Goal: Task Accomplishment & Management: Manage account settings

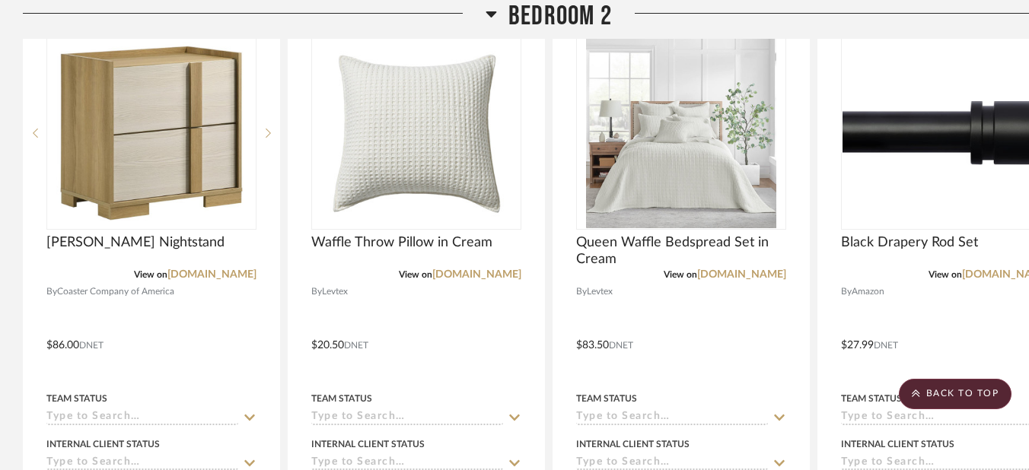
scroll to position [7231, 0]
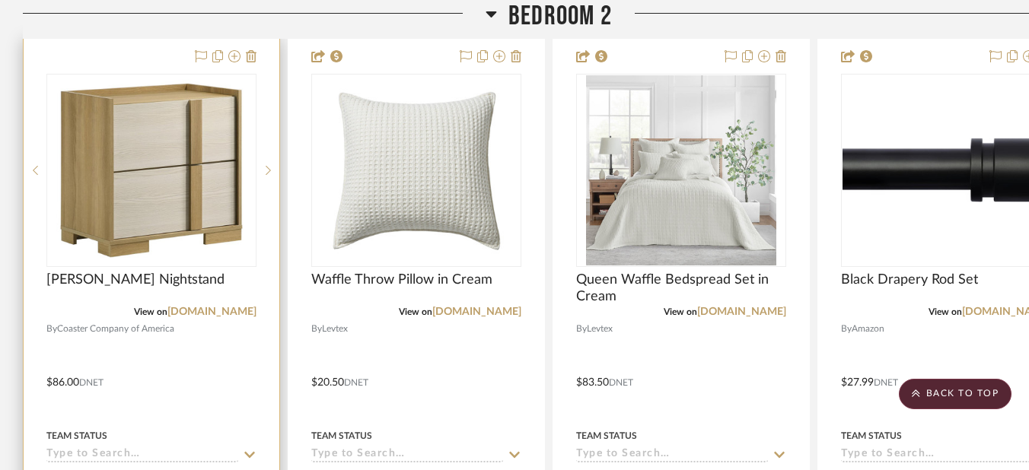
click at [173, 193] on img "0" at bounding box center [151, 170] width 190 height 190
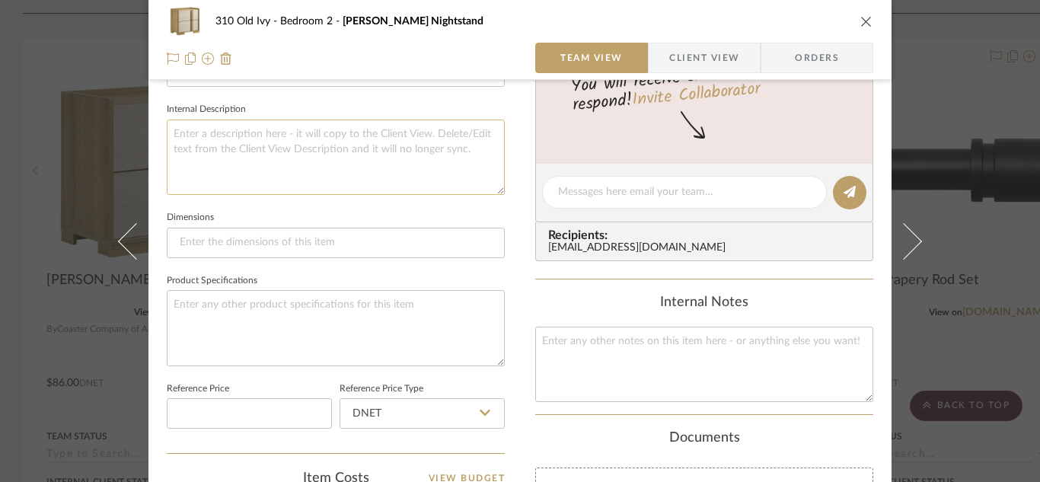
scroll to position [685, 0]
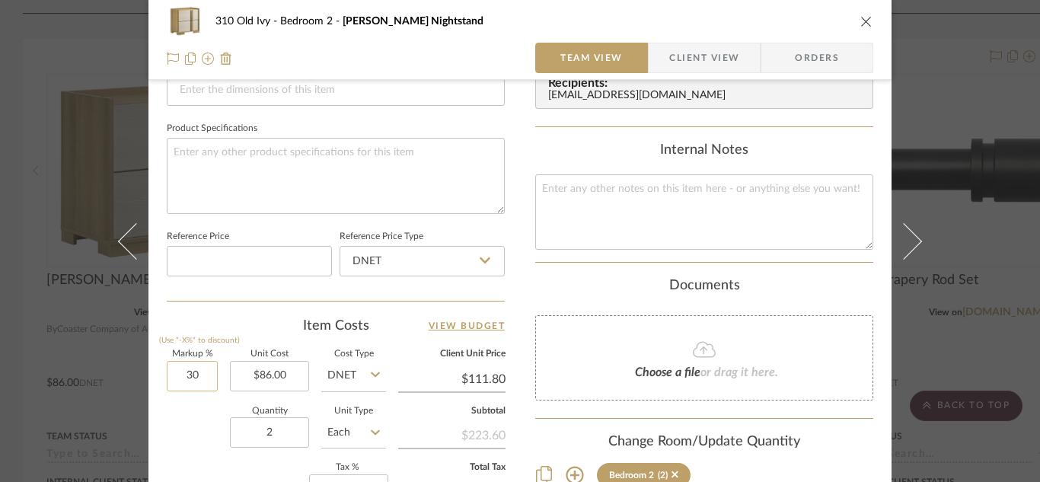
click at [167, 382] on input "30" at bounding box center [192, 376] width 51 height 30
type input "40%"
click at [177, 436] on div "Quantity 2 Unit Type Each" at bounding box center [276, 434] width 219 height 54
type input "$120.40"
type input "$48.16"
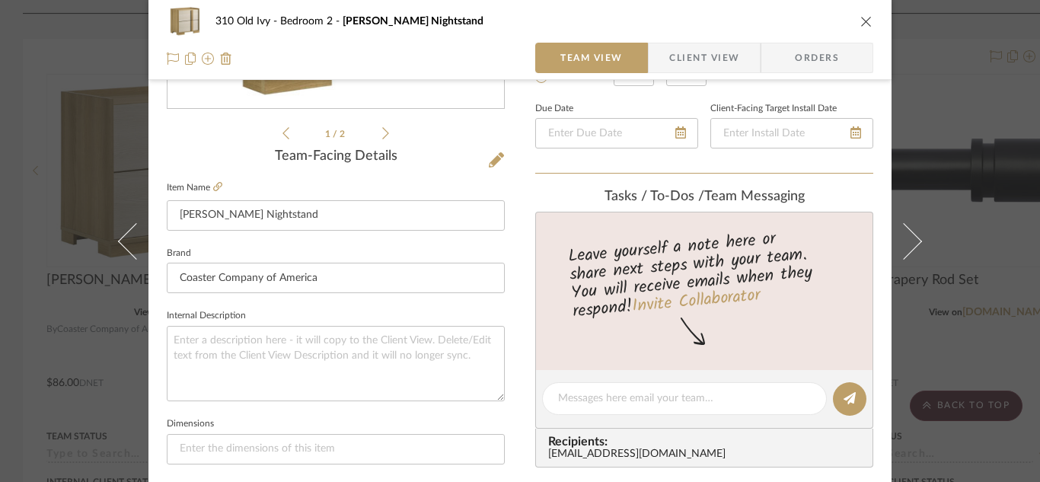
scroll to position [0, 0]
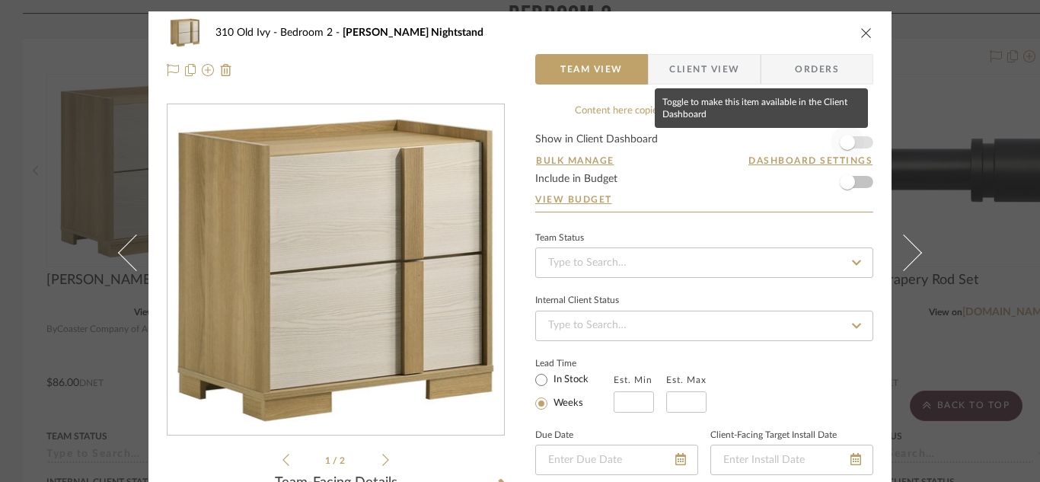
click at [856, 142] on span "button" at bounding box center [846, 142] width 33 height 33
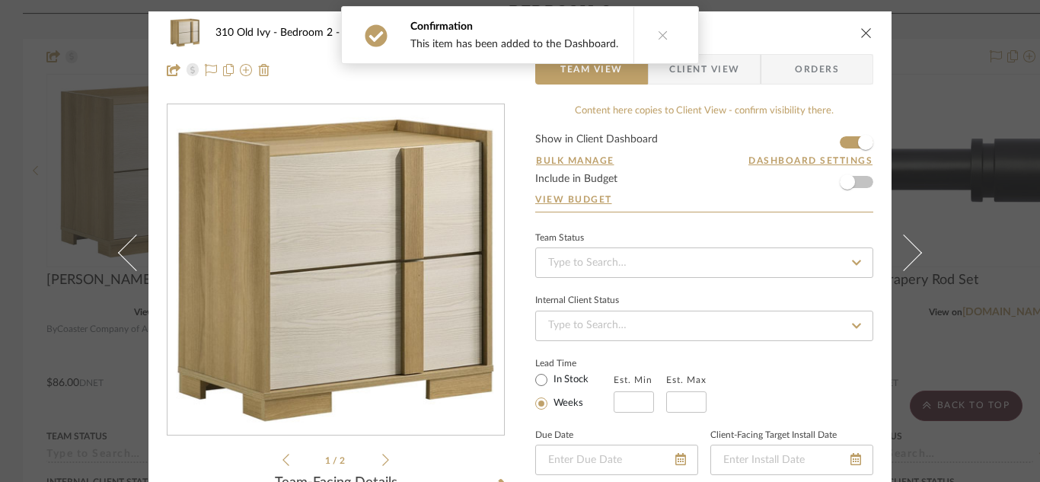
click at [725, 64] on span "Client View" at bounding box center [704, 69] width 70 height 30
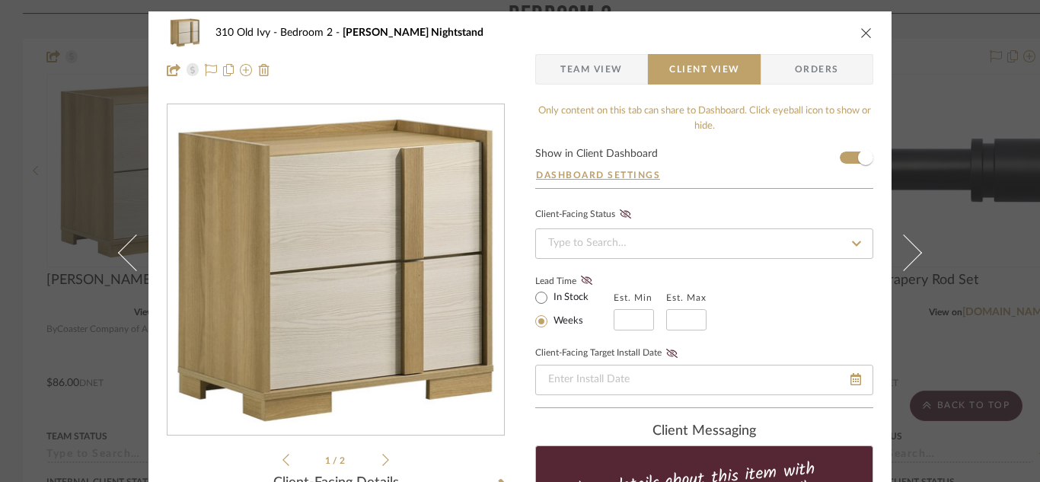
click at [859, 40] on div "310 Old Ivy Bedroom 2 Hyland Nightstand" at bounding box center [520, 33] width 706 height 30
click at [860, 38] on icon "close" at bounding box center [866, 33] width 12 height 12
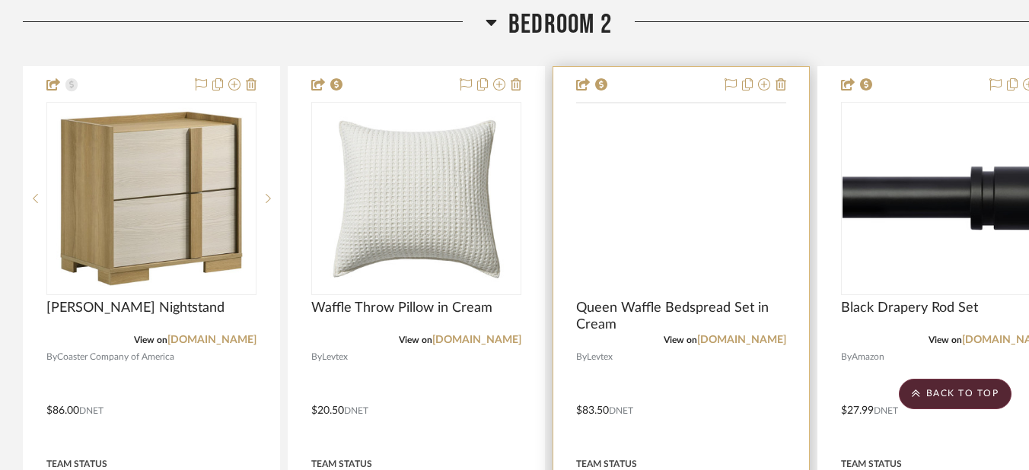
scroll to position [7155, 0]
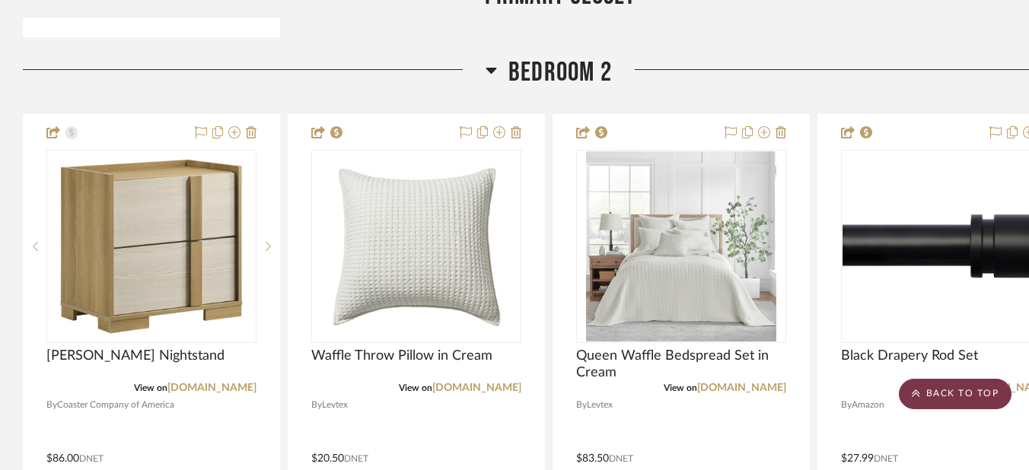
click at [963, 387] on scroll-to-top-button "BACK TO TOP" at bounding box center [955, 394] width 113 height 30
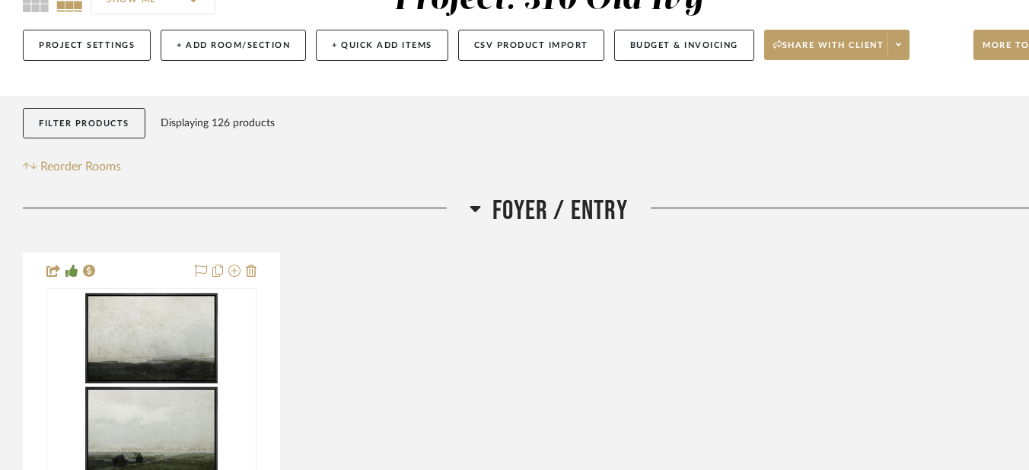
scroll to position [0, 0]
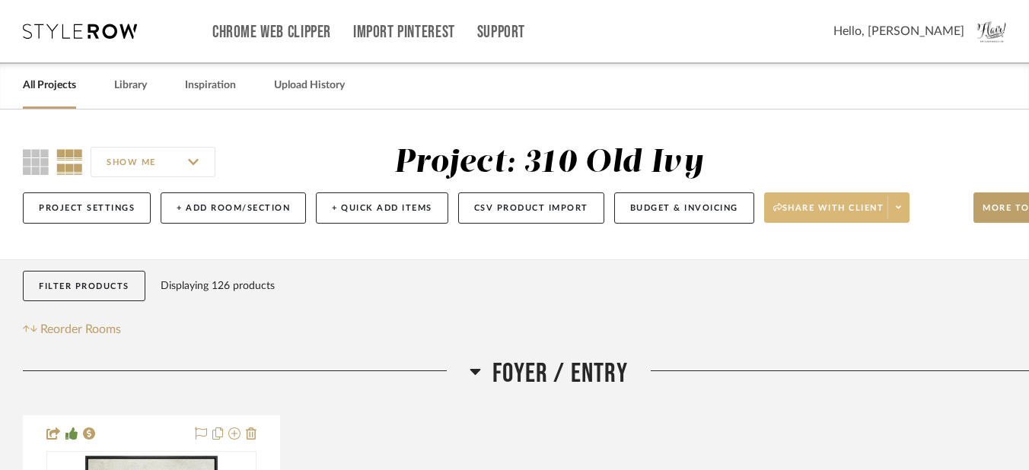
click at [826, 214] on span "Share with client" at bounding box center [828, 213] width 111 height 23
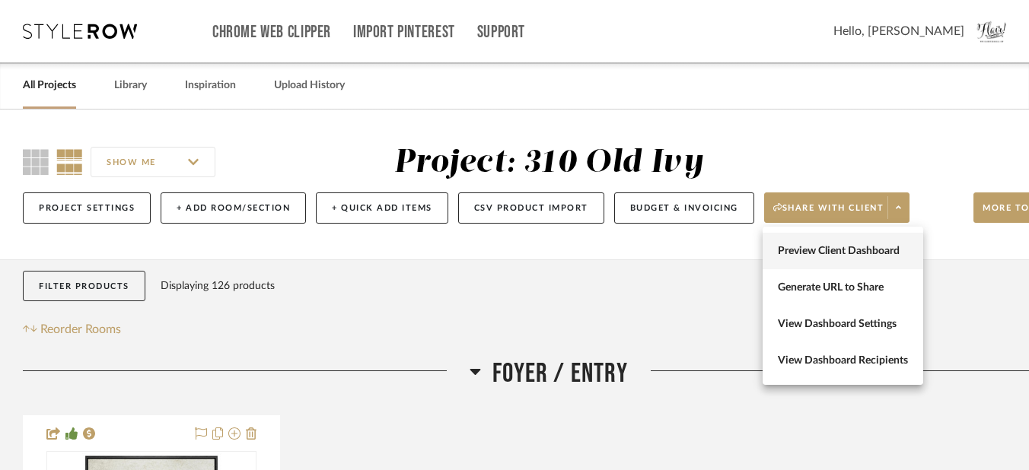
click at [824, 255] on span "Preview Client Dashboard" at bounding box center [843, 251] width 130 height 13
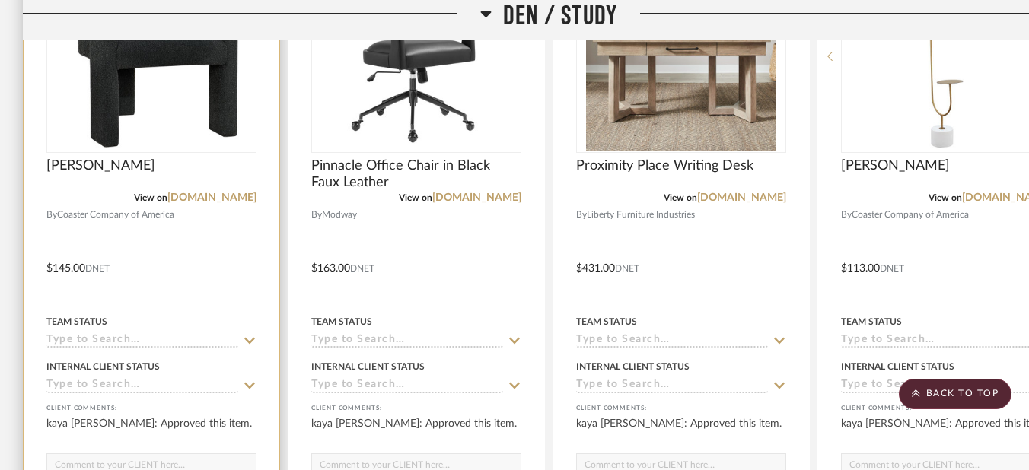
scroll to position [2055, 0]
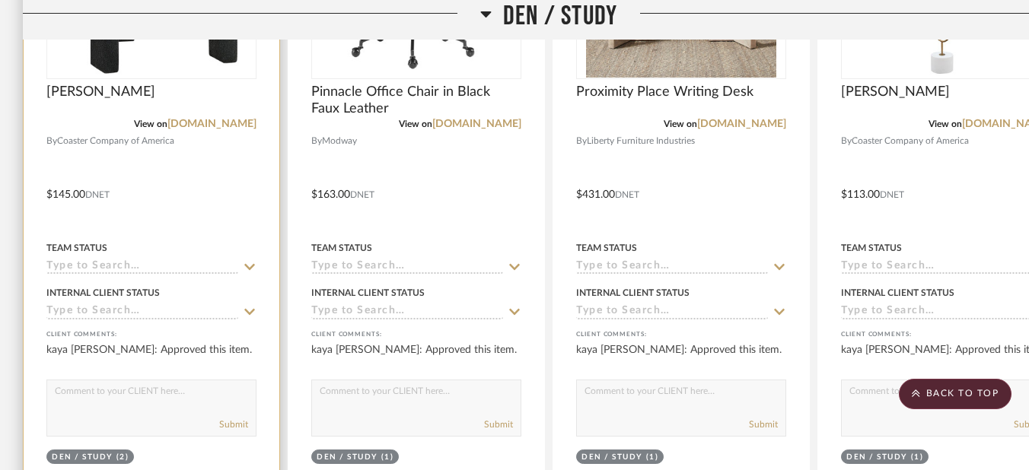
click at [88, 267] on input at bounding box center [142, 267] width 192 height 14
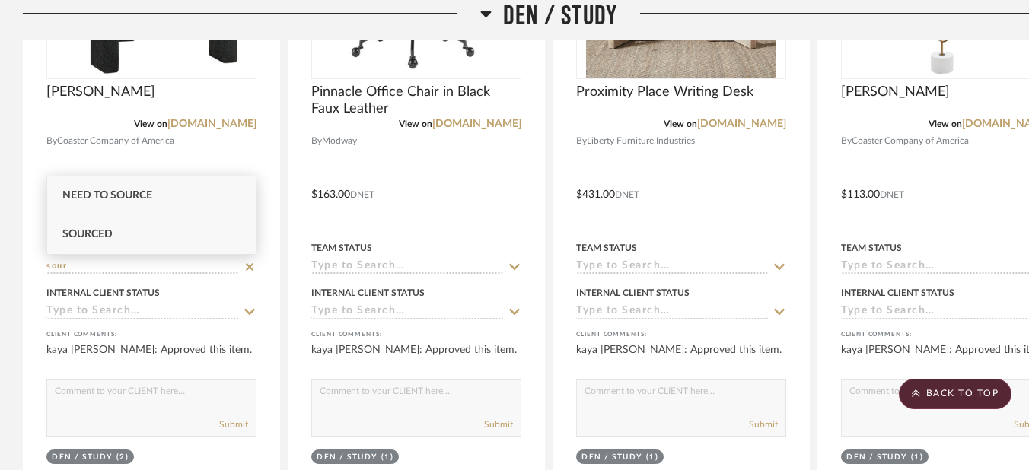
type input "sour"
click at [76, 235] on span "Sourced" at bounding box center [87, 234] width 50 height 11
type input "[DATE]"
type input "Sourced"
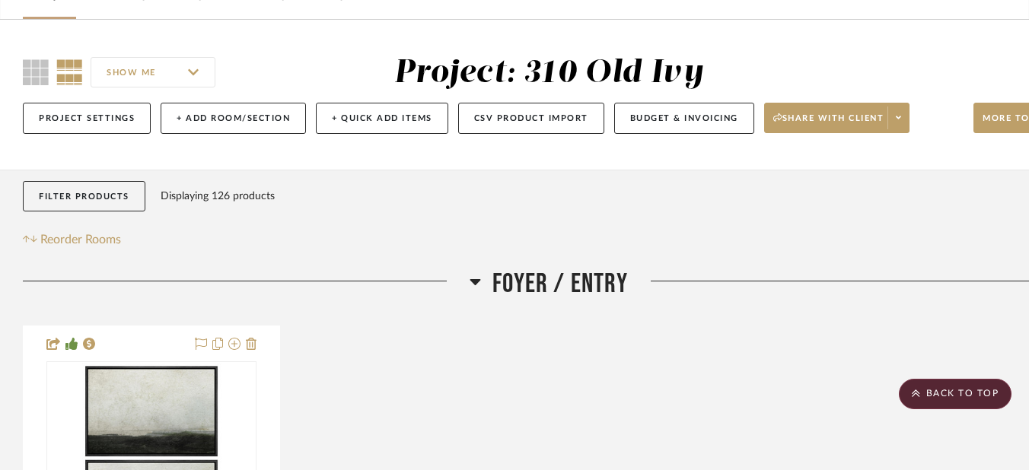
scroll to position [0, 0]
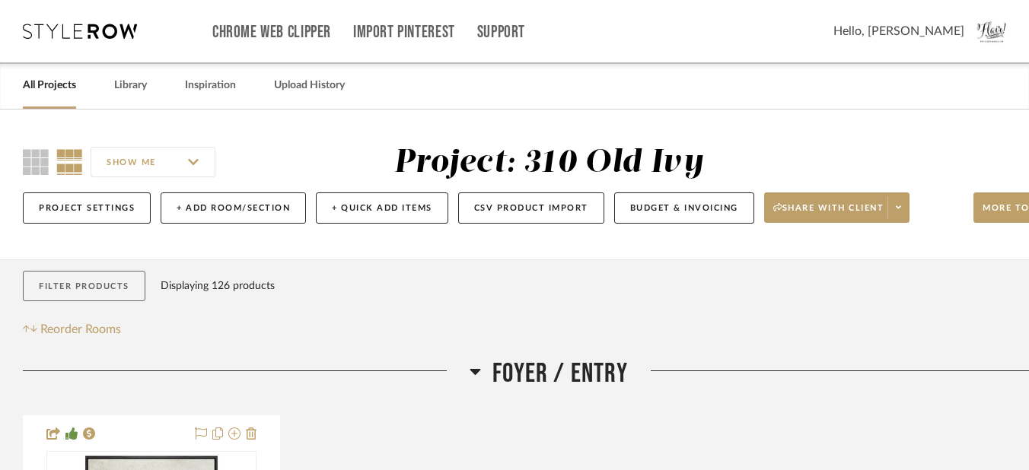
click at [90, 295] on button "Filter Products" at bounding box center [84, 286] width 123 height 31
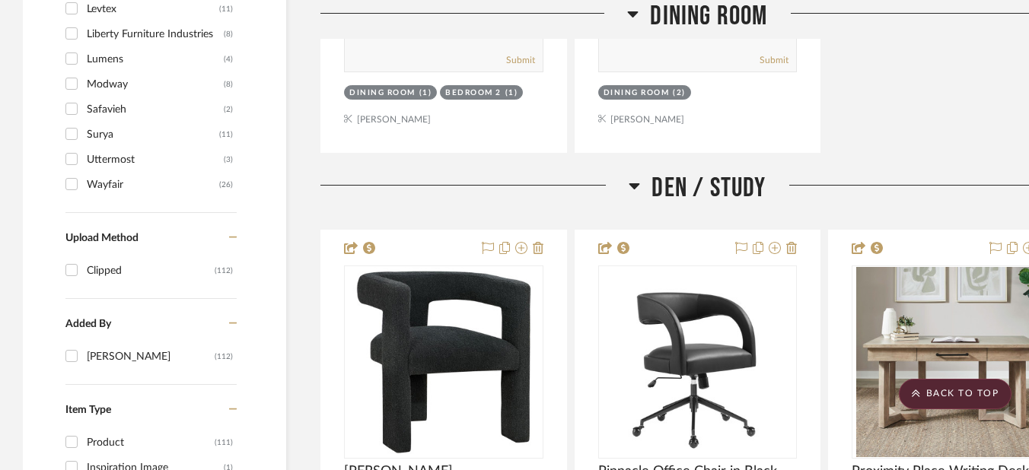
scroll to position [1446, 0]
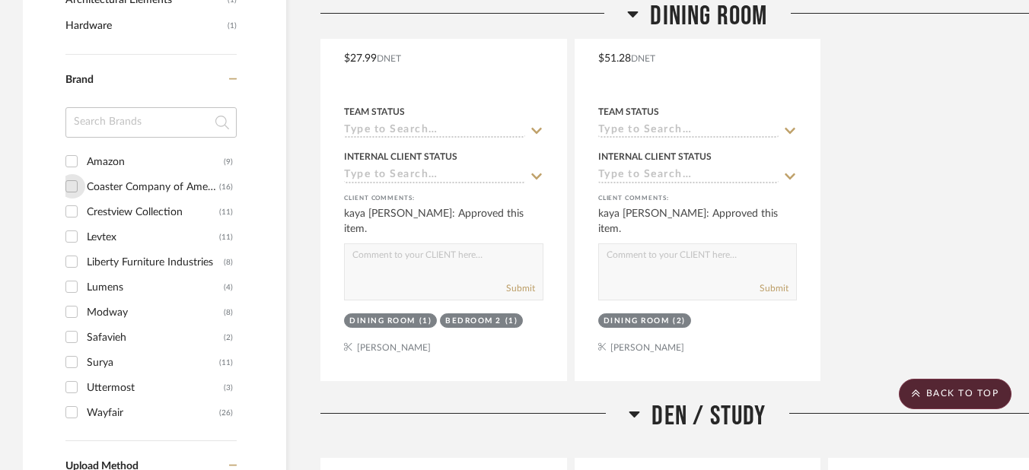
click at [70, 181] on input "Coaster Company of America (16)" at bounding box center [71, 186] width 24 height 24
checkbox input "true"
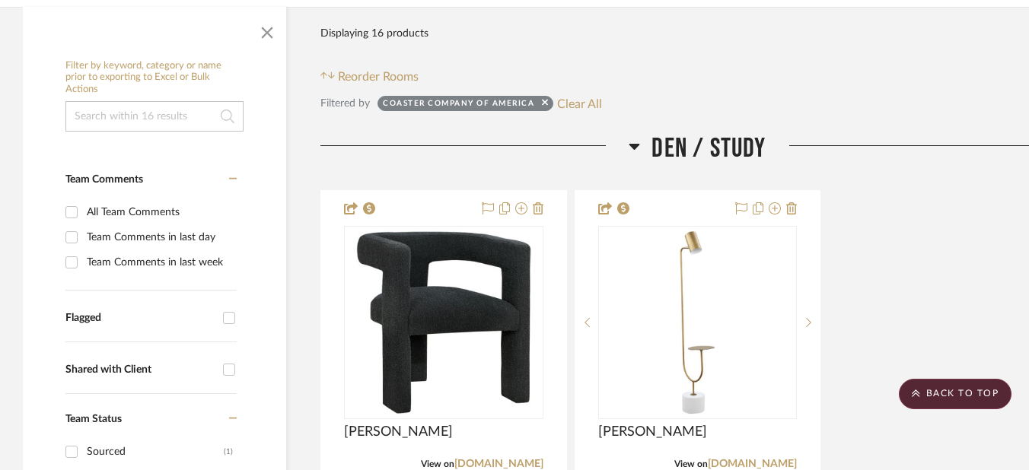
scroll to position [76, 0]
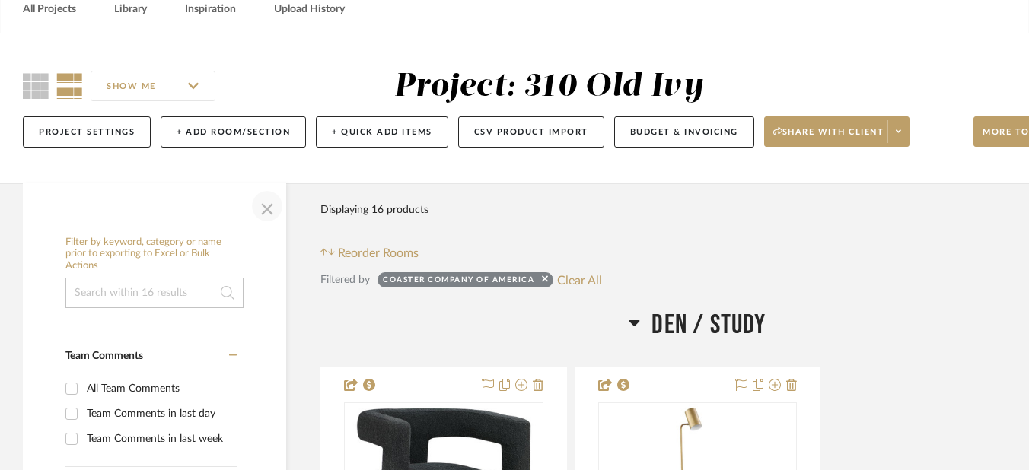
click at [260, 209] on span "button" at bounding box center [267, 206] width 37 height 37
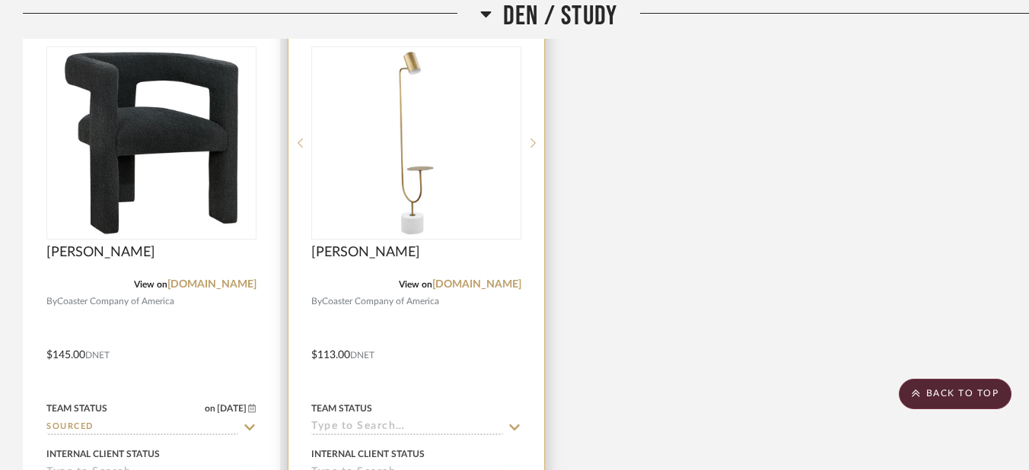
scroll to position [457, 0]
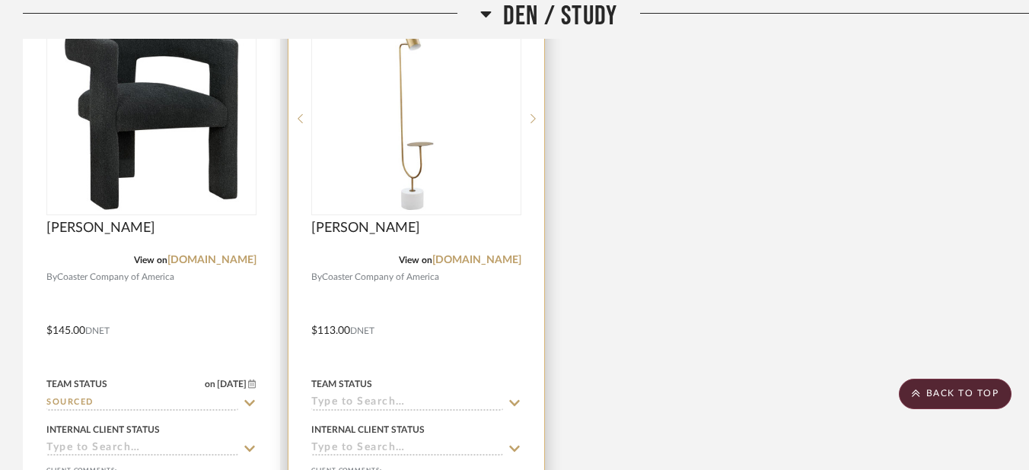
click at [361, 395] on div "Team Status" at bounding box center [416, 392] width 210 height 37
click at [363, 406] on input at bounding box center [407, 404] width 192 height 14
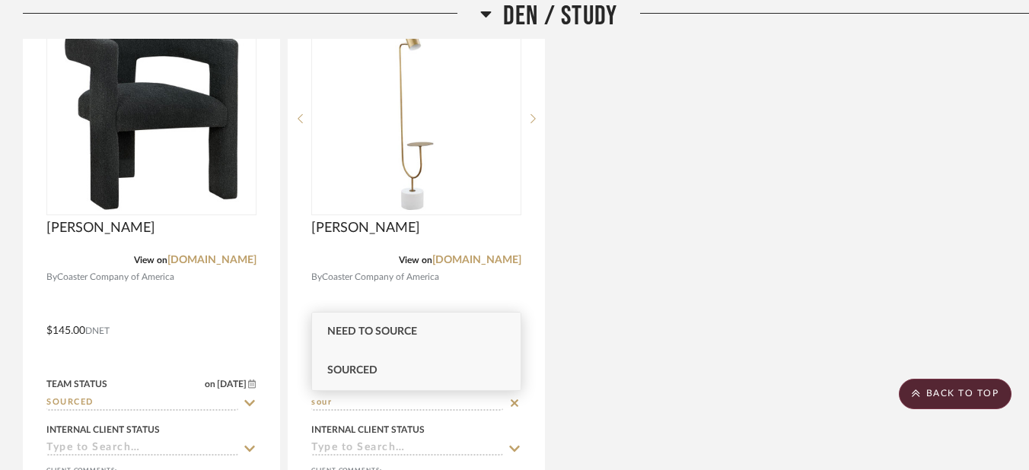
type input "sour"
click at [381, 366] on div "Sourced" at bounding box center [416, 371] width 209 height 39
type input "[DATE]"
type input "Sourced"
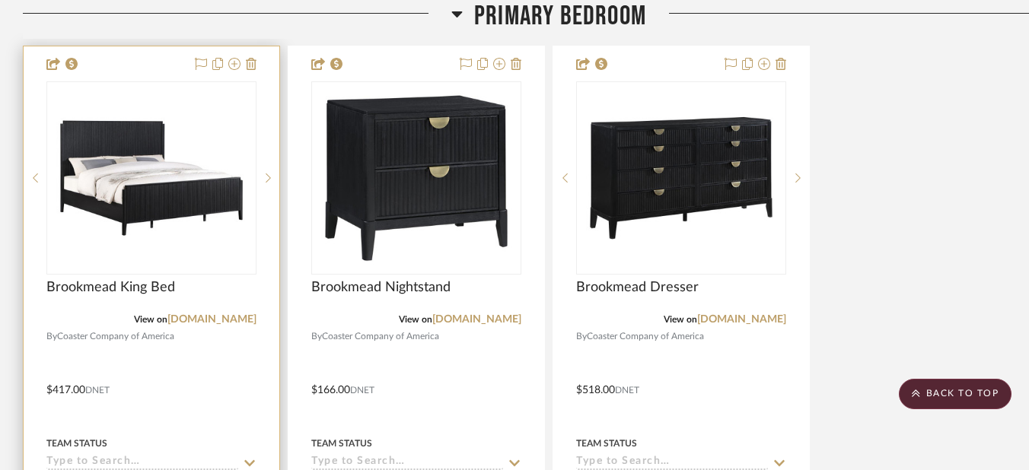
scroll to position [1218, 0]
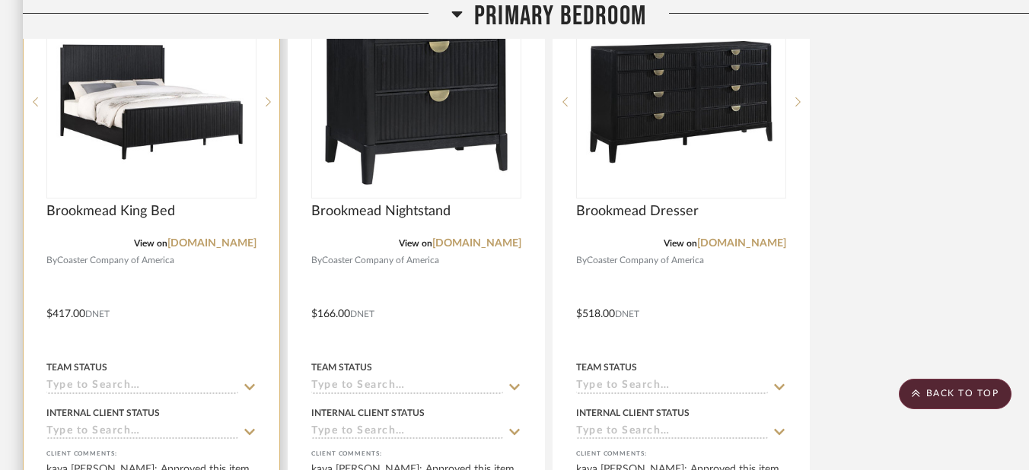
click at [117, 390] on input at bounding box center [142, 387] width 192 height 14
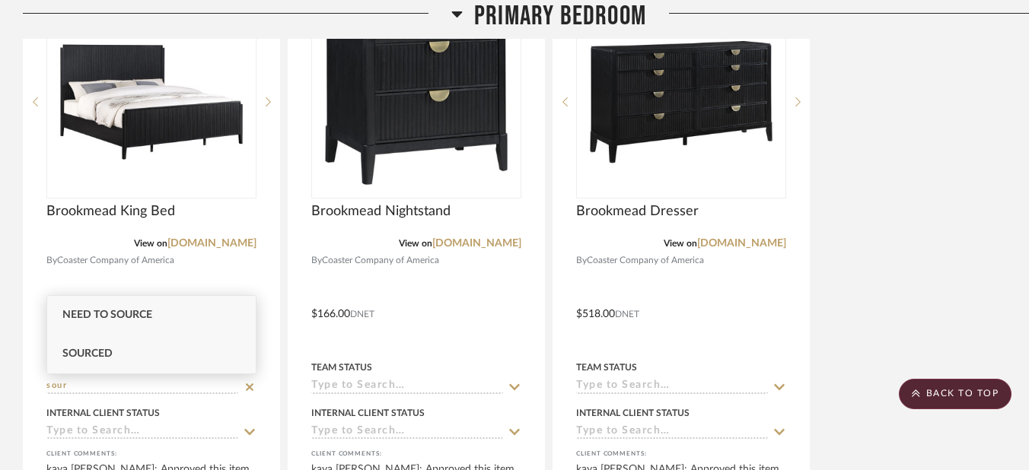
type input "sour"
click at [107, 356] on span "Sourced" at bounding box center [87, 354] width 50 height 11
type input "[DATE]"
type input "Sourced"
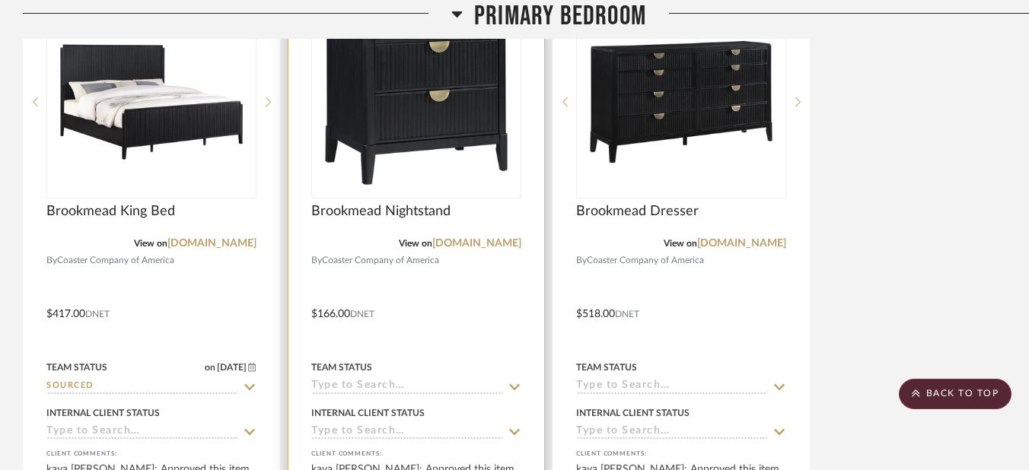
click at [345, 384] on input at bounding box center [407, 387] width 192 height 14
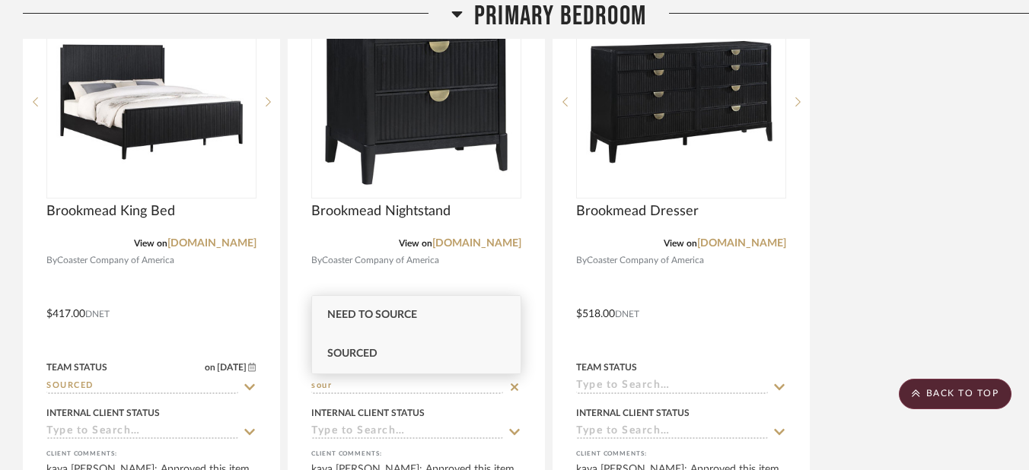
type input "sour"
click at [348, 351] on span "Sourced" at bounding box center [352, 354] width 50 height 11
type input "[DATE]"
type input "Sourced"
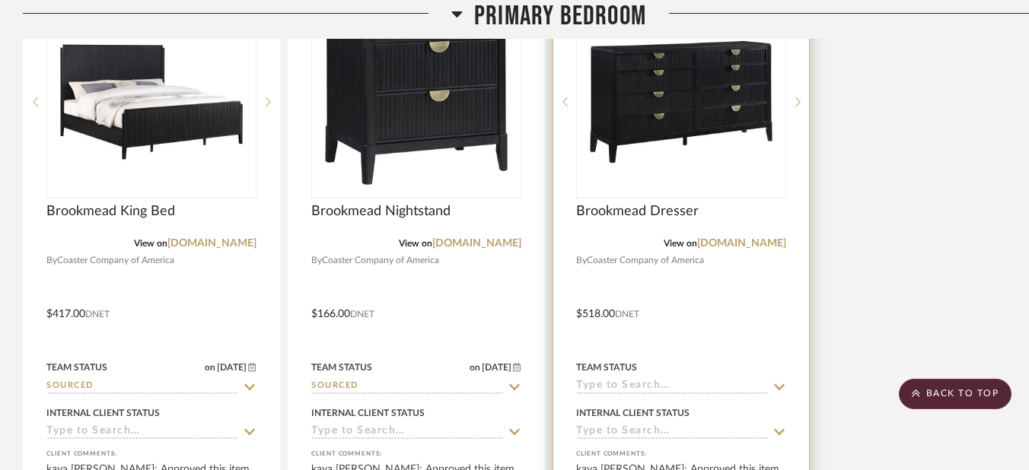
click at [605, 387] on input at bounding box center [672, 387] width 192 height 14
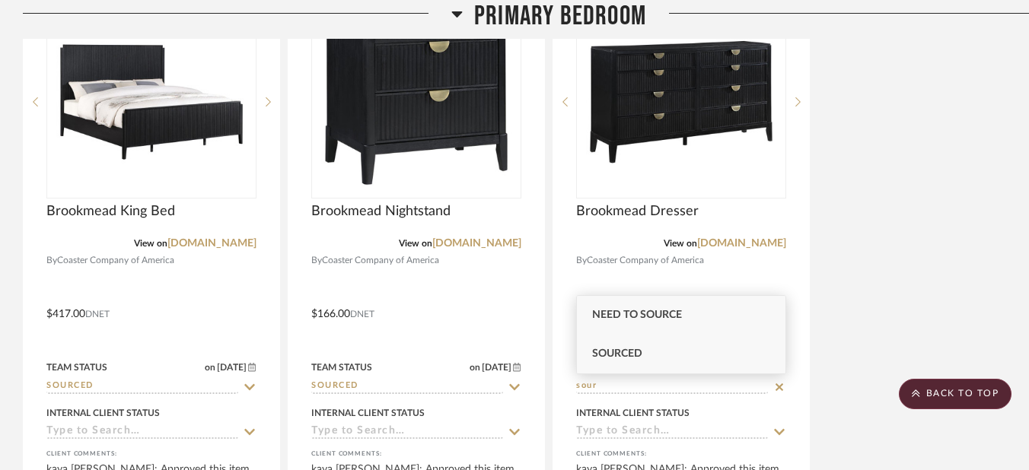
type input "sour"
click at [618, 354] on span "Sourced" at bounding box center [617, 354] width 50 height 11
type input "[DATE]"
type input "Sourced"
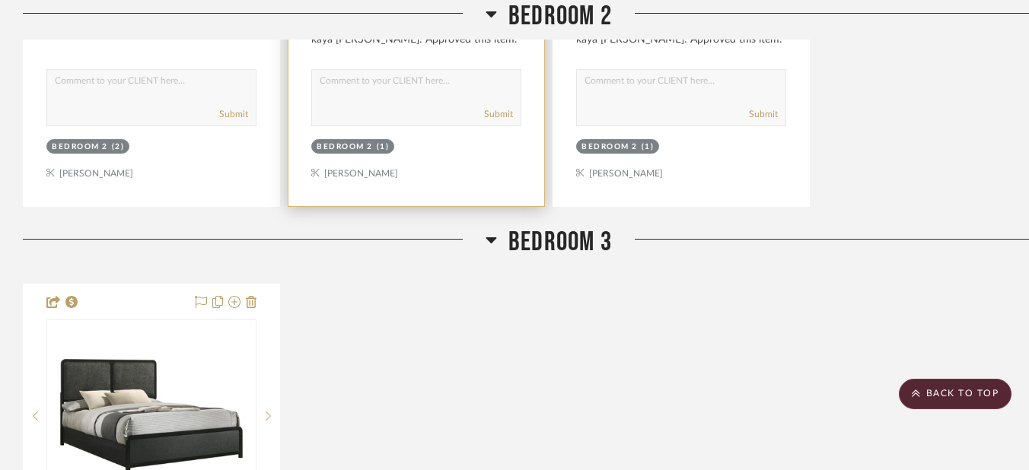
scroll to position [2207, 0]
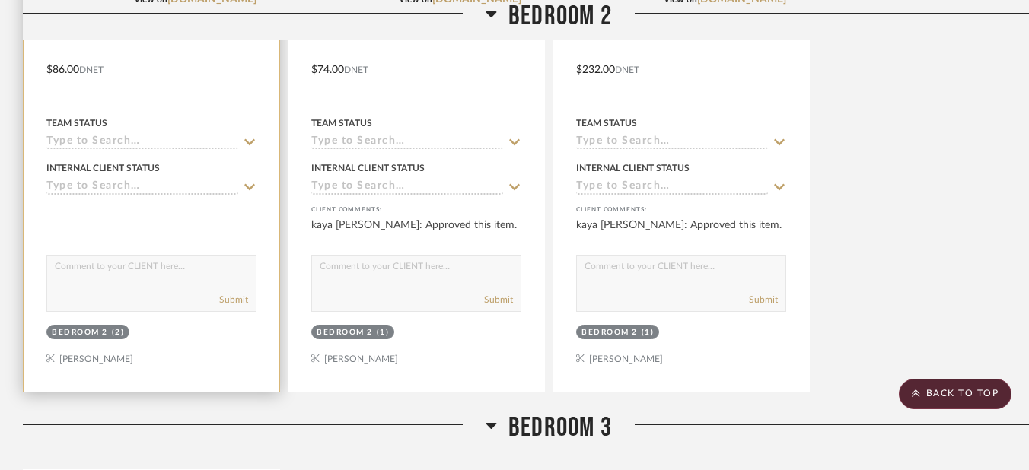
click at [122, 136] on input at bounding box center [142, 142] width 192 height 14
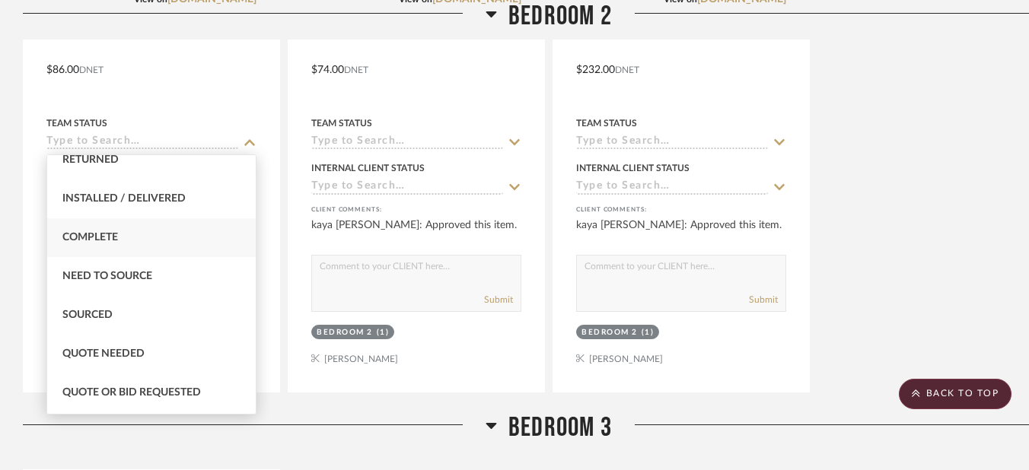
scroll to position [381, 0]
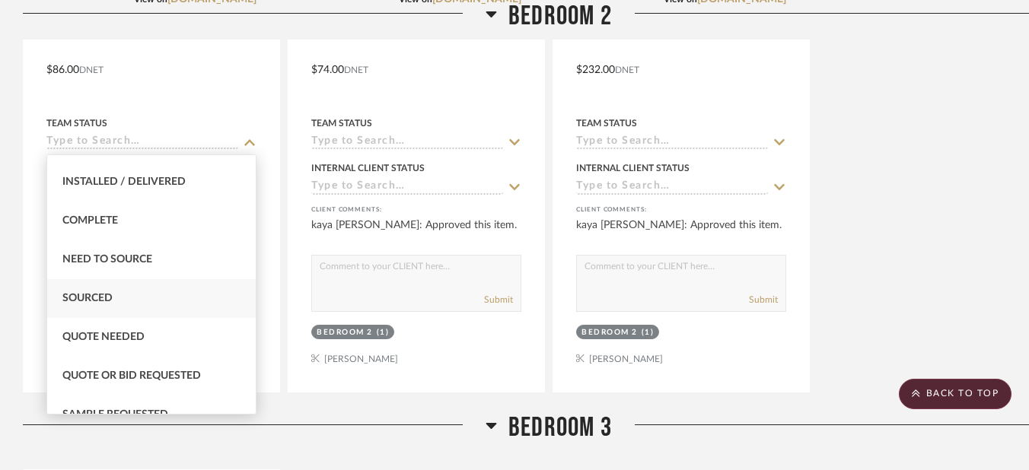
click at [117, 296] on div "Sourced" at bounding box center [151, 298] width 209 height 39
type input "[DATE]"
type input "Sourced"
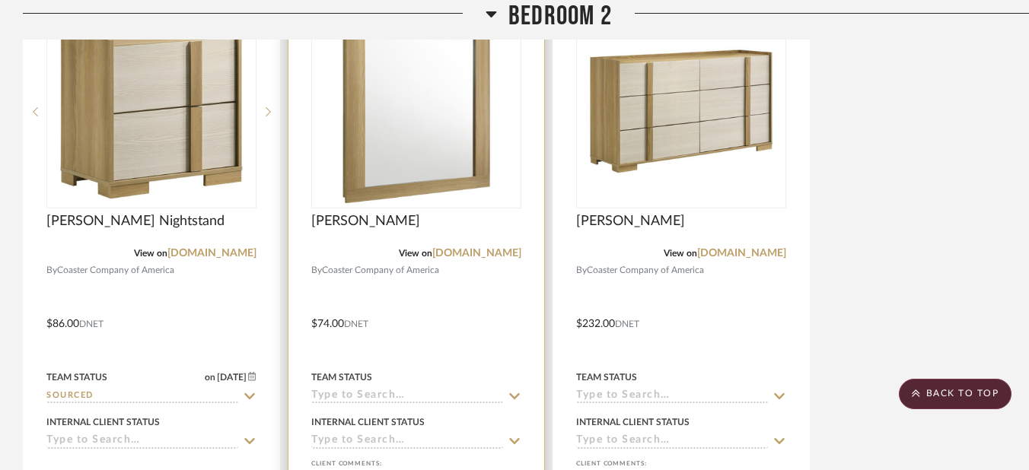
scroll to position [2055, 0]
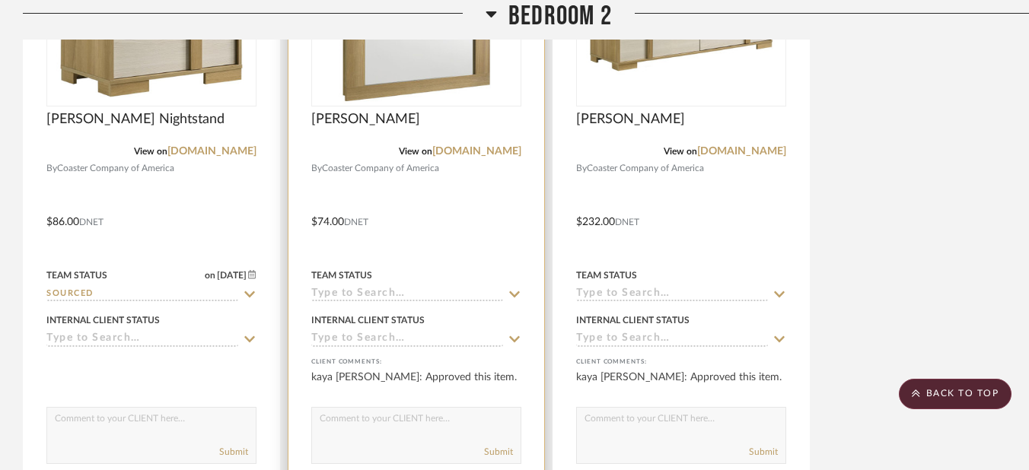
click at [355, 292] on input at bounding box center [407, 295] width 192 height 14
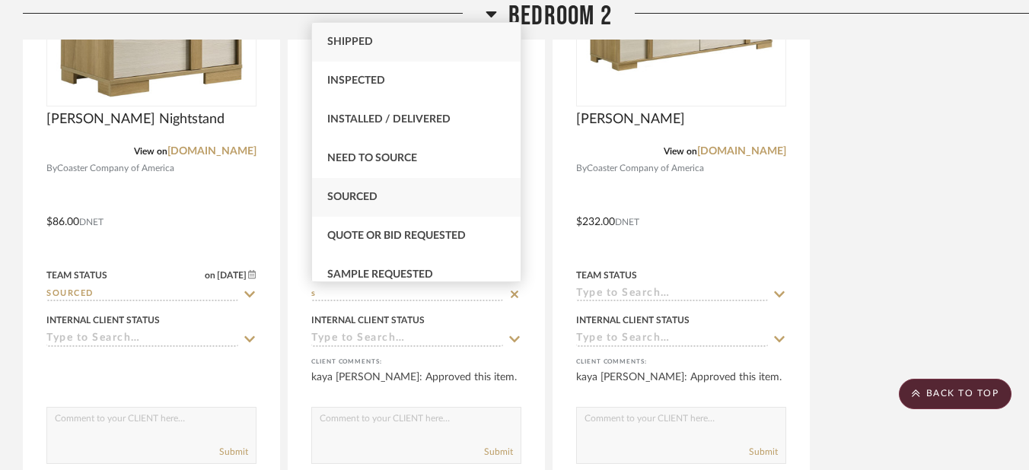
type input "s"
click at [365, 189] on div "Sourced" at bounding box center [416, 197] width 209 height 39
type input "[DATE]"
type input "Sourced"
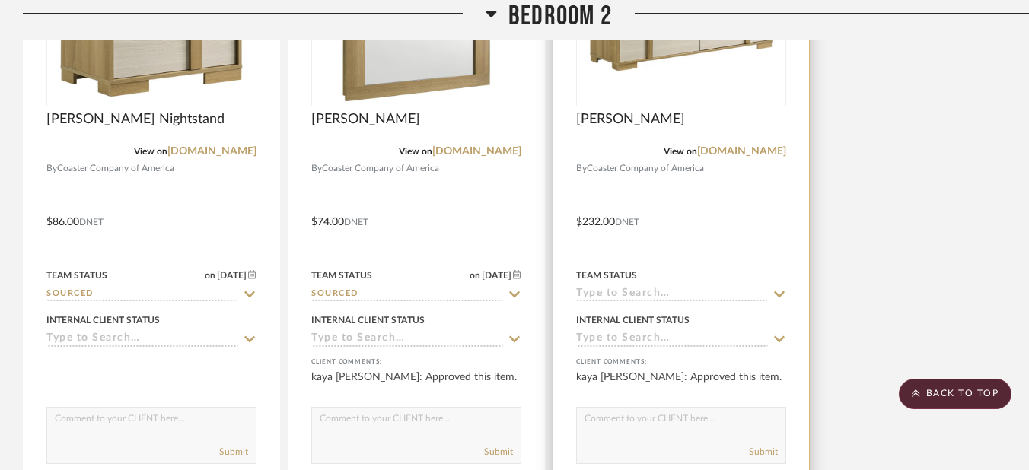
click at [634, 288] on input at bounding box center [672, 295] width 192 height 14
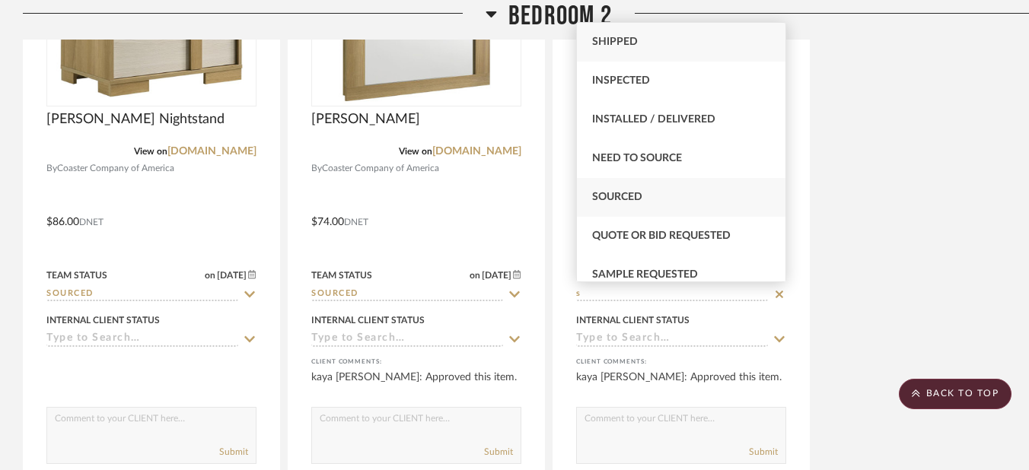
type input "s"
click at [631, 198] on span "Sourced" at bounding box center [617, 197] width 50 height 11
type input "[DATE]"
type input "Sourced"
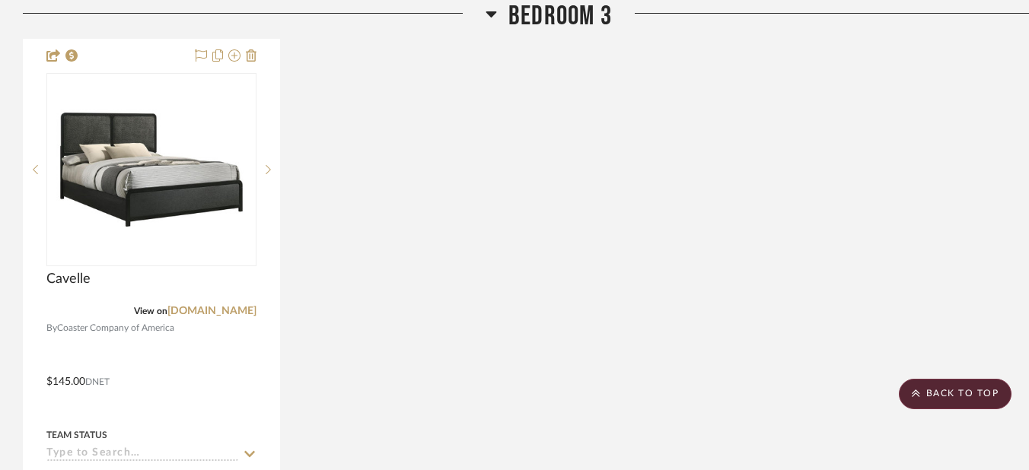
scroll to position [2664, 0]
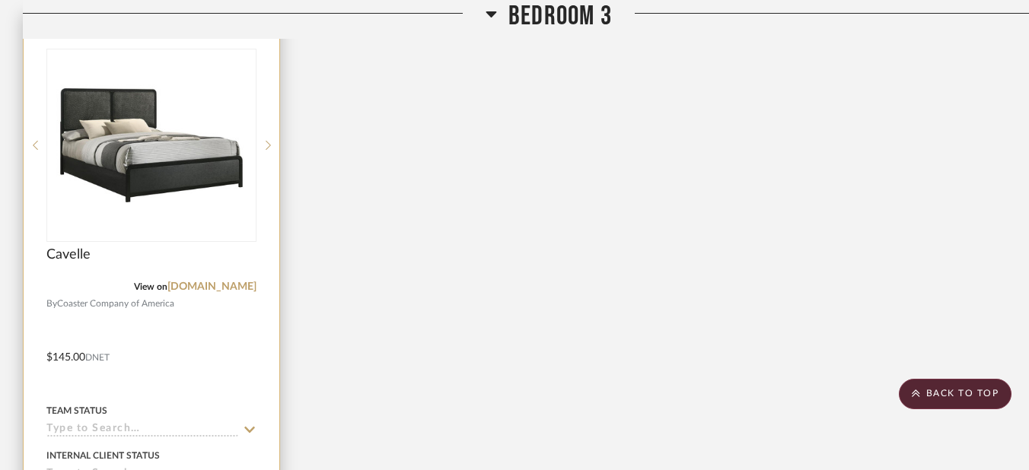
click at [100, 427] on input at bounding box center [142, 430] width 192 height 14
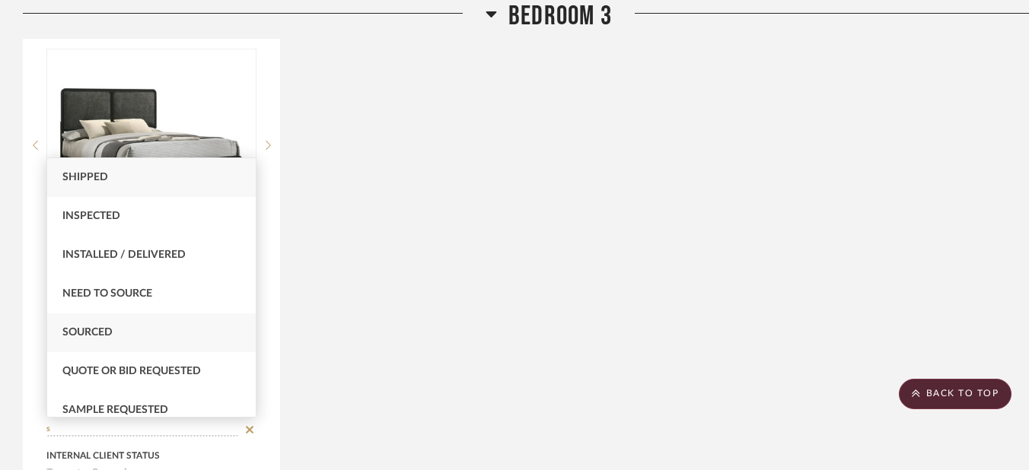
type input "s"
click at [102, 333] on span "Sourced" at bounding box center [87, 332] width 50 height 11
type input "[DATE]"
type input "Sourced"
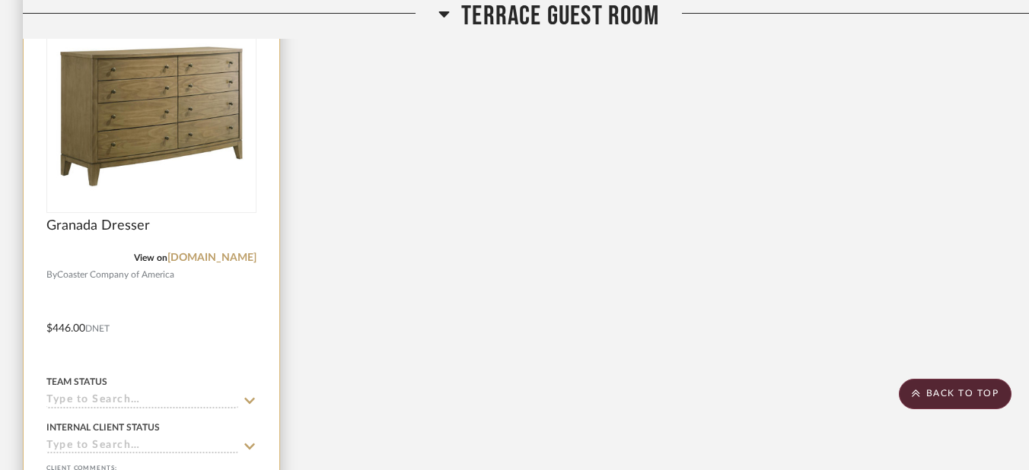
scroll to position [4262, 0]
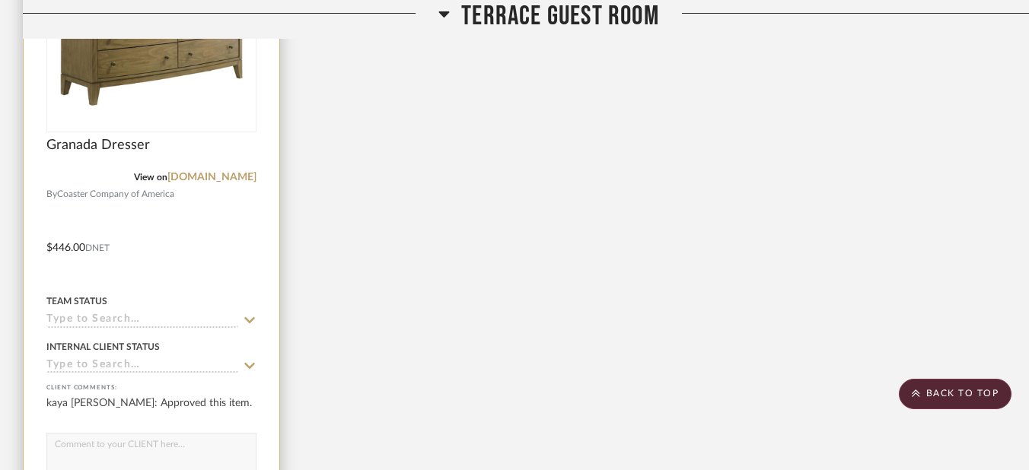
click at [88, 320] on input at bounding box center [142, 321] width 192 height 14
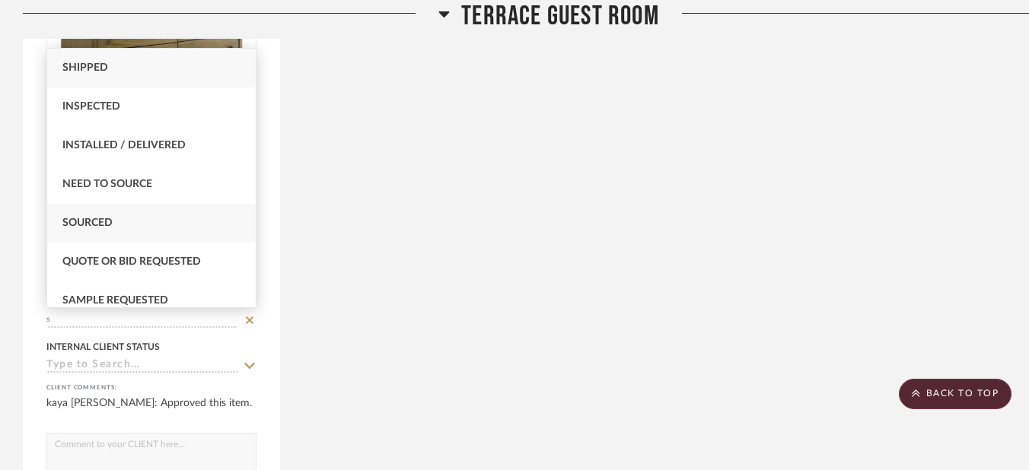
type input "s"
click at [114, 220] on div "Sourced" at bounding box center [151, 223] width 209 height 39
type input "[DATE]"
type input "Sourced"
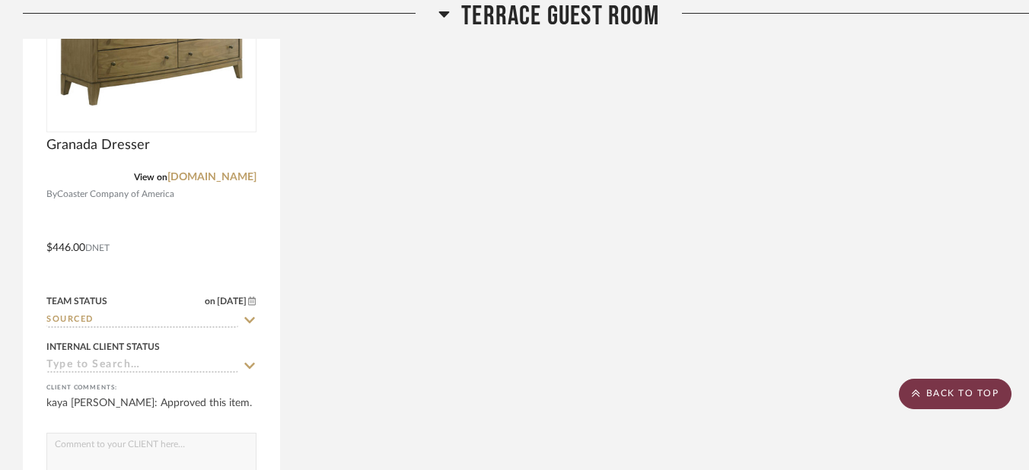
click at [947, 403] on scroll-to-top-button "BACK TO TOP" at bounding box center [955, 394] width 113 height 30
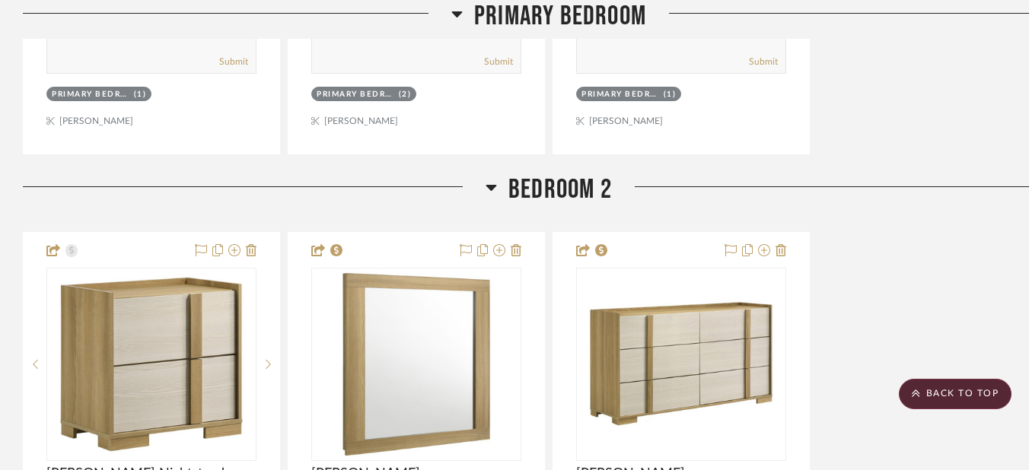
scroll to position [1675, 0]
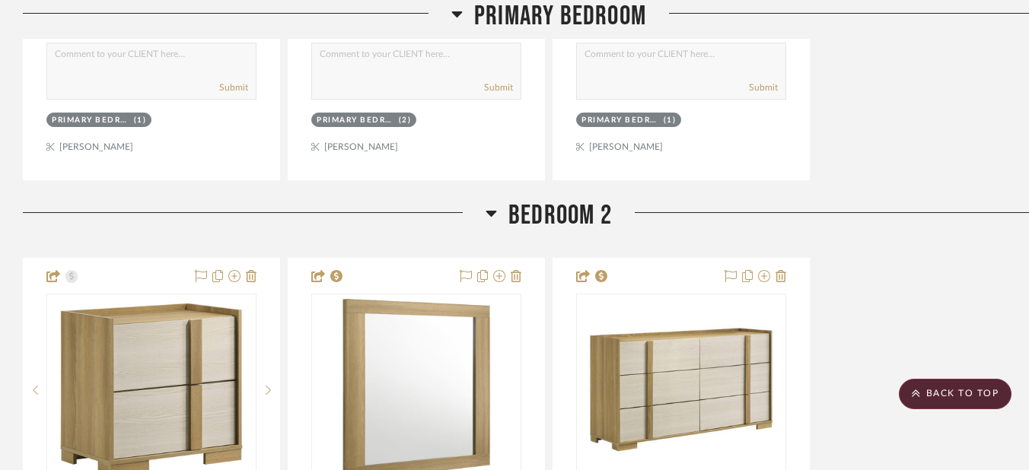
click at [514, 215] on span "Bedroom 2" at bounding box center [560, 215] width 104 height 33
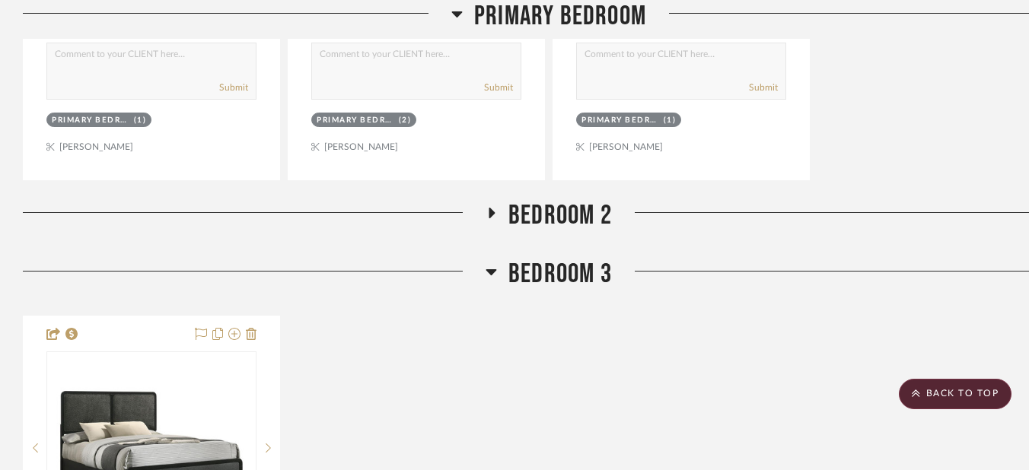
click at [514, 215] on span "Bedroom 2" at bounding box center [560, 215] width 104 height 33
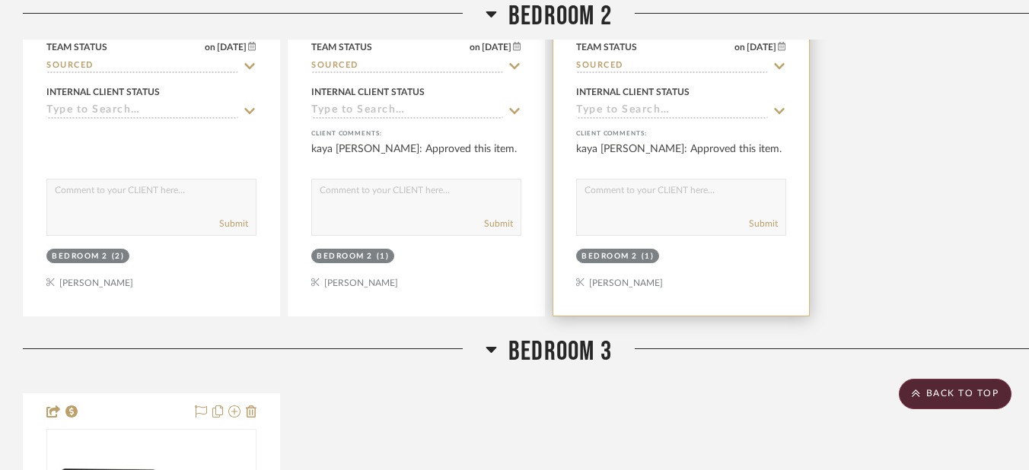
scroll to position [2512, 0]
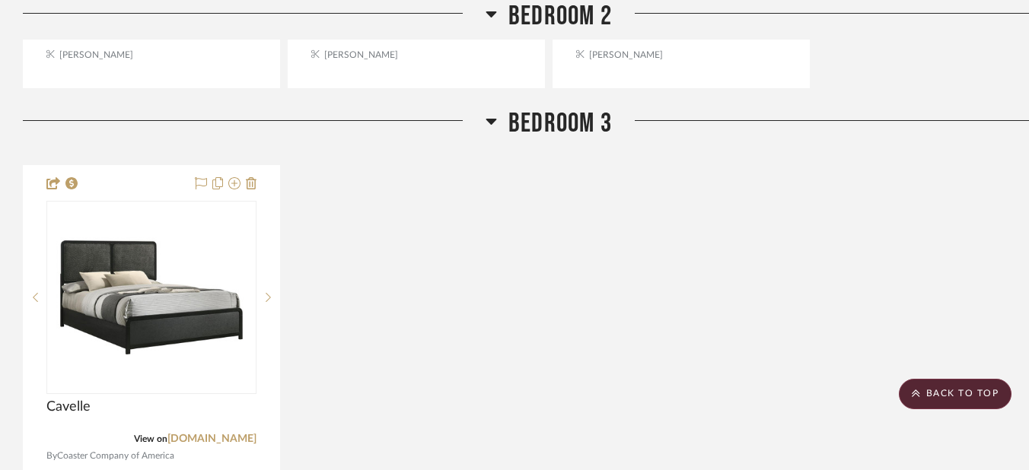
click at [541, 131] on span "Bedroom 3" at bounding box center [560, 123] width 104 height 33
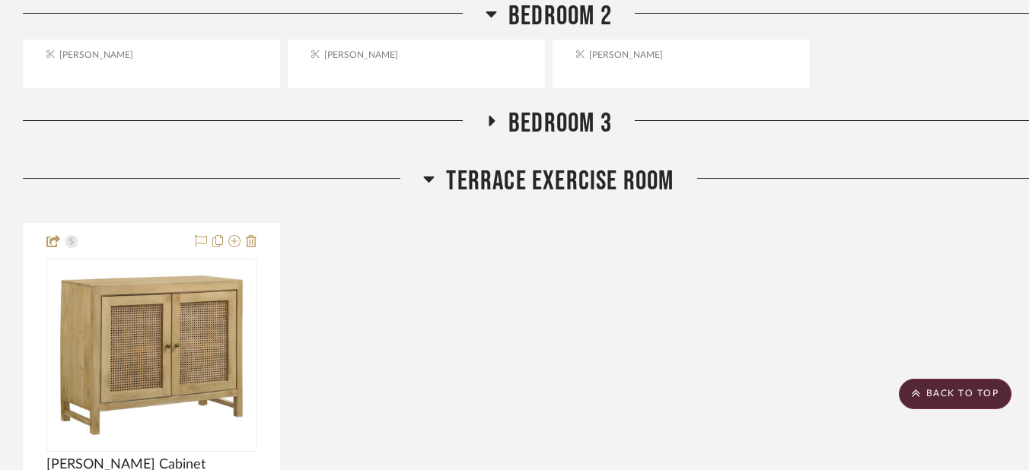
click at [541, 131] on span "Bedroom 3" at bounding box center [560, 123] width 104 height 33
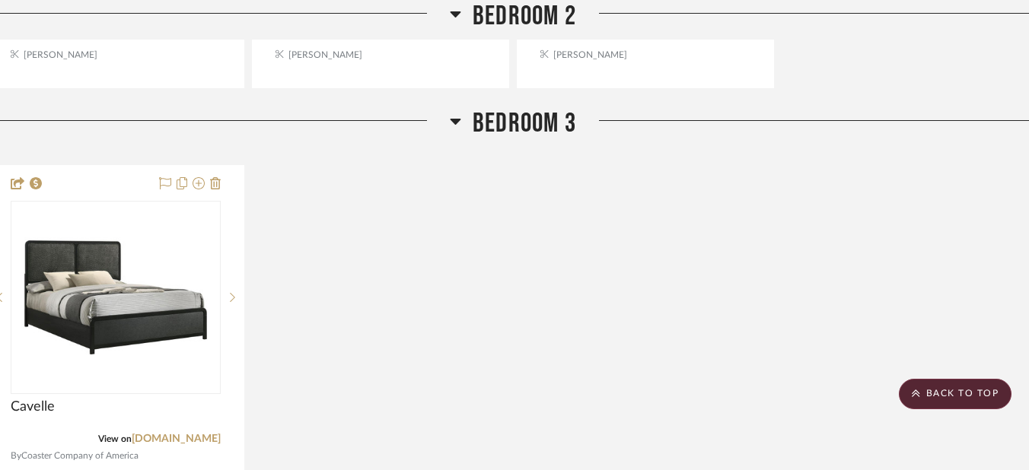
scroll to position [2512, 67]
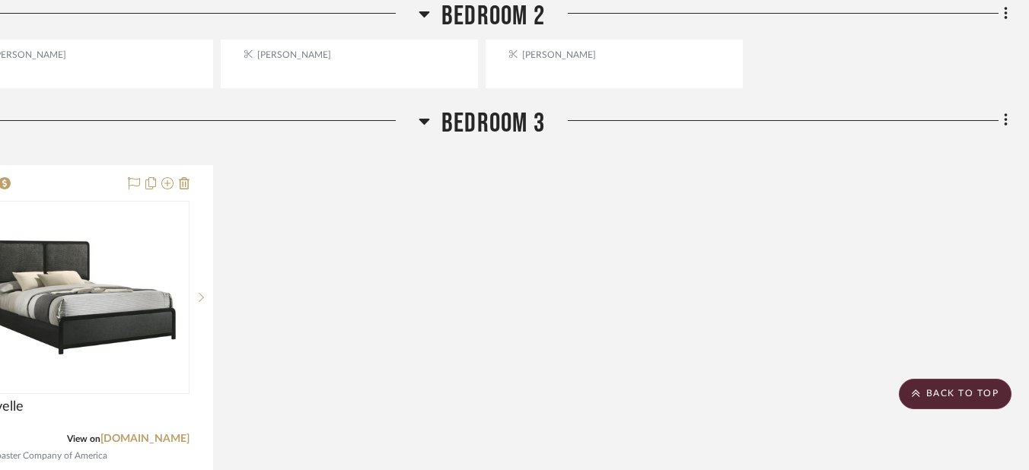
click at [1009, 121] on div "Filter by keyword, category or name prior to exporting to Excel or Bulk Actions…" at bounding box center [481, 410] width 1096 height 5324
click at [1005, 121] on icon at bounding box center [1005, 120] width 3 height 13
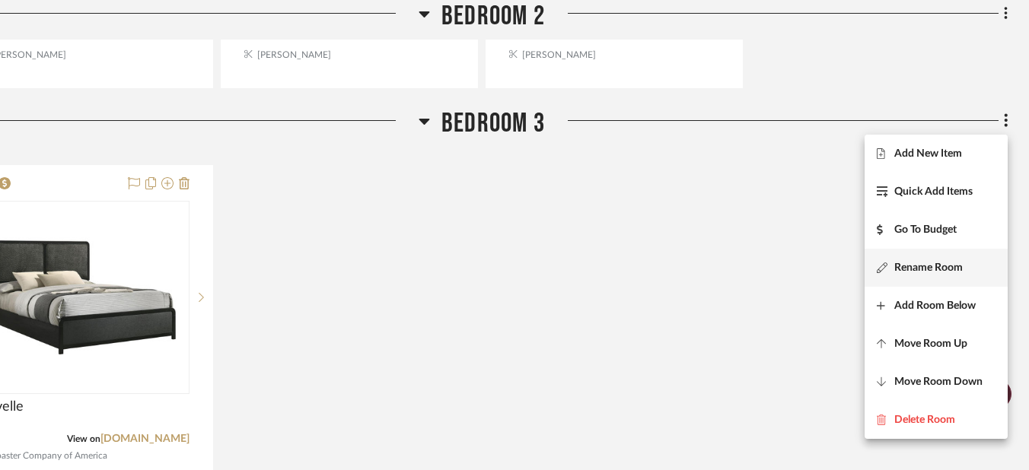
click at [927, 265] on span "Rename Room" at bounding box center [928, 267] width 69 height 13
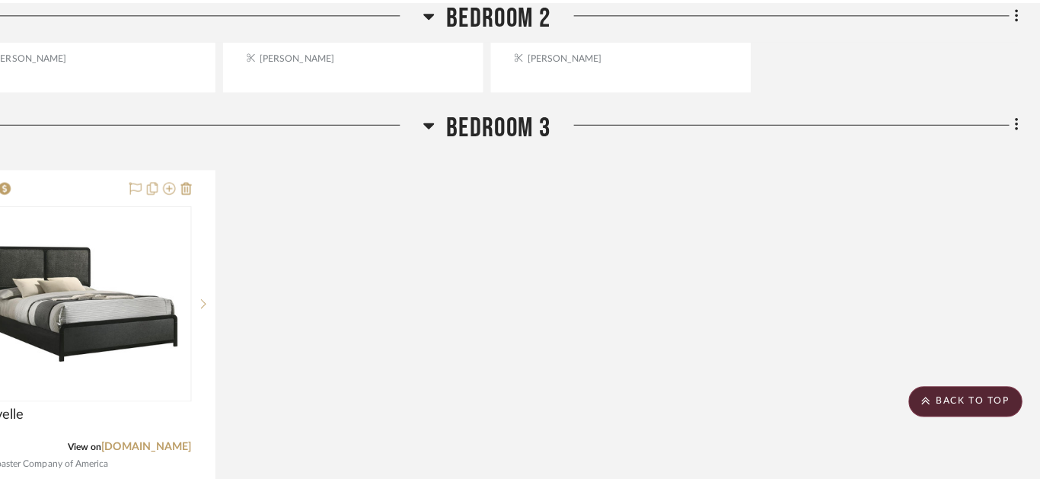
scroll to position [0, 0]
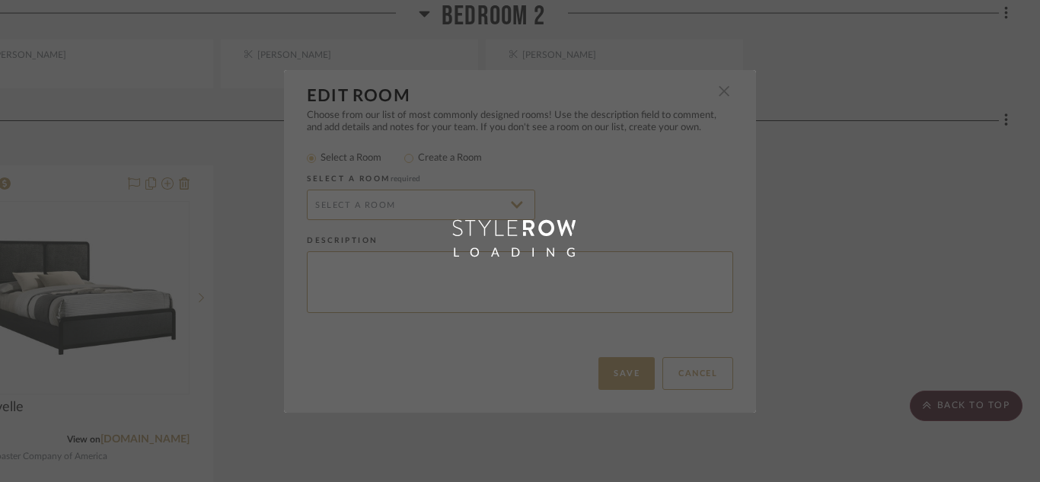
radio input "false"
radio input "true"
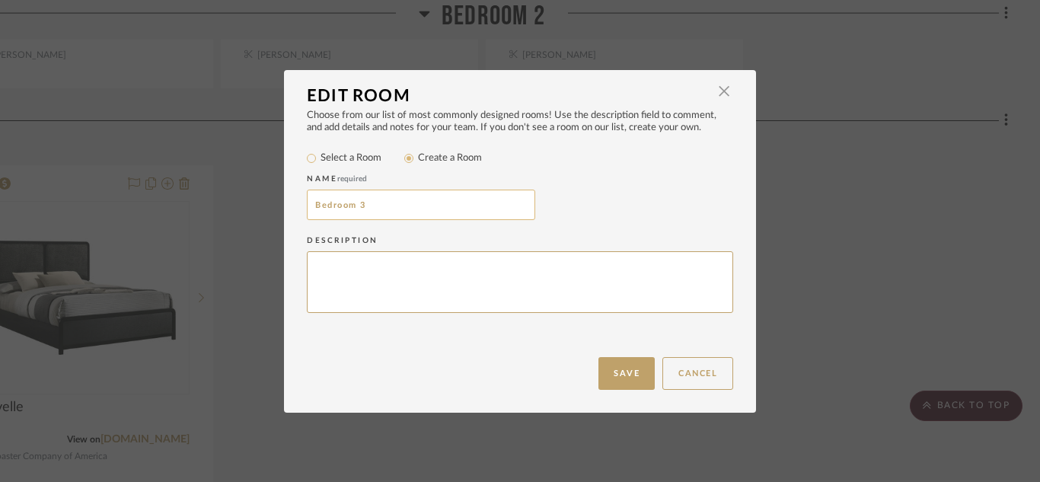
click at [432, 200] on input "Bedroom 3" at bounding box center [421, 205] width 228 height 30
type input "Bedroom 3- Front of House"
click at [626, 369] on button "Save" at bounding box center [626, 373] width 56 height 33
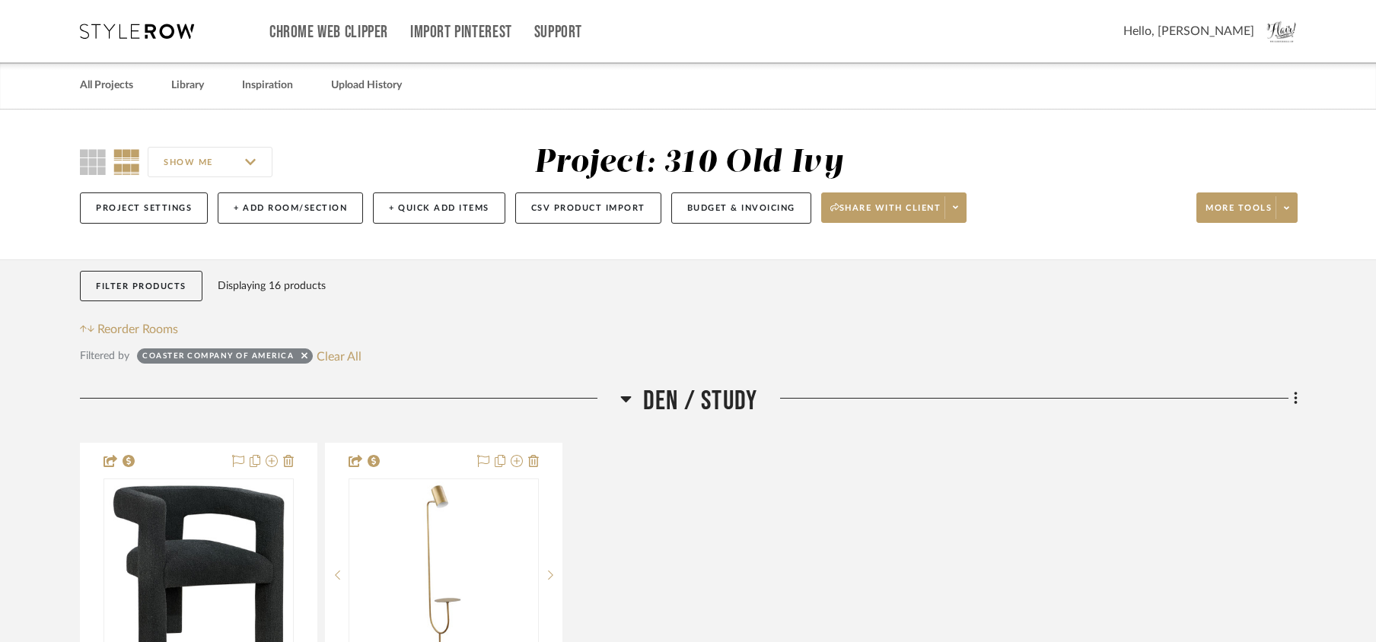
drag, startPoint x: 1028, startPoint y: 16, endPoint x: 0, endPoint y: 353, distance: 1082.2
click at [304, 357] on icon at bounding box center [304, 355] width 6 height 6
checkbox input "false"
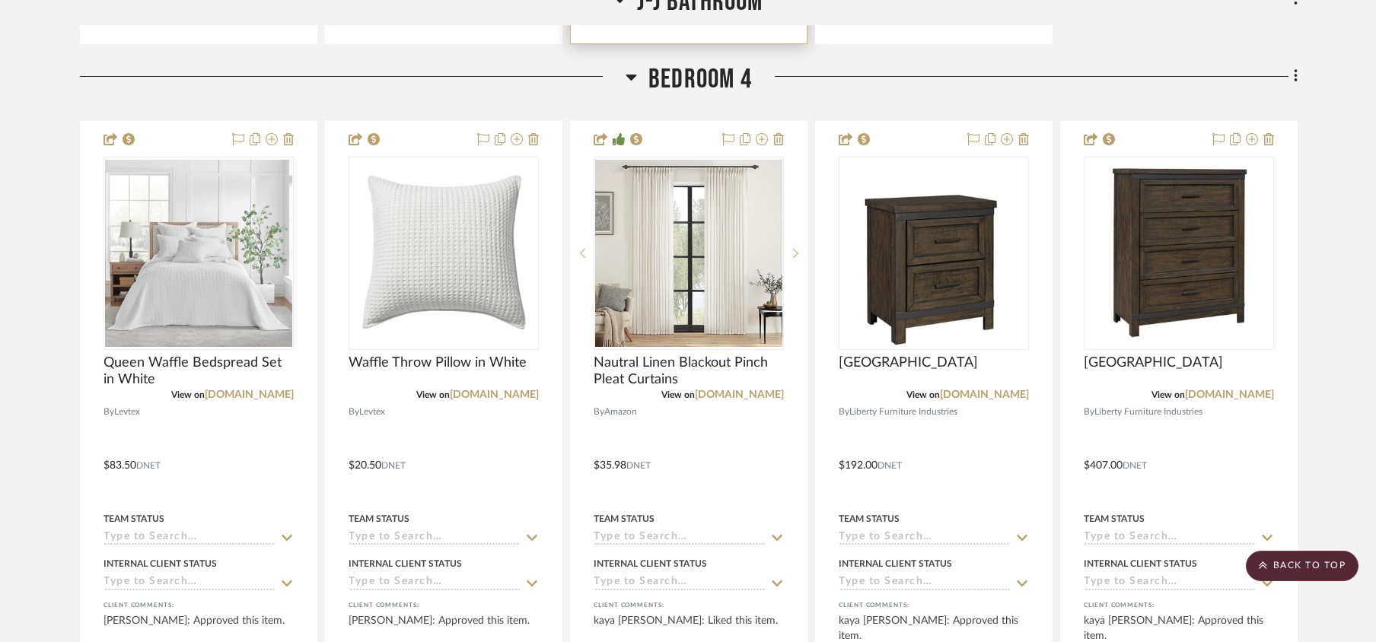
scroll to position [10250, 0]
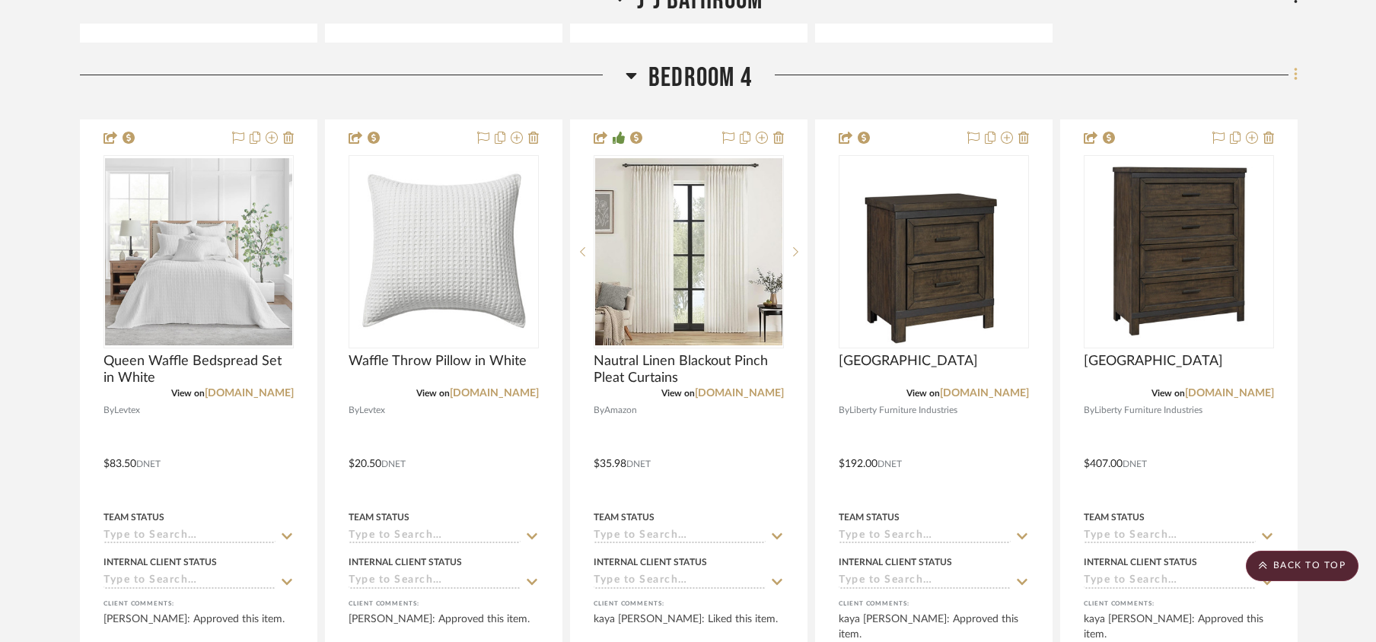
click at [1039, 81] on icon at bounding box center [1295, 75] width 3 height 13
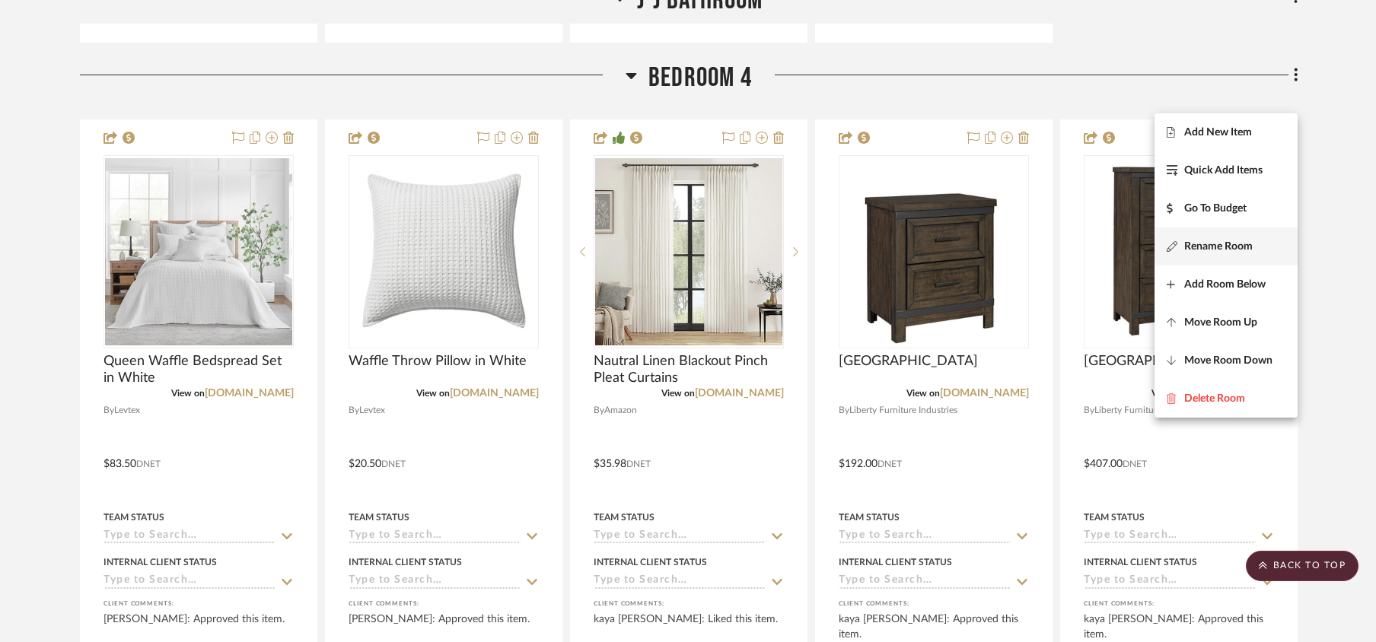
click at [1039, 242] on span "Rename Room" at bounding box center [1218, 246] width 69 height 13
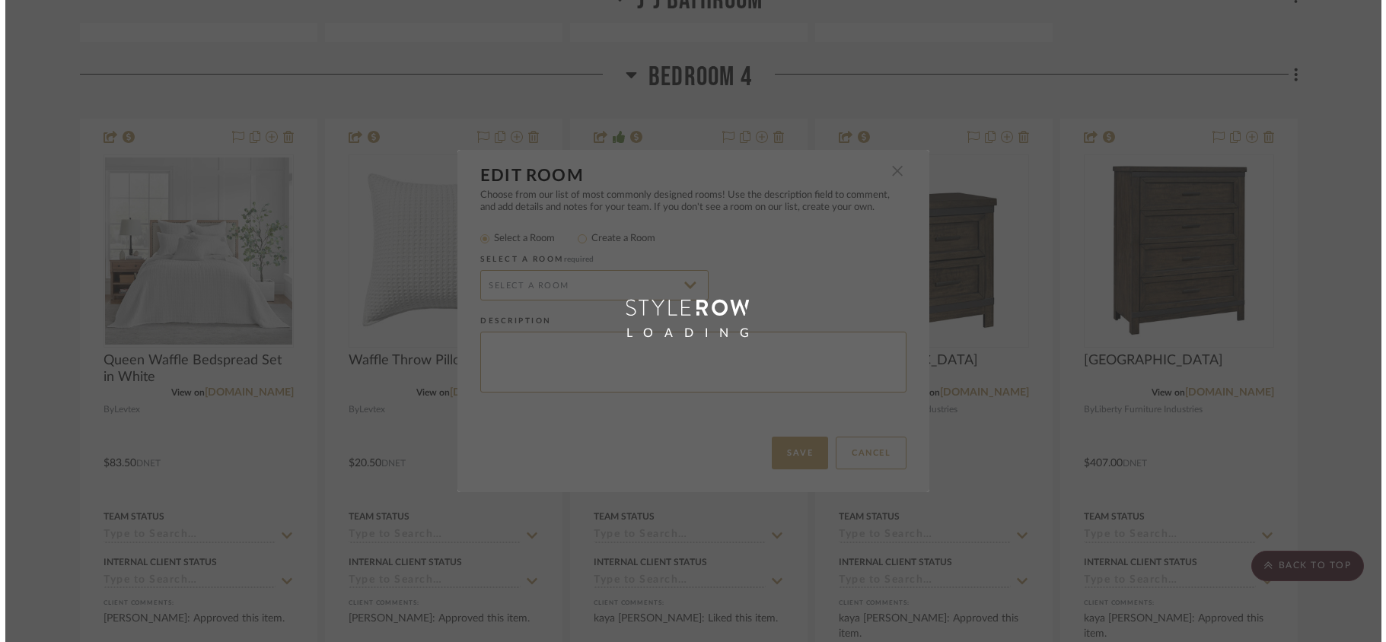
scroll to position [0, 0]
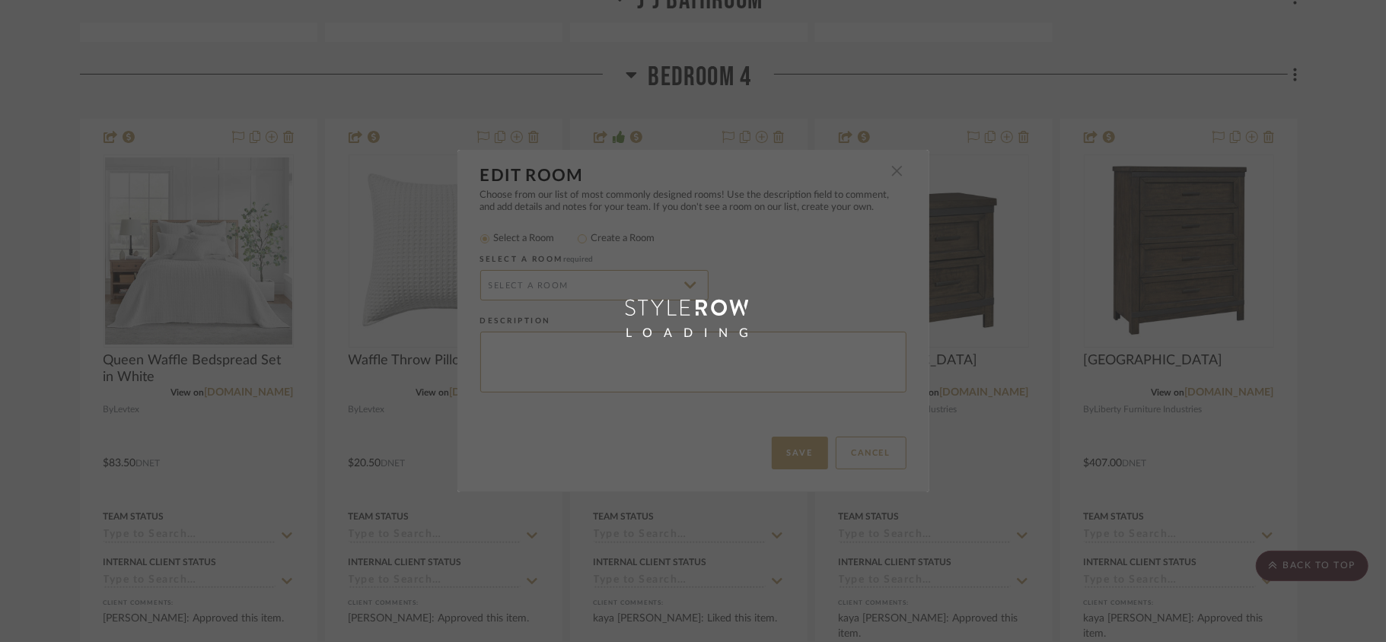
radio input "false"
radio input "true"
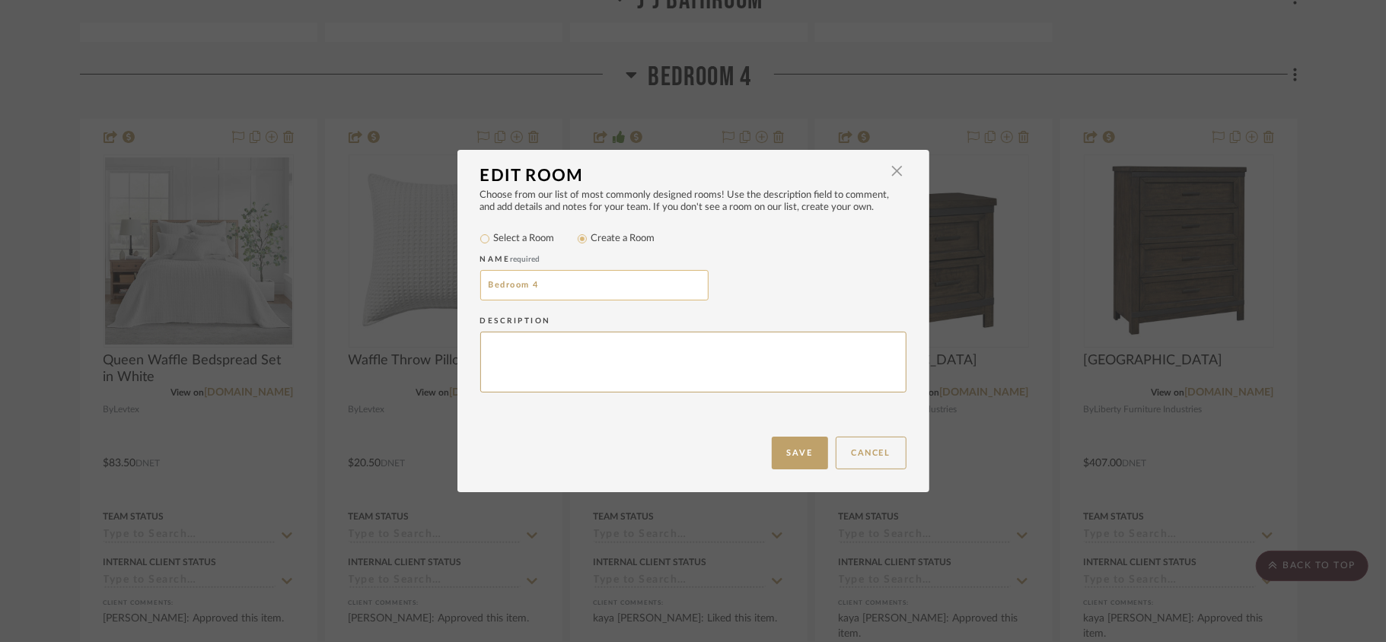
click at [554, 284] on input "Bedroom 4" at bounding box center [594, 285] width 228 height 30
type input "Bedroom 4- Pool View"
click at [792, 454] on button "Save" at bounding box center [800, 453] width 56 height 33
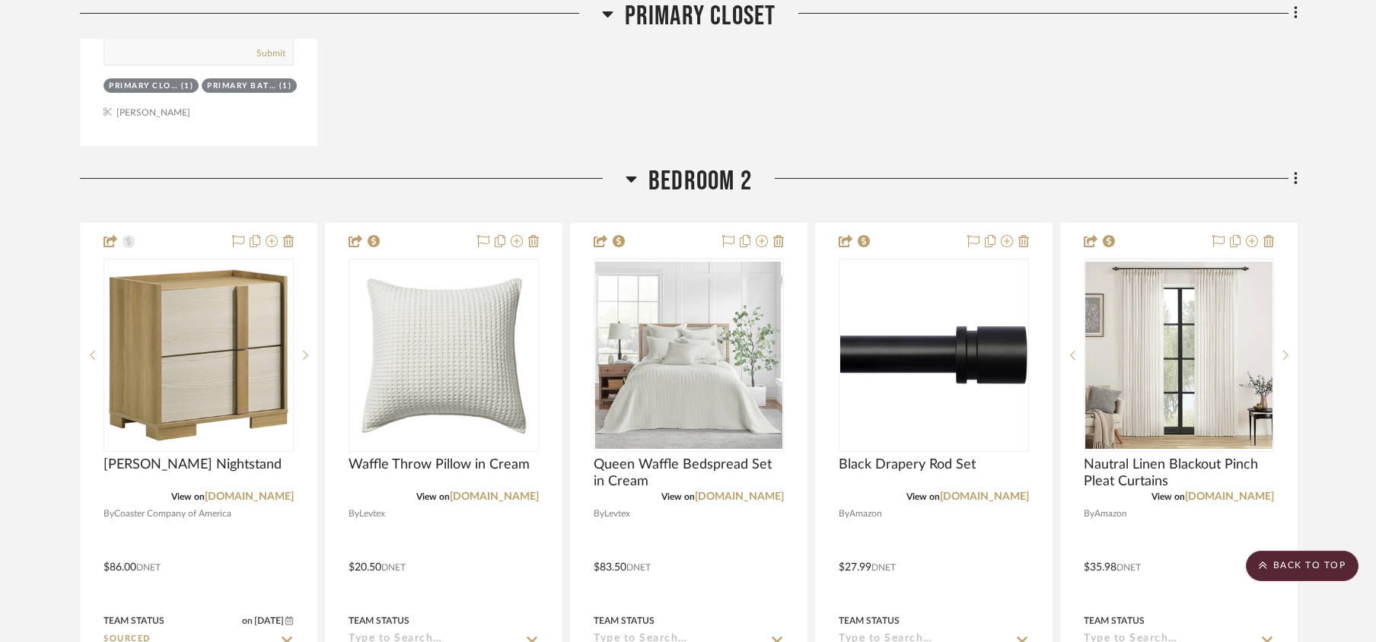
scroll to position [7003, 0]
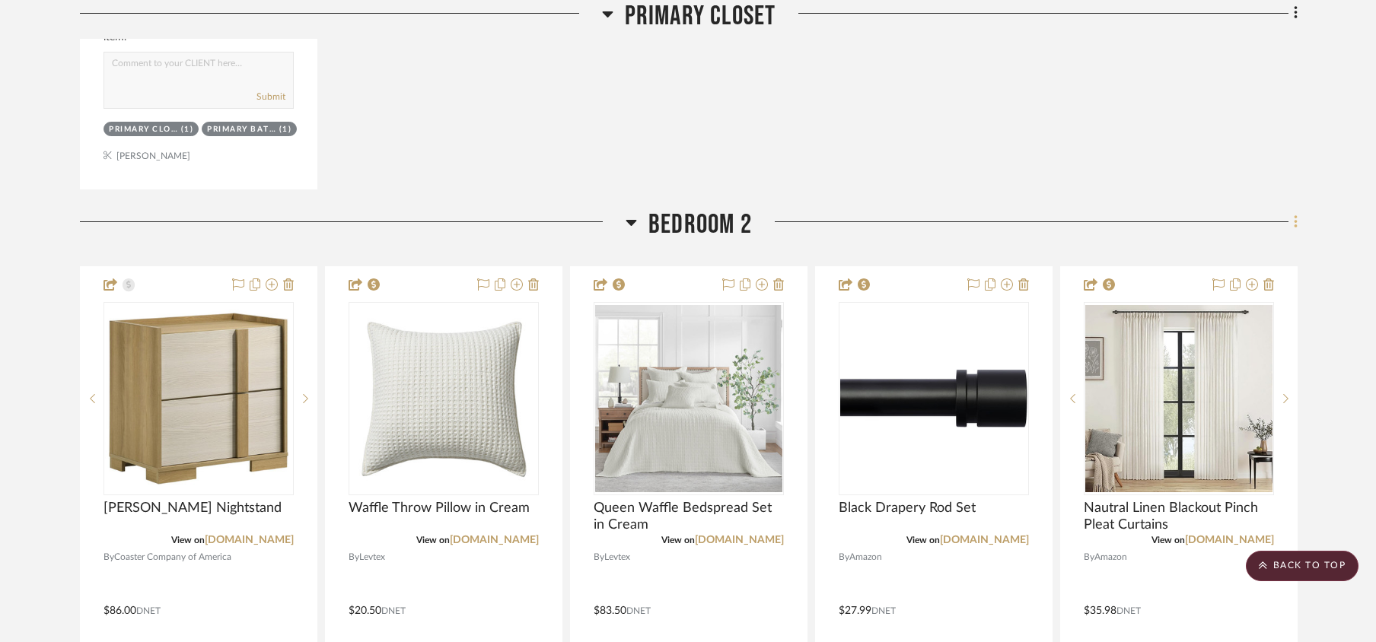
click at [1039, 231] on icon at bounding box center [1296, 222] width 5 height 17
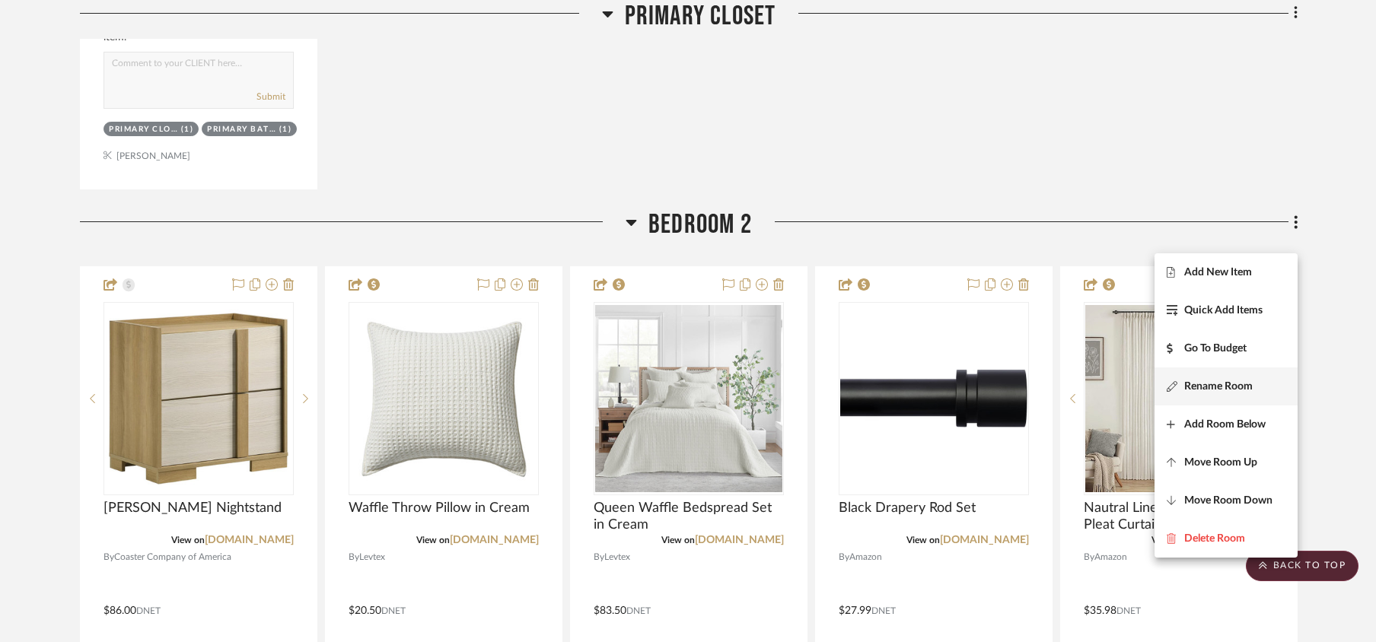
click at [1039, 387] on span "Rename Room" at bounding box center [1218, 387] width 69 height 13
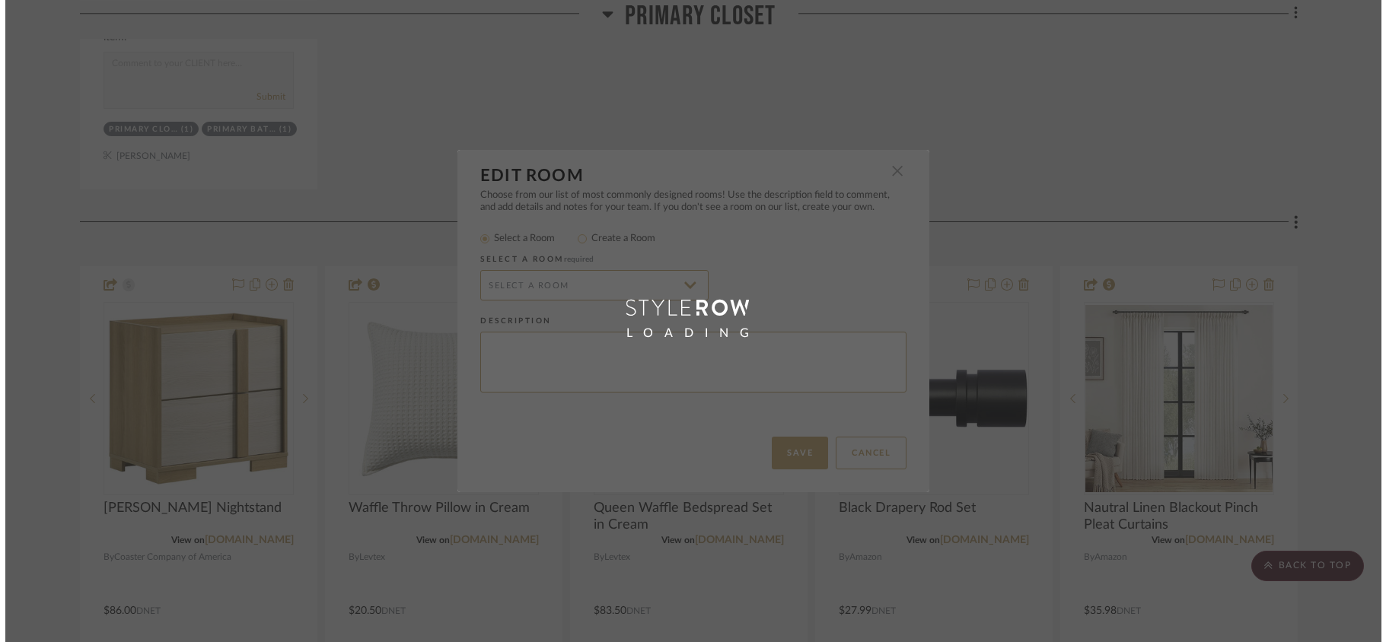
scroll to position [0, 0]
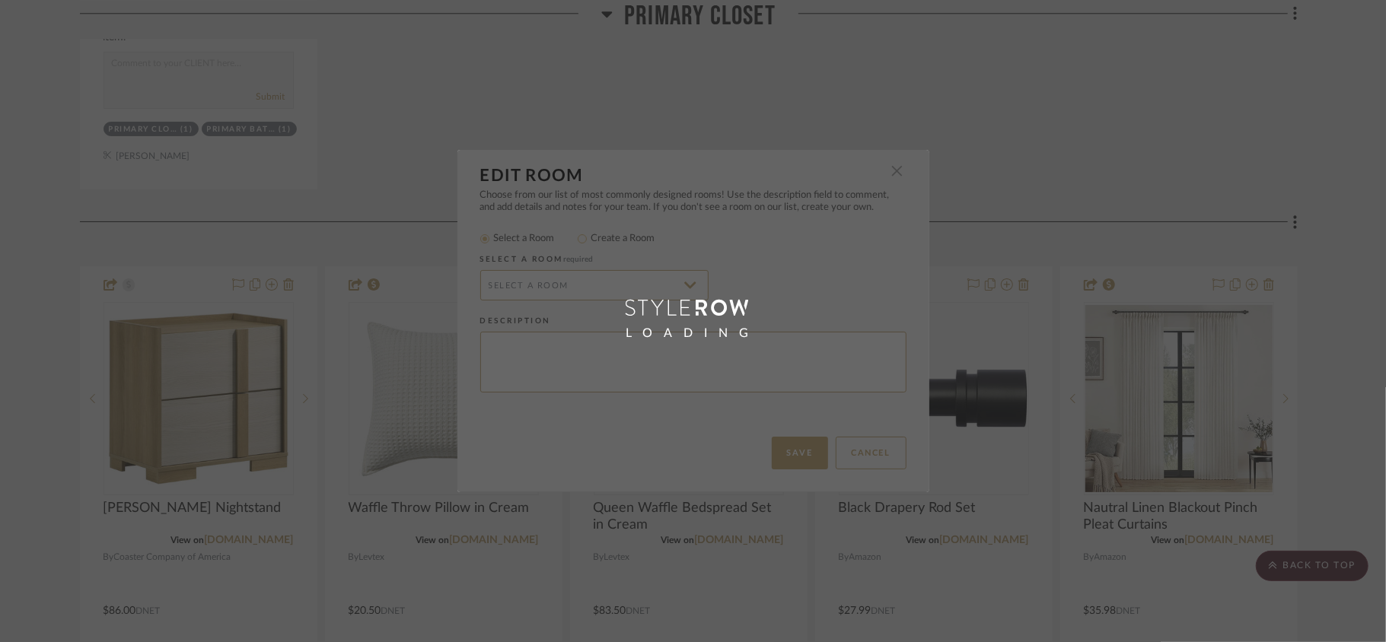
radio input "false"
radio input "true"
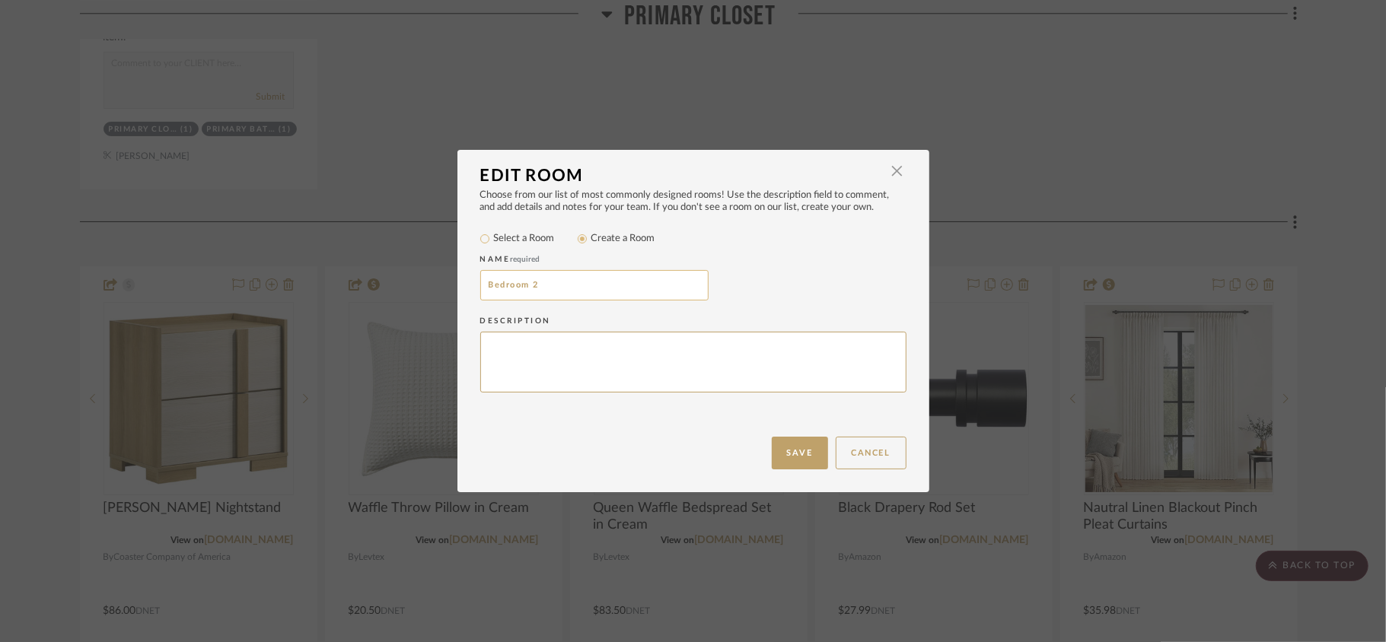
drag, startPoint x: 589, startPoint y: 266, endPoint x: 591, endPoint y: 284, distance: 17.6
click at [591, 276] on div "Name required Bedroom 2" at bounding box center [693, 279] width 426 height 62
click at [591, 284] on input "Bedroom 2" at bounding box center [594, 285] width 228 height 30
click at [597, 280] on input "Bedroom 2- Private Bahroom" at bounding box center [594, 285] width 228 height 30
click at [585, 284] on input "Bedroom 2- Private Bahroom" at bounding box center [594, 285] width 228 height 30
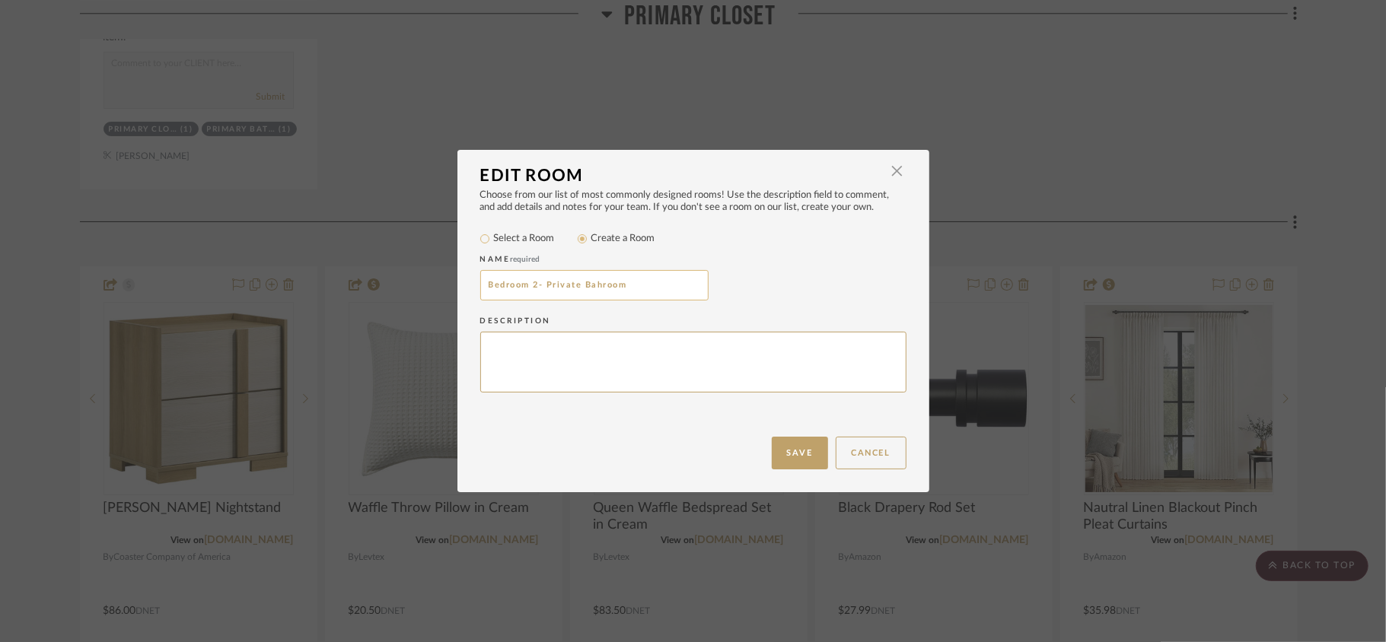
click at [591, 285] on input "Bedroom 2- Private Bahroom" at bounding box center [594, 285] width 228 height 30
type input "Bedroom 2- Private Bathroom"
click at [787, 449] on button "Save" at bounding box center [800, 453] width 56 height 33
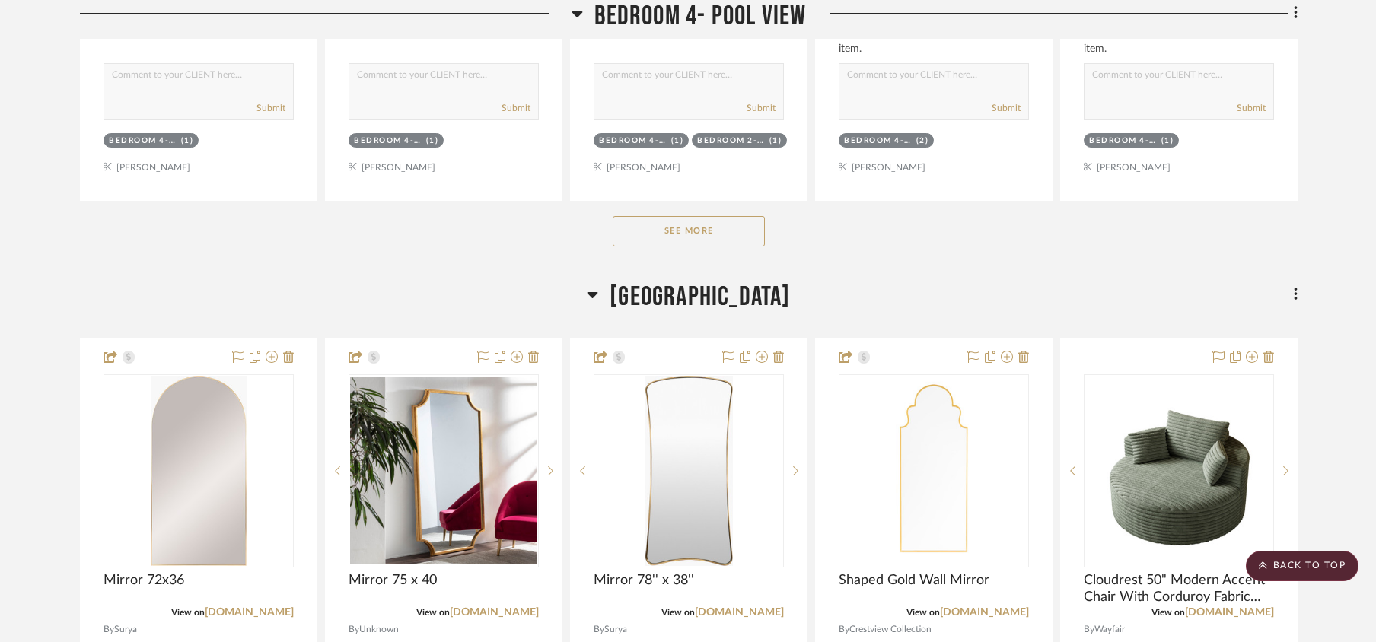
scroll to position [10858, 0]
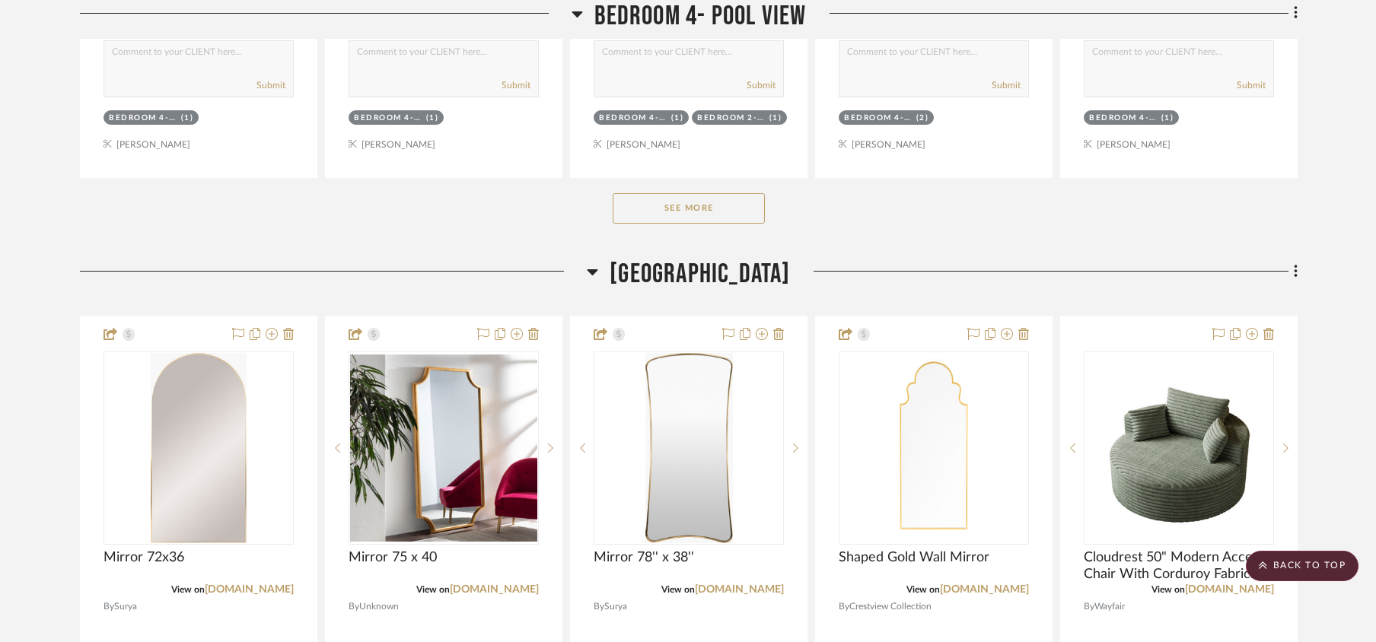
click at [674, 224] on button "See More" at bounding box center [689, 208] width 152 height 30
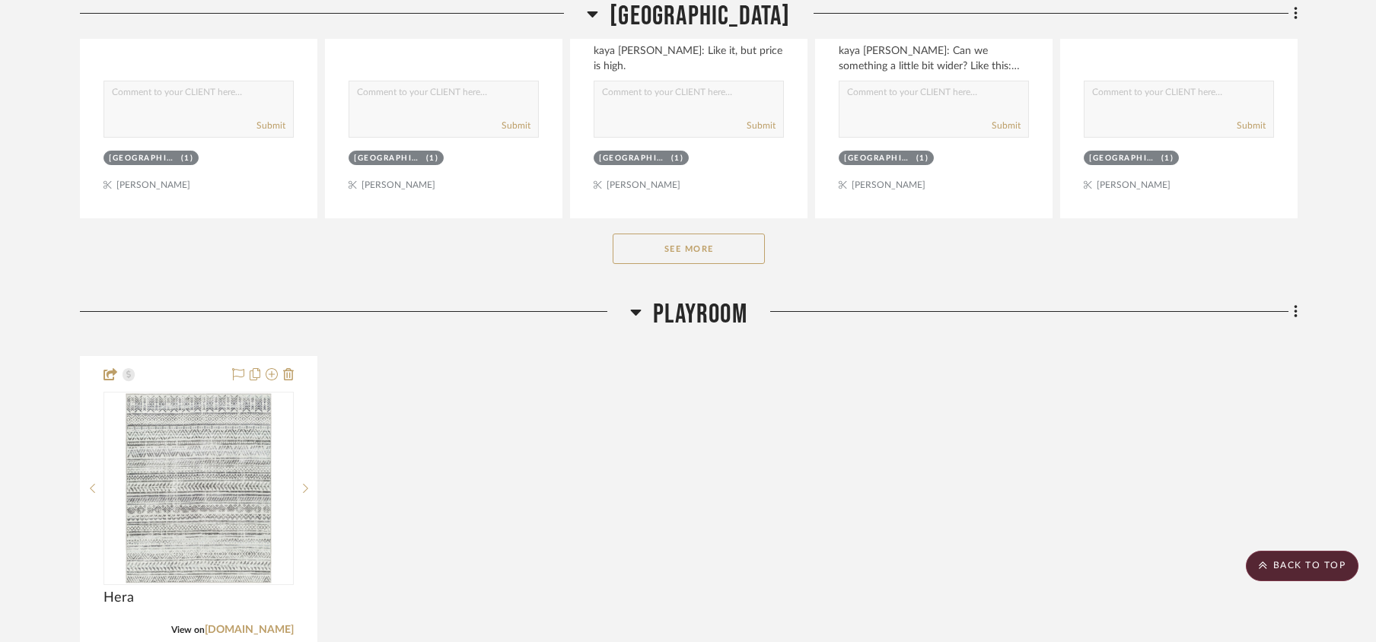
scroll to position [12280, 0]
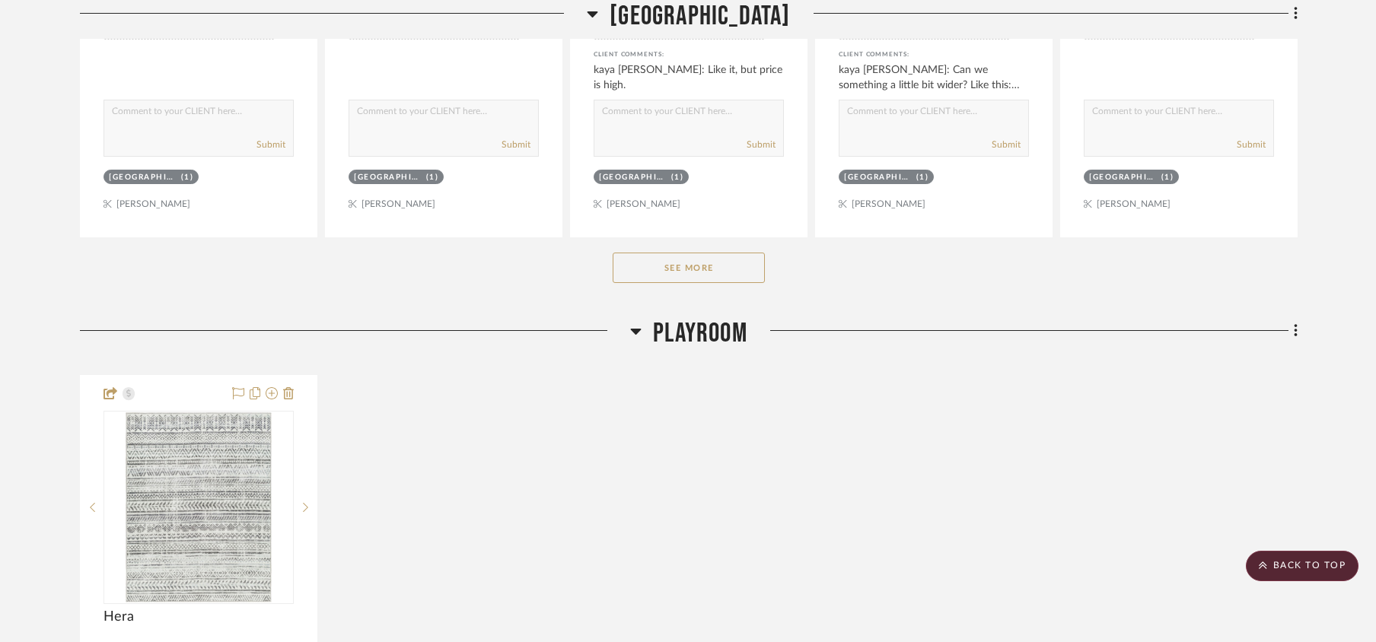
click at [715, 283] on button "See More" at bounding box center [689, 268] width 152 height 30
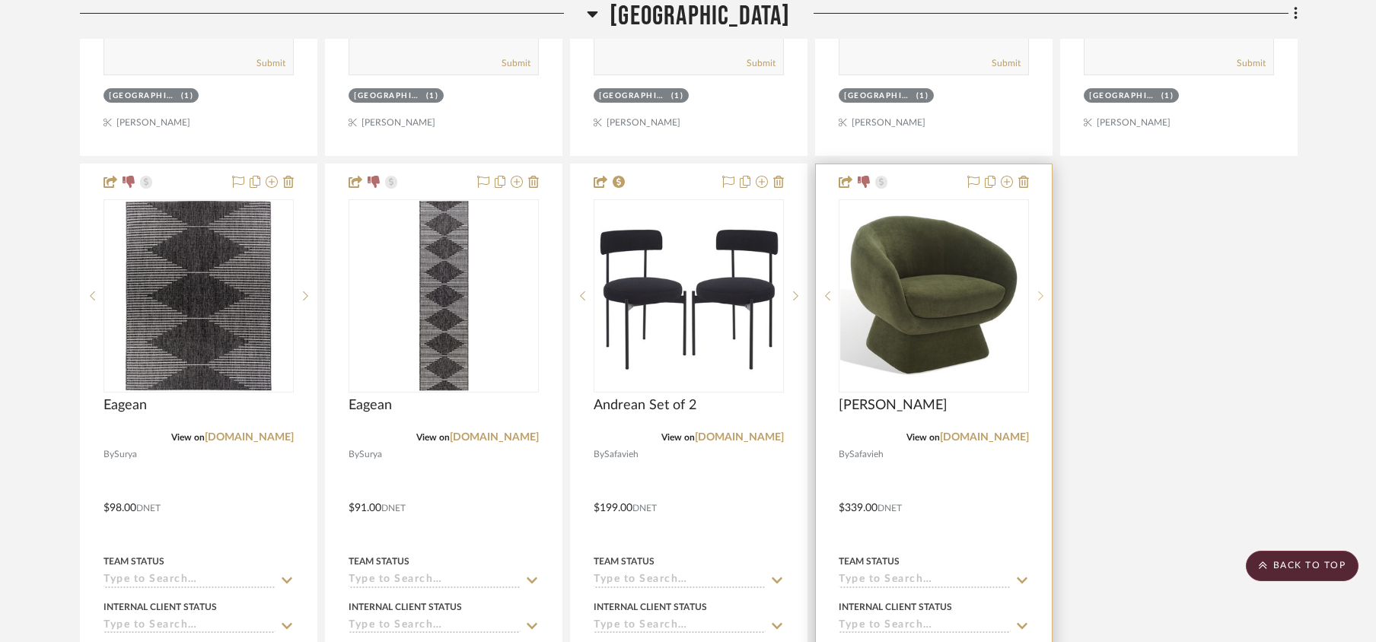
scroll to position [12381, 0]
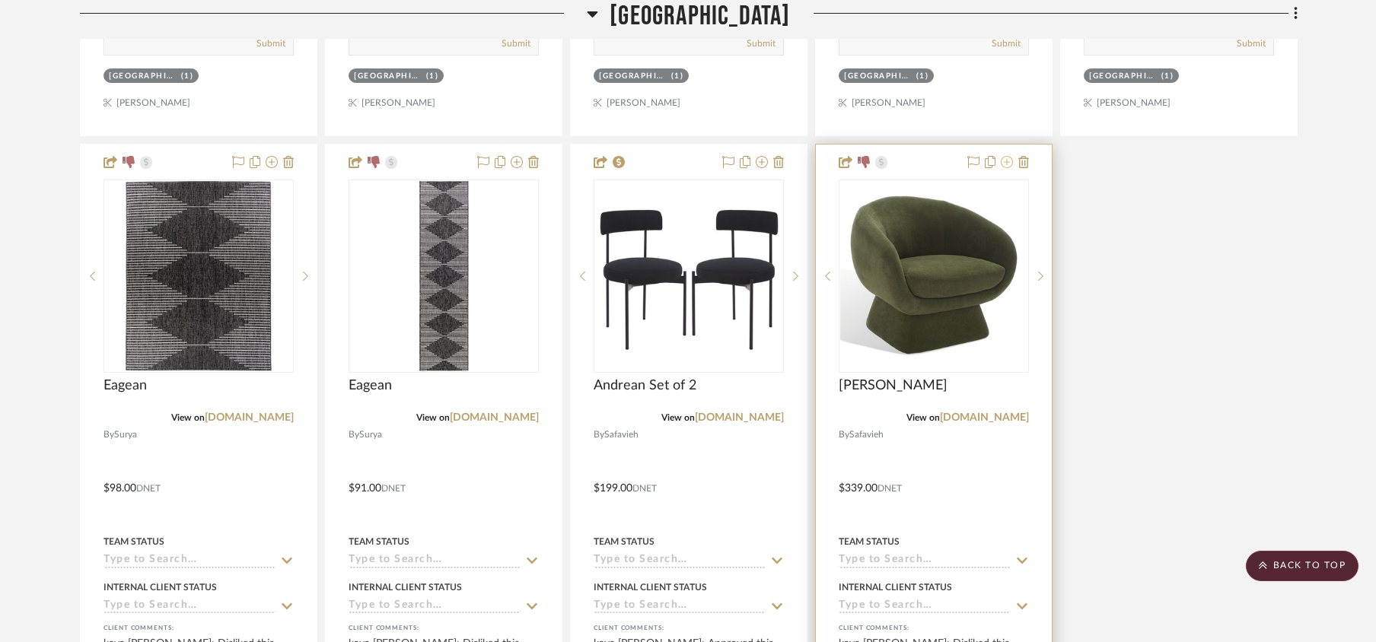
click at [1006, 168] on icon at bounding box center [1007, 162] width 12 height 12
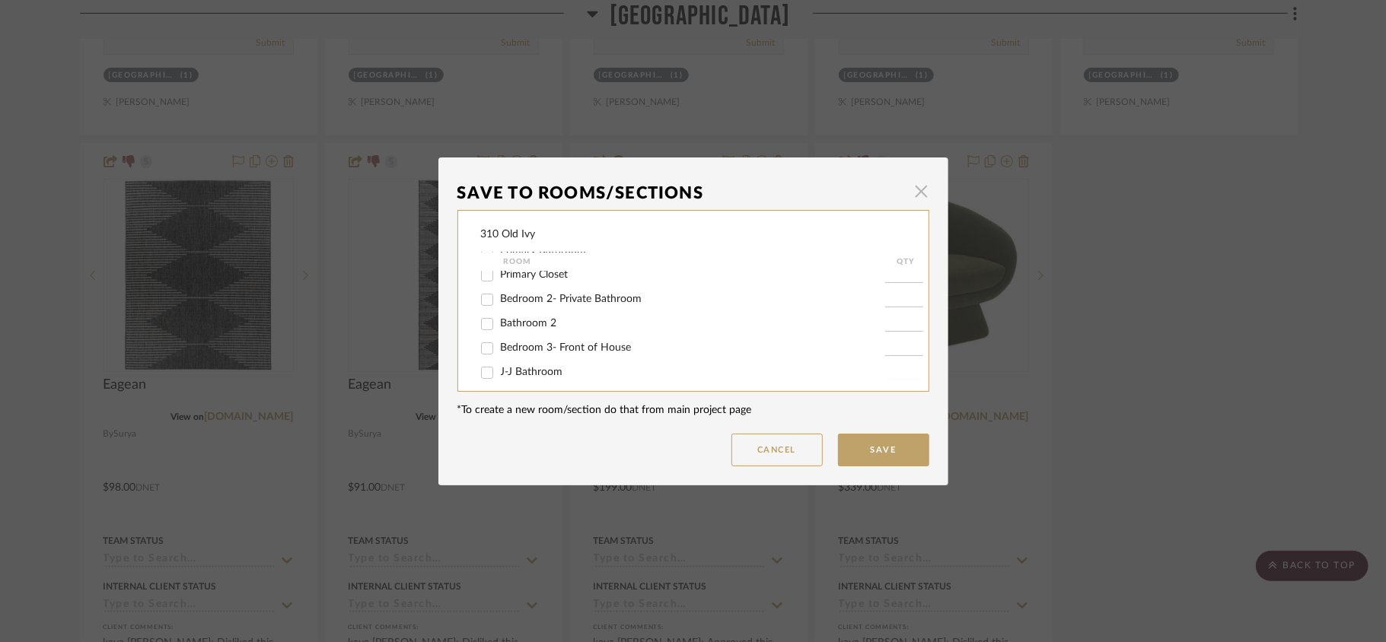
scroll to position [304, 0]
click at [911, 193] on span "button" at bounding box center [922, 192] width 30 height 30
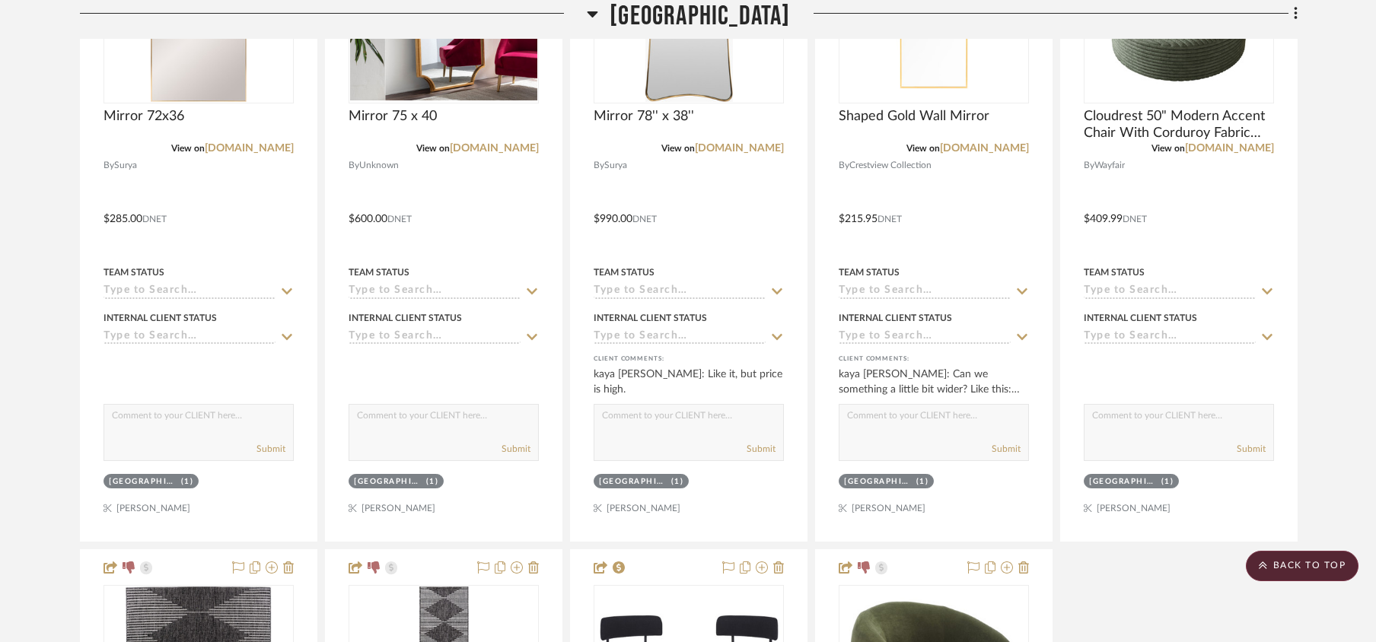
scroll to position [11671, 0]
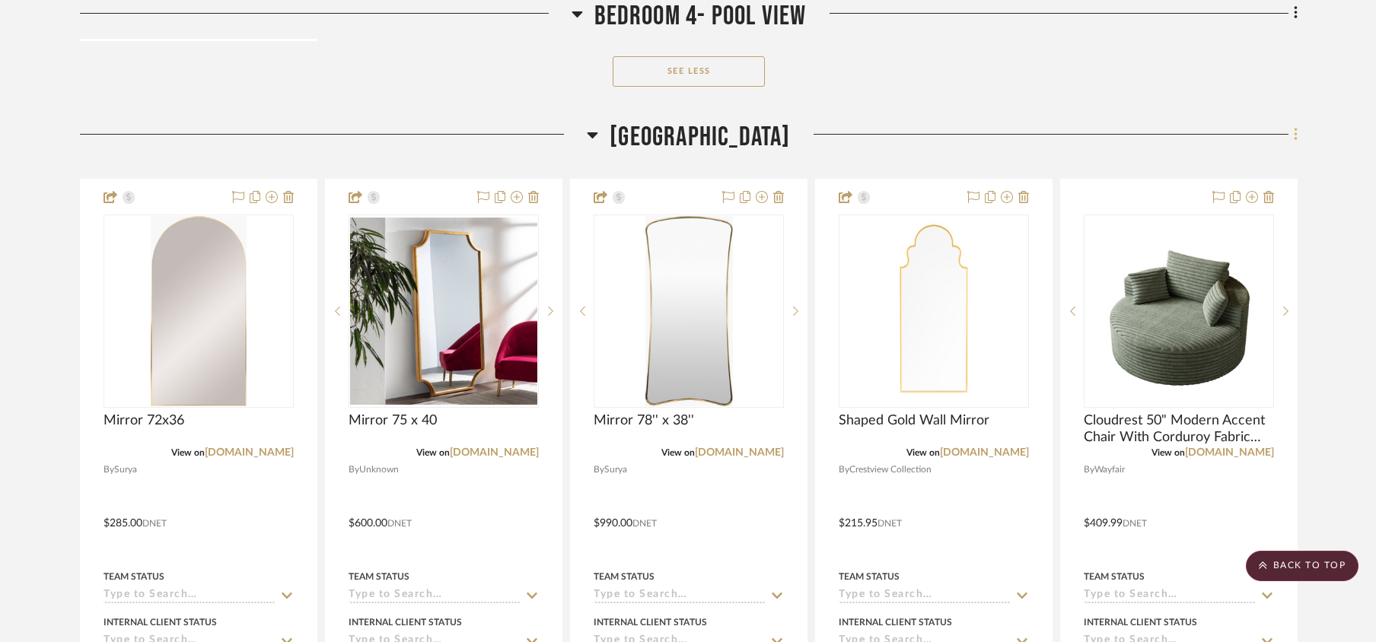
click at [1039, 143] on icon at bounding box center [1296, 134] width 5 height 17
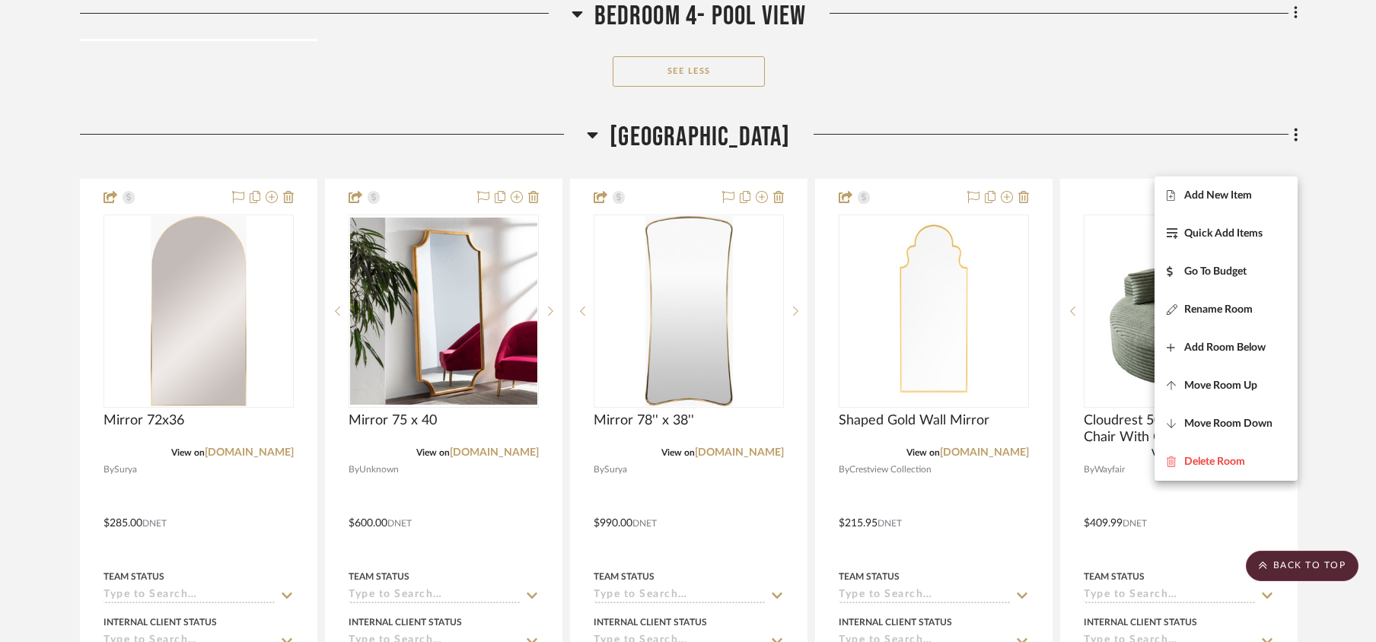
click at [1039, 481] on div at bounding box center [688, 321] width 1376 height 642
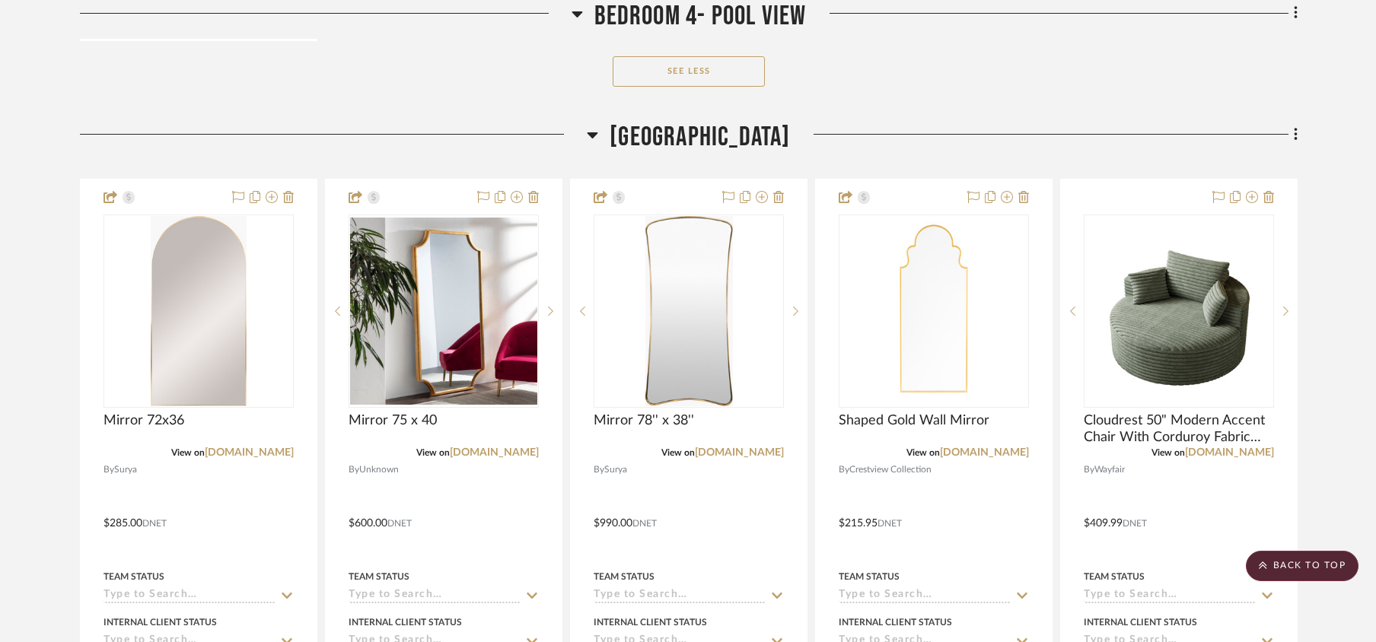
click at [1039, 481] on scroll-to-top-button "BACK TO TOP" at bounding box center [1302, 566] width 113 height 30
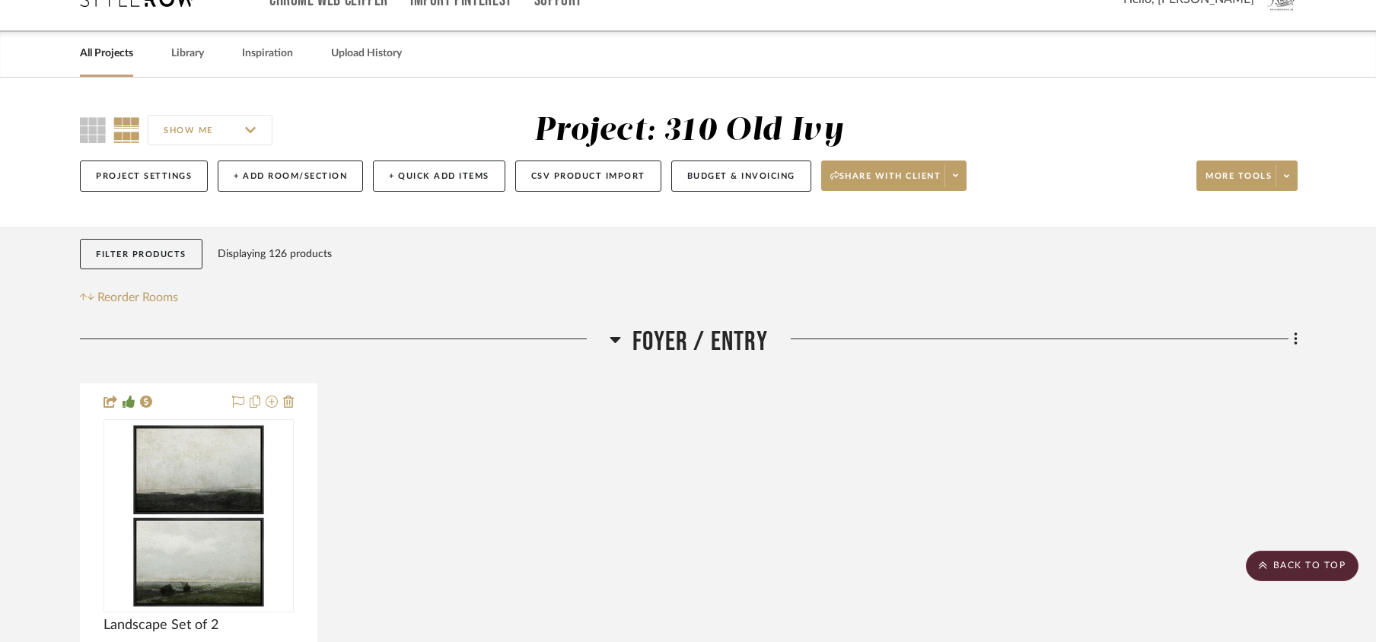
scroll to position [0, 0]
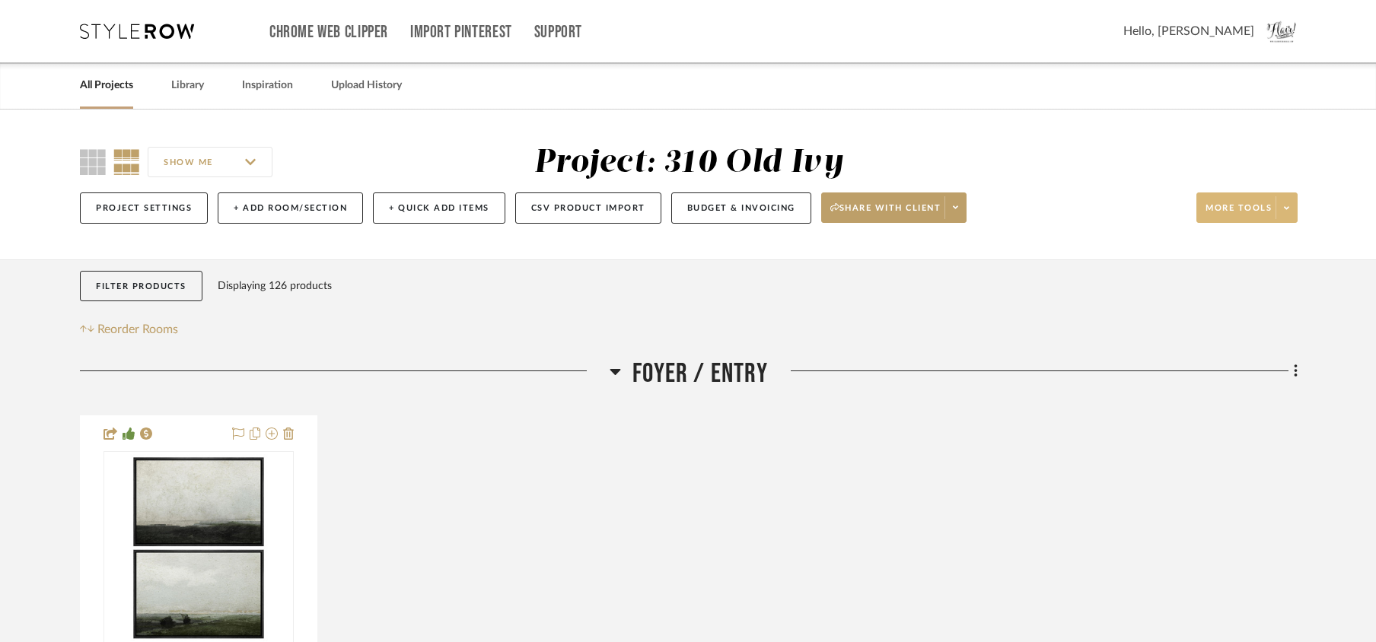
click at [1039, 216] on span at bounding box center [1286, 207] width 21 height 23
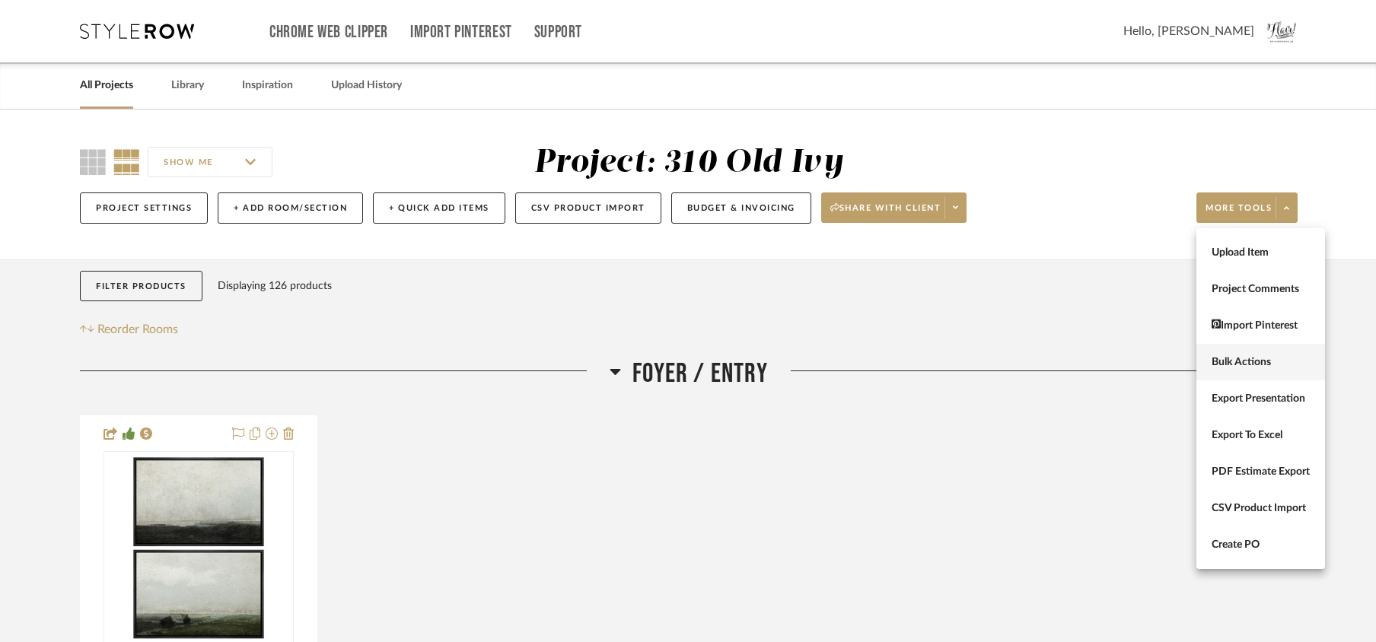
click at [1039, 365] on span "Bulk Actions" at bounding box center [1261, 361] width 98 height 13
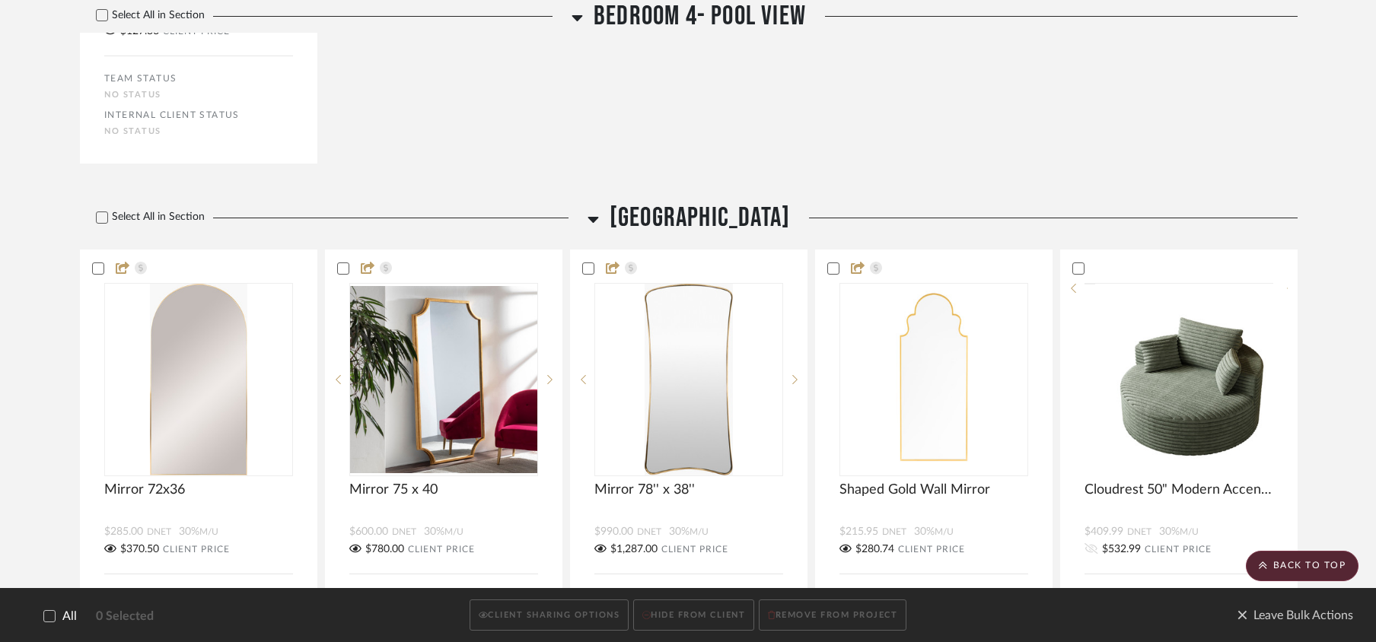
scroll to position [9438, 0]
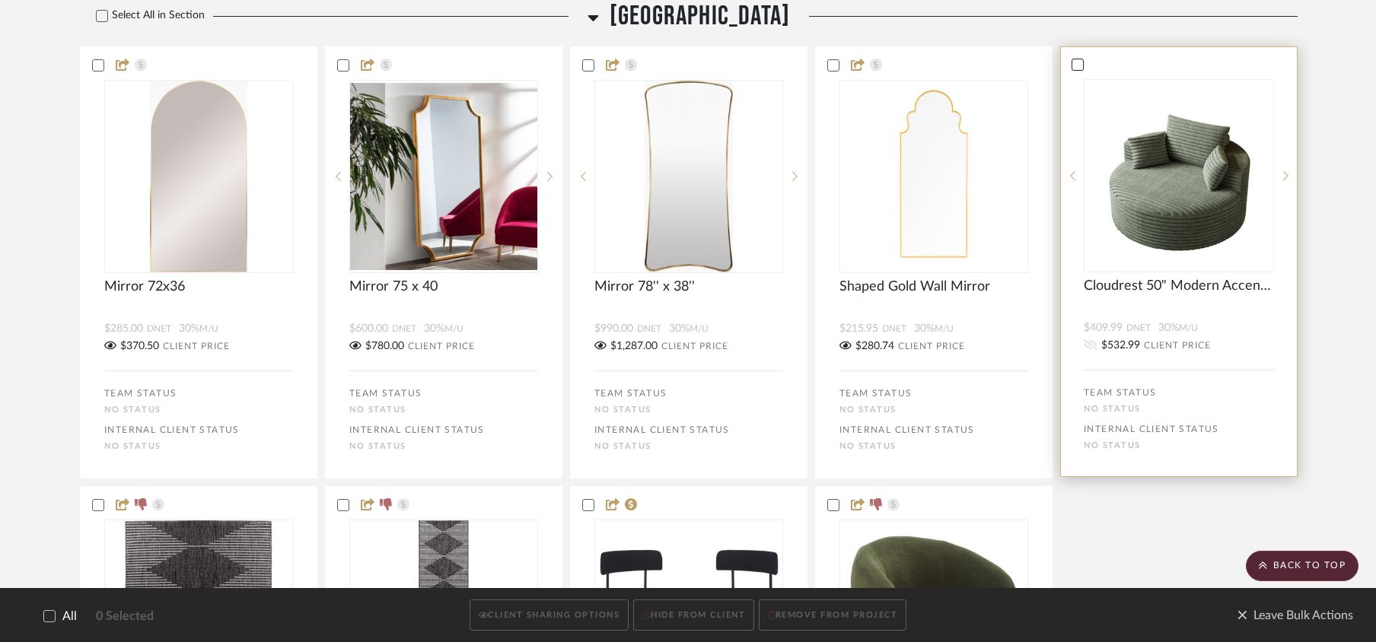
click at [1039, 71] on div at bounding box center [1078, 65] width 12 height 12
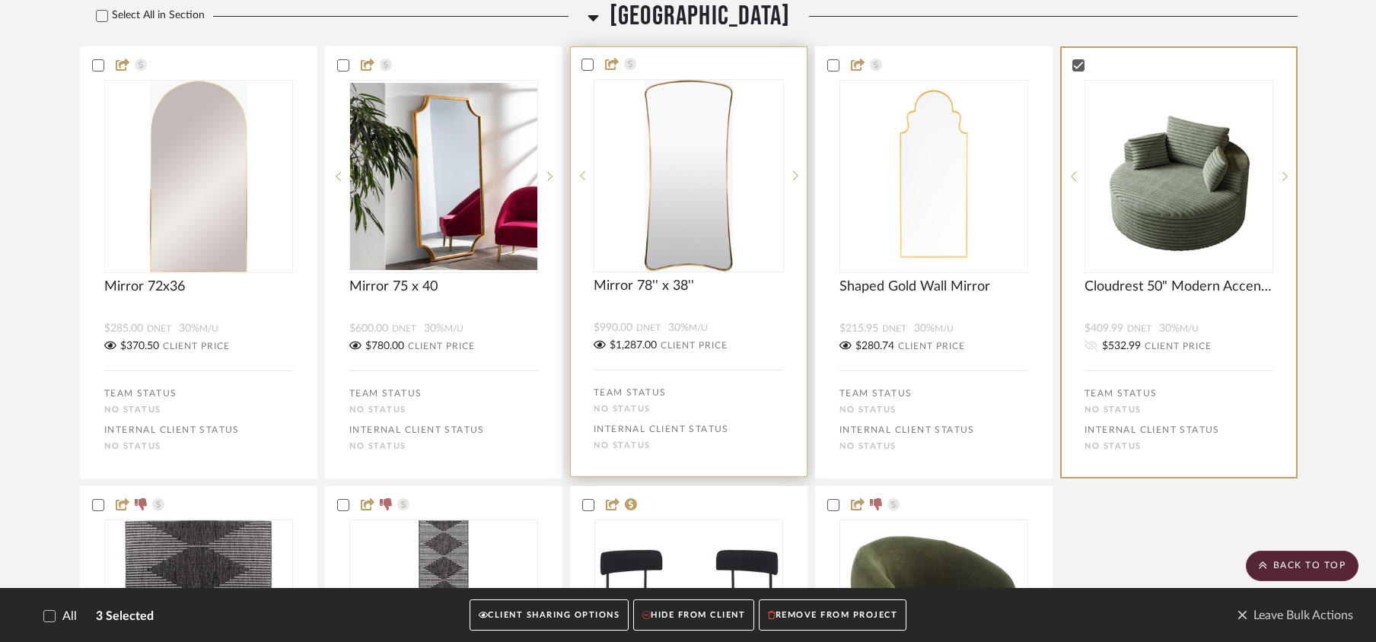
click at [834, 69] on icon at bounding box center [834, 66] width 10 height 8
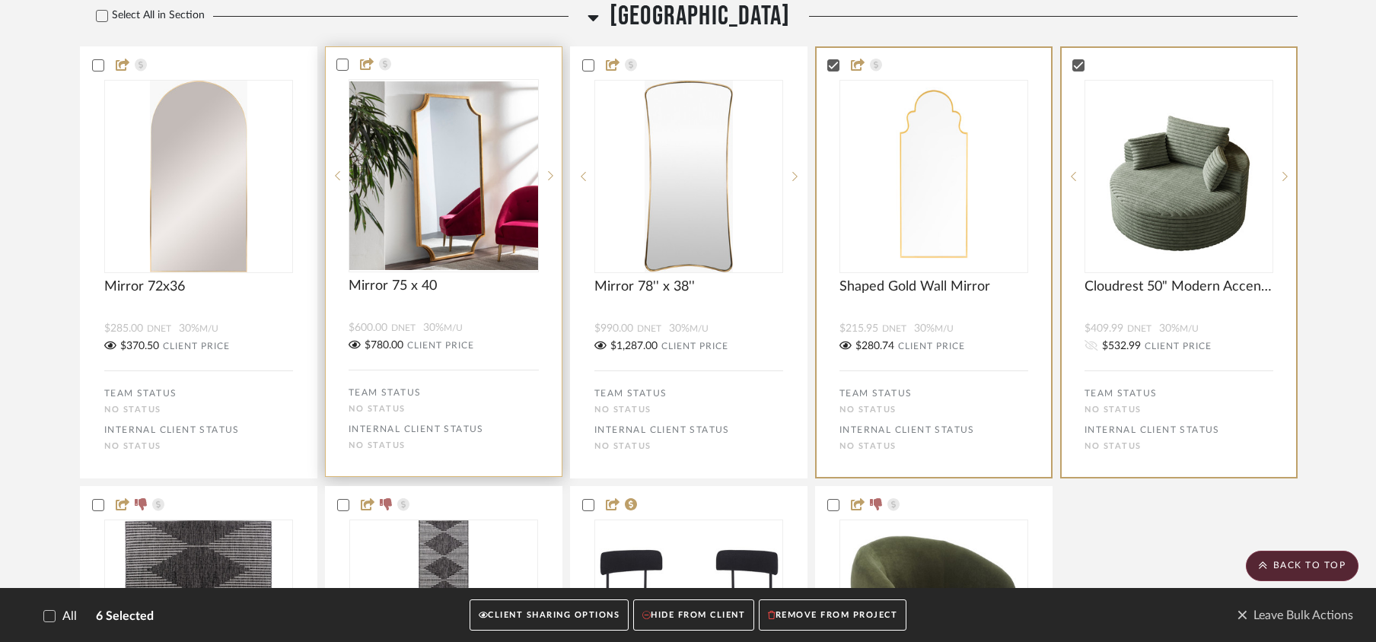
click at [586, 71] on icon at bounding box center [588, 65] width 11 height 11
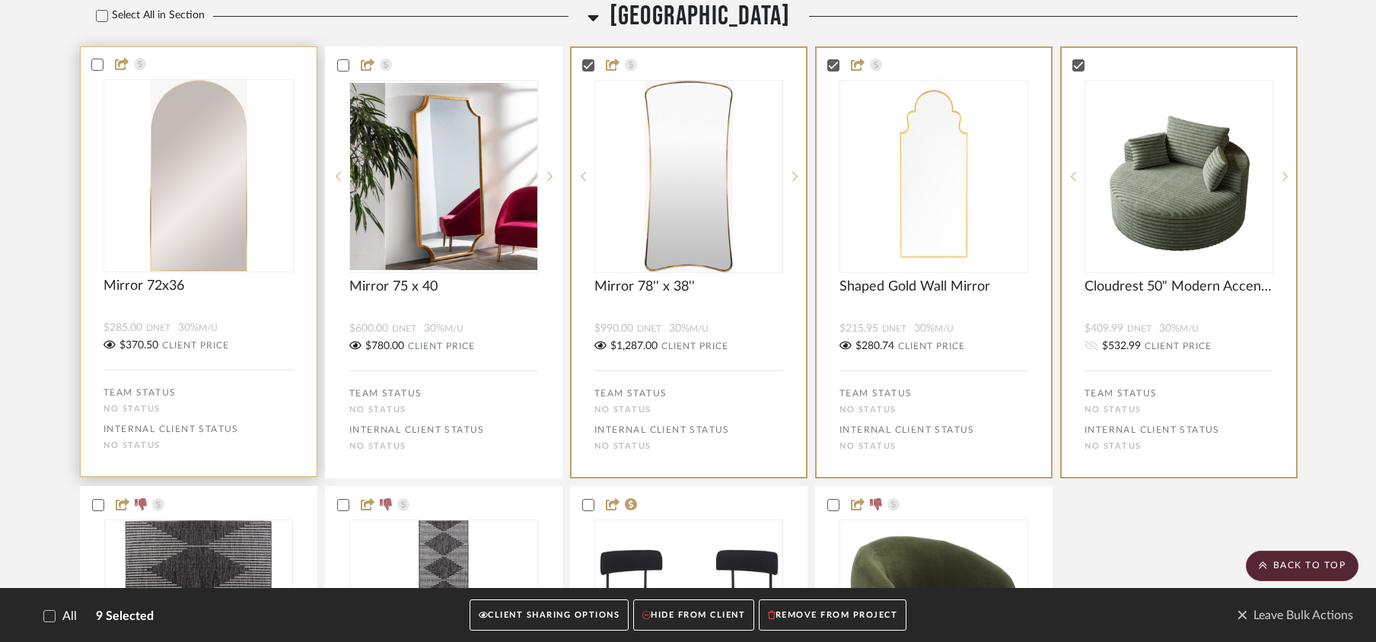
click at [345, 69] on icon at bounding box center [344, 66] width 10 height 8
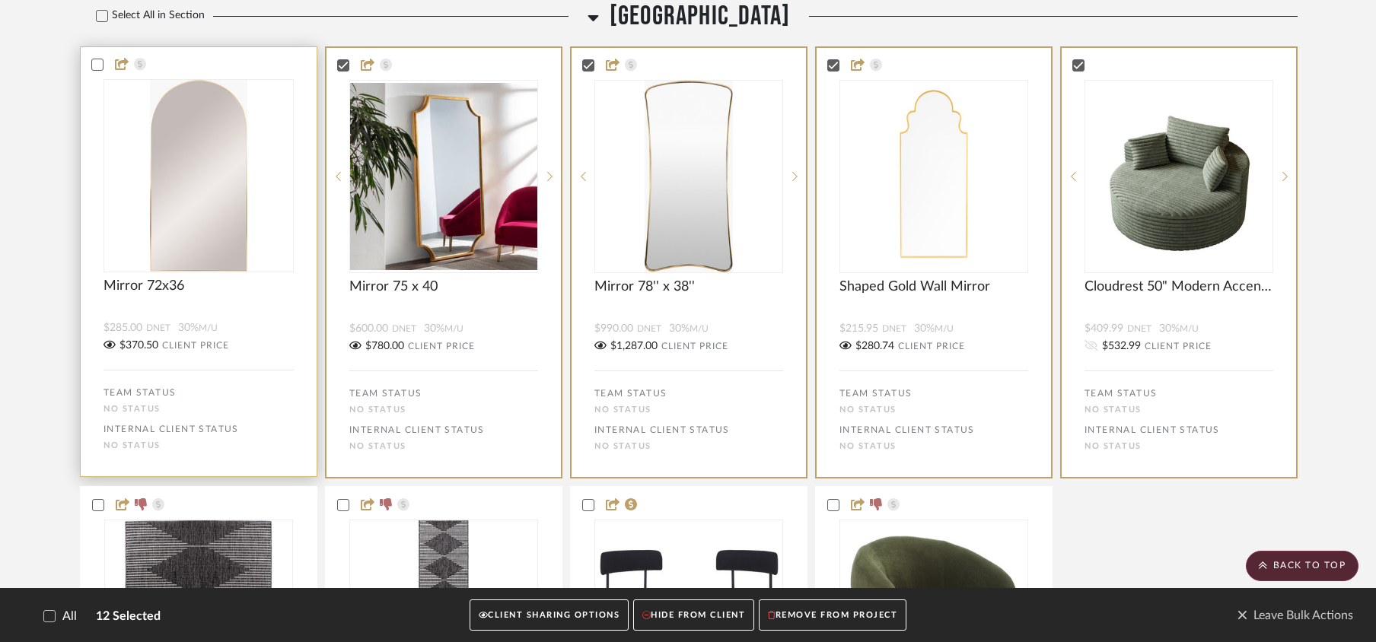
click at [92, 71] on div at bounding box center [97, 65] width 12 height 12
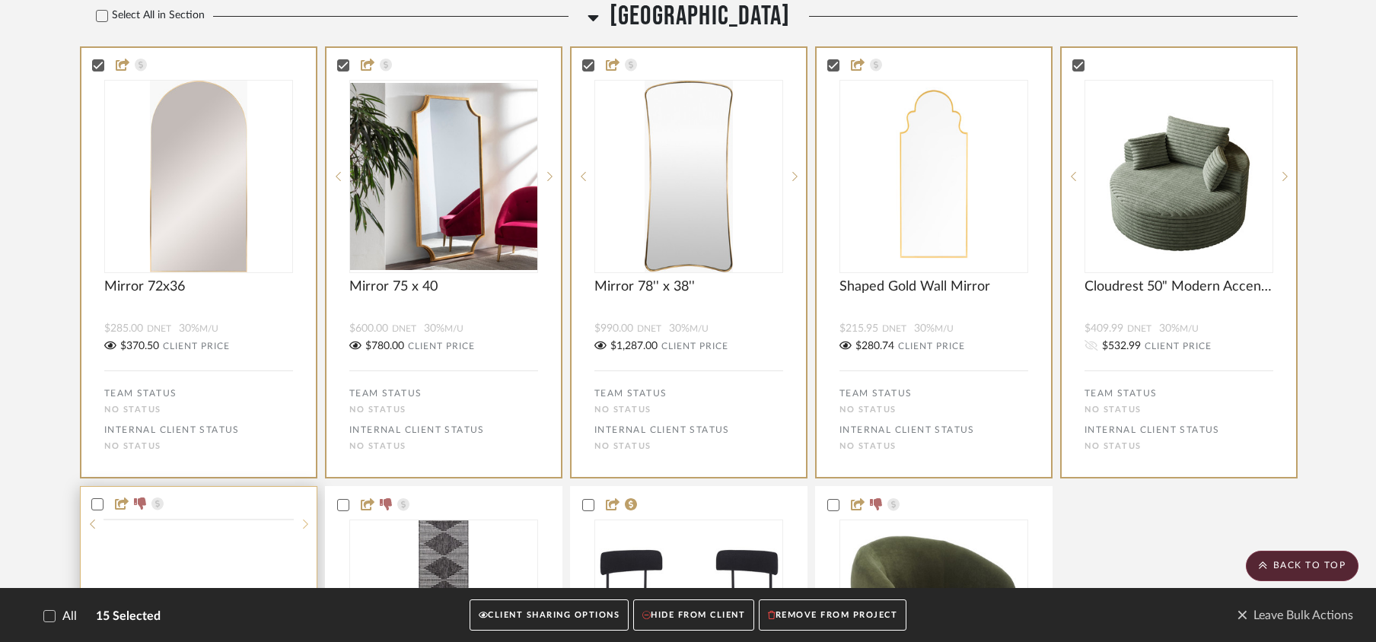
scroll to position [9844, 0]
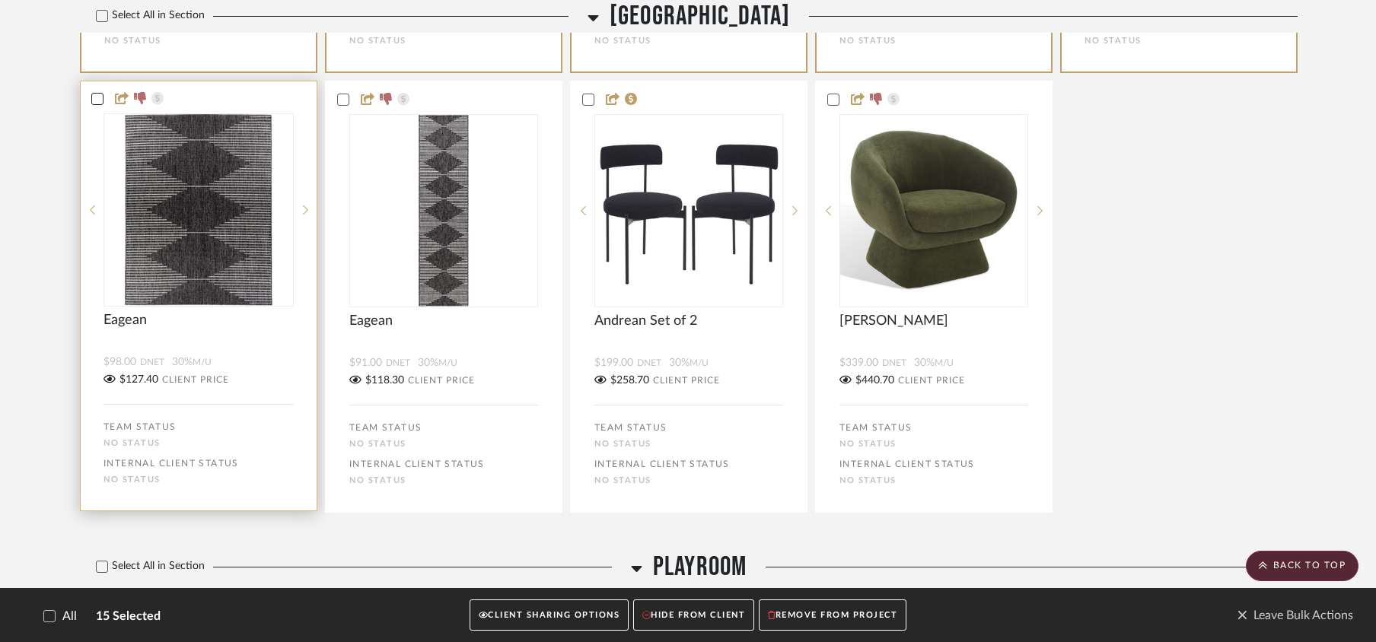
click at [92, 104] on icon at bounding box center [97, 99] width 11 height 11
click at [344, 105] on icon at bounding box center [343, 99] width 11 height 11
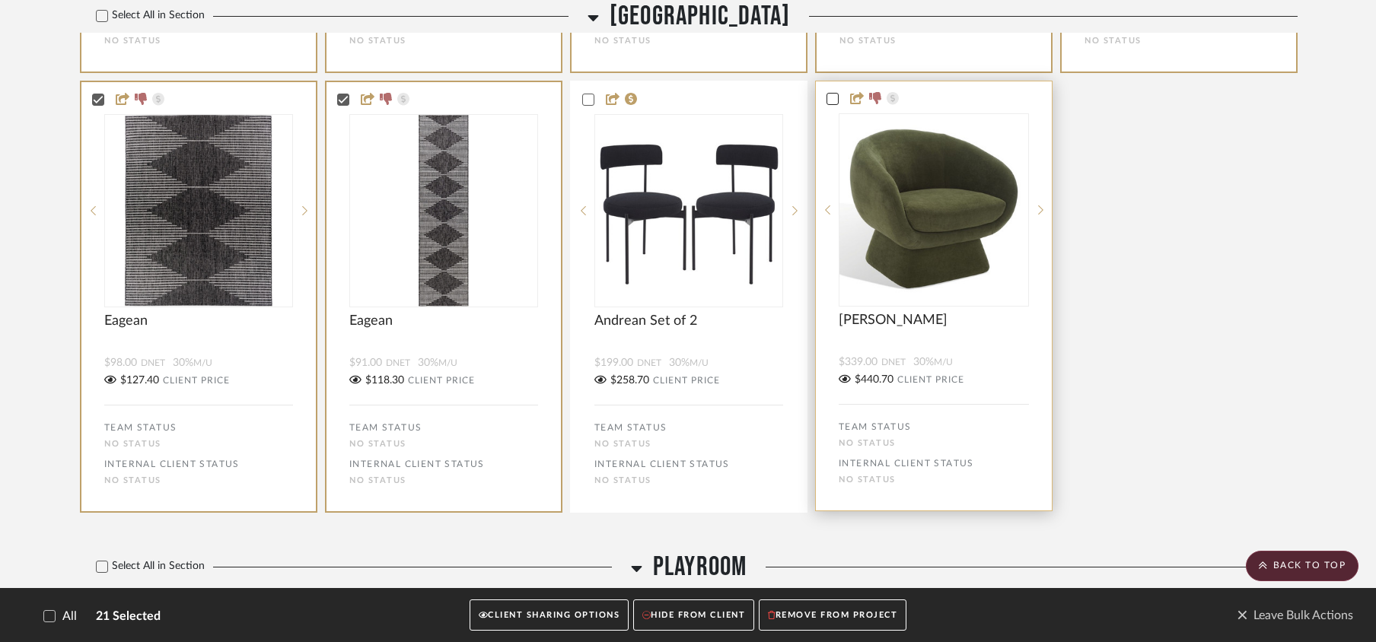
click at [834, 104] on icon at bounding box center [832, 99] width 11 height 11
click at [793, 481] on button "REMOVE FROM PROJECT" at bounding box center [833, 616] width 148 height 31
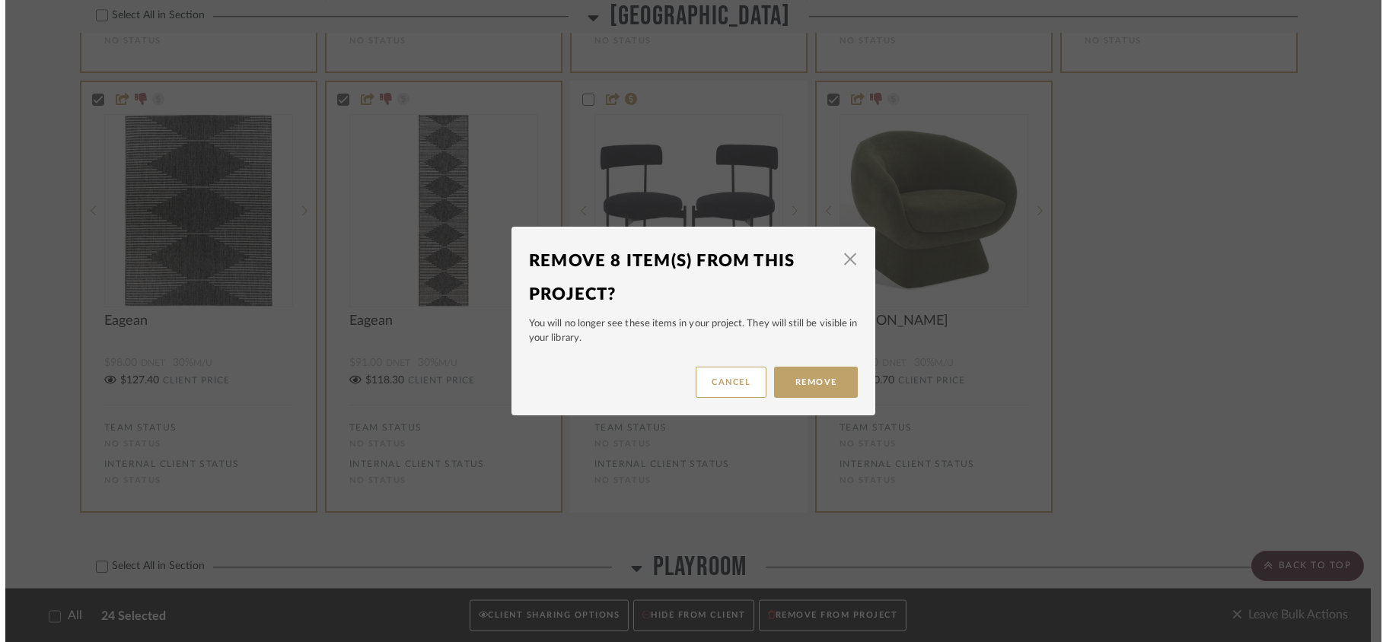
scroll to position [0, 0]
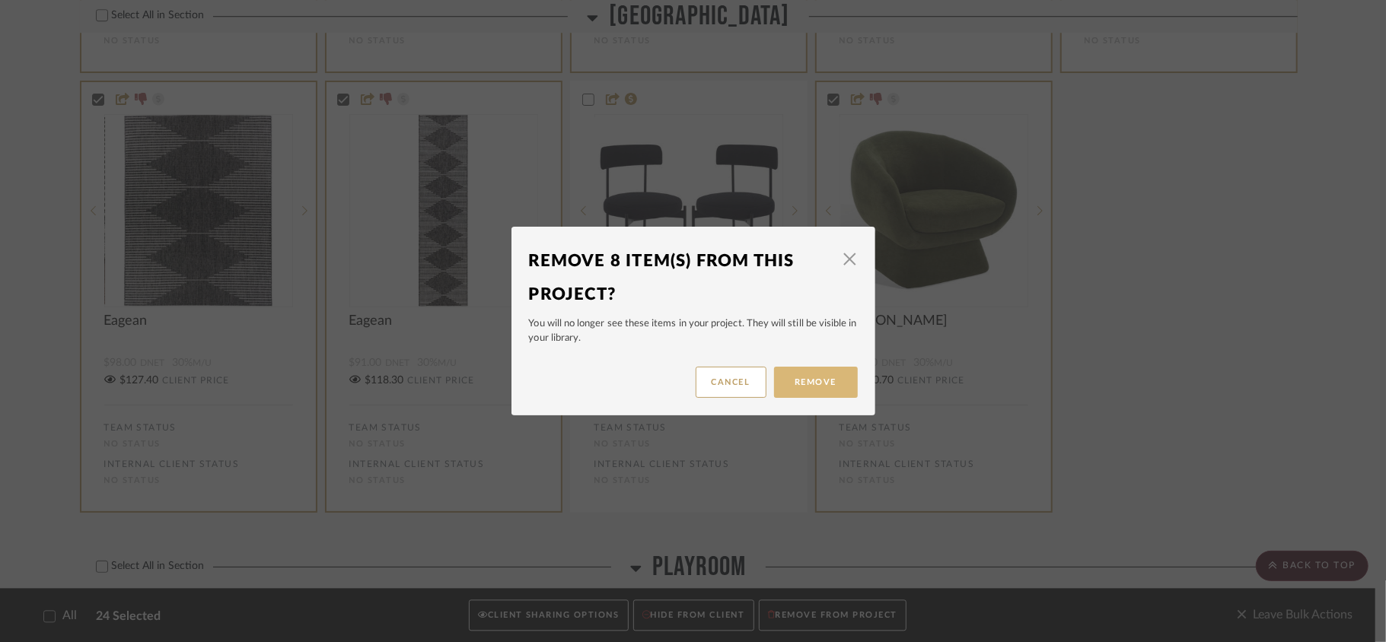
click at [816, 379] on button "Remove" at bounding box center [816, 382] width 84 height 31
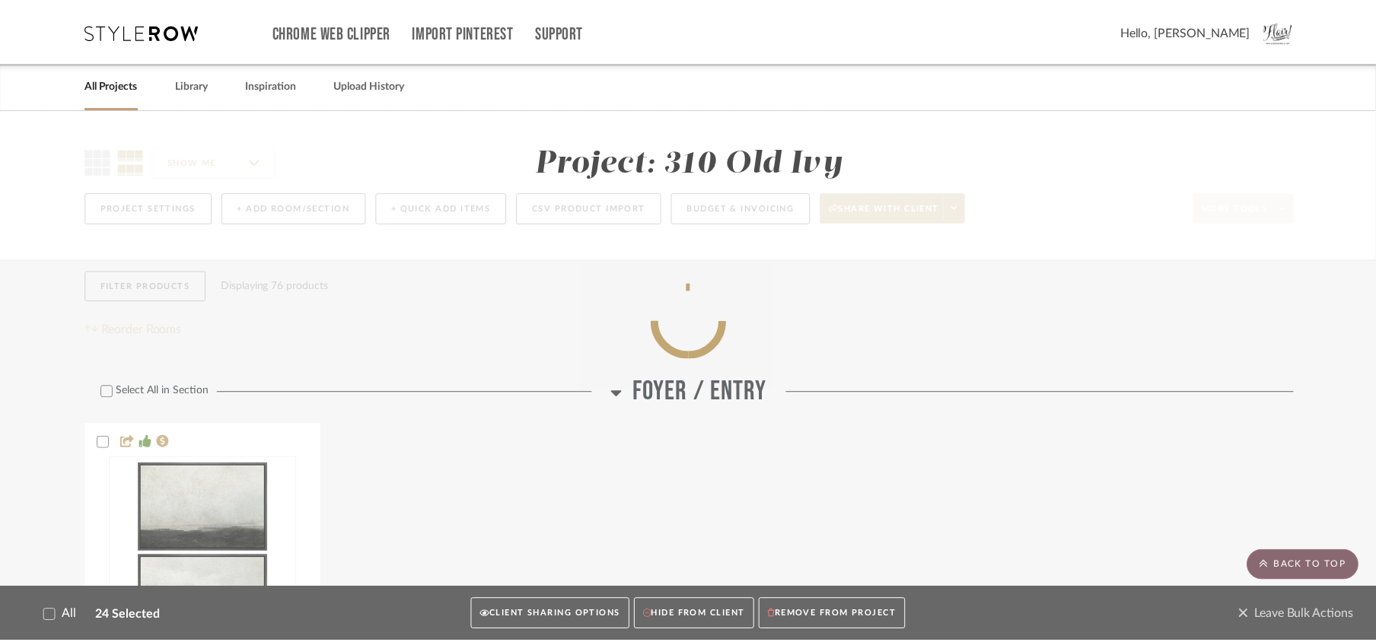
scroll to position [9844, 0]
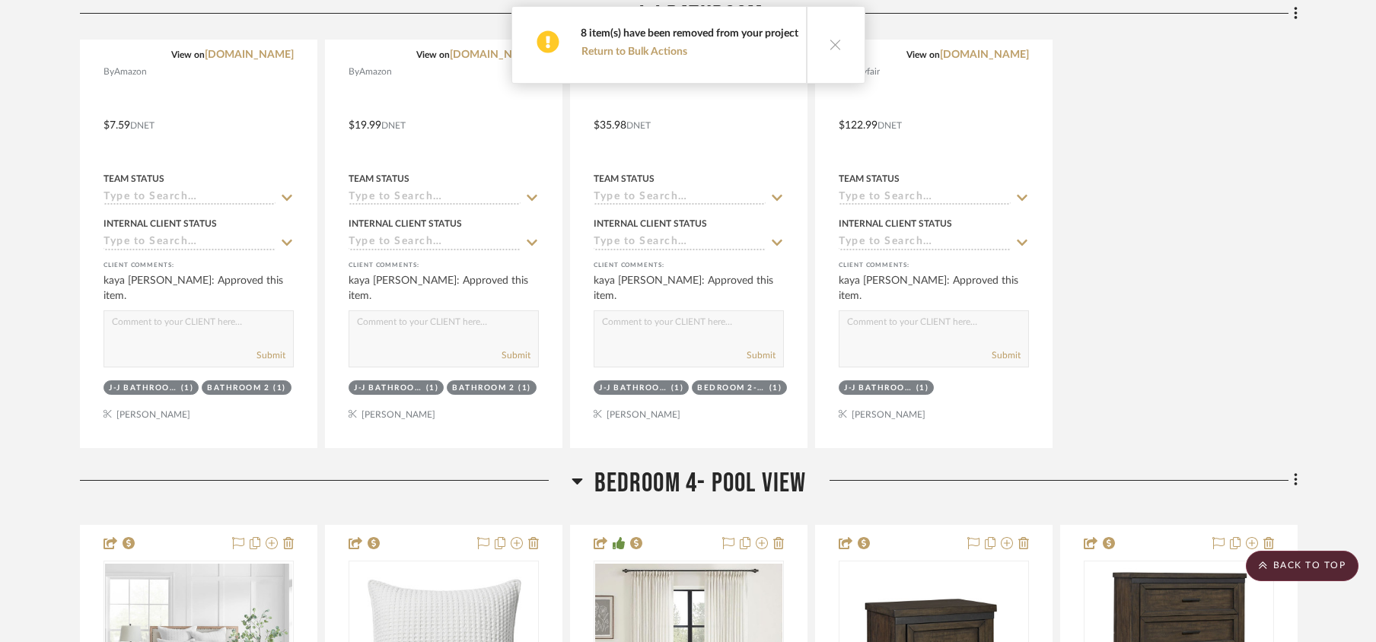
click at [834, 44] on icon at bounding box center [836, 44] width 13 height 13
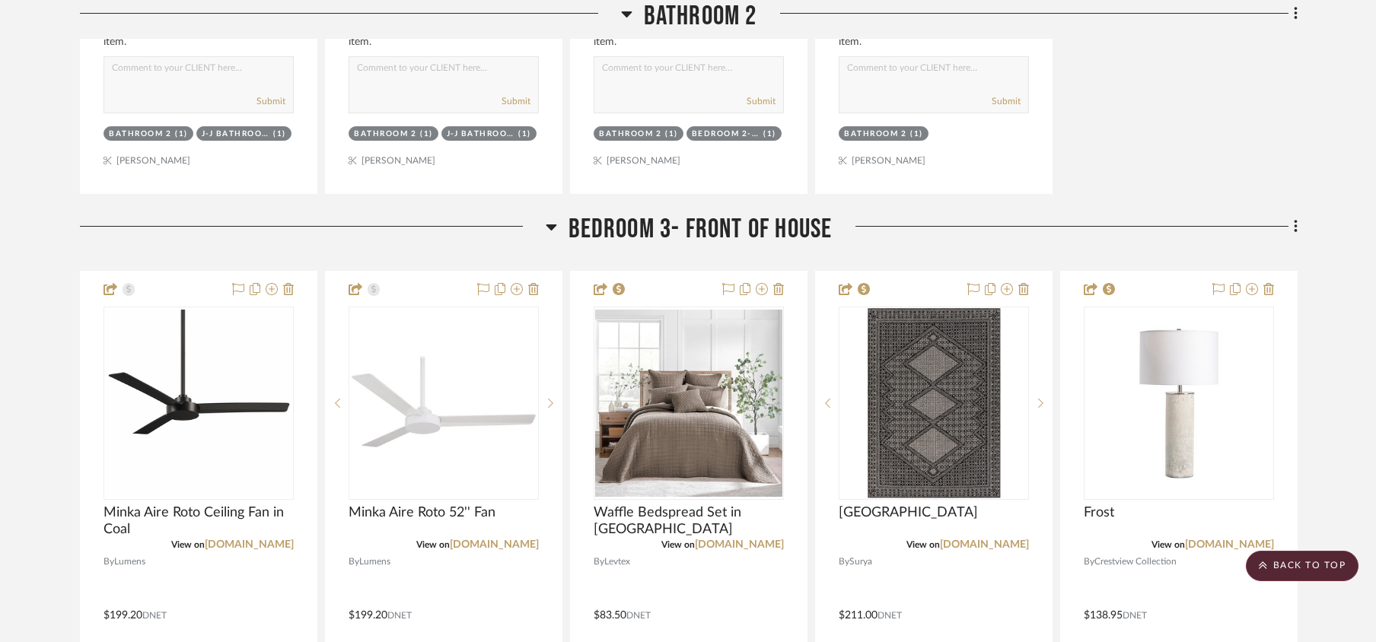
scroll to position [8525, 0]
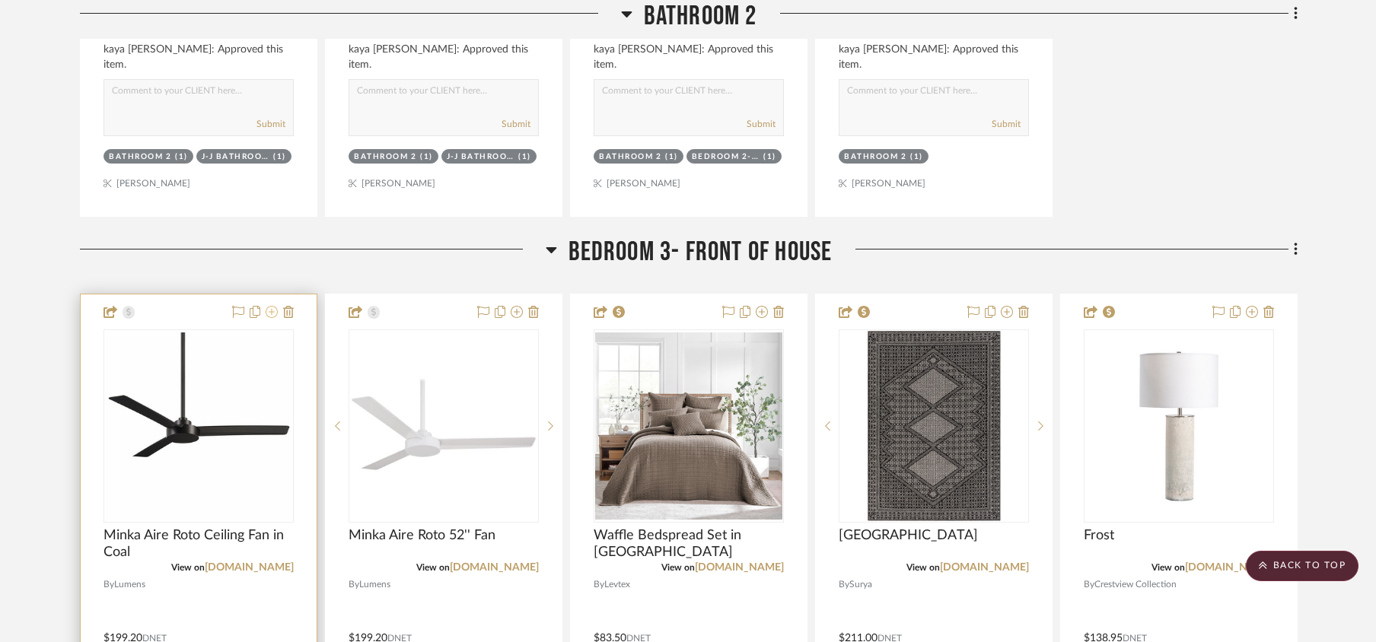
click at [274, 318] on icon at bounding box center [272, 312] width 12 height 12
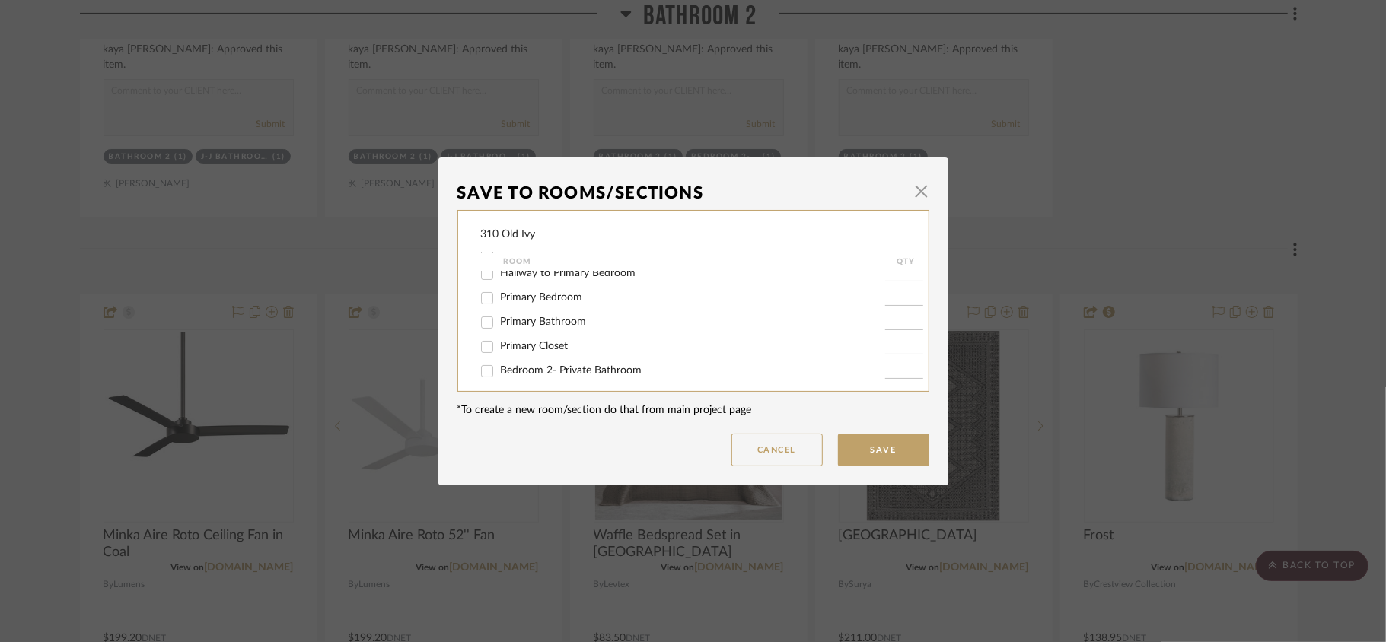
scroll to position [202, 0]
click at [483, 374] on input "Bedroom 3- Front of House" at bounding box center [487, 373] width 24 height 24
checkbox input "false"
click at [485, 314] on input "Terrace Guest Room" at bounding box center [487, 316] width 24 height 24
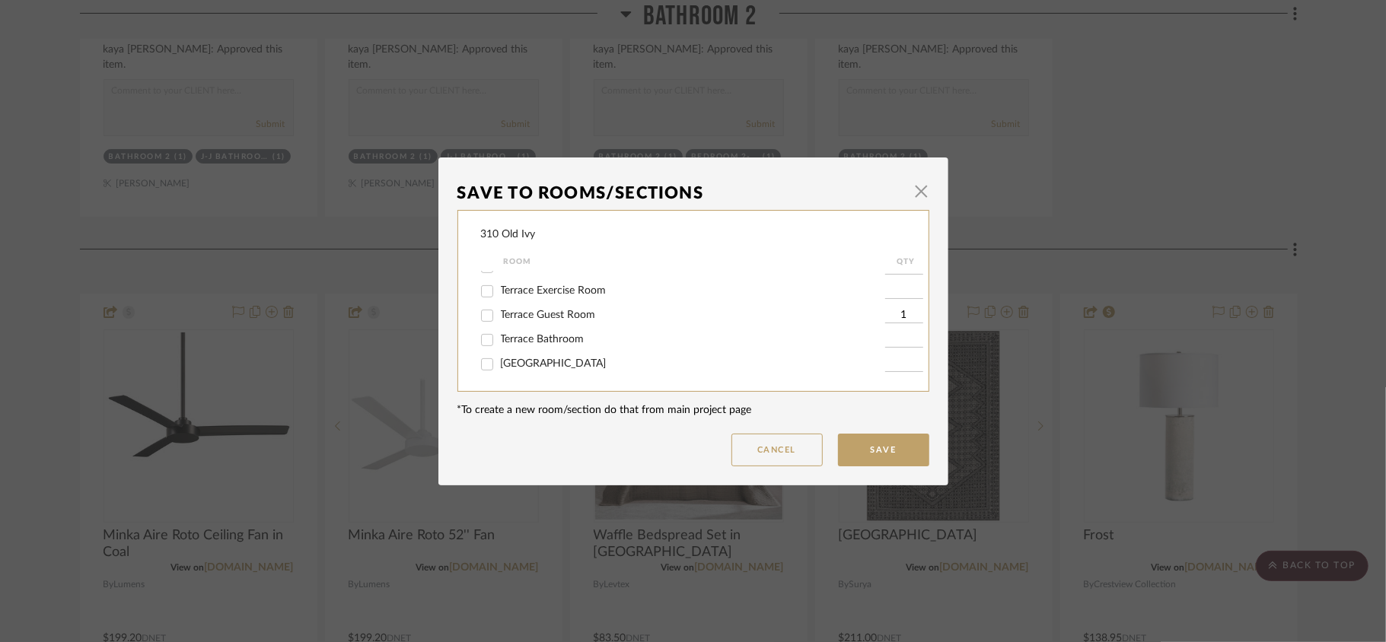
checkbox input "false"
click at [894, 445] on button "Save" at bounding box center [883, 450] width 91 height 33
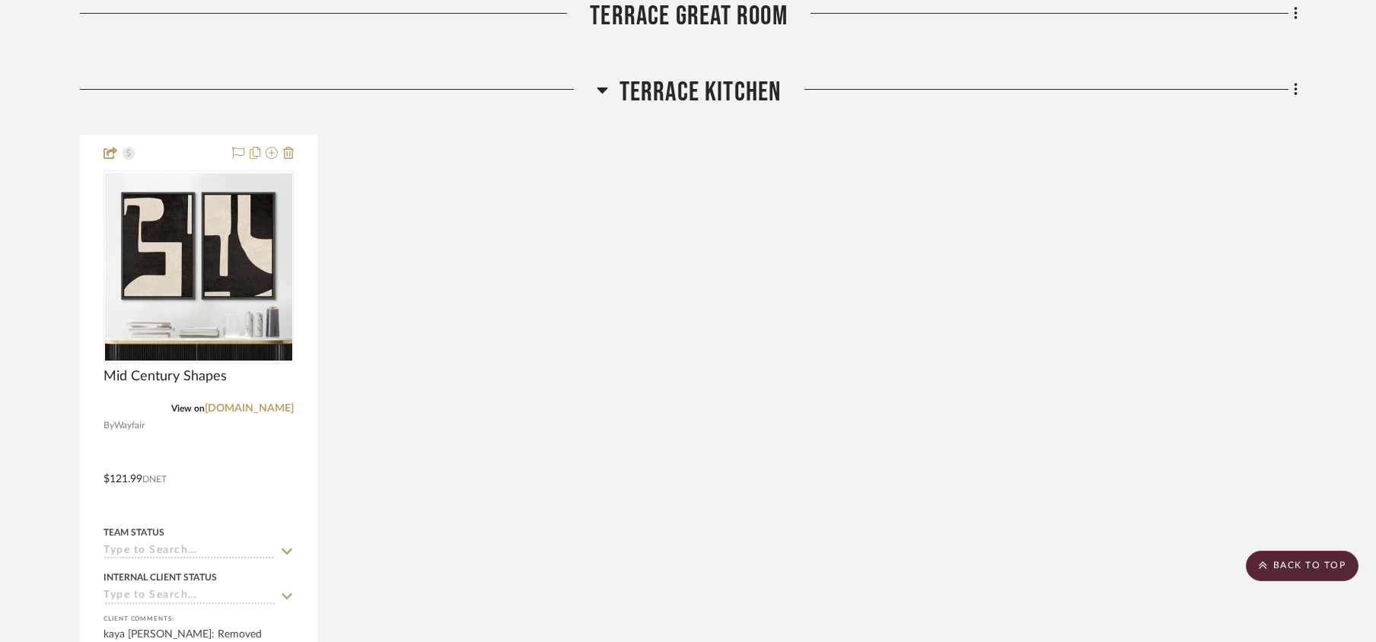
scroll to position [13396, 0]
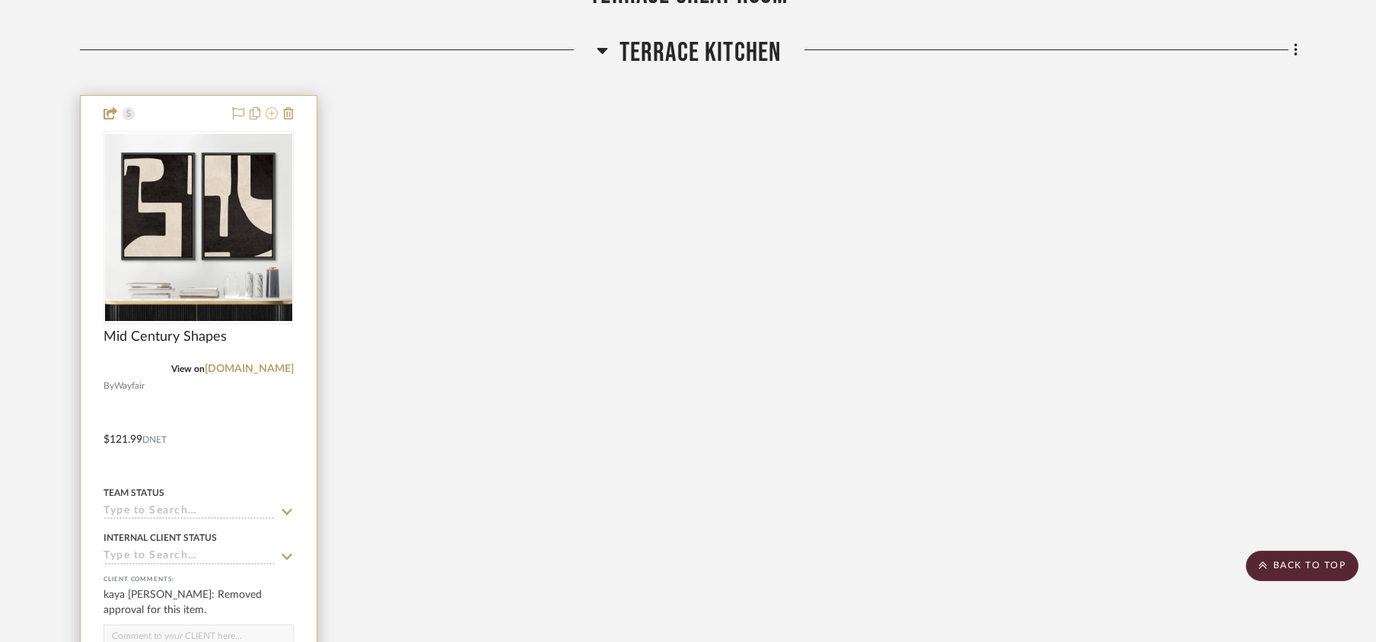
click at [268, 119] on icon at bounding box center [272, 113] width 12 height 12
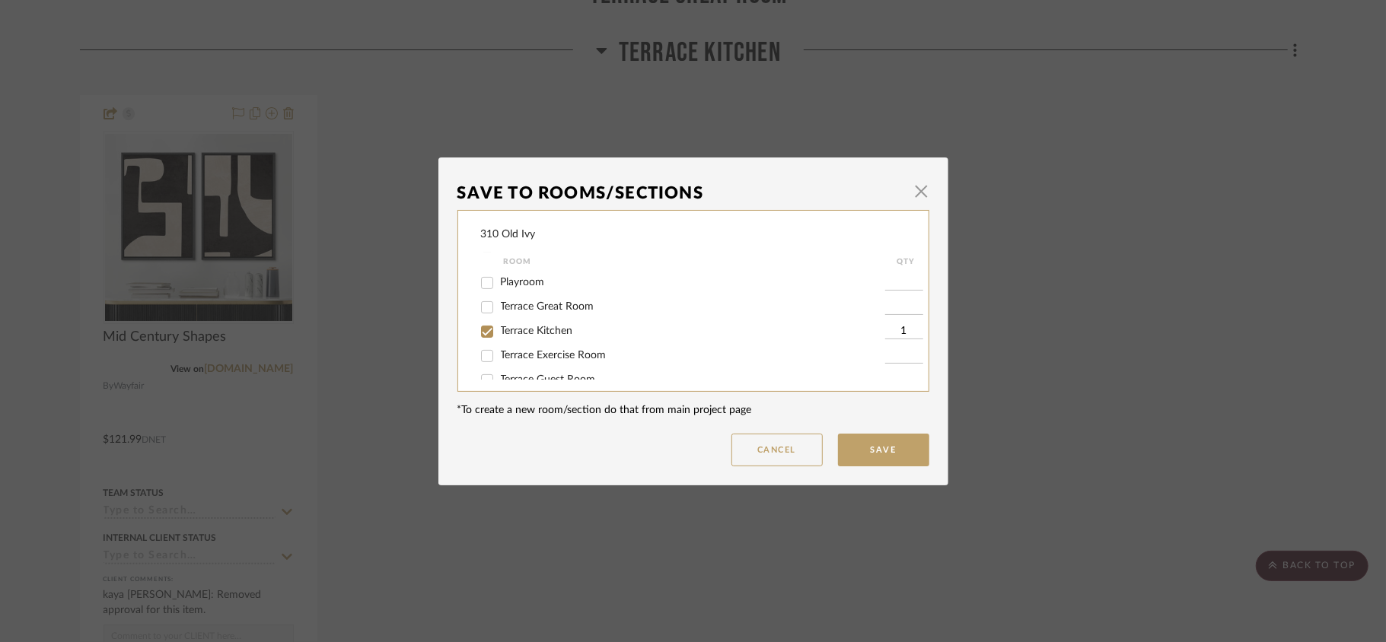
scroll to position [353, 0]
click at [484, 367] on input "Terrace Kitchen" at bounding box center [487, 368] width 24 height 24
checkbox input "false"
click at [875, 448] on button "Save" at bounding box center [883, 450] width 91 height 33
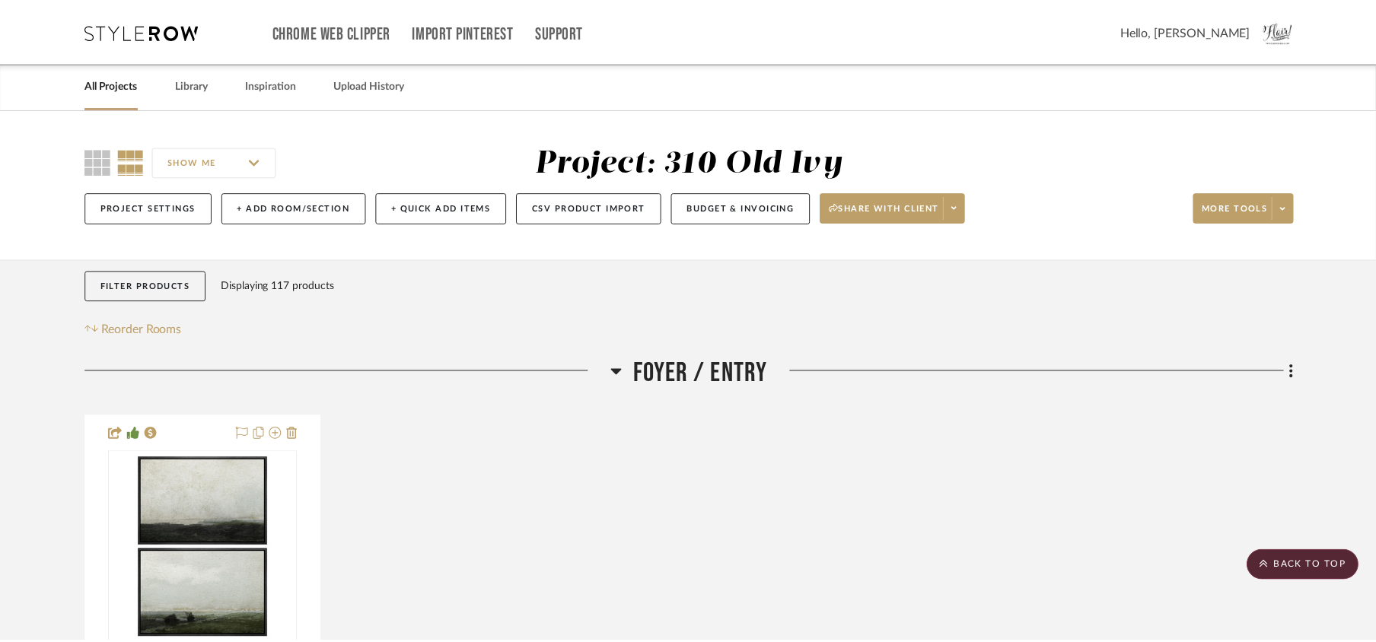
scroll to position [13396, 0]
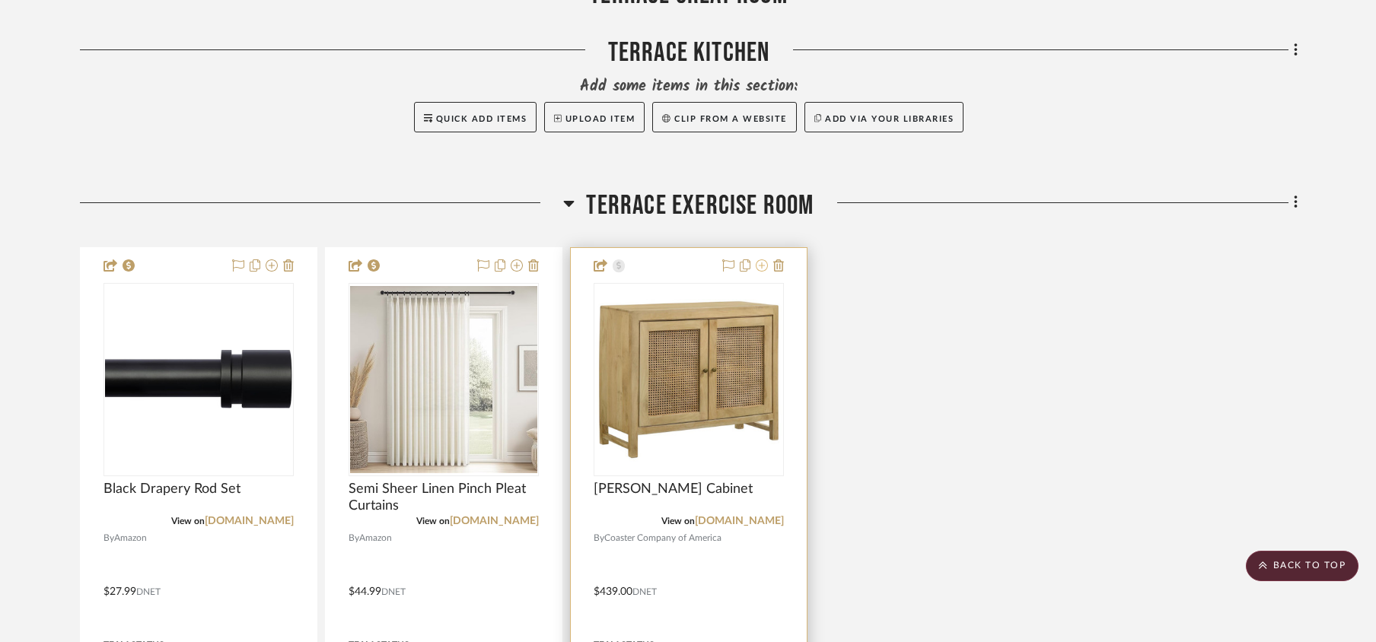
click at [760, 272] on icon at bounding box center [762, 266] width 12 height 12
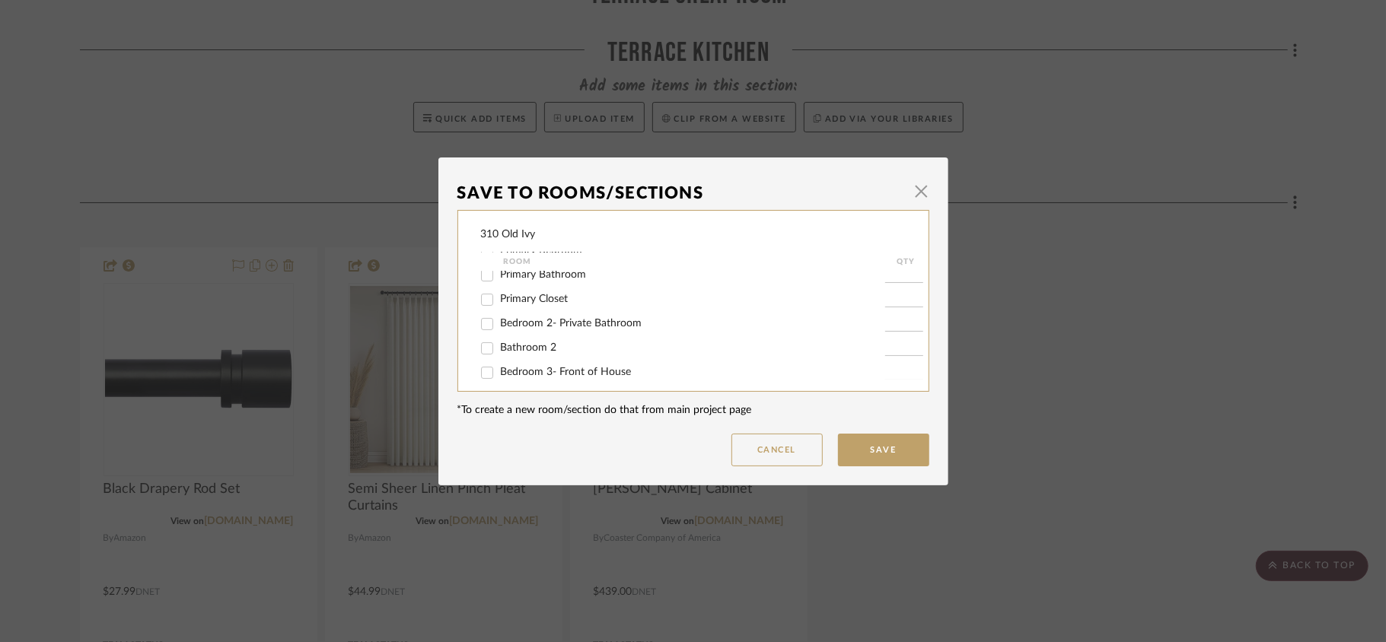
scroll to position [406, 0]
click at [486, 341] on div "Foyer / Entry Dining Room Den / Study Family Room Breakfast Room Powder Room Ha…" at bounding box center [704, 112] width 446 height 560
drag, startPoint x: 478, startPoint y: 290, endPoint x: 890, endPoint y: 451, distance: 442.3
click at [479, 291] on input "Terrace Exercise Room" at bounding box center [487, 291] width 24 height 24
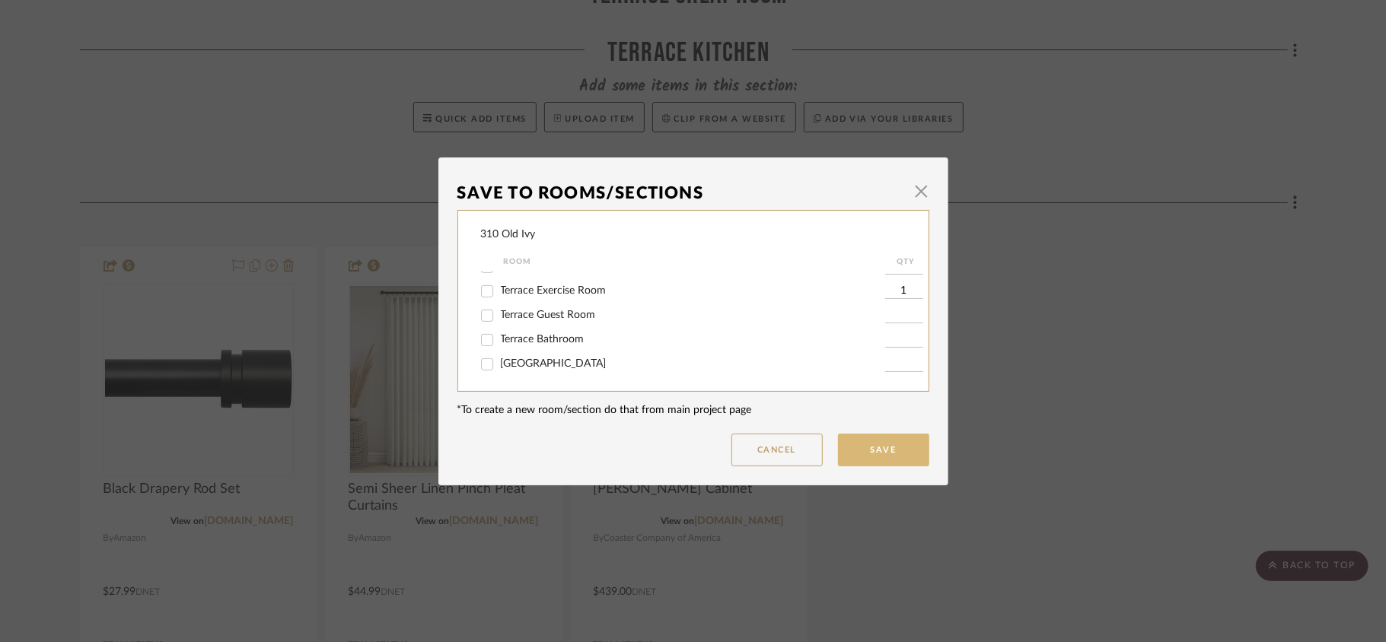
checkbox input "false"
click at [893, 443] on button "Save" at bounding box center [883, 450] width 91 height 33
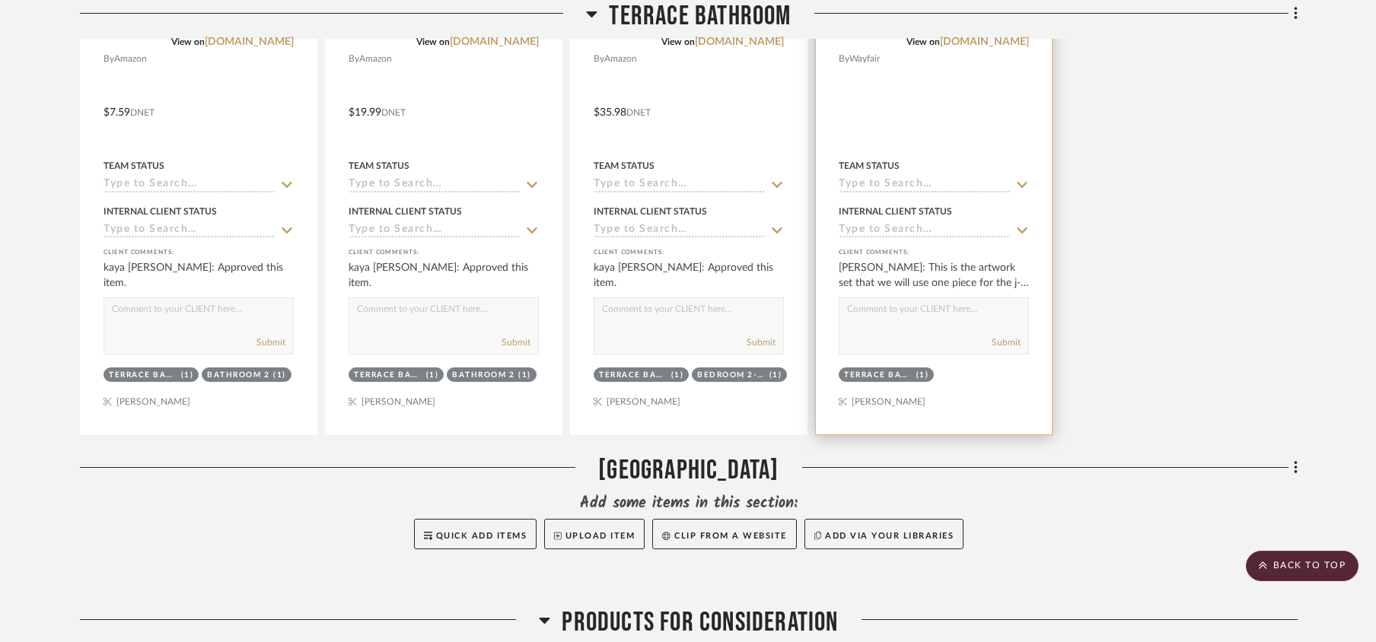
scroll to position [15933, 0]
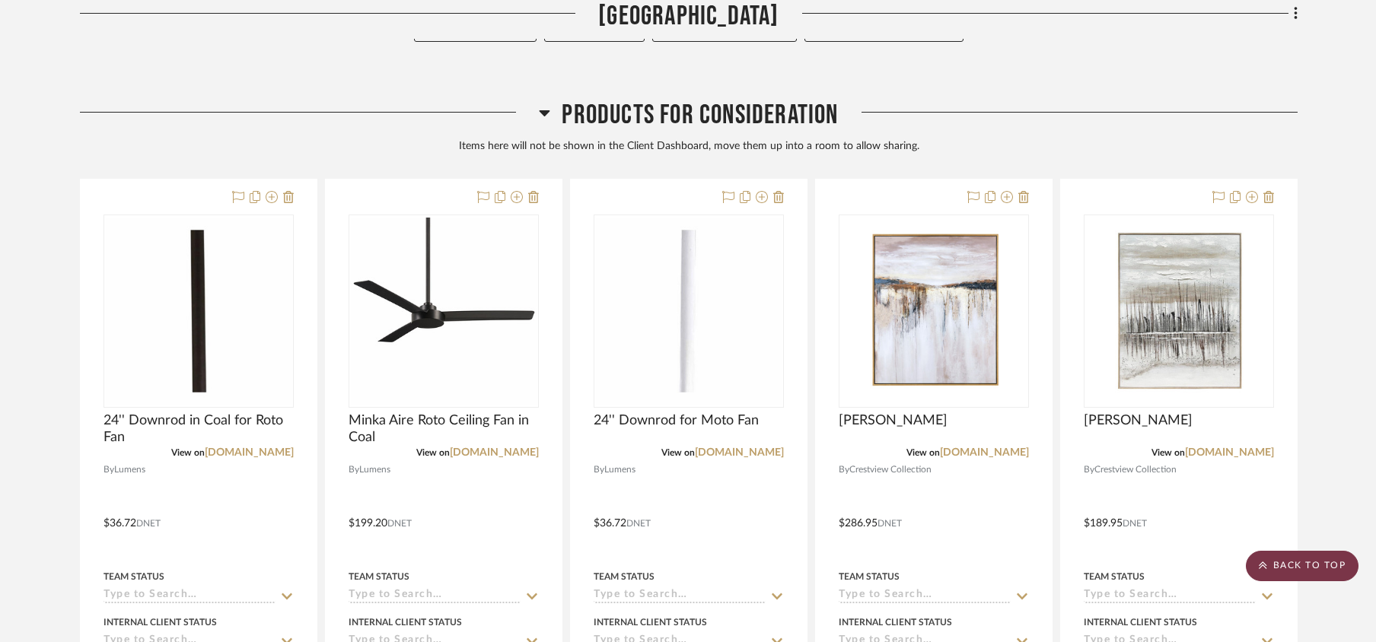
click at [1039, 481] on scroll-to-top-button "BACK TO TOP" at bounding box center [1302, 566] width 113 height 30
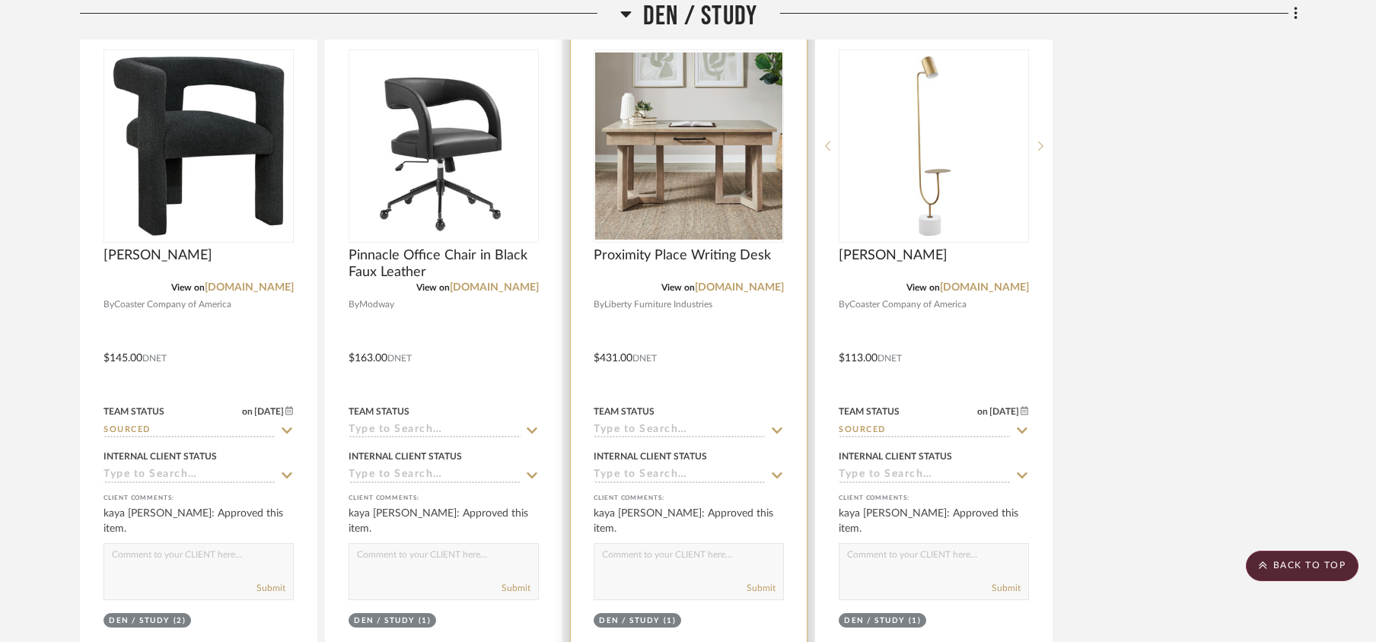
scroll to position [1928, 0]
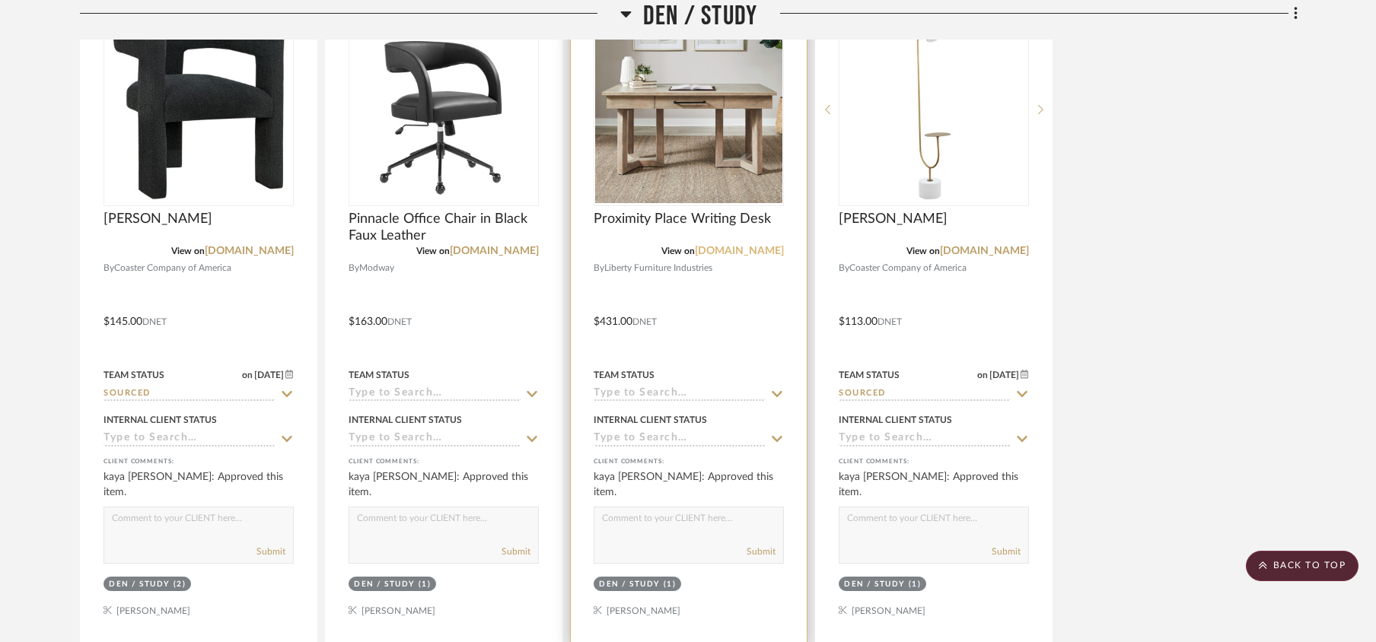
click at [744, 257] on link "[DOMAIN_NAME]" at bounding box center [739, 251] width 89 height 11
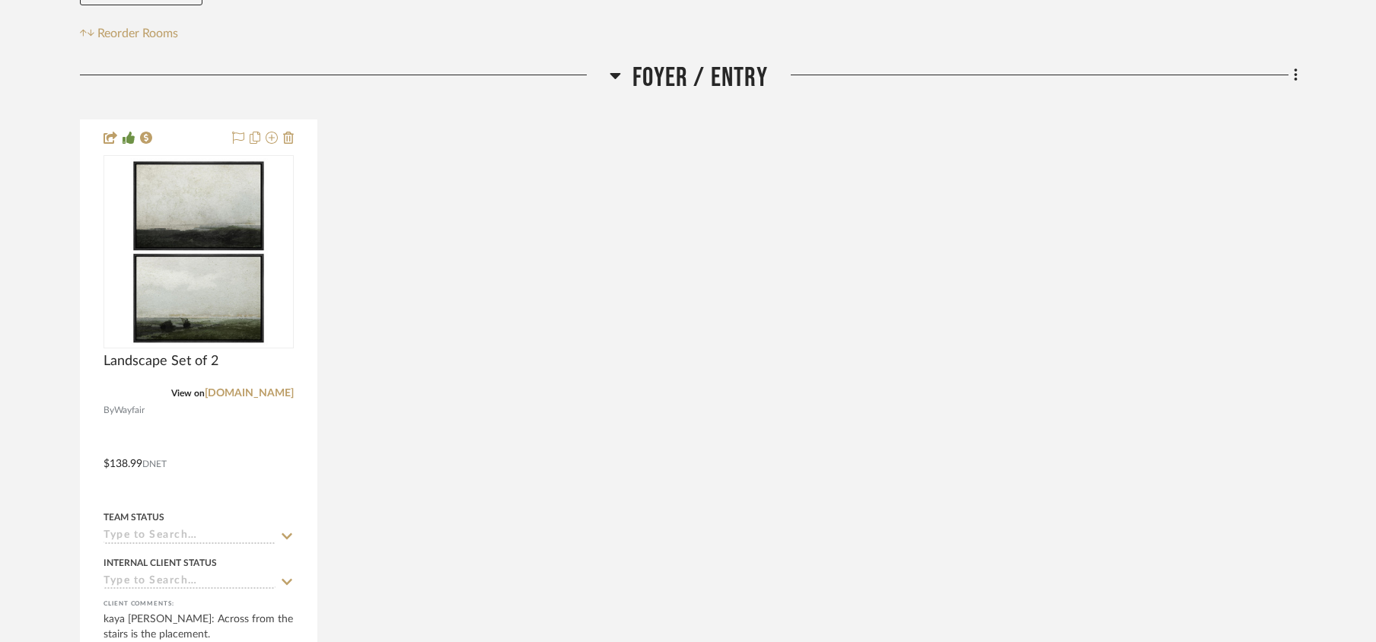
scroll to position [0, 0]
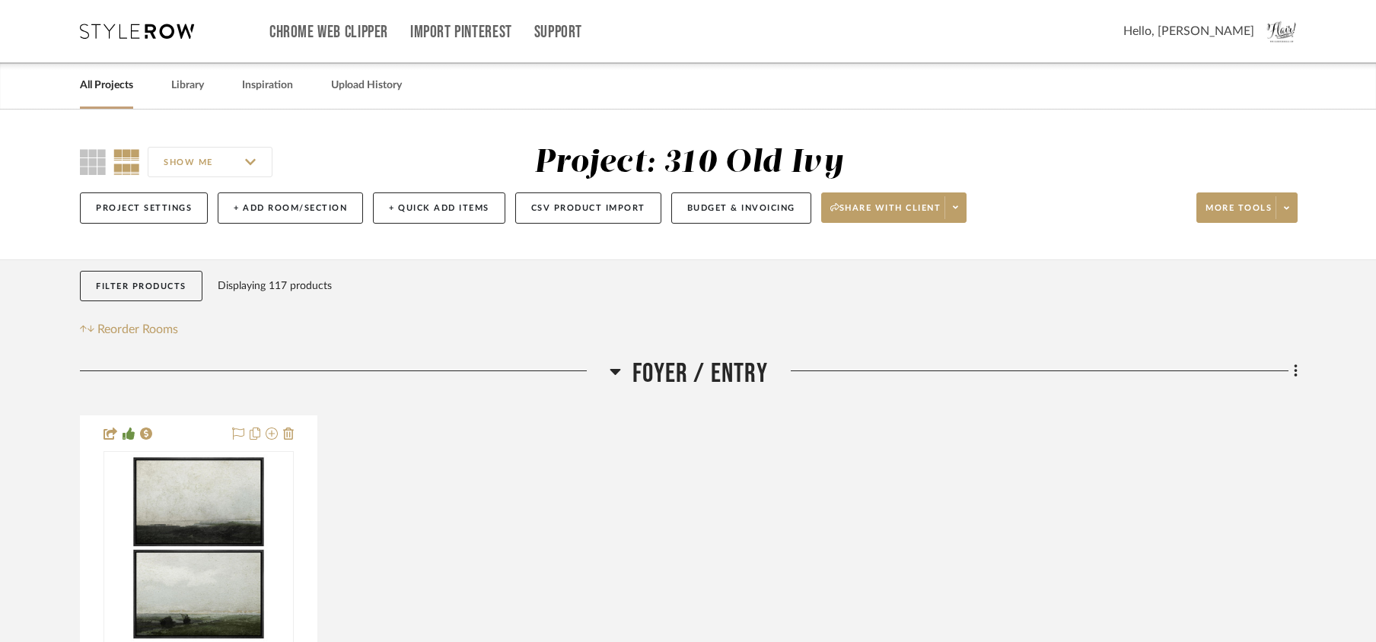
click at [98, 79] on link "All Projects" at bounding box center [106, 85] width 53 height 21
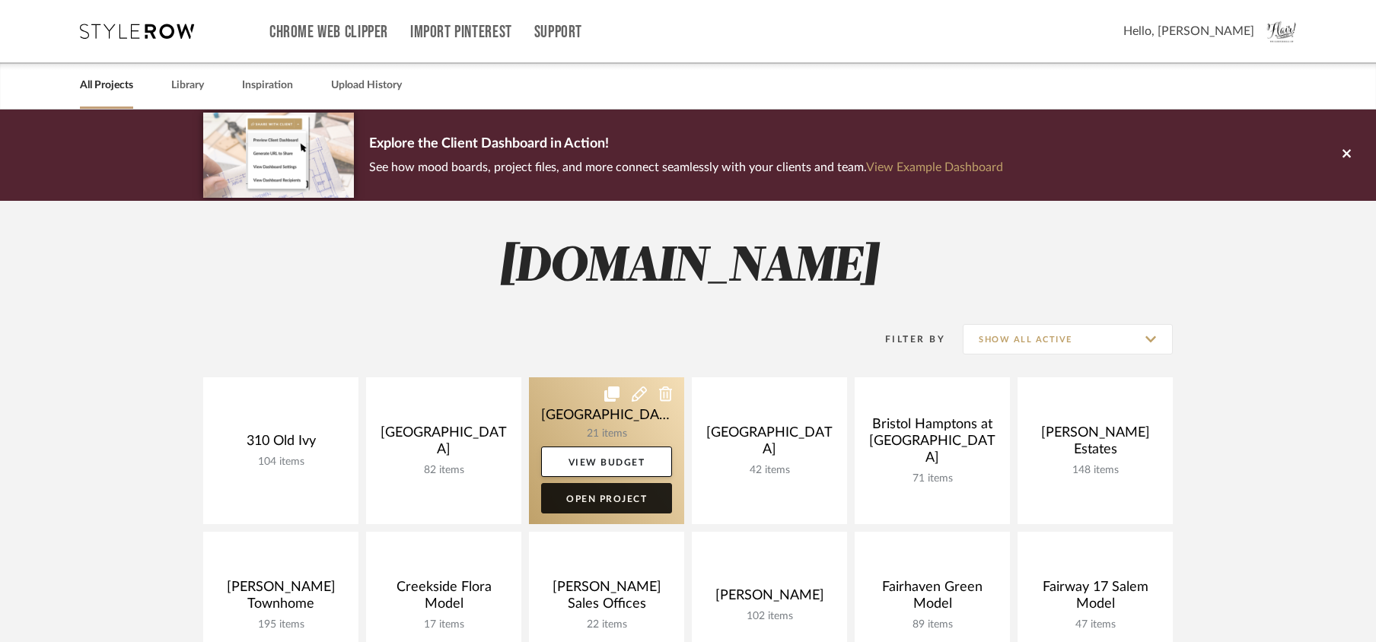
click at [622, 481] on link "Open Project" at bounding box center [606, 498] width 131 height 30
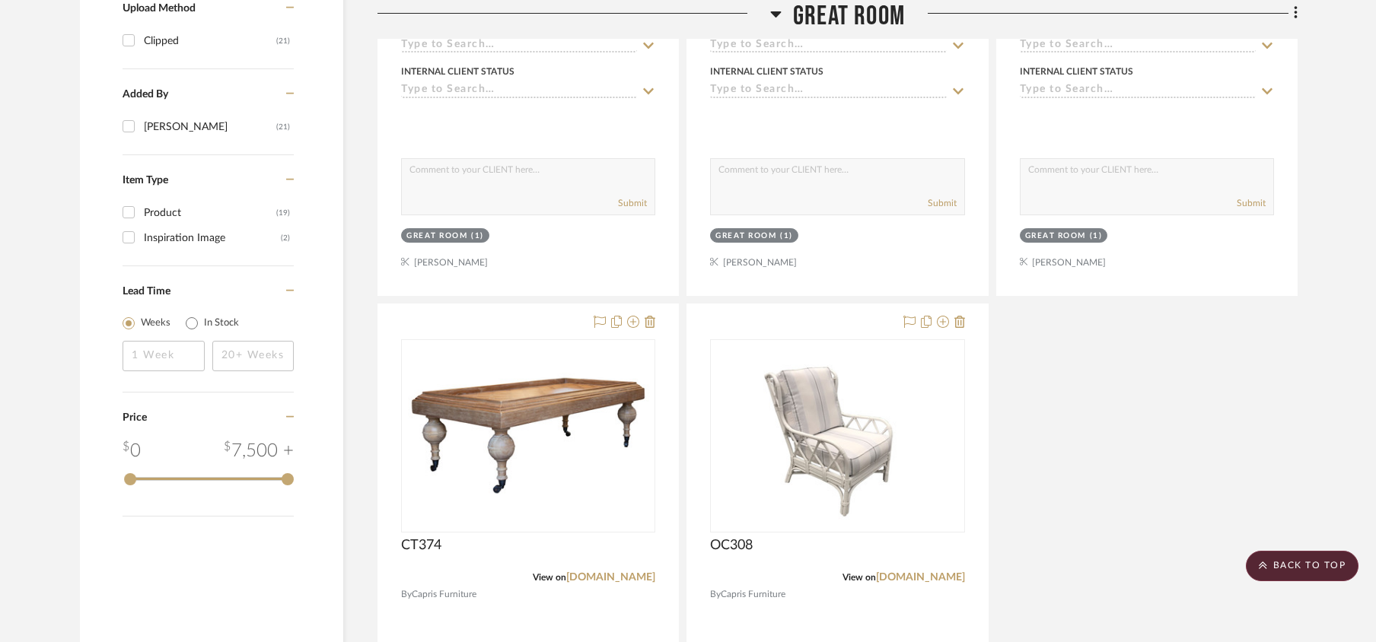
scroll to position [1725, 0]
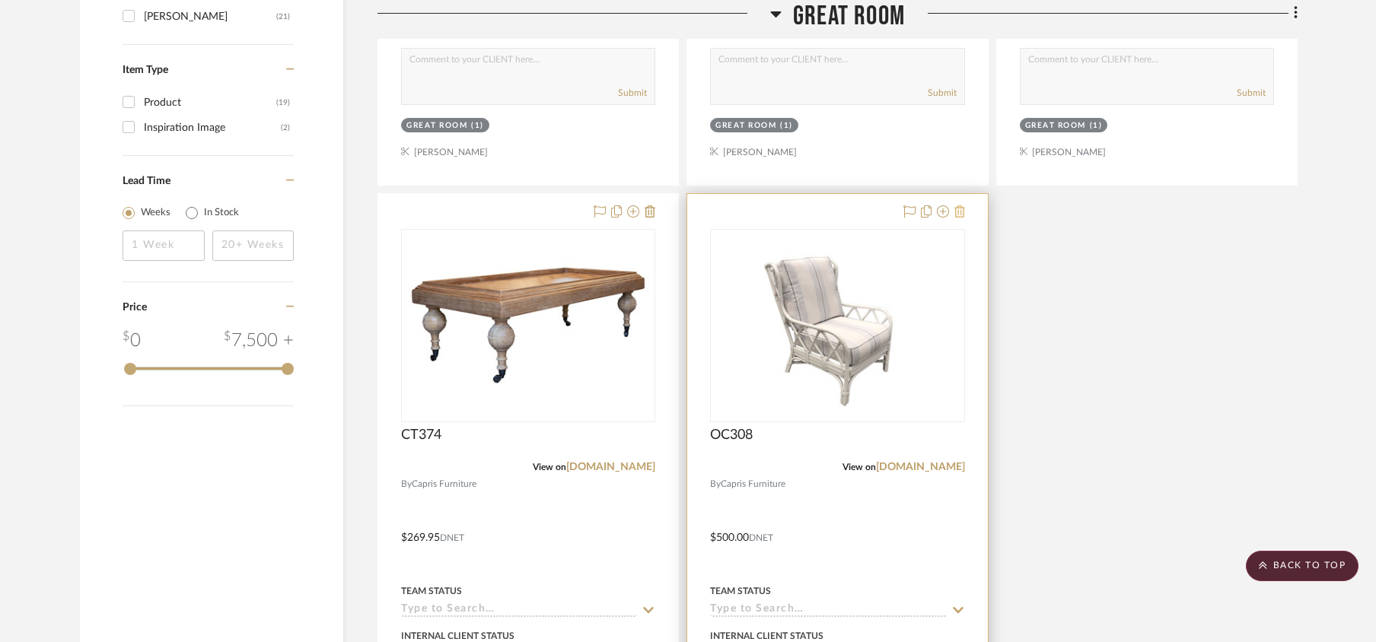
click at [959, 218] on icon at bounding box center [959, 212] width 11 height 12
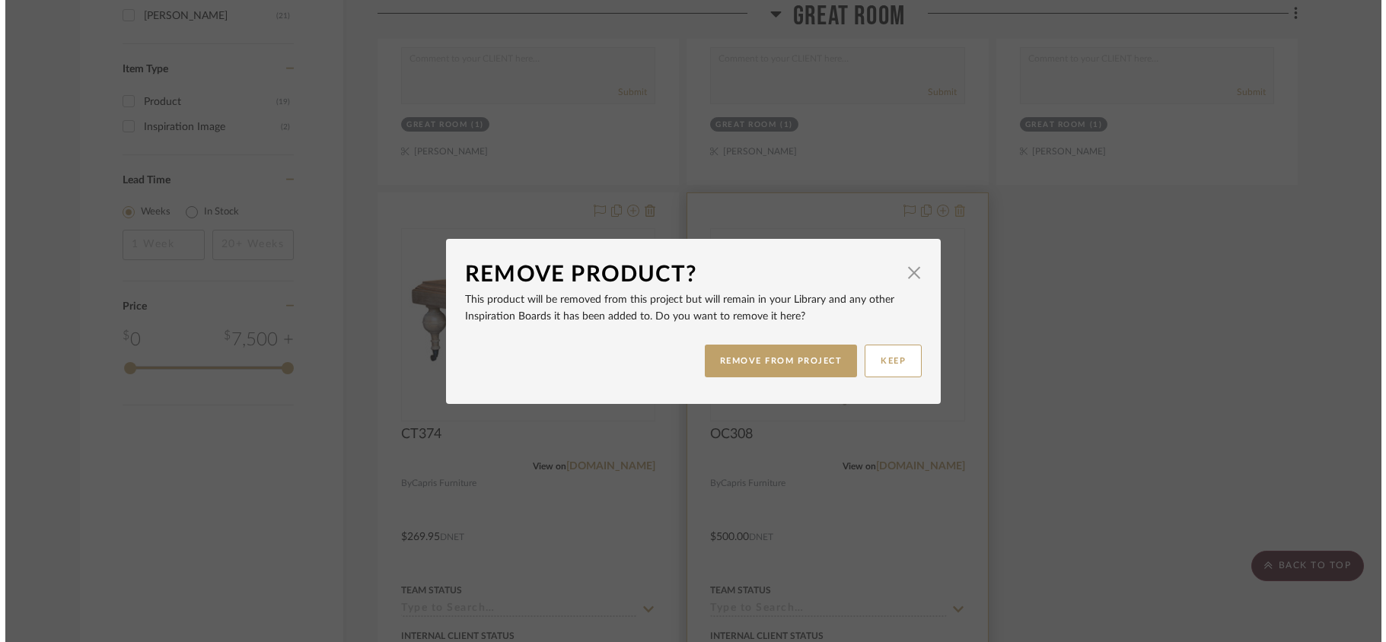
scroll to position [0, 0]
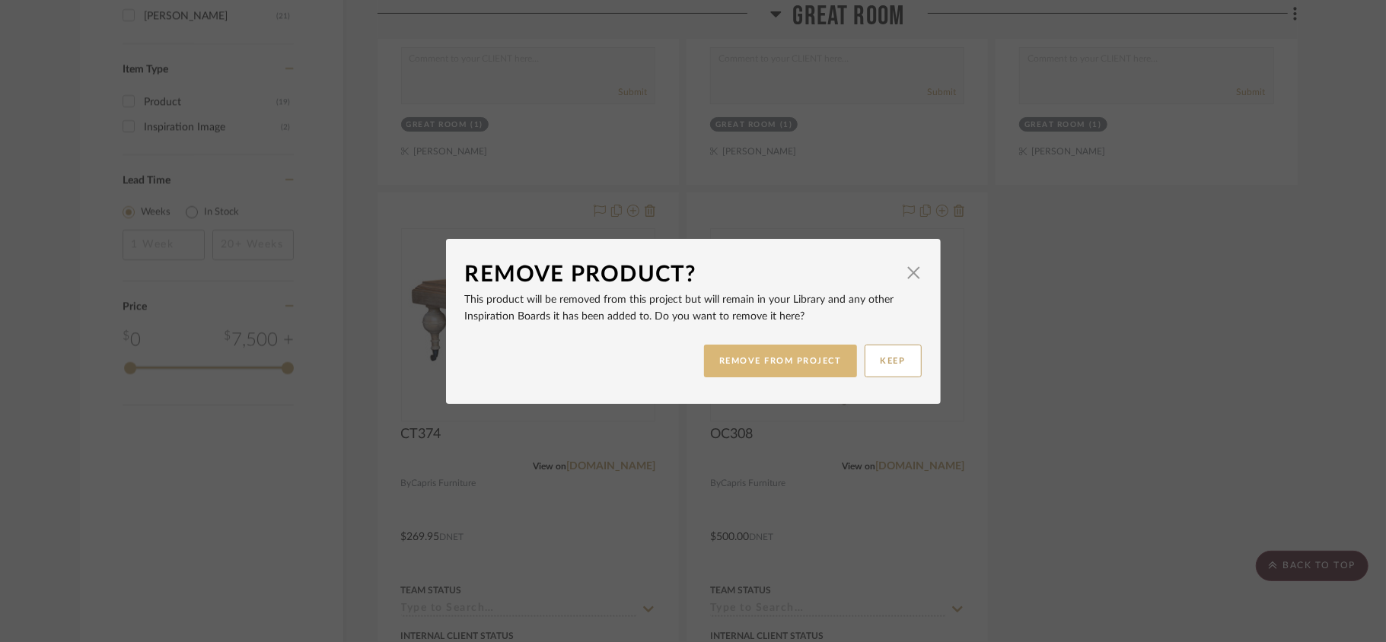
click at [817, 368] on button "REMOVE FROM PROJECT" at bounding box center [780, 361] width 153 height 33
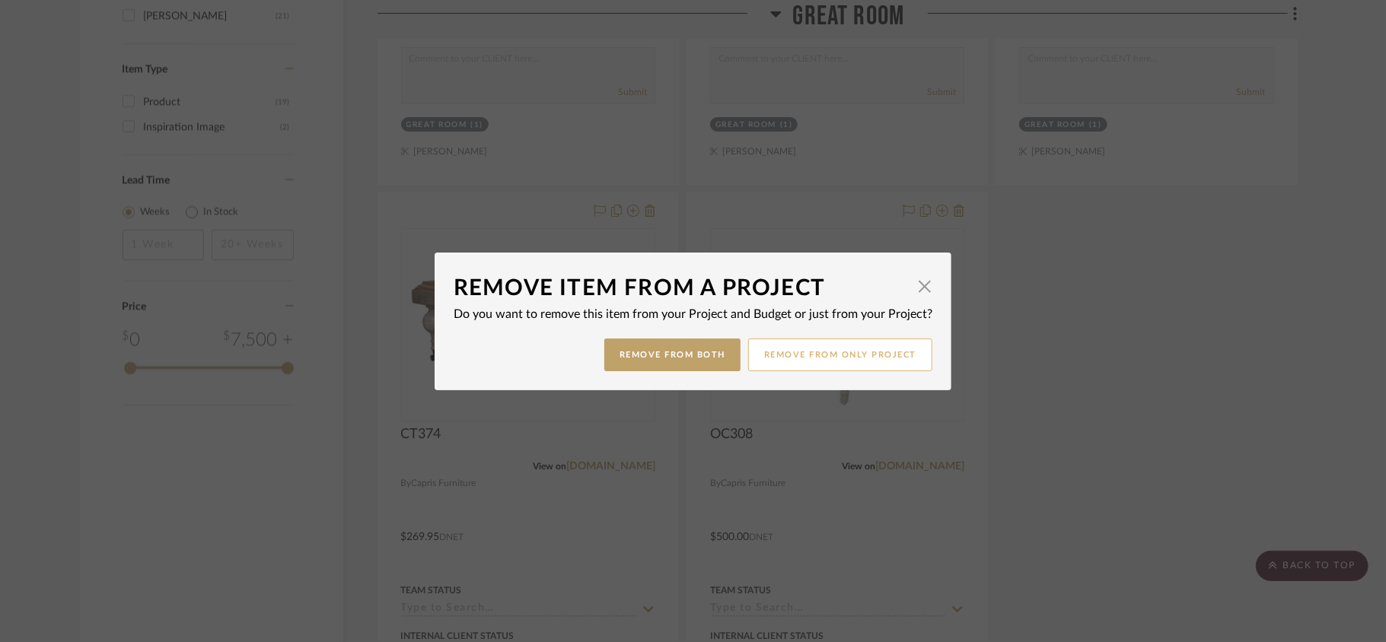
click at [816, 360] on button "Remove from only Project" at bounding box center [840, 355] width 184 height 33
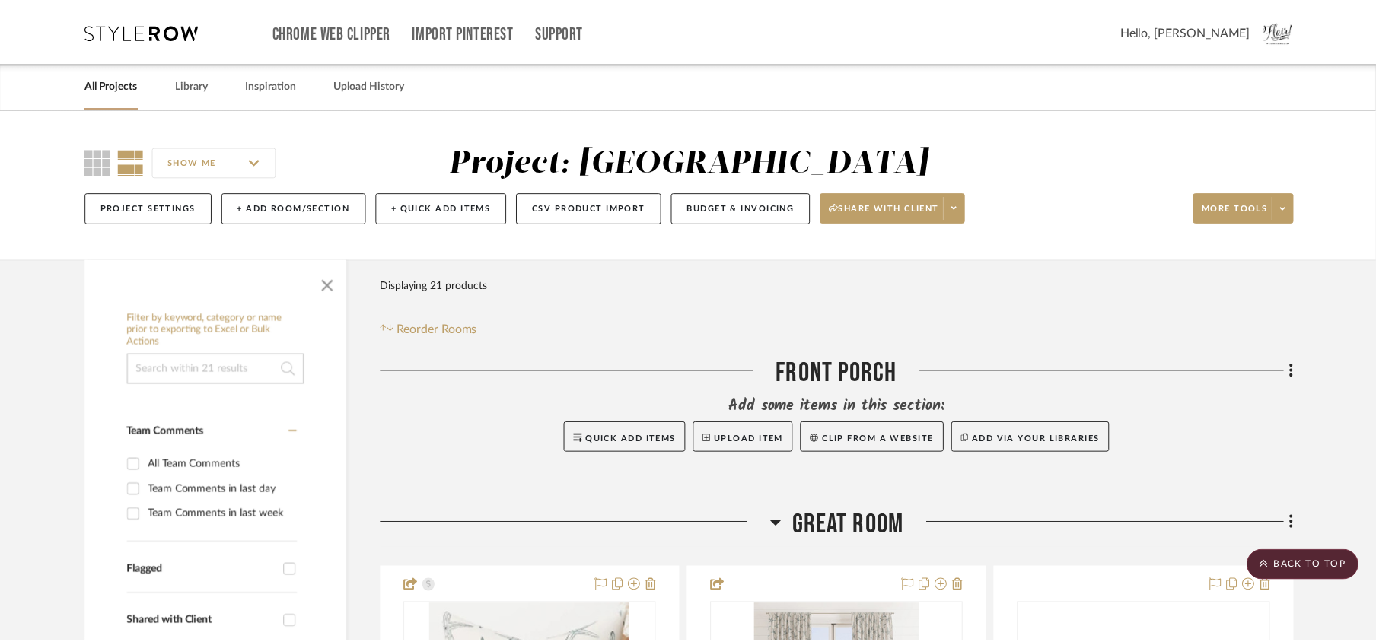
scroll to position [1725, 0]
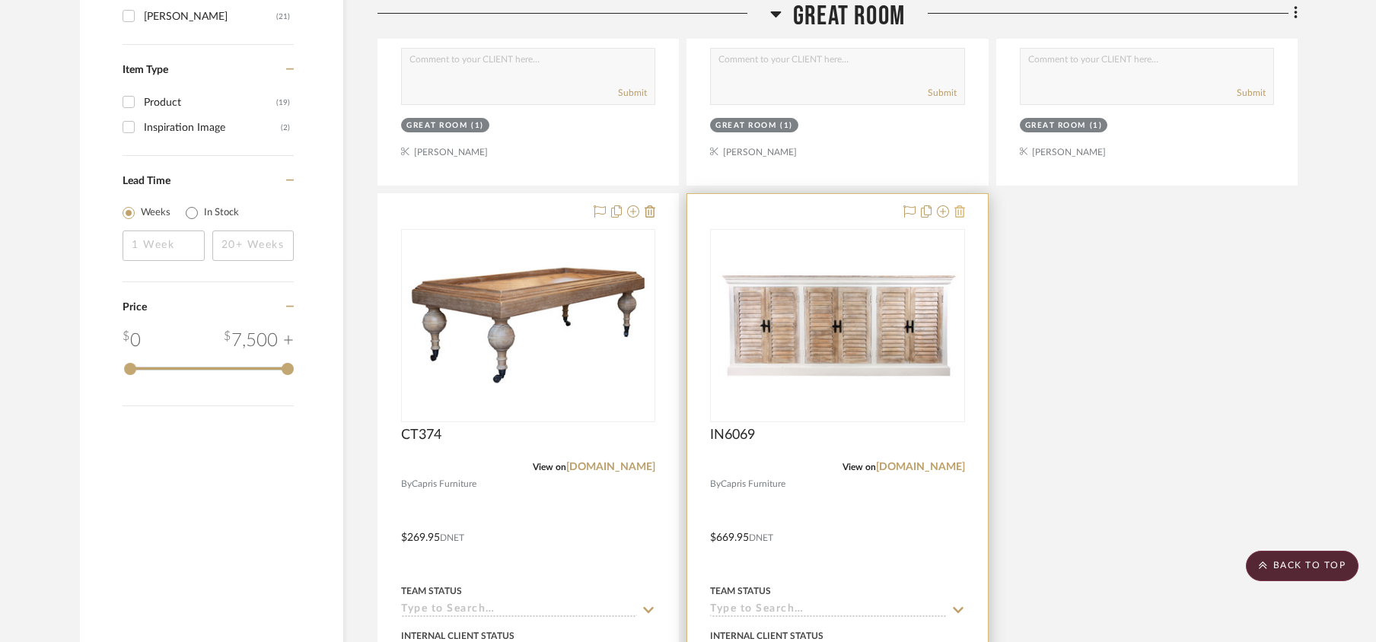
click at [957, 212] on icon at bounding box center [959, 212] width 11 height 12
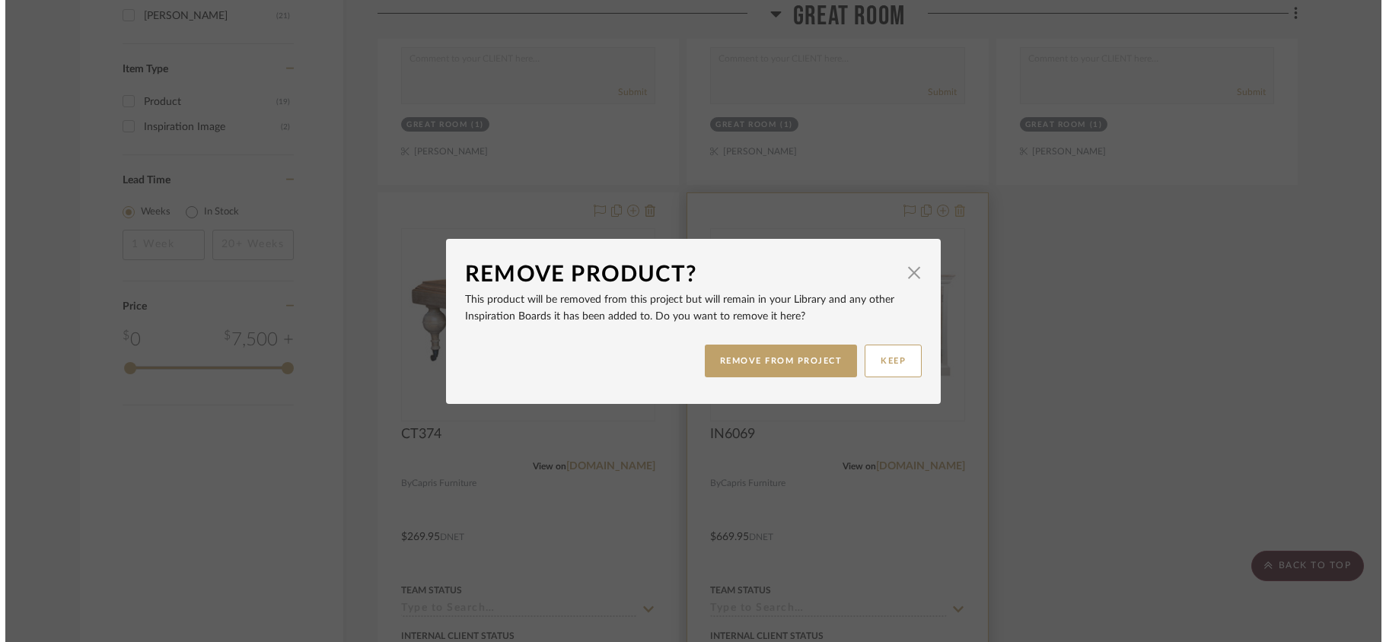
scroll to position [0, 0]
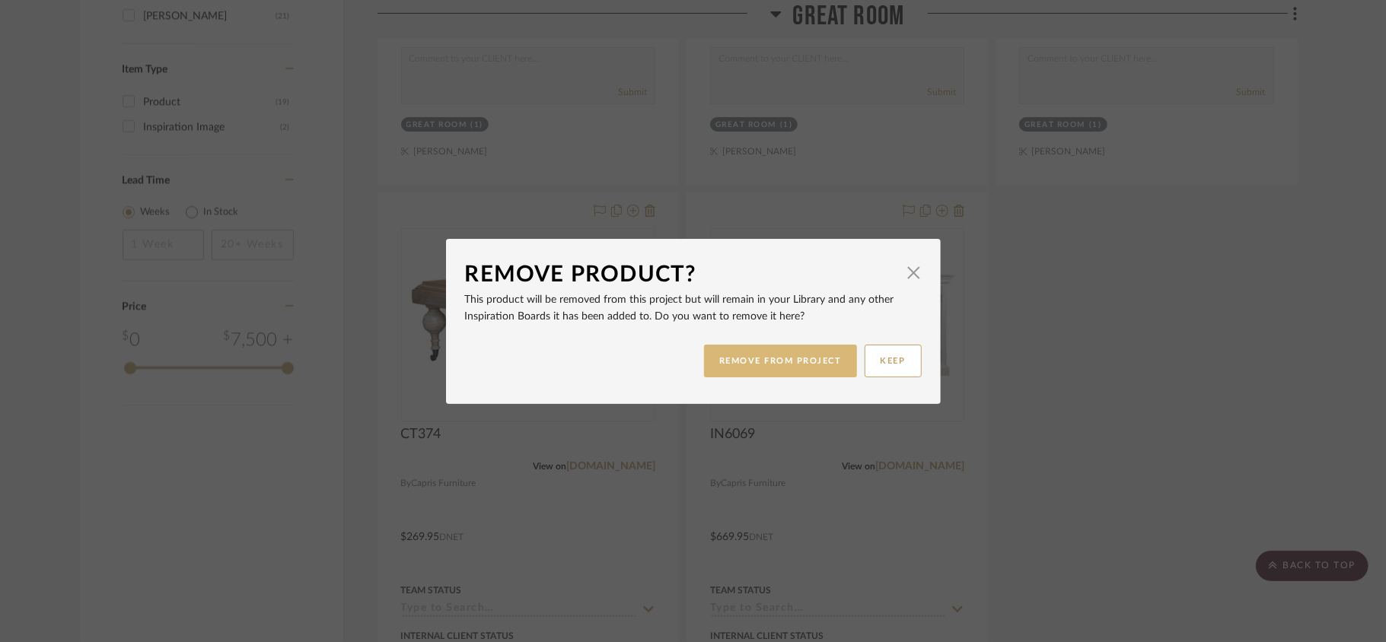
click at [811, 362] on button "REMOVE FROM PROJECT" at bounding box center [780, 361] width 153 height 33
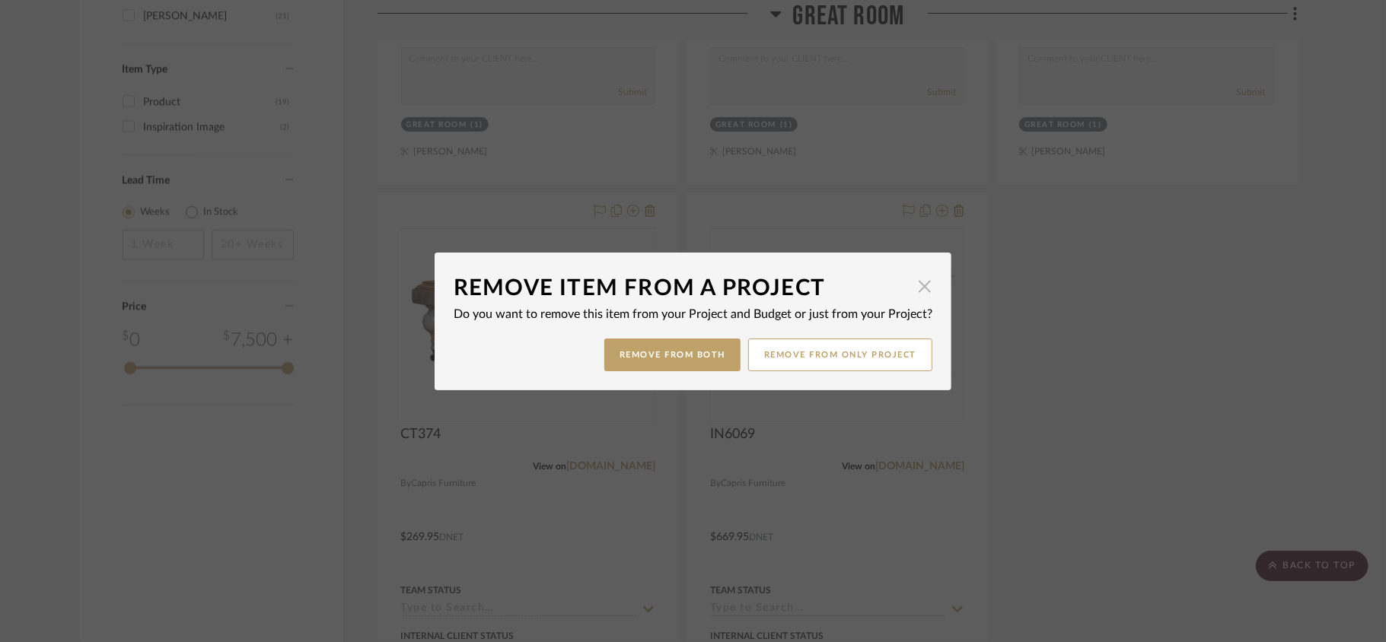
click at [911, 282] on span "button" at bounding box center [925, 287] width 30 height 30
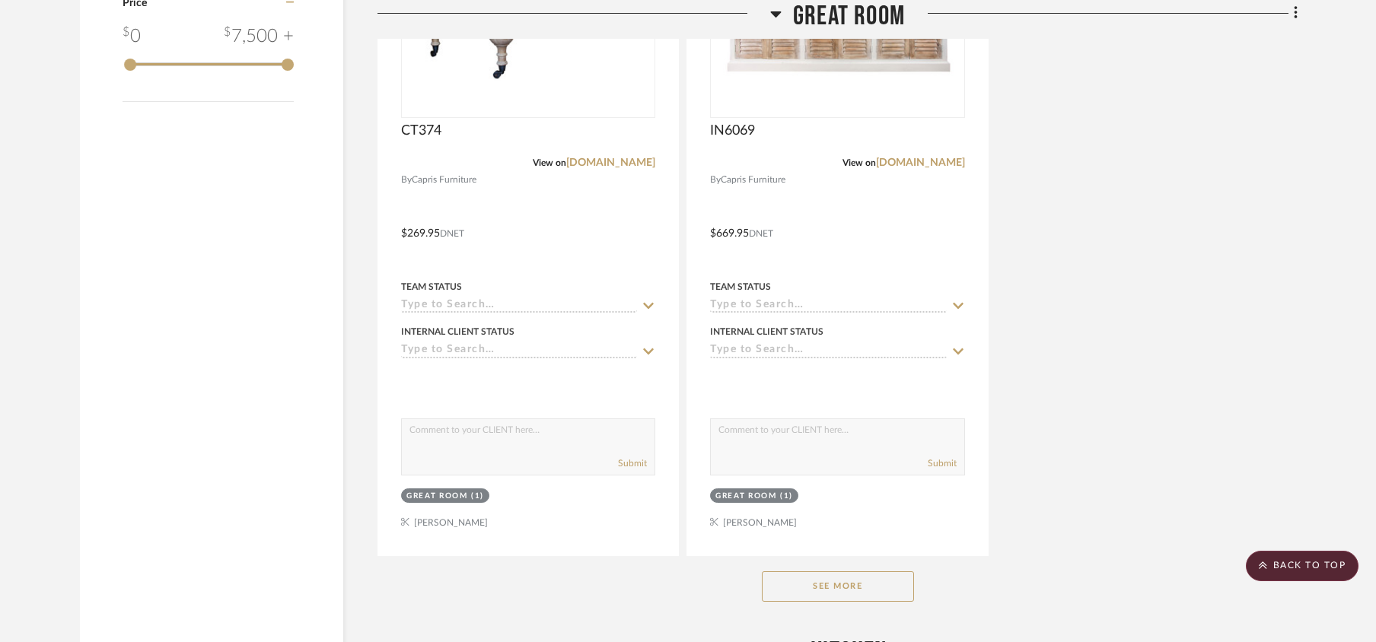
scroll to position [2334, 0]
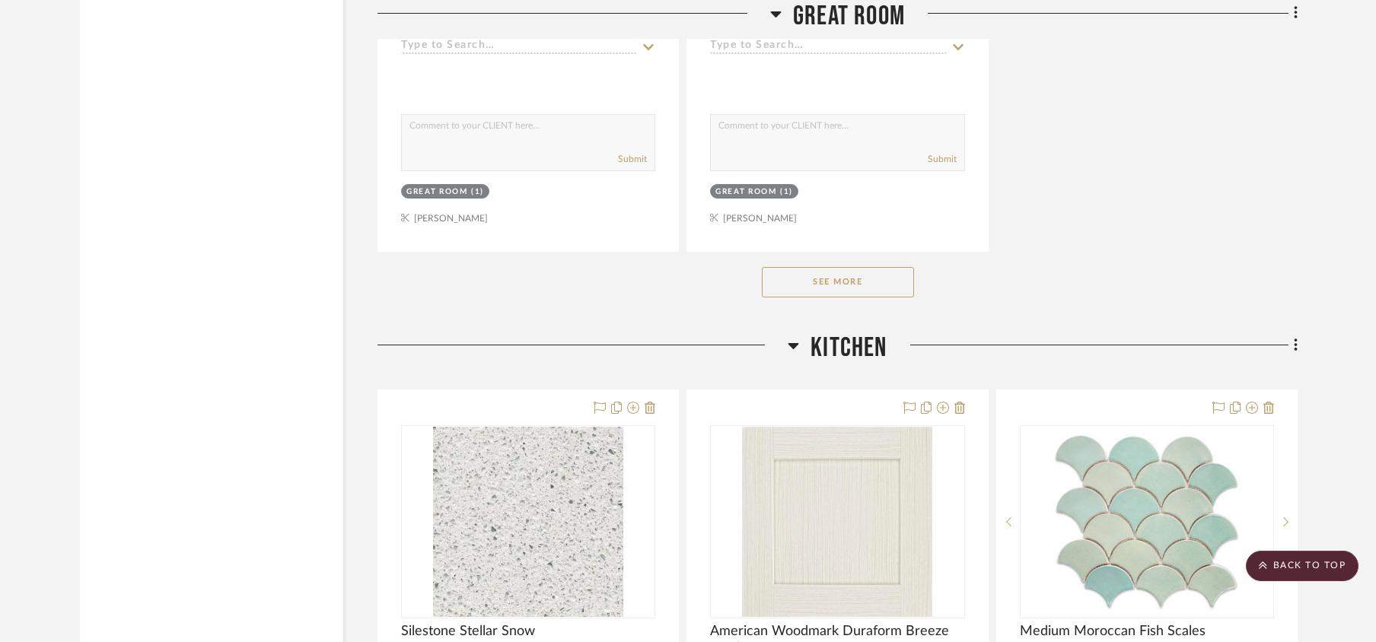
click at [868, 292] on button "See More" at bounding box center [838, 282] width 152 height 30
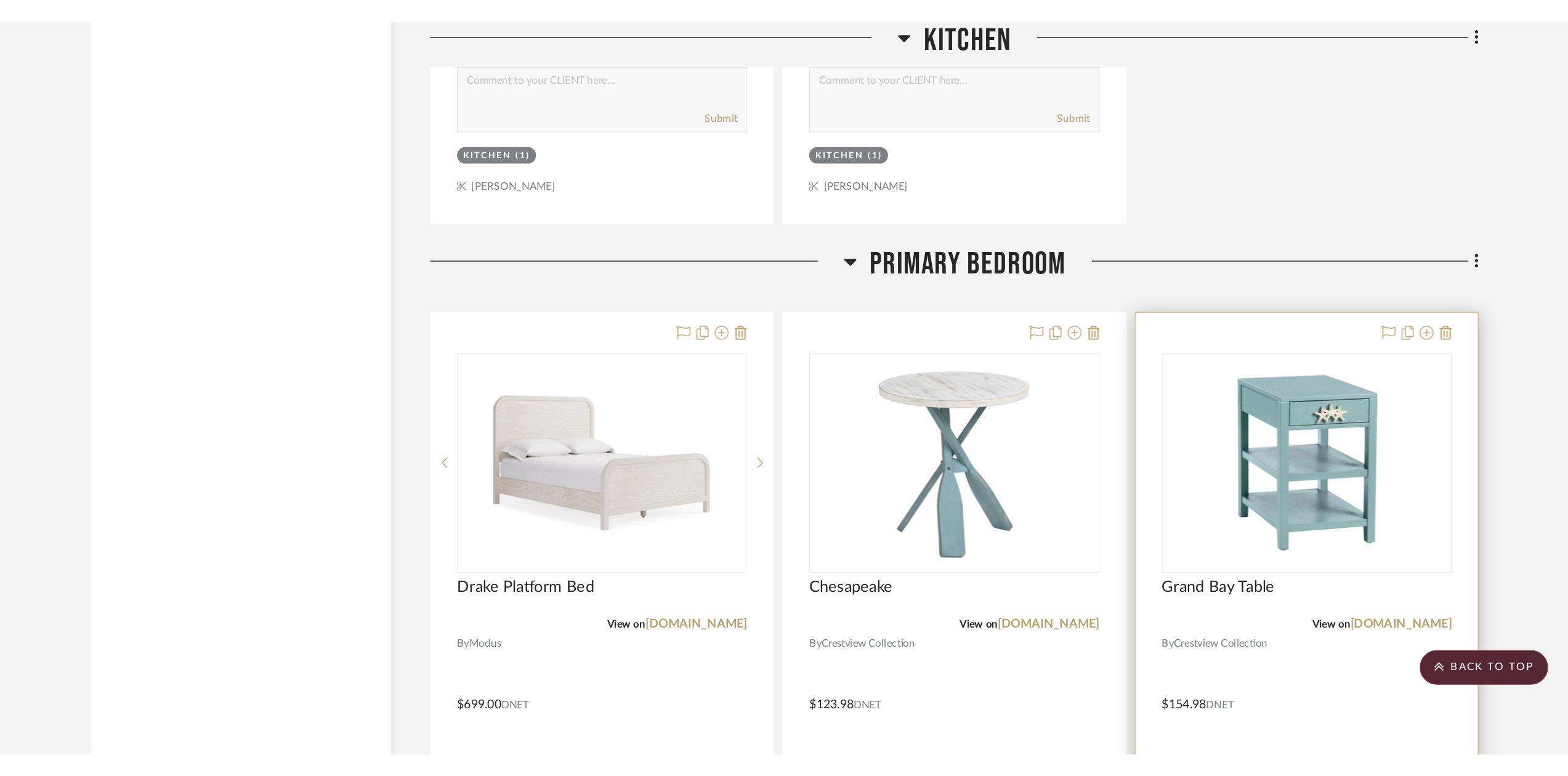
scroll to position [3120, 0]
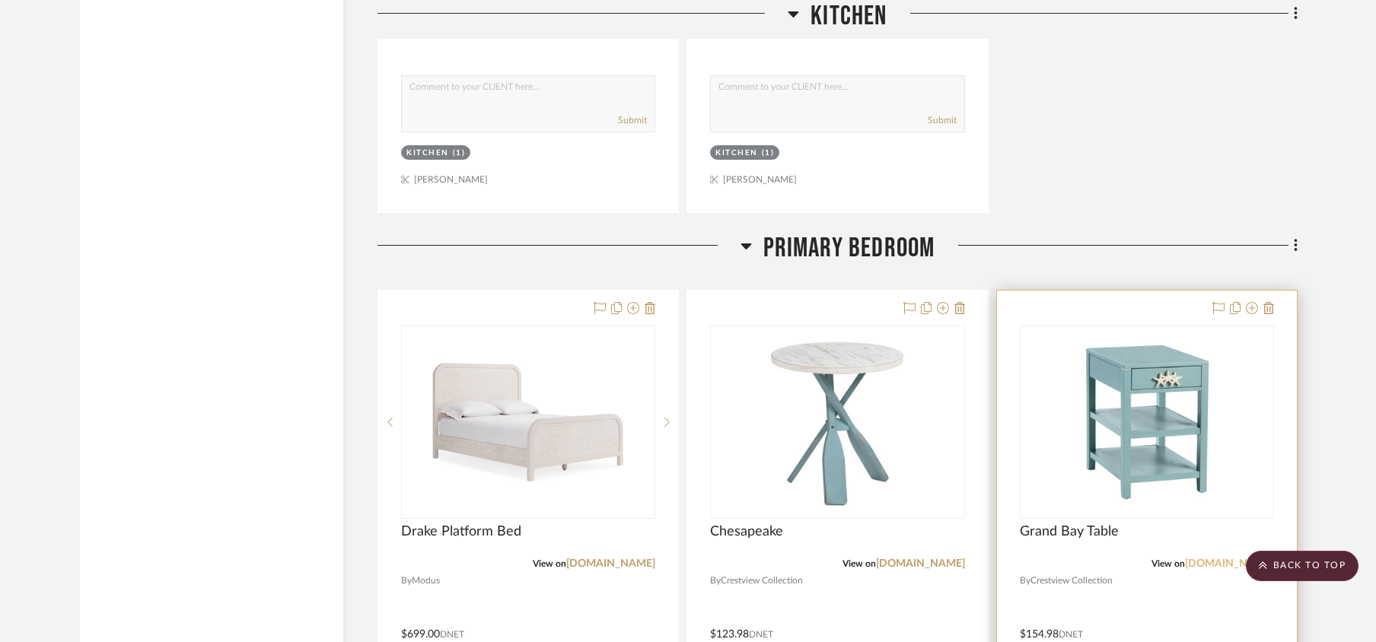
click at [1039, 481] on link "[DOMAIN_NAME]" at bounding box center [1229, 564] width 89 height 11
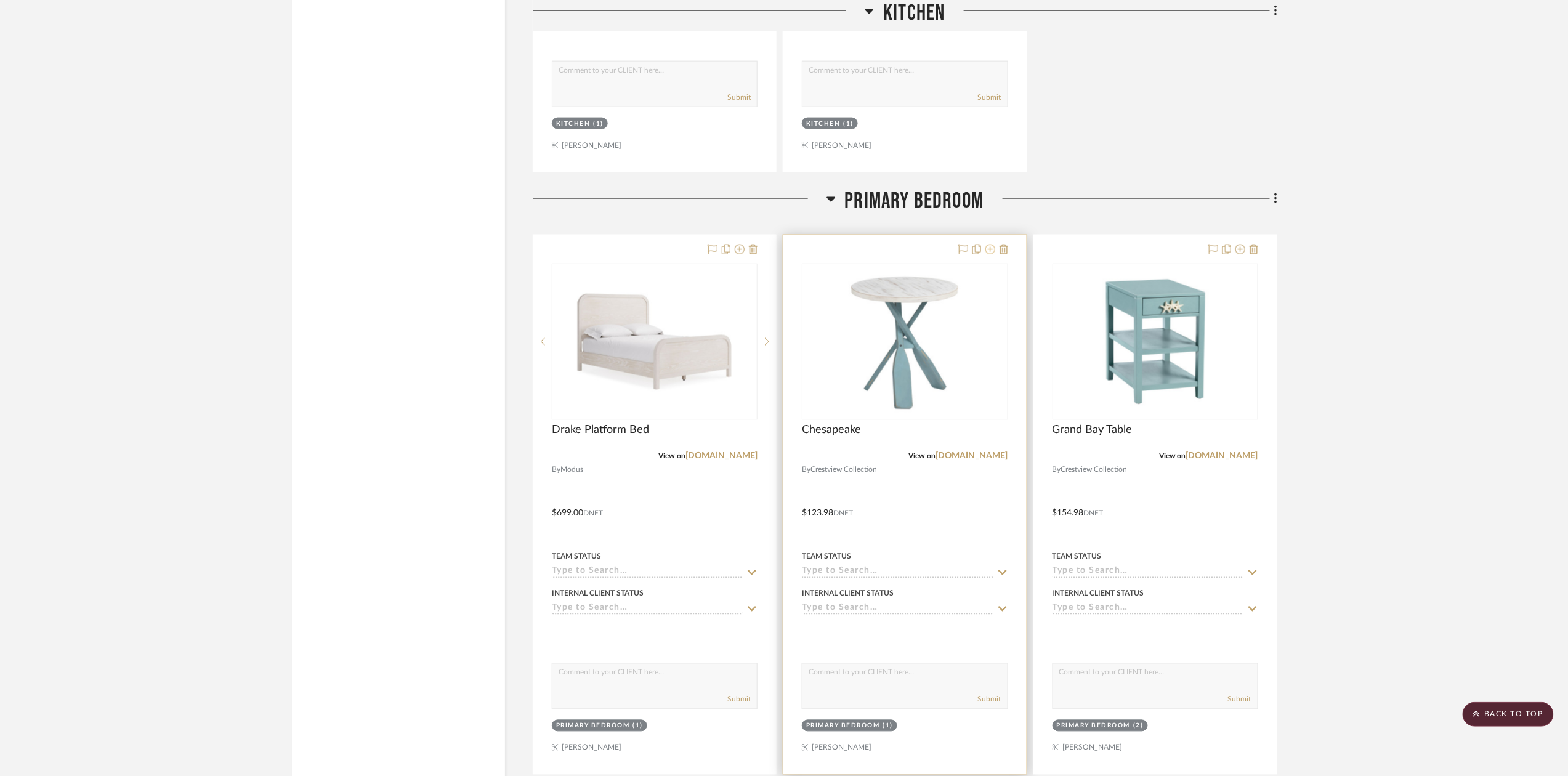
click at [841, 254] on icon at bounding box center [990, 249] width 10 height 10
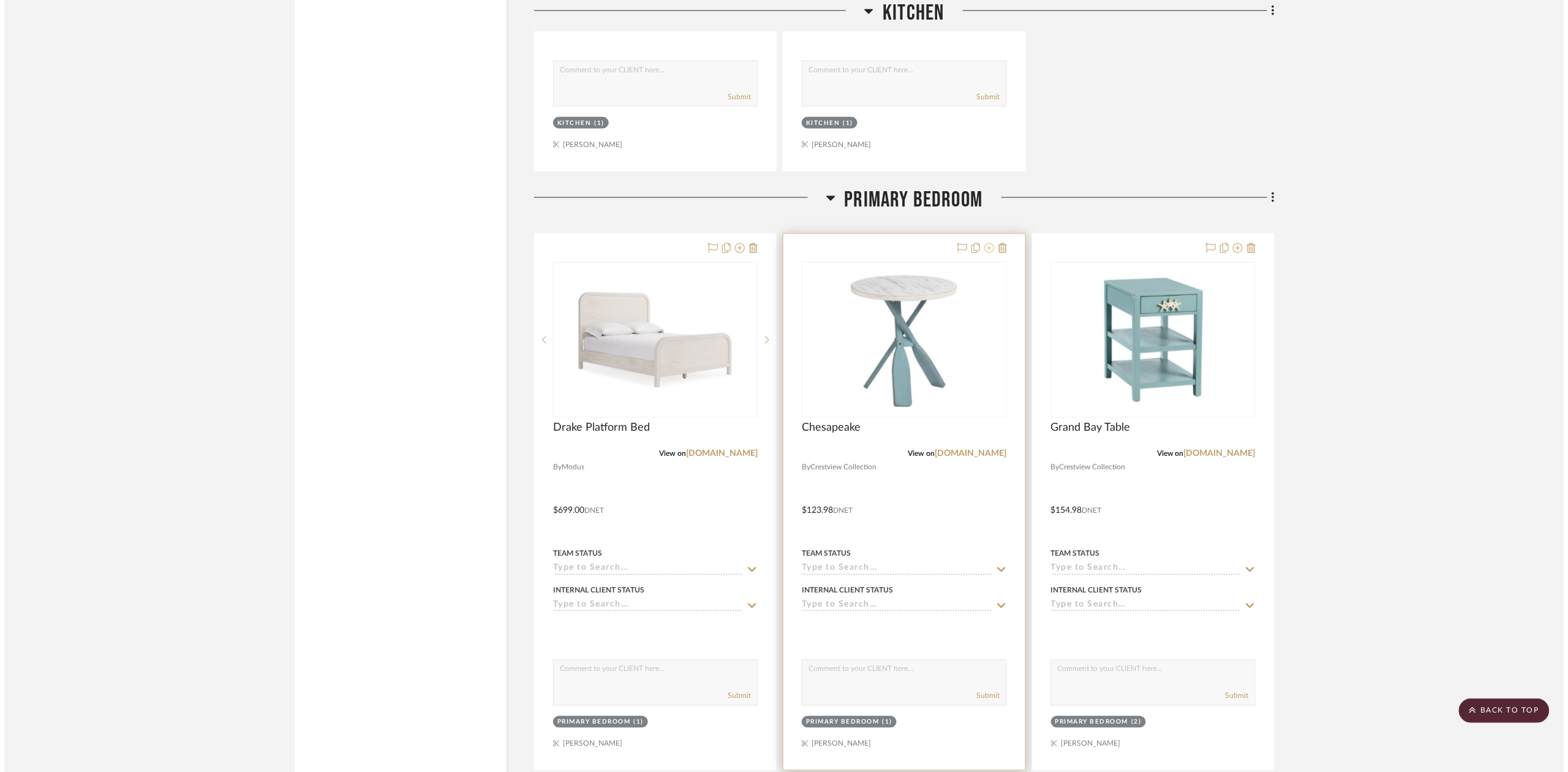
scroll to position [0, 0]
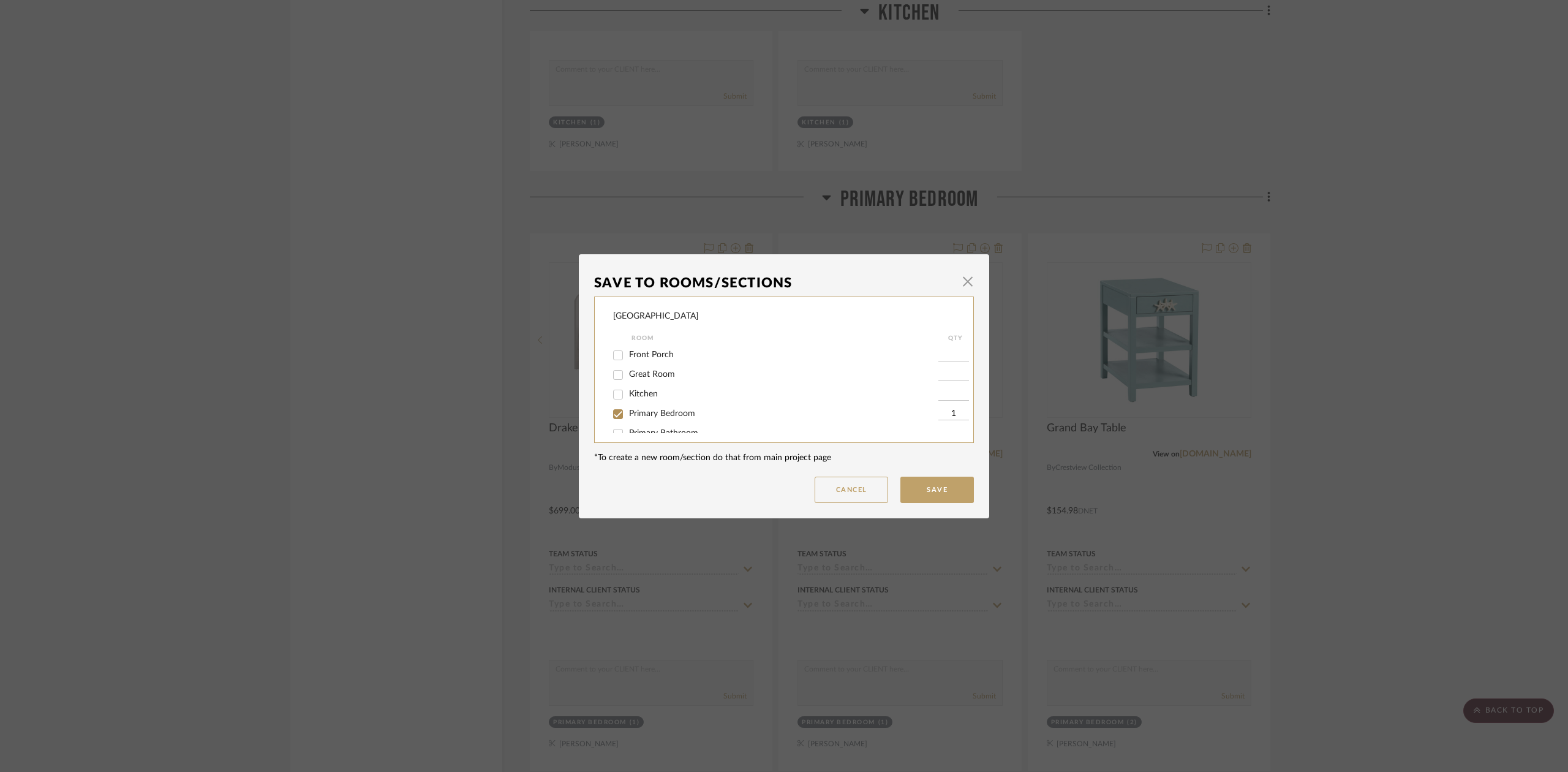
click at [629, 387] on span "Primary Bedroom" at bounding box center [662, 413] width 66 height 9
click at [628, 387] on input "Primary Bedroom" at bounding box center [618, 414] width 19 height 19
checkbox input "false"
click at [836, 387] on button "Save" at bounding box center [936, 489] width 73 height 27
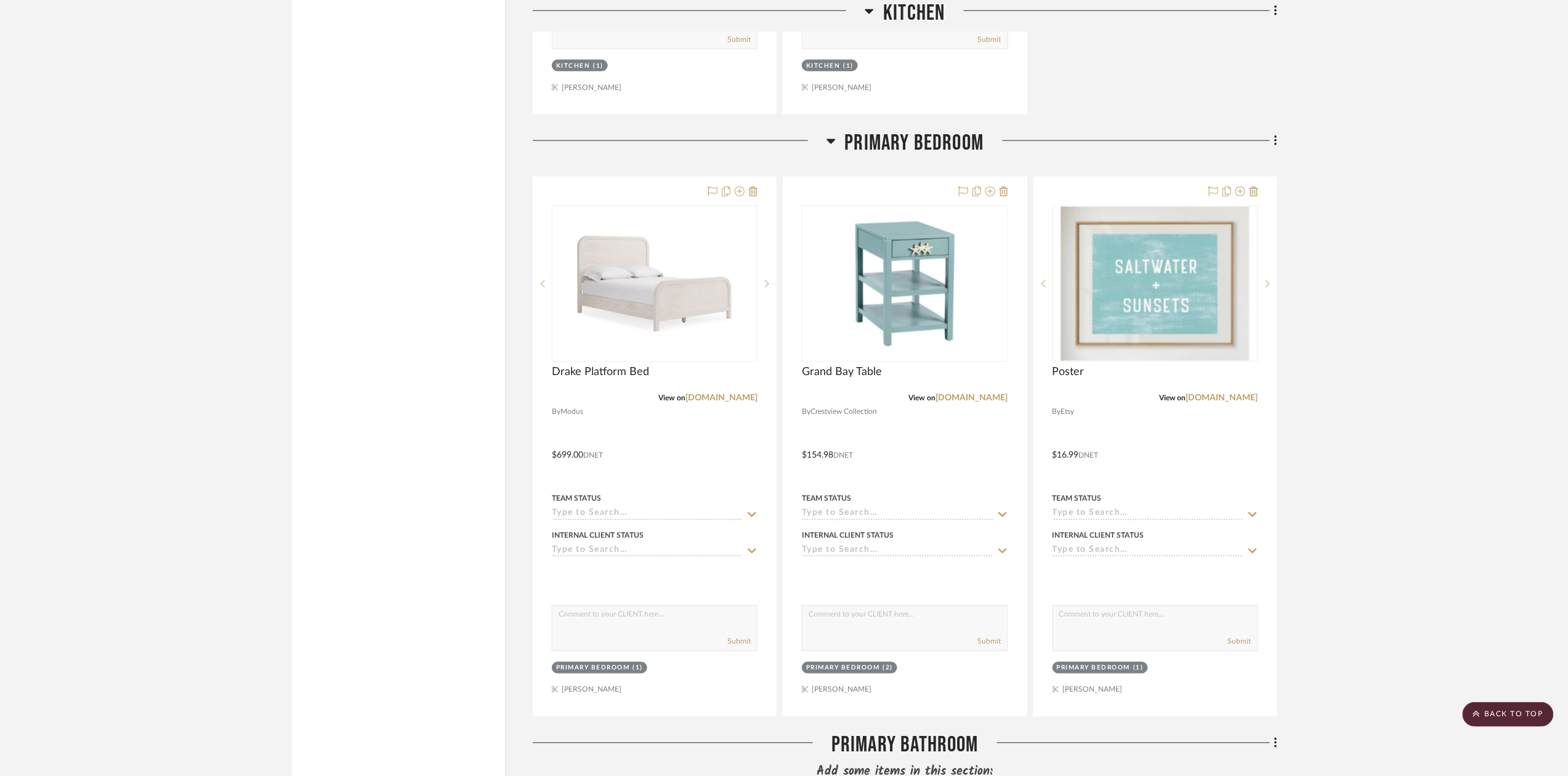
scroll to position [3157, 0]
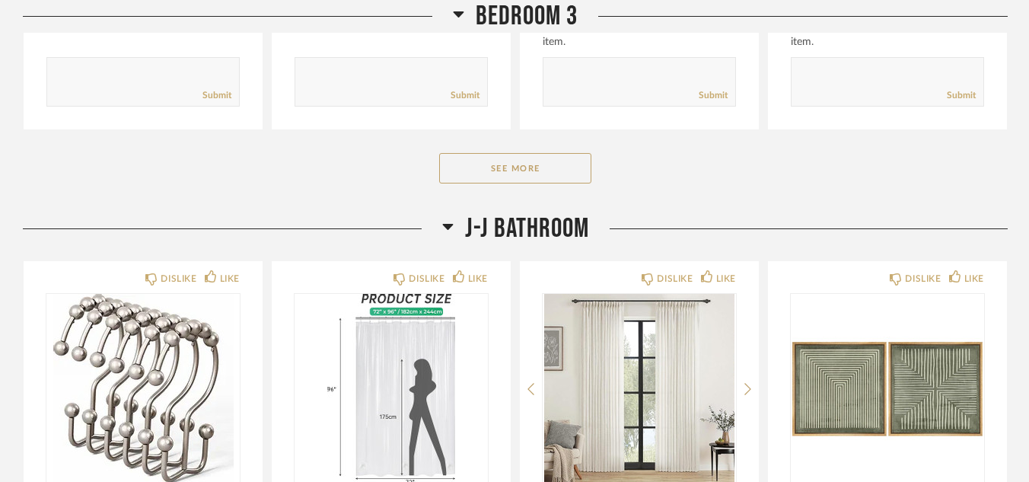
scroll to position [6698, 0]
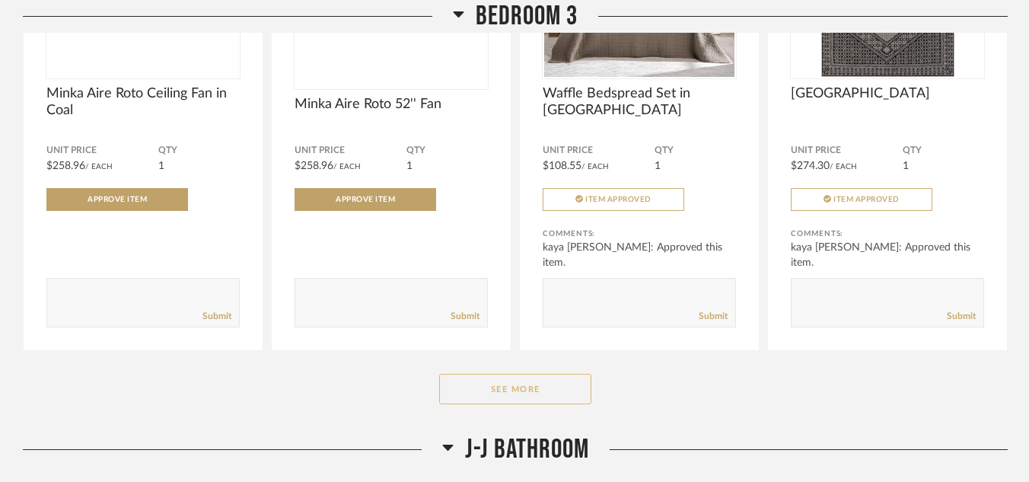
click at [487, 386] on button "See More" at bounding box center [515, 389] width 152 height 30
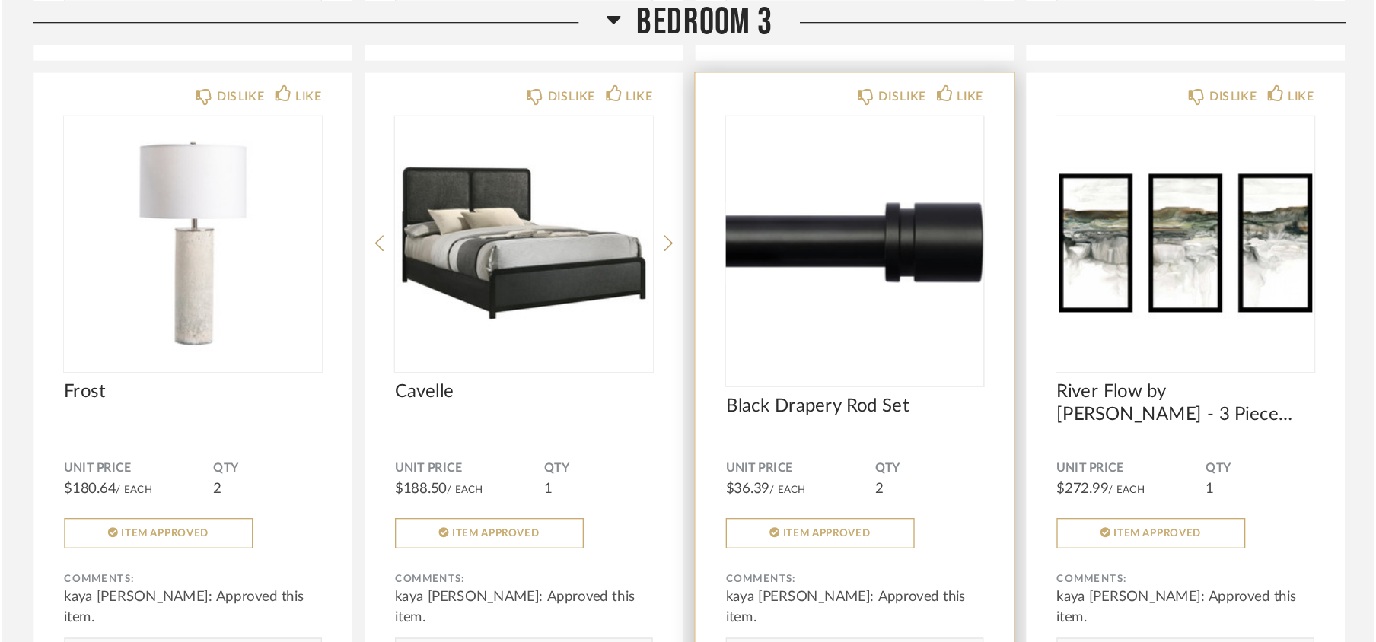
scroll to position [7459, 0]
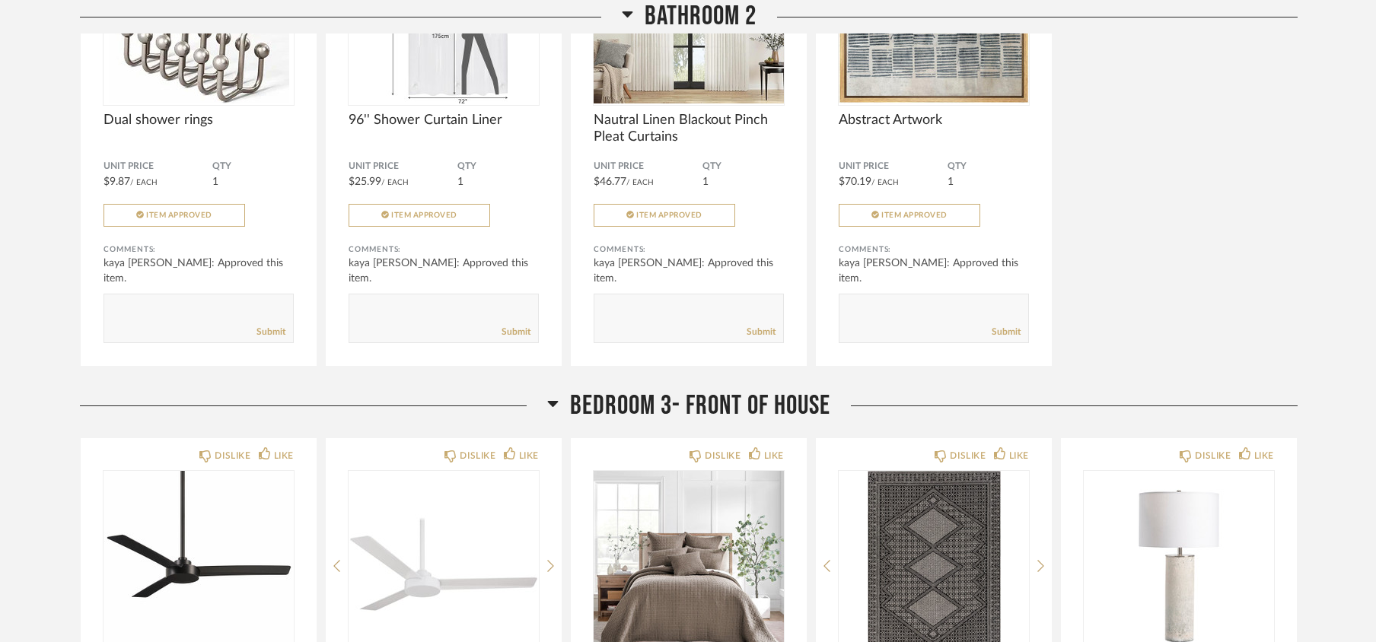
scroll to position [6404, 0]
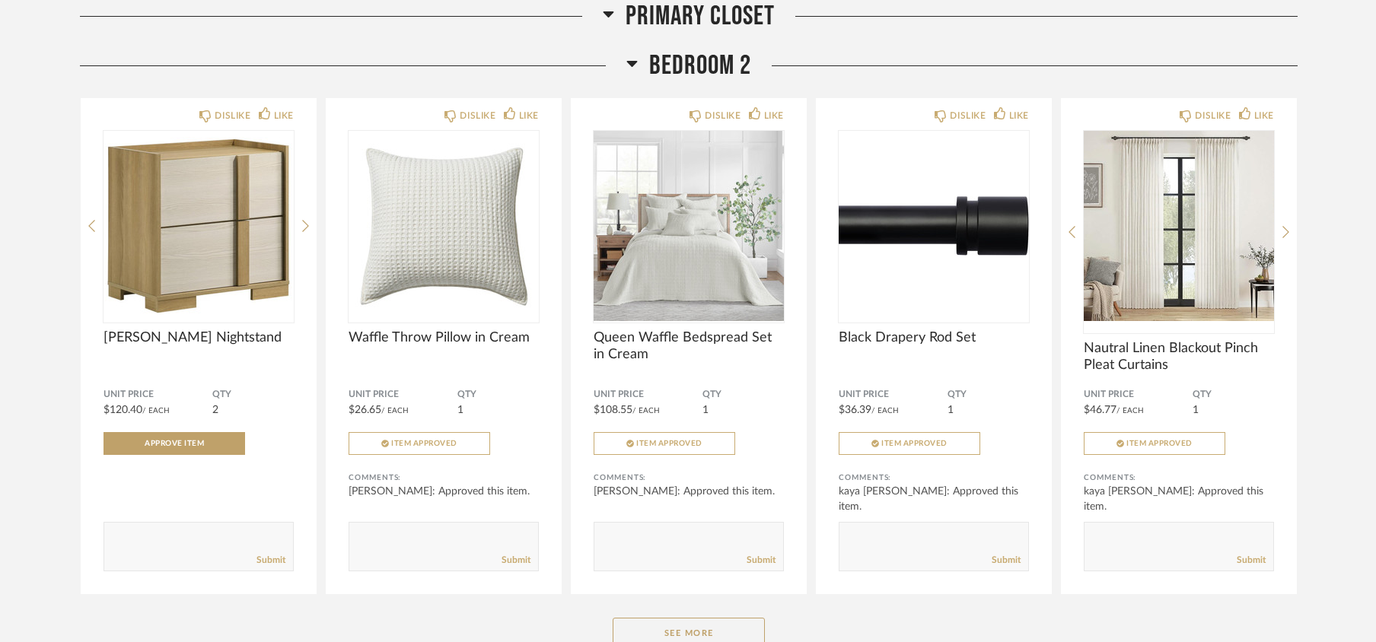
scroll to position [5378, 0]
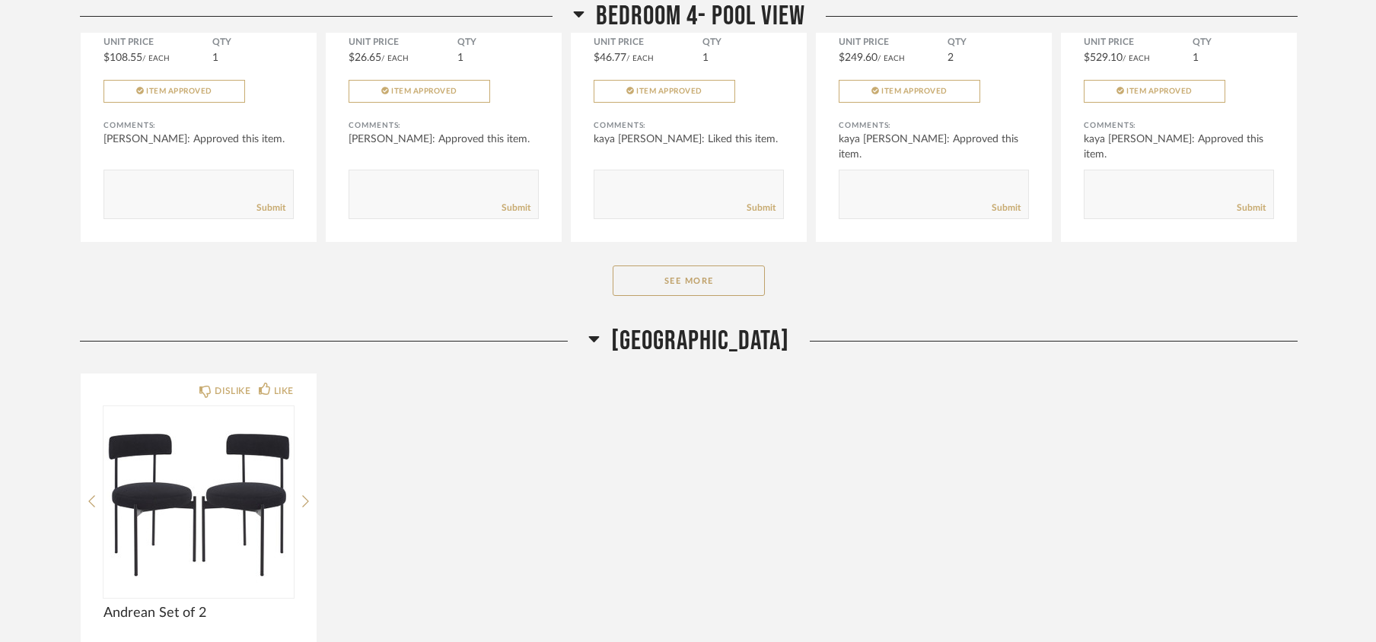
scroll to position [8027, 0]
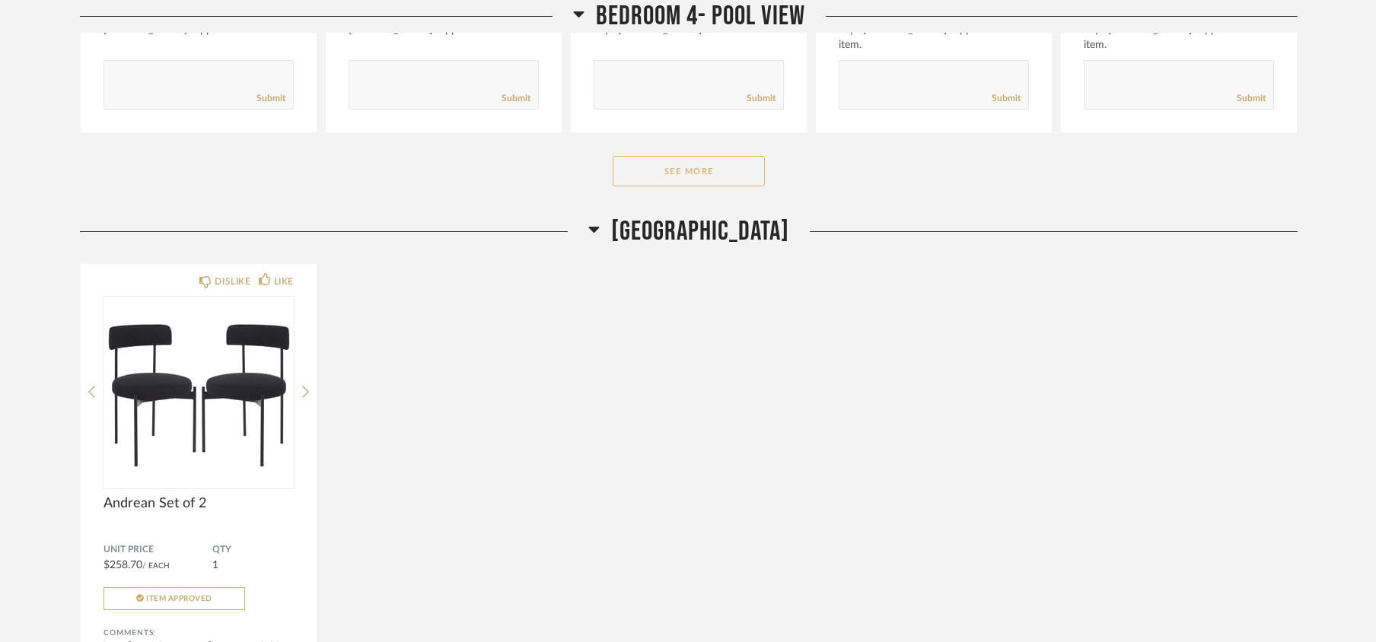
click at [740, 186] on button "See More" at bounding box center [689, 171] width 152 height 30
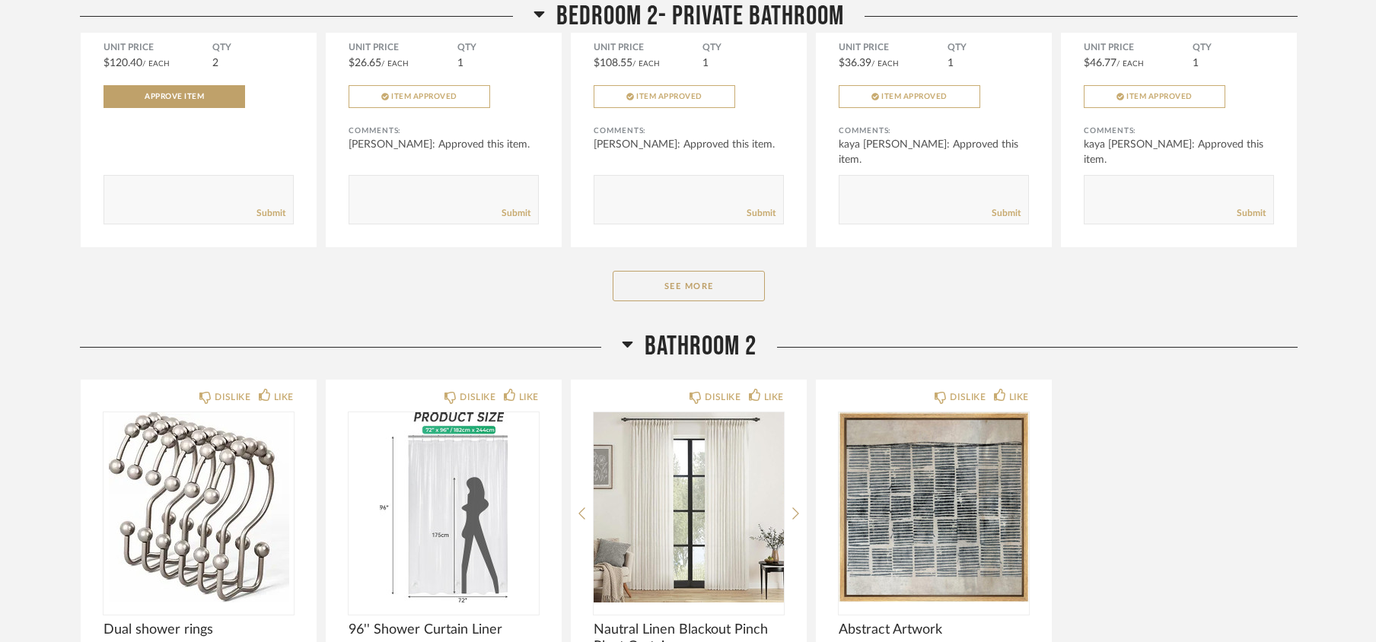
scroll to position [5581, 0]
click at [722, 291] on button "See More" at bounding box center [689, 287] width 152 height 30
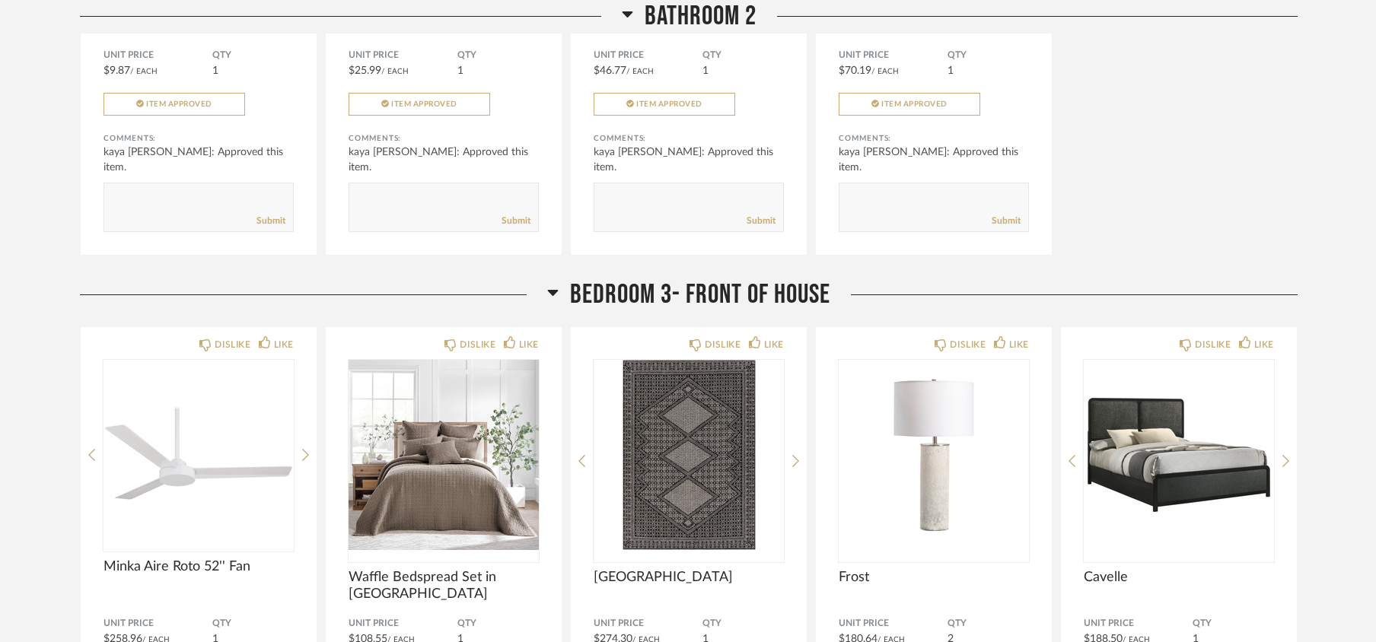
scroll to position [7104, 0]
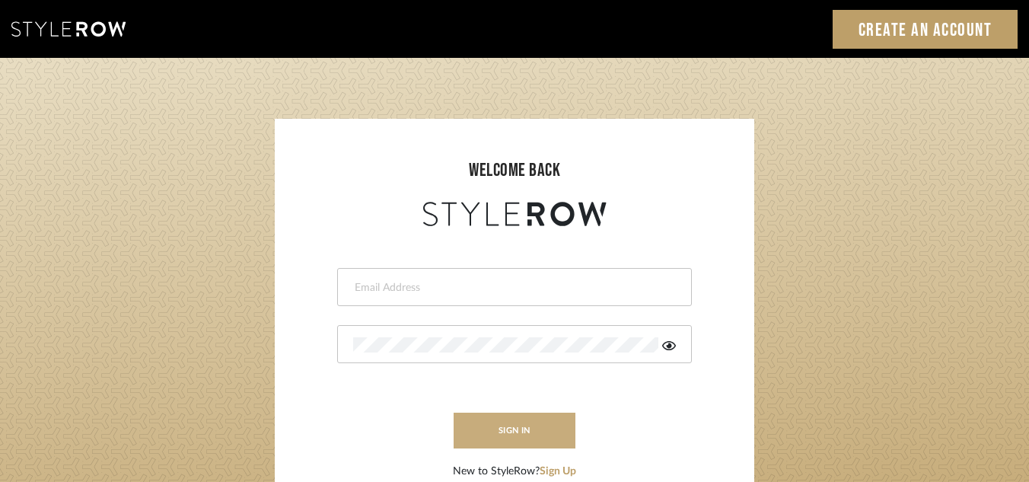
type input "[PERSON_NAME][EMAIL_ADDRESS][DOMAIN_NAME]"
click at [476, 425] on button "sign in" at bounding box center [515, 431] width 122 height 36
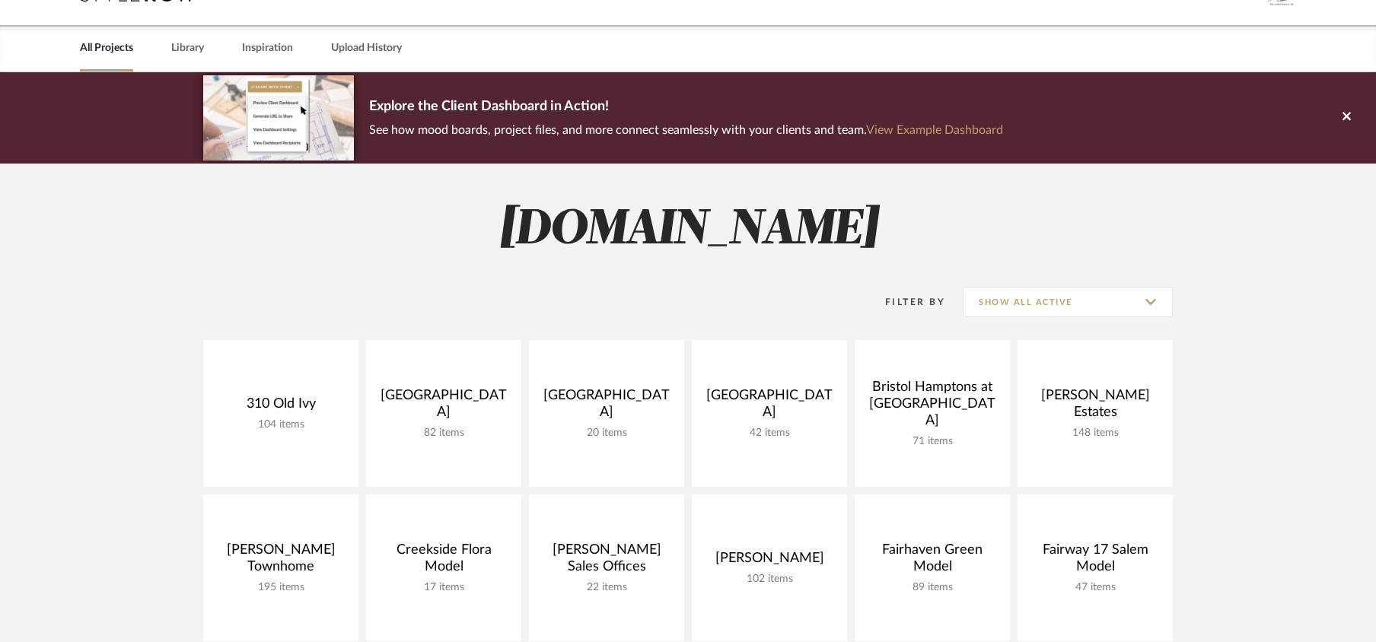
scroll to position [202, 0]
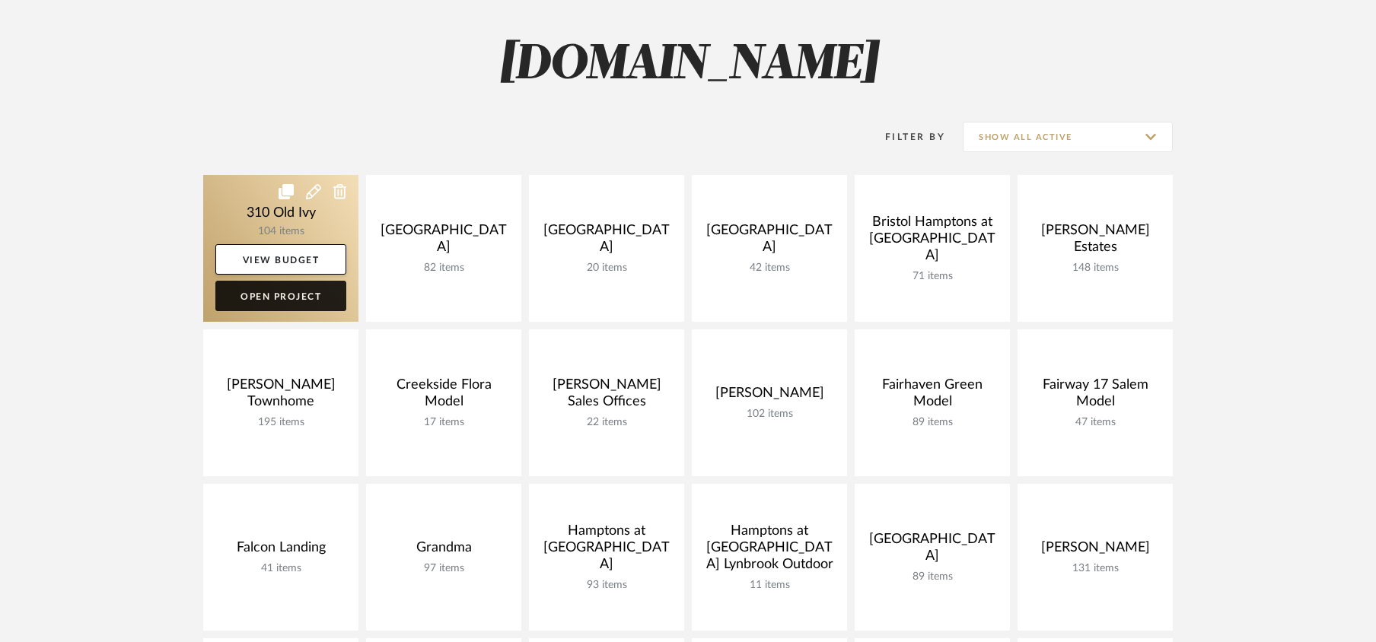
click at [314, 293] on link "Open Project" at bounding box center [280, 296] width 131 height 30
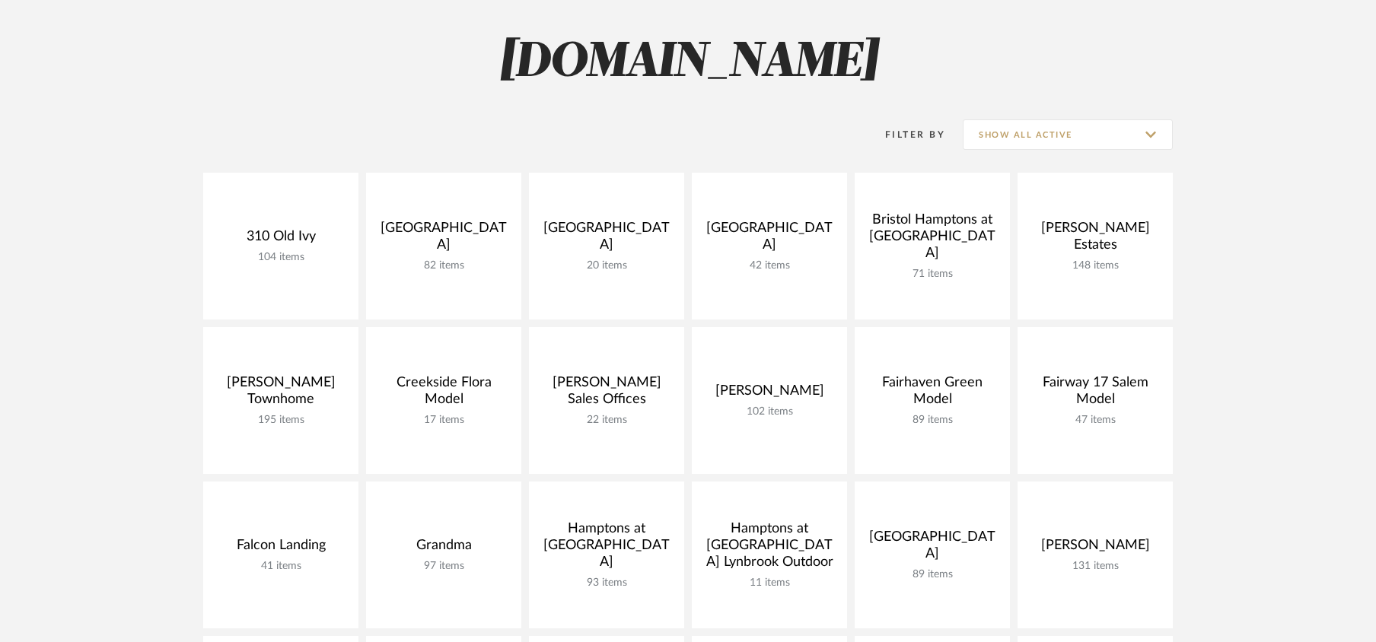
scroll to position [202, 0]
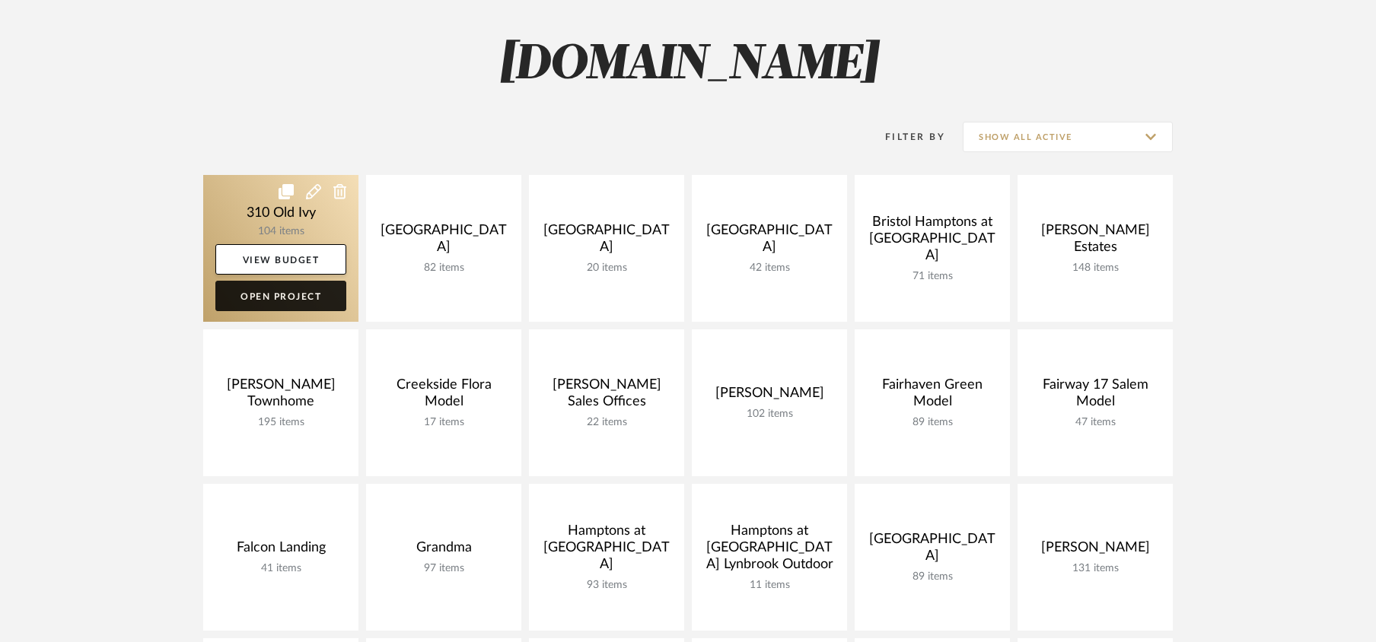
click at [315, 294] on link "Open Project" at bounding box center [280, 296] width 131 height 30
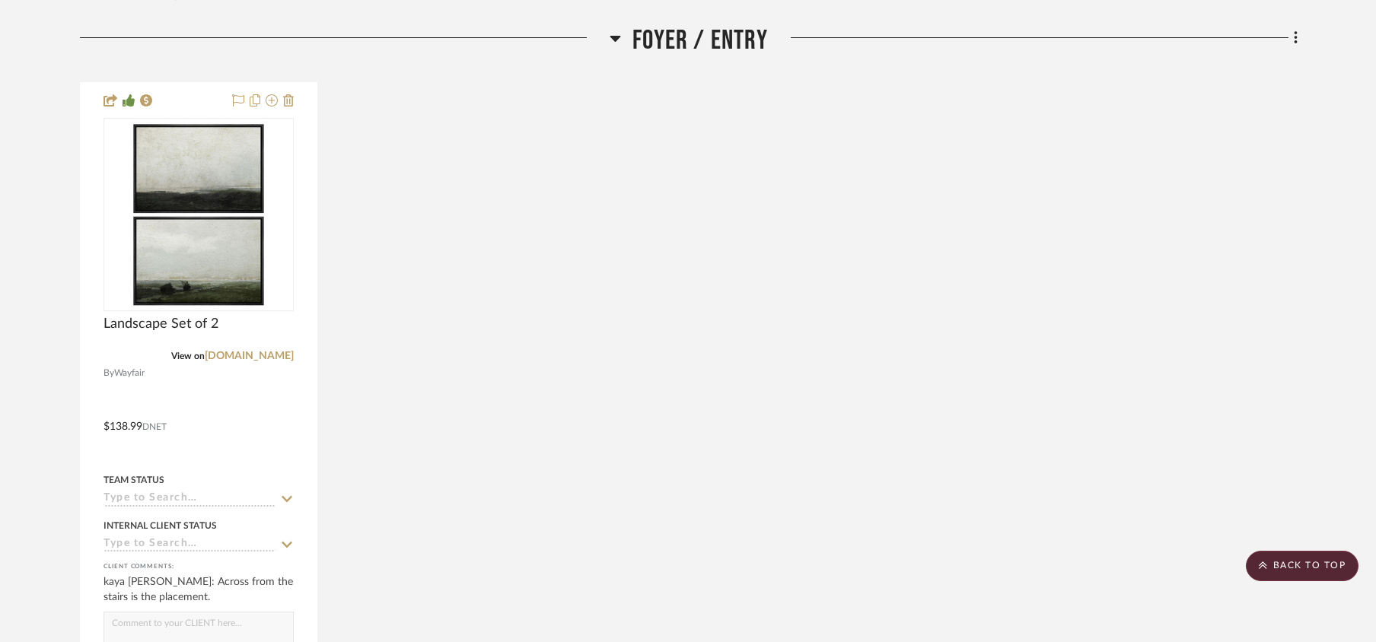
scroll to position [101, 0]
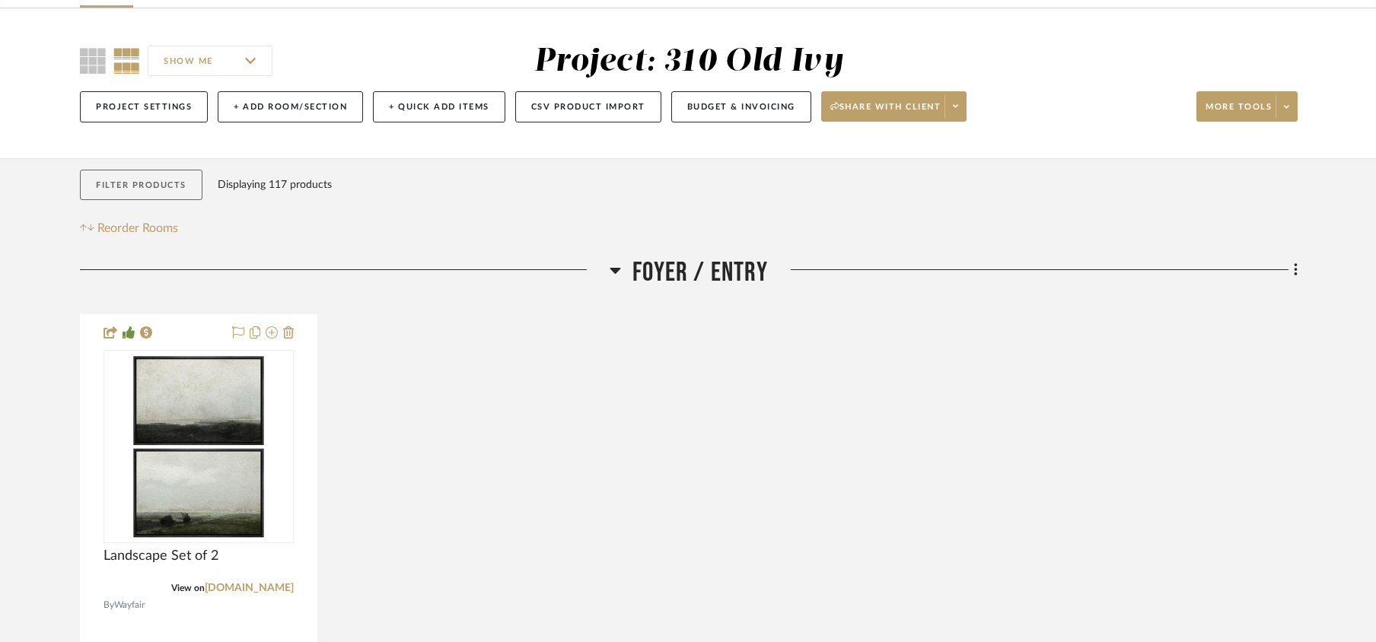
click at [129, 186] on button "Filter Products" at bounding box center [141, 185] width 123 height 31
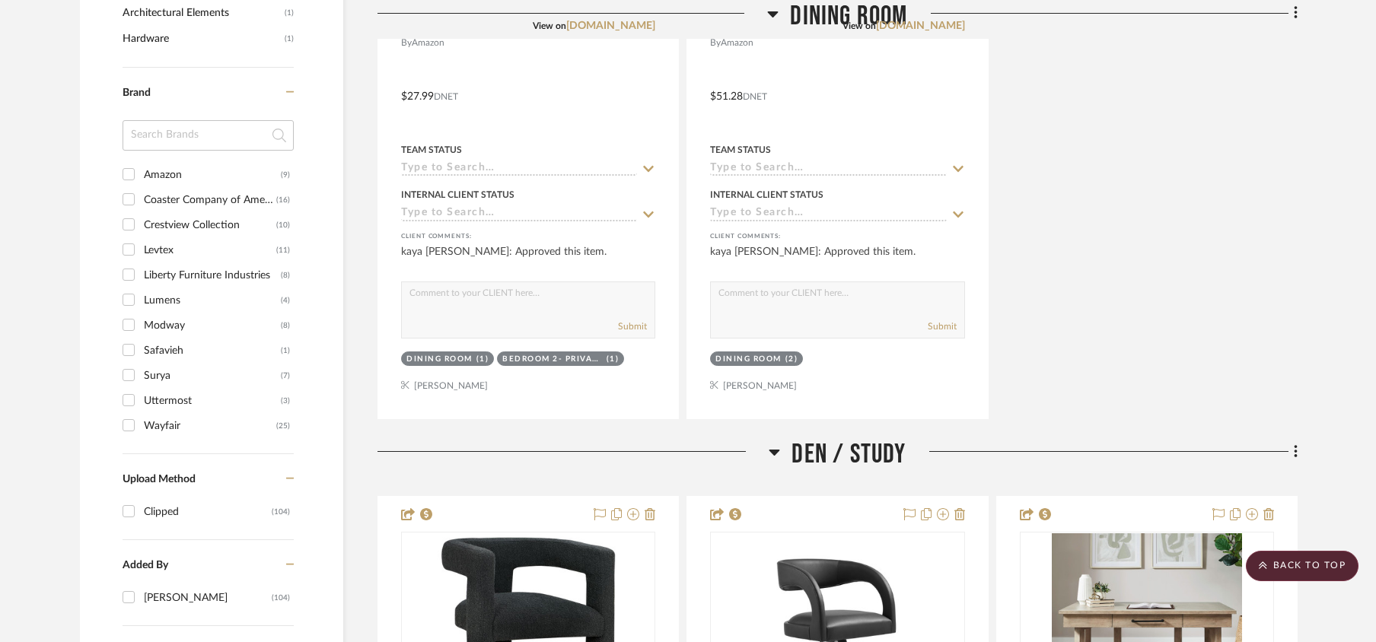
scroll to position [1522, 0]
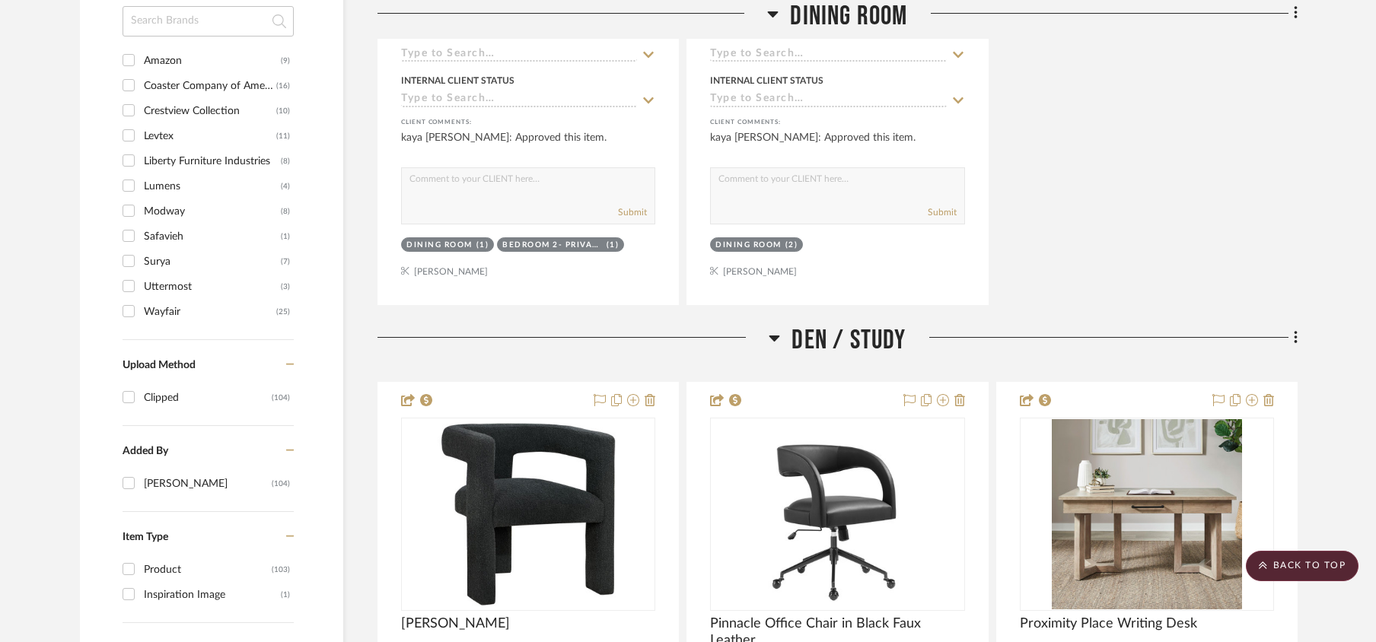
drag, startPoint x: 135, startPoint y: 163, endPoint x: 145, endPoint y: 158, distance: 10.9
click at [132, 161] on input "Liberty Furniture Industries (8)" at bounding box center [128, 160] width 24 height 24
checkbox input "true"
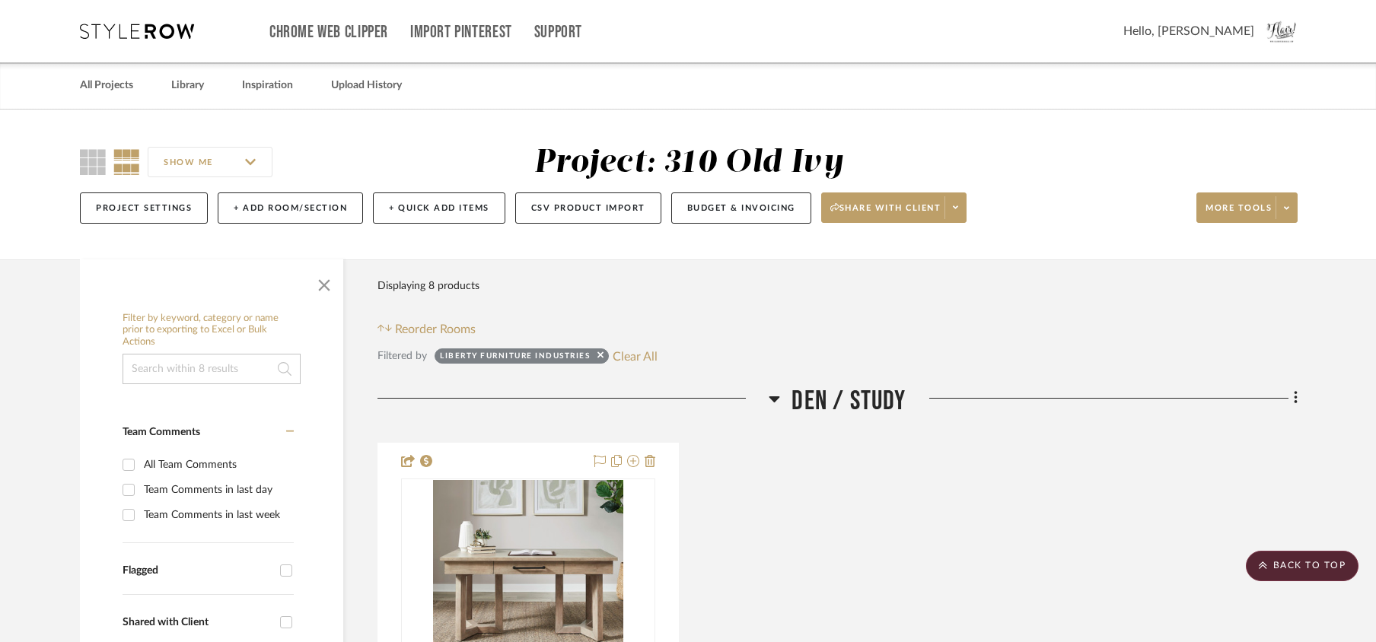
scroll to position [406, 0]
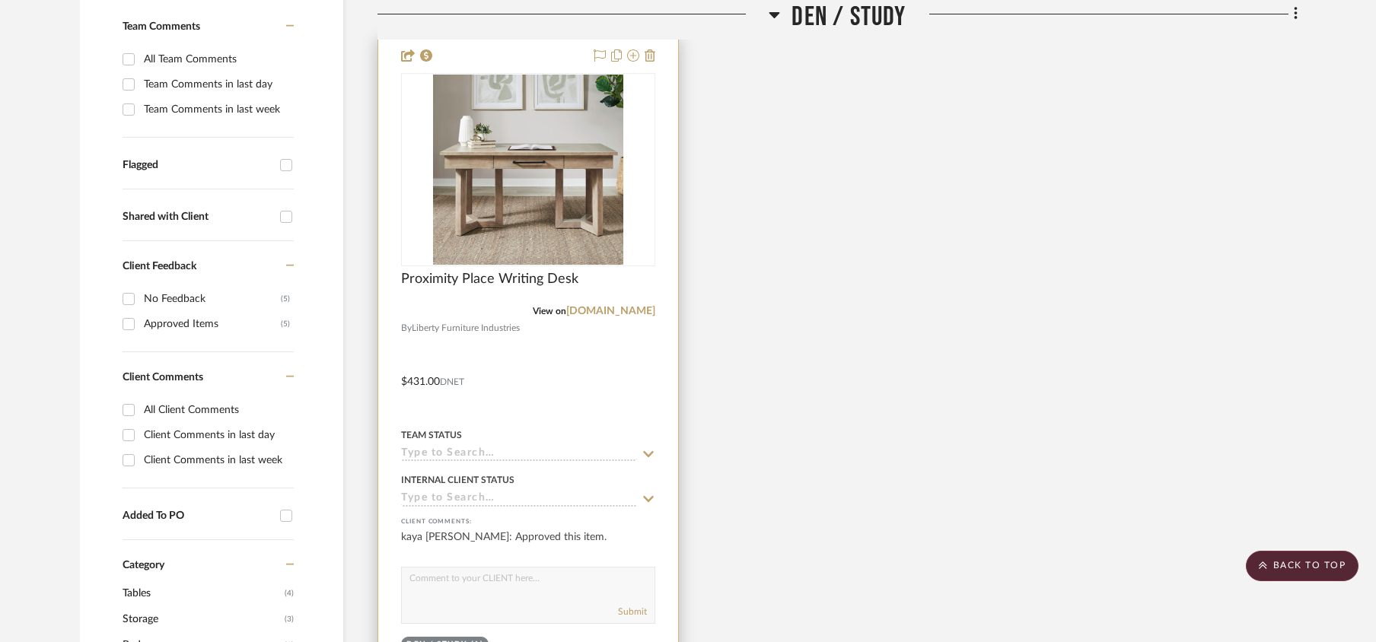
click at [495, 452] on input at bounding box center [519, 455] width 236 height 14
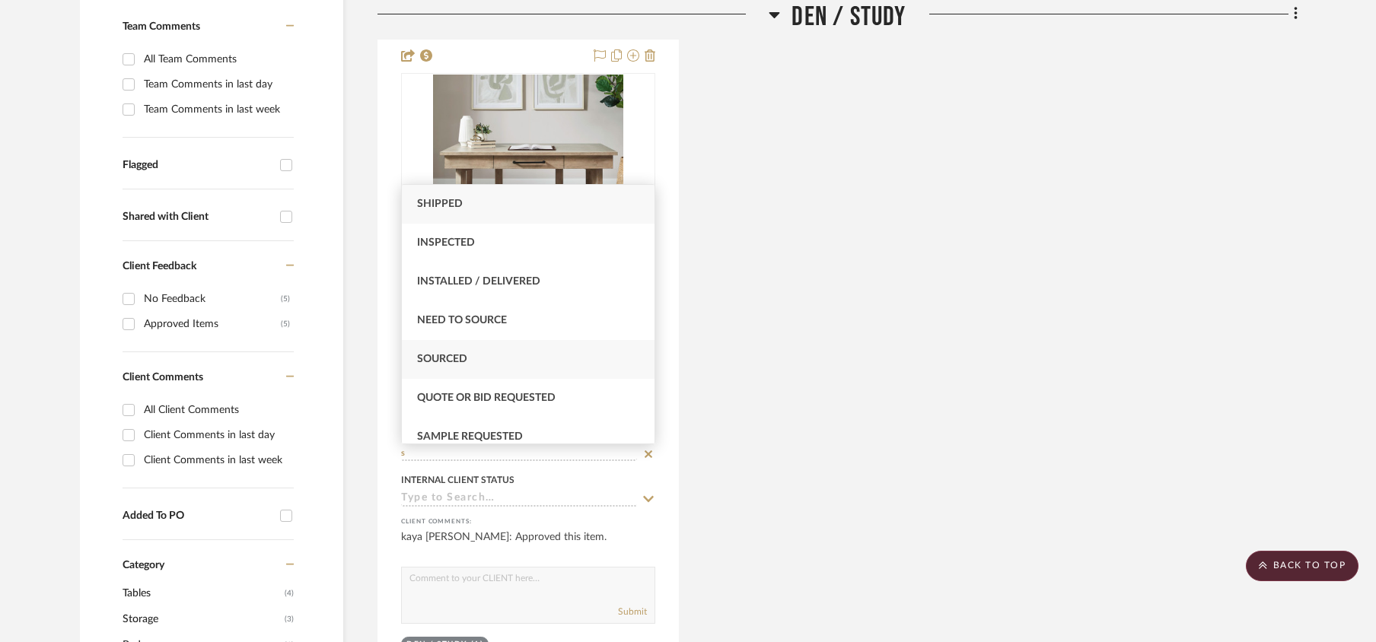
type input "s"
click at [467, 361] on span "Sourced" at bounding box center [442, 359] width 50 height 11
type input "[DATE]"
type input "Sourced"
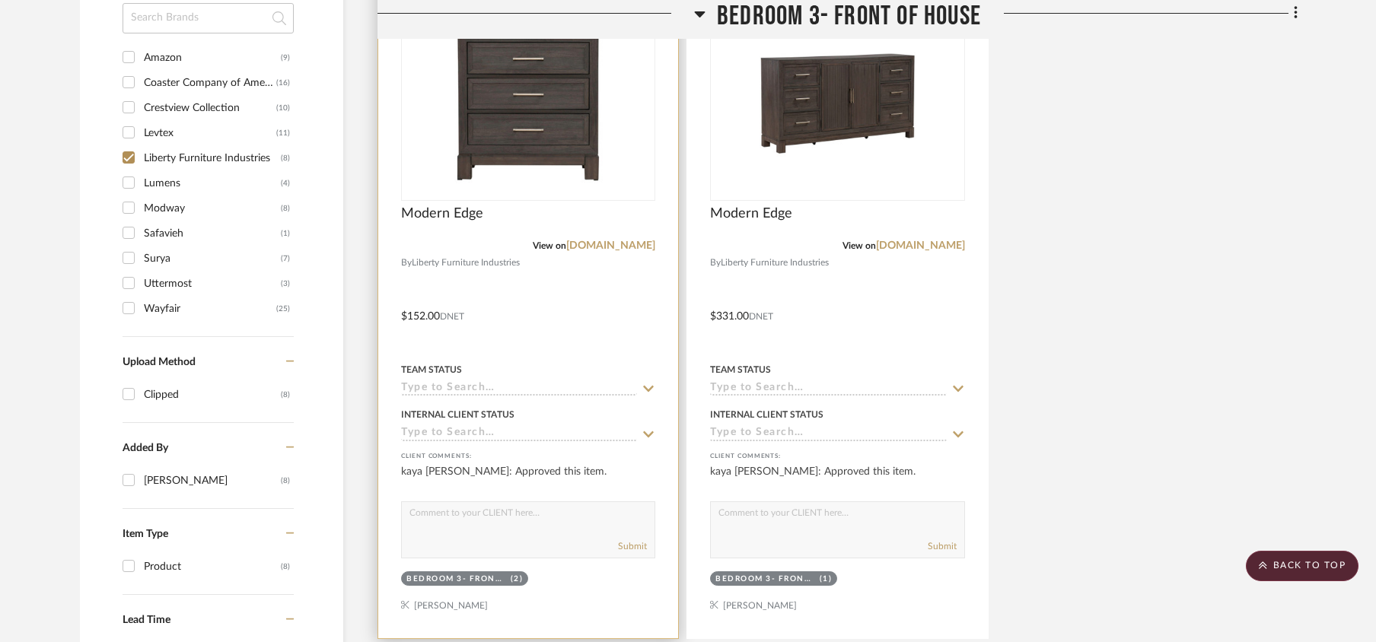
scroll to position [1218, 0]
click at [432, 387] on input at bounding box center [519, 387] width 236 height 14
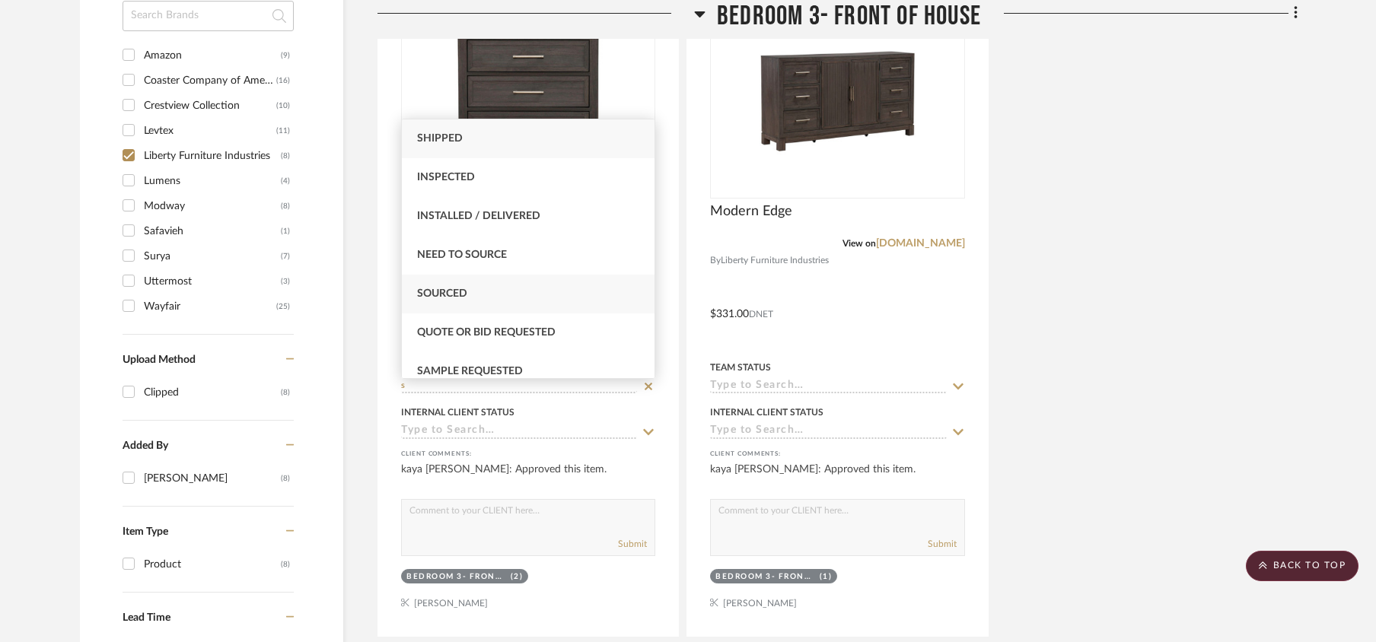
type input "s"
click at [441, 292] on span "Sourced" at bounding box center [442, 293] width 50 height 11
type input "[DATE]"
type input "Sourced"
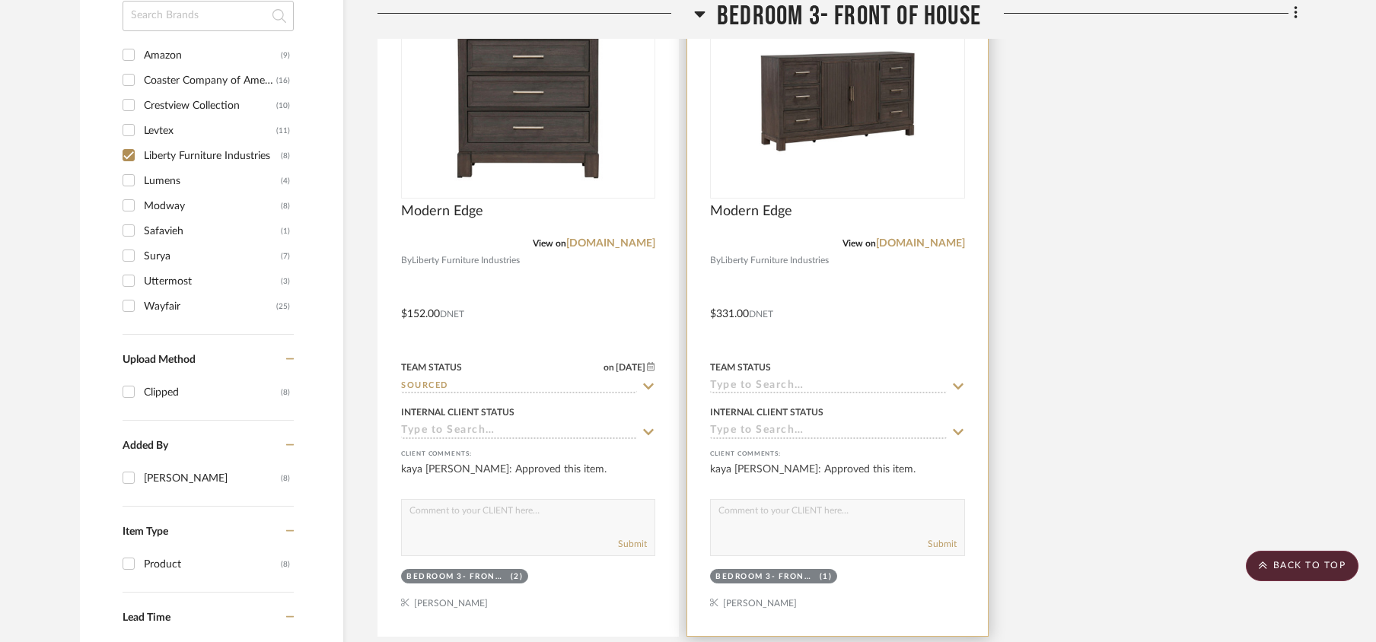
click at [749, 394] on input at bounding box center [828, 387] width 236 height 14
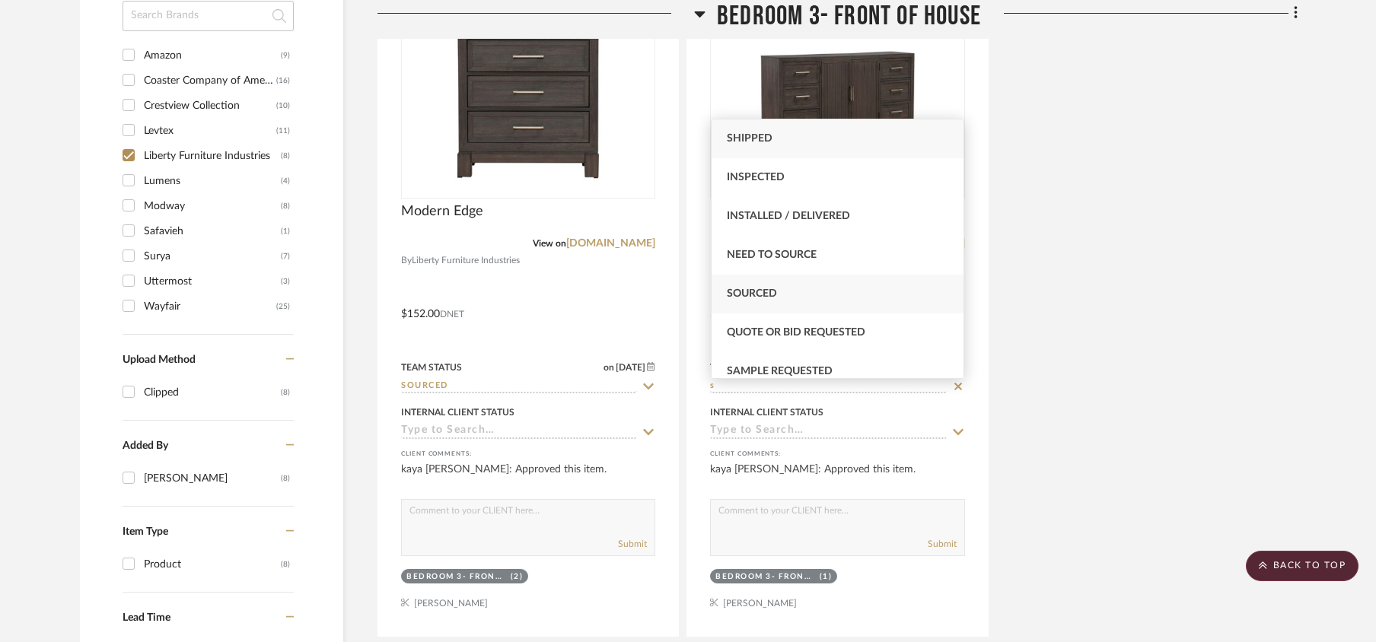
type input "s"
click at [771, 291] on span "Sourced" at bounding box center [752, 293] width 50 height 11
type input "[DATE]"
type input "Sourced"
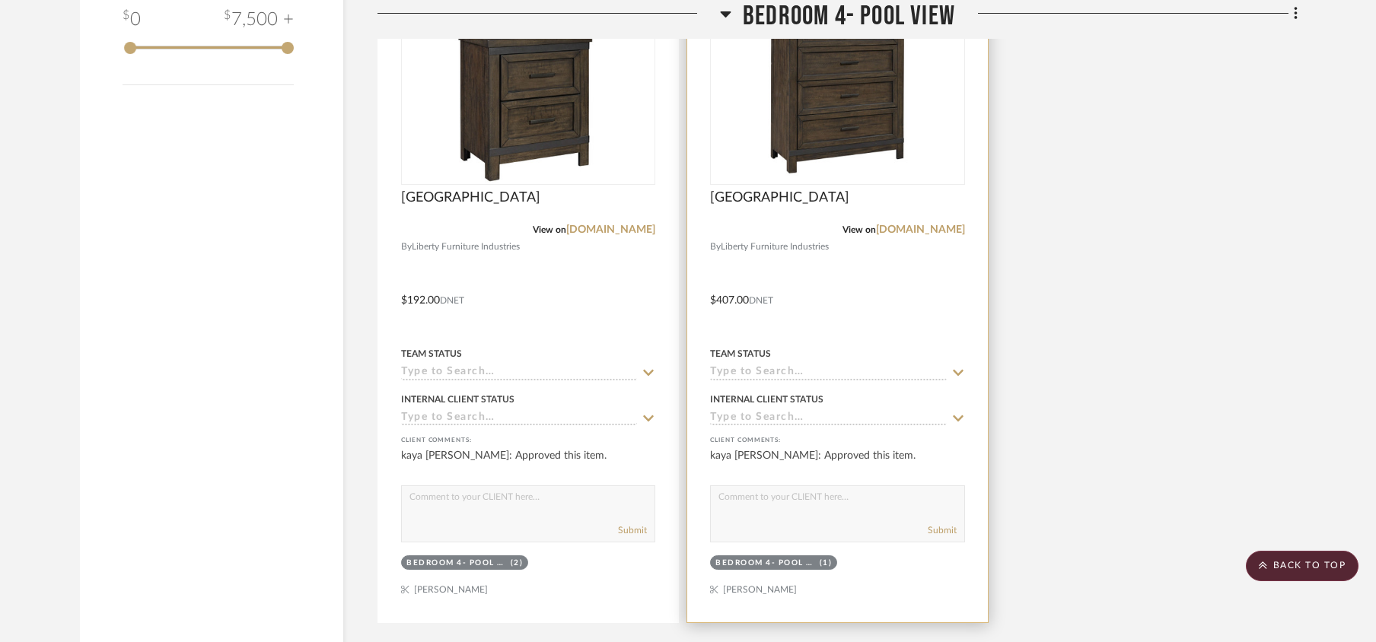
scroll to position [1928, 0]
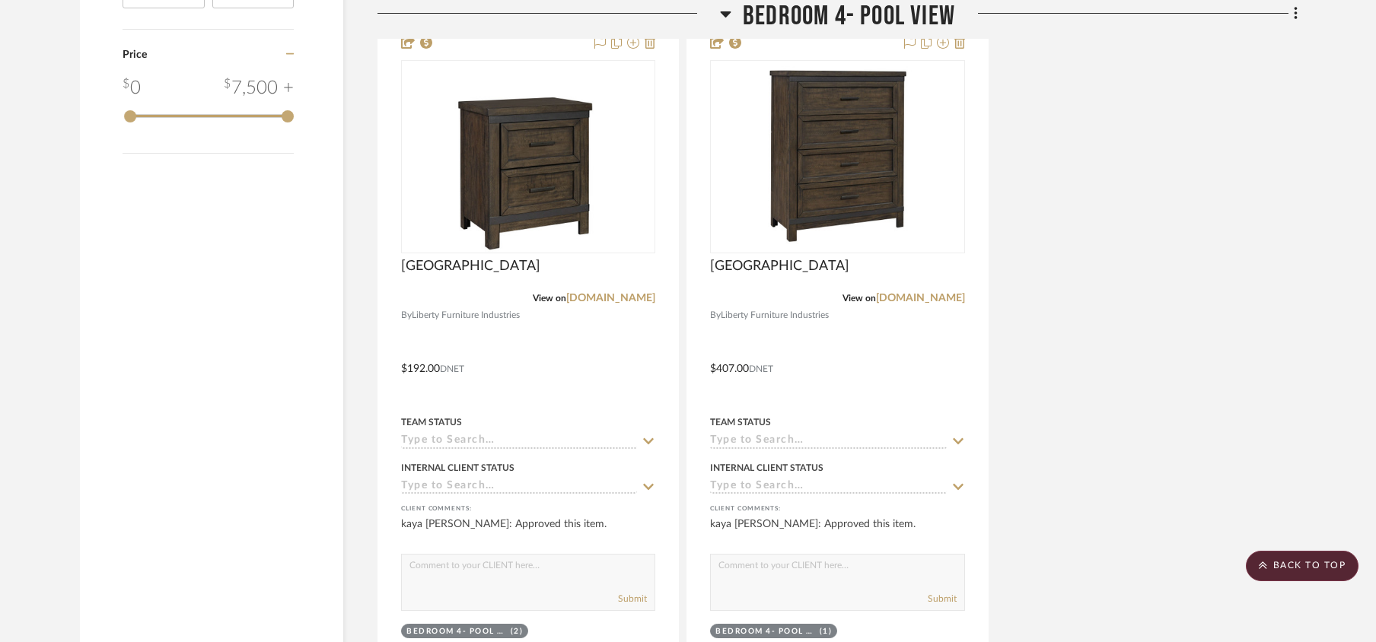
scroll to position [2029, 0]
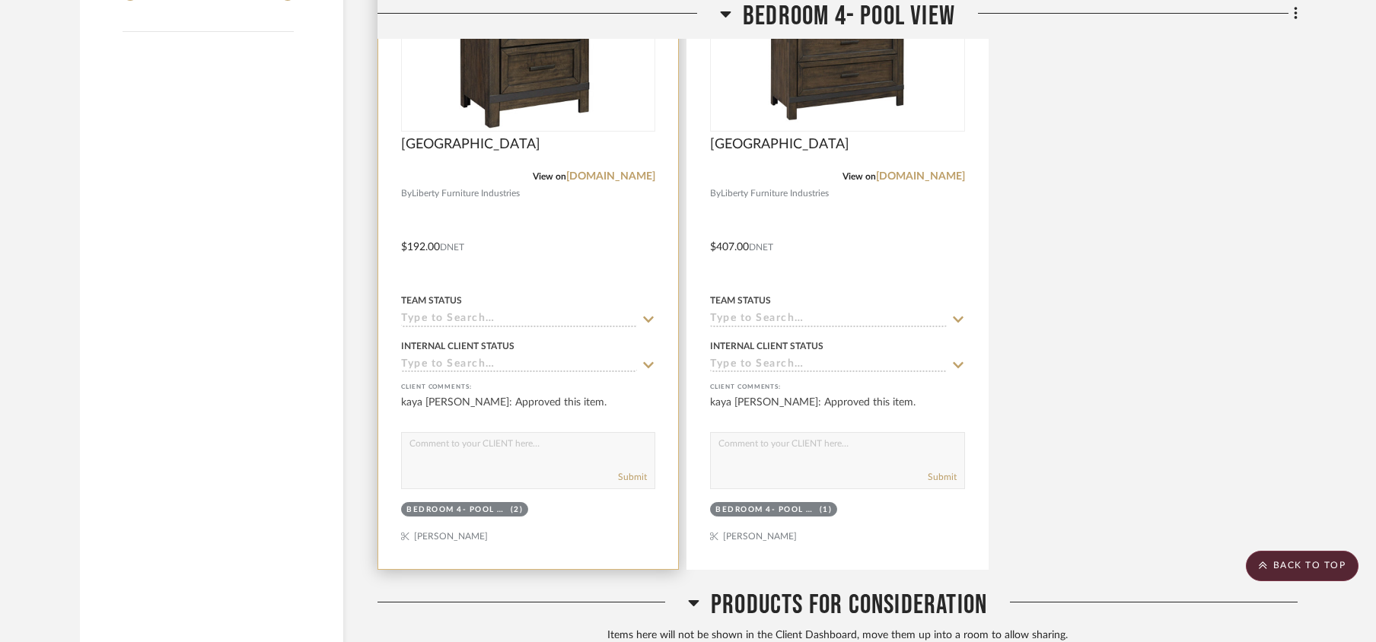
click at [452, 324] on input at bounding box center [519, 320] width 236 height 14
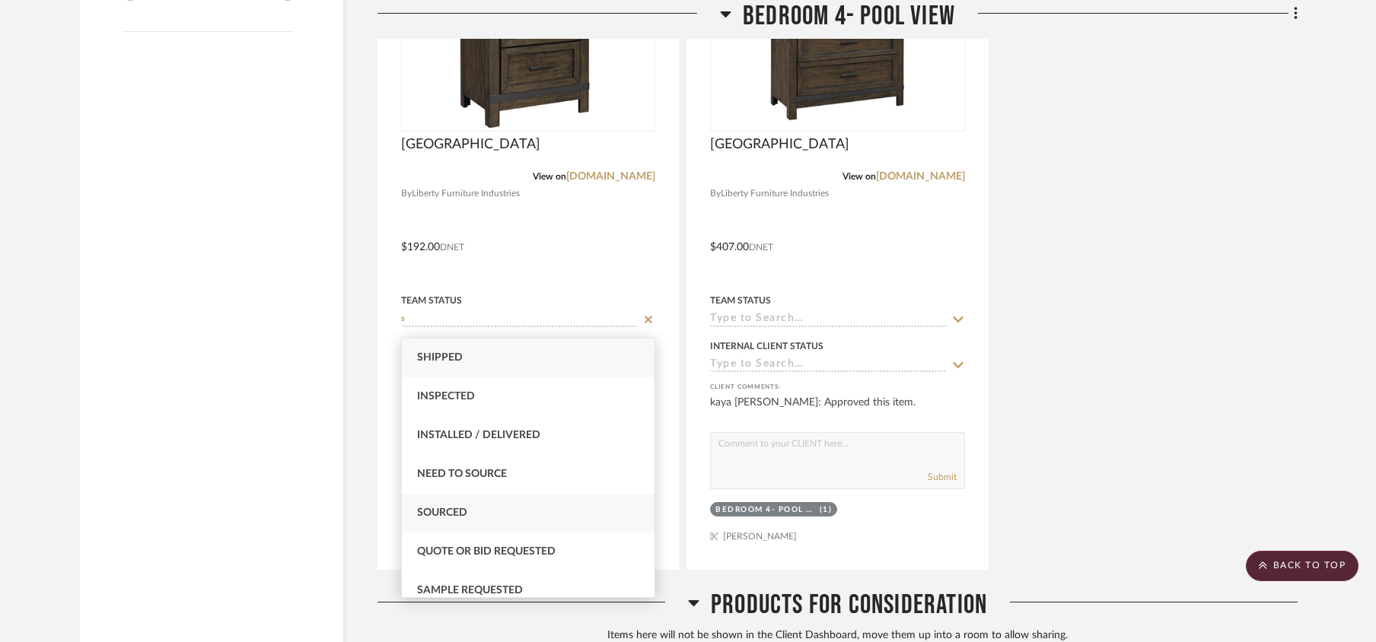
type input "s"
click at [452, 512] on span "Sourced" at bounding box center [442, 513] width 50 height 11
type input "[DATE]"
type input "Sourced"
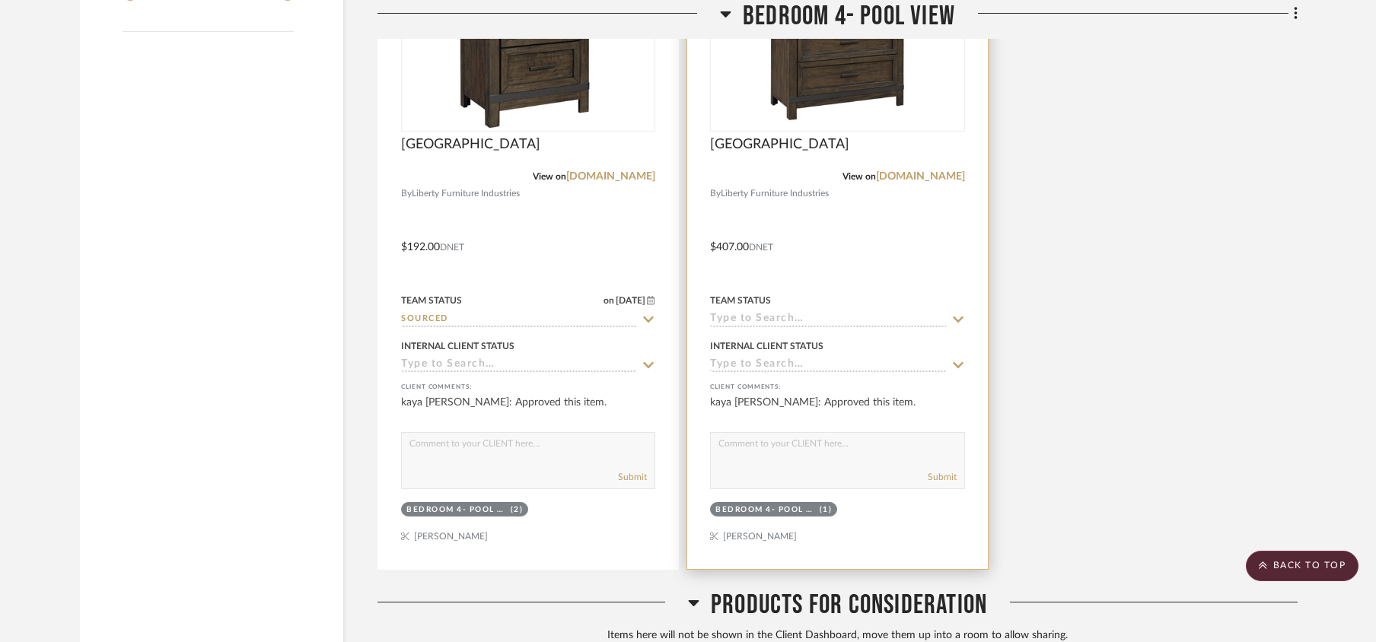
click at [790, 327] on input at bounding box center [828, 320] width 236 height 14
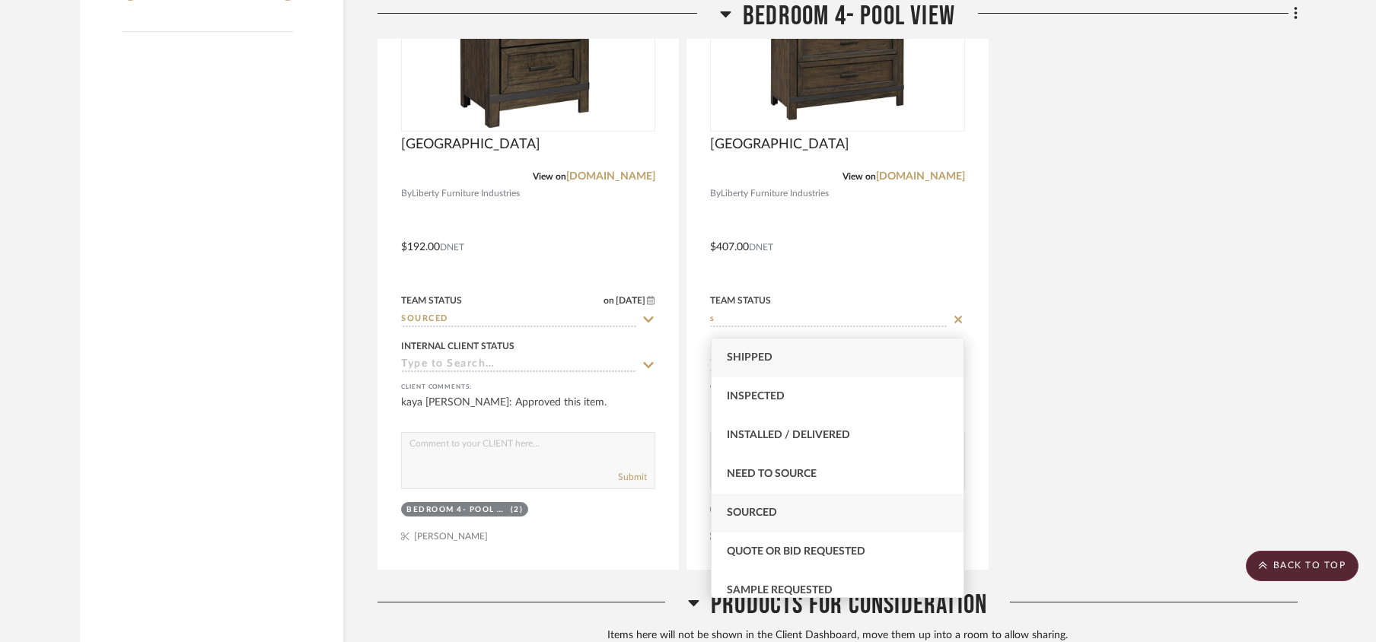
type input "s"
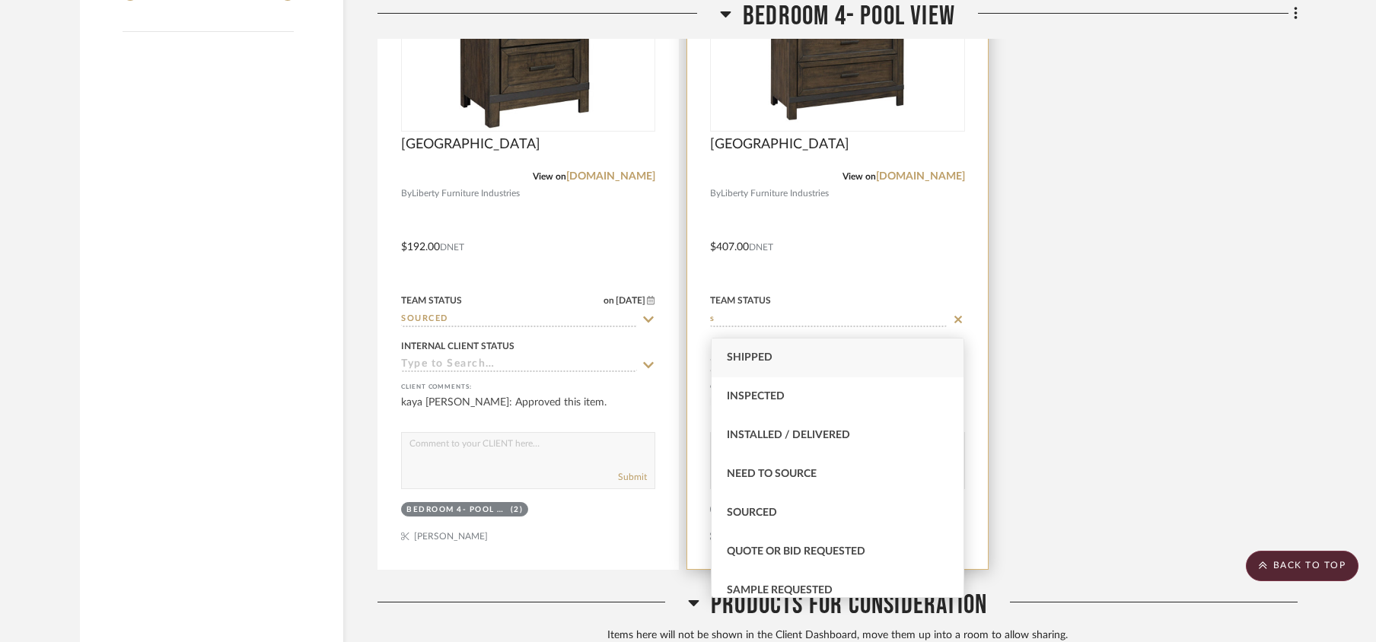
click at [758, 511] on span "Sourced" at bounding box center [752, 513] width 50 height 11
type input "[DATE]"
type input "Sourced"
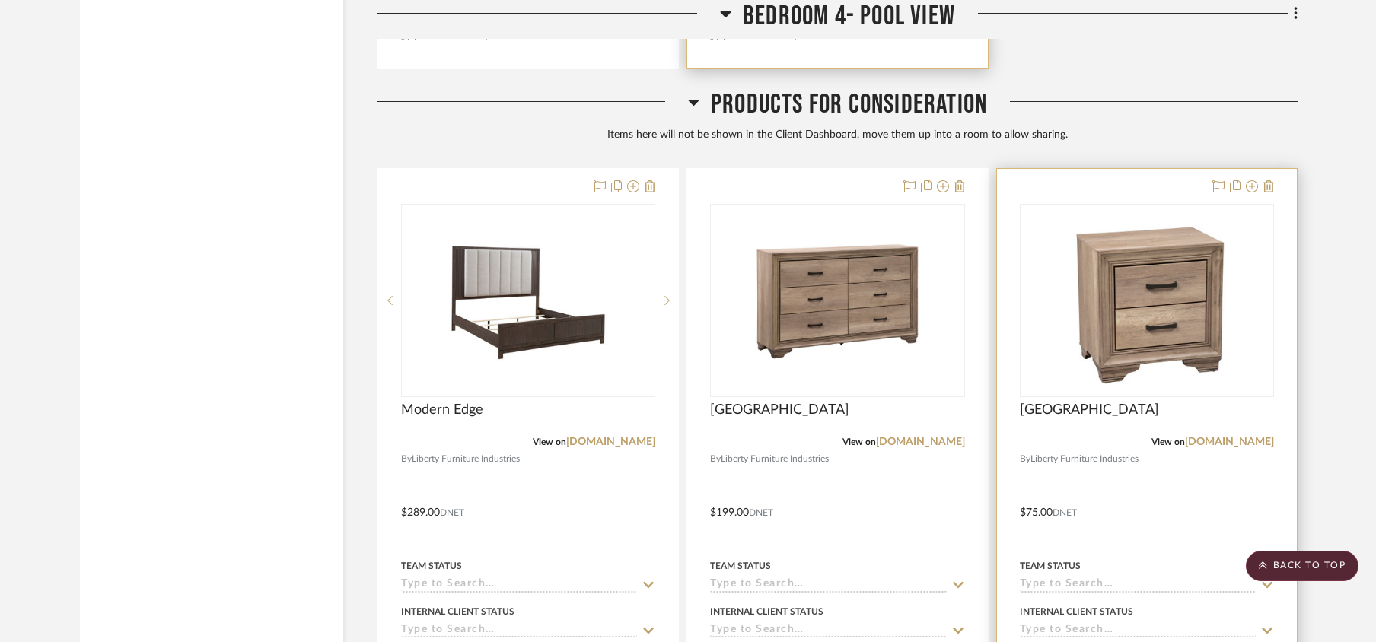
scroll to position [2522, 0]
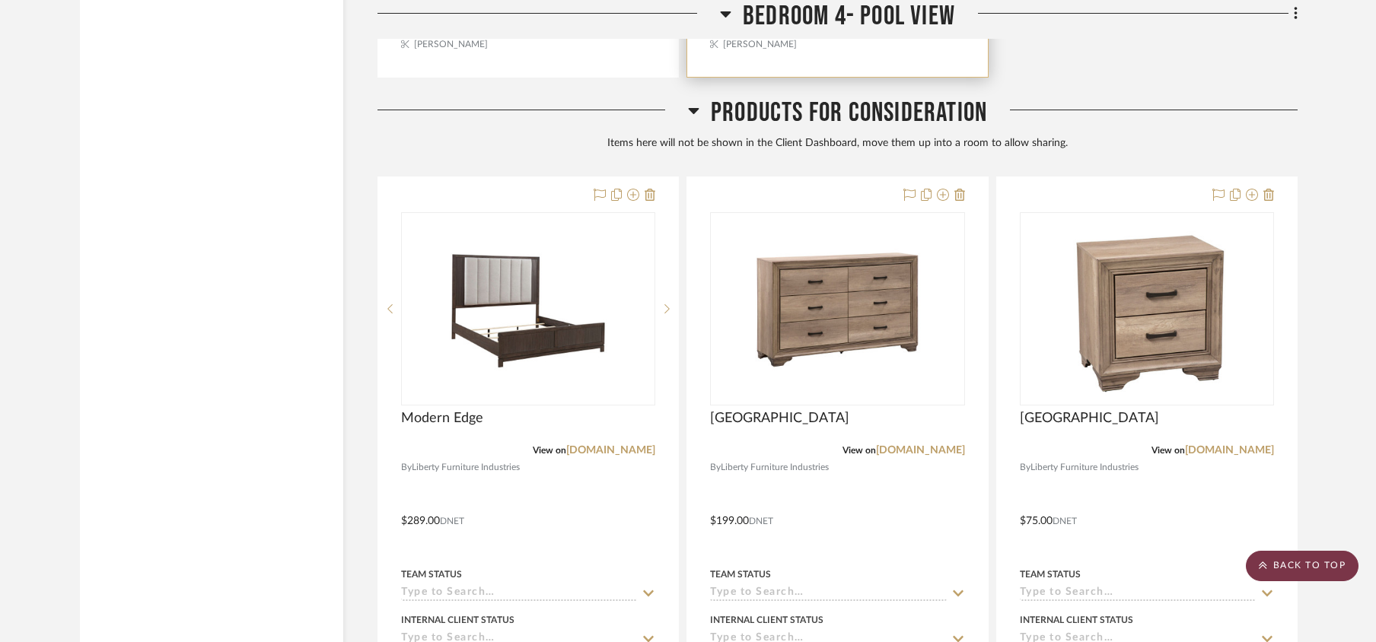
click at [1292, 561] on scroll-to-top-button "BACK TO TOP" at bounding box center [1302, 566] width 113 height 30
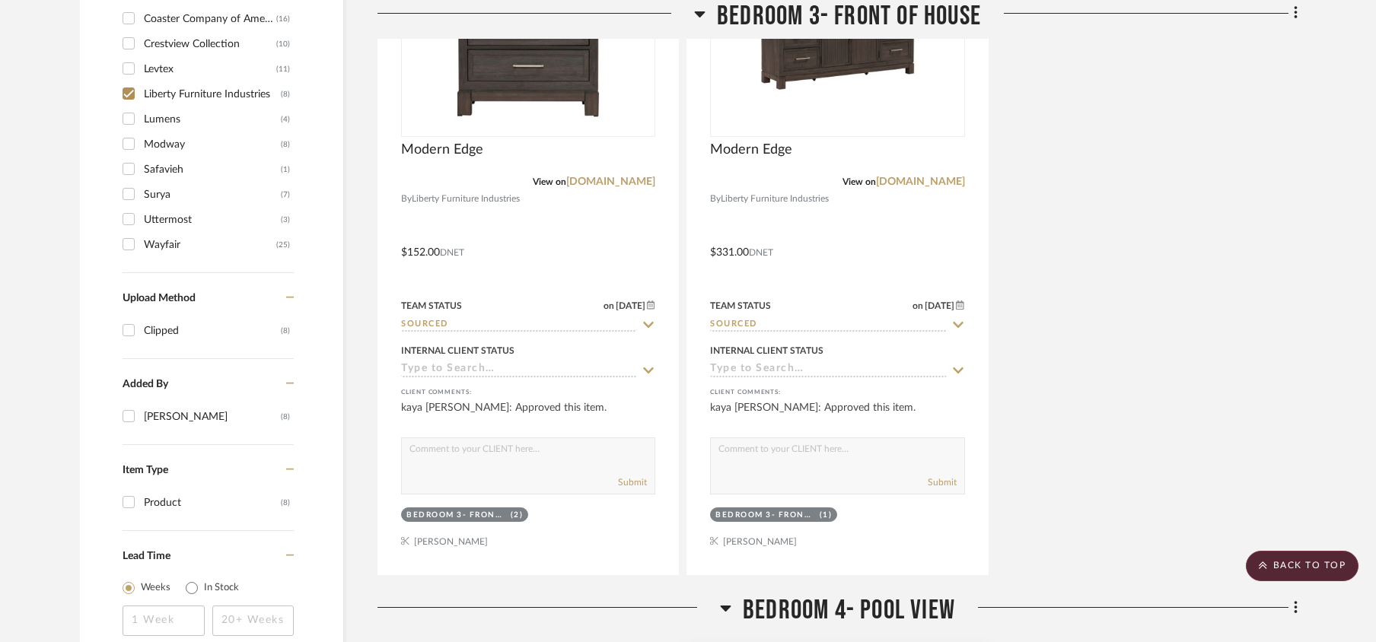
scroll to position [1319, 0]
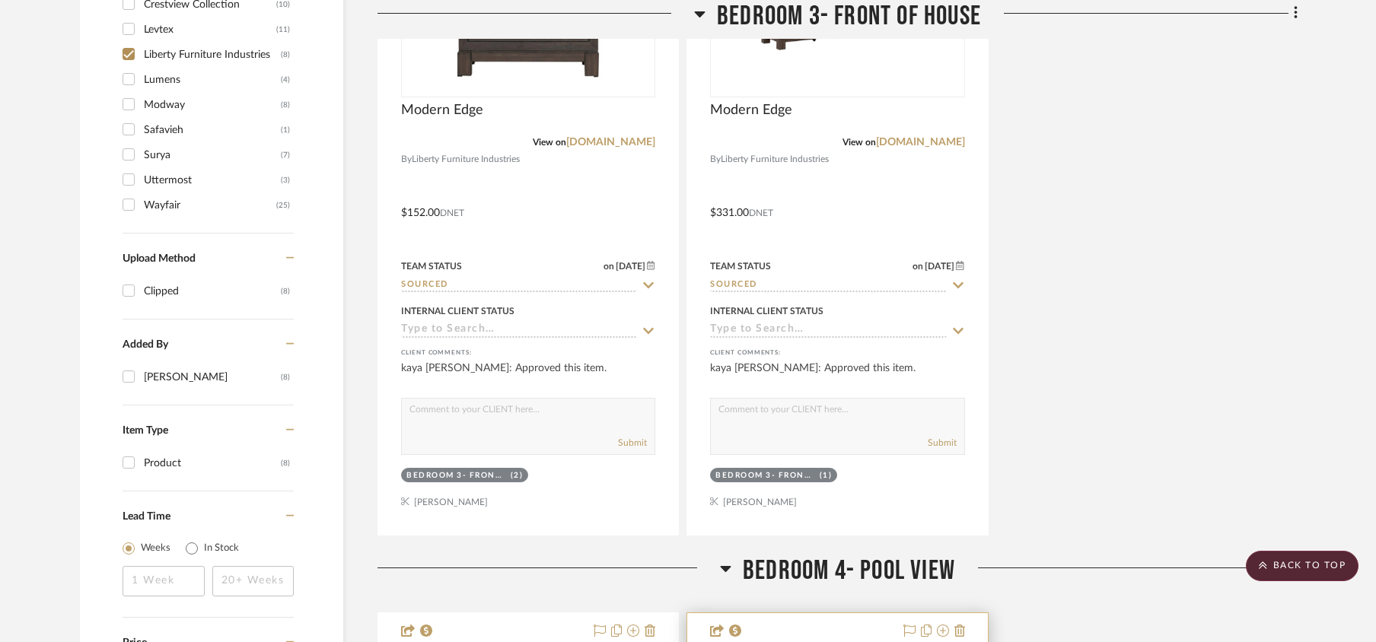
click at [132, 56] on input "Liberty Furniture Industries (8)" at bounding box center [128, 54] width 24 height 24
checkbox input "false"
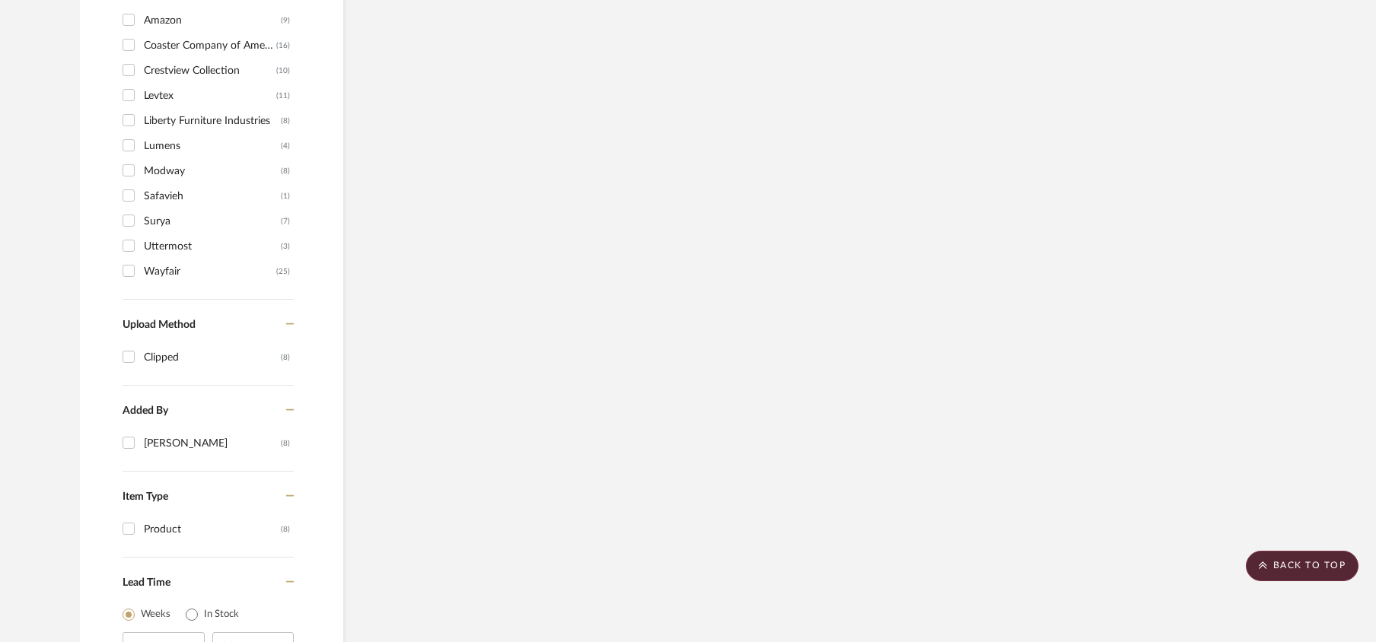
scroll to position [1218, 0]
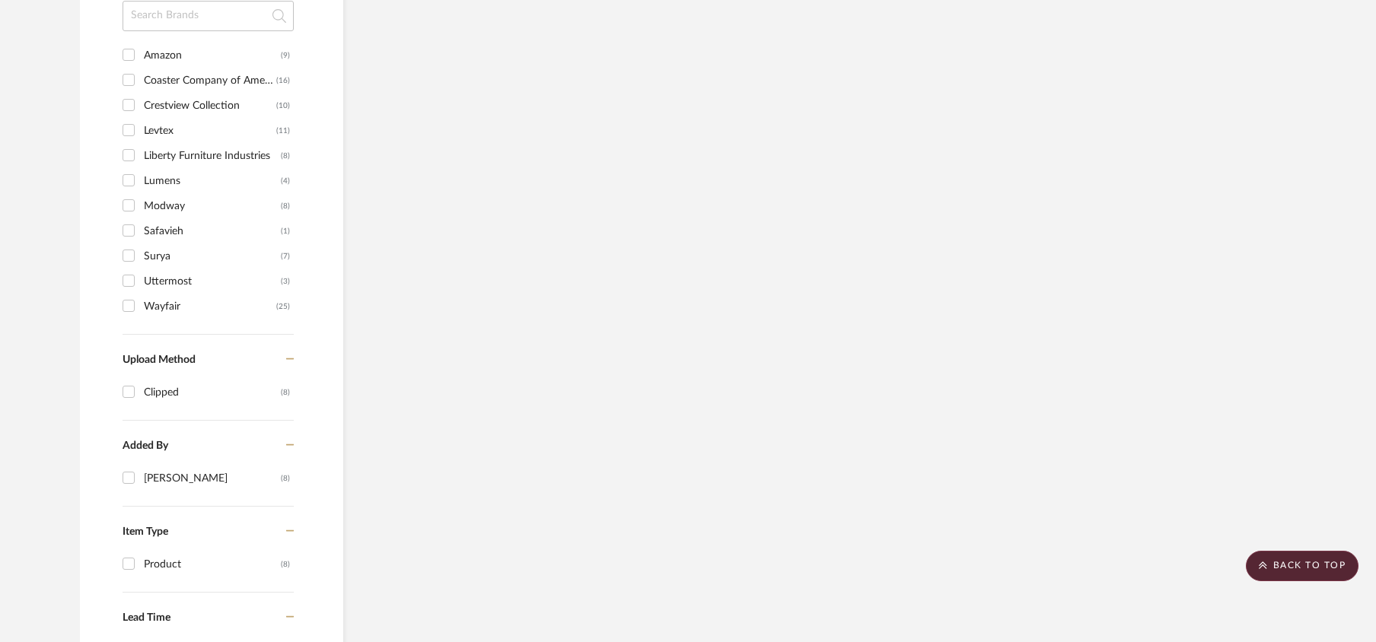
click at [126, 82] on input "Coaster Company of America (16)" at bounding box center [128, 80] width 24 height 24
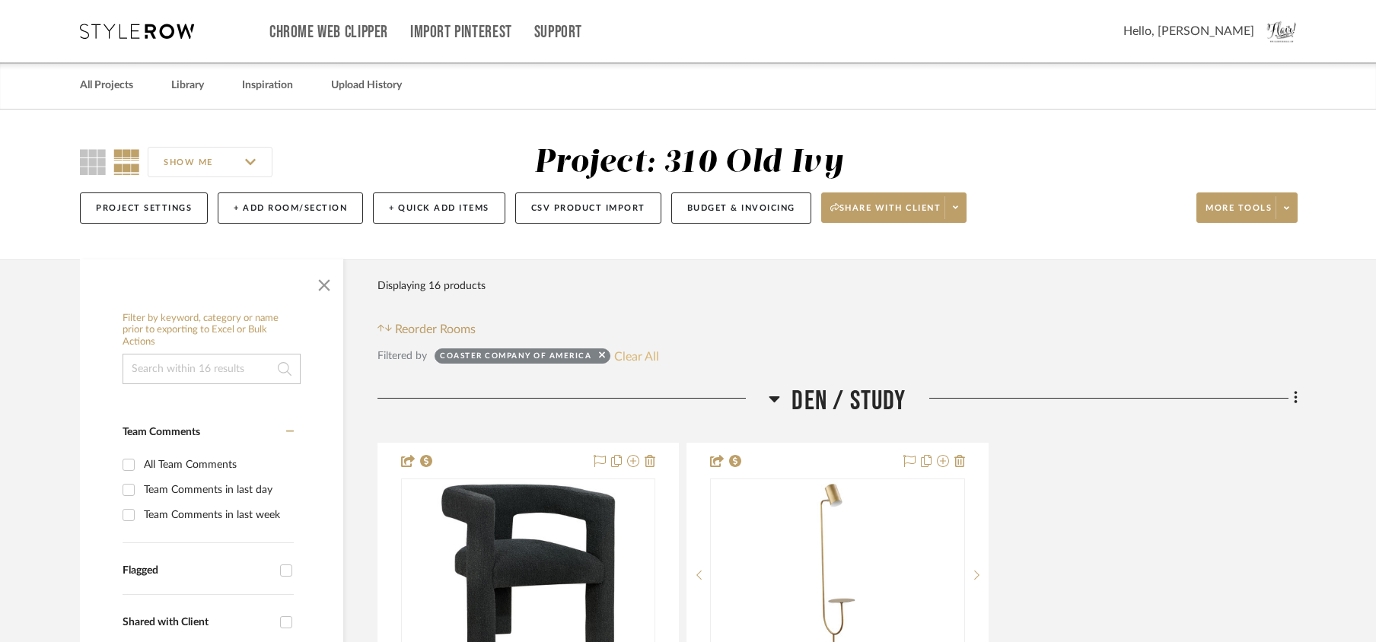
click at [629, 355] on button "Clear All" at bounding box center [636, 356] width 45 height 20
checkbox input "false"
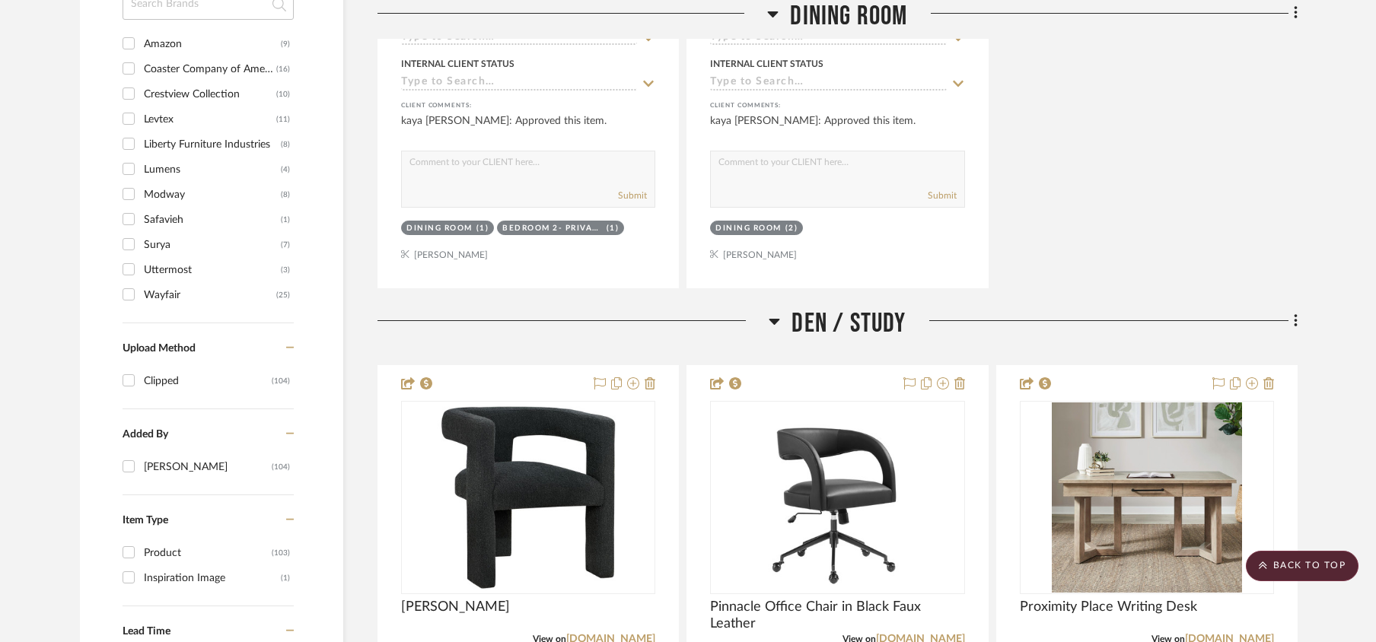
scroll to position [1522, 0]
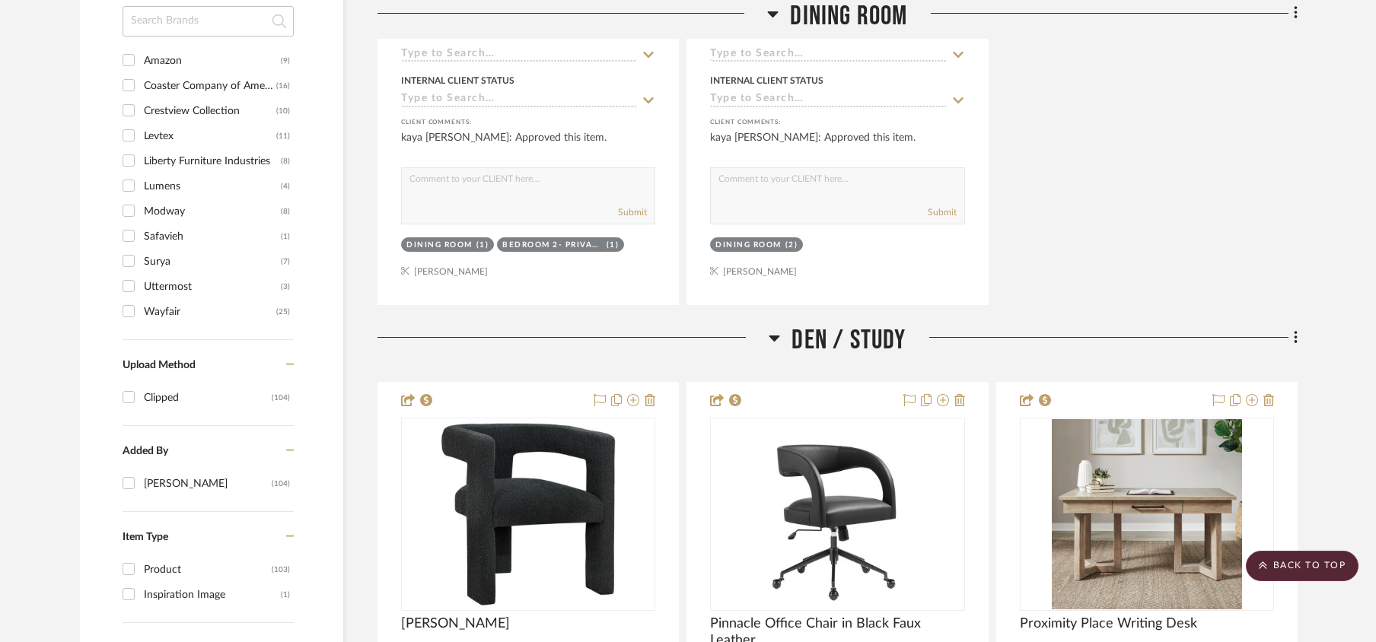
click at [128, 215] on input "Modway (8)" at bounding box center [128, 211] width 24 height 24
checkbox input "true"
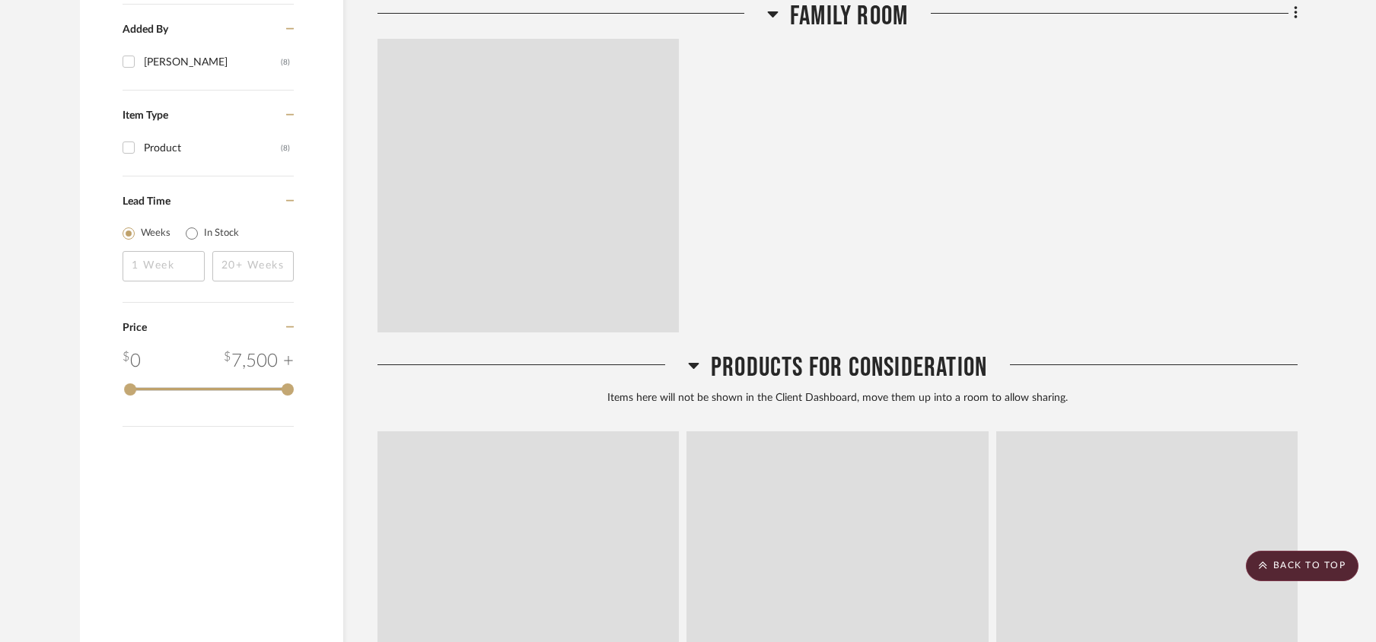
scroll to position [1100, 0]
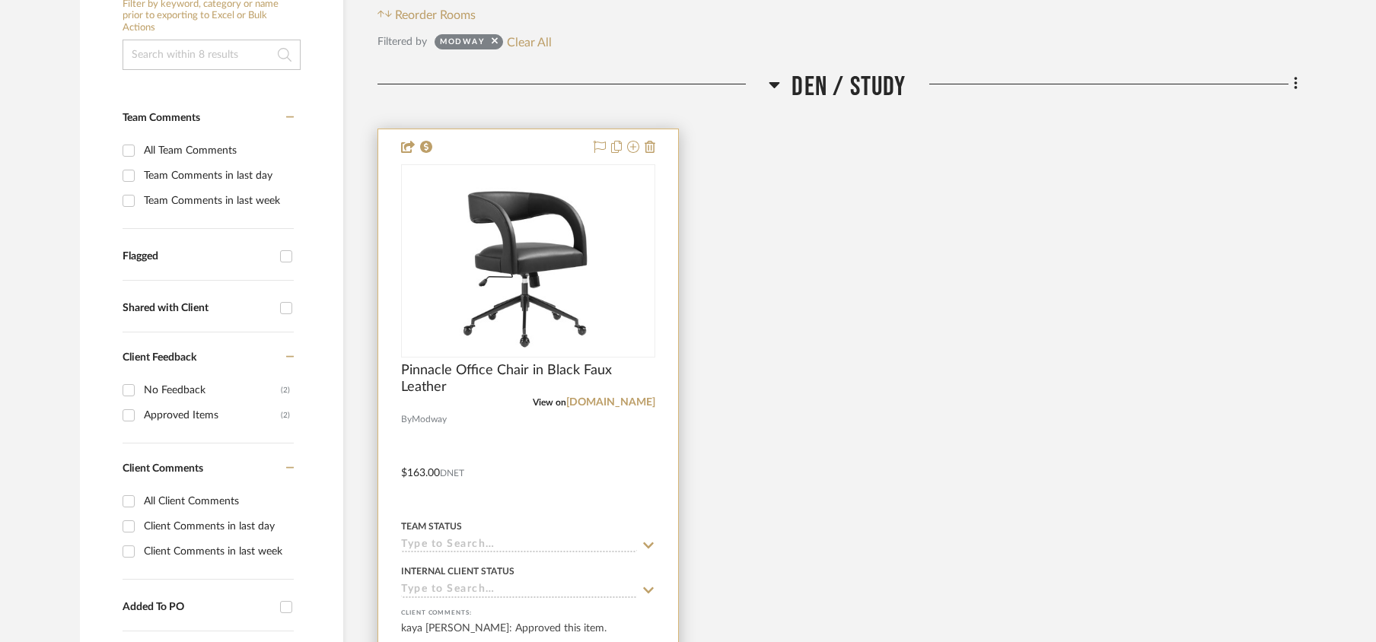
scroll to position [406, 0]
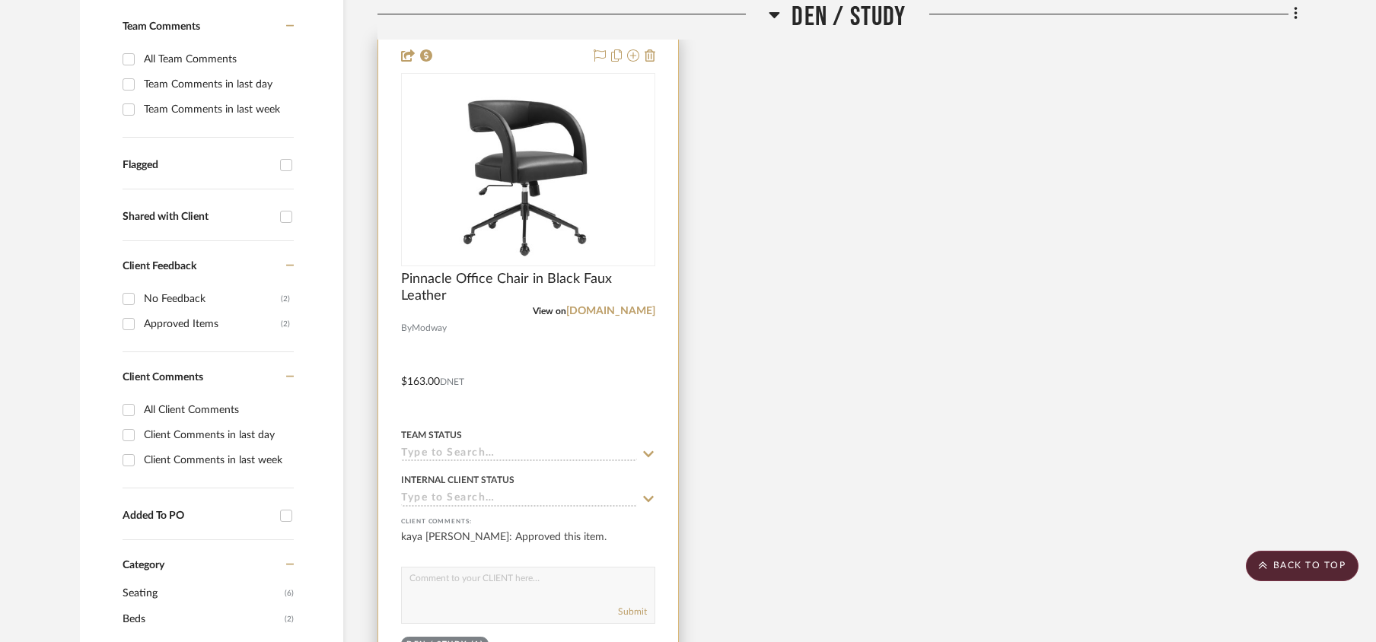
click at [446, 448] on div "Team Status" at bounding box center [528, 443] width 254 height 37
click at [440, 470] on div at bounding box center [528, 371] width 300 height 666
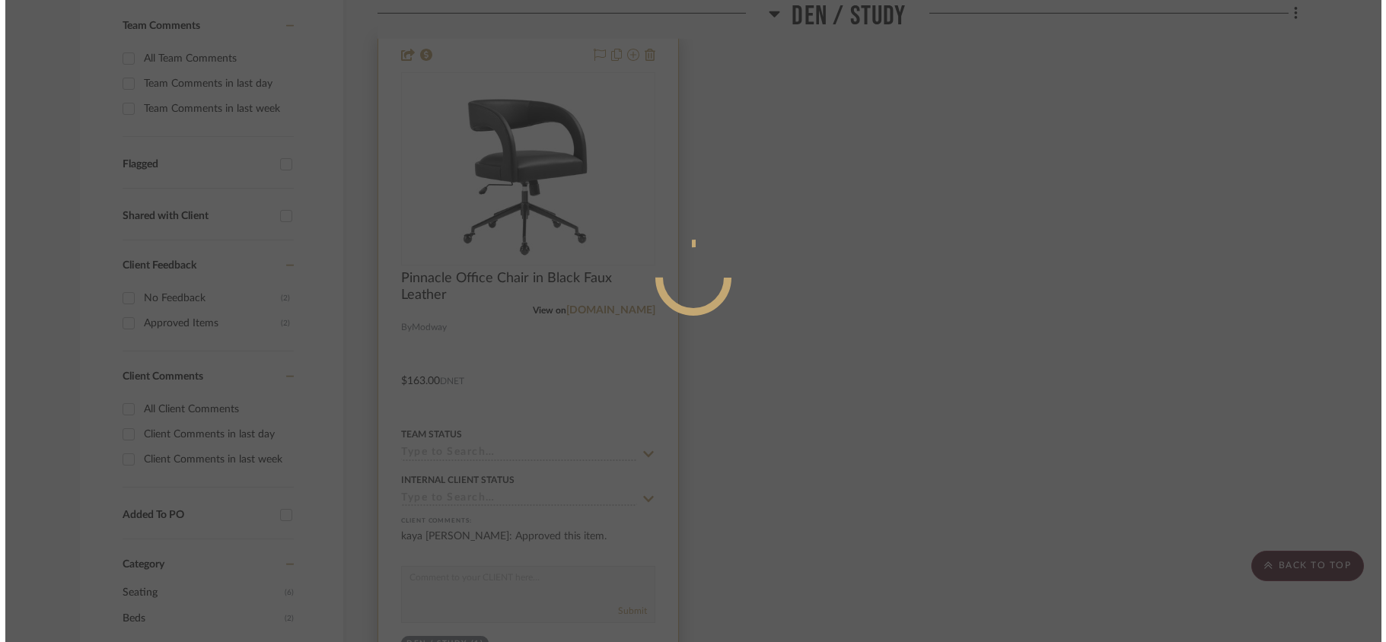
scroll to position [0, 0]
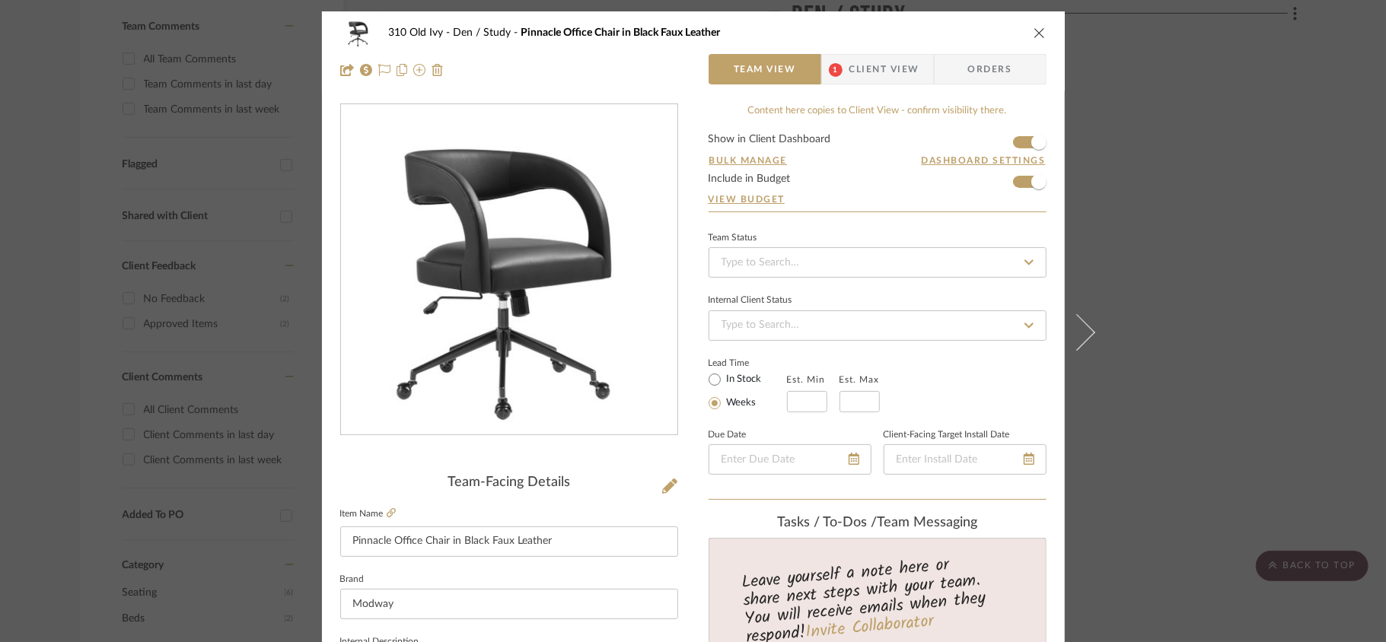
click at [1041, 28] on div "310 Old Ivy Den / Study Pinnacle Office Chair in Black Faux Leather Team View 1…" at bounding box center [693, 51] width 743 height 80
click at [1034, 38] on icon "close" at bounding box center [1040, 33] width 12 height 12
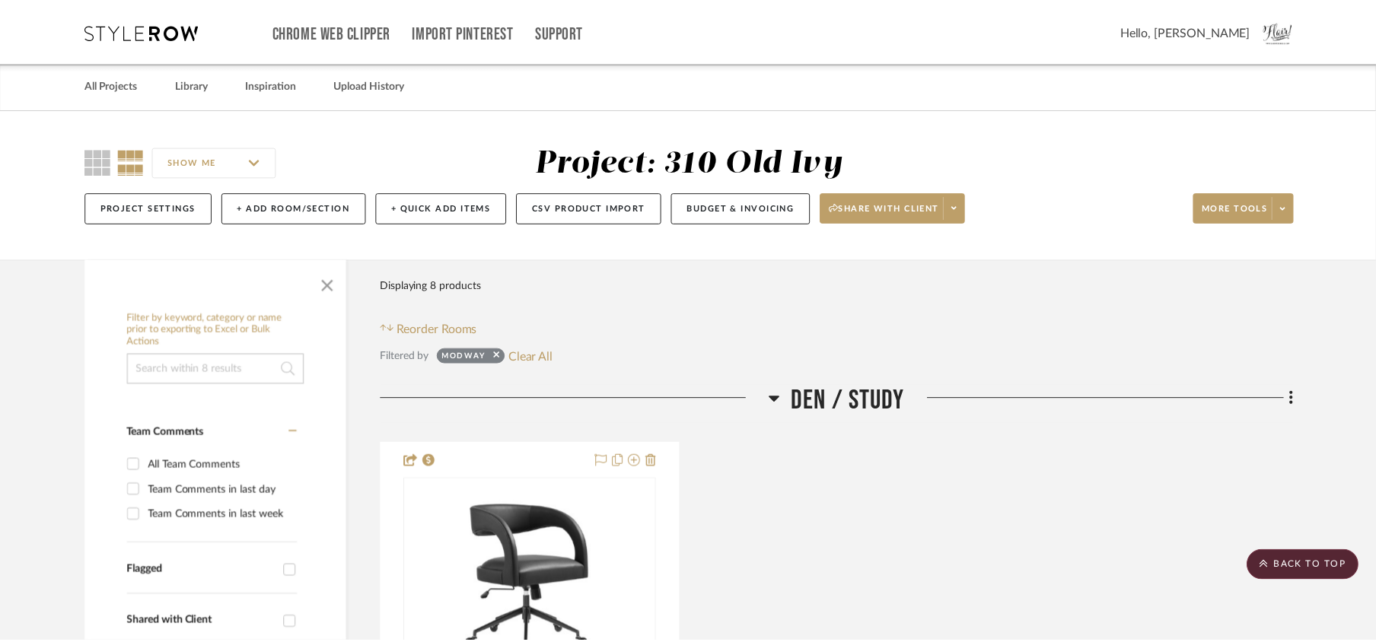
scroll to position [406, 0]
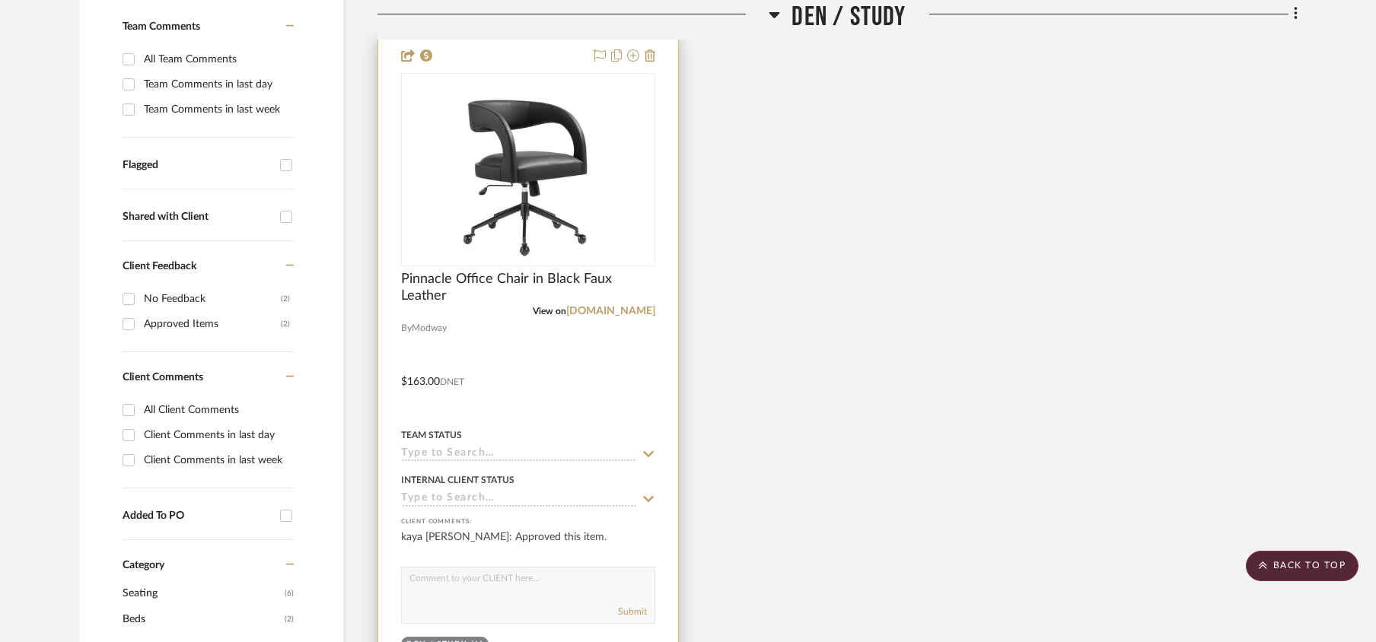
click at [652, 457] on icon at bounding box center [649, 454] width 14 height 12
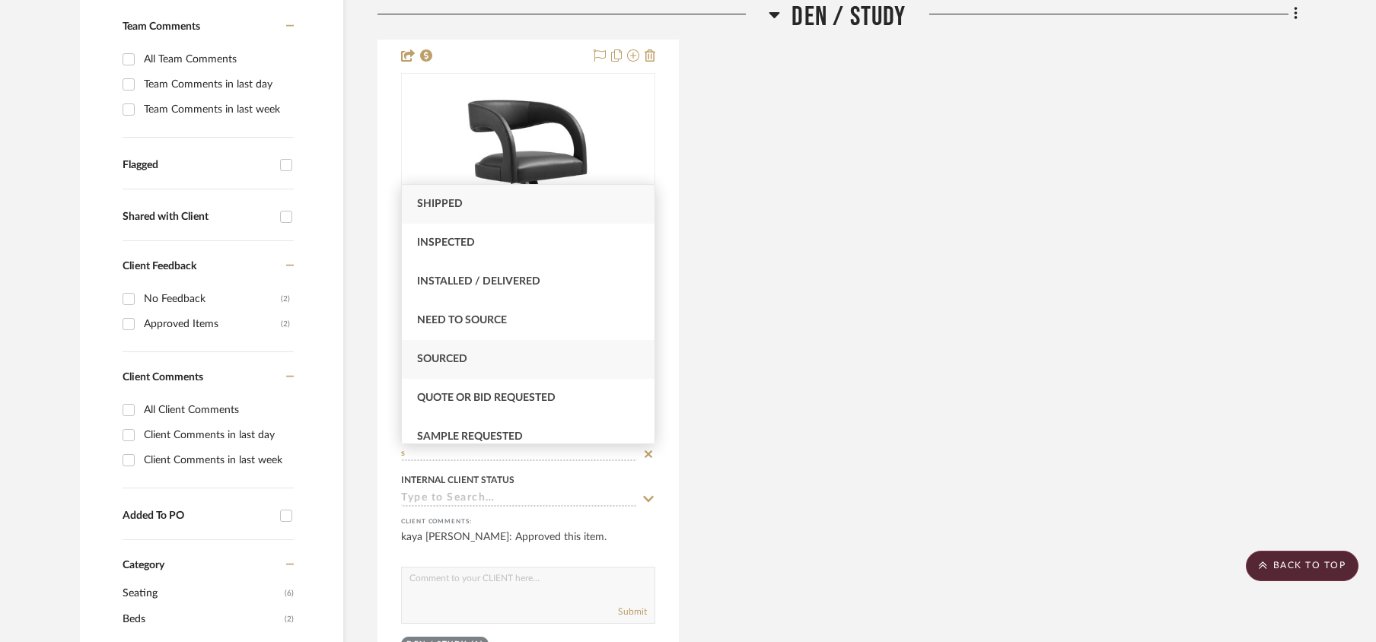
type input "s"
click at [454, 359] on span "Sourced" at bounding box center [442, 359] width 50 height 11
type input "[DATE]"
type input "Sourced"
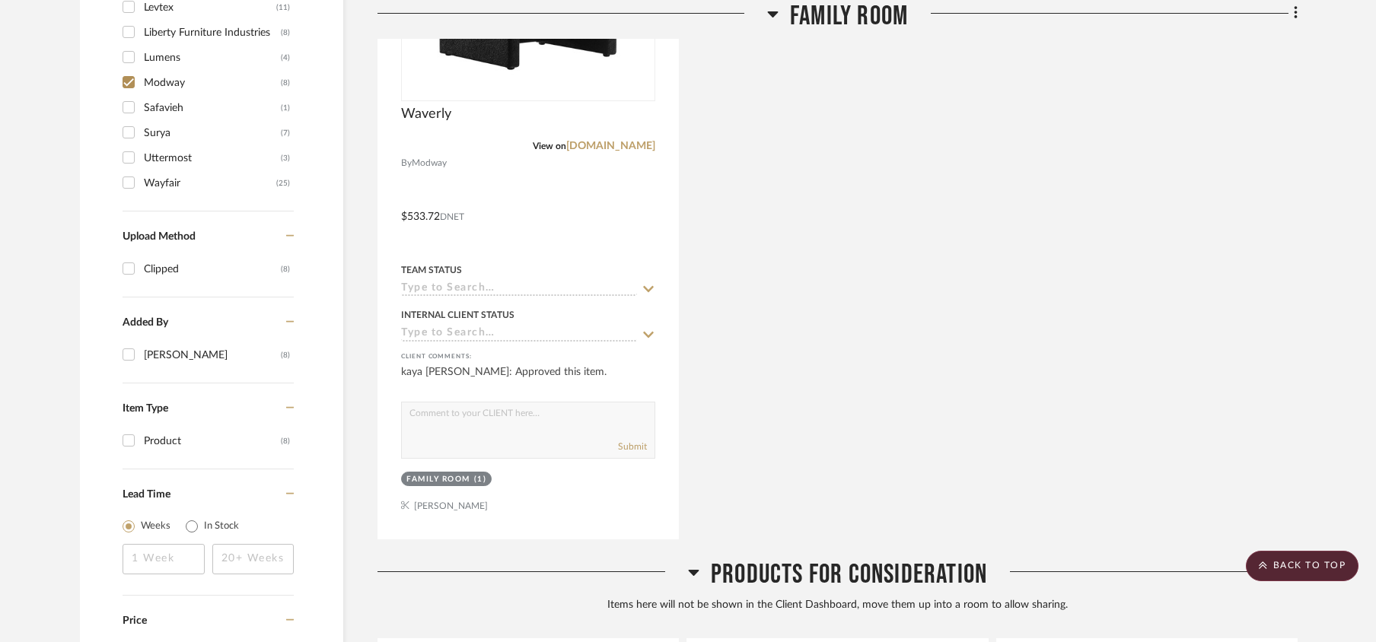
scroll to position [1040, 0]
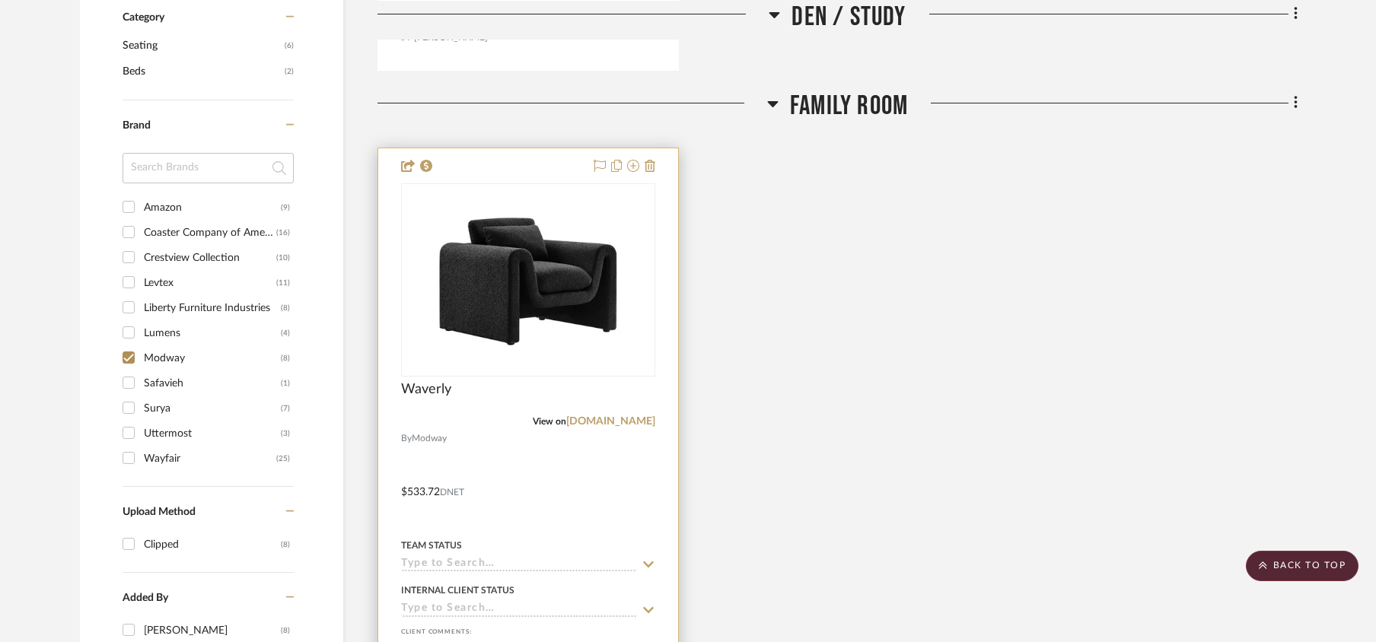
click at [503, 572] on input at bounding box center [519, 565] width 236 height 14
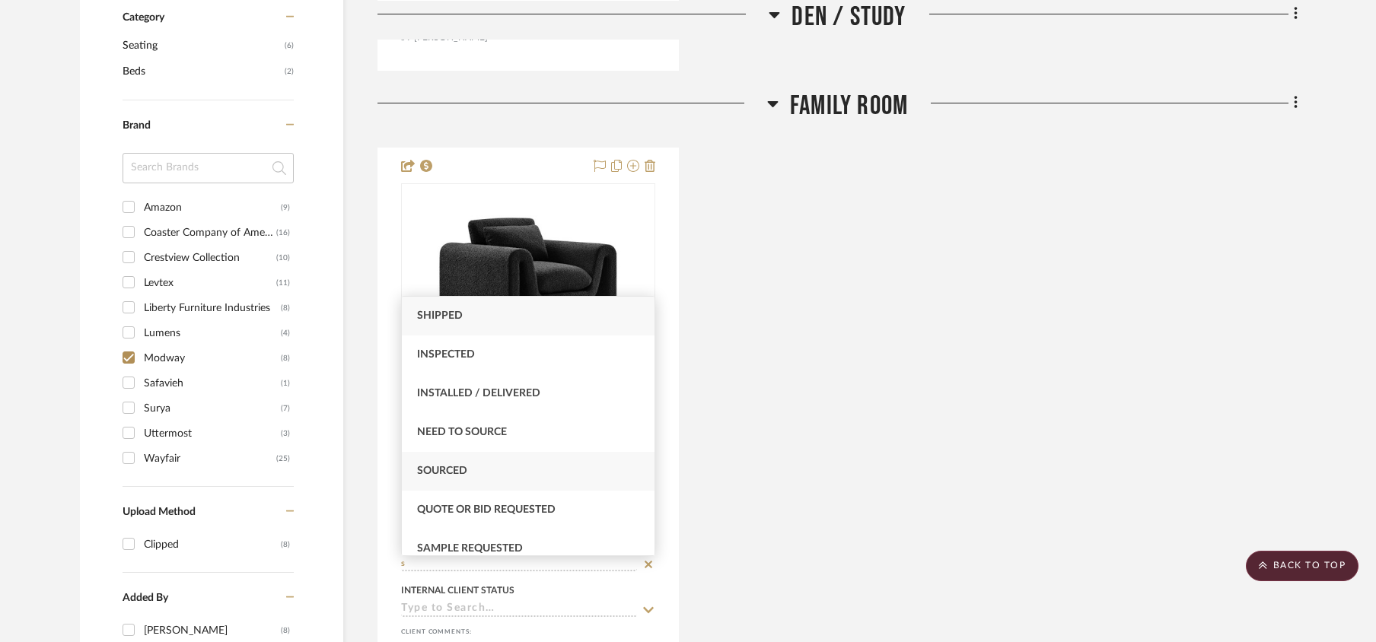
type input "s"
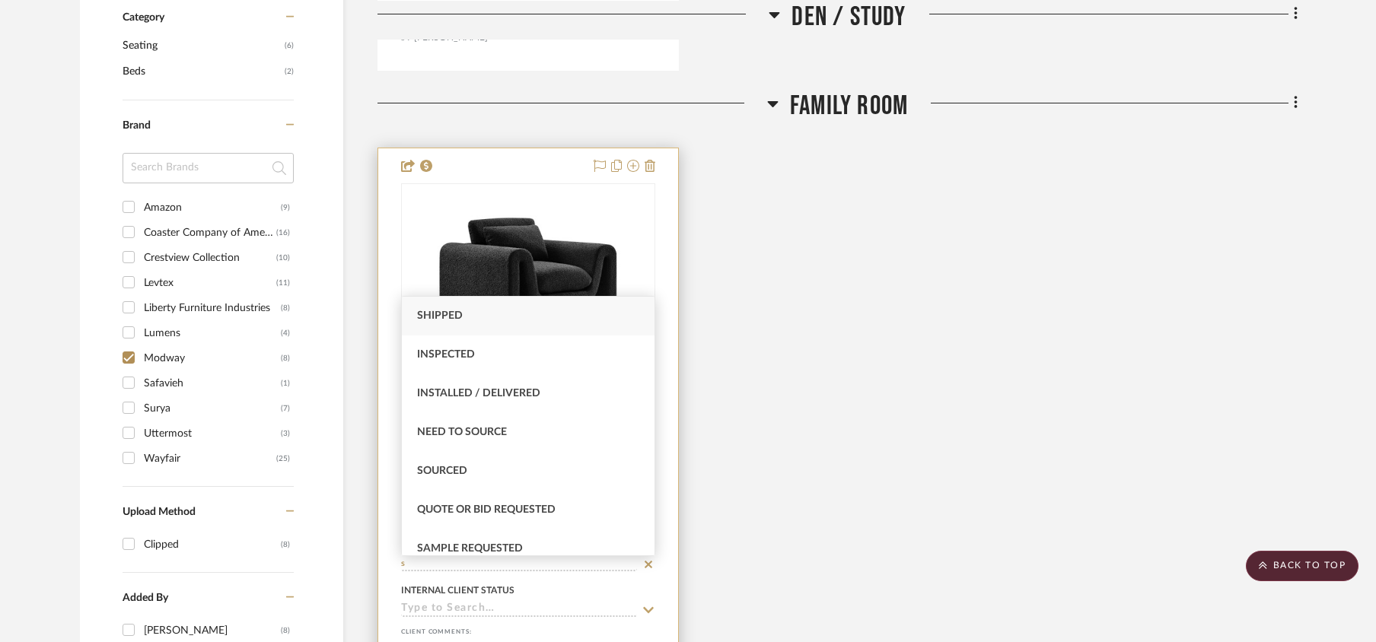
click at [420, 455] on div "Sourced" at bounding box center [528, 471] width 253 height 39
type input "[DATE]"
type input "Sourced"
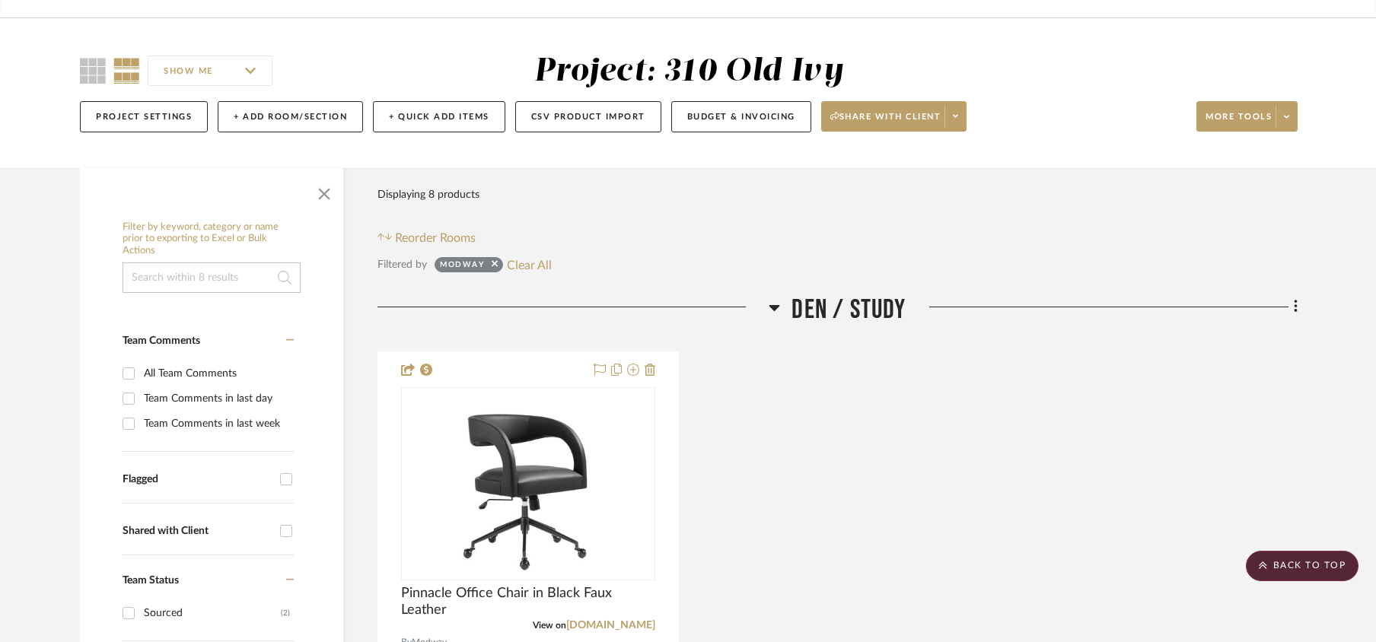
scroll to position [0, 0]
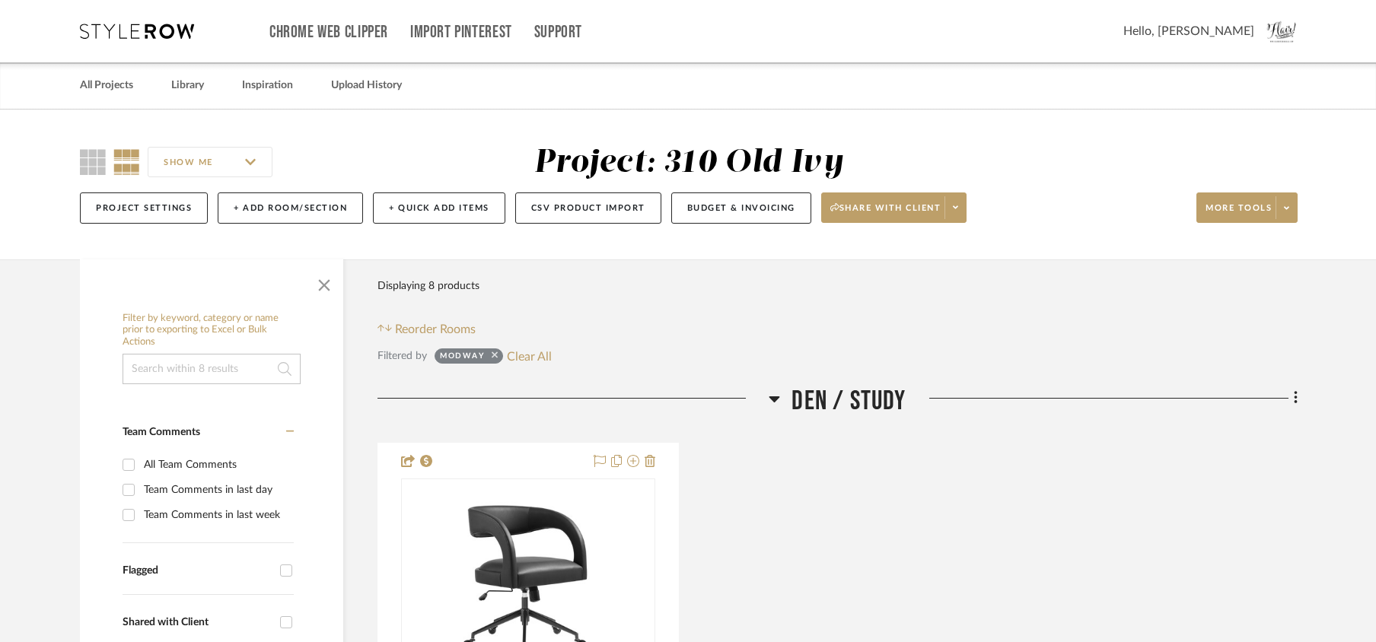
click at [495, 355] on icon at bounding box center [495, 355] width 6 height 10
checkbox input "false"
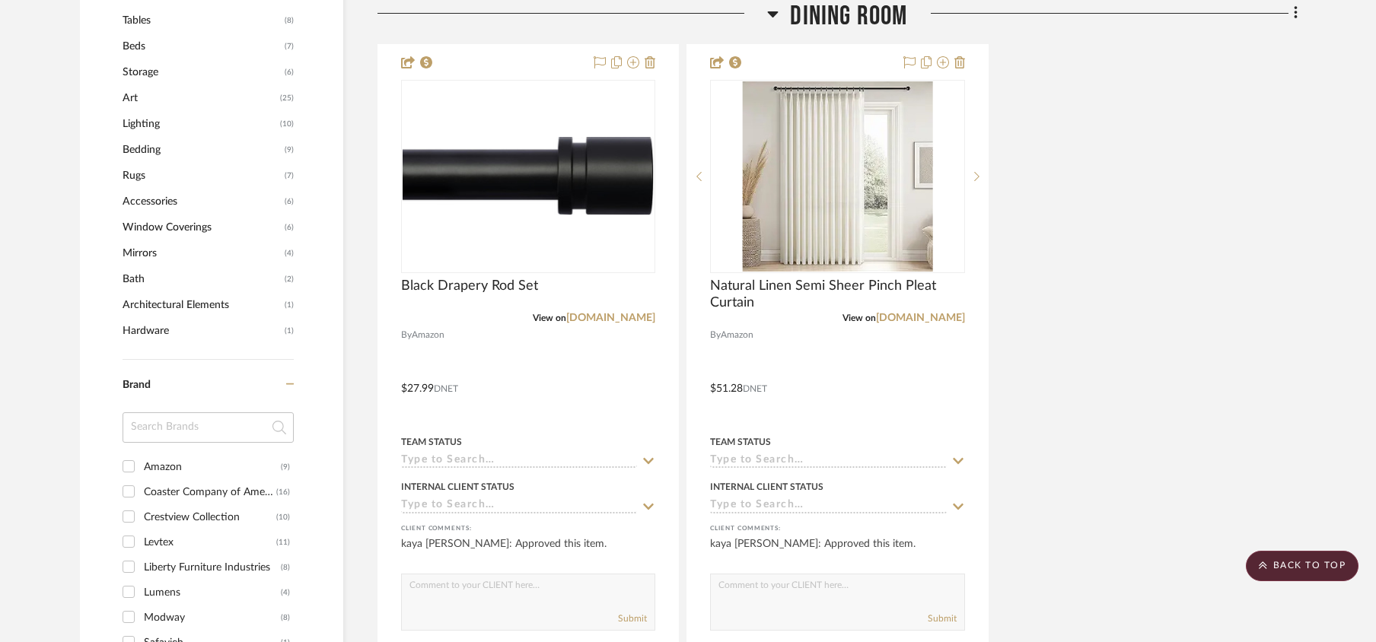
scroll to position [1522, 0]
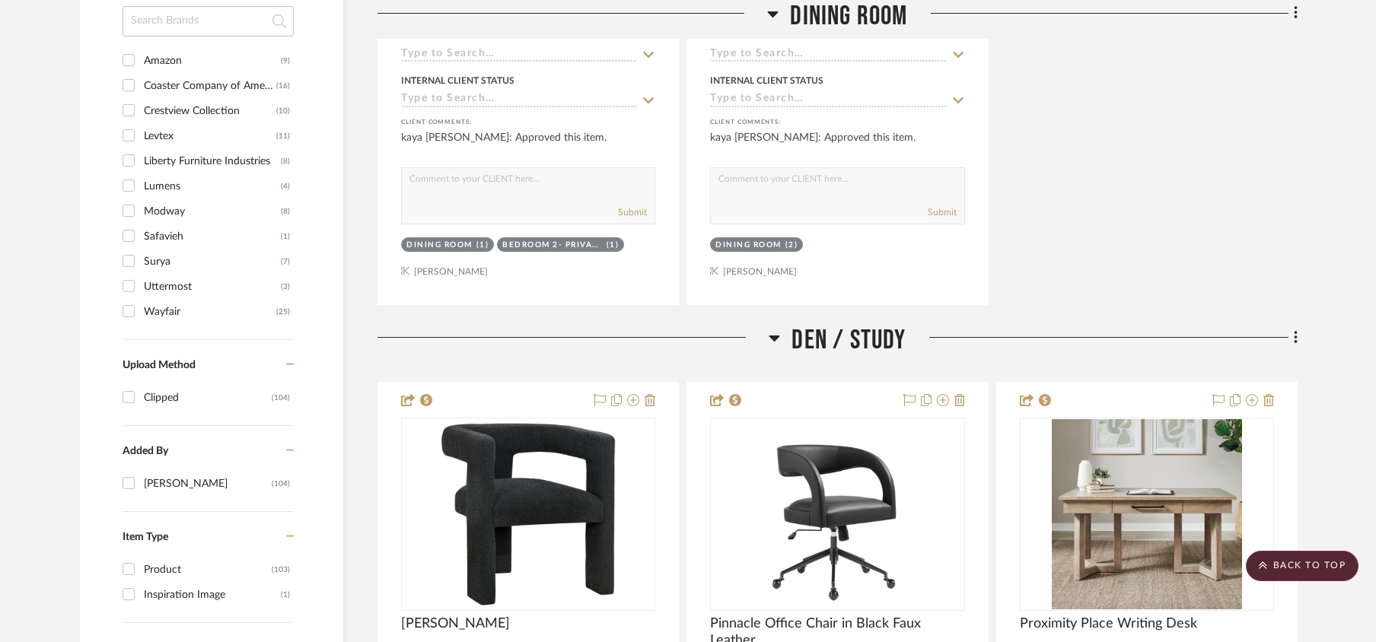
click at [131, 110] on input "Crestview Collection (10)" at bounding box center [128, 110] width 24 height 24
checkbox input "true"
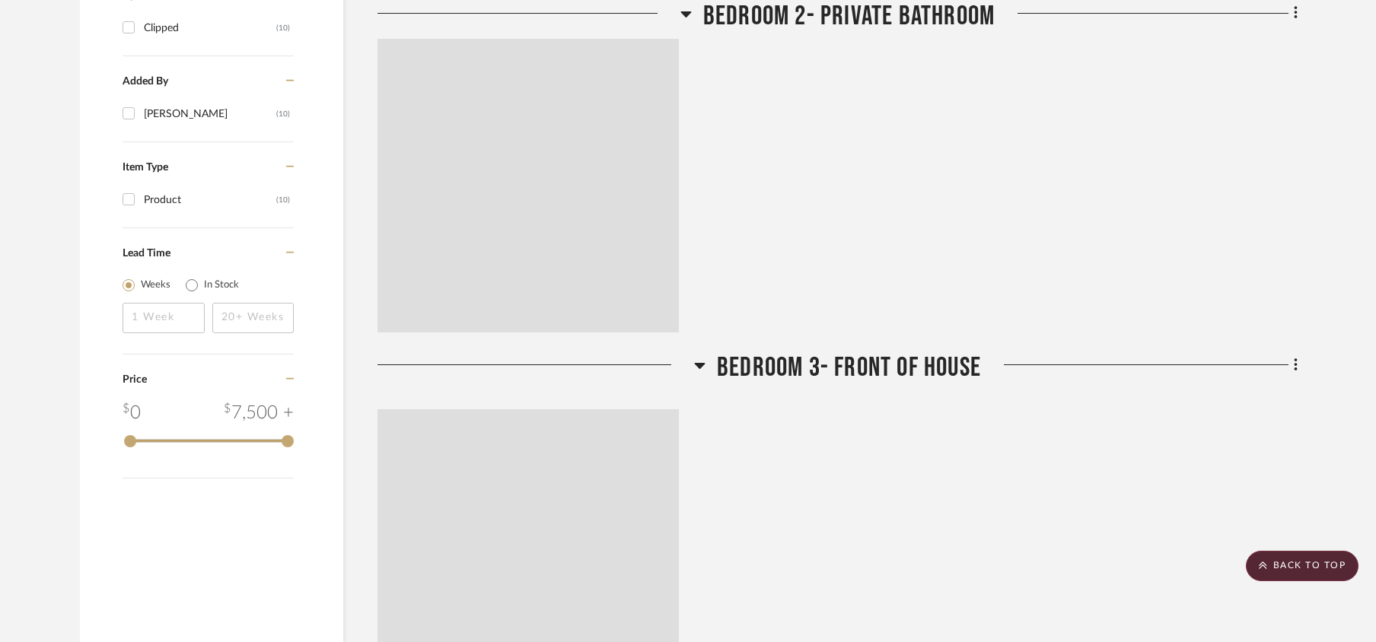
scroll to position [1152, 0]
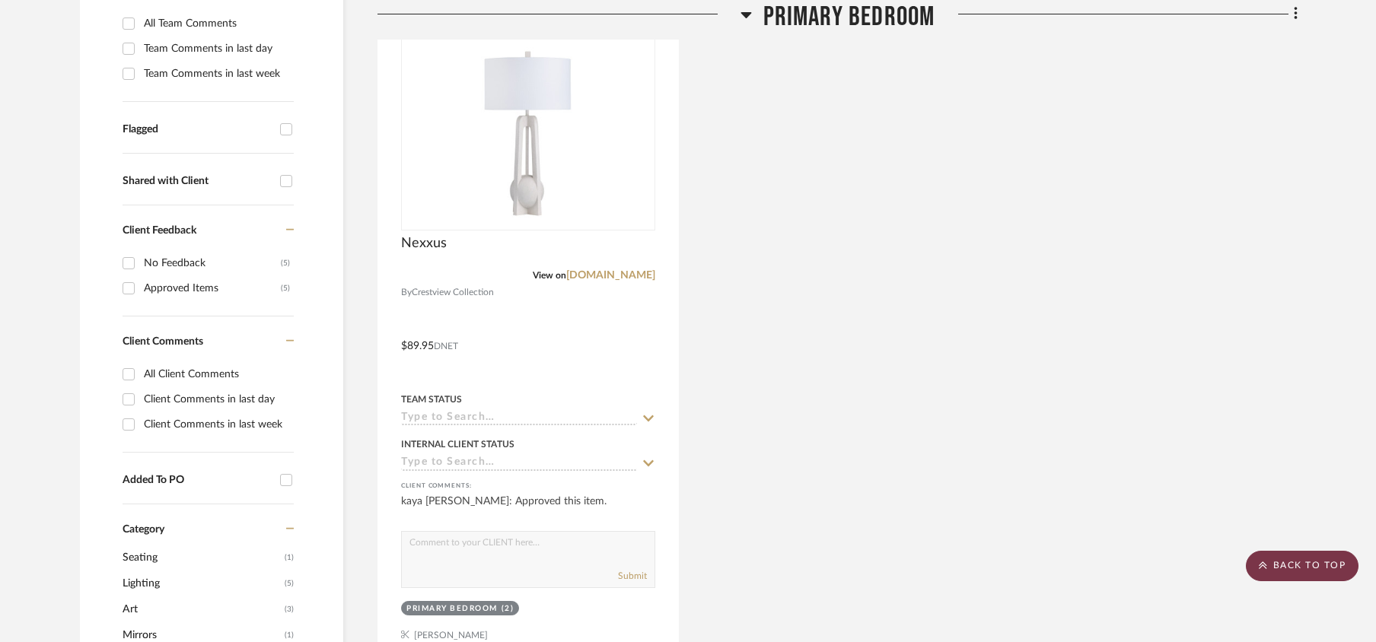
click at [1283, 562] on scroll-to-top-button "BACK TO TOP" at bounding box center [1302, 566] width 113 height 30
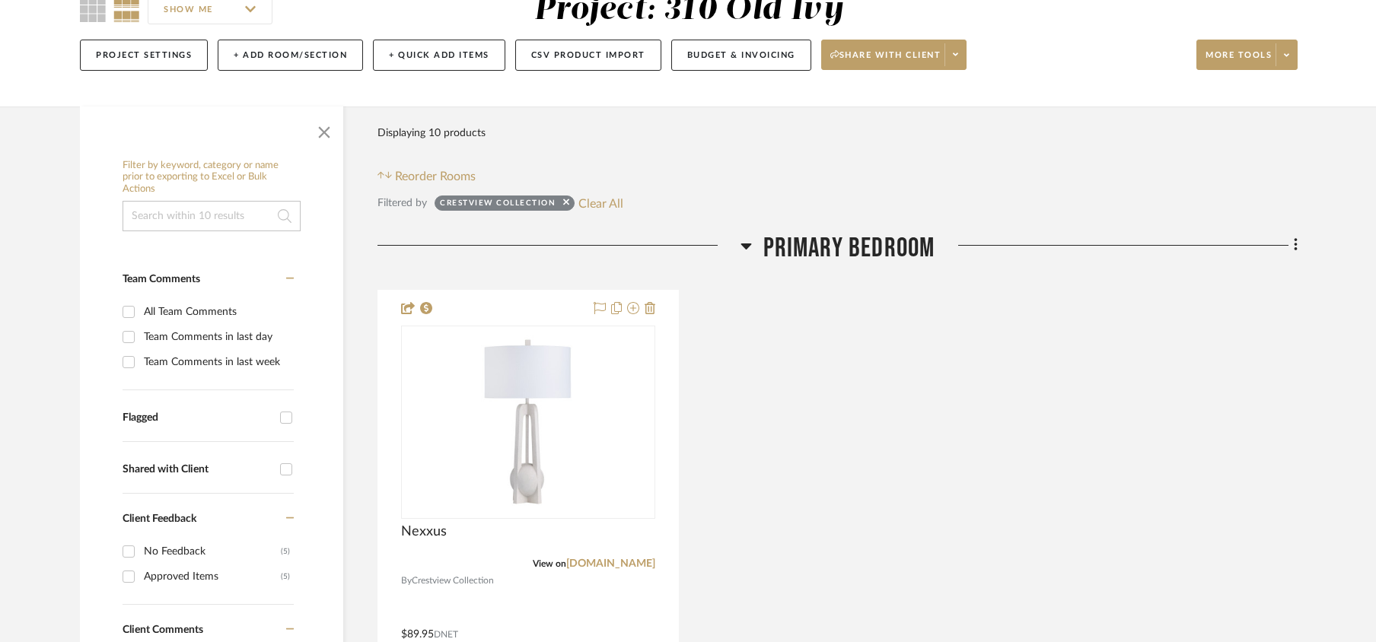
scroll to position [406, 0]
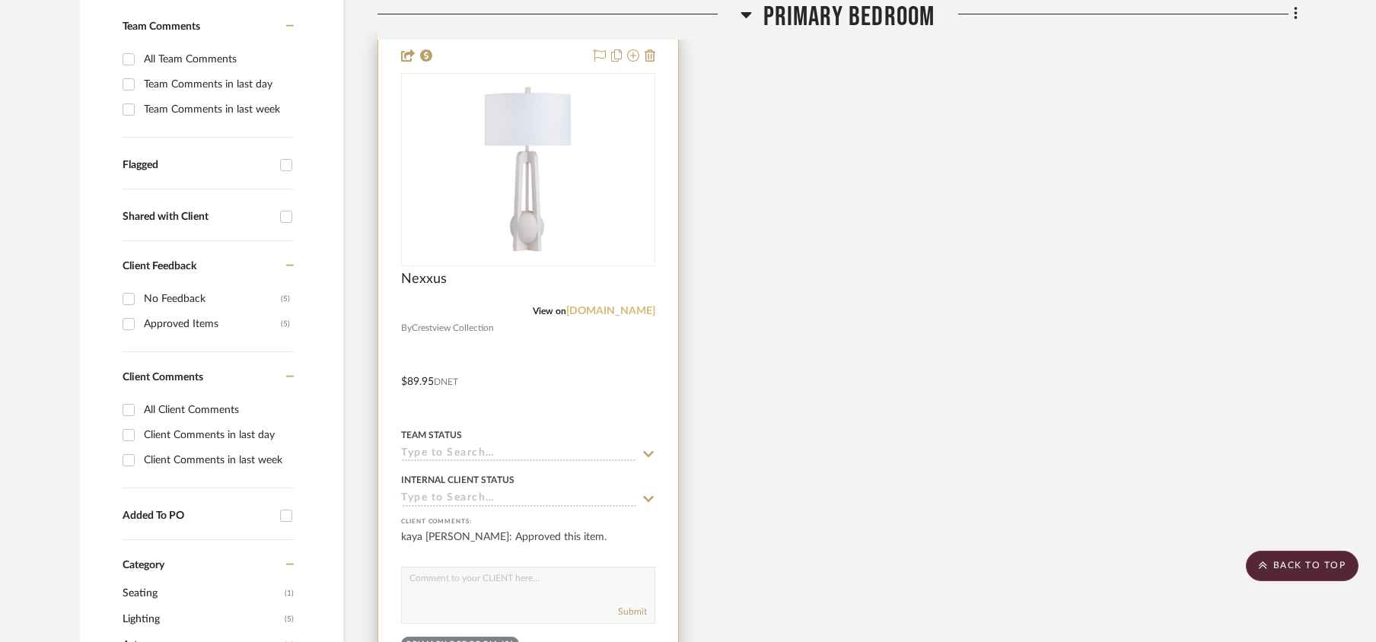
click at [575, 302] on div "Nexxus" at bounding box center [528, 287] width 254 height 33
click at [578, 317] on link "[DOMAIN_NAME]" at bounding box center [610, 311] width 89 height 11
click at [485, 458] on input at bounding box center [519, 455] width 236 height 14
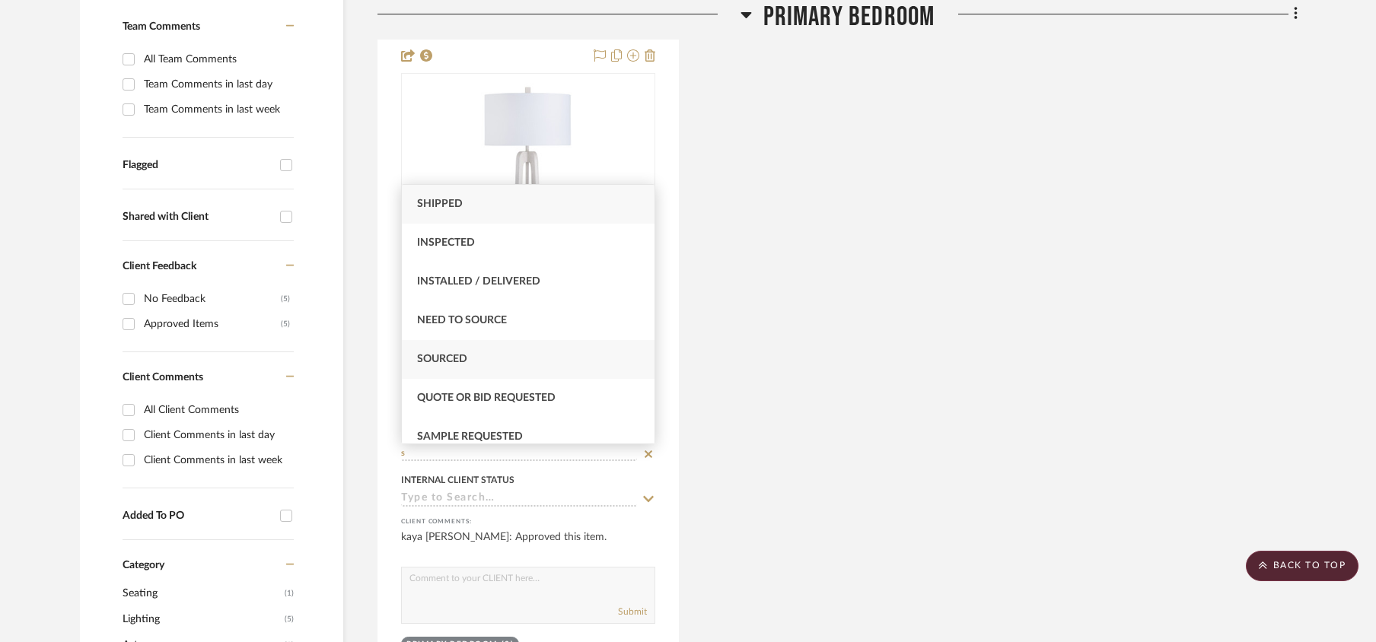
type input "s"
click at [483, 361] on div "Sourced" at bounding box center [528, 359] width 253 height 39
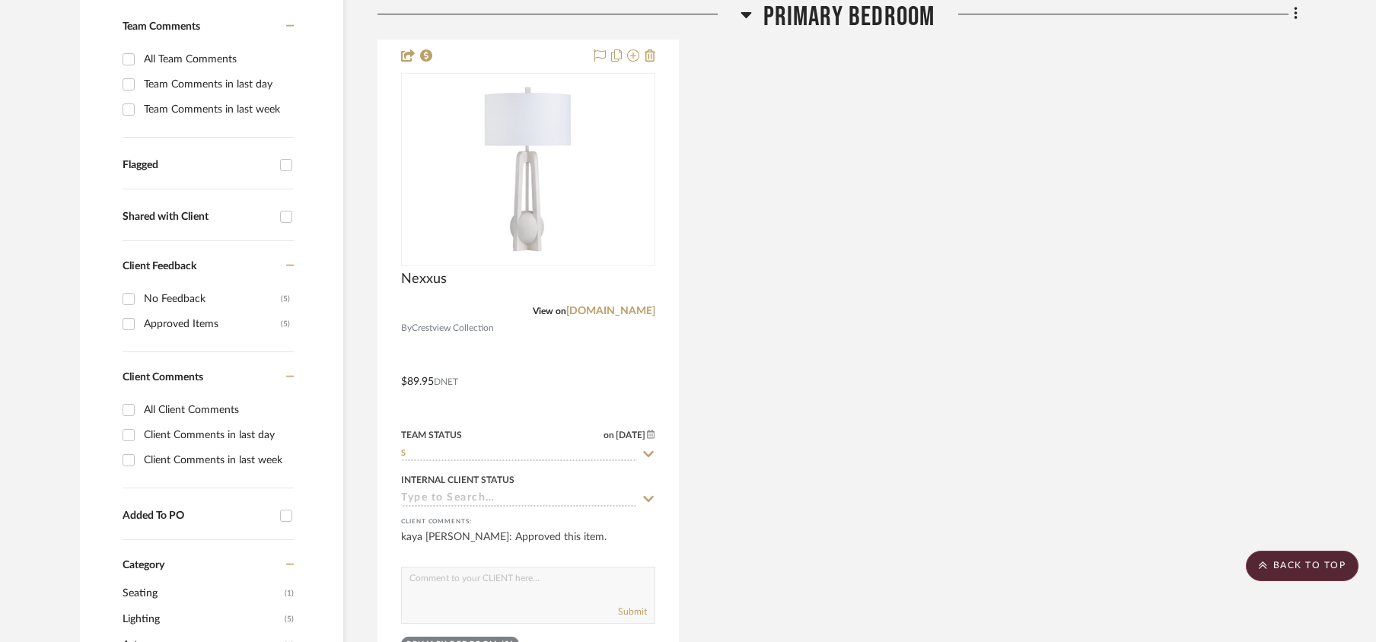
type input "[DATE]"
type input "Sourced"
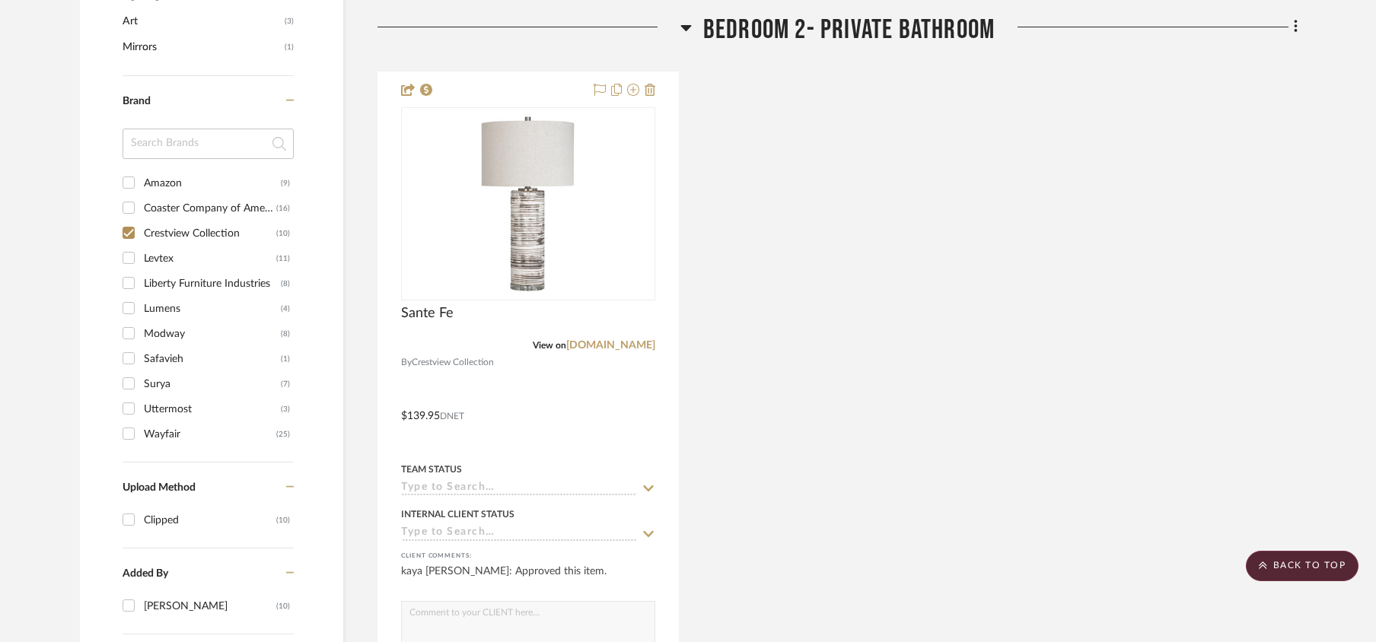
scroll to position [1015, 0]
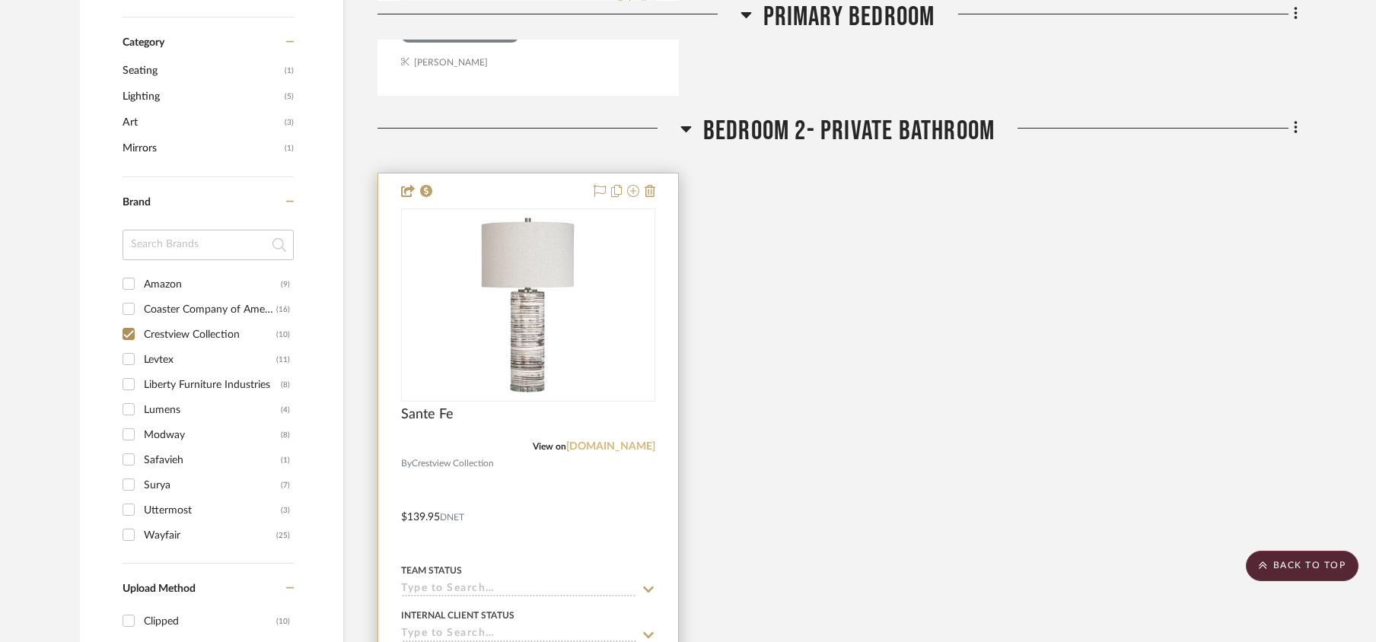
click at [594, 451] on link "[DOMAIN_NAME]" at bounding box center [610, 446] width 89 height 11
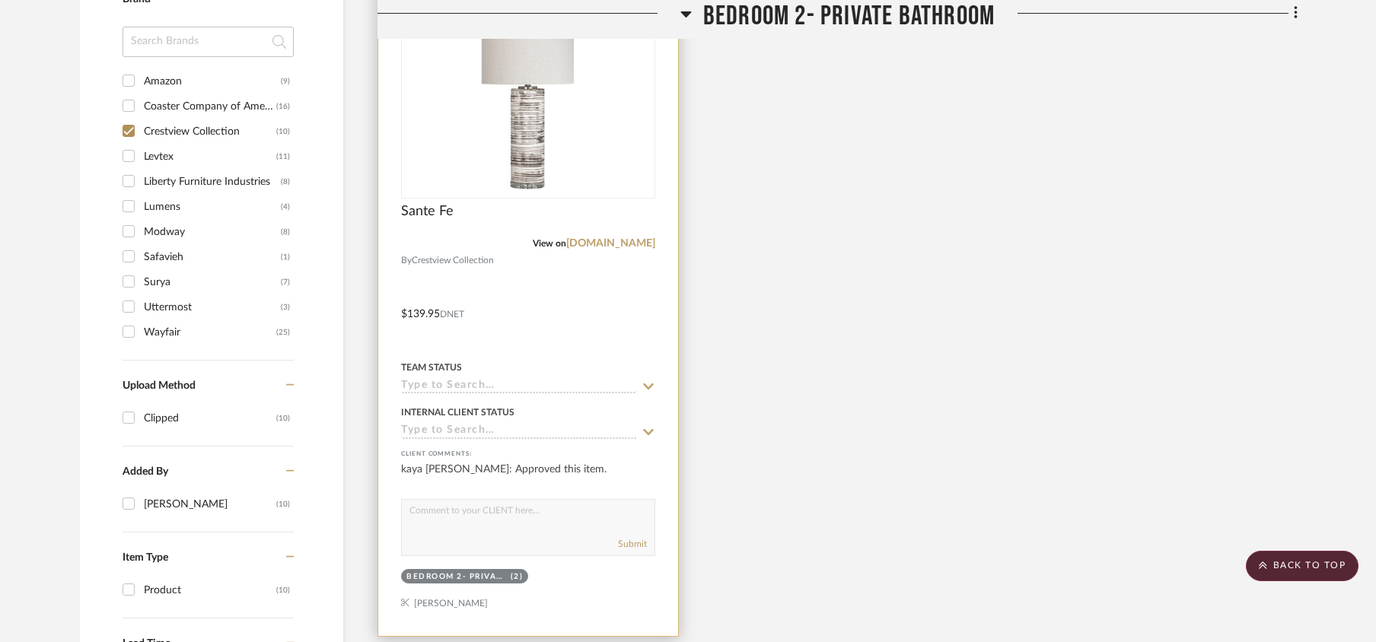
click at [457, 390] on input at bounding box center [519, 387] width 236 height 14
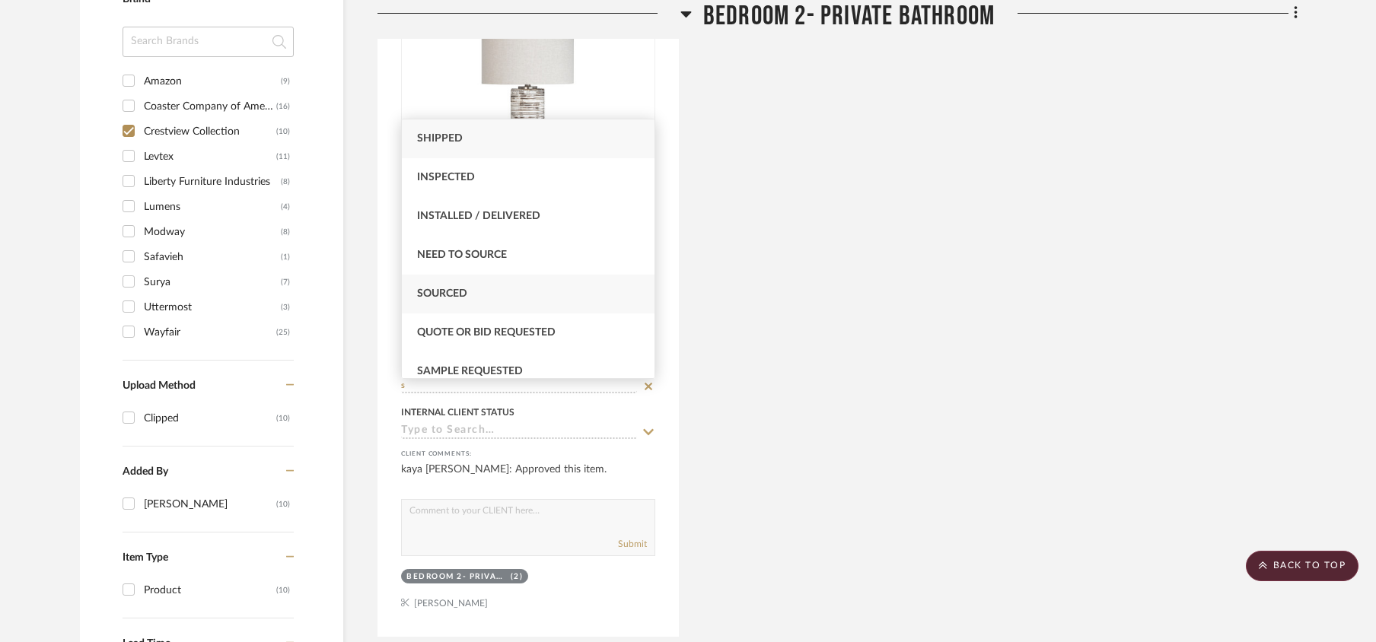
type input "s"
click at [460, 288] on span "Sourced" at bounding box center [442, 293] width 50 height 11
type input "[DATE]"
type input "Sourced"
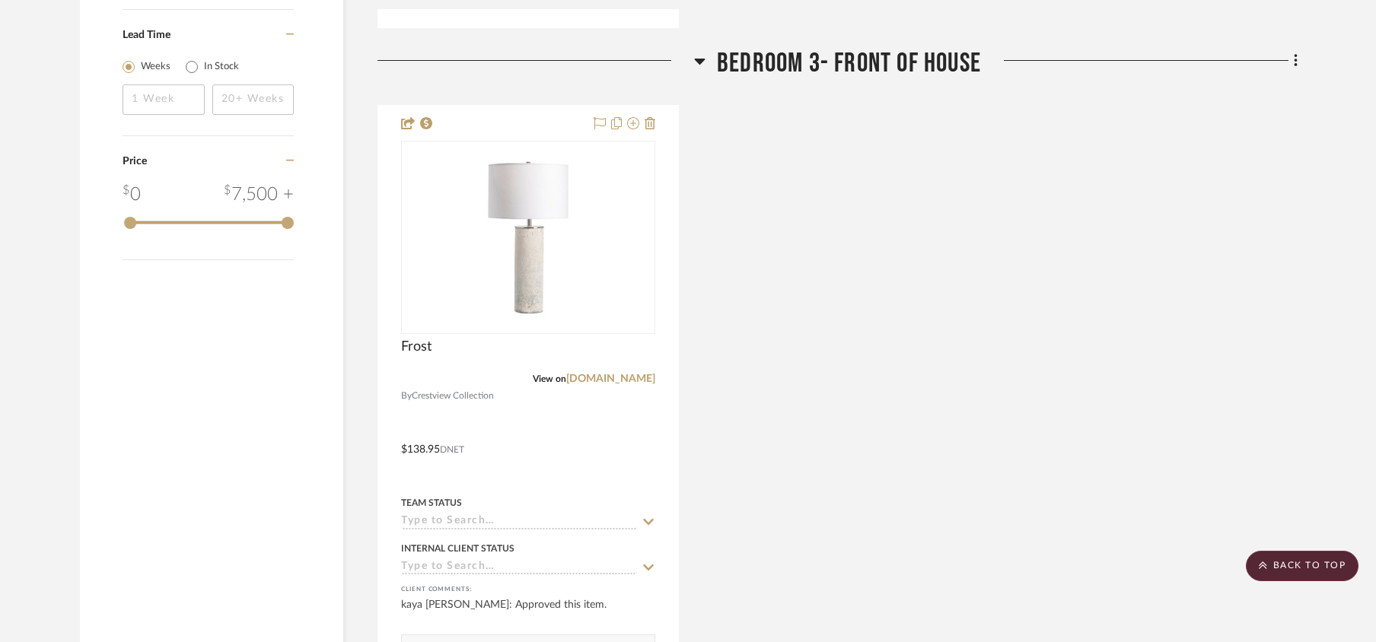
scroll to position [1928, 0]
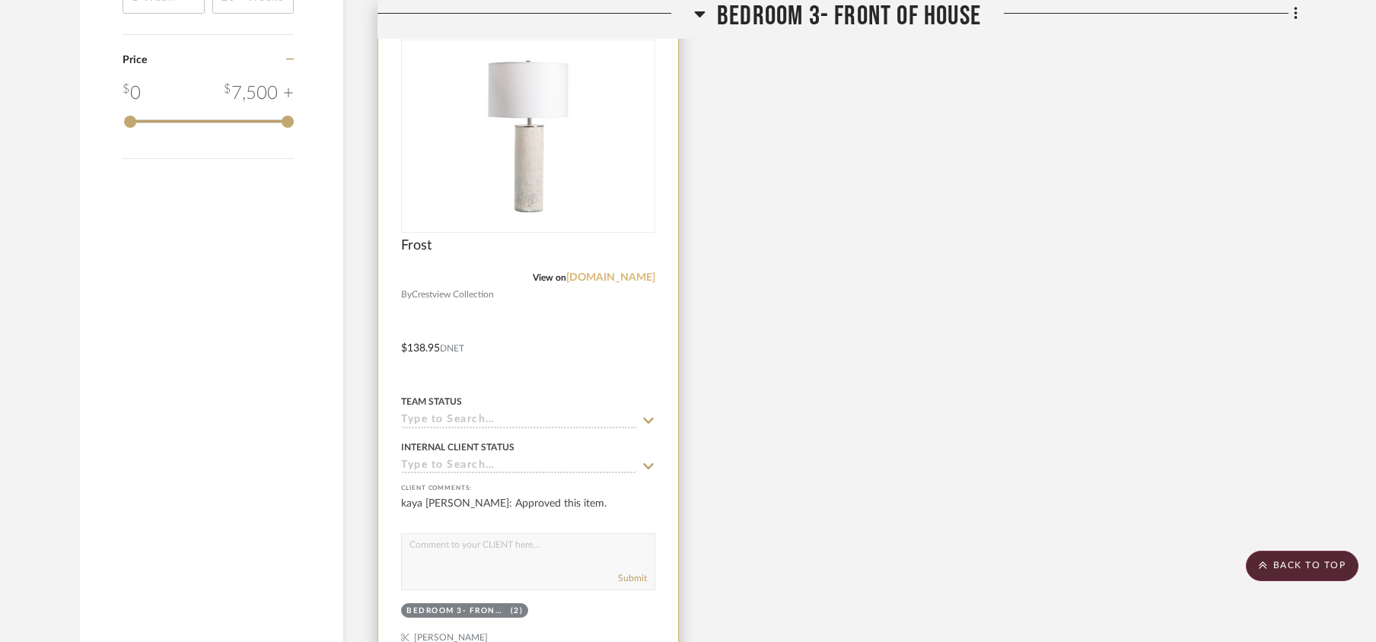
click at [595, 279] on link "[DOMAIN_NAME]" at bounding box center [610, 277] width 89 height 11
click at [476, 423] on input at bounding box center [519, 421] width 236 height 14
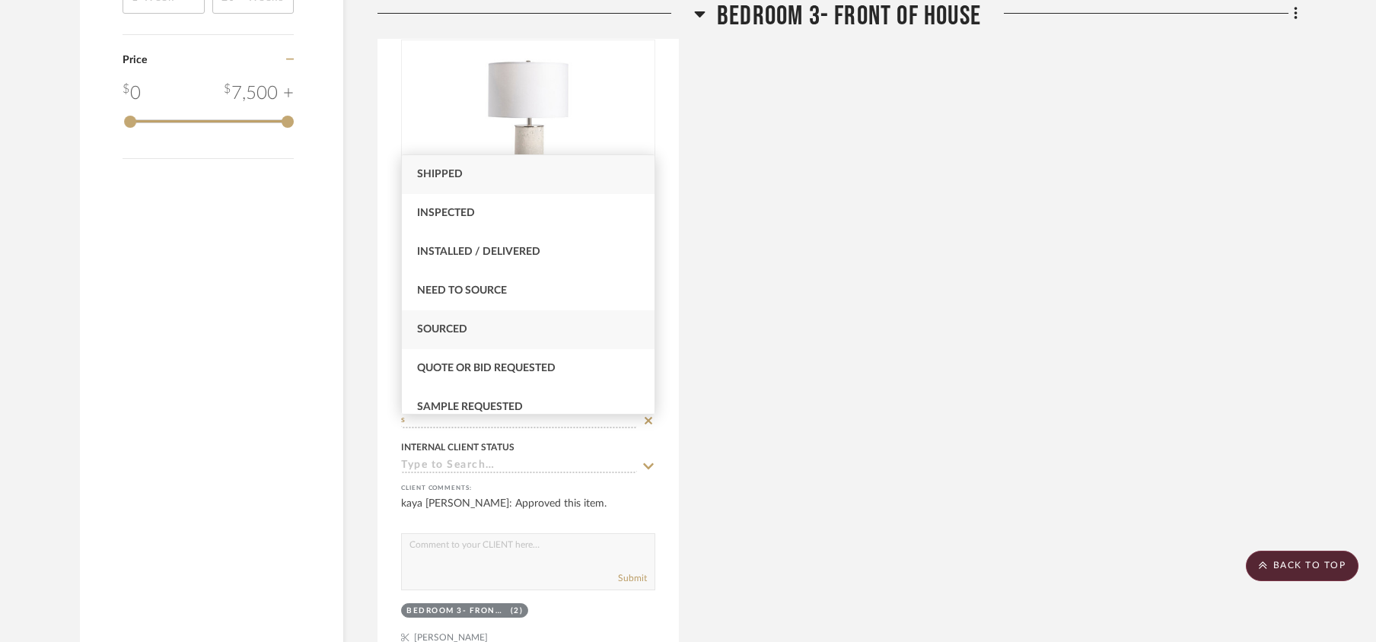
type input "s"
click at [455, 330] on span "Sourced" at bounding box center [442, 329] width 50 height 11
type input "[DATE]"
type input "Sourced"
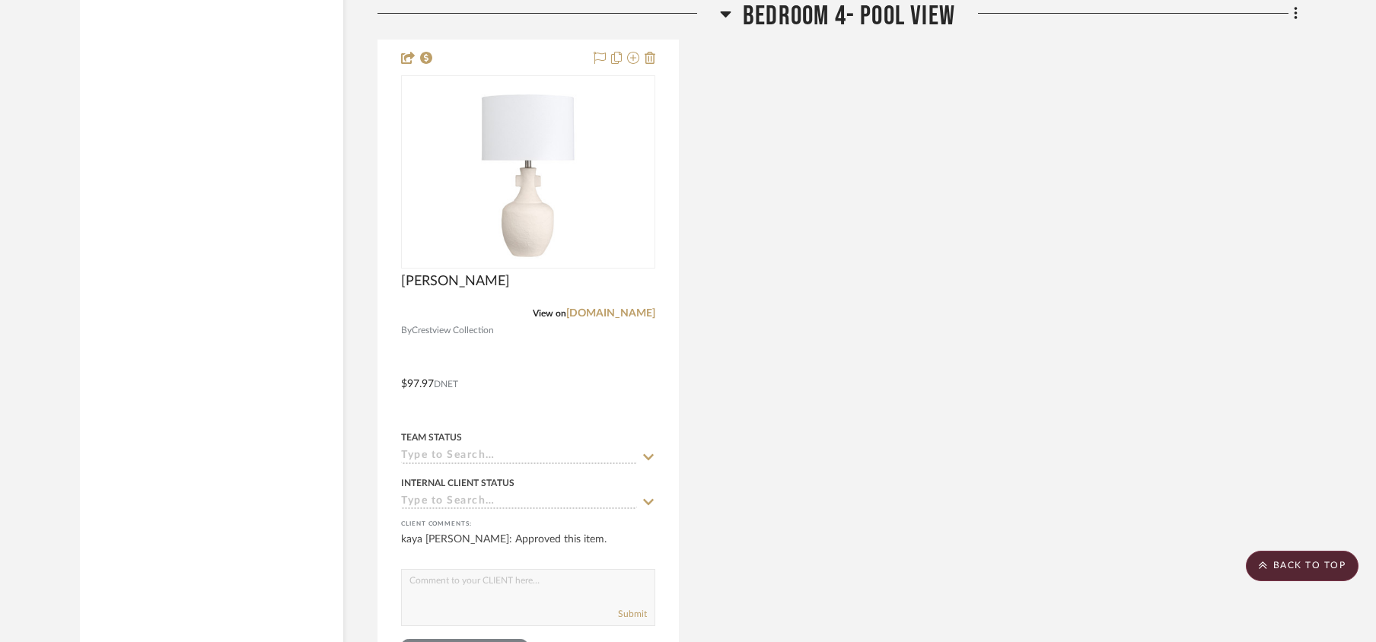
scroll to position [2638, 0]
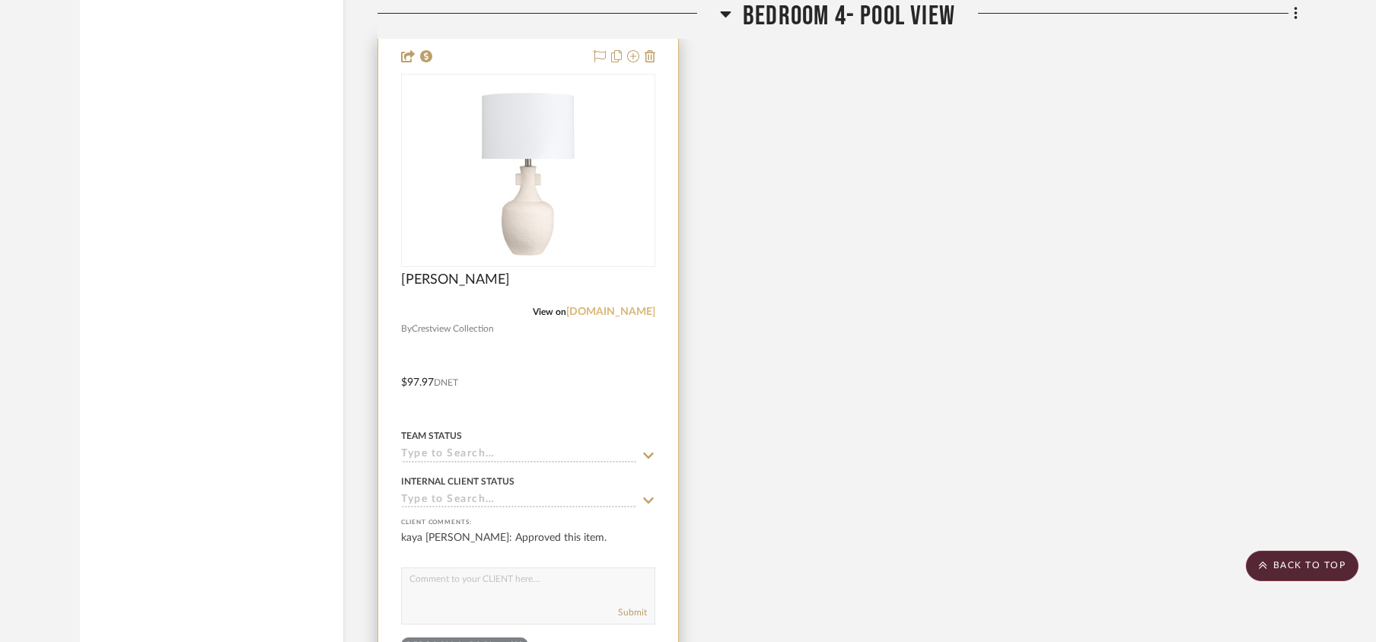
click at [574, 317] on link "[DOMAIN_NAME]" at bounding box center [610, 312] width 89 height 11
click at [455, 455] on input at bounding box center [519, 455] width 236 height 14
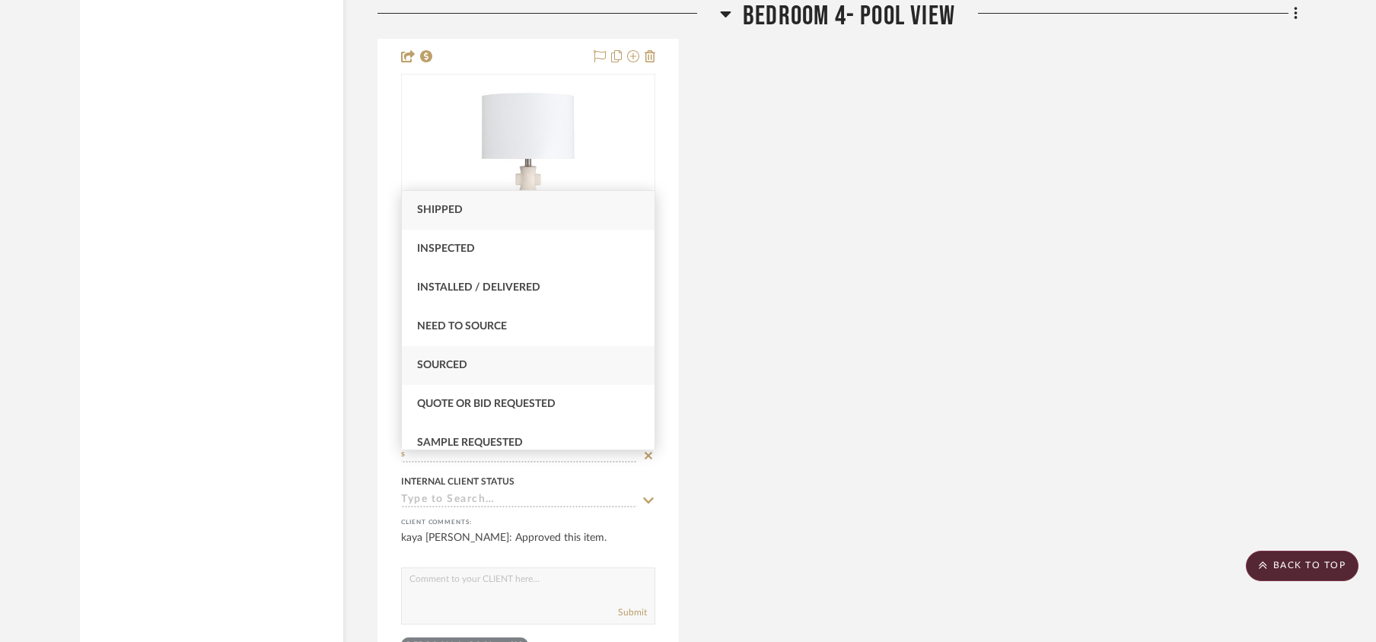
type input "s"
click at [451, 369] on span "Sourced" at bounding box center [442, 365] width 50 height 11
type input "[DATE]"
type input "Sourced"
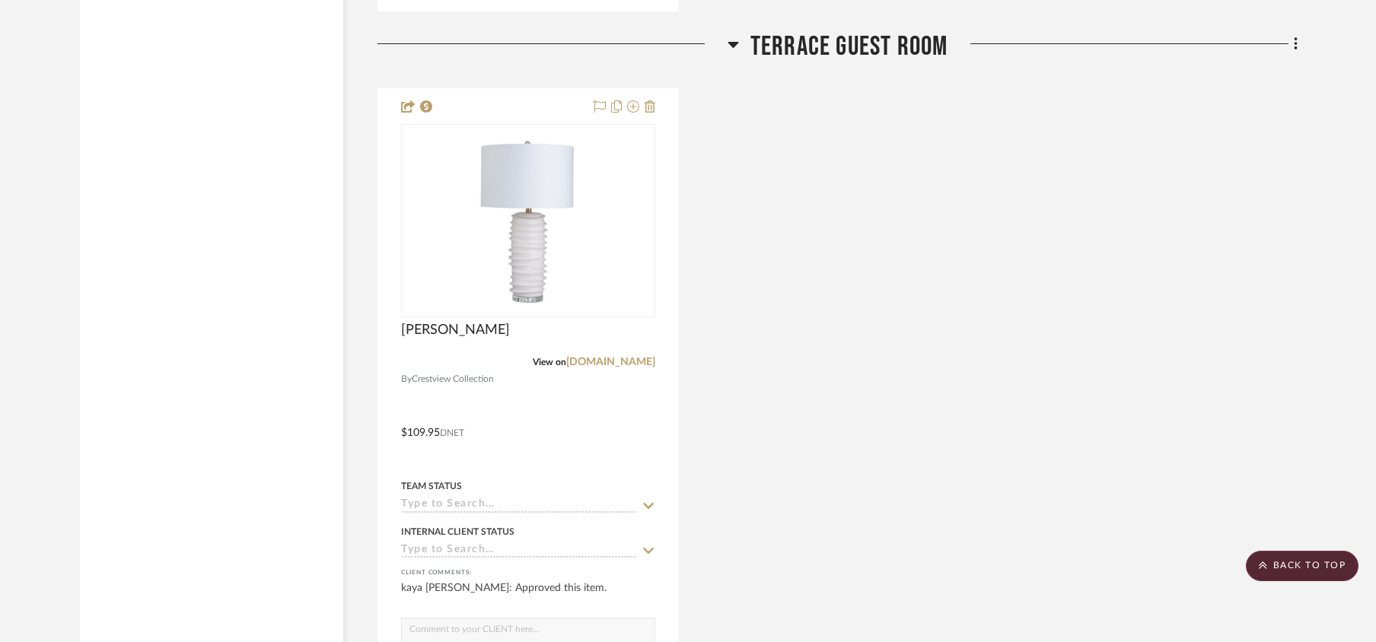
scroll to position [3450, 0]
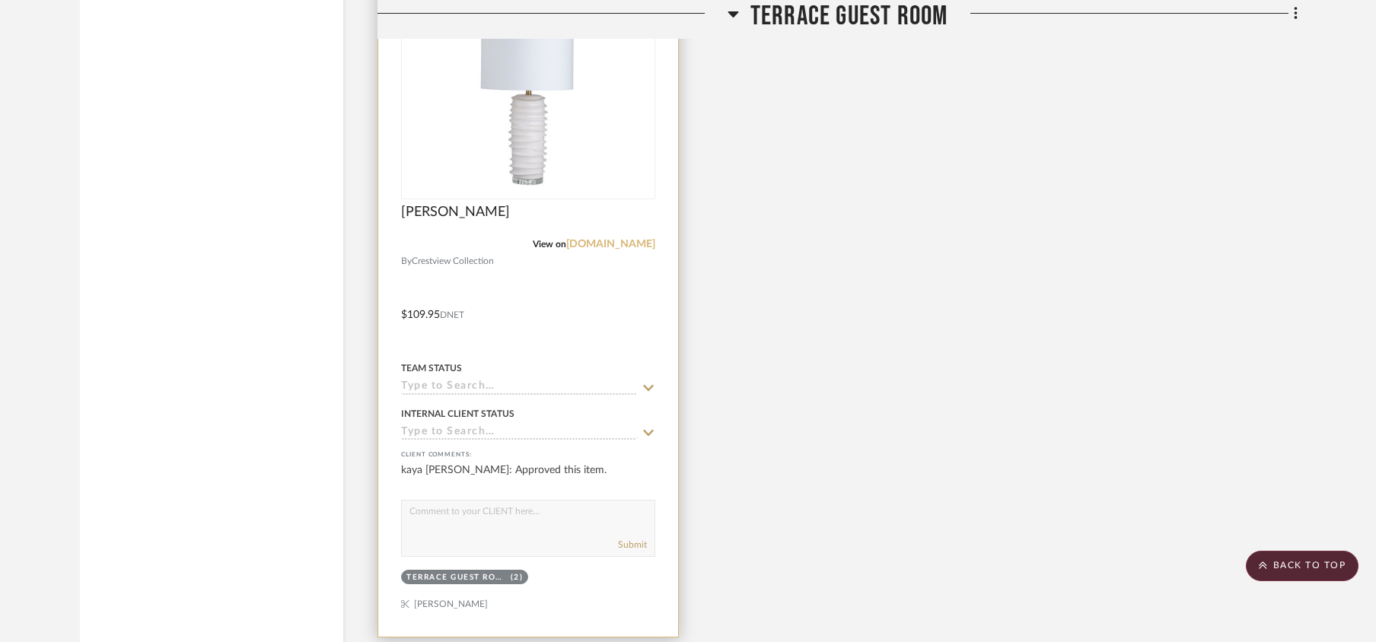
click at [578, 248] on link "[DOMAIN_NAME]" at bounding box center [610, 244] width 89 height 11
click at [437, 395] on input at bounding box center [519, 388] width 236 height 14
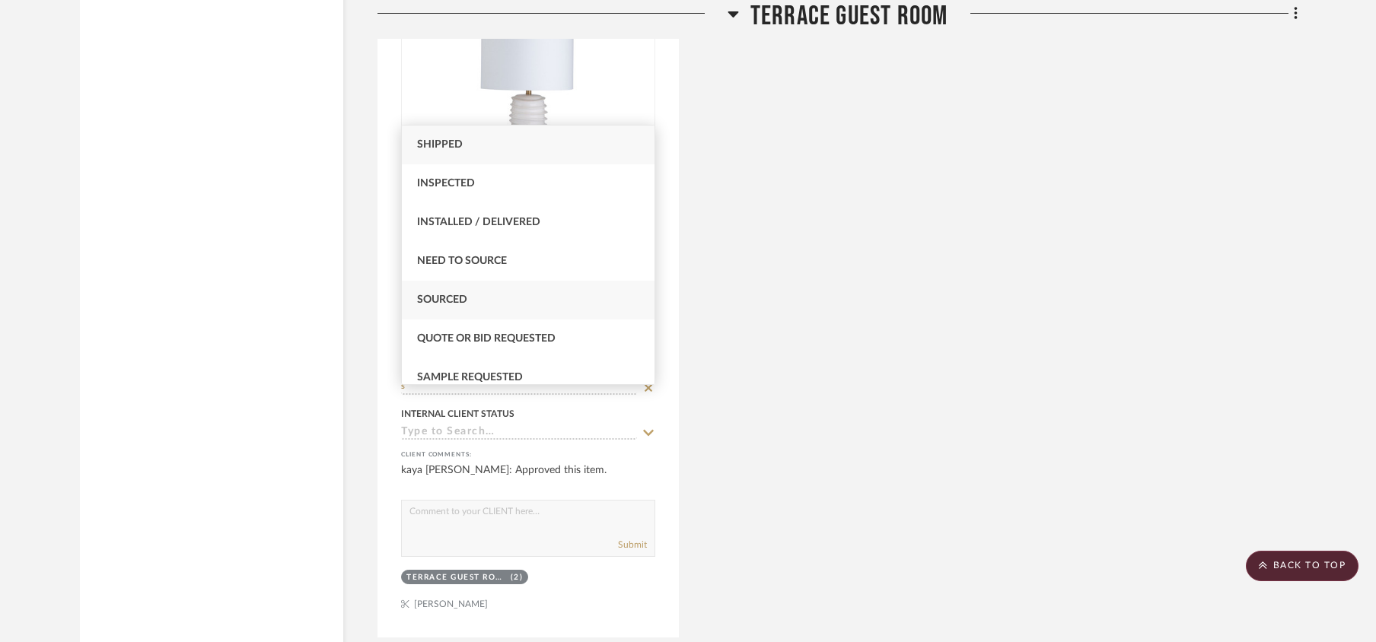
type input "s"
click at [458, 301] on span "Sourced" at bounding box center [442, 300] width 50 height 11
type input "[DATE]"
type input "Sourced"
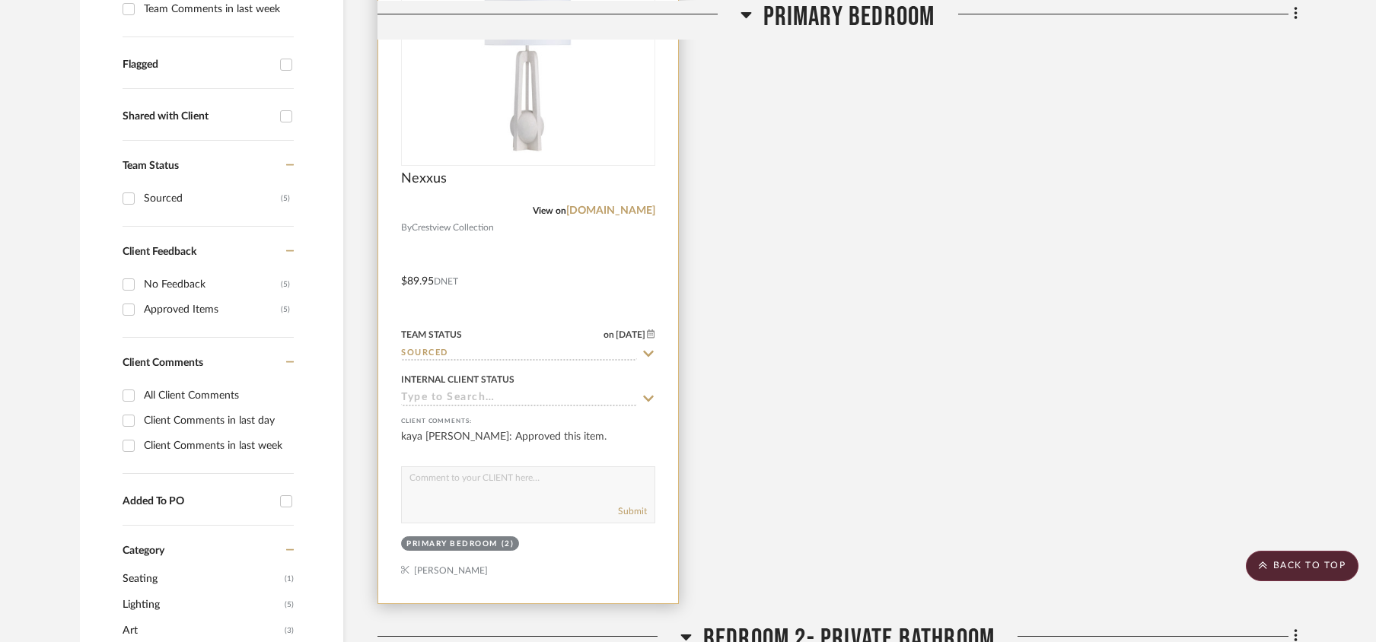
scroll to position [0, 0]
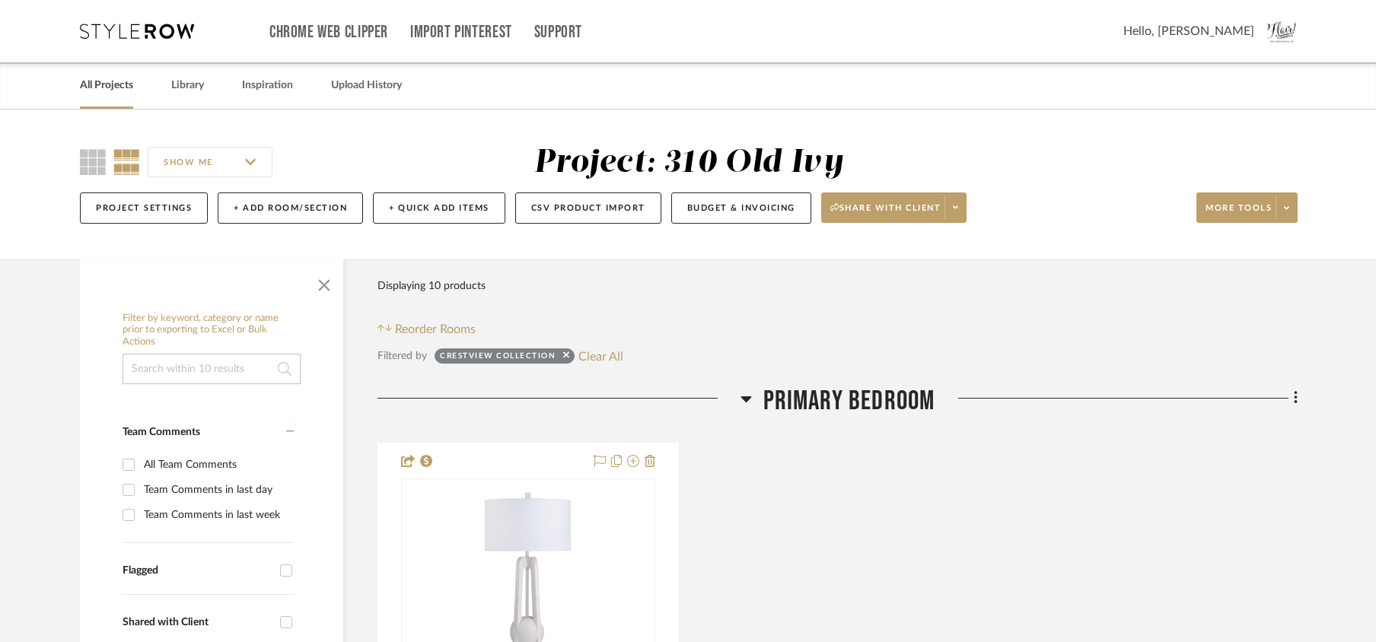
click at [99, 89] on link "All Projects" at bounding box center [106, 85] width 53 height 21
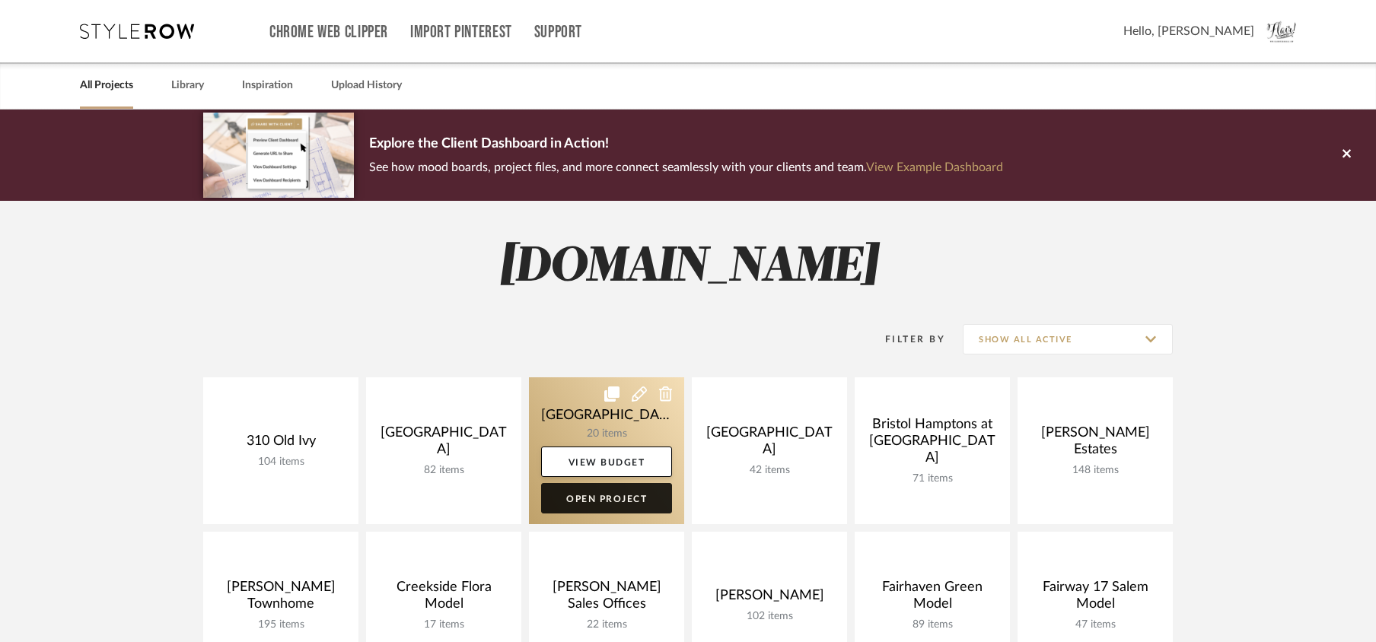
click at [617, 497] on link "Open Project" at bounding box center [606, 498] width 131 height 30
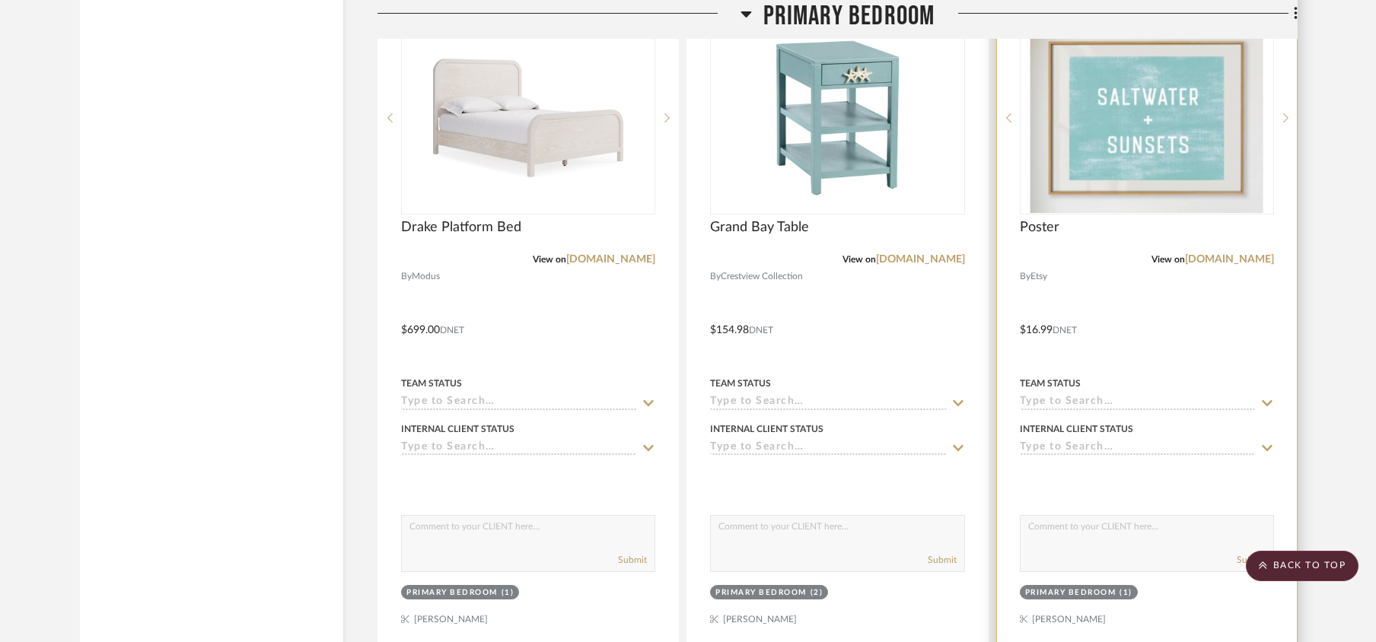
scroll to position [4059, 0]
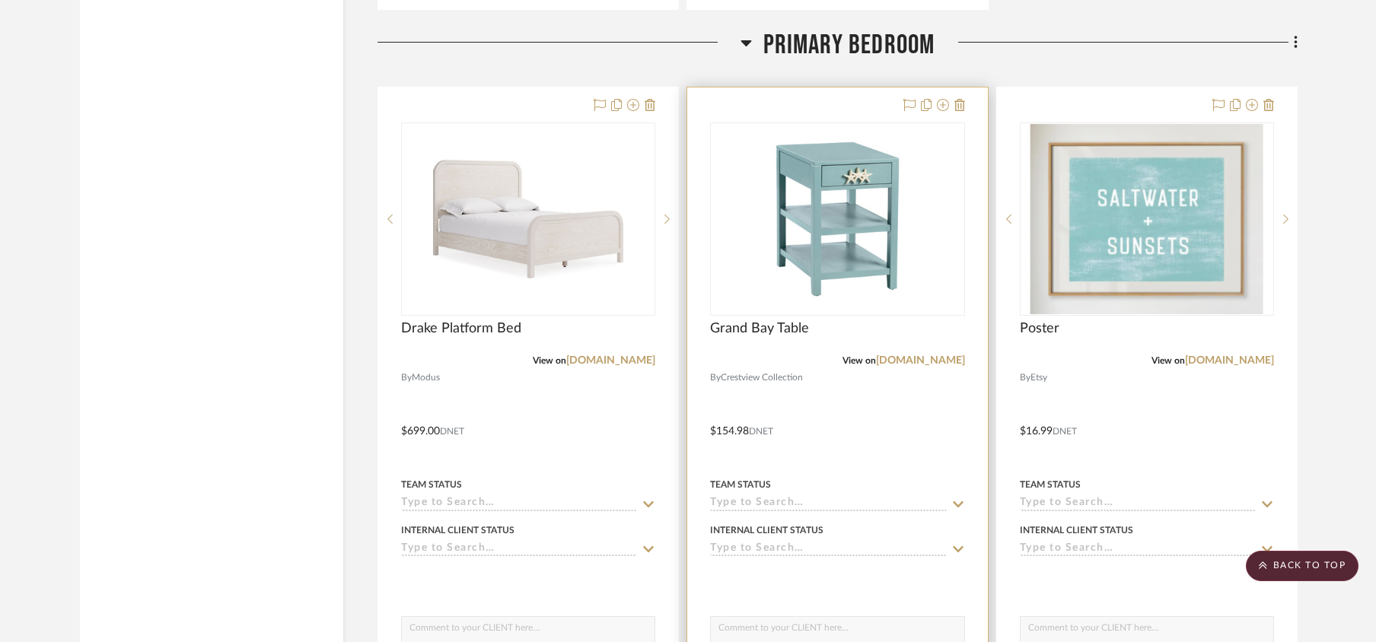
click at [747, 511] on input at bounding box center [828, 504] width 236 height 14
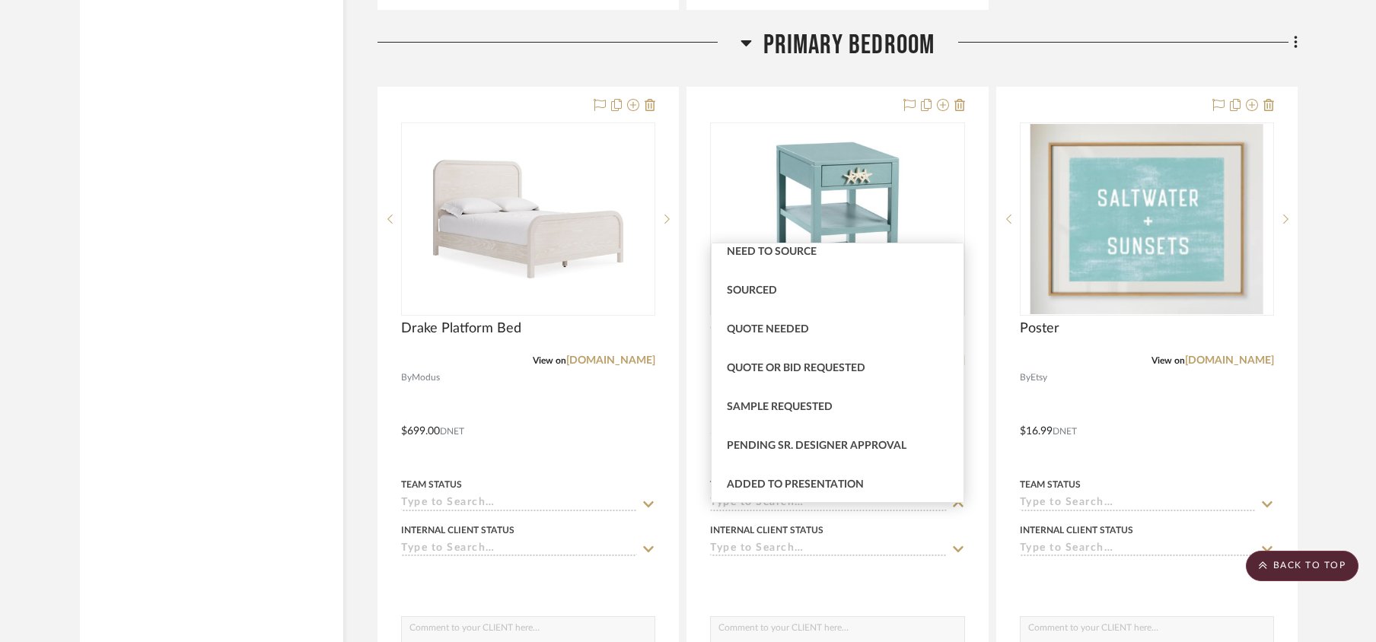
scroll to position [507, 0]
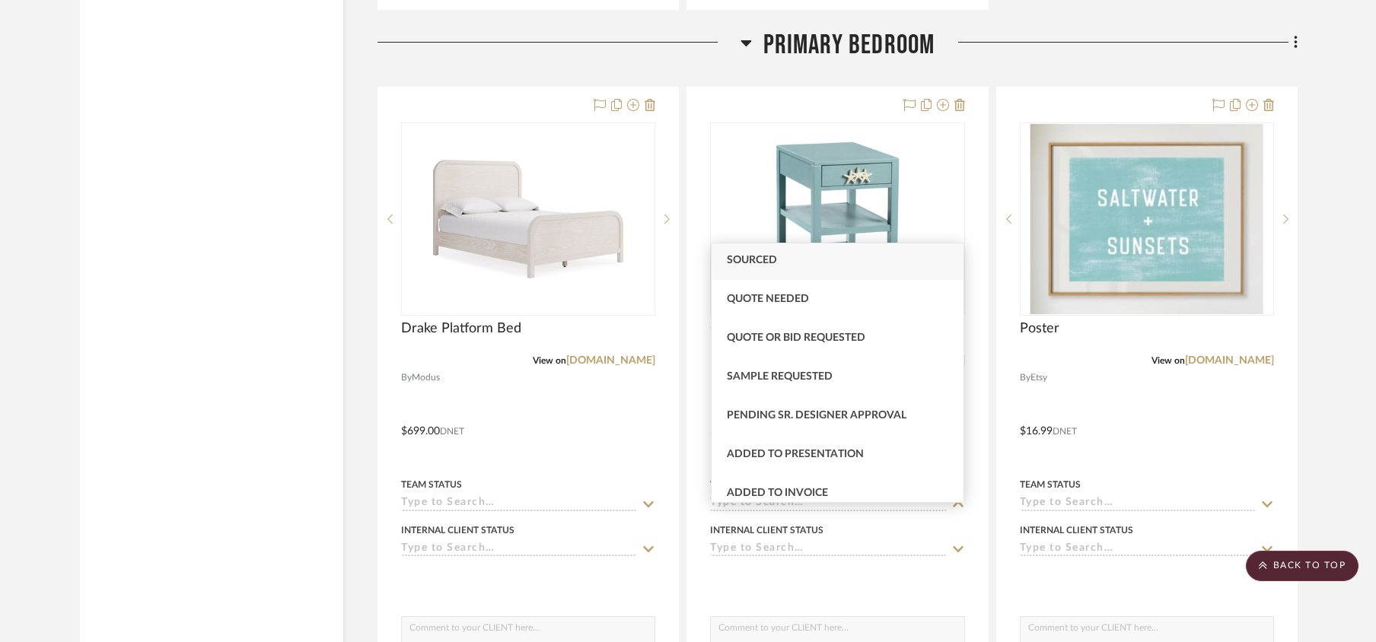
click at [762, 259] on span "Sourced" at bounding box center [752, 260] width 50 height 11
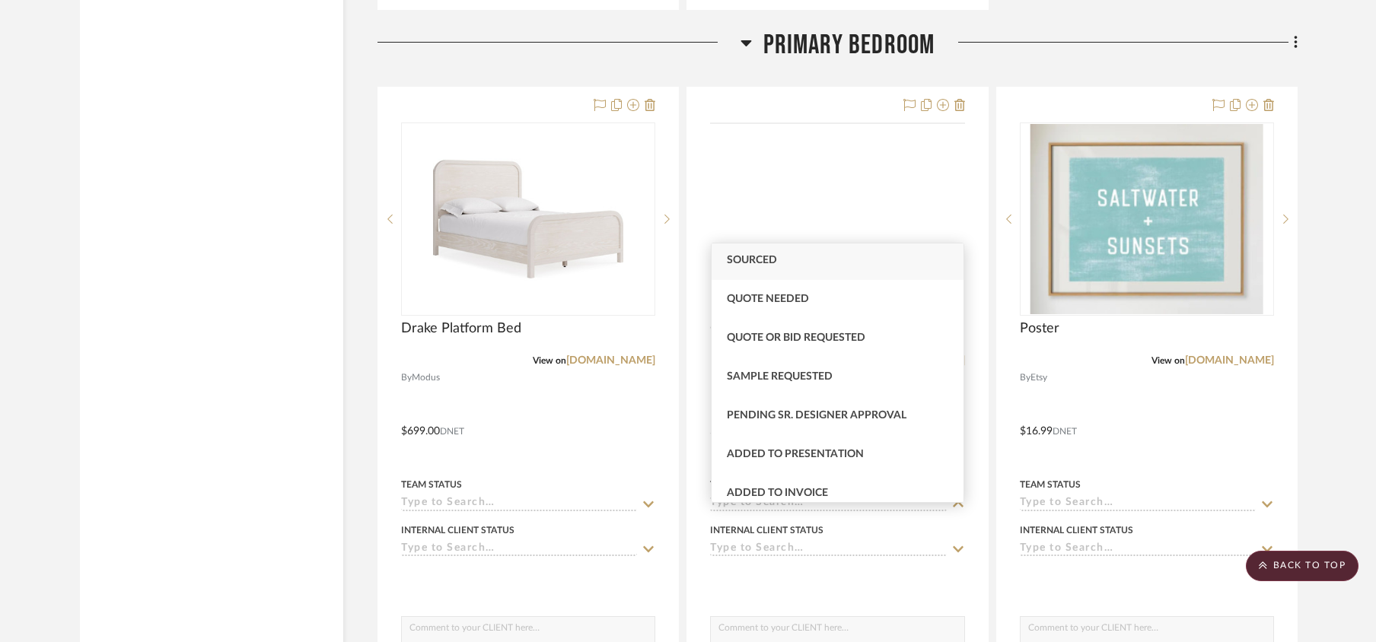
type input "[DATE]"
type input "Sourced"
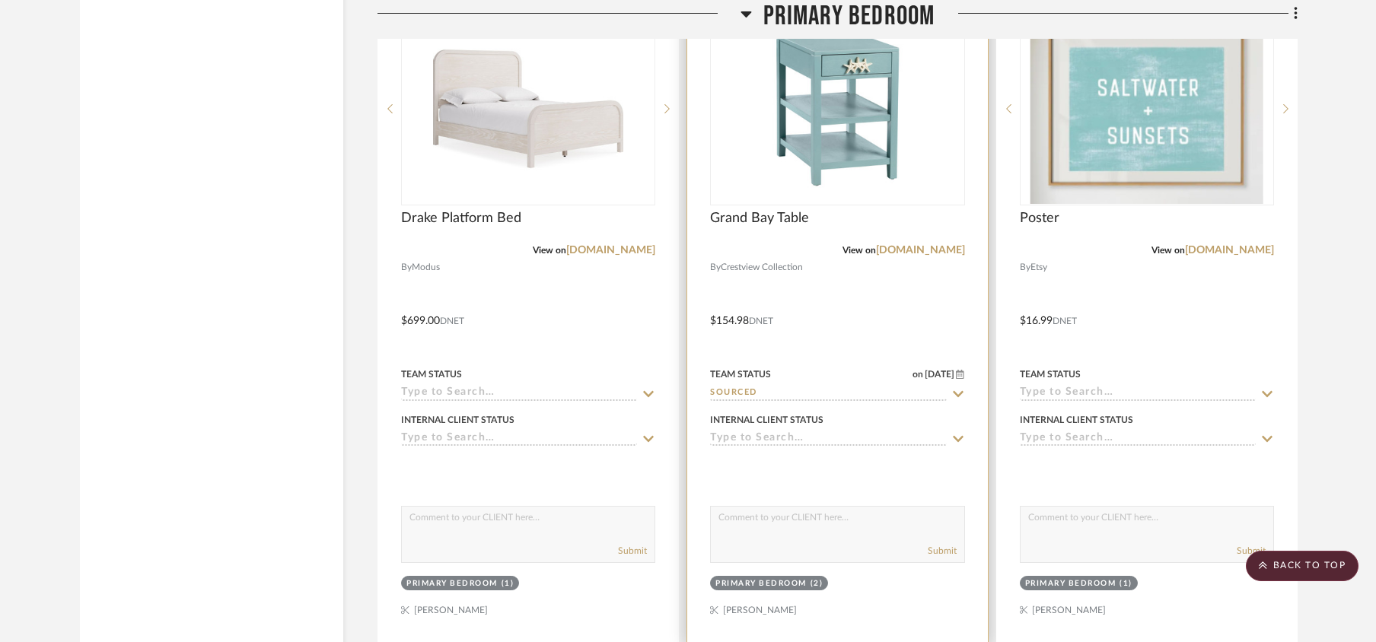
scroll to position [4262, 0]
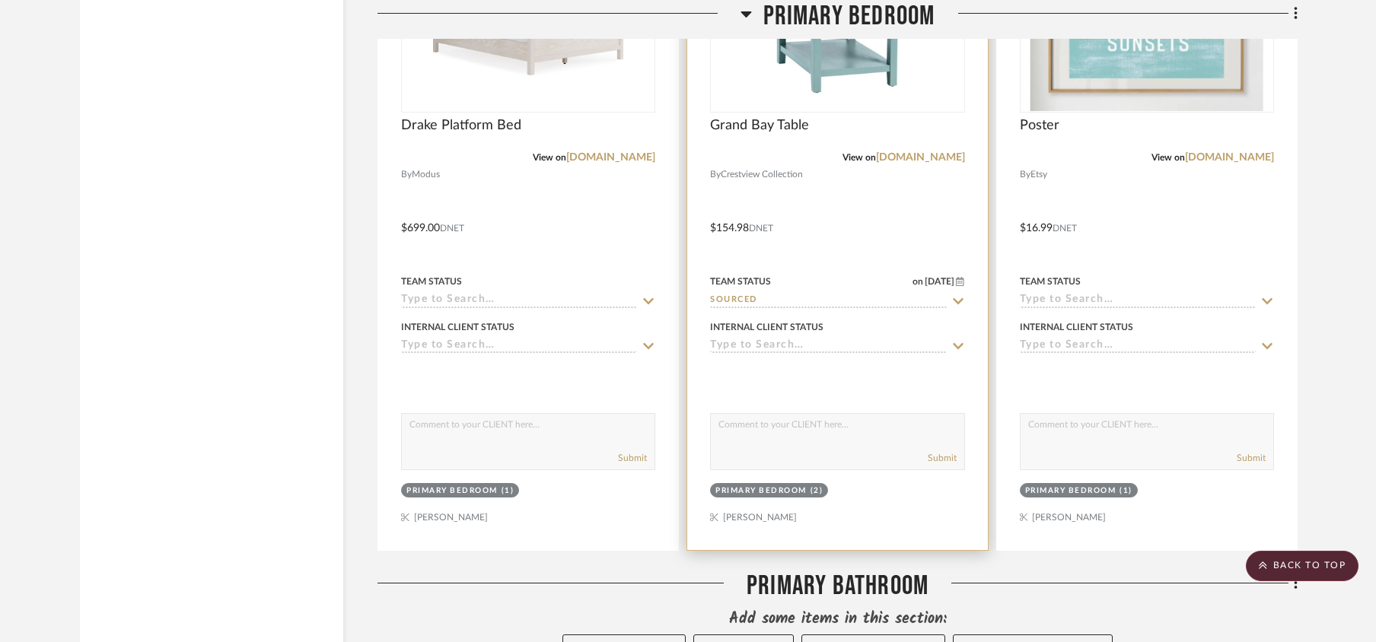
click at [785, 443] on textarea at bounding box center [837, 428] width 253 height 29
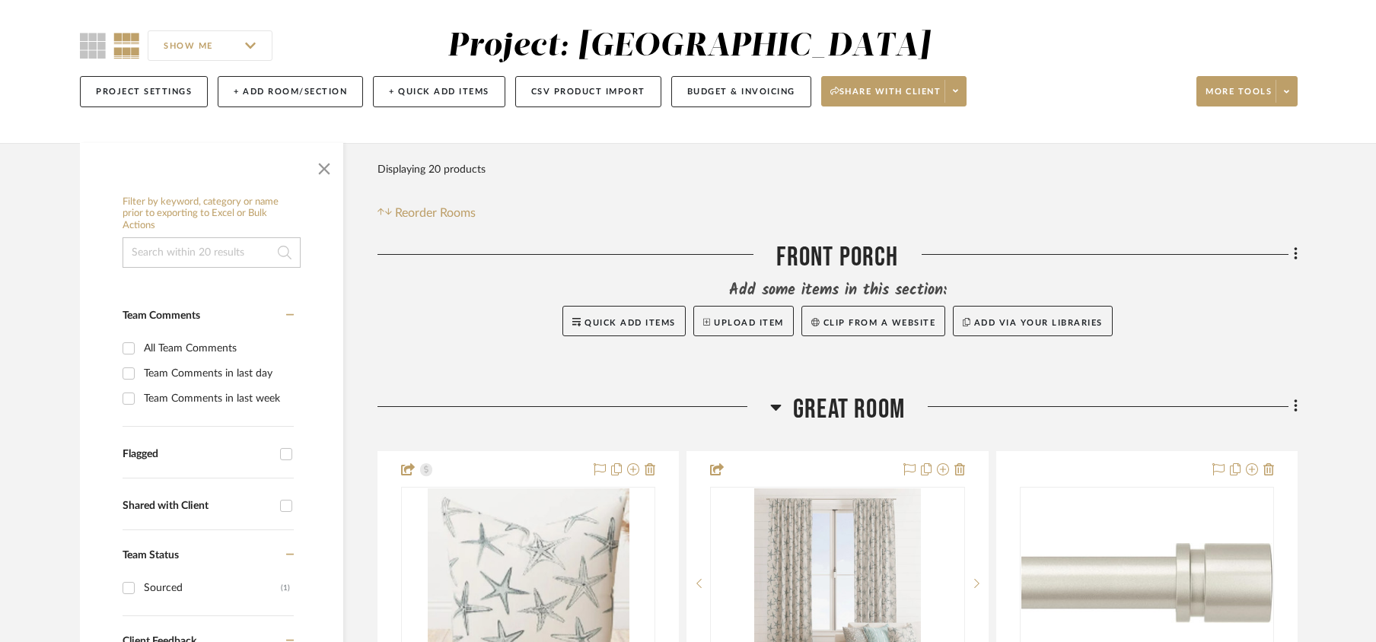
scroll to position [0, 0]
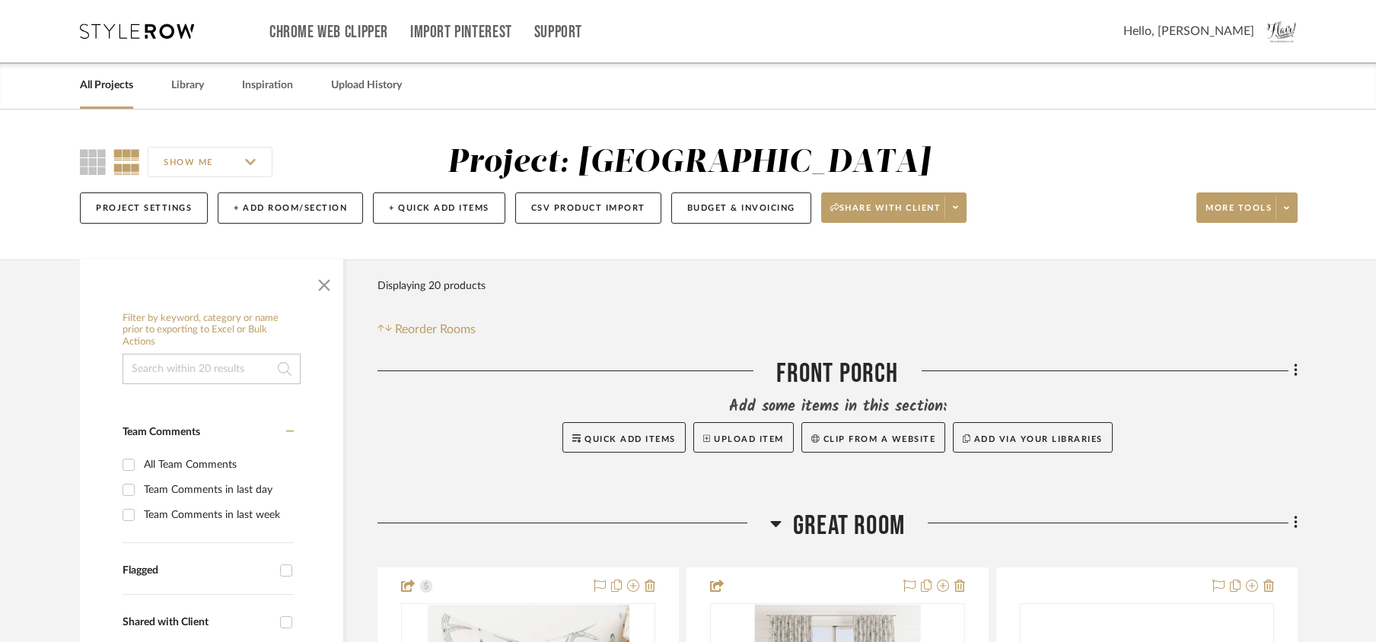
click at [113, 82] on link "All Projects" at bounding box center [106, 85] width 53 height 21
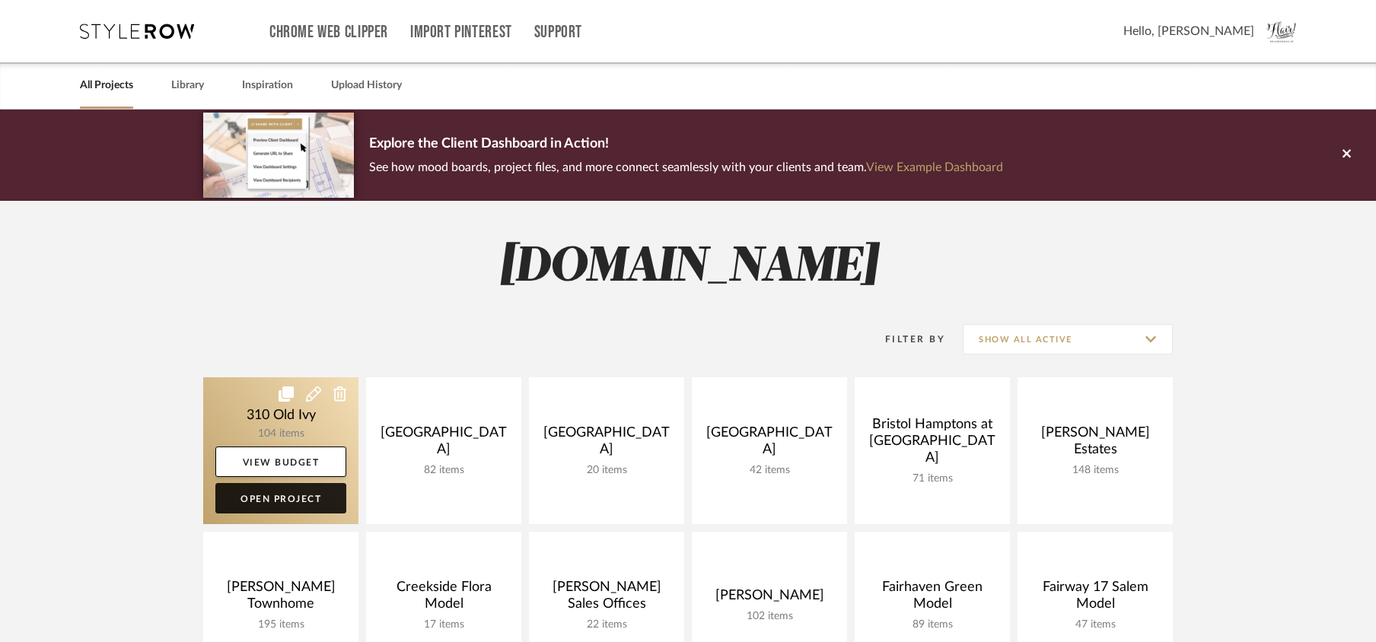
click at [269, 496] on link "Open Project" at bounding box center [280, 498] width 131 height 30
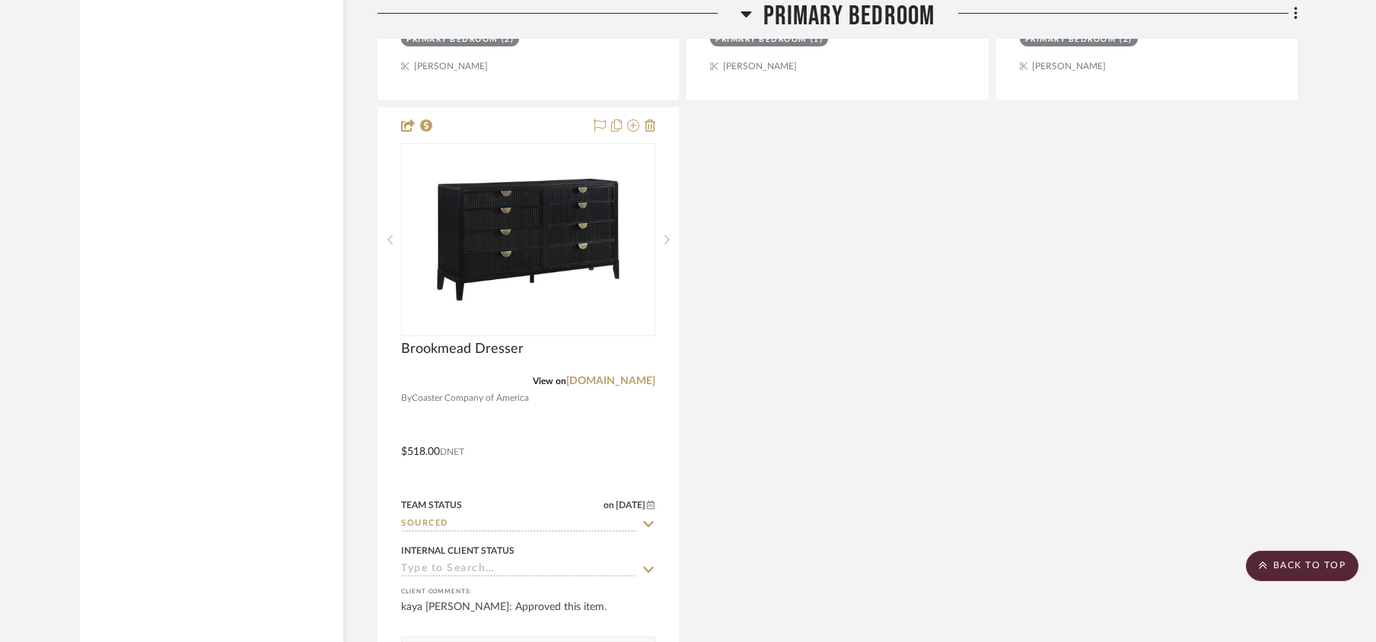
scroll to position [6394, 0]
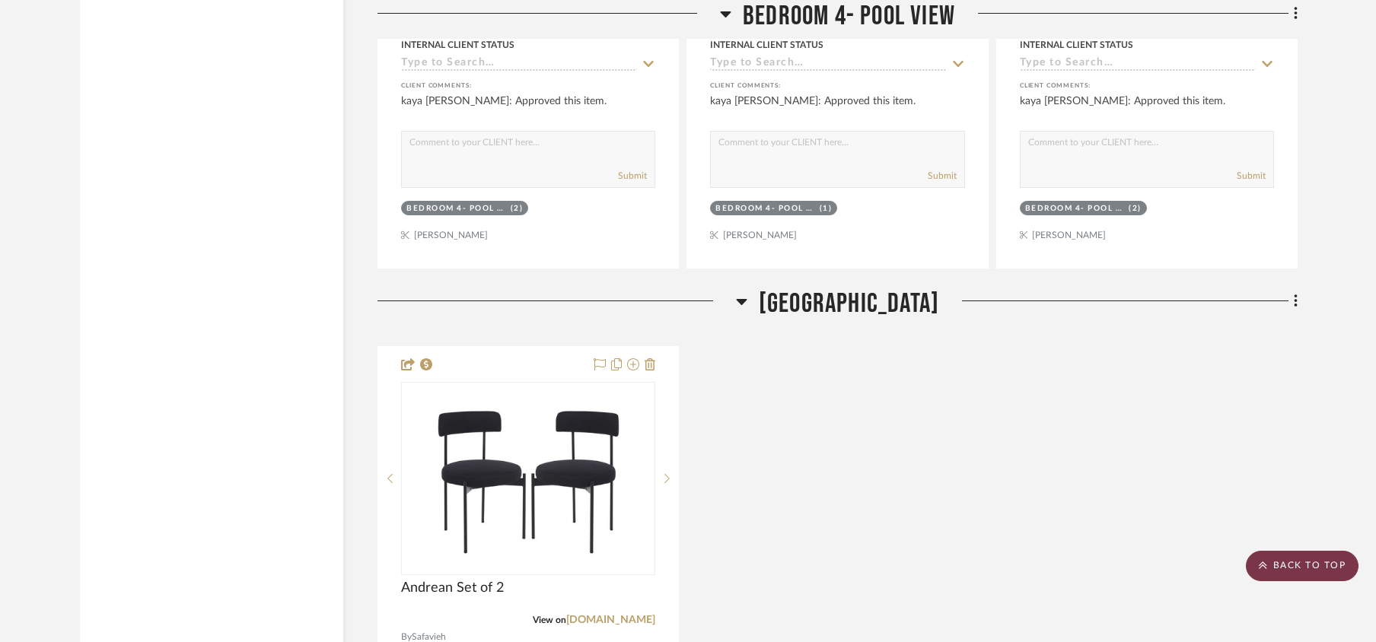
click at [1264, 572] on scroll-to-top-button "BACK TO TOP" at bounding box center [1302, 566] width 113 height 30
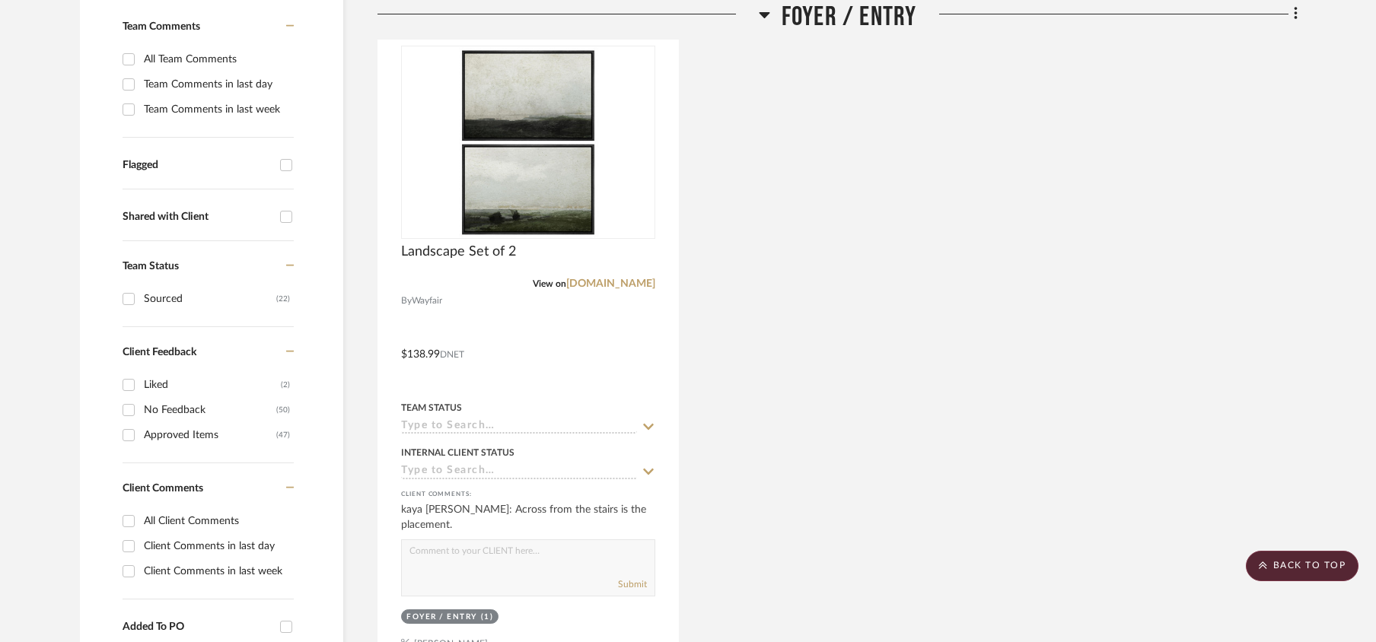
scroll to position [507, 0]
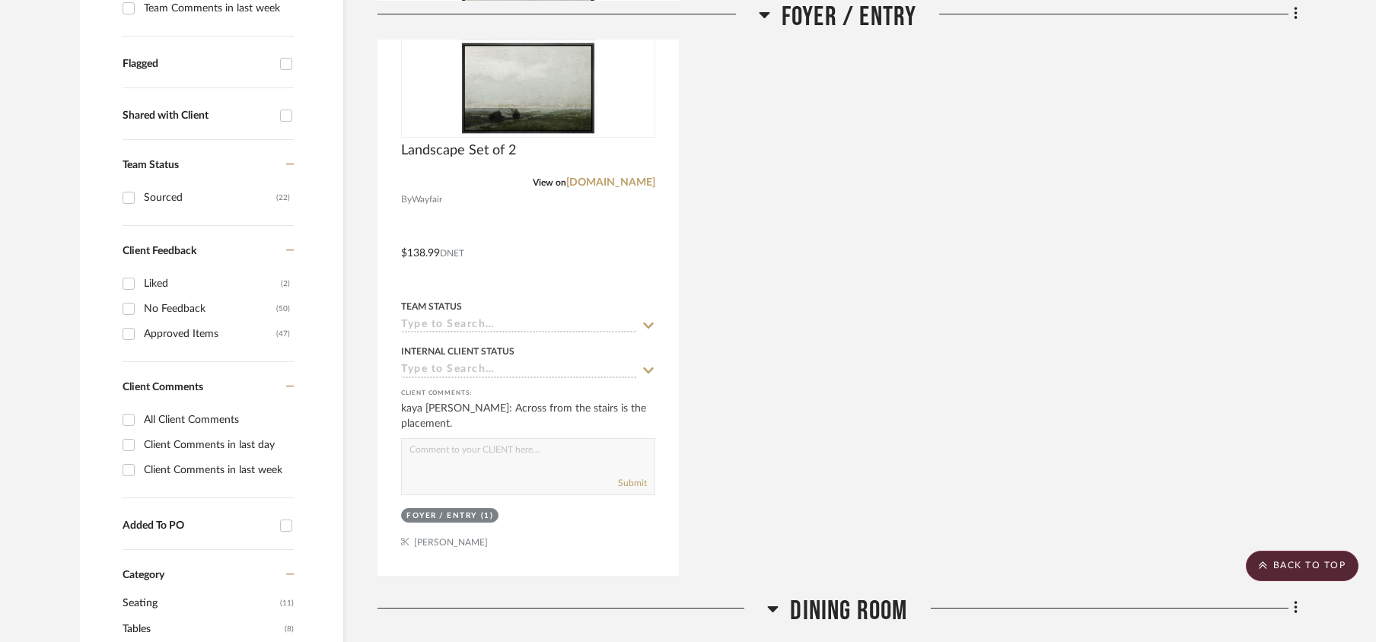
click at [293, 165] on icon at bounding box center [290, 165] width 8 height 2
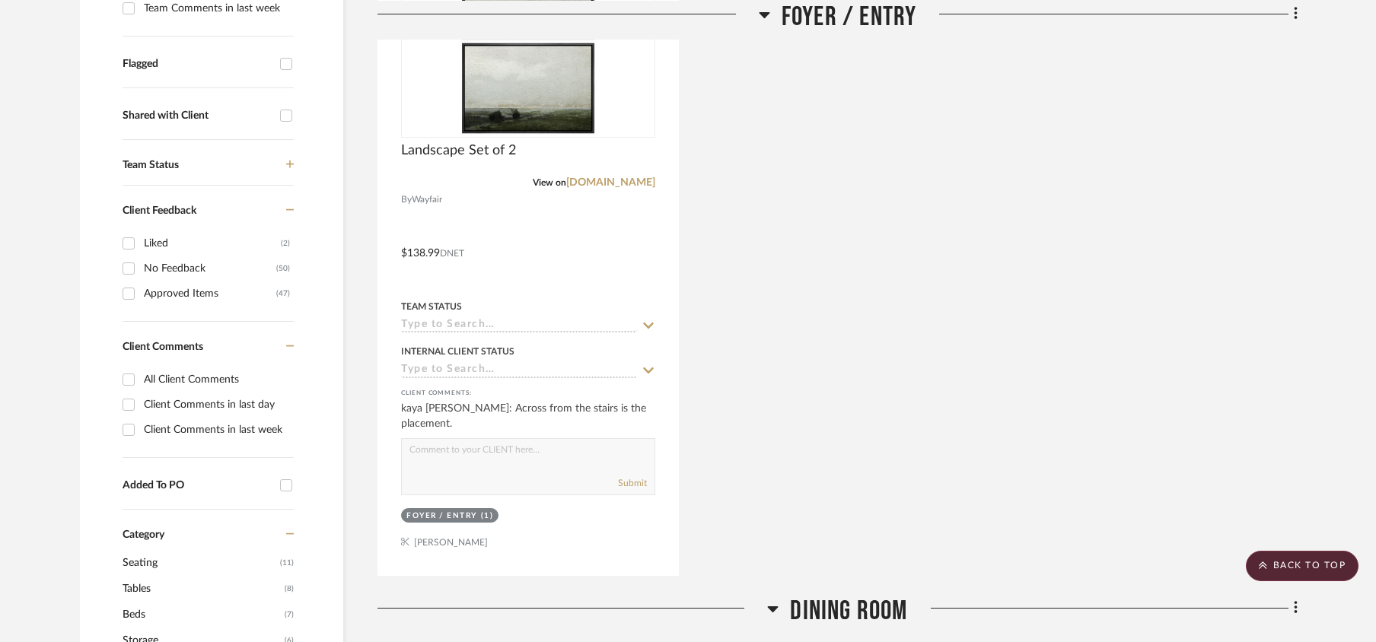
click at [293, 166] on icon at bounding box center [290, 165] width 8 height 8
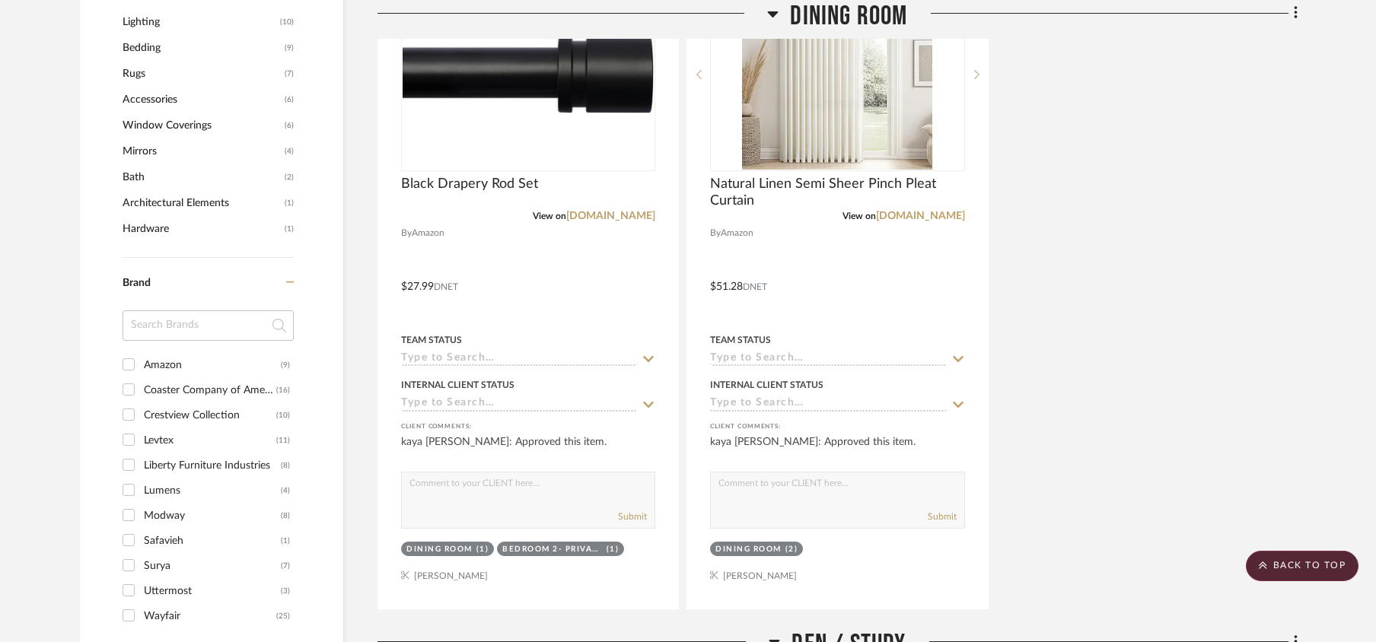
scroll to position [1522, 0]
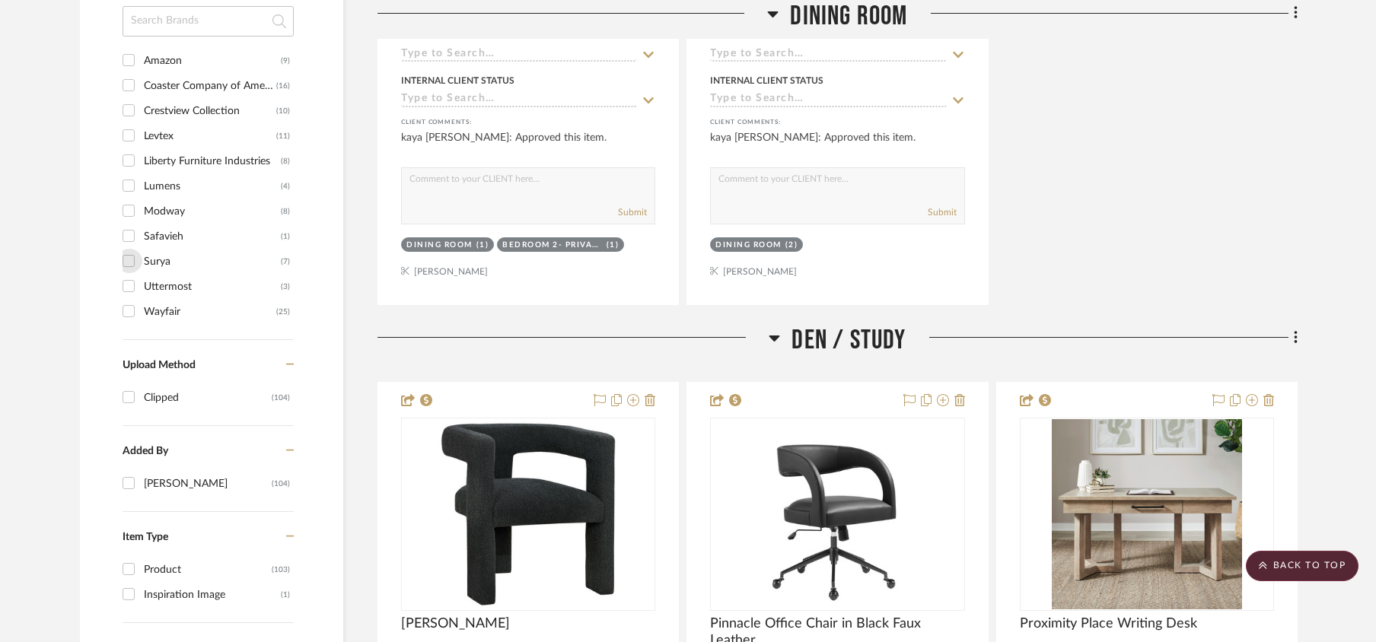
click at [126, 263] on input "Surya (7)" at bounding box center [128, 261] width 24 height 24
checkbox input "true"
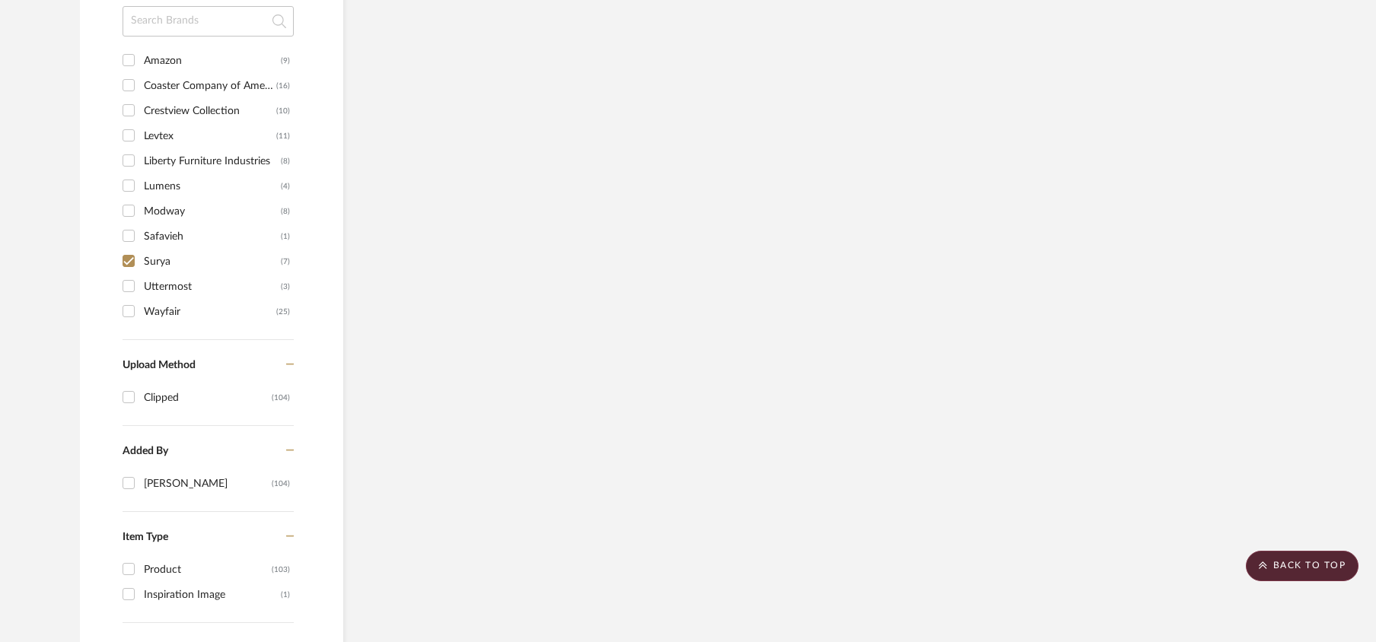
click at [129, 292] on input "Uttermost (3)" at bounding box center [128, 286] width 24 height 24
checkbox input "true"
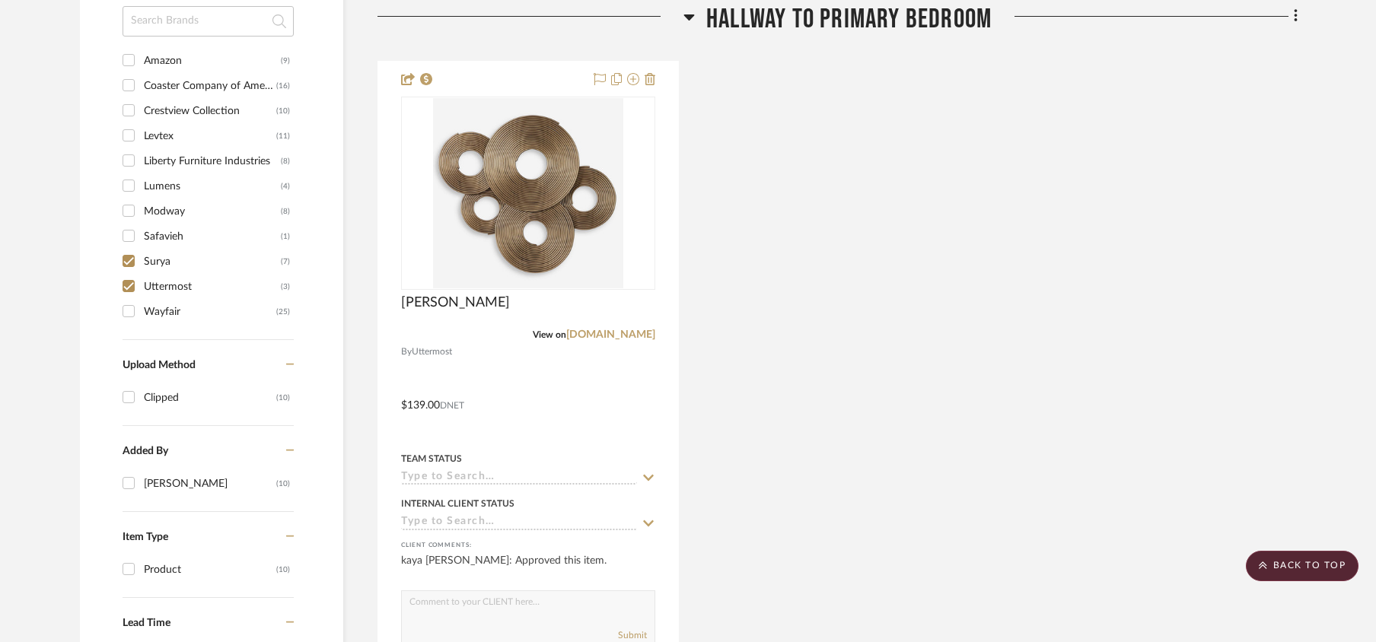
click at [128, 132] on input "Levtex (11)" at bounding box center [128, 135] width 24 height 24
checkbox input "true"
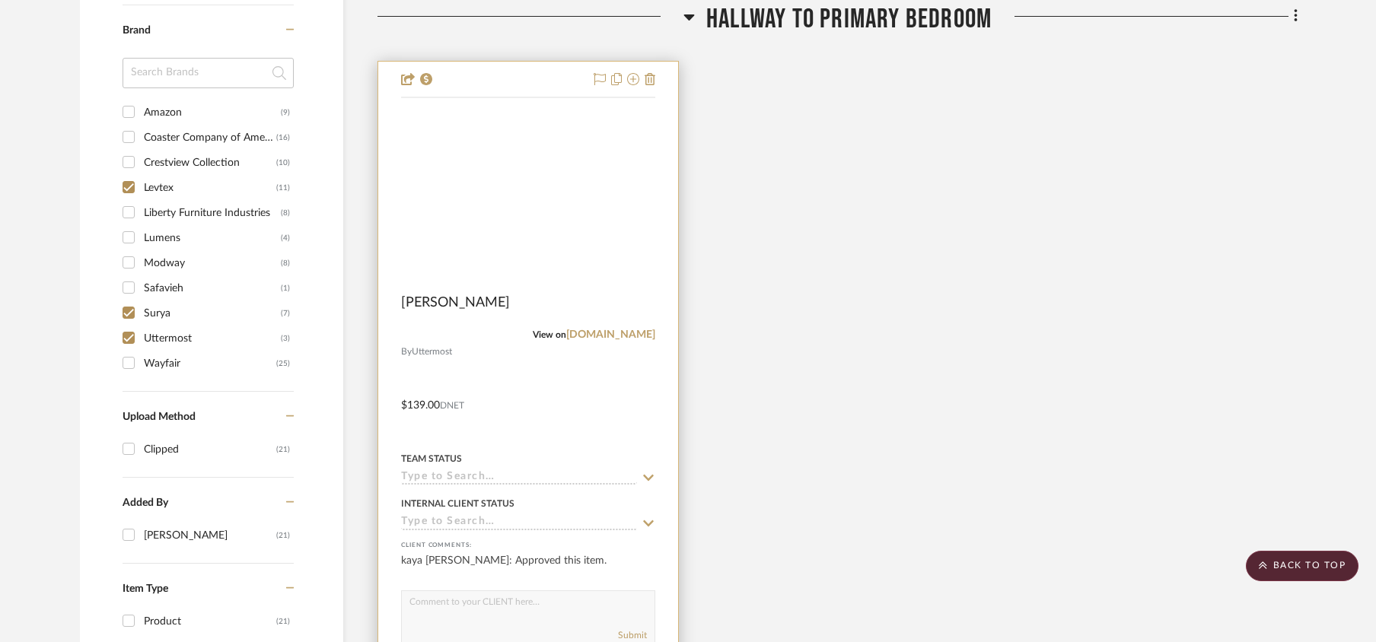
scroll to position [1178, 0]
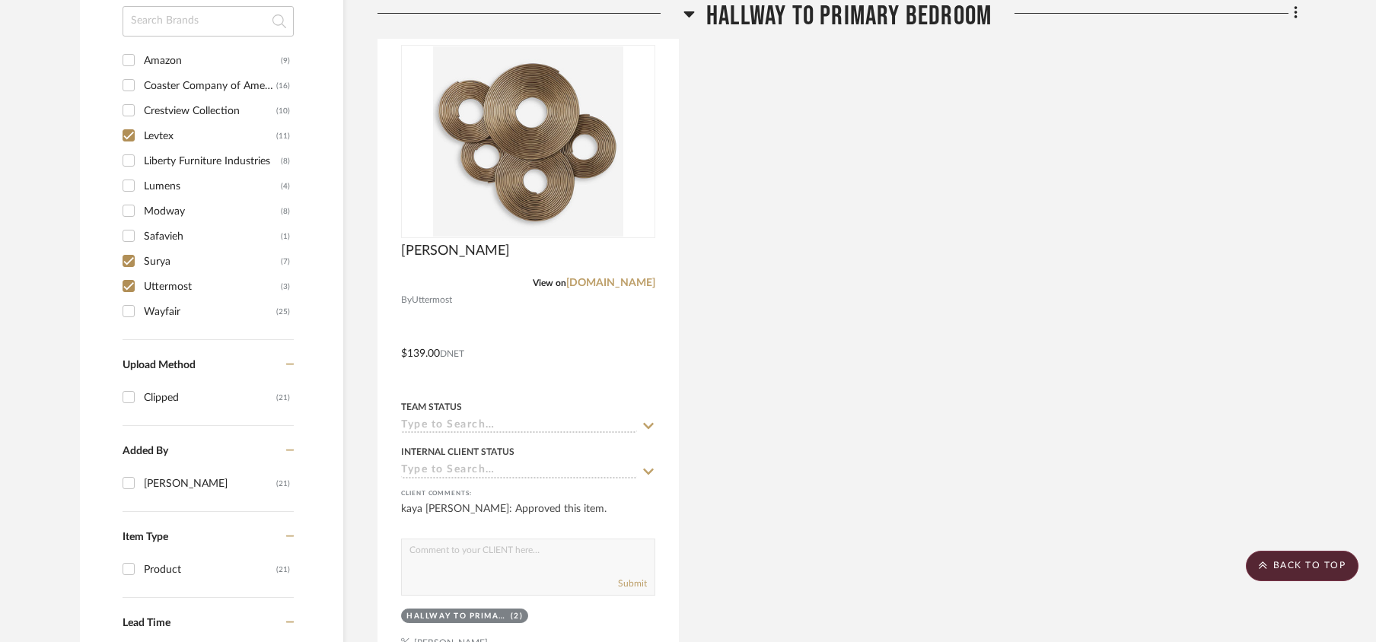
click at [132, 183] on input "Lumens (4)" at bounding box center [128, 186] width 24 height 24
checkbox input "true"
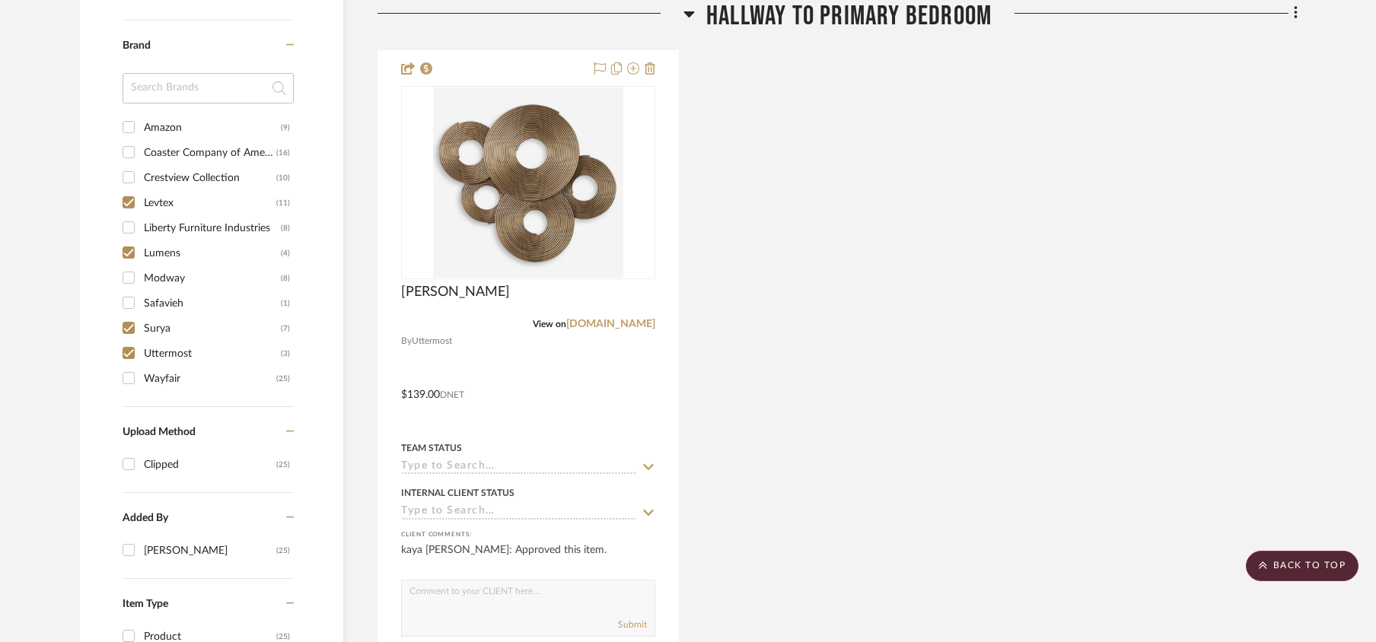
scroll to position [1102, 0]
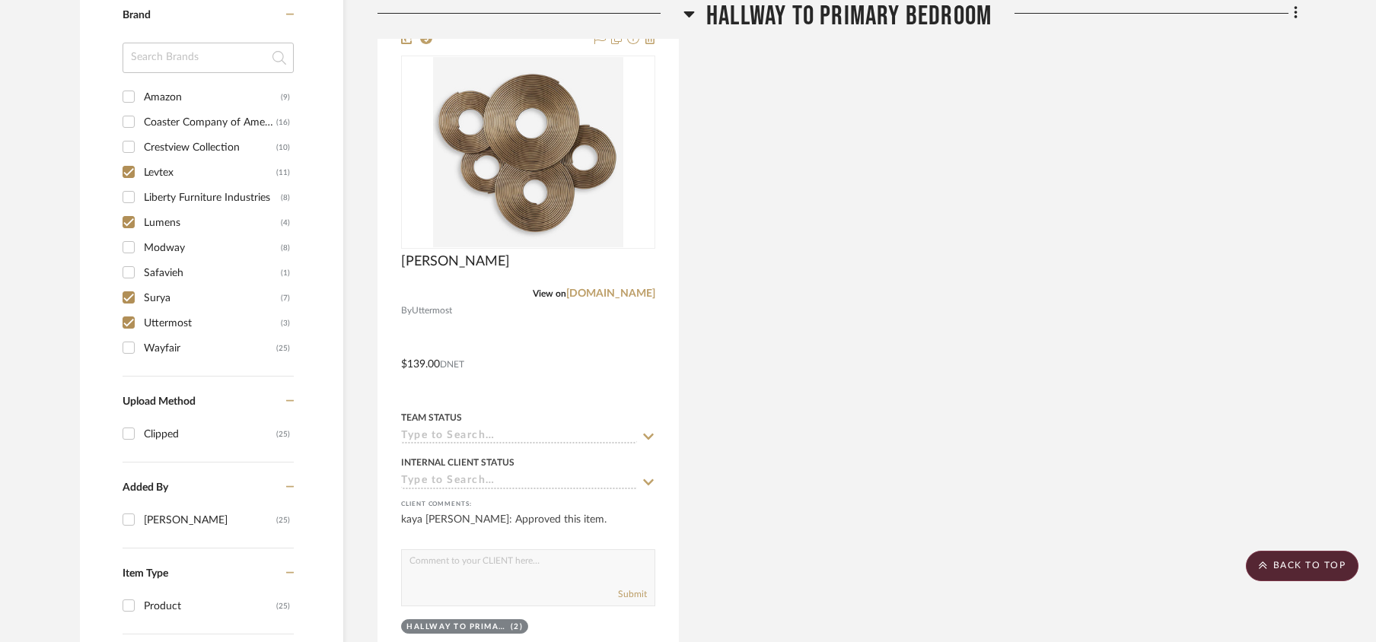
scroll to position [1203, 0]
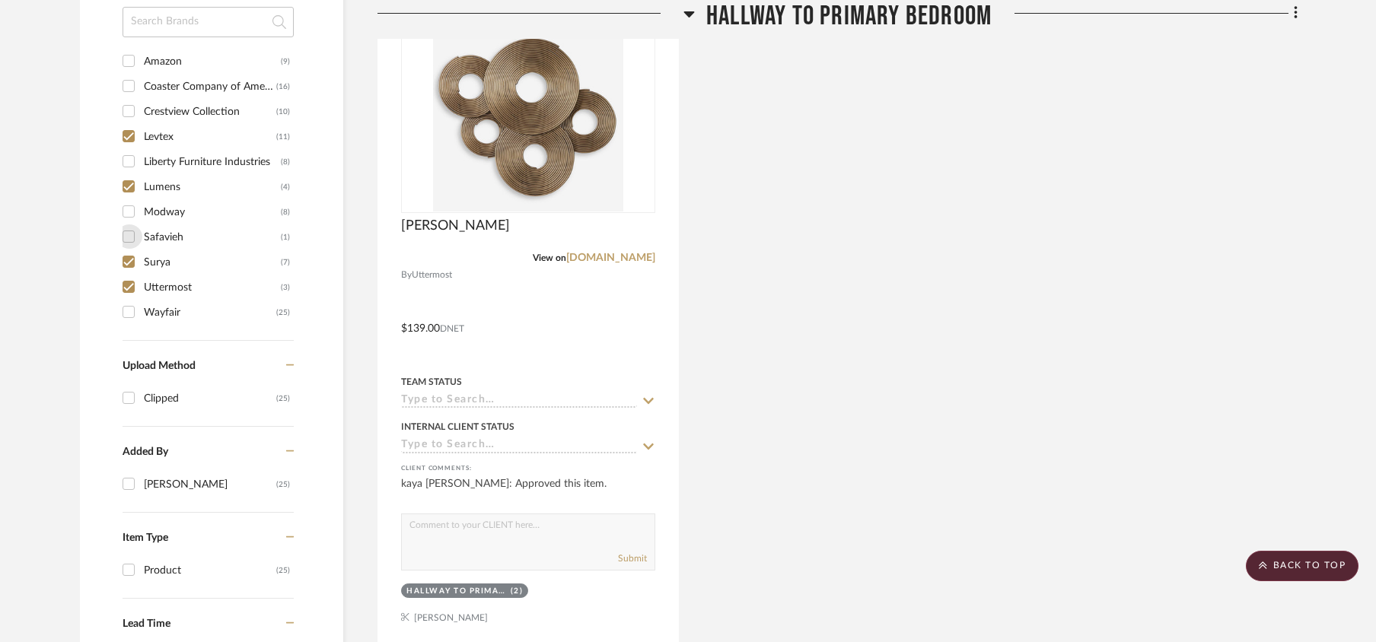
click at [126, 238] on input "[PERSON_NAME] (1)" at bounding box center [128, 237] width 24 height 24
checkbox input "true"
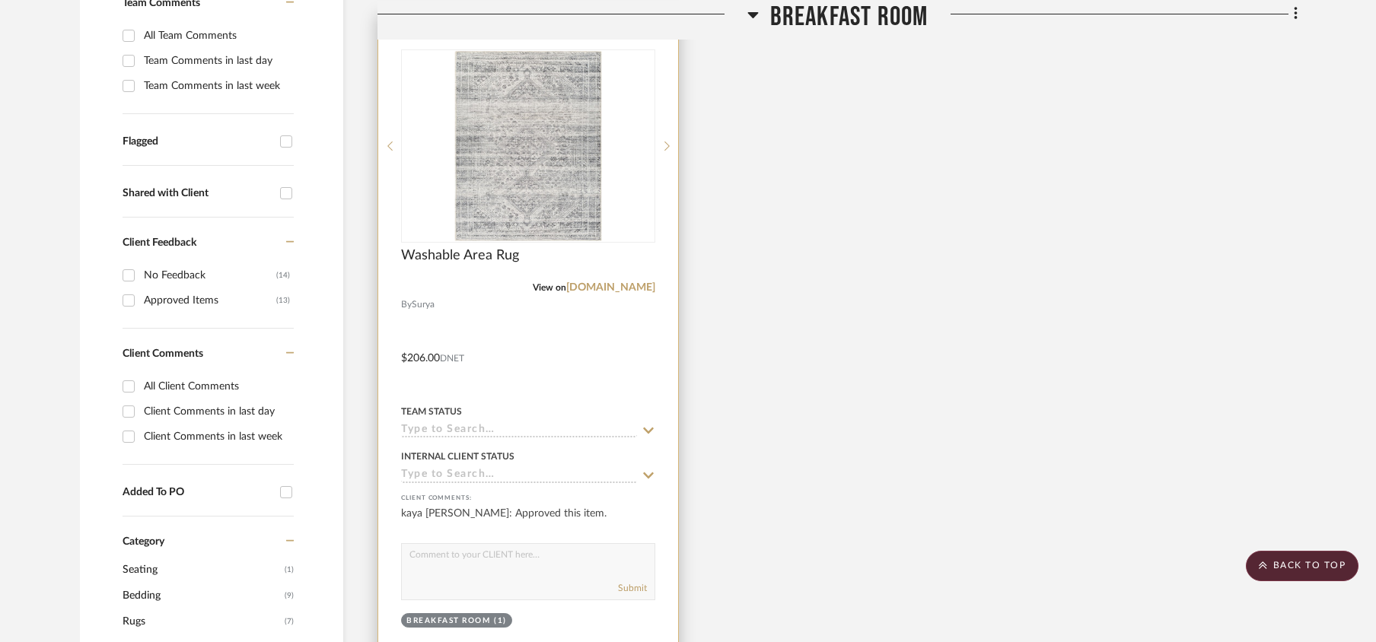
scroll to position [406, 0]
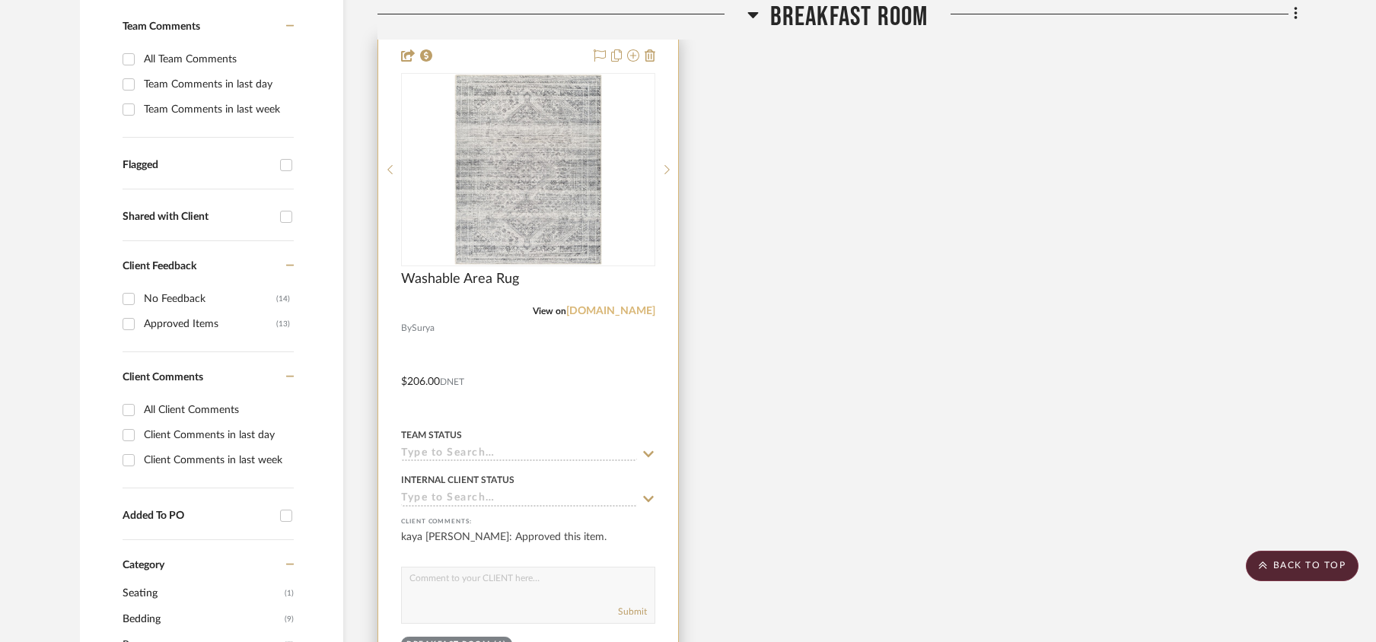
click at [632, 314] on link "[DOMAIN_NAME]" at bounding box center [610, 311] width 89 height 11
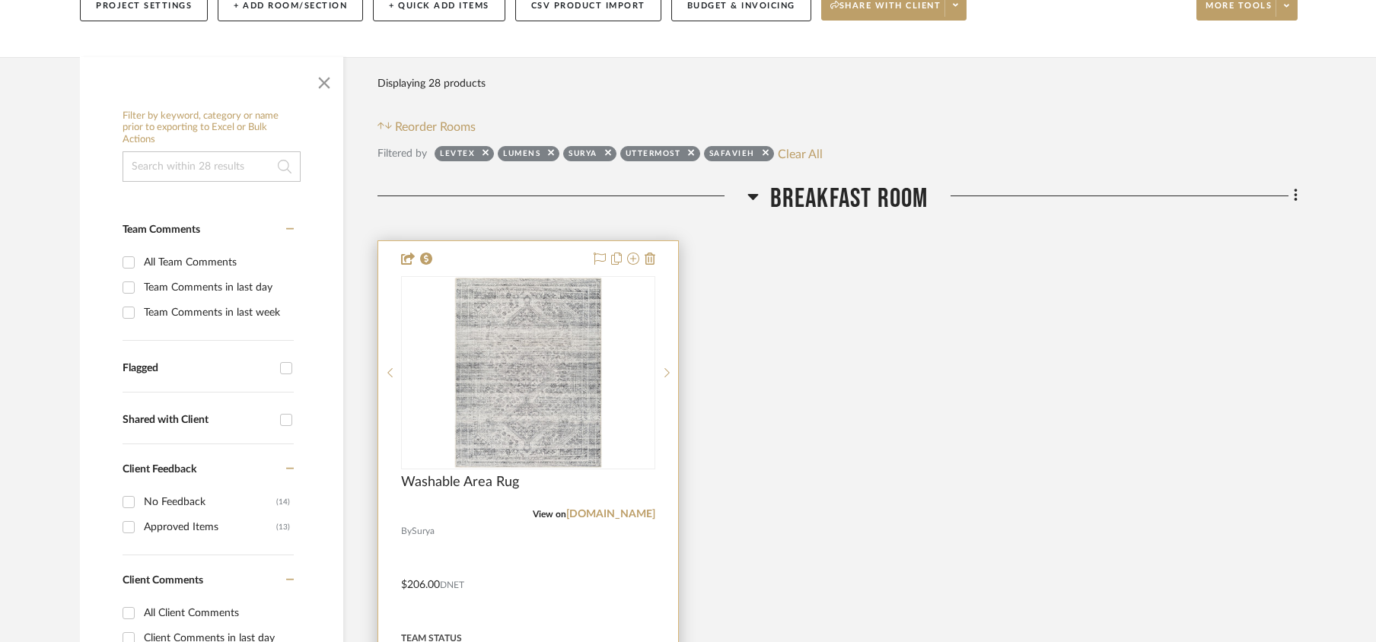
scroll to position [304, 0]
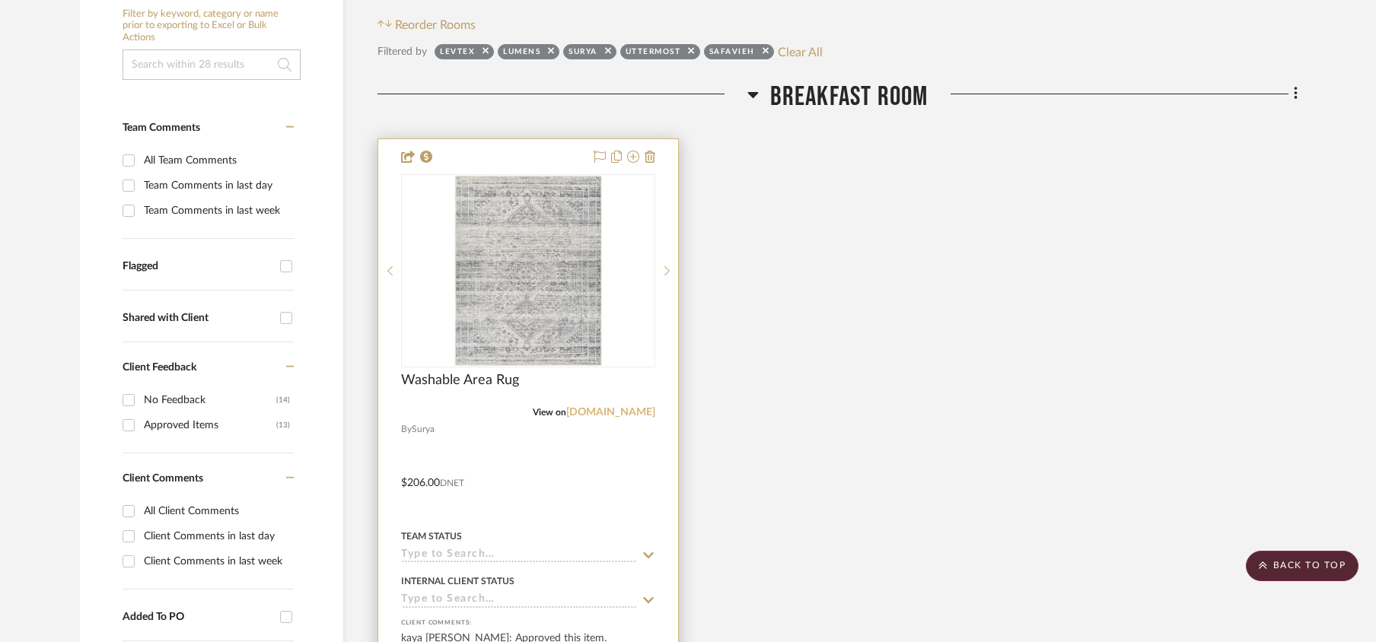
click at [618, 411] on link "[DOMAIN_NAME]" at bounding box center [610, 412] width 89 height 11
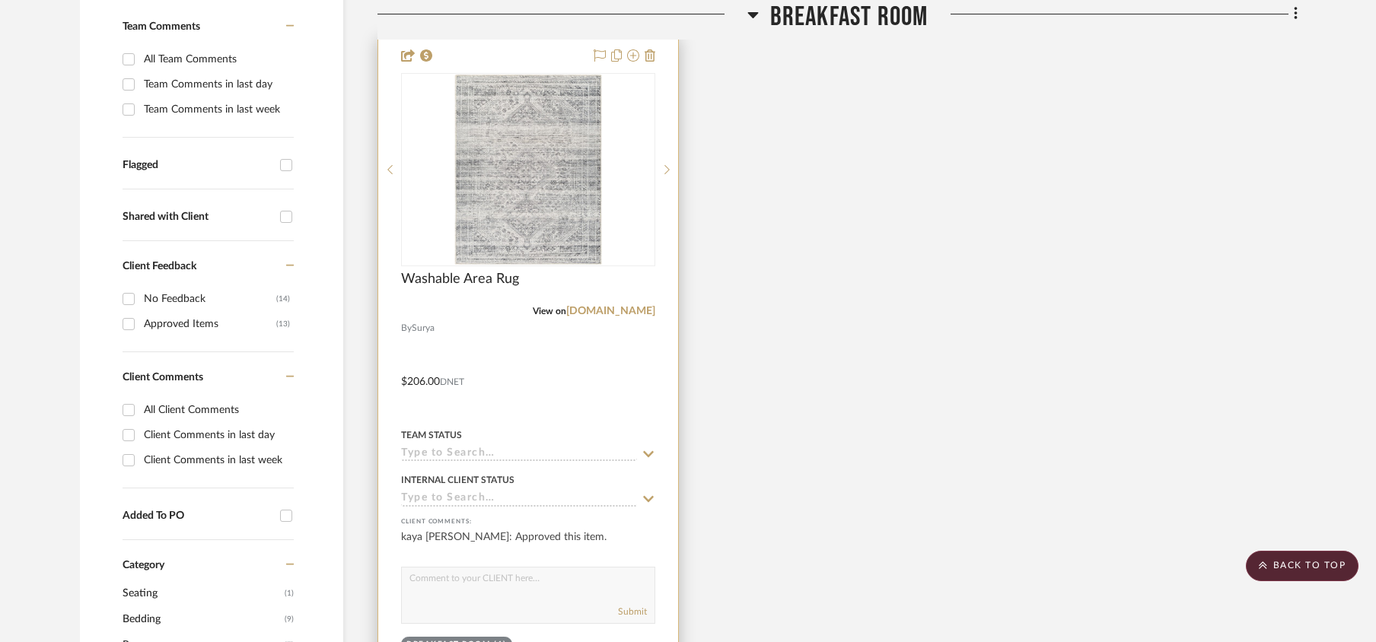
click at [461, 457] on input at bounding box center [519, 455] width 236 height 14
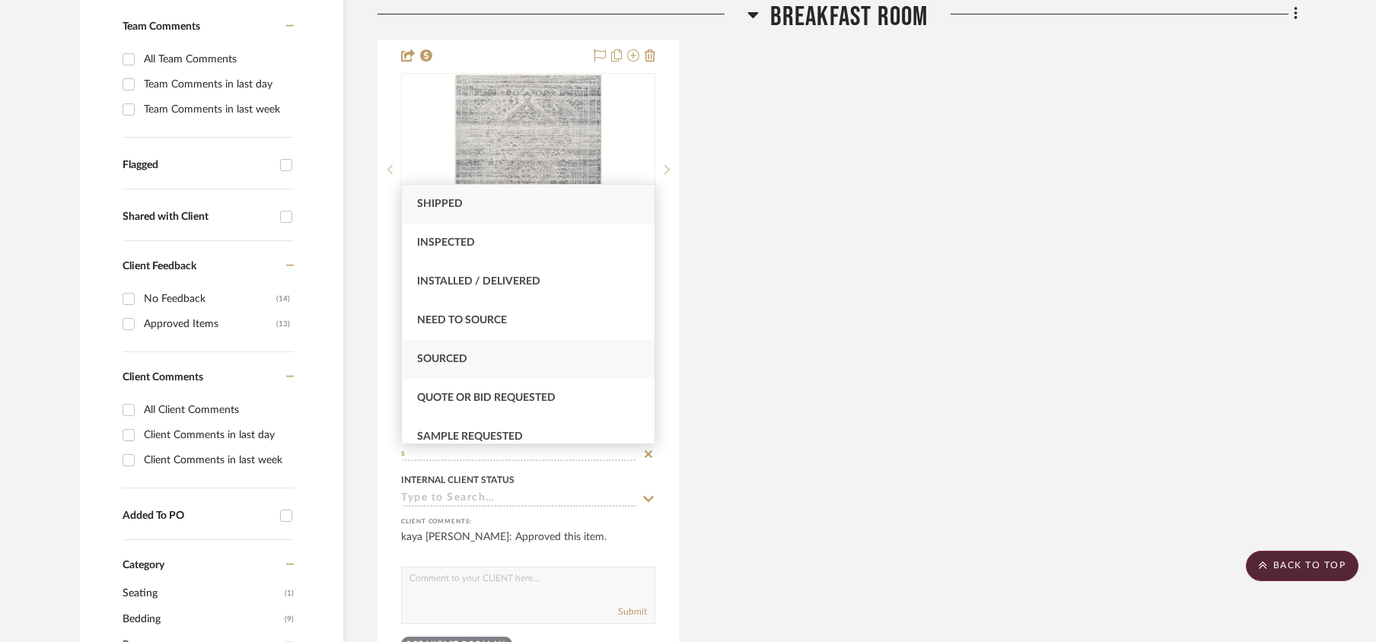
type input "s"
click at [445, 358] on span "Sourced" at bounding box center [442, 359] width 50 height 11
type input "[DATE]"
type input "Sourced"
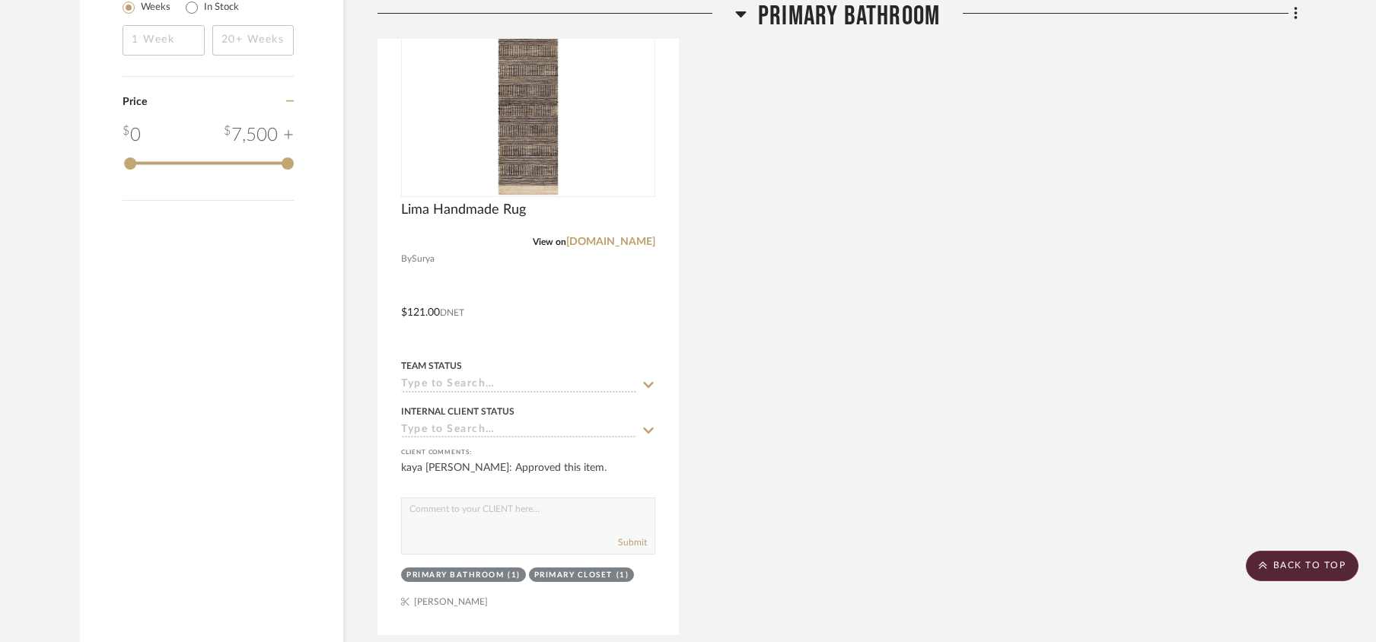
scroll to position [1928, 0]
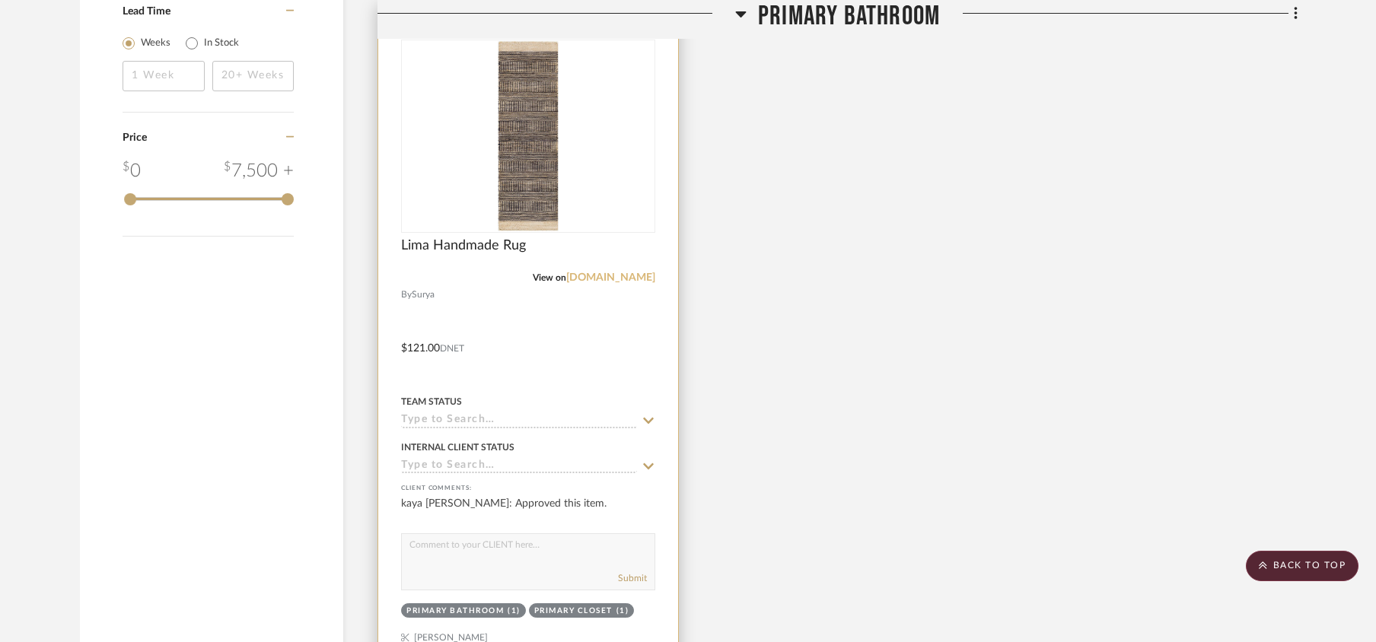
click at [636, 280] on link "[DOMAIN_NAME]" at bounding box center [610, 277] width 89 height 11
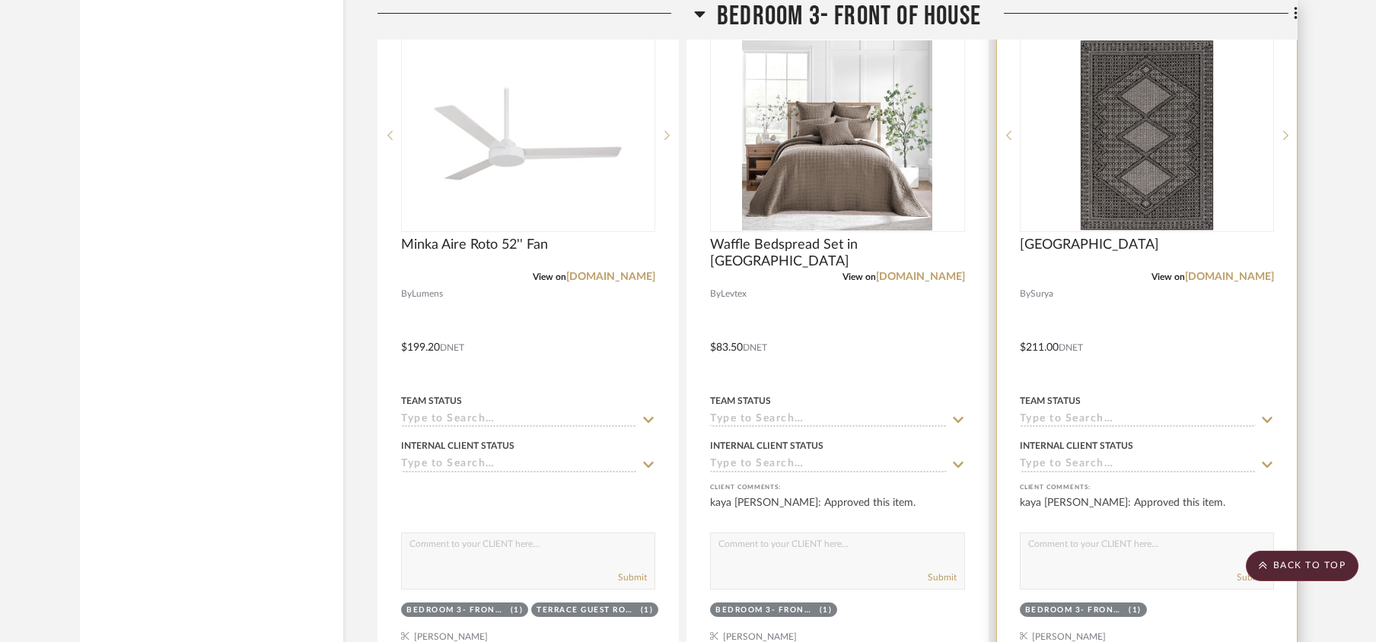
scroll to position [4262, 0]
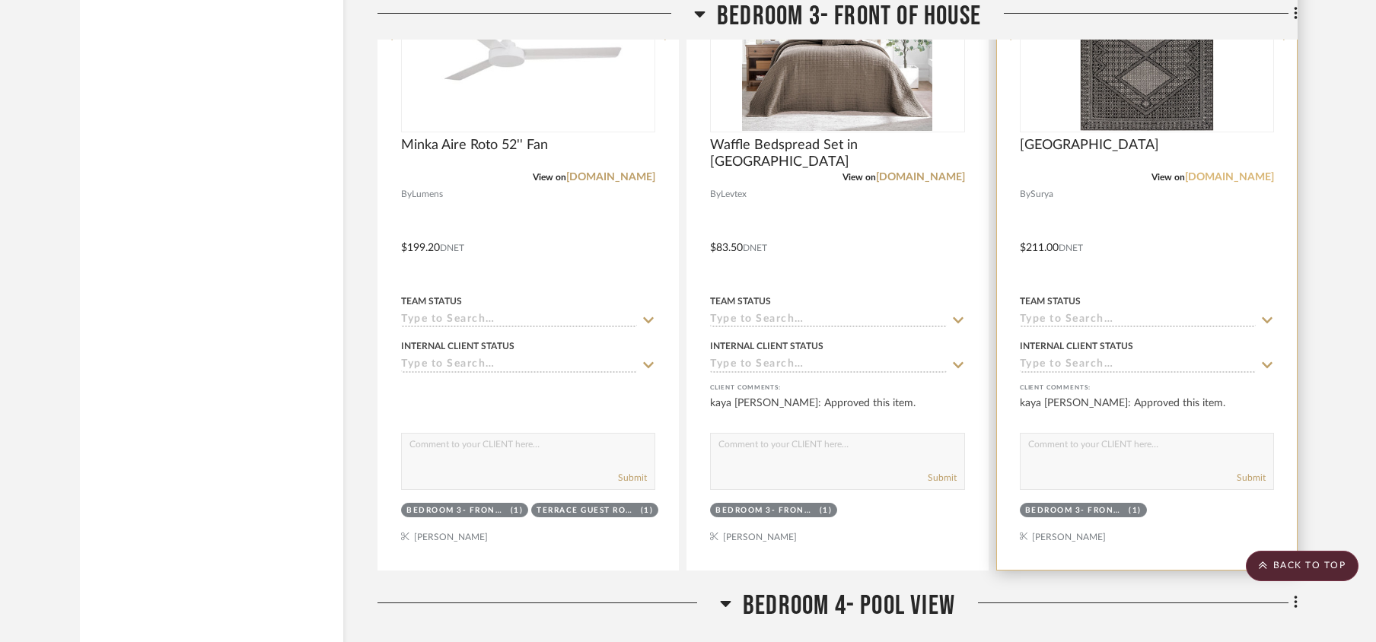
click at [1247, 183] on link "[DOMAIN_NAME]" at bounding box center [1229, 177] width 89 height 11
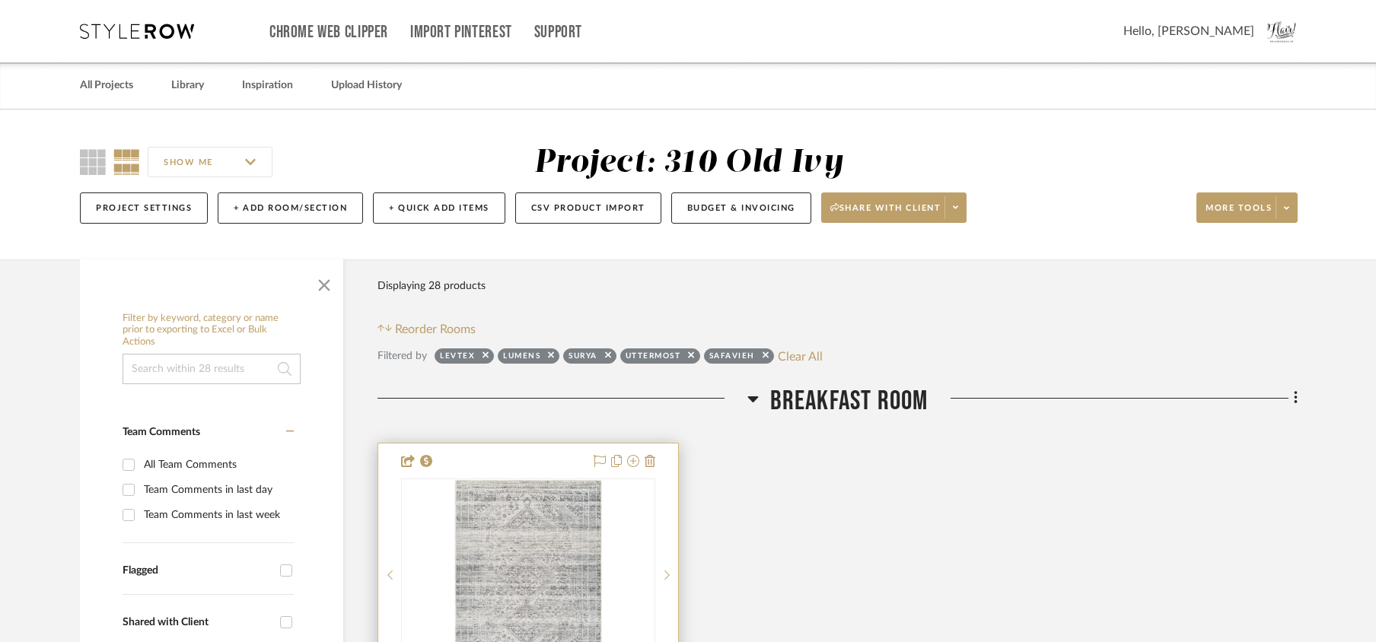
scroll to position [507, 0]
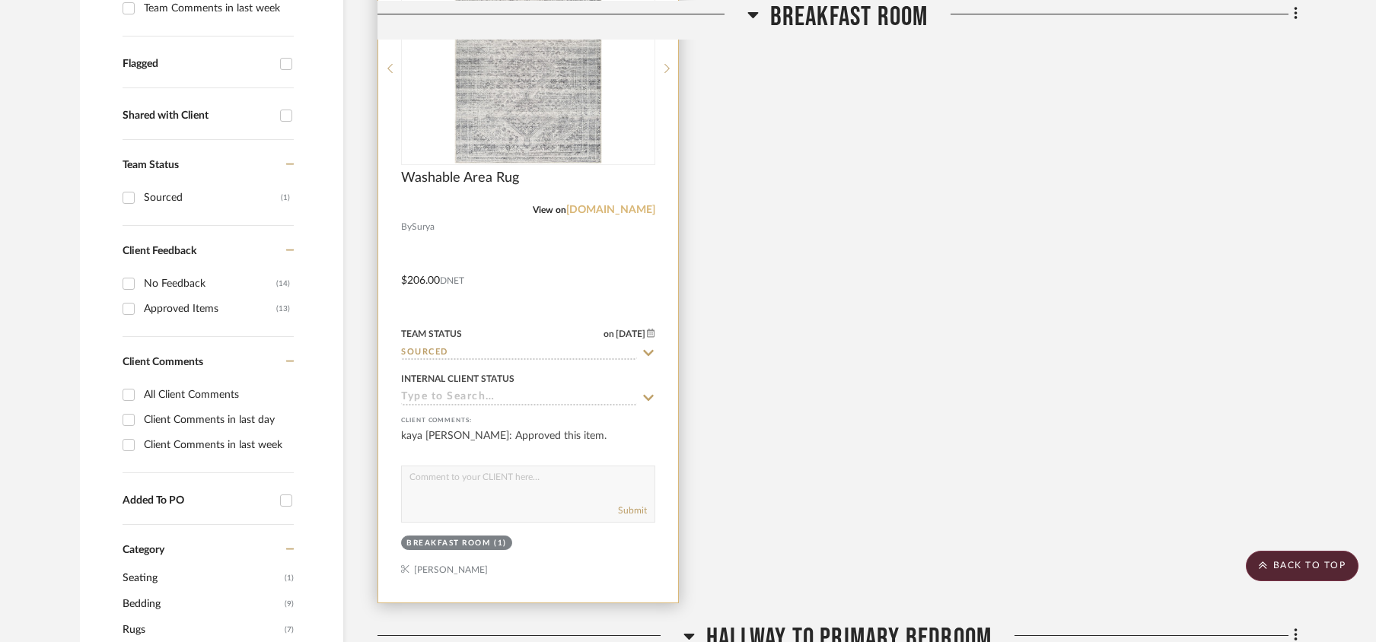
click at [633, 207] on link "[DOMAIN_NAME]" at bounding box center [610, 210] width 89 height 11
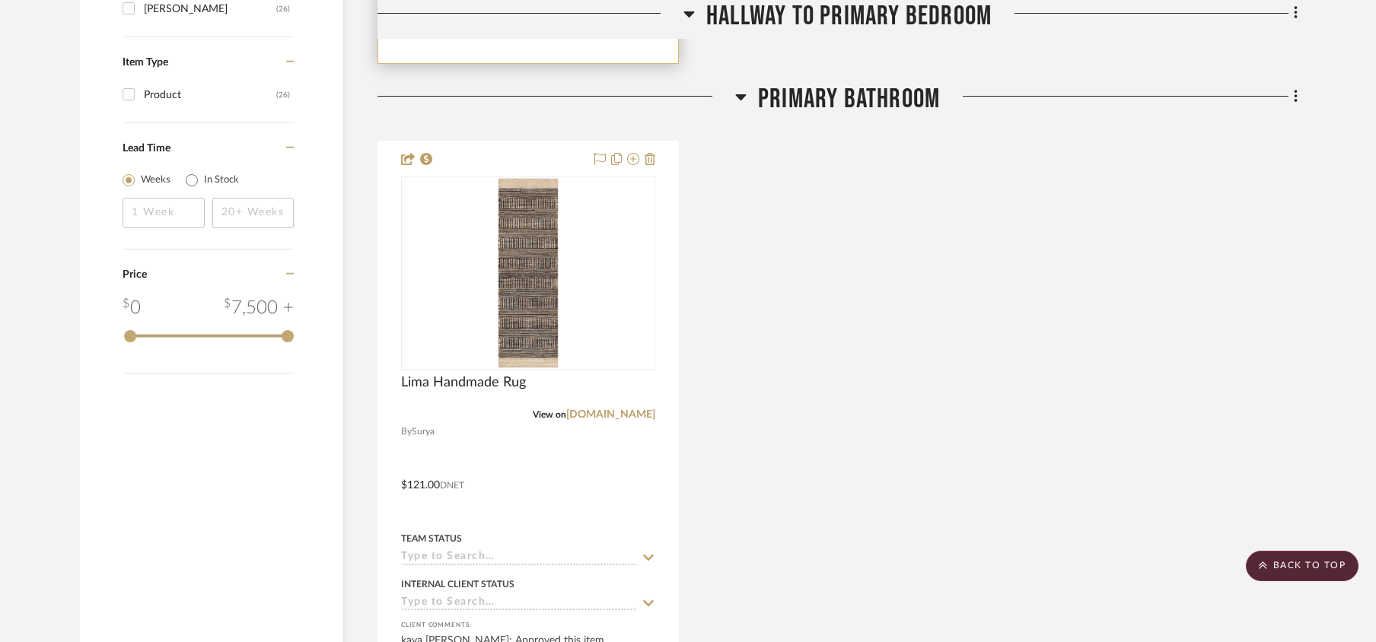
scroll to position [1827, 0]
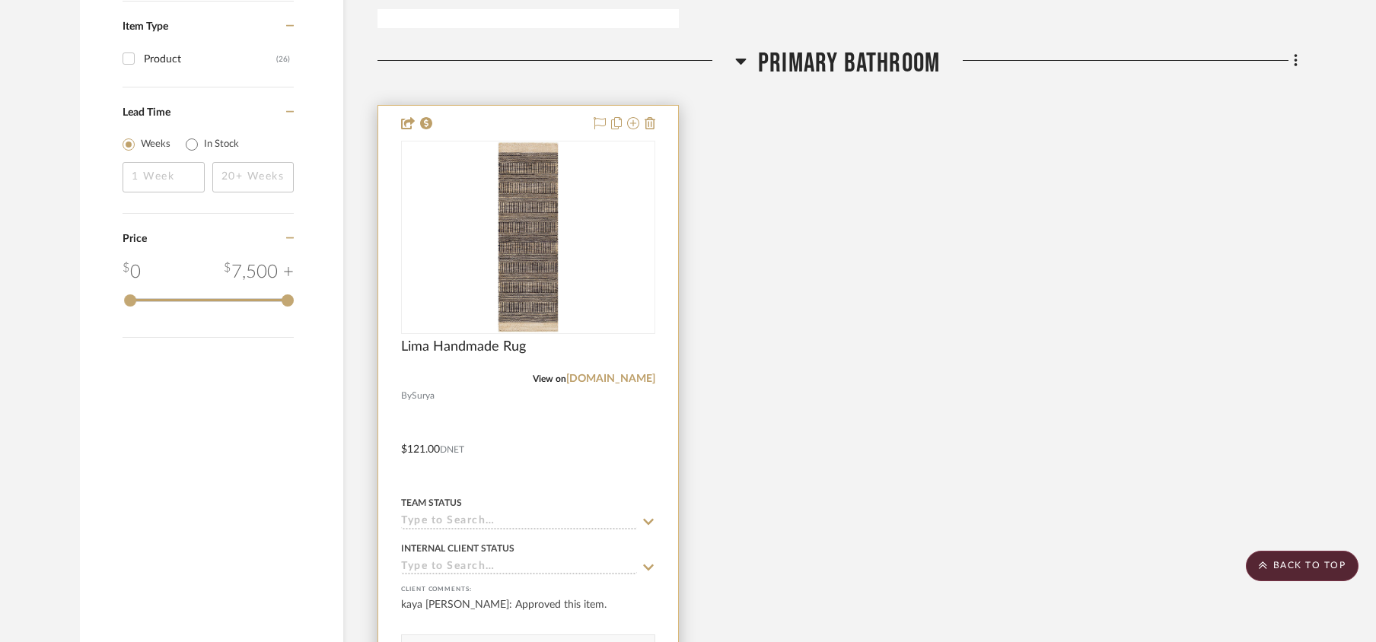
click at [434, 524] on input at bounding box center [519, 522] width 236 height 14
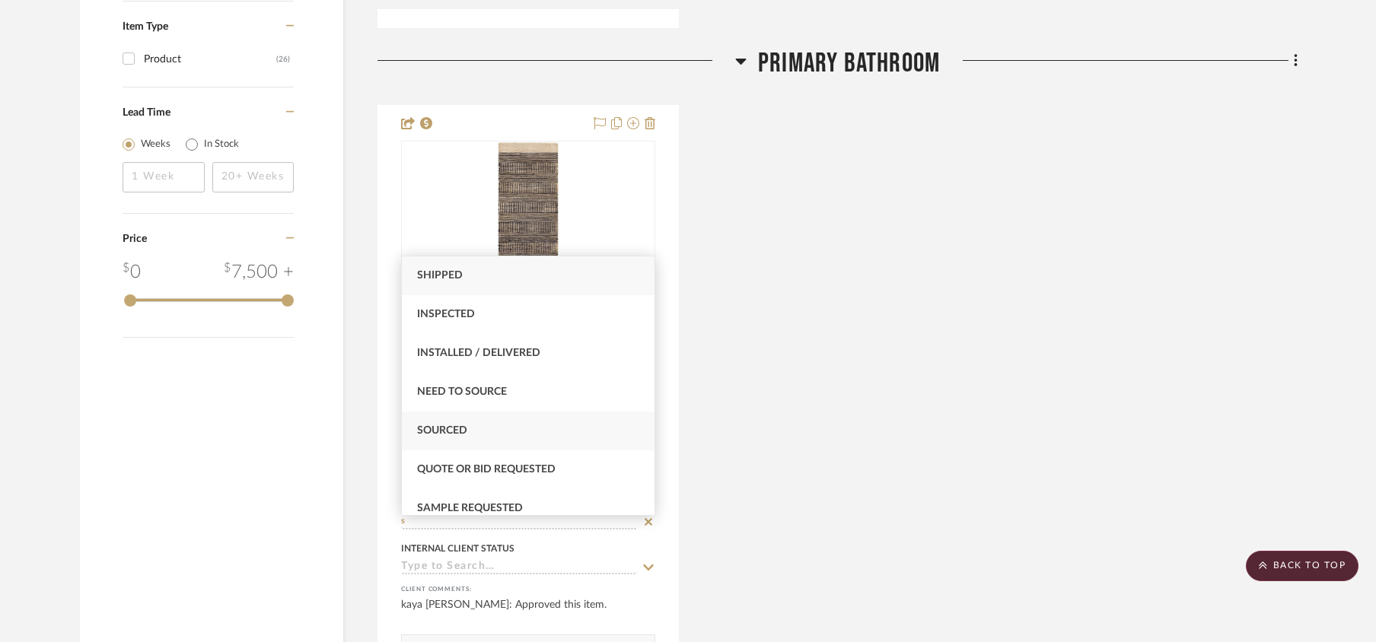
type input "s"
click at [443, 428] on span "Sourced" at bounding box center [442, 430] width 50 height 11
type input "[DATE]"
type input "Sourced"
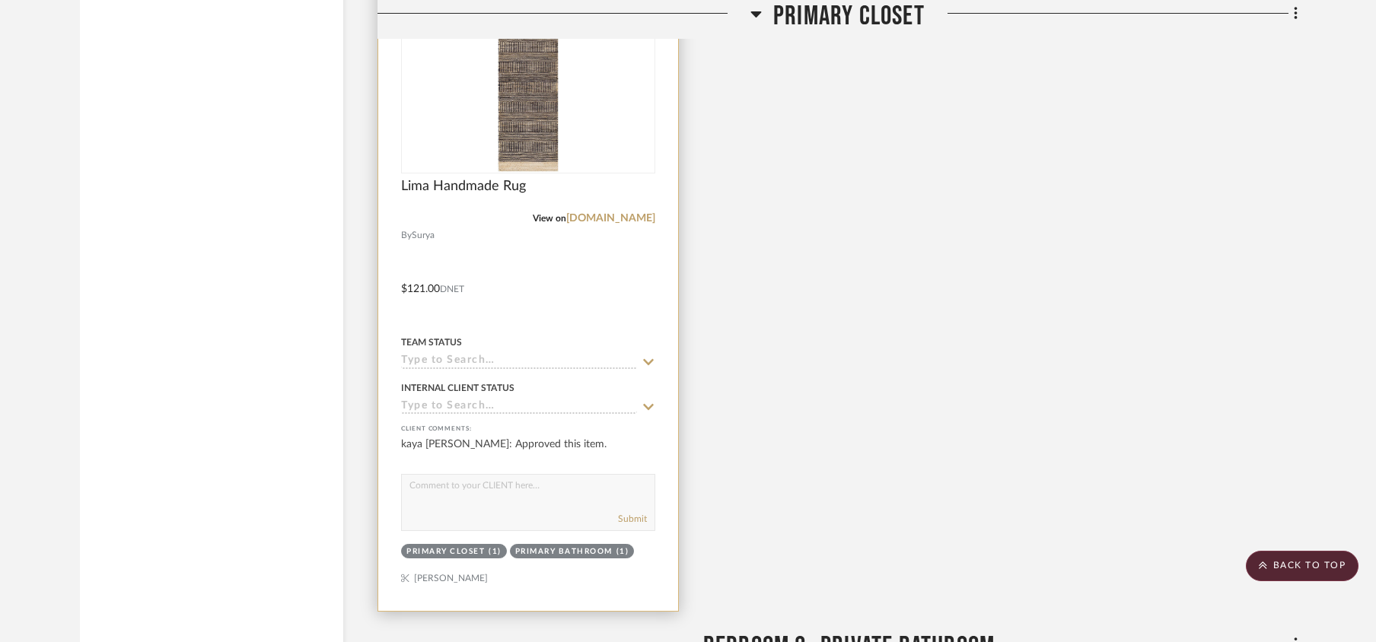
scroll to position [2740, 0]
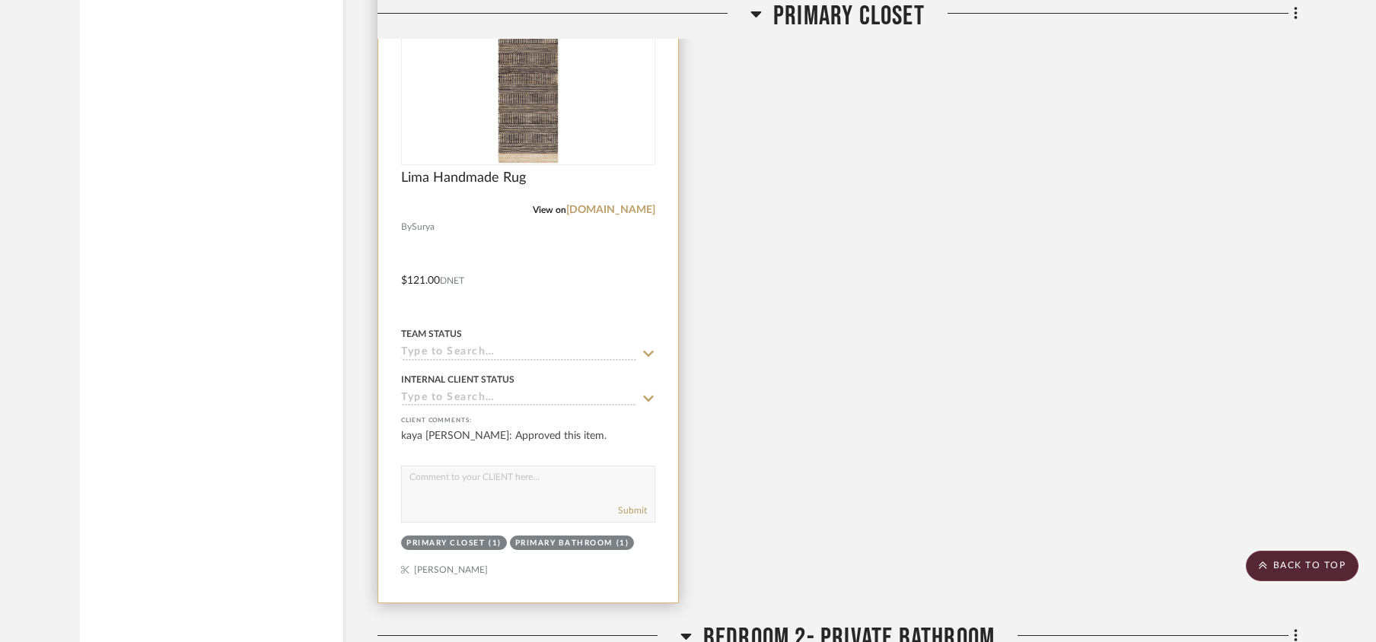
click at [429, 361] on input at bounding box center [519, 353] width 236 height 14
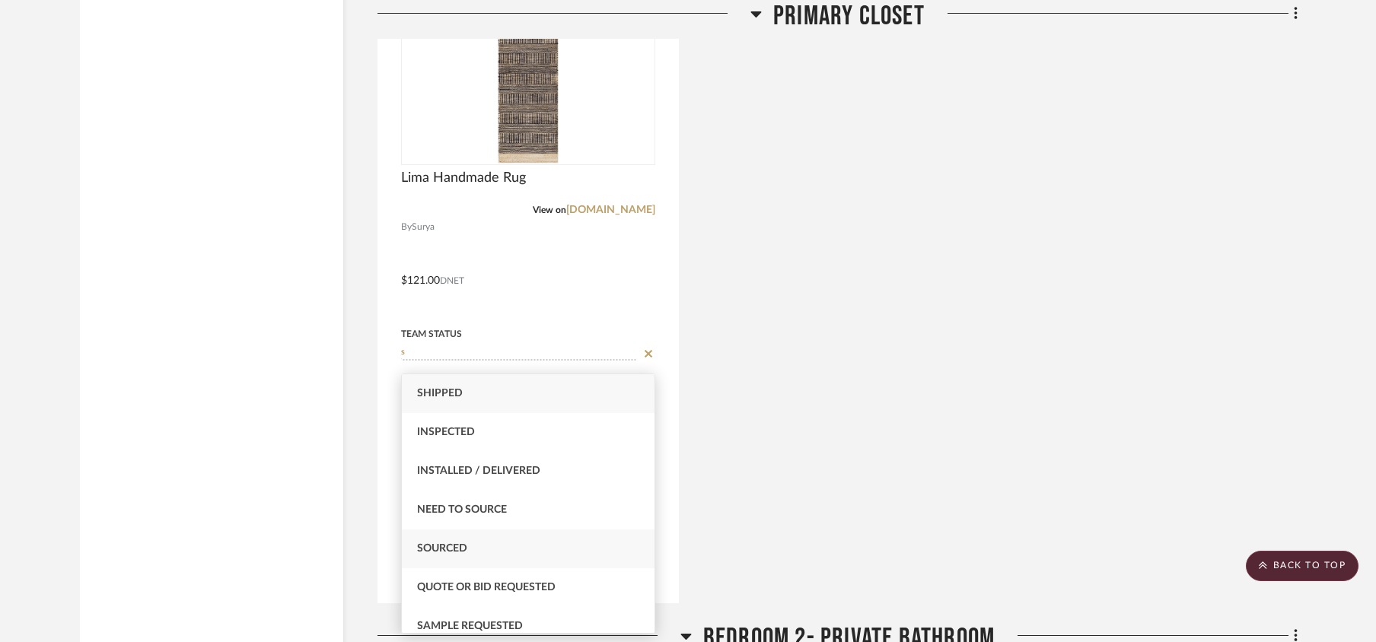
type input "s"
click at [458, 542] on div "Sourced" at bounding box center [528, 549] width 253 height 39
type input "[DATE]"
type input "Sourced"
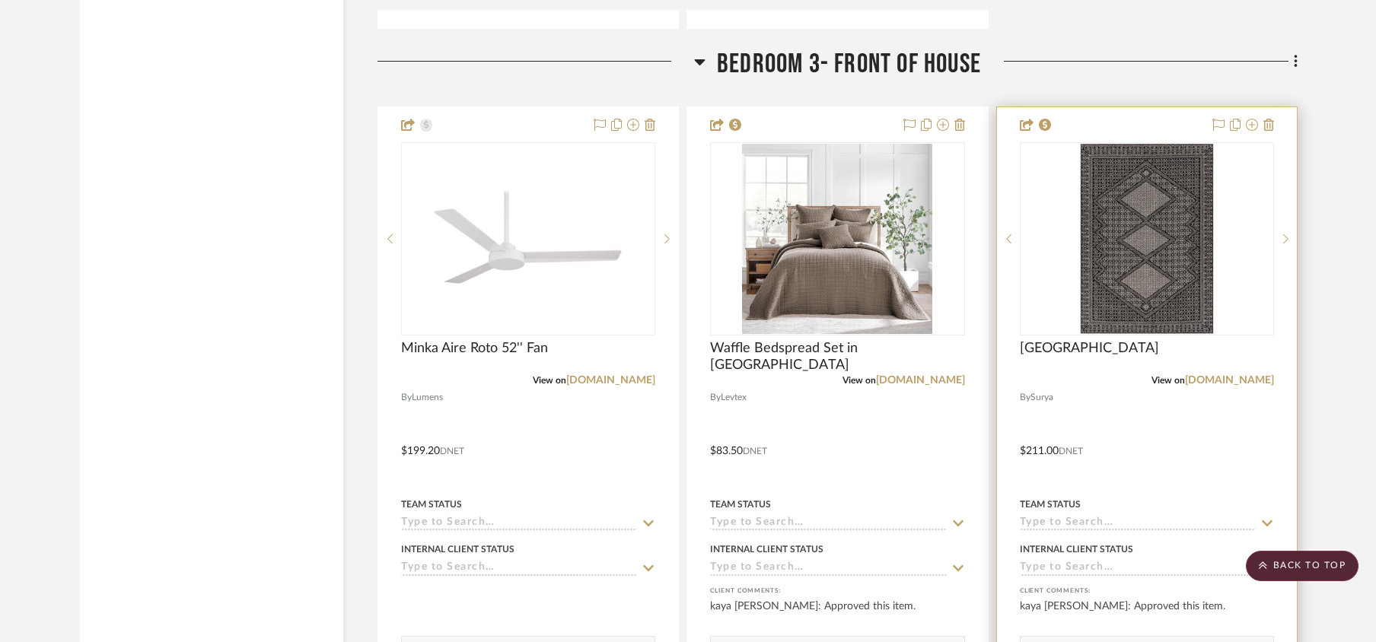
scroll to position [4262, 0]
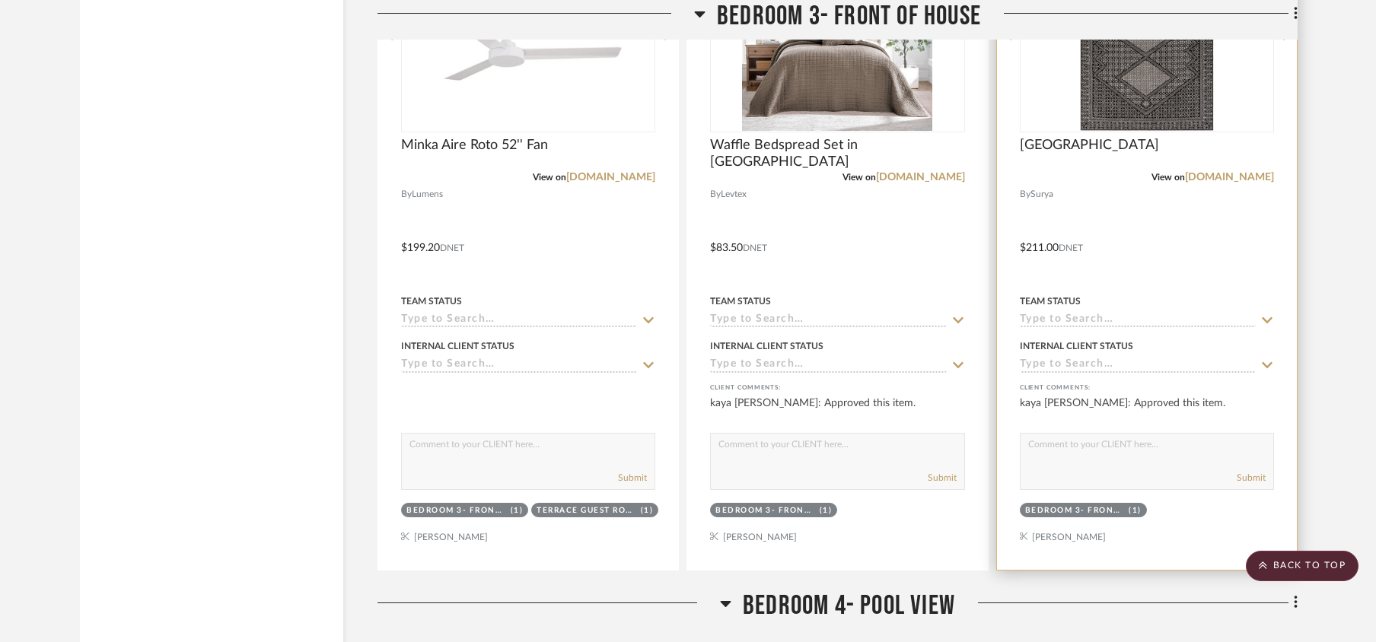
click at [1067, 328] on input at bounding box center [1138, 321] width 236 height 14
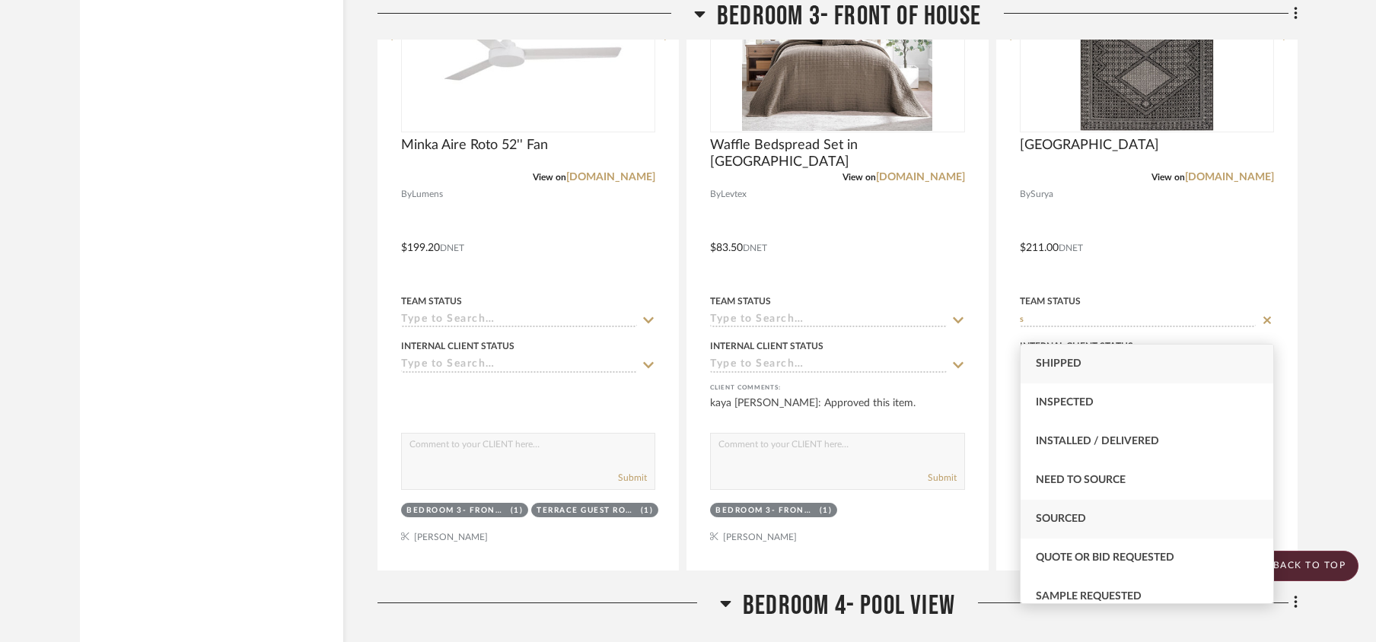
type input "s"
click at [1067, 518] on span "Sourced" at bounding box center [1061, 519] width 50 height 11
type input "[DATE]"
type input "Sourced"
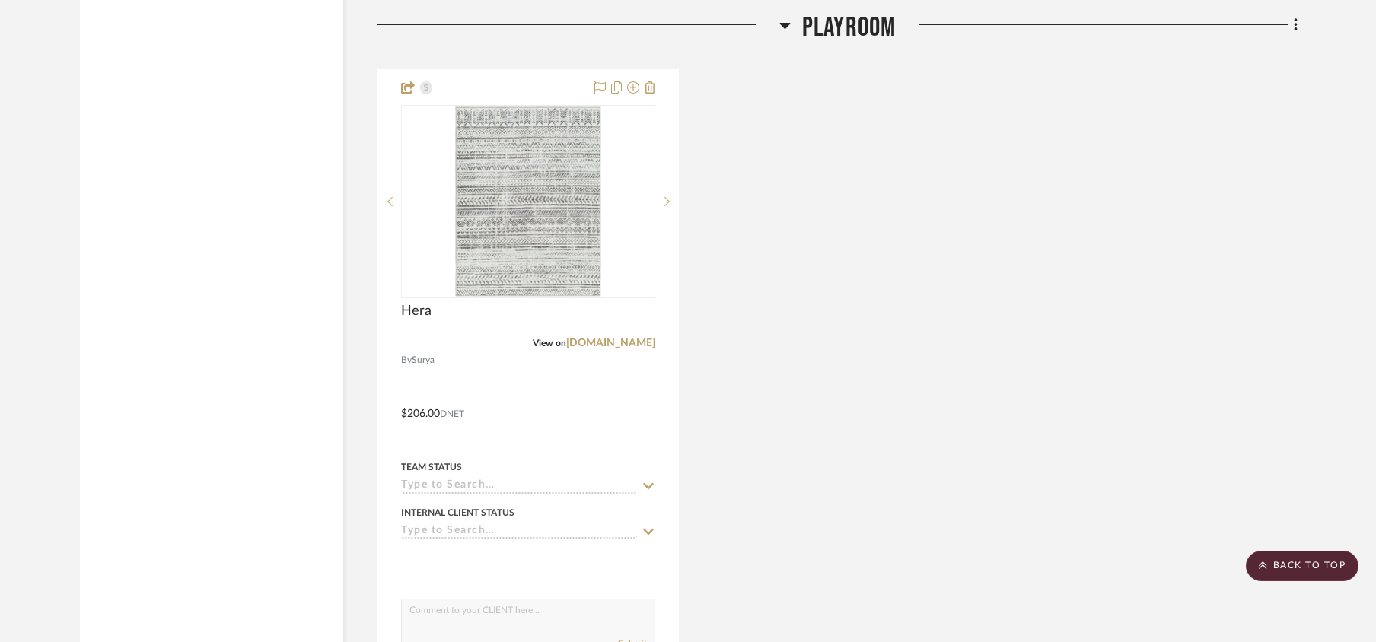
scroll to position [6292, 0]
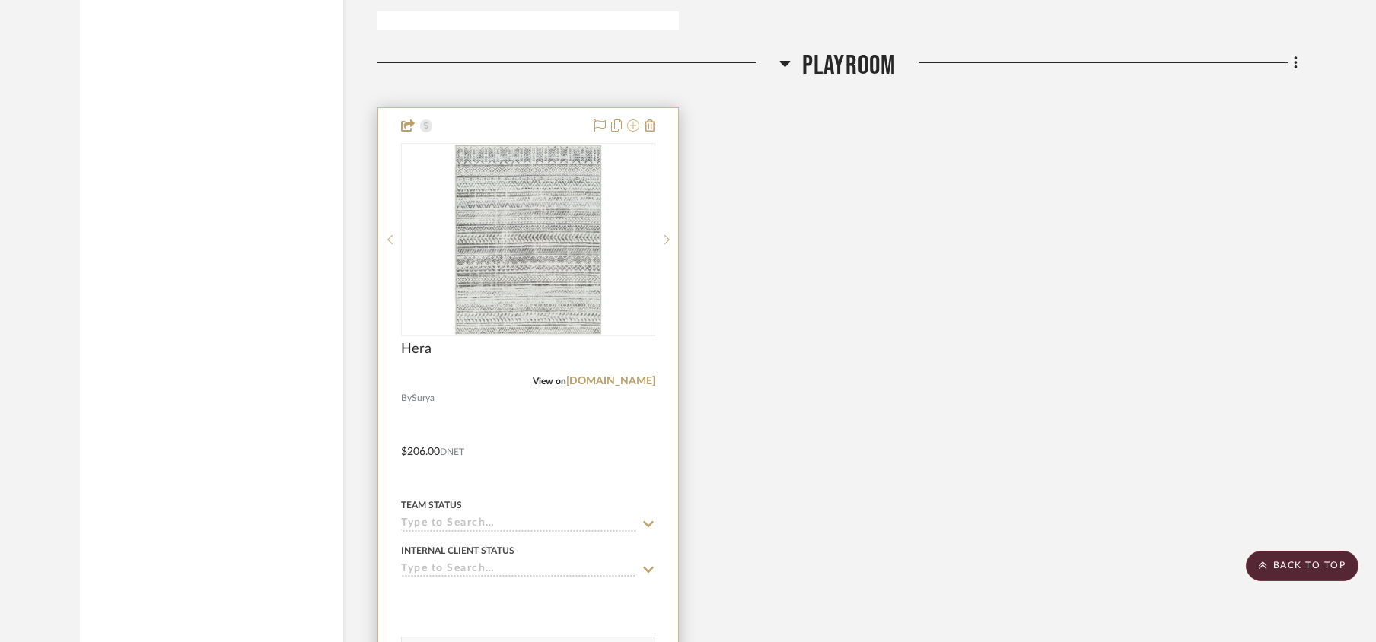
click at [635, 132] on icon at bounding box center [633, 125] width 12 height 12
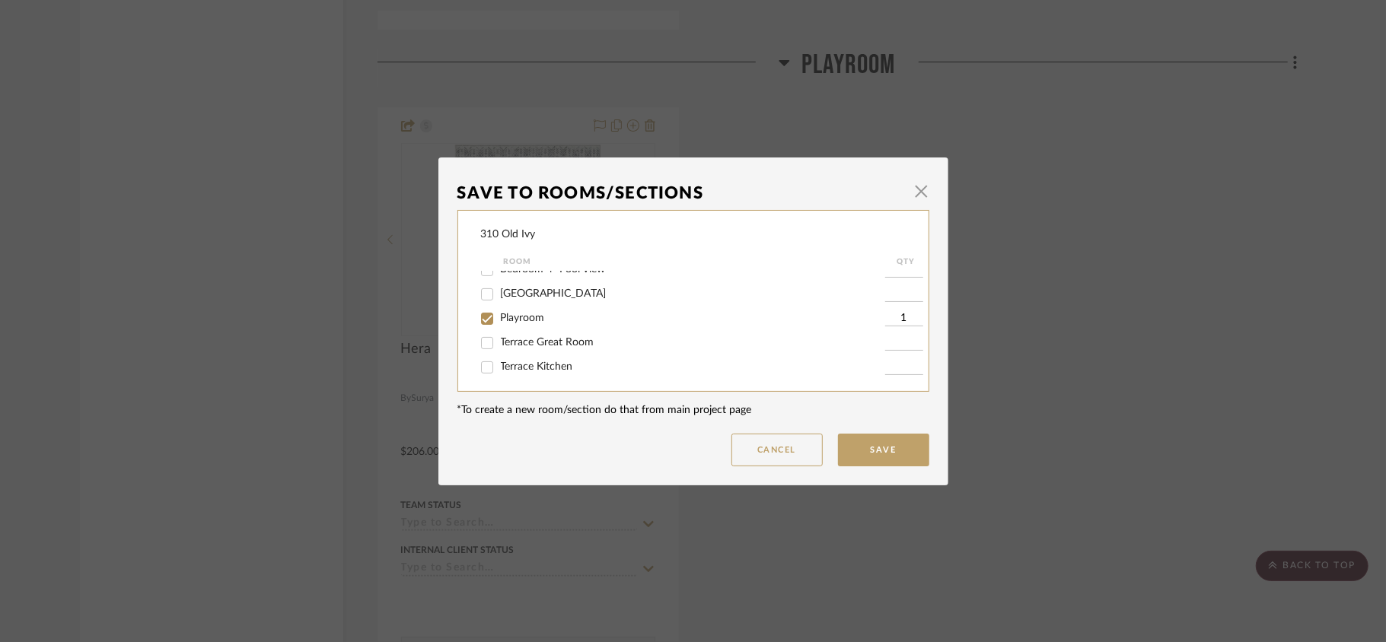
scroll to position [304, 0]
click at [480, 375] on input "Playroom" at bounding box center [487, 368] width 24 height 24
checkbox input "false"
click at [851, 448] on button "Save" at bounding box center [883, 450] width 91 height 33
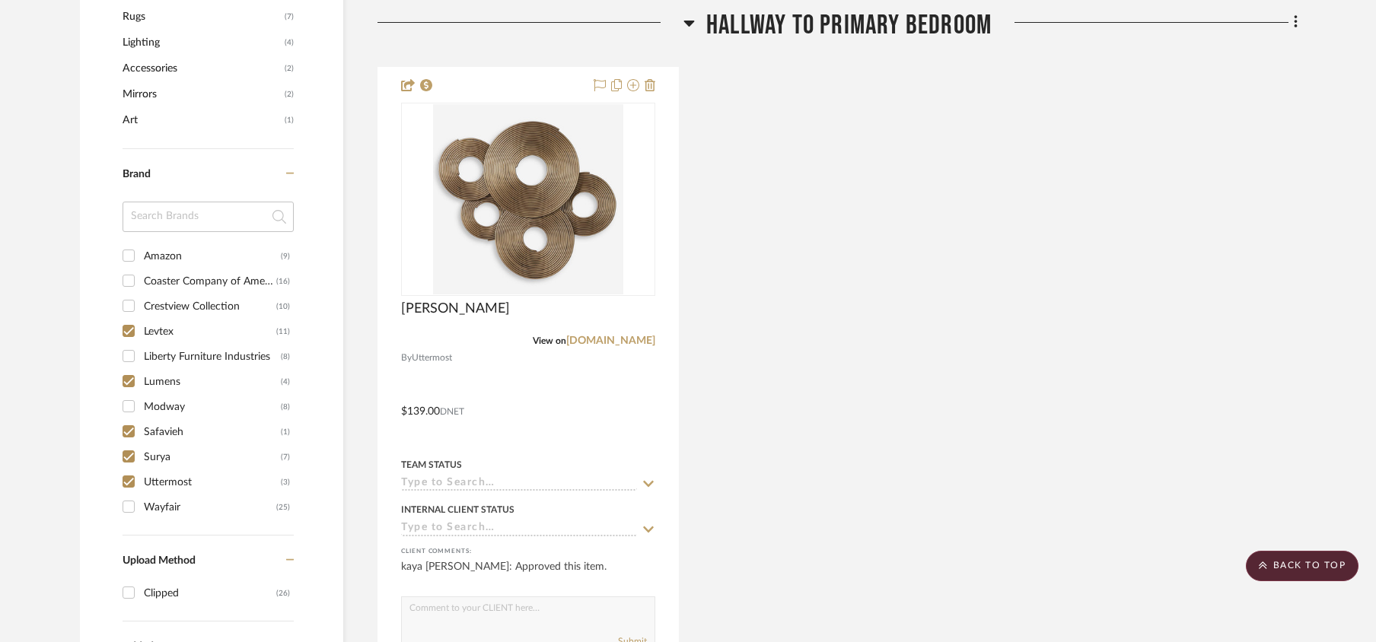
scroll to position [1218, 0]
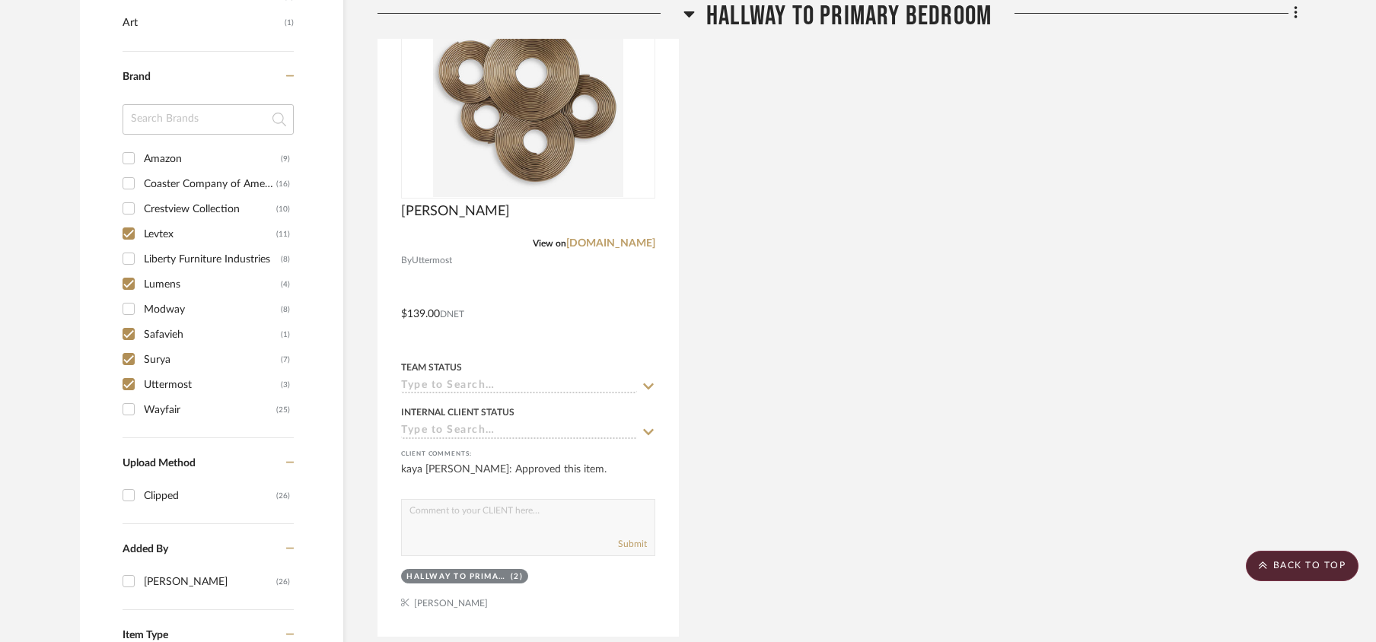
drag, startPoint x: 126, startPoint y: 363, endPoint x: 161, endPoint y: 364, distance: 35.8
click at [126, 363] on input "Surya (7)" at bounding box center [128, 359] width 24 height 24
checkbox input "false"
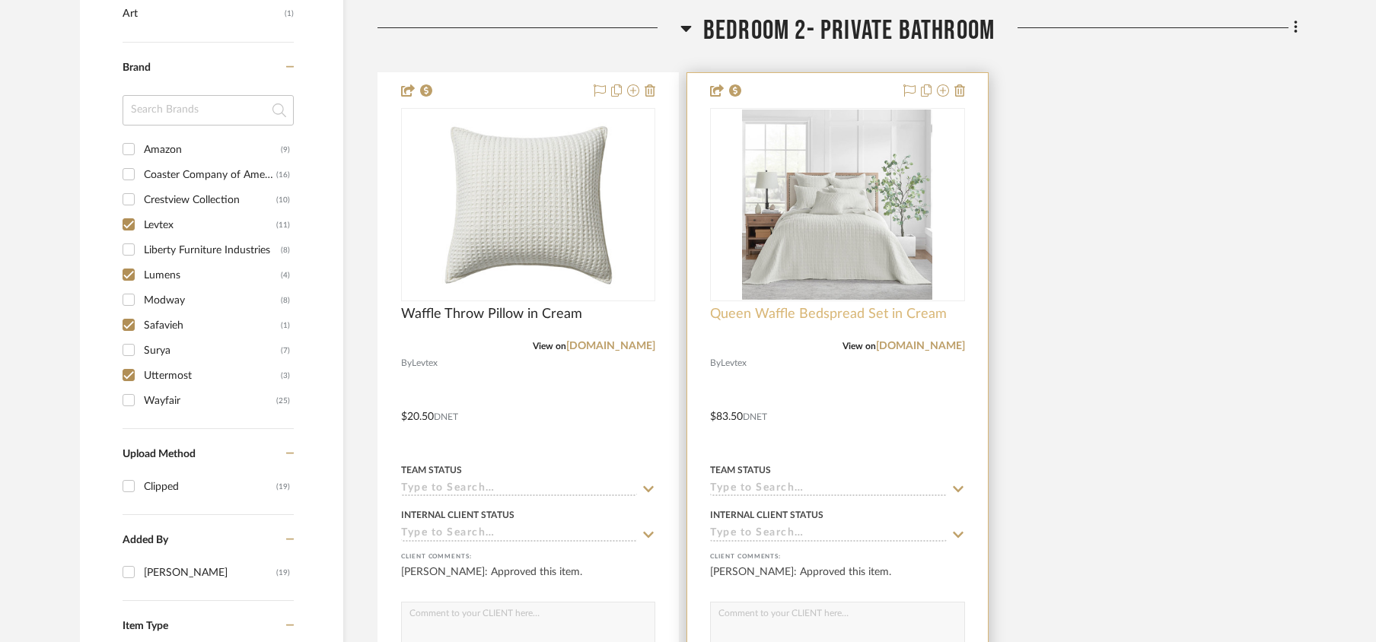
scroll to position [1116, 0]
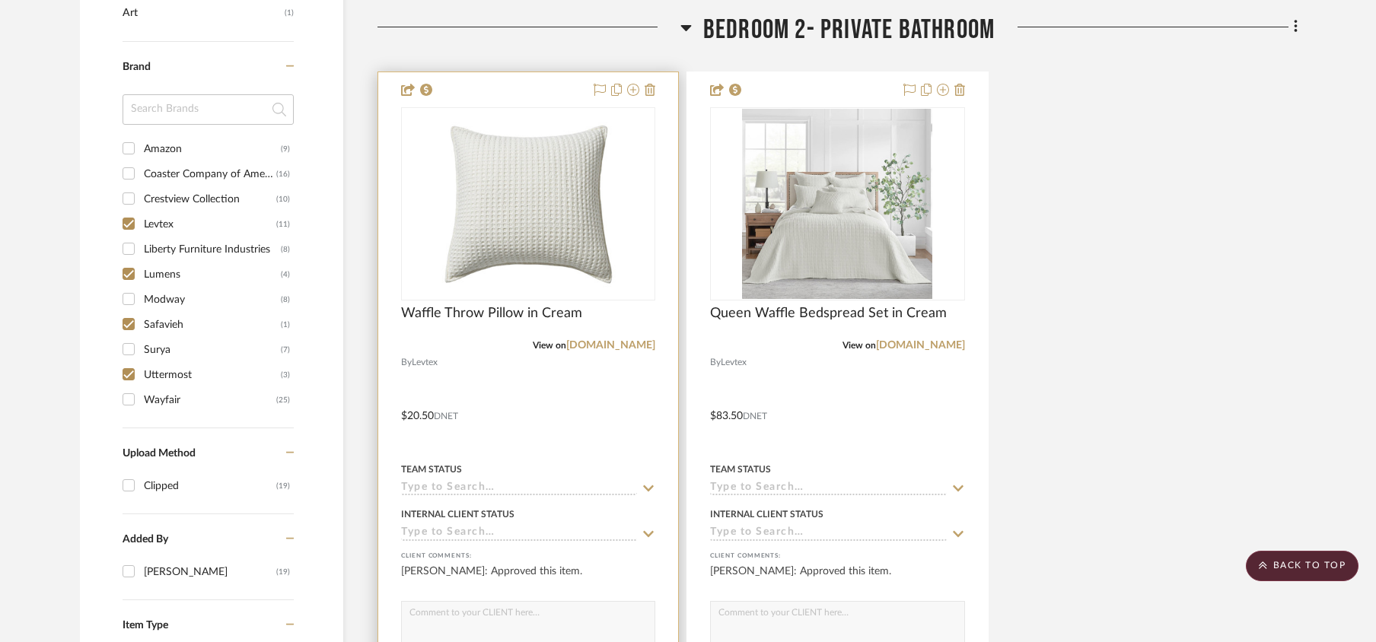
click at [428, 489] on input at bounding box center [519, 489] width 236 height 14
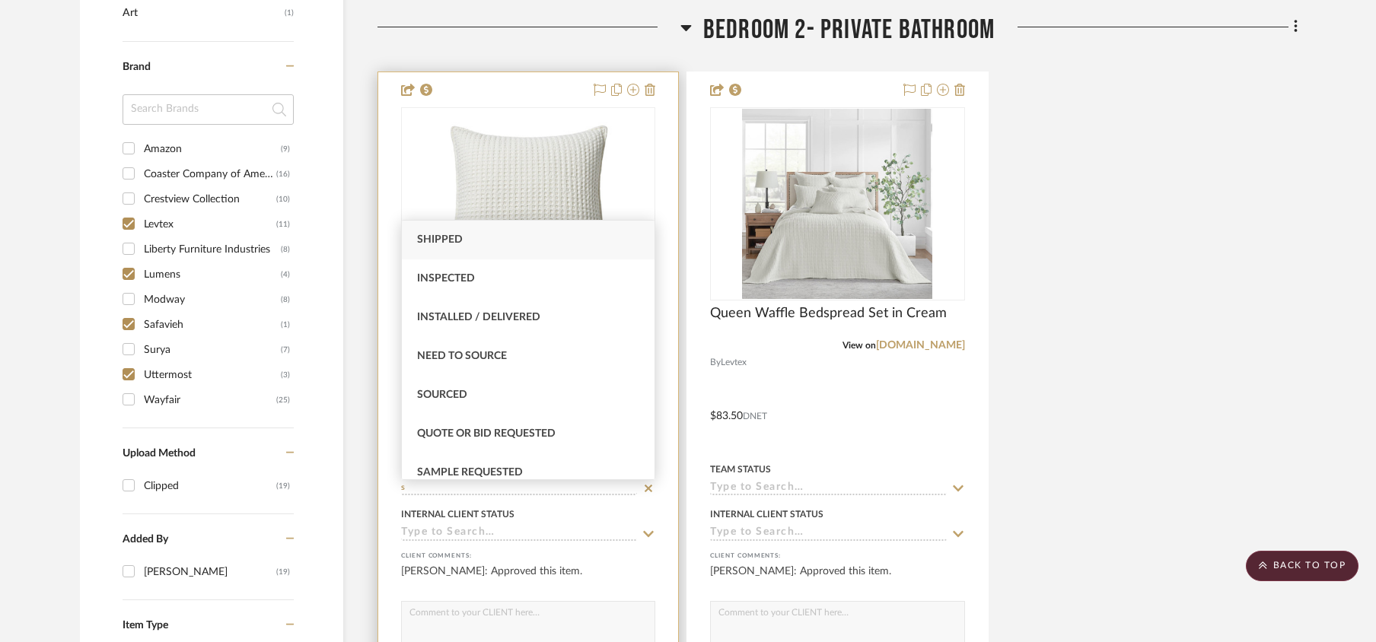
type input "s"
click at [455, 390] on span "Sourced" at bounding box center [442, 395] width 50 height 11
type input "[DATE]"
type input "Sourced"
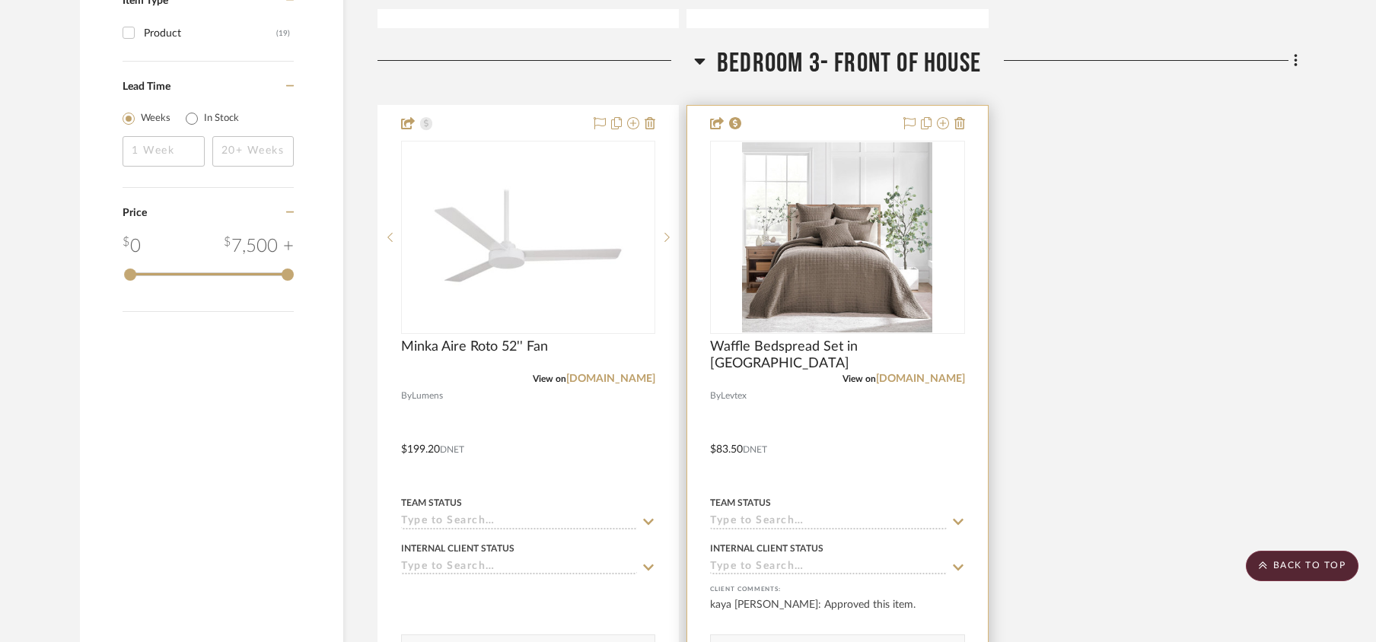
scroll to position [1928, 0]
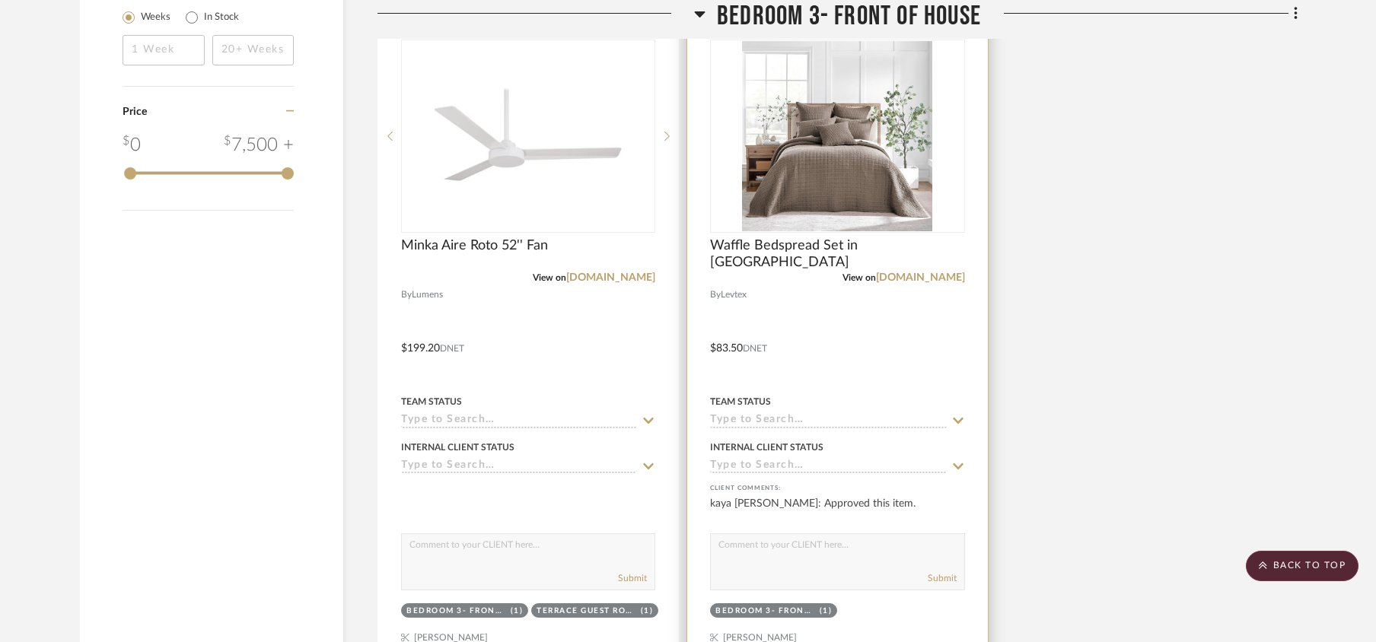
click at [750, 421] on input at bounding box center [828, 421] width 236 height 14
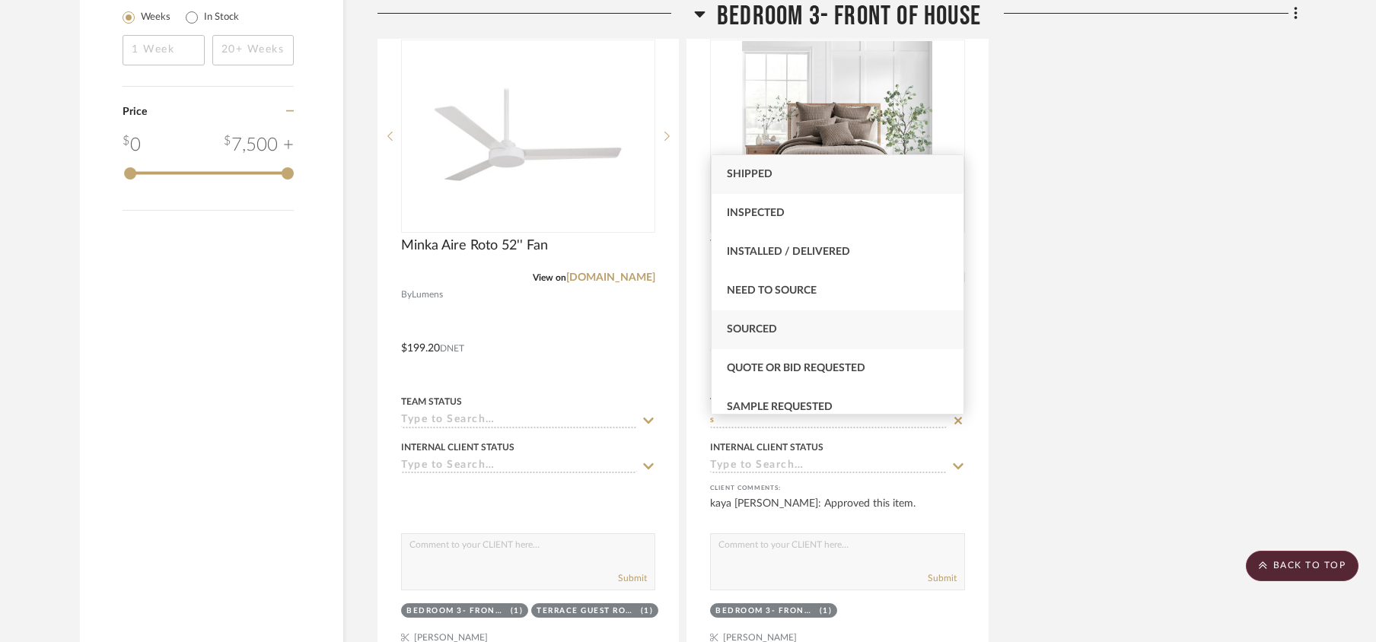
type input "s"
click at [755, 330] on span "Sourced" at bounding box center [752, 329] width 50 height 11
type input "[DATE]"
type input "Sourced"
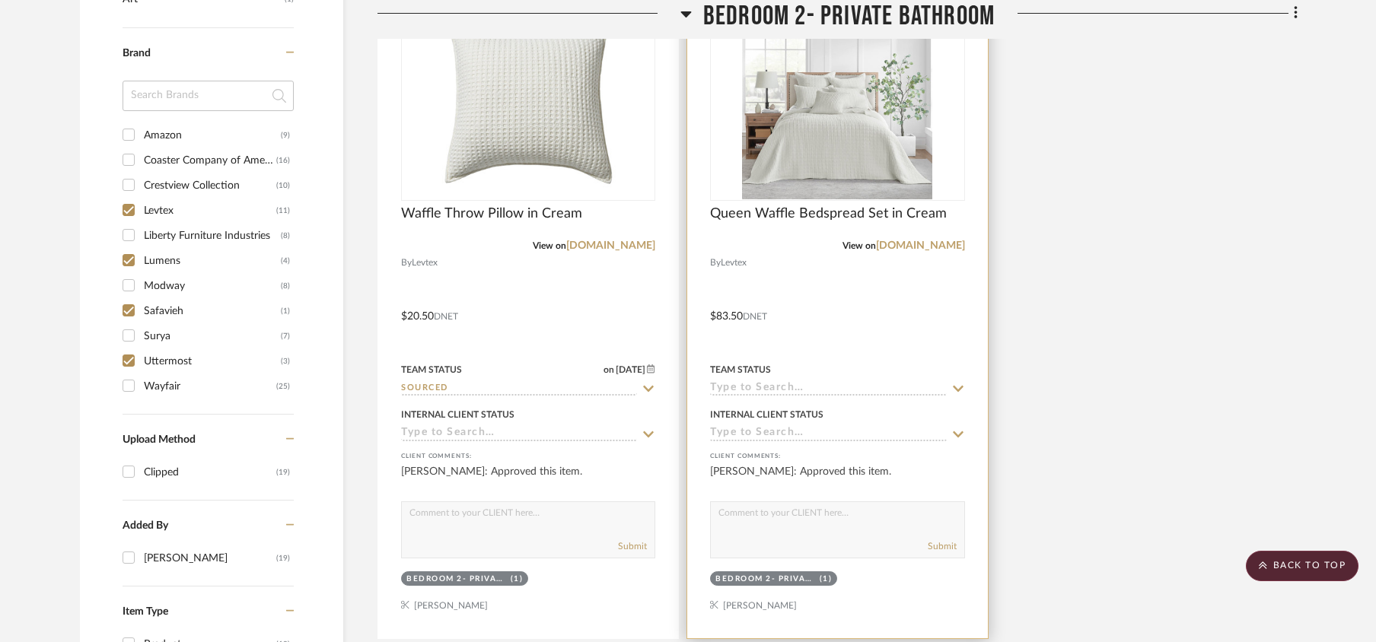
scroll to position [1218, 0]
click at [771, 384] on input at bounding box center [828, 387] width 236 height 14
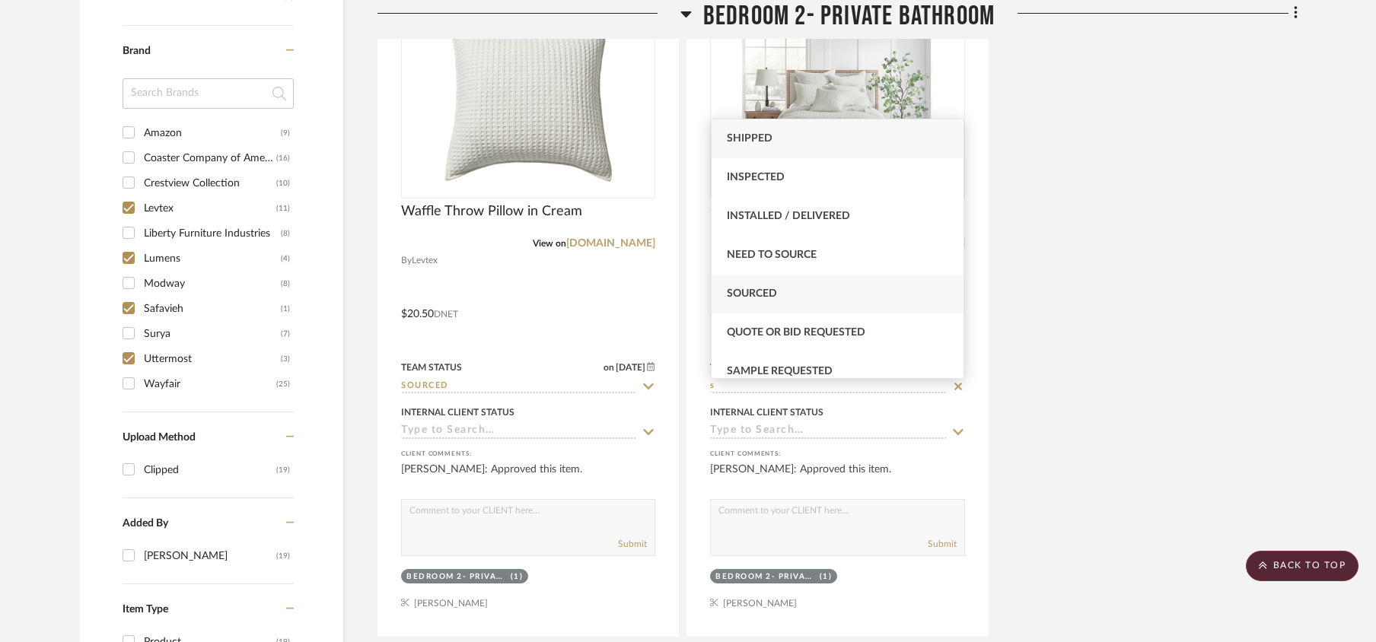
type input "s"
click at [776, 287] on div "Sourced" at bounding box center [838, 294] width 253 height 39
type input "[DATE]"
type input "Sourced"
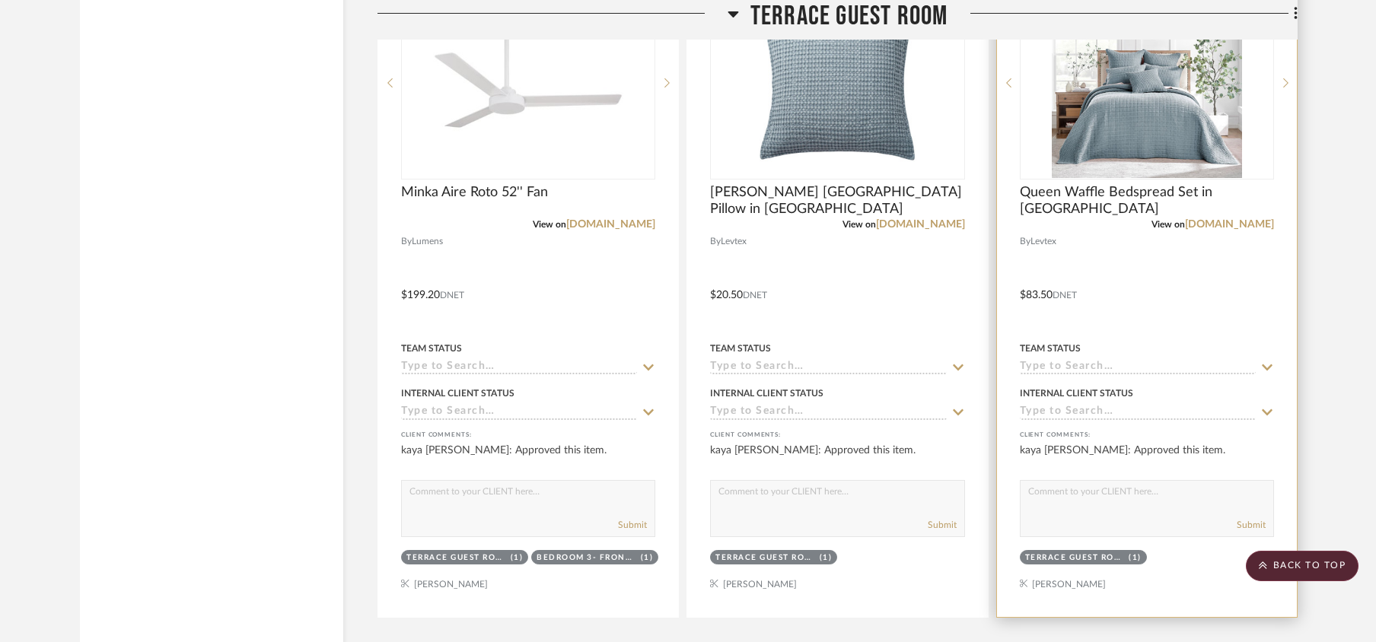
scroll to position [4262, 0]
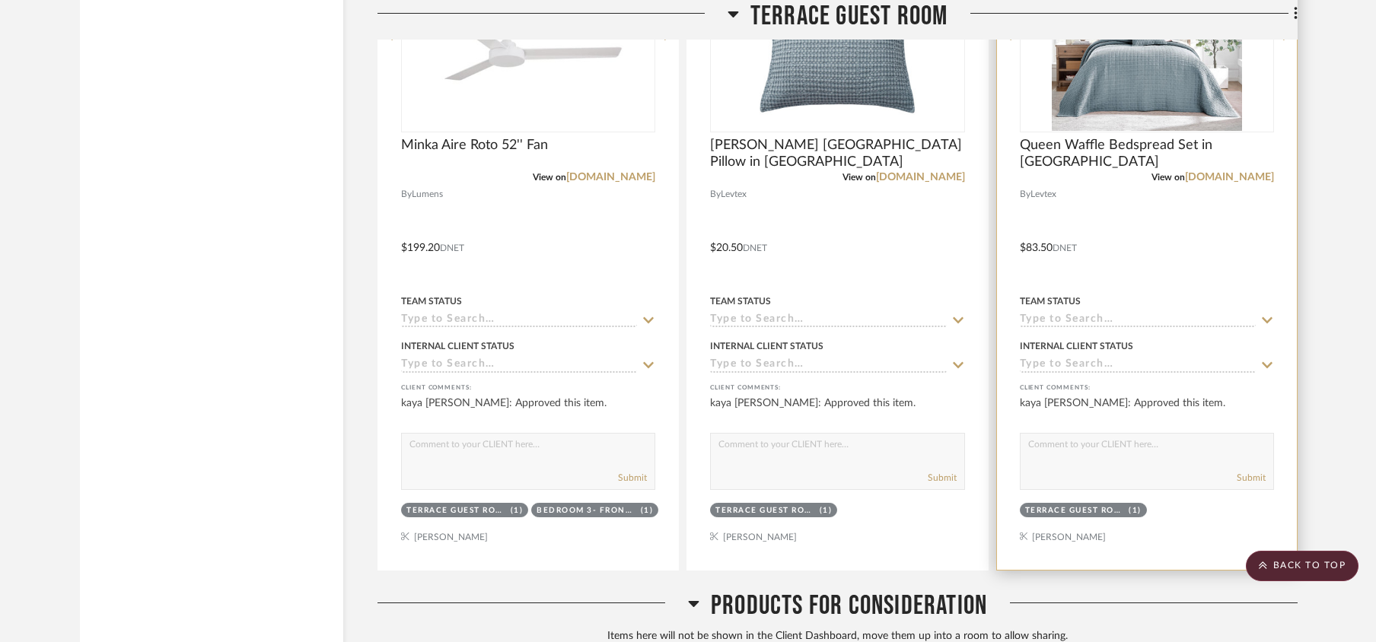
click at [1102, 328] on input at bounding box center [1138, 321] width 236 height 14
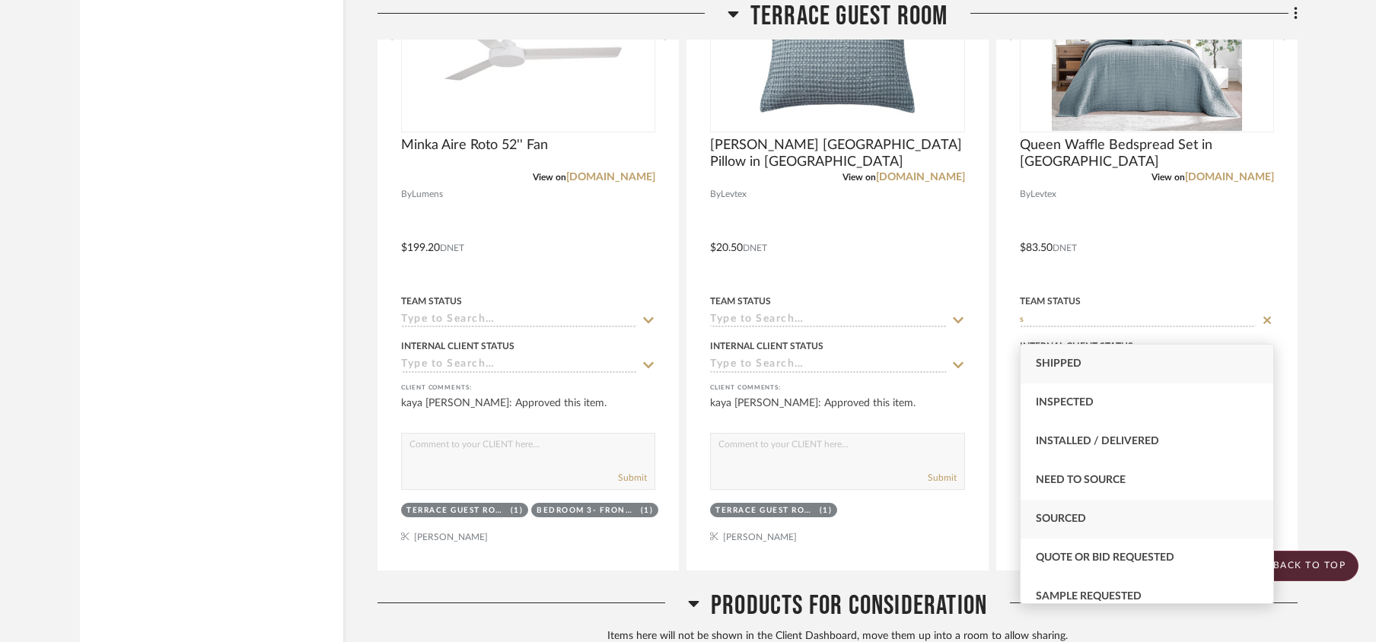
type input "s"
click at [1063, 507] on div "Sourced" at bounding box center [1147, 519] width 253 height 39
type input "[DATE]"
type input "Sourced"
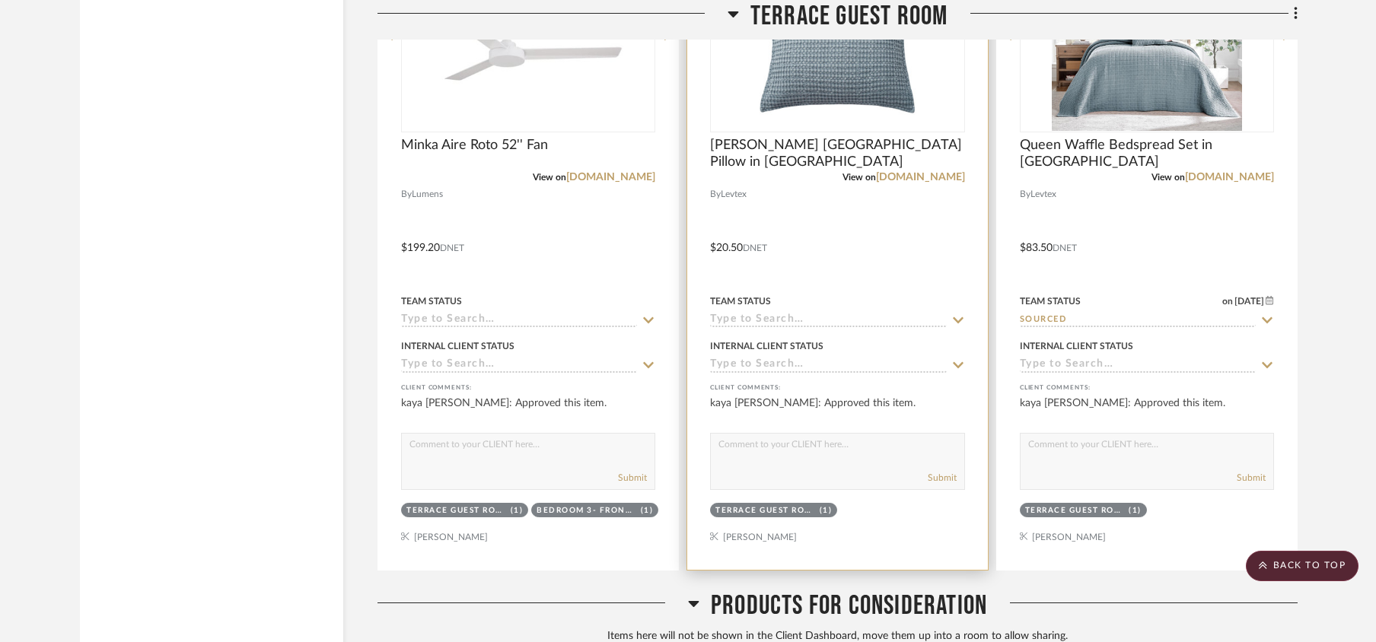
click at [813, 327] on input at bounding box center [828, 321] width 236 height 14
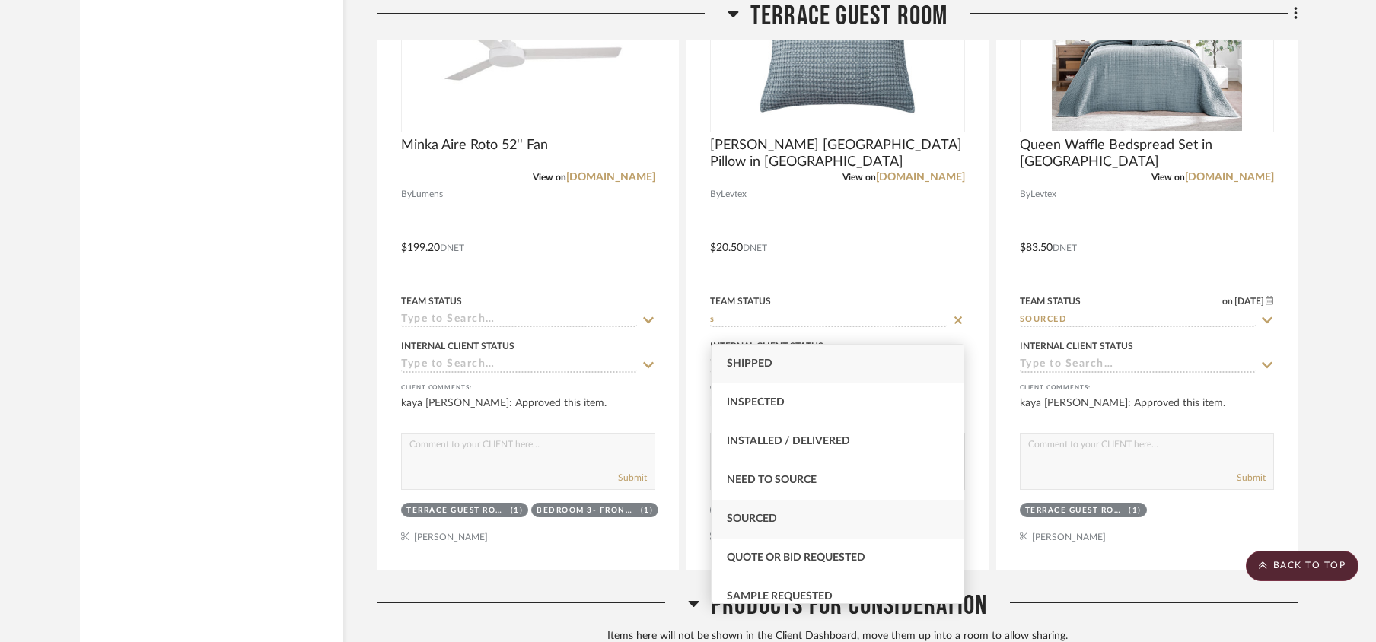
type input "s"
click at [765, 521] on span "Sourced" at bounding box center [752, 519] width 50 height 11
type input "[DATE]"
type input "Sourced"
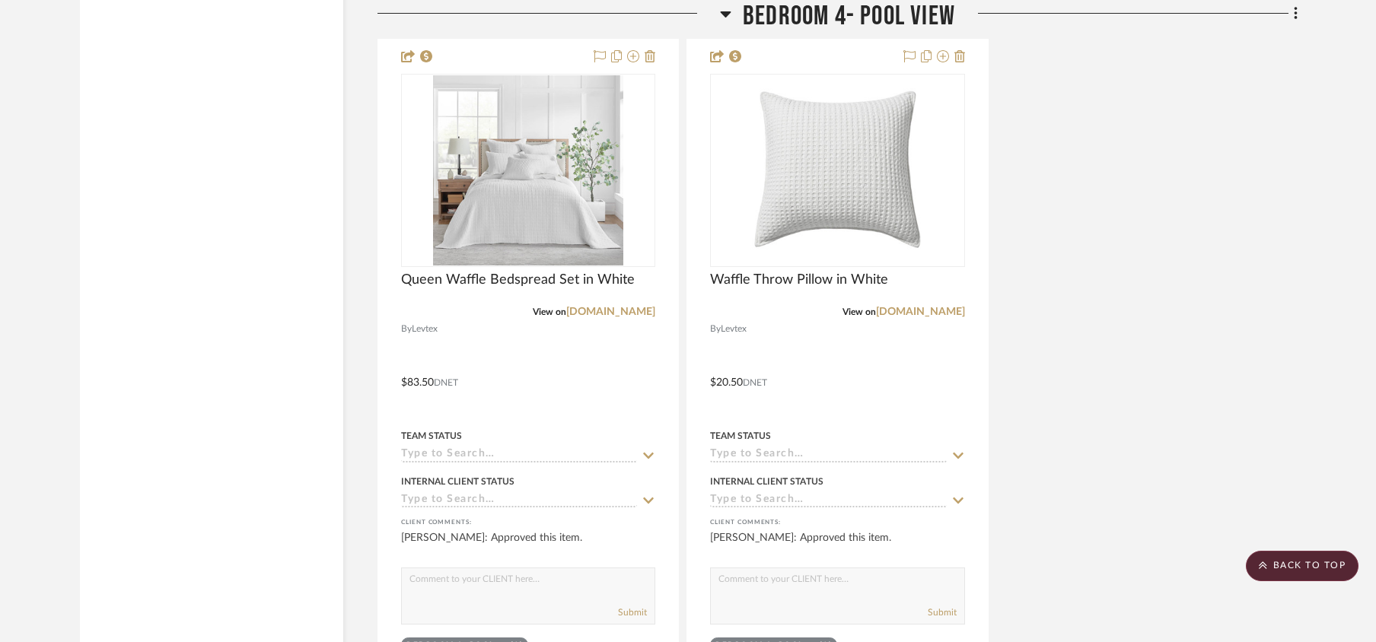
scroll to position [2740, 0]
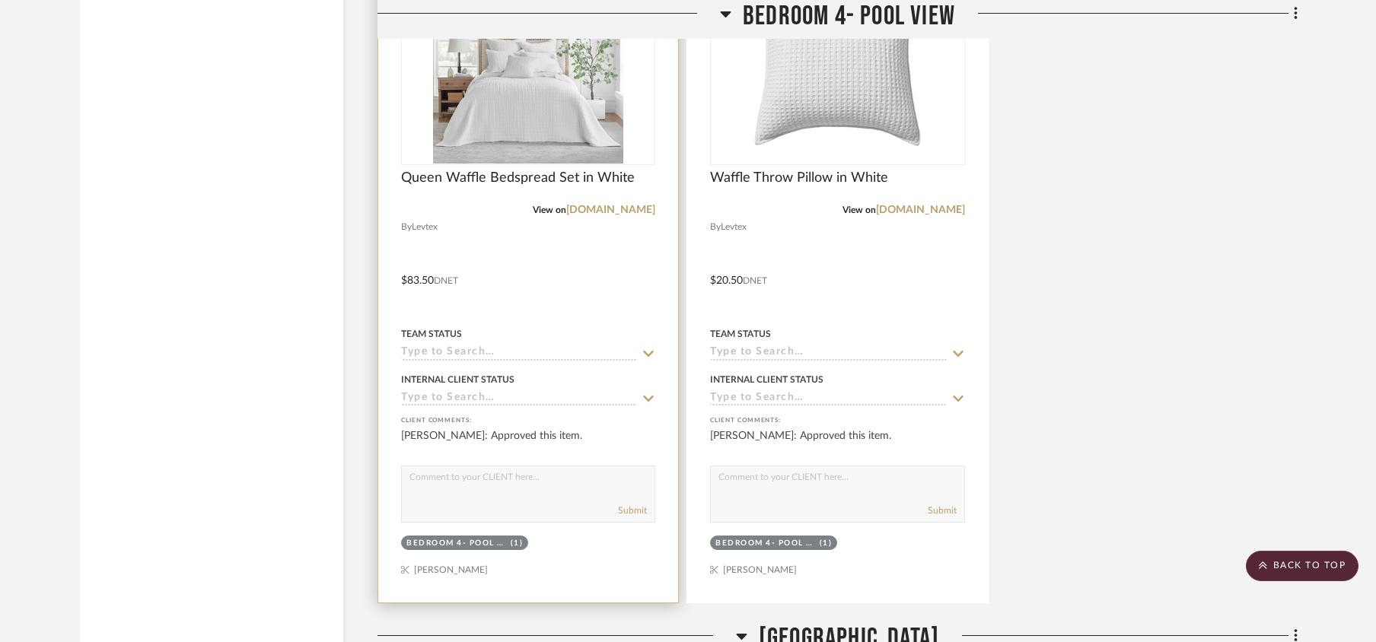
click at [495, 356] on input at bounding box center [519, 353] width 236 height 14
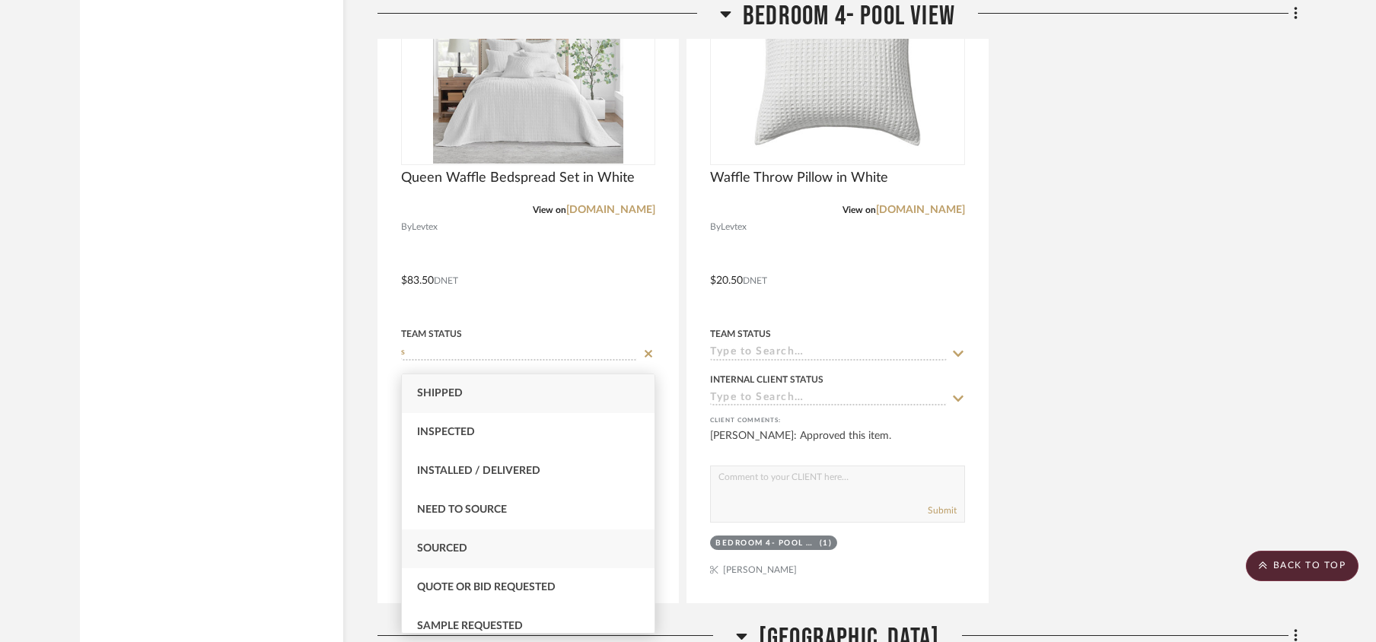
type input "s"
click at [440, 534] on div "Sourced" at bounding box center [528, 549] width 253 height 39
type input "[DATE]"
type input "Sourced"
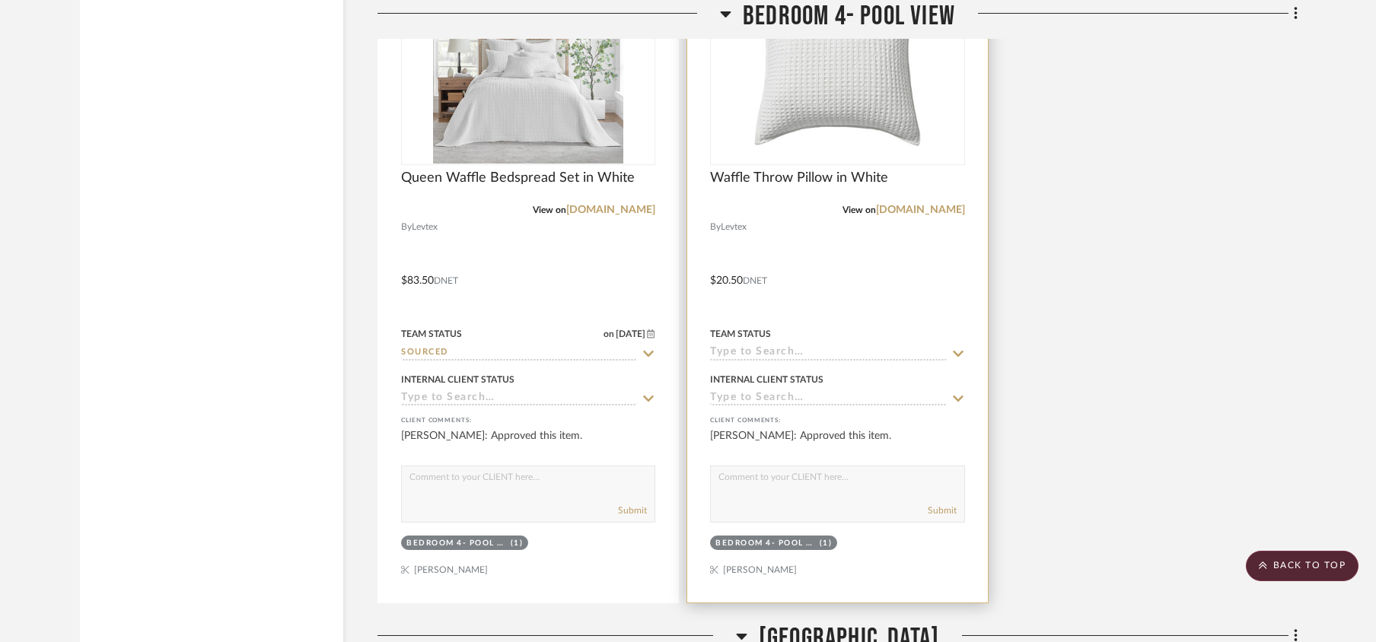
click at [789, 355] on input at bounding box center [828, 353] width 236 height 14
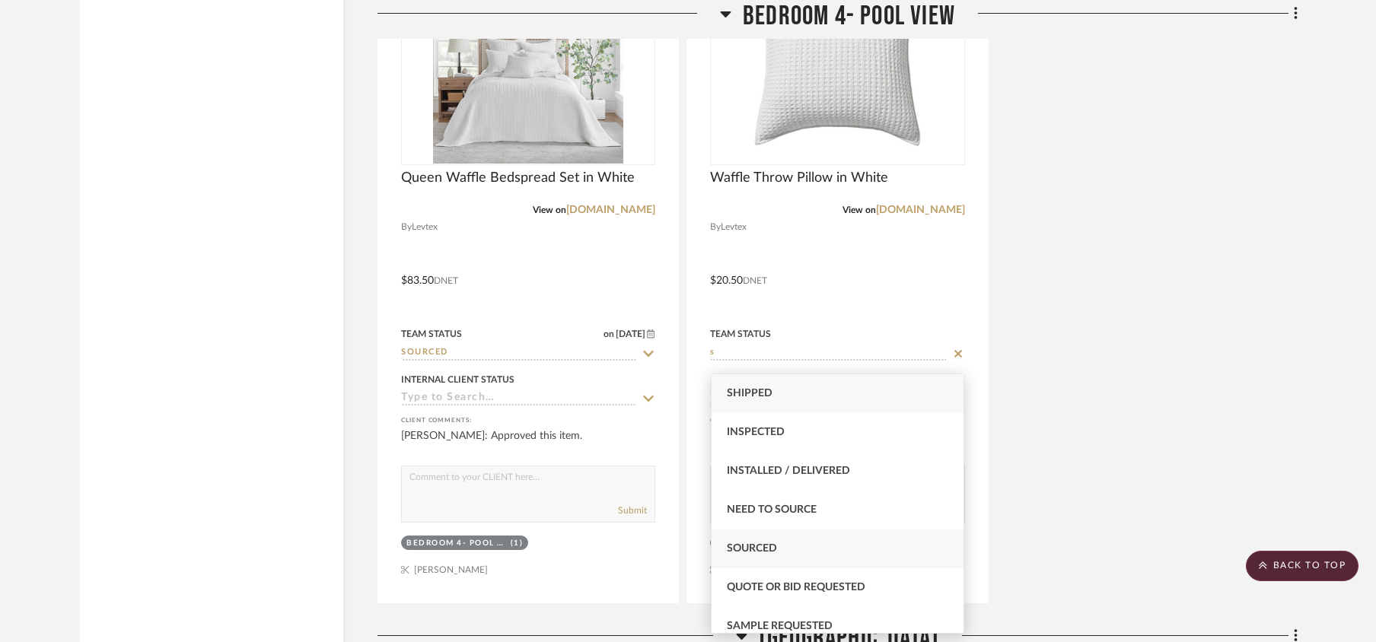
type input "s"
click at [749, 548] on span "Sourced" at bounding box center [752, 548] width 50 height 11
type input "[DATE]"
type input "Sourced"
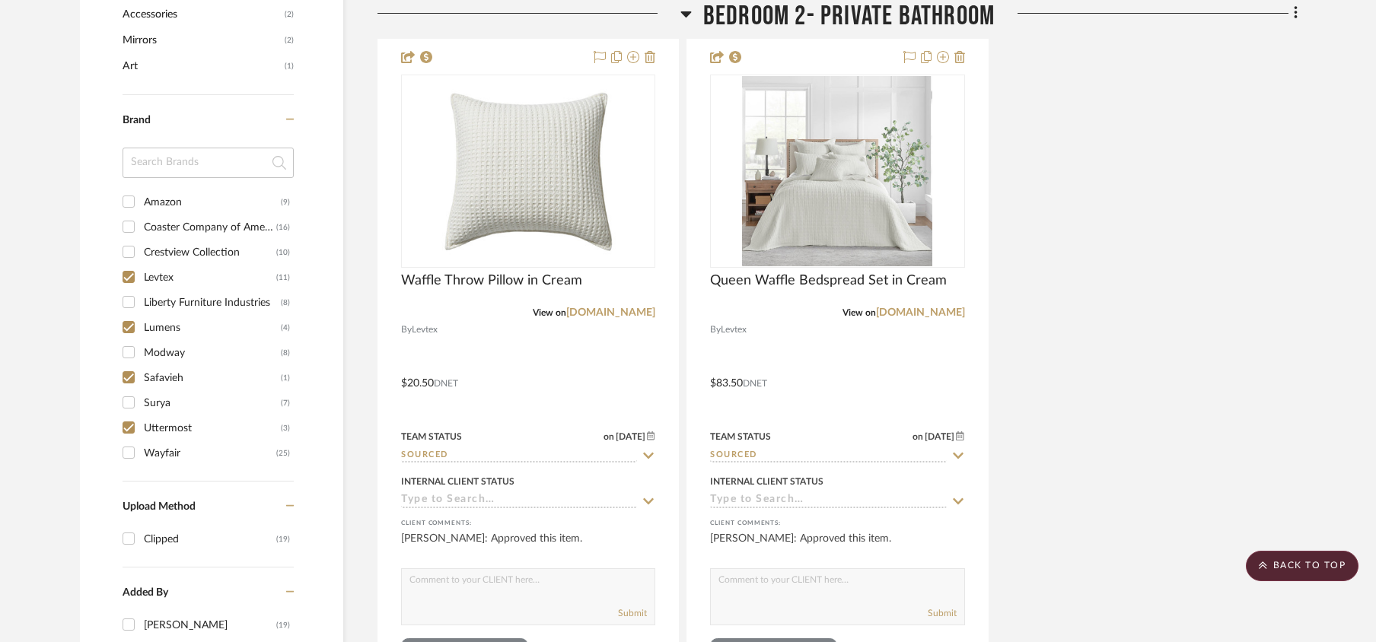
scroll to position [1116, 0]
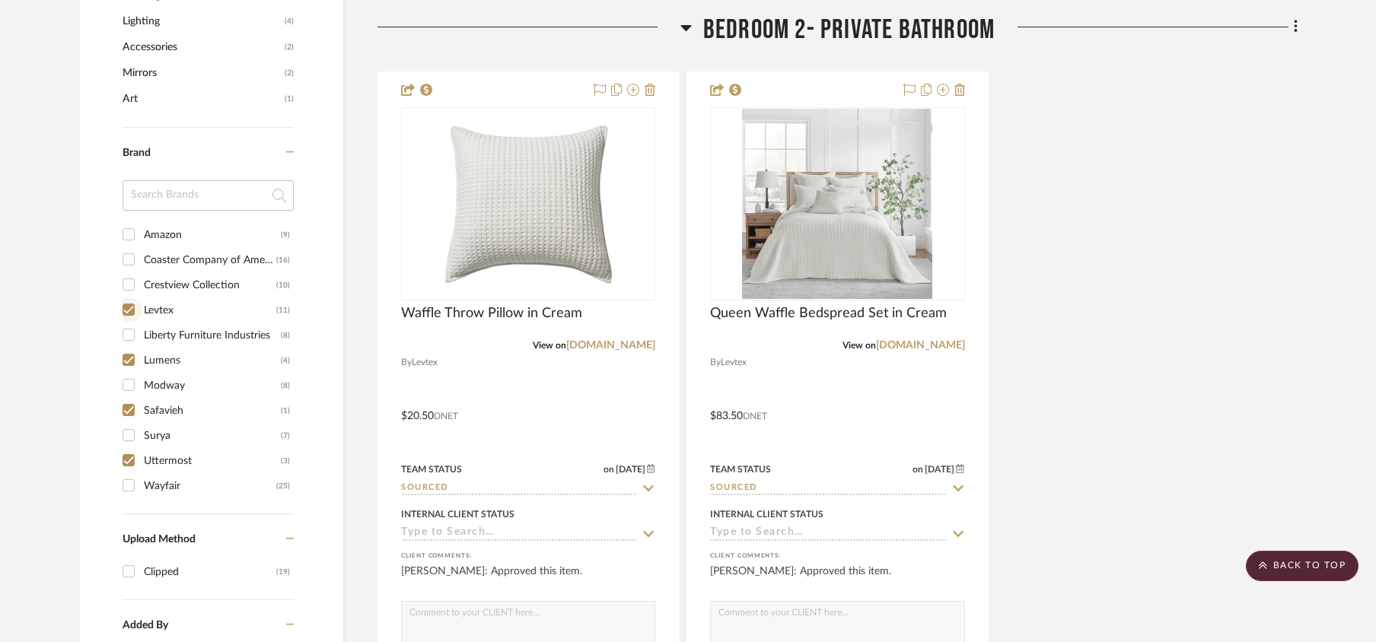
click at [128, 312] on input "Levtex (11)" at bounding box center [128, 310] width 24 height 24
checkbox input "false"
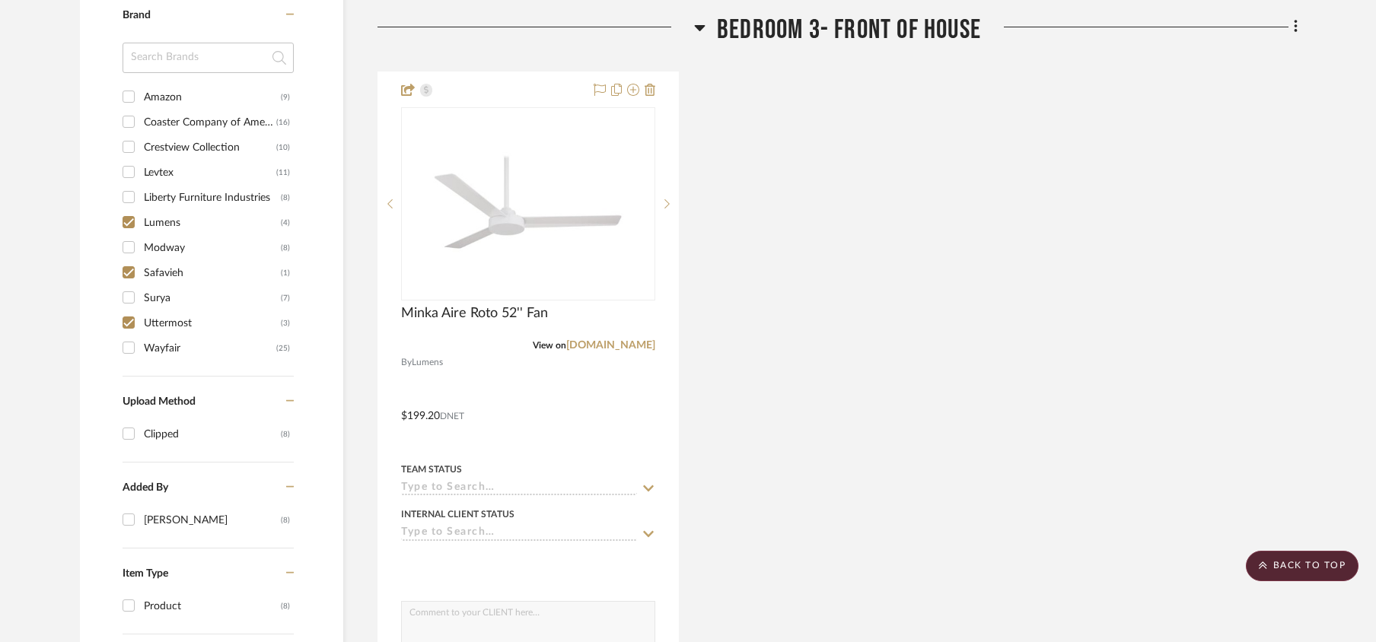
scroll to position [1003, 0]
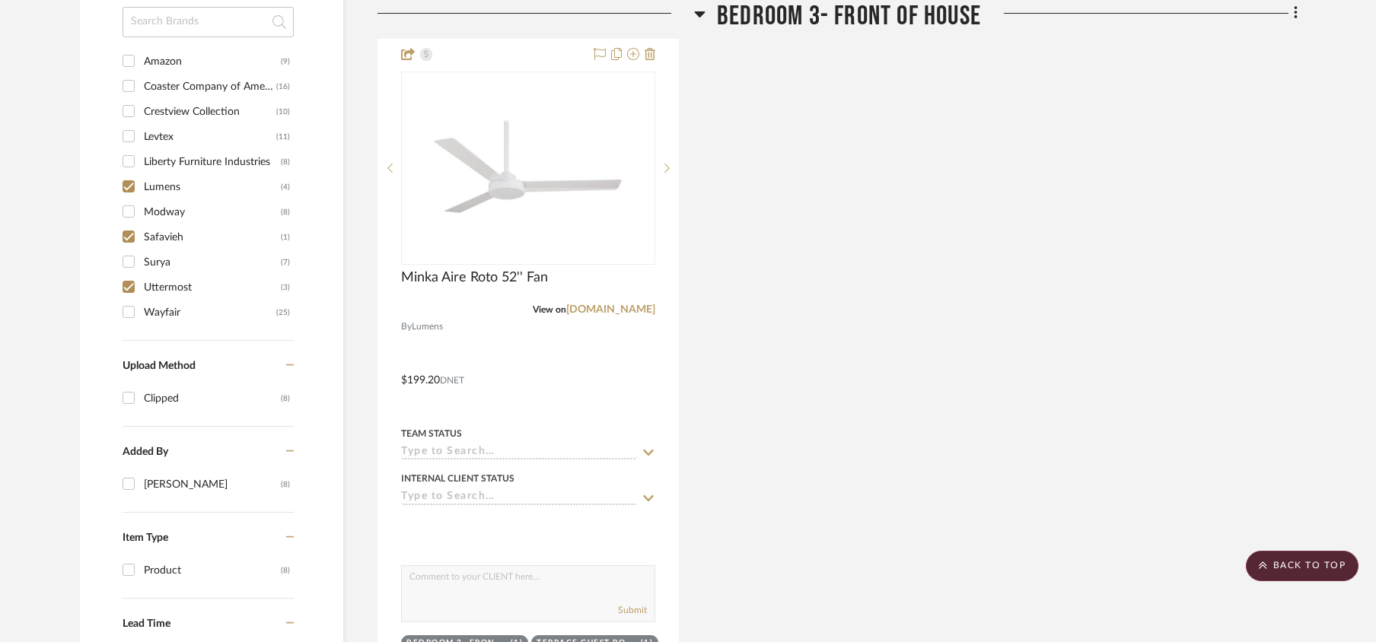
scroll to position [1116, 0]
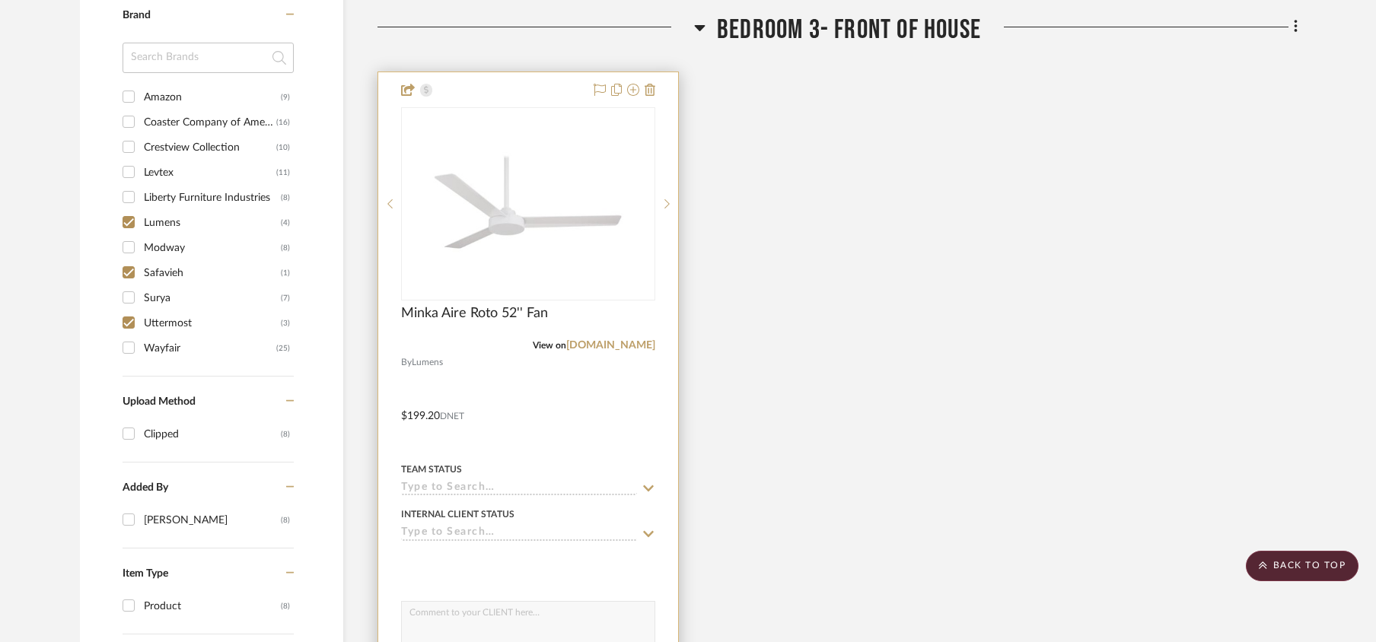
click at [430, 495] on input at bounding box center [519, 489] width 236 height 14
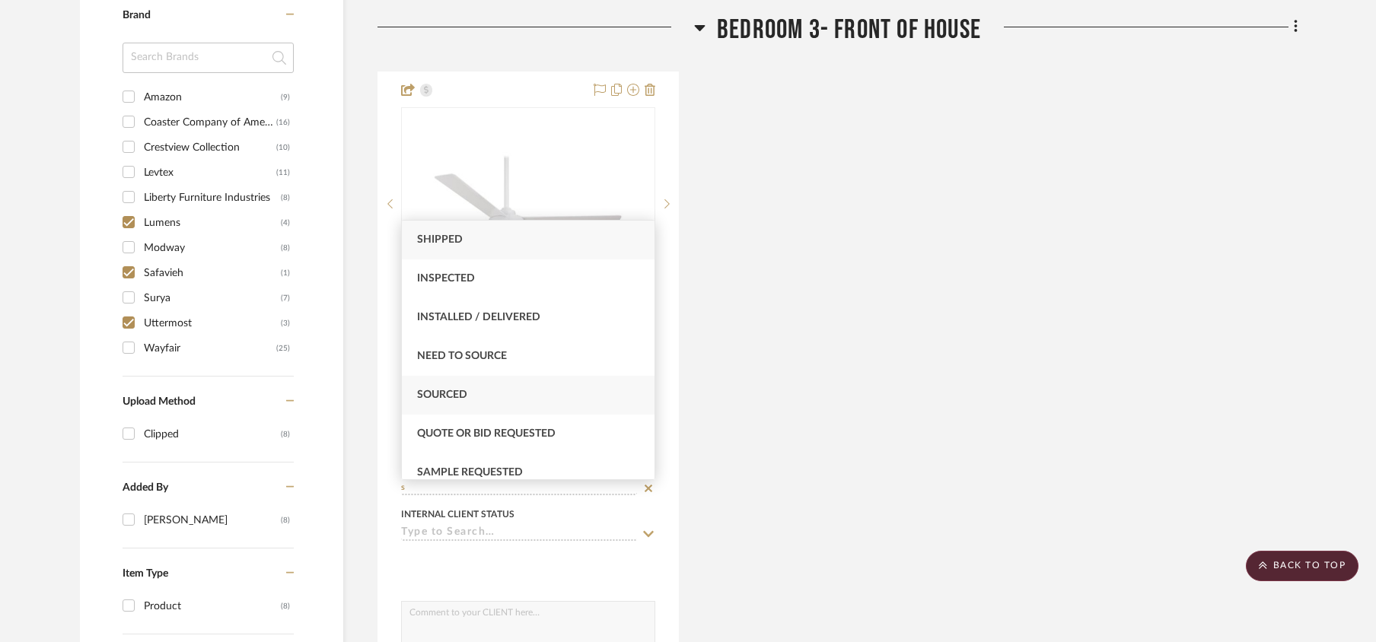
type input "s"
click at [467, 384] on div "Sourced" at bounding box center [528, 395] width 253 height 39
type input "[DATE]"
type input "Sourced"
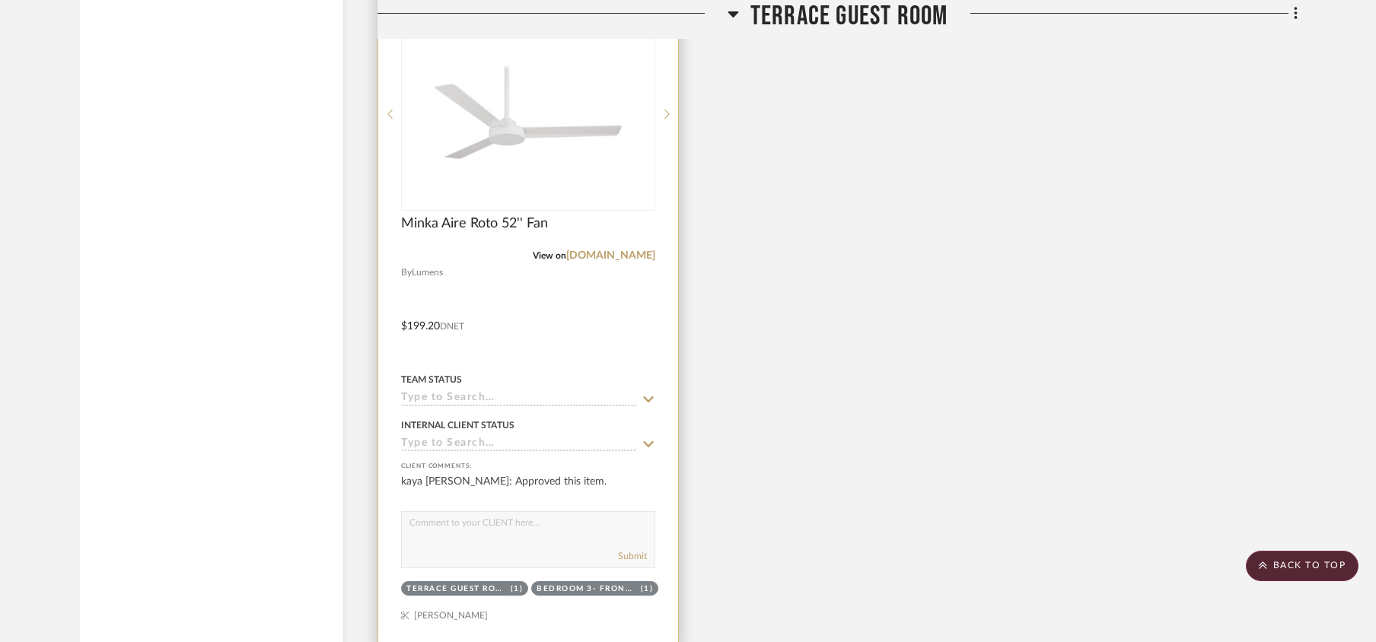
scroll to position [2723, 0]
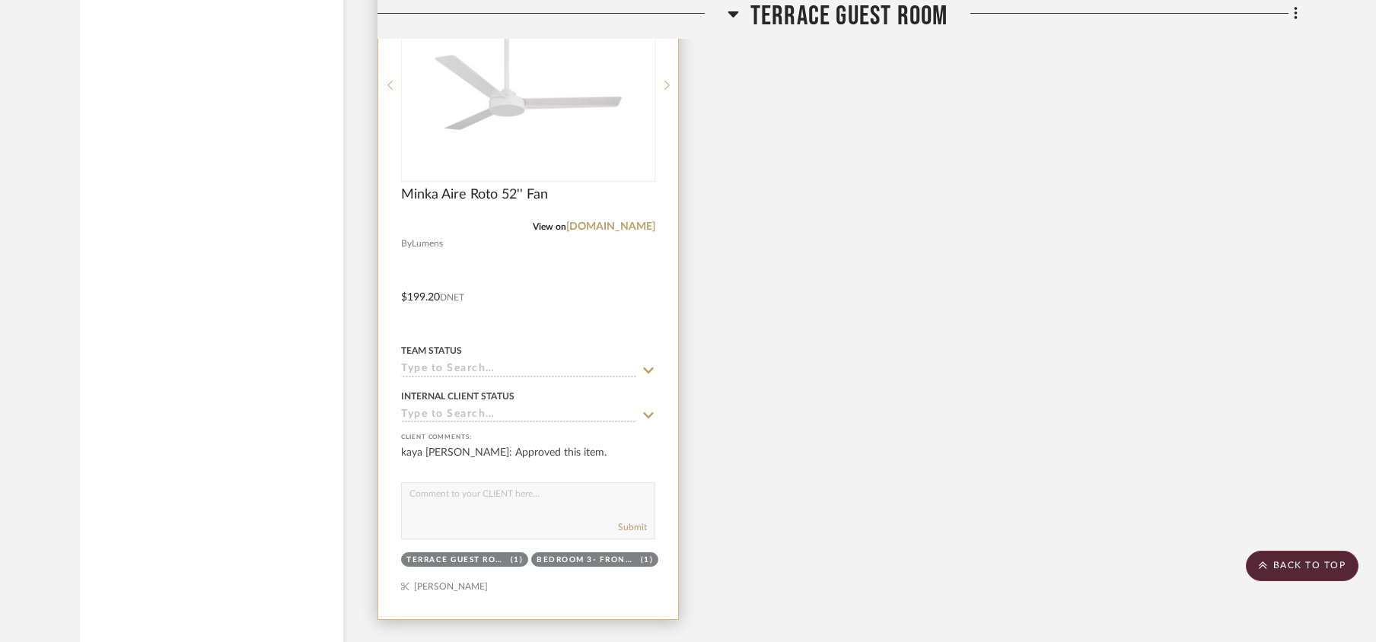
click at [449, 378] on input at bounding box center [519, 370] width 236 height 14
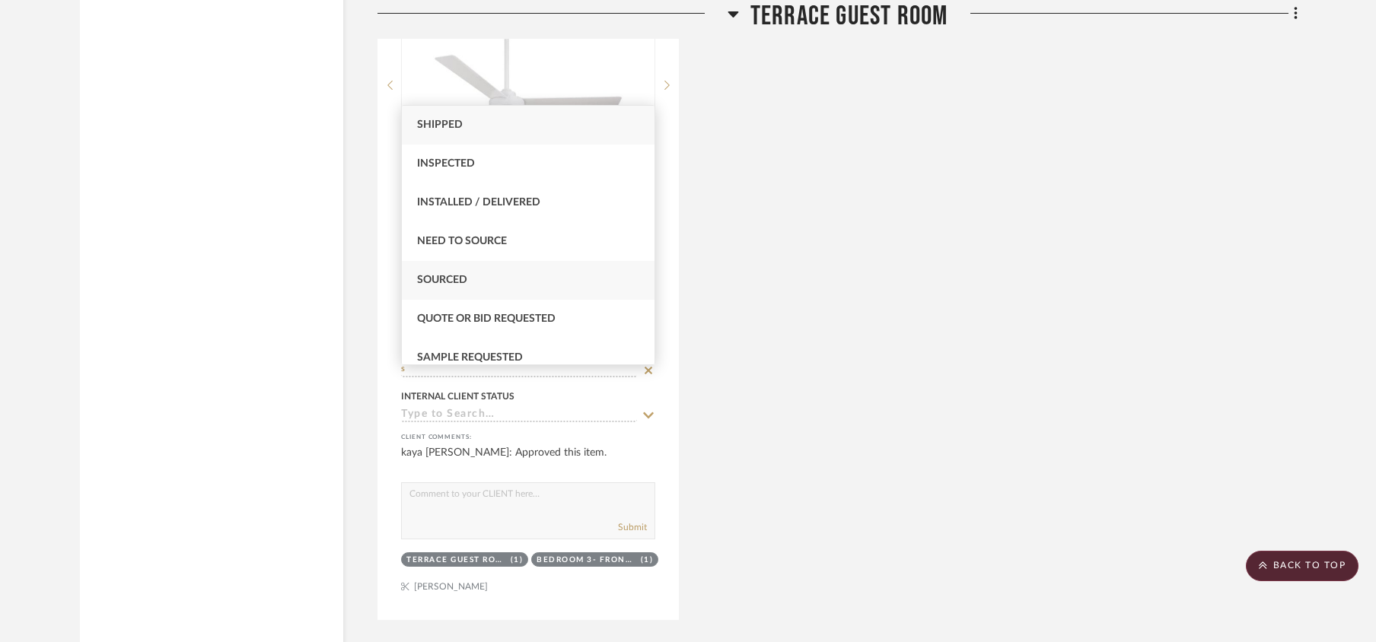
type input "s"
click at [454, 284] on span "Sourced" at bounding box center [442, 280] width 50 height 11
type input "[DATE]"
type input "Sourced"
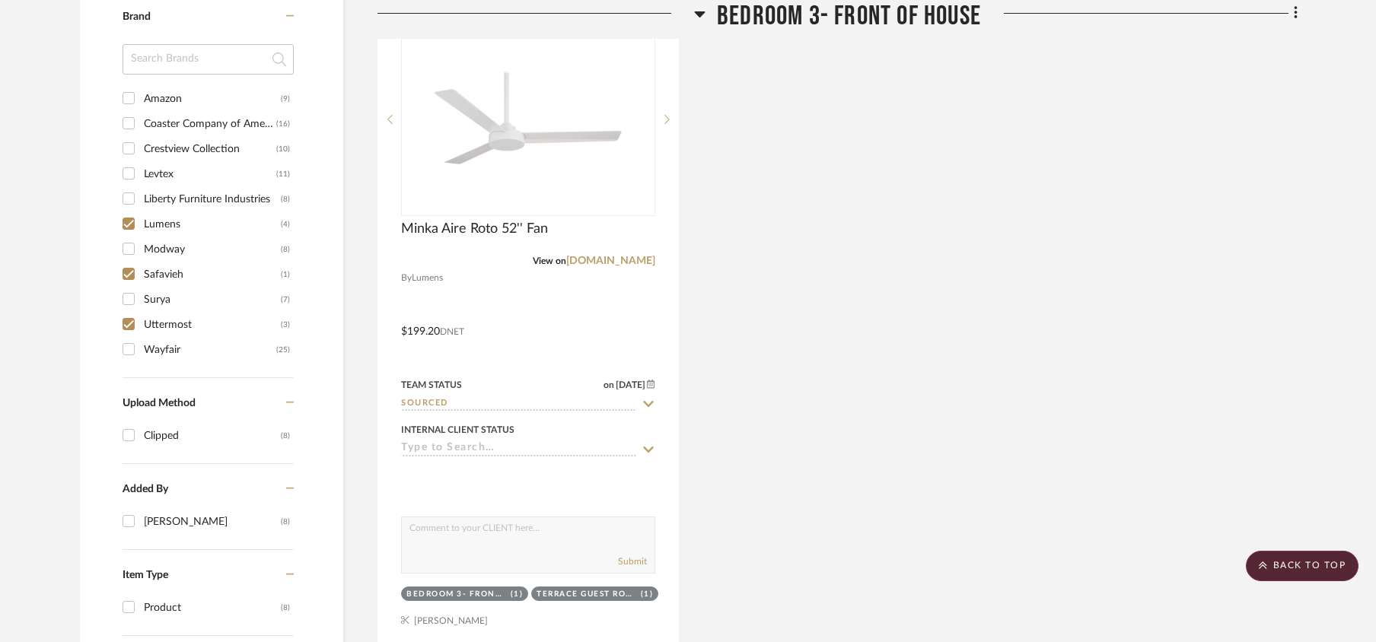
scroll to position [897, 0]
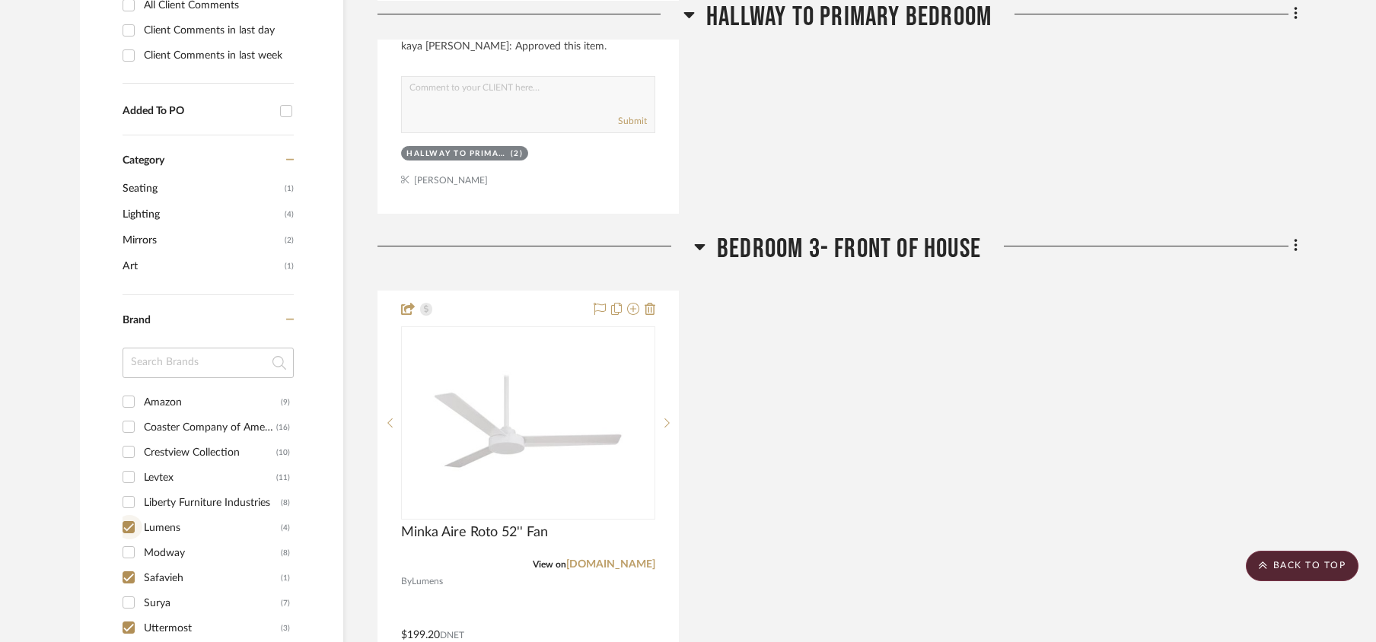
click at [129, 527] on input "Lumens (4)" at bounding box center [128, 527] width 24 height 24
checkbox input "false"
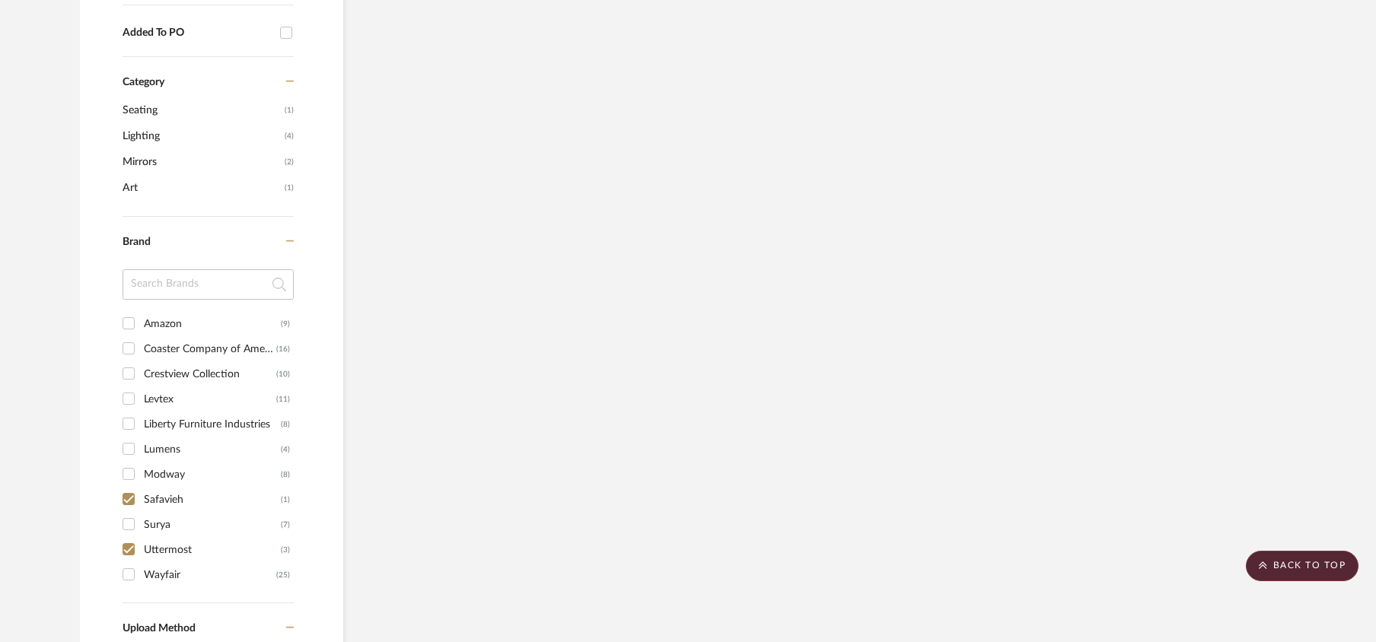
scroll to position [1014, 0]
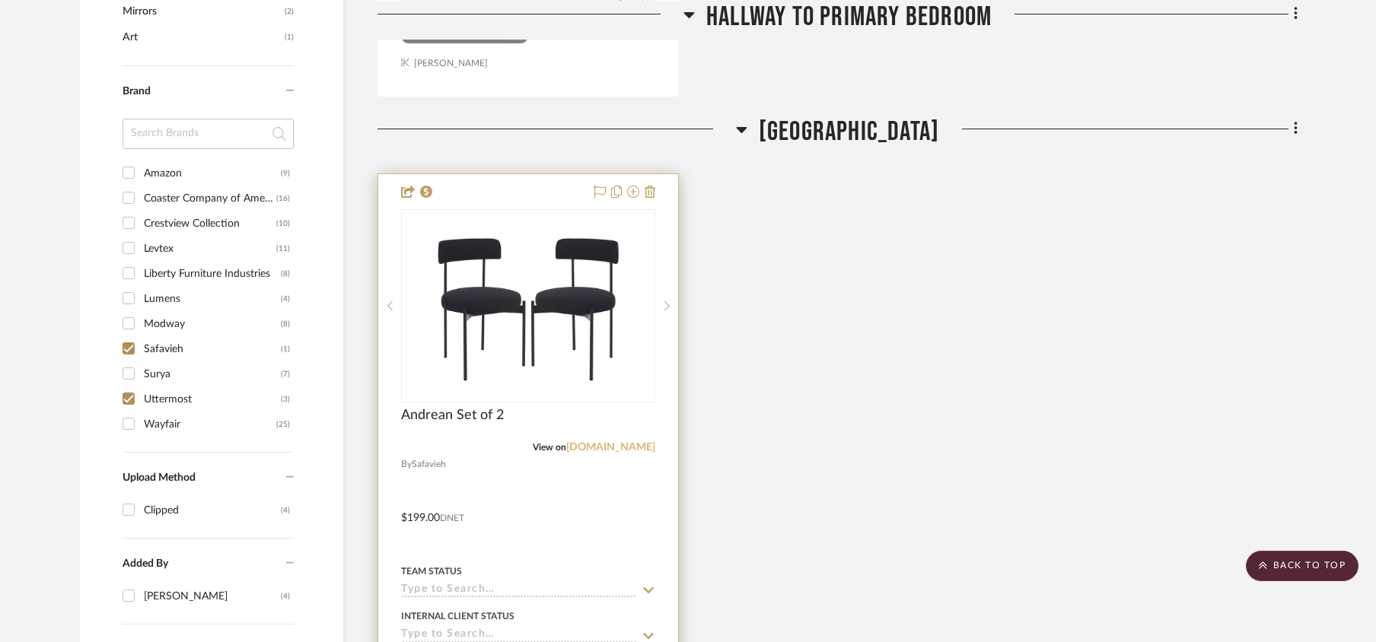
click at [607, 451] on link "[DOMAIN_NAME]" at bounding box center [610, 447] width 89 height 11
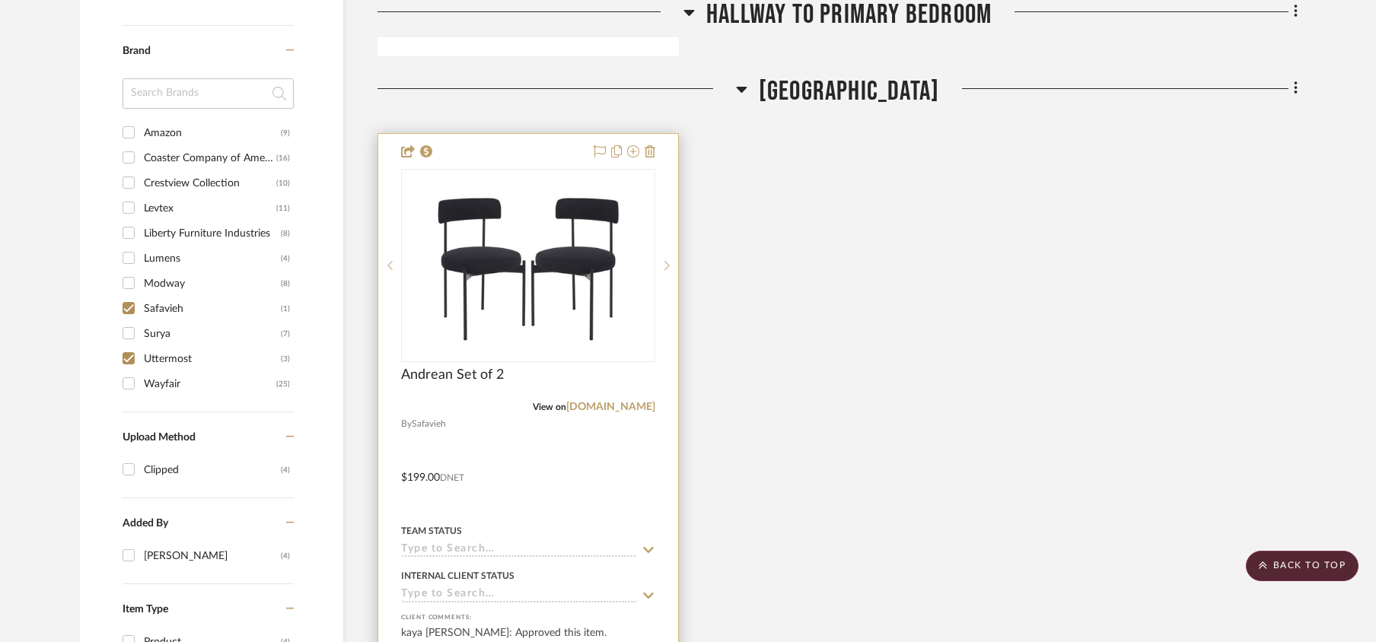
scroll to position [1115, 0]
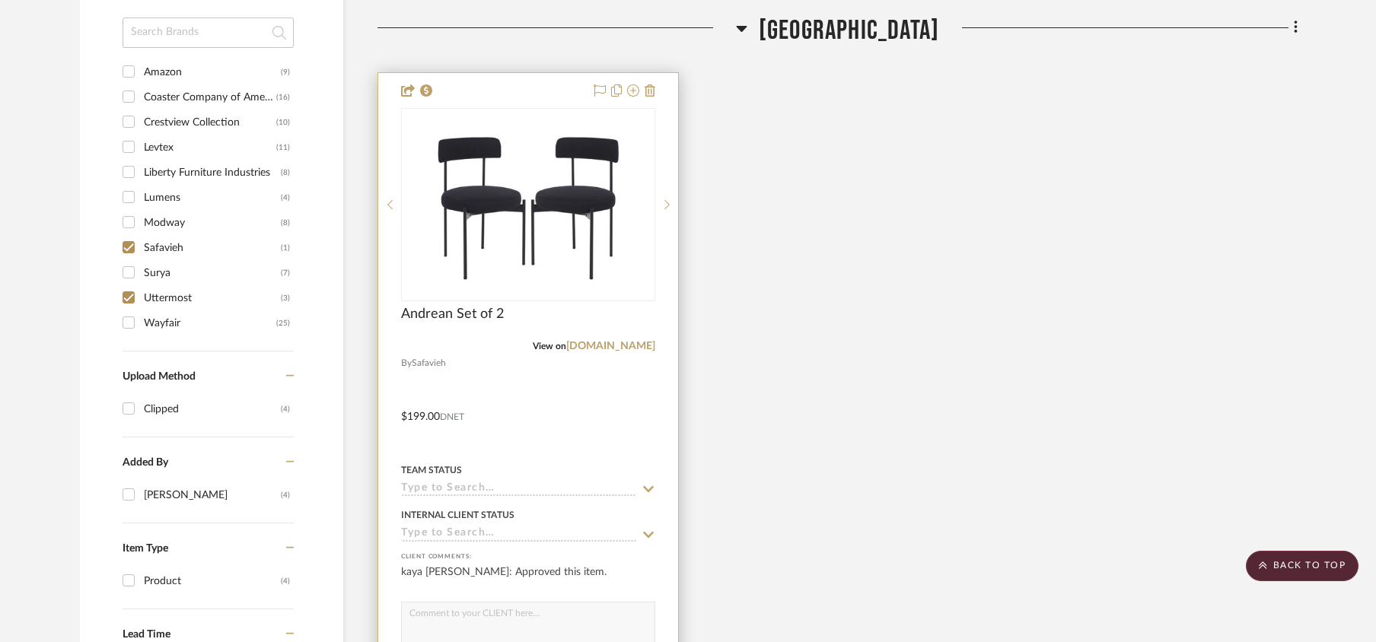
click at [460, 497] on input at bounding box center [519, 490] width 236 height 14
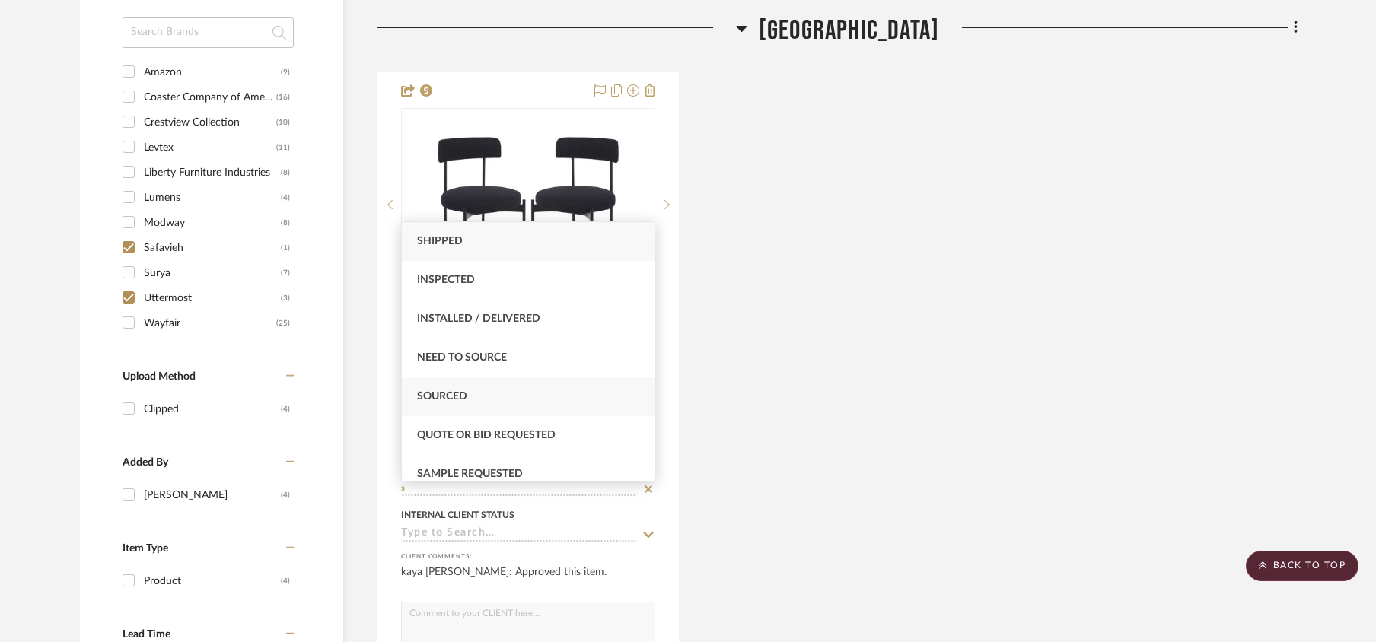
type input "s"
click at [461, 388] on div "Sourced" at bounding box center [528, 397] width 253 height 39
type input "[DATE]"
type input "Sourced"
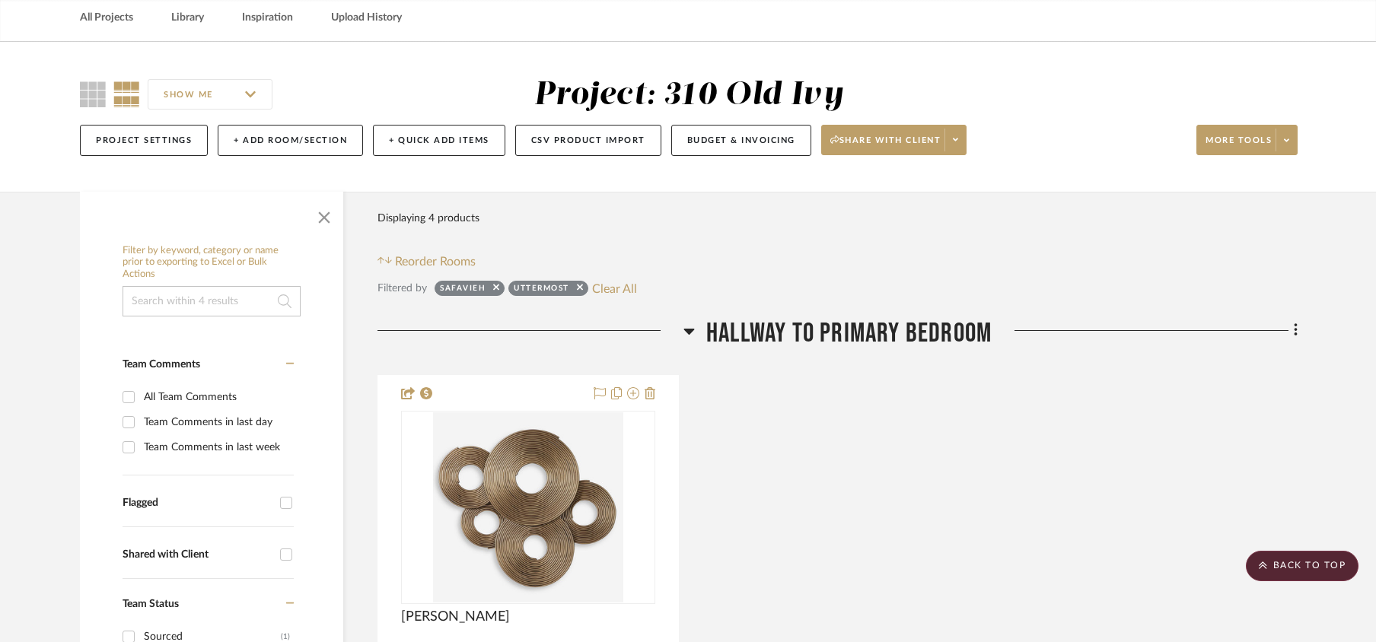
scroll to position [0, 0]
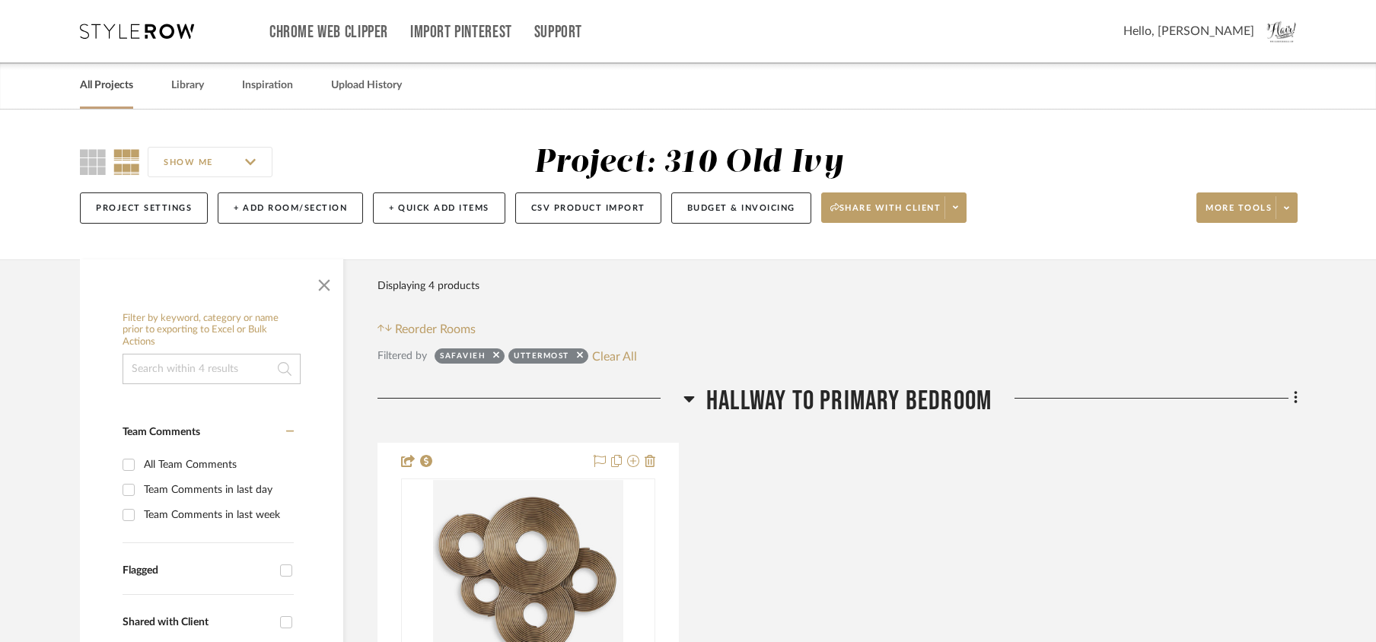
click at [108, 82] on link "All Projects" at bounding box center [106, 85] width 53 height 21
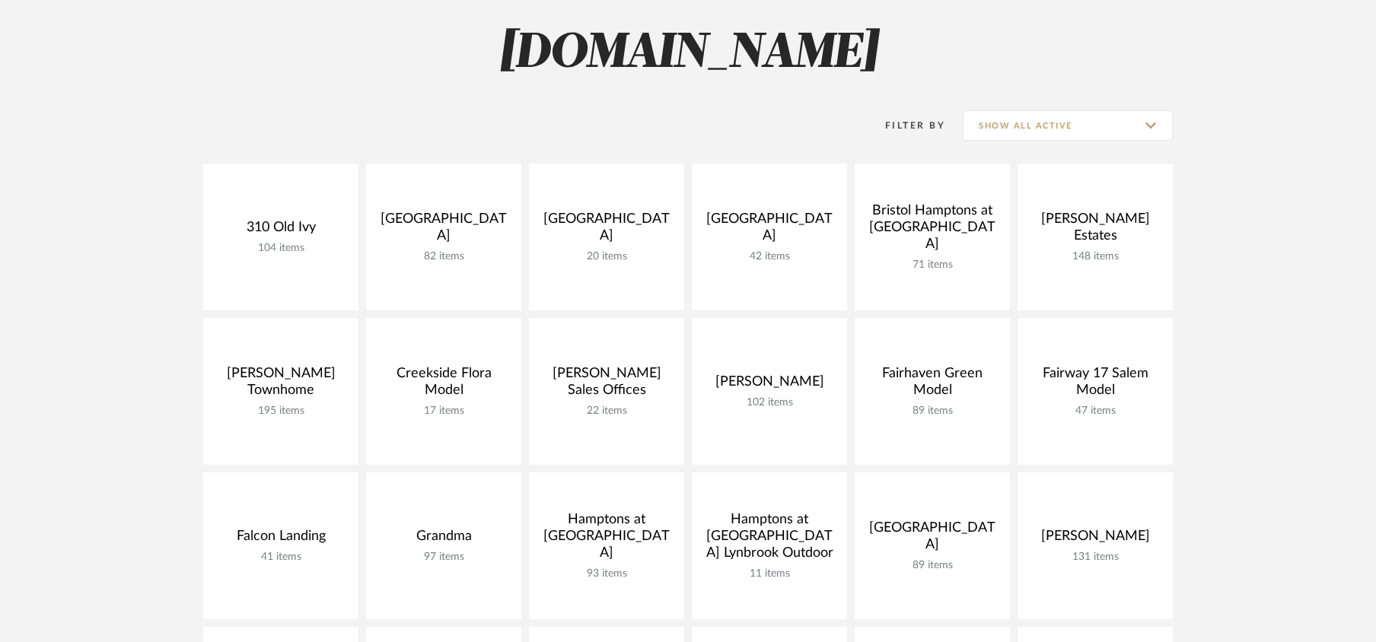
scroll to position [202, 0]
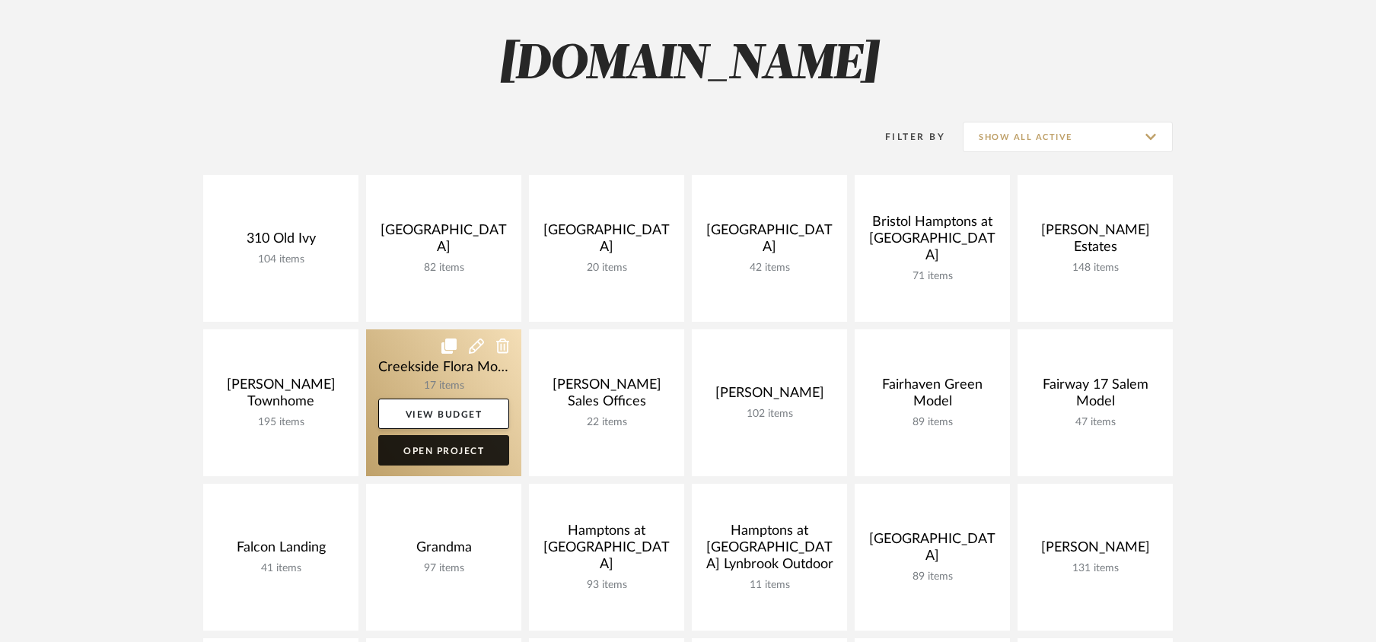
click at [449, 448] on link "Open Project" at bounding box center [443, 450] width 131 height 30
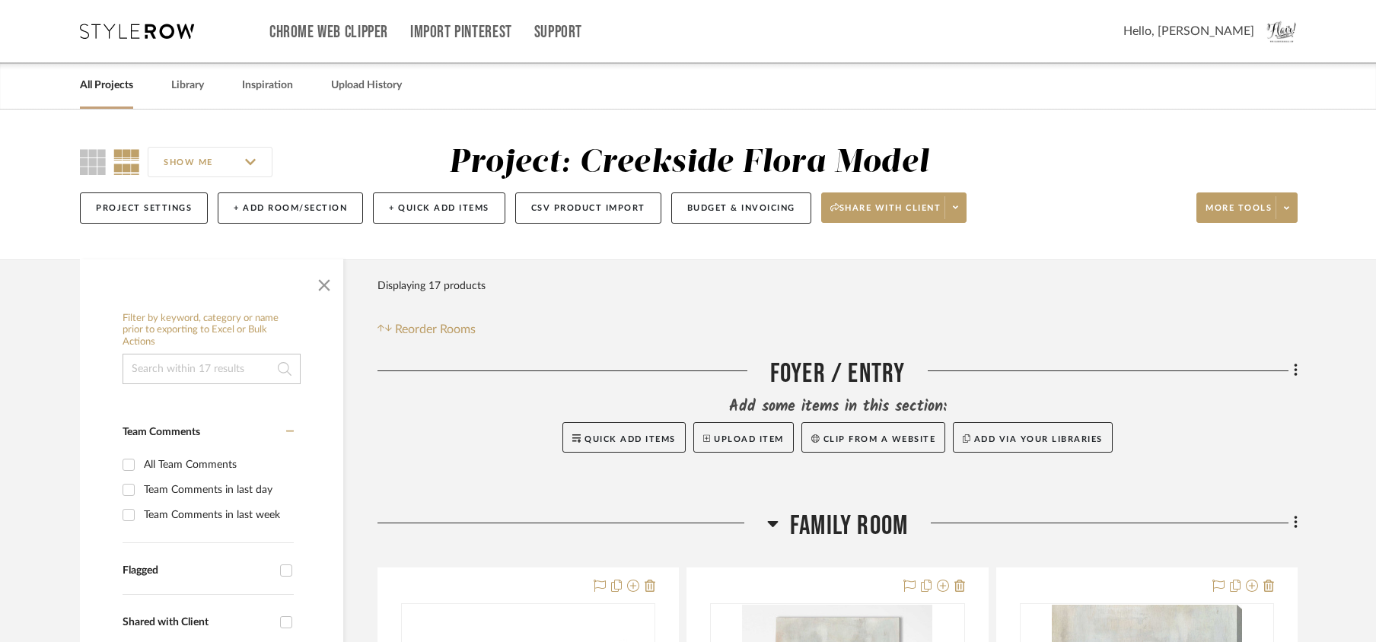
click at [93, 95] on link "All Projects" at bounding box center [106, 85] width 53 height 21
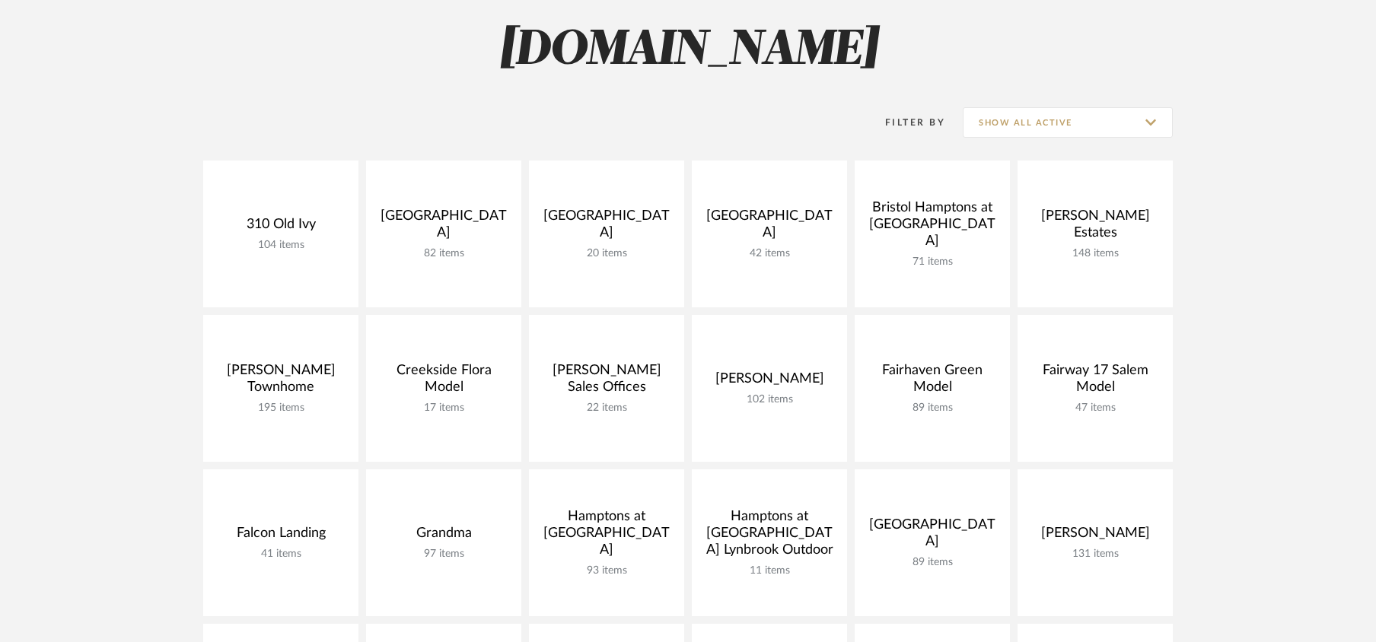
scroll to position [202, 0]
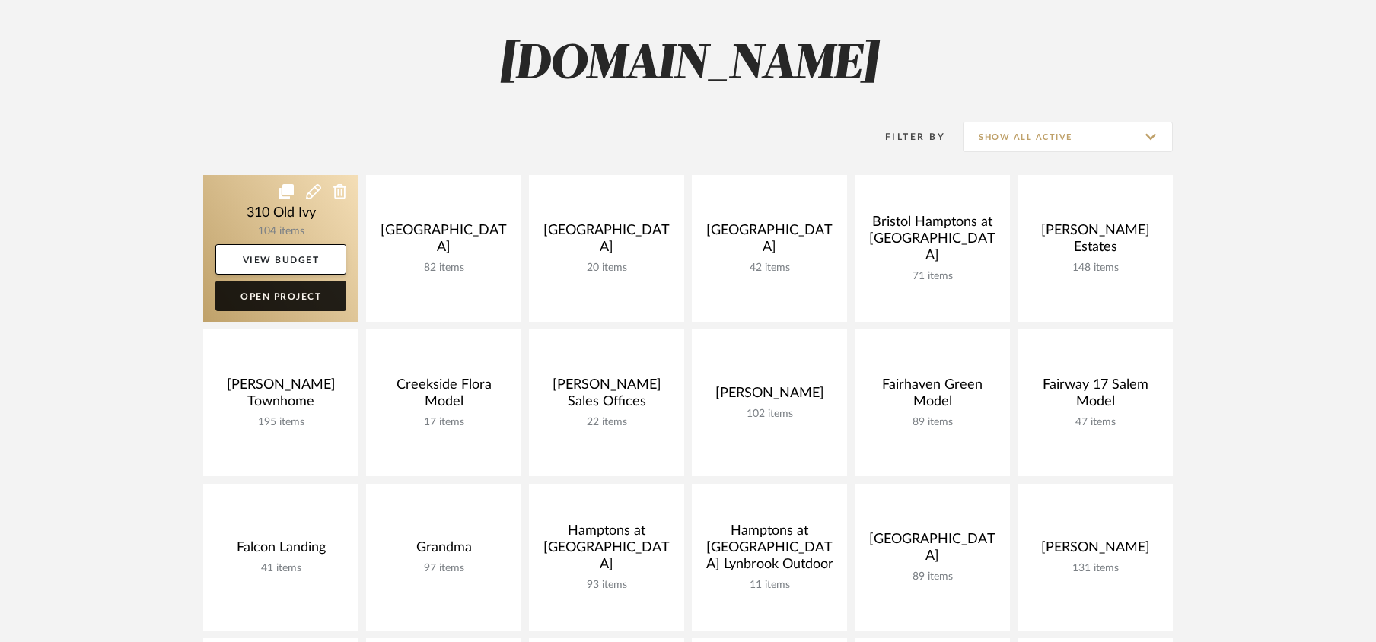
click at [285, 295] on link "Open Project" at bounding box center [280, 296] width 131 height 30
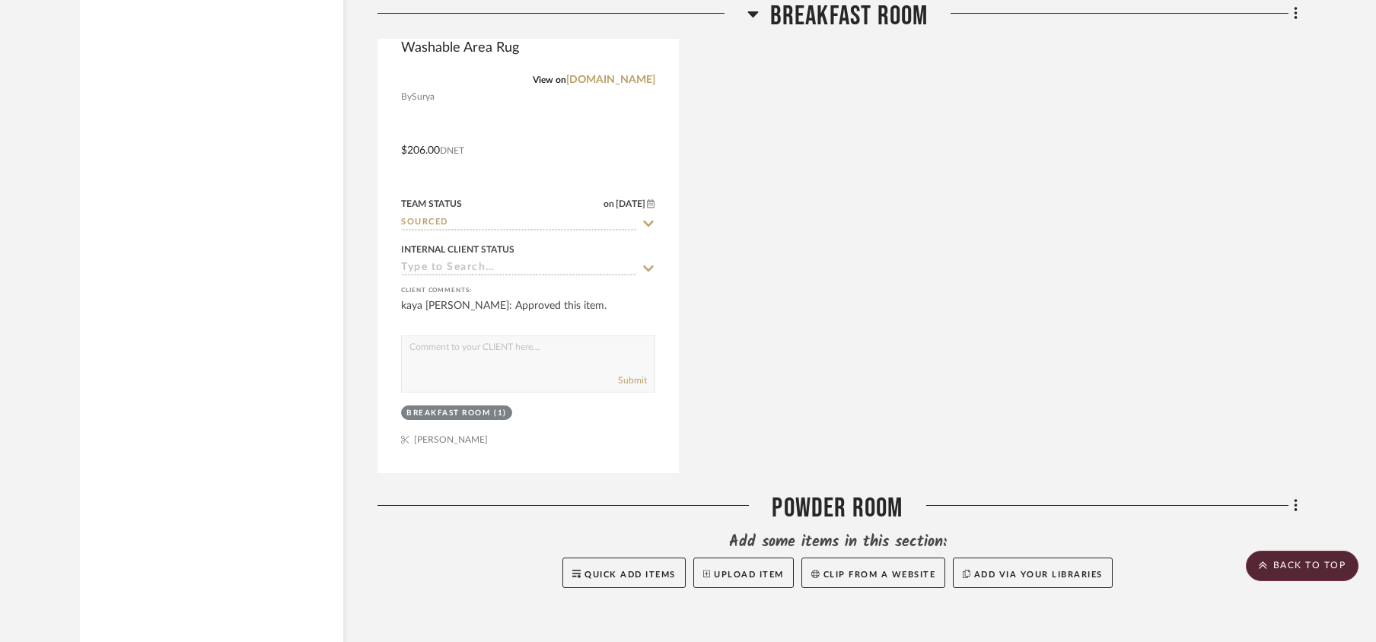
scroll to position [4973, 0]
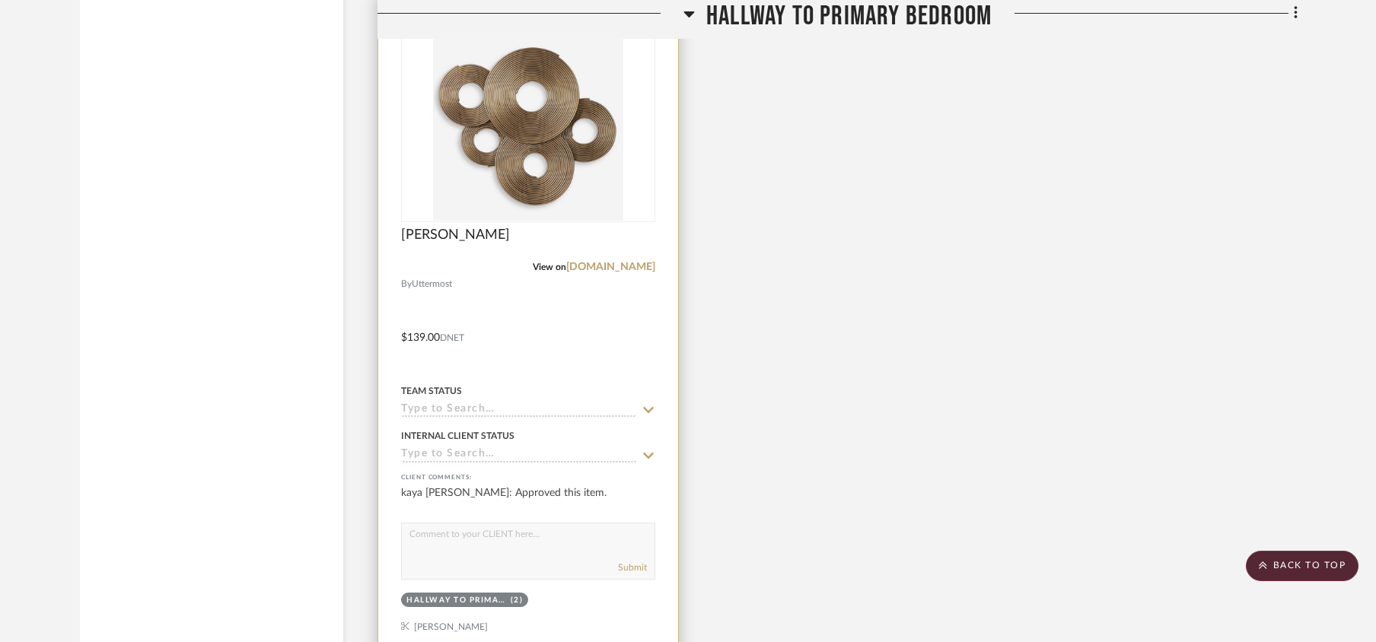
click at [436, 418] on input at bounding box center [519, 410] width 236 height 14
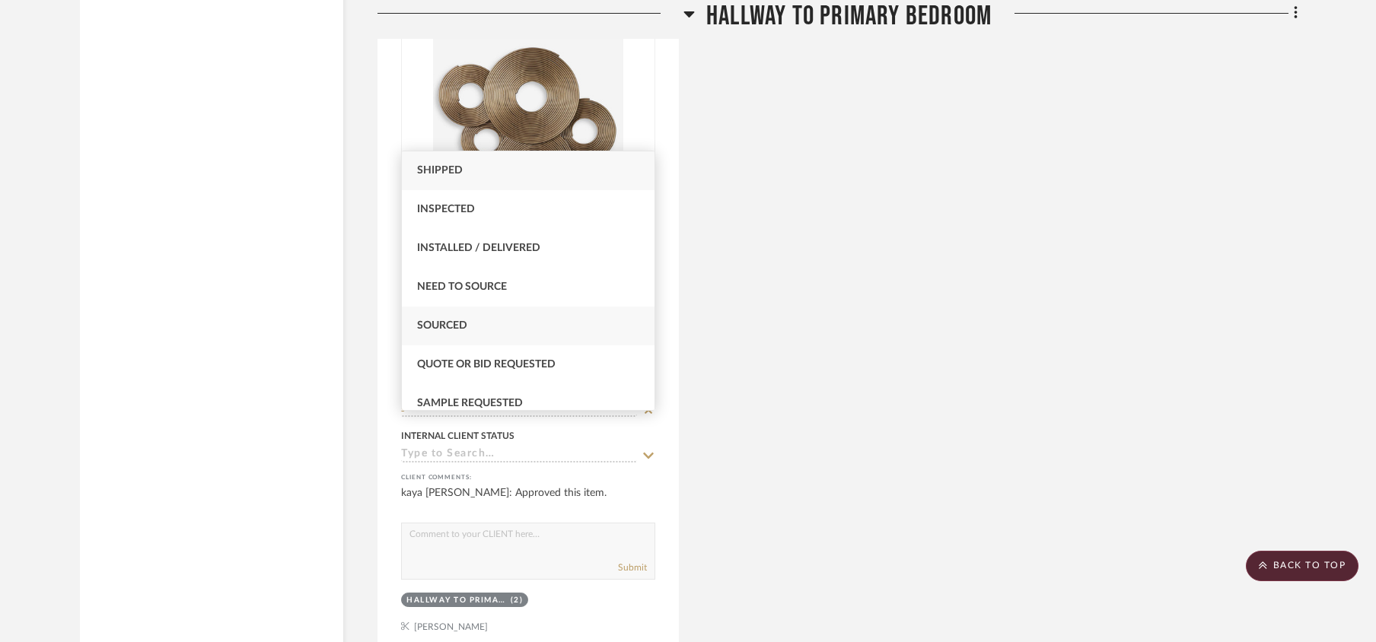
type input "s"
click at [435, 320] on div "Sourced" at bounding box center [528, 326] width 253 height 39
type input "[DATE]"
type input "Sourced"
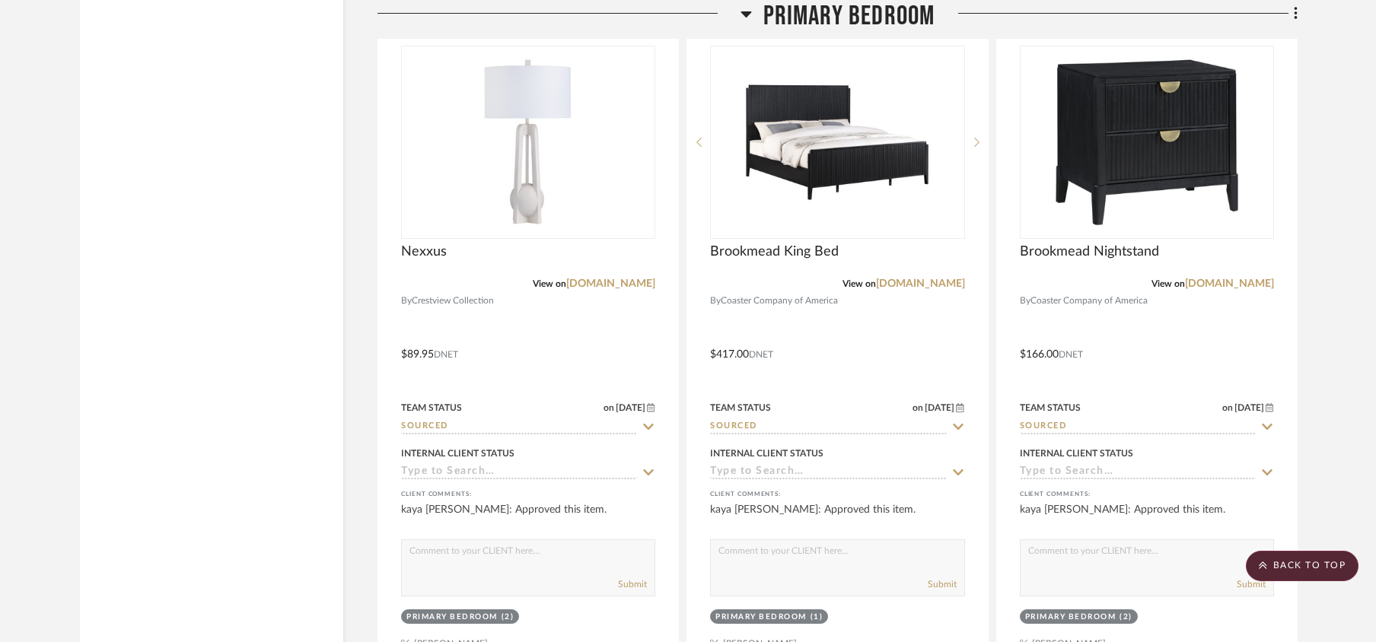
scroll to position [5785, 0]
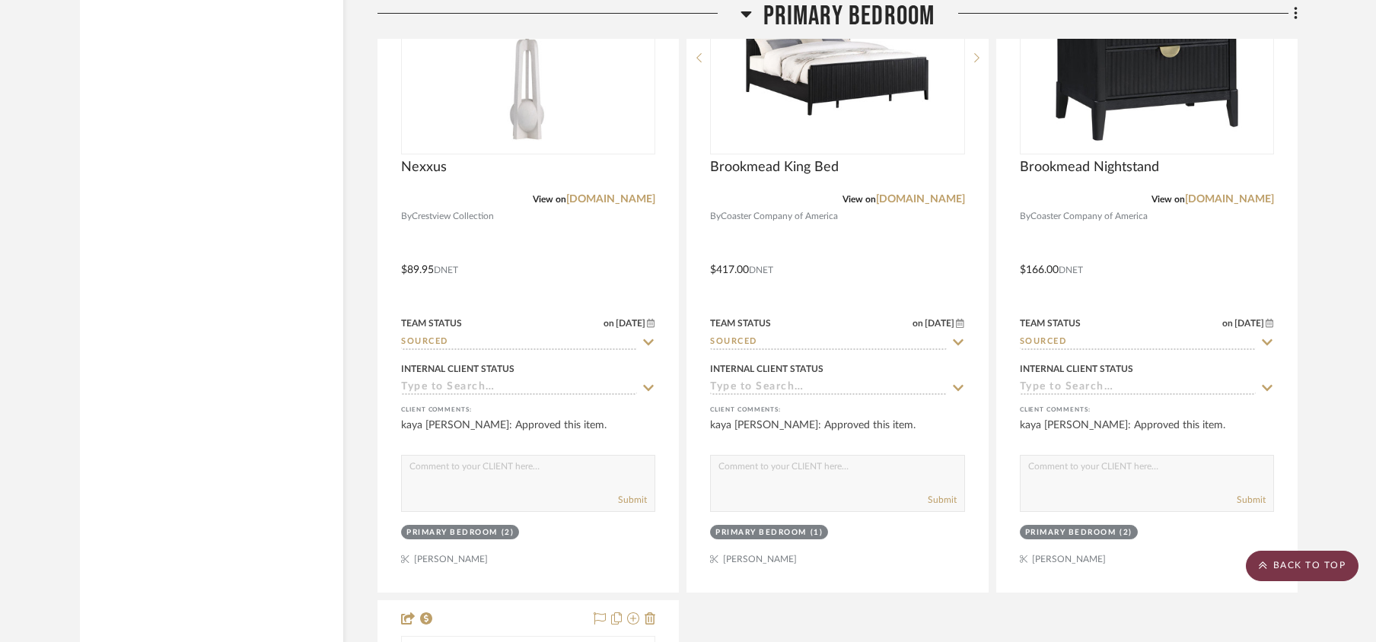
click at [1305, 566] on scroll-to-top-button "BACK TO TOP" at bounding box center [1302, 566] width 113 height 30
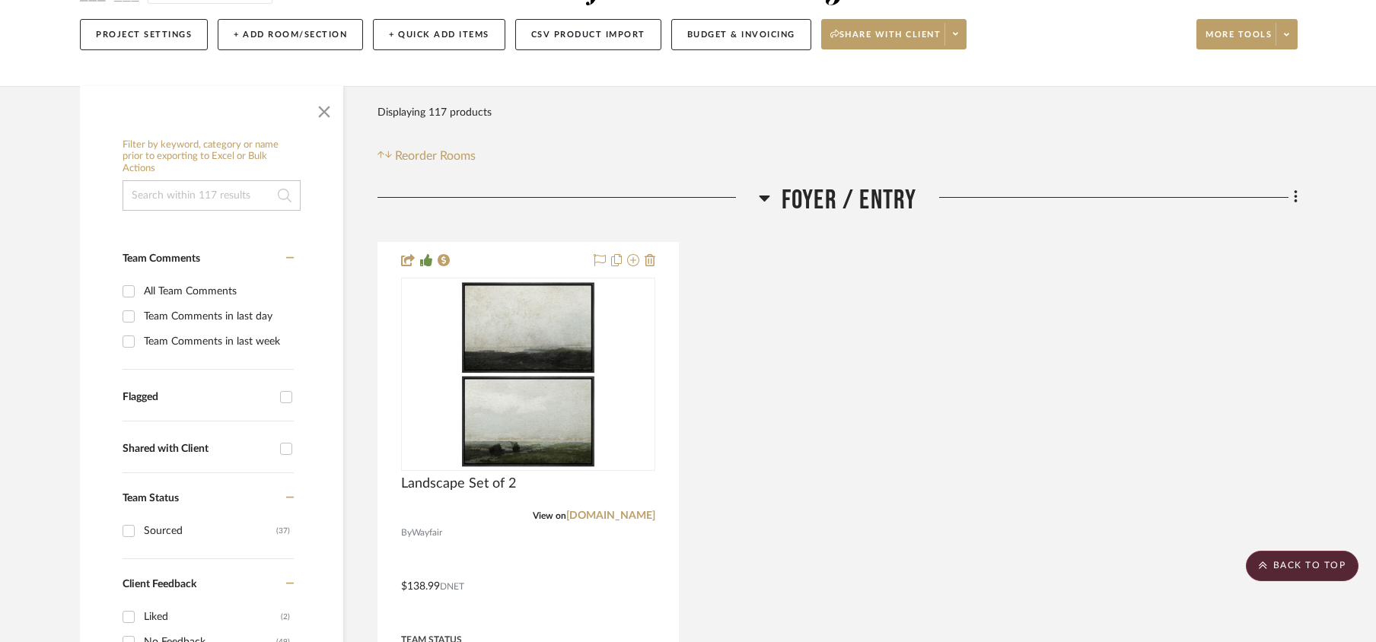
scroll to position [0, 0]
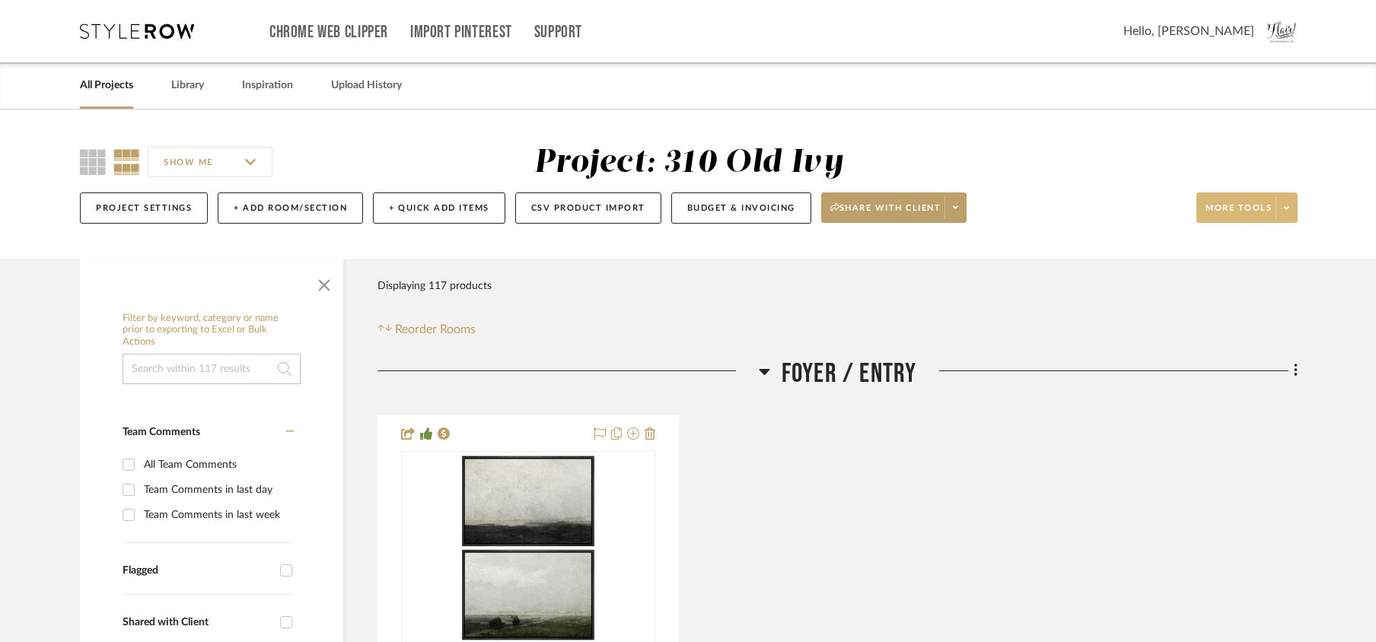
click at [1252, 202] on span "More tools" at bounding box center [1239, 213] width 66 height 23
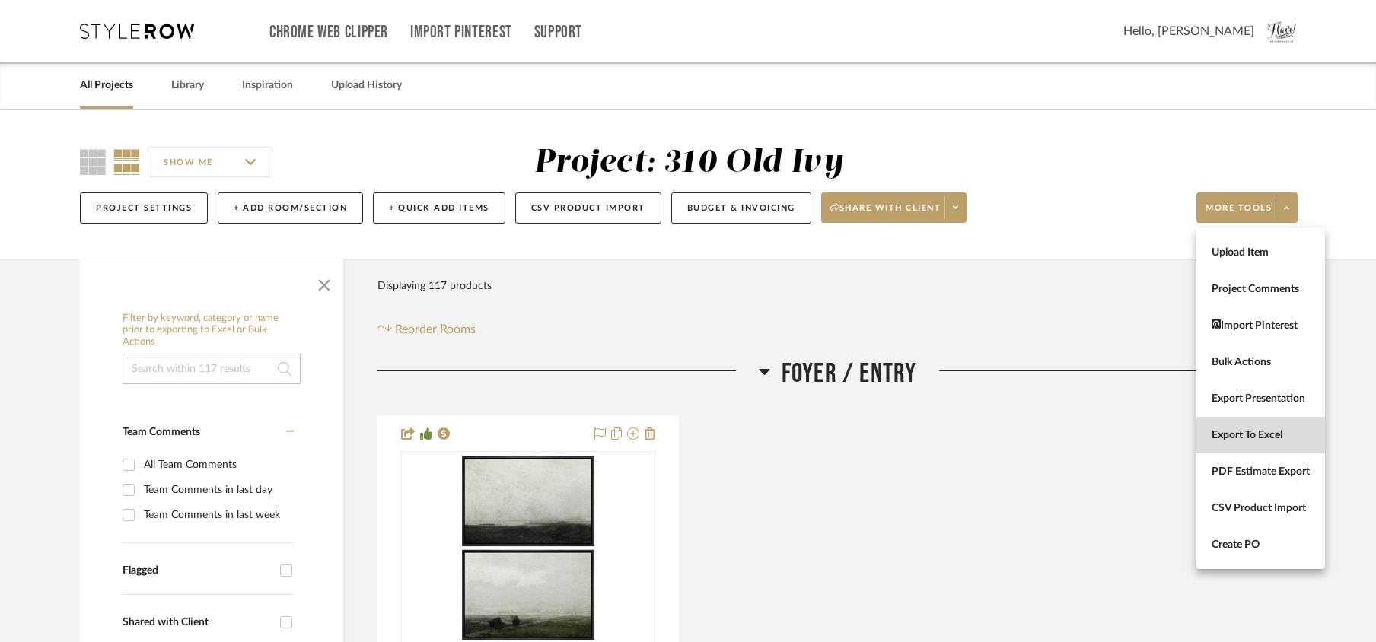
click at [1244, 442] on button "Export To Excel" at bounding box center [1261, 435] width 129 height 37
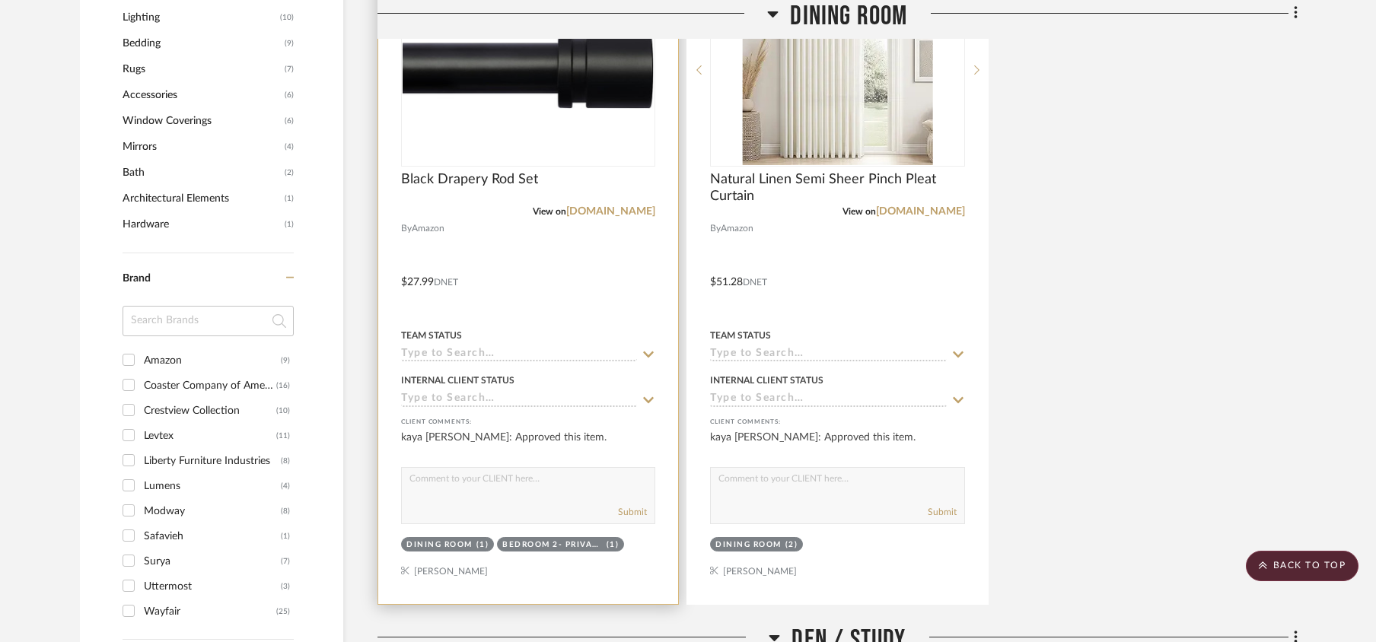
scroll to position [1218, 0]
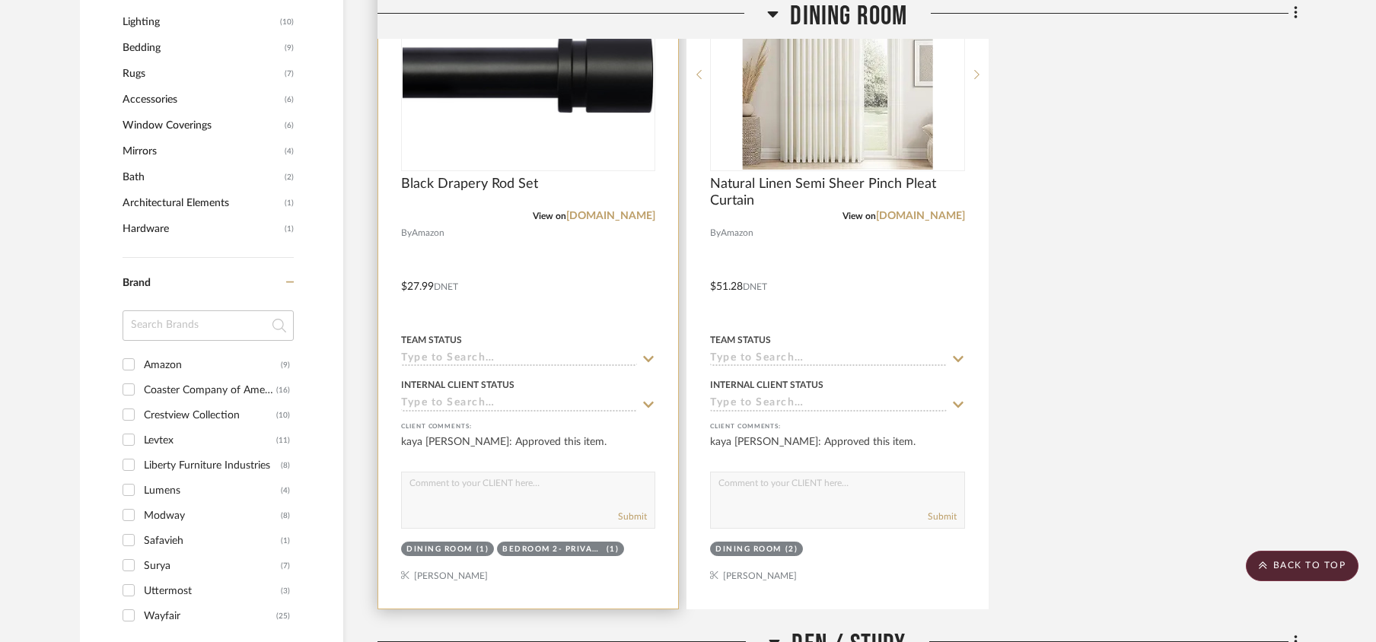
click at [475, 356] on input at bounding box center [519, 359] width 236 height 14
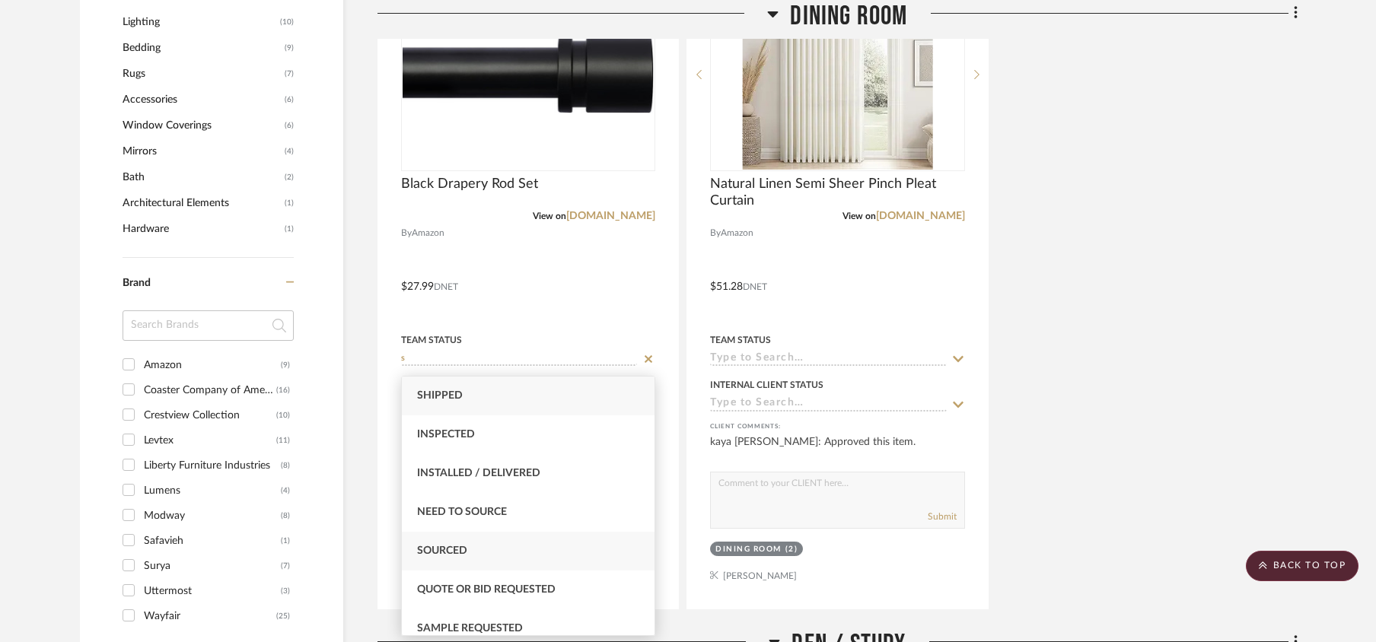
type input "s"
click at [458, 547] on span "Sourced" at bounding box center [442, 551] width 50 height 11
type input "[DATE]"
type input "Sourced"
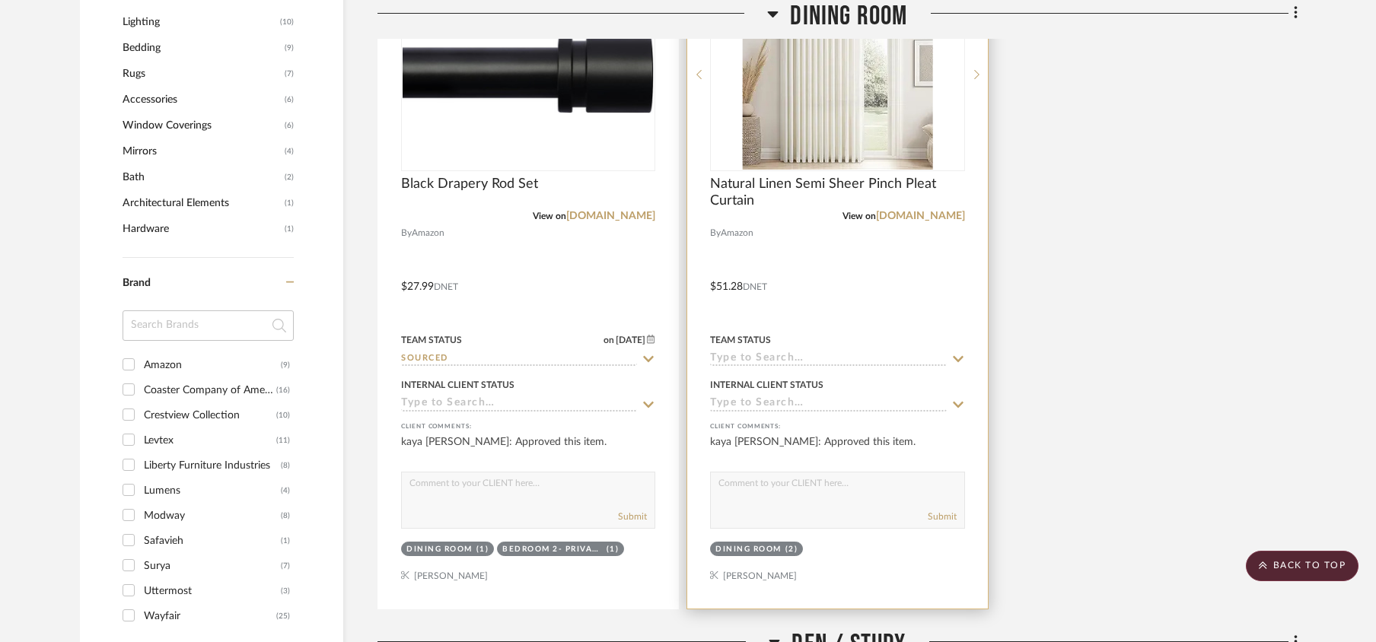
click at [790, 358] on input at bounding box center [828, 359] width 236 height 14
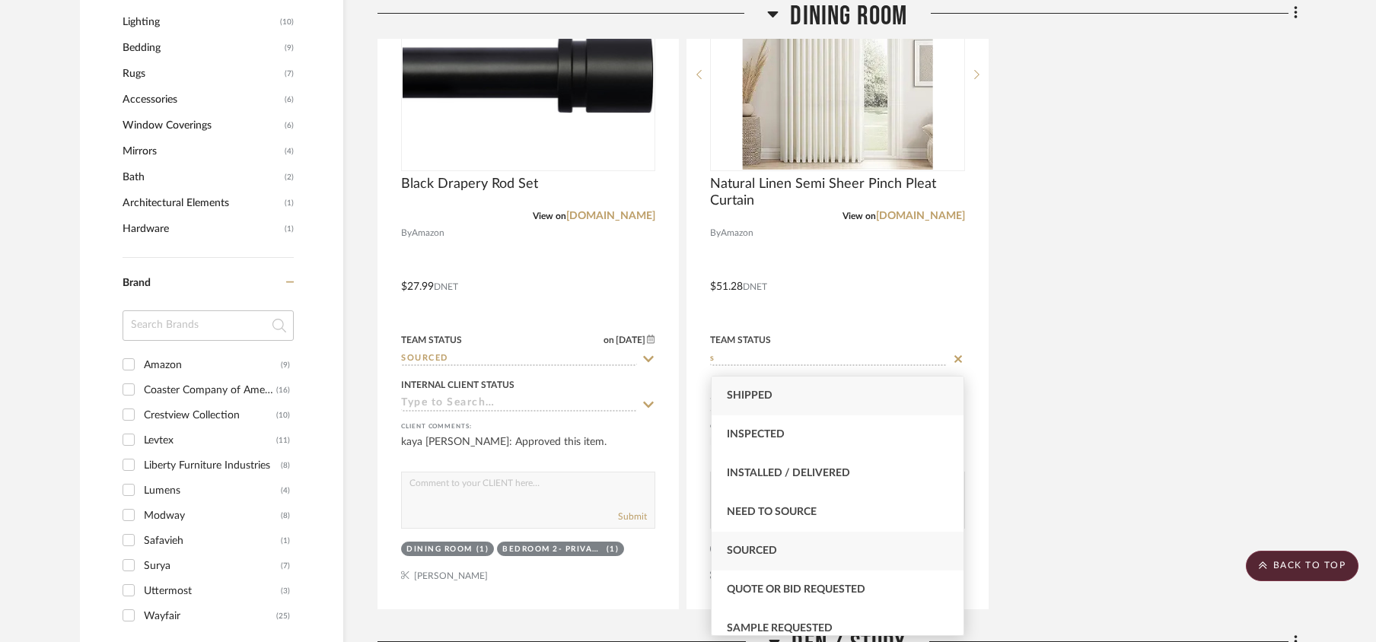
type input "s"
click at [756, 546] on span "Sourced" at bounding box center [752, 551] width 50 height 11
type input "[DATE]"
type input "Sourced"
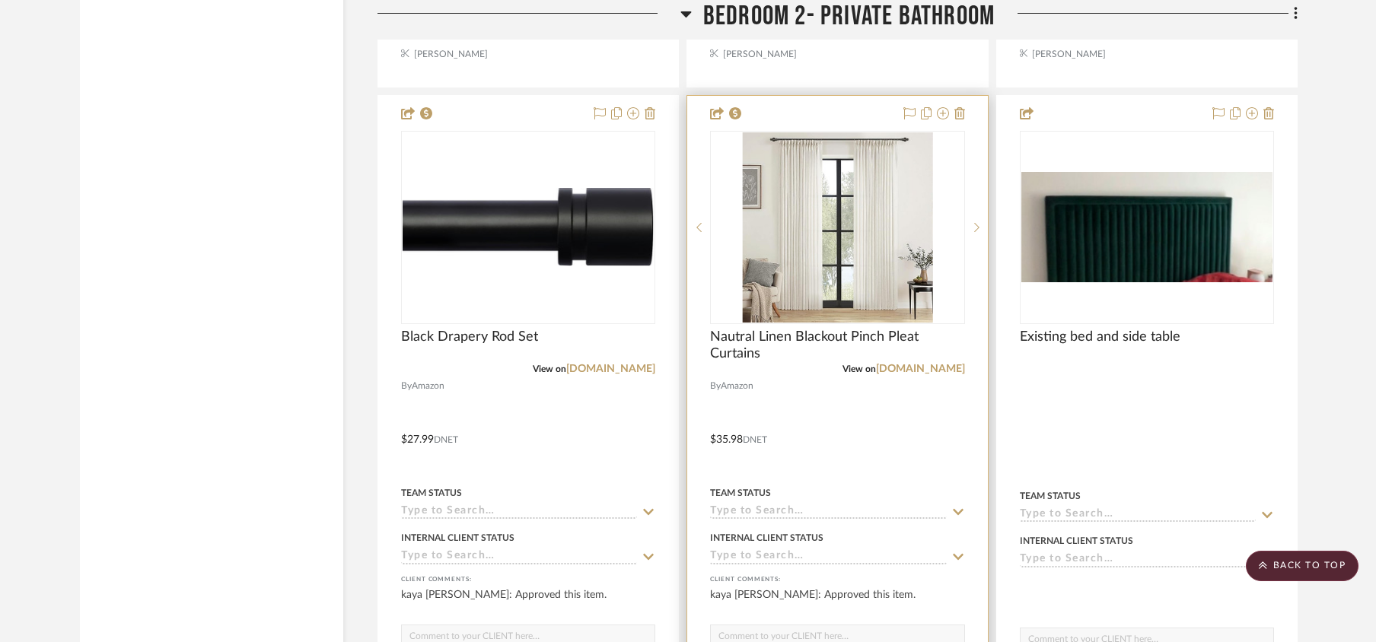
scroll to position [9235, 0]
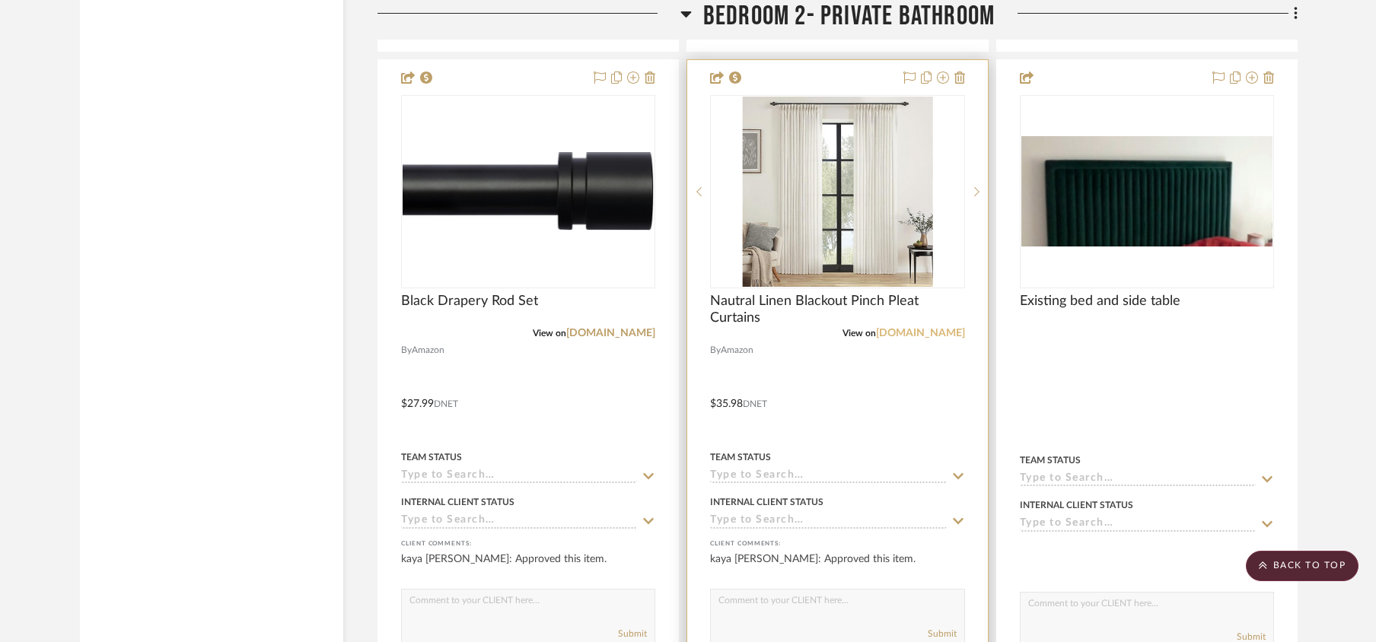
click at [942, 339] on link "[DOMAIN_NAME]" at bounding box center [920, 333] width 89 height 11
click at [933, 339] on link "[DOMAIN_NAME]" at bounding box center [920, 333] width 89 height 11
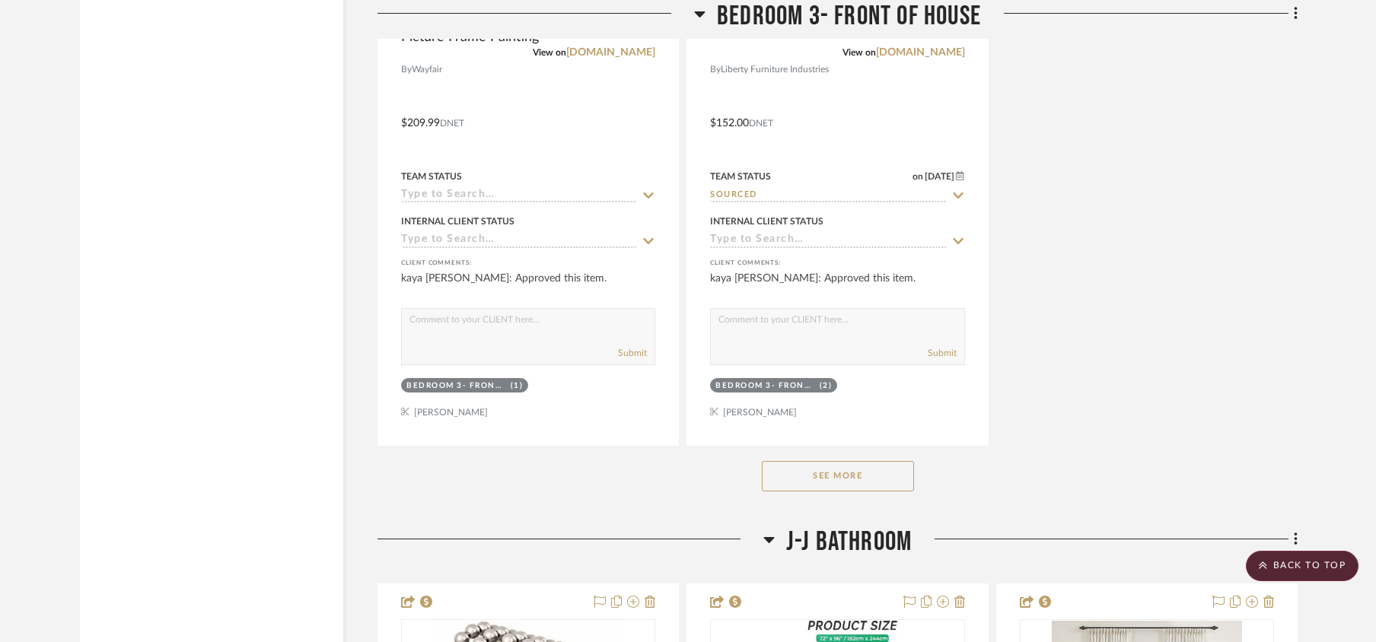
scroll to position [14106, 0]
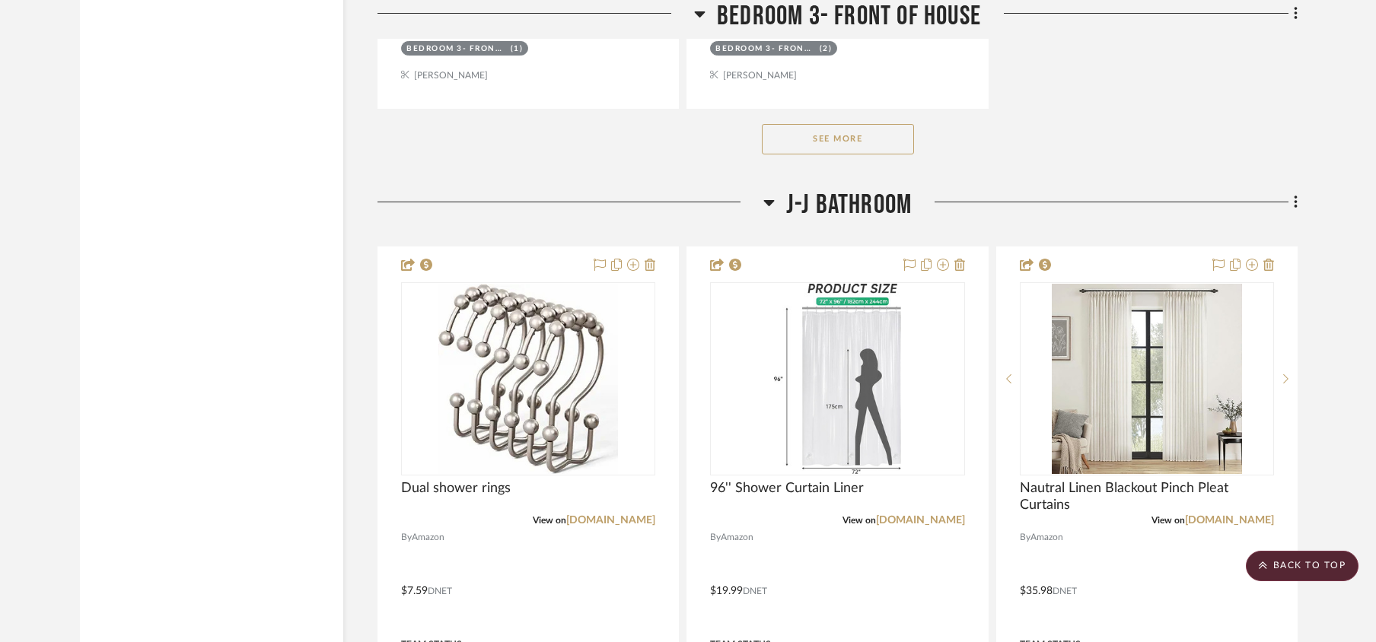
click at [814, 155] on button "See More" at bounding box center [838, 139] width 152 height 30
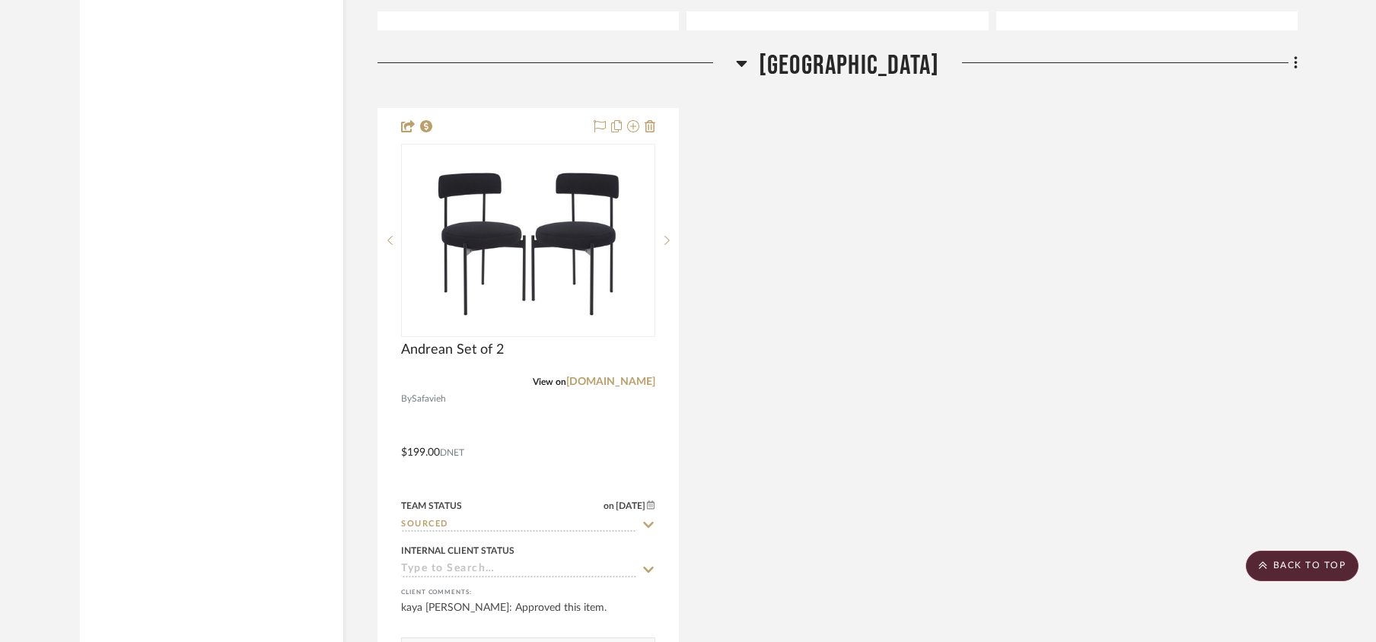
scroll to position [17151, 0]
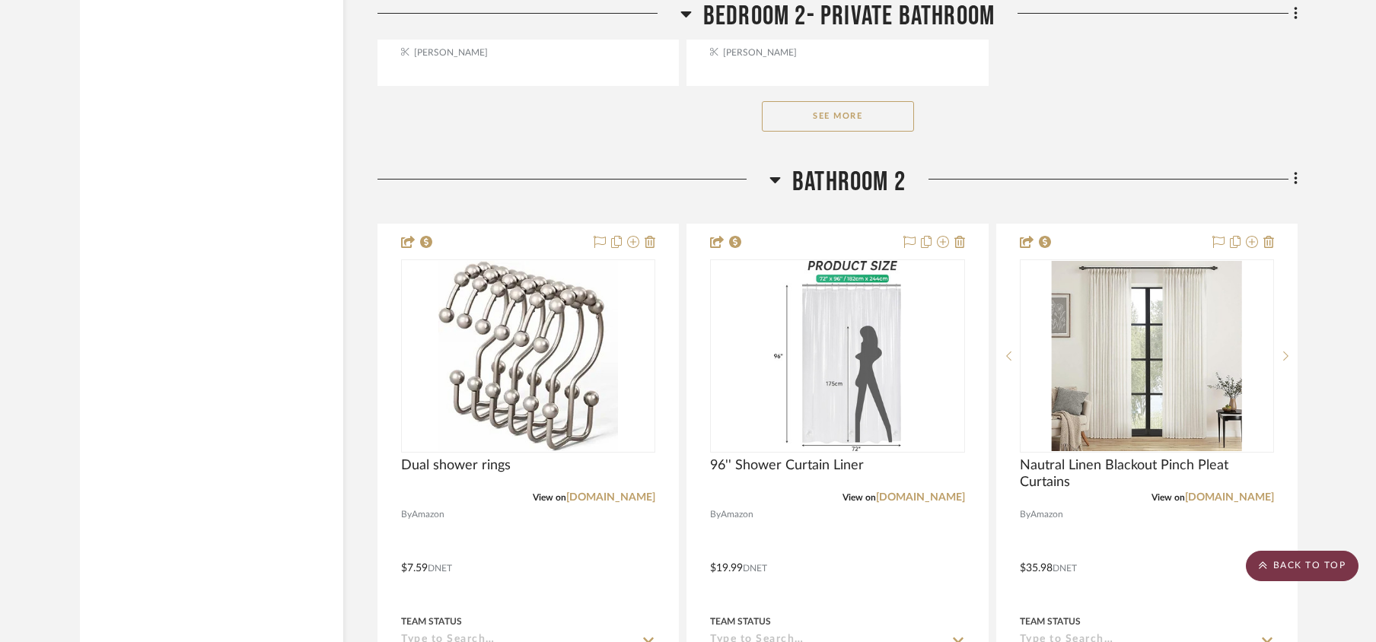
click at [1300, 577] on scroll-to-top-button "BACK TO TOP" at bounding box center [1302, 566] width 113 height 30
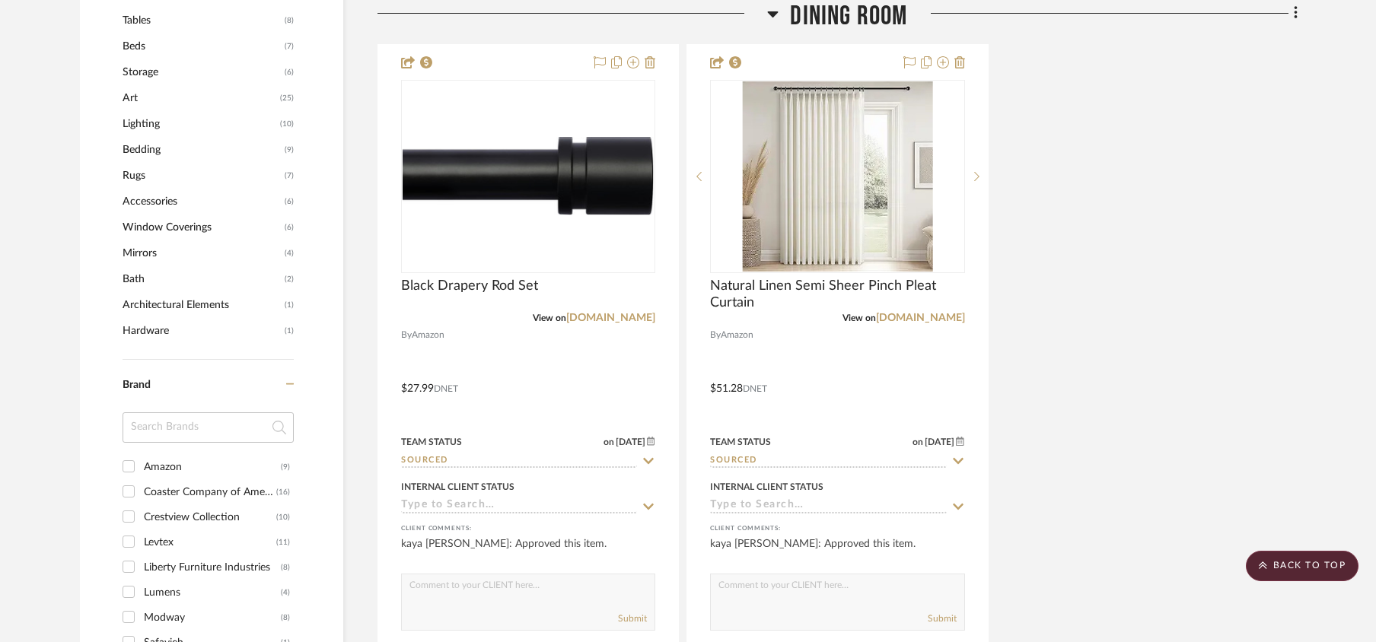
scroll to position [1319, 0]
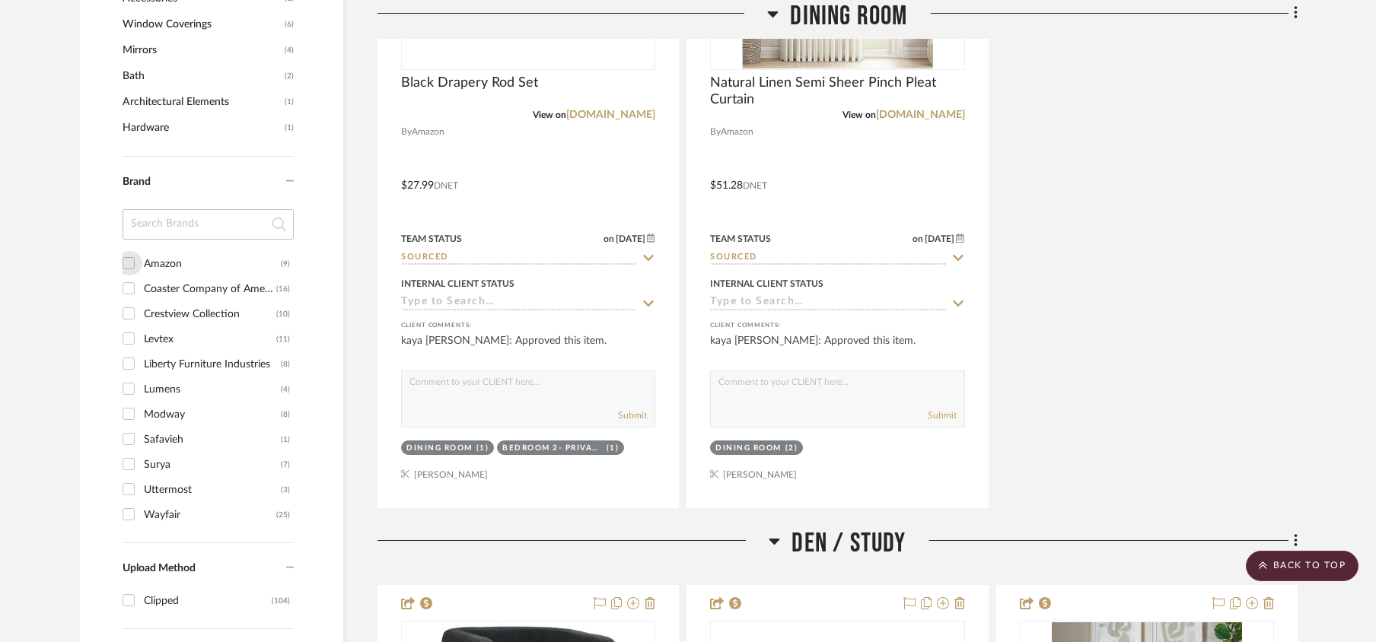
click at [126, 272] on input "Amazon (9)" at bounding box center [128, 263] width 24 height 24
checkbox input "true"
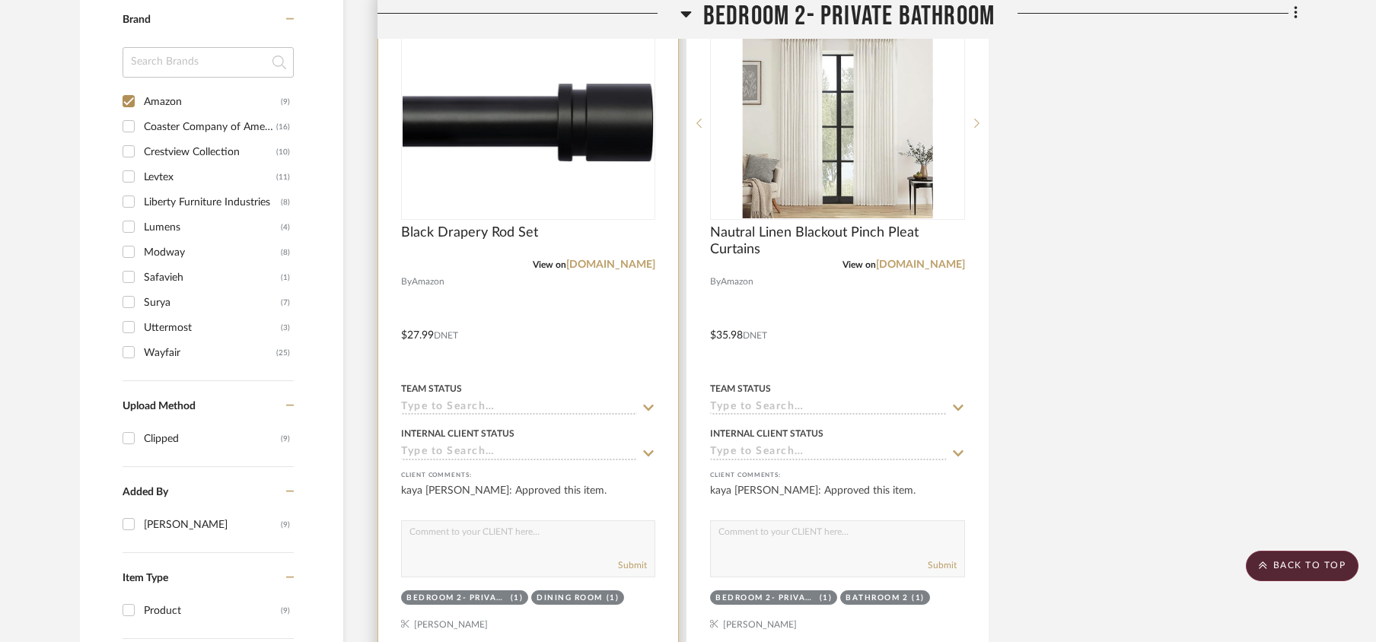
scroll to position [1218, 0]
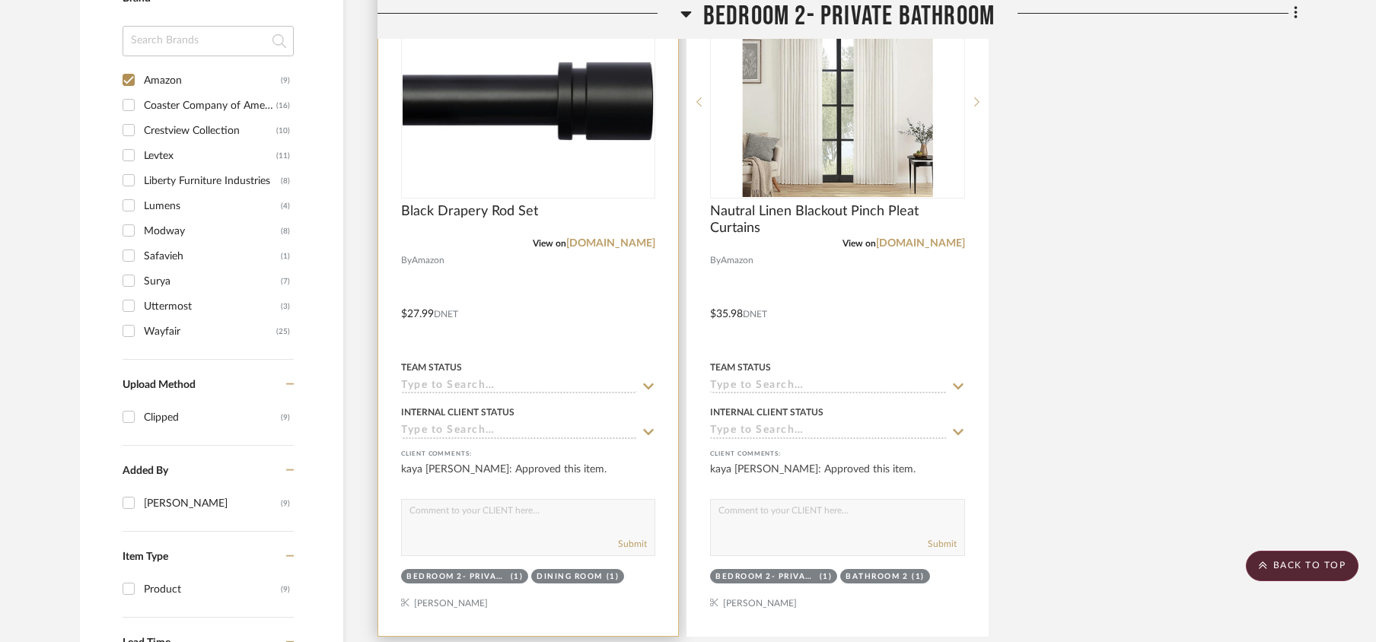
click at [446, 387] on input at bounding box center [519, 387] width 236 height 14
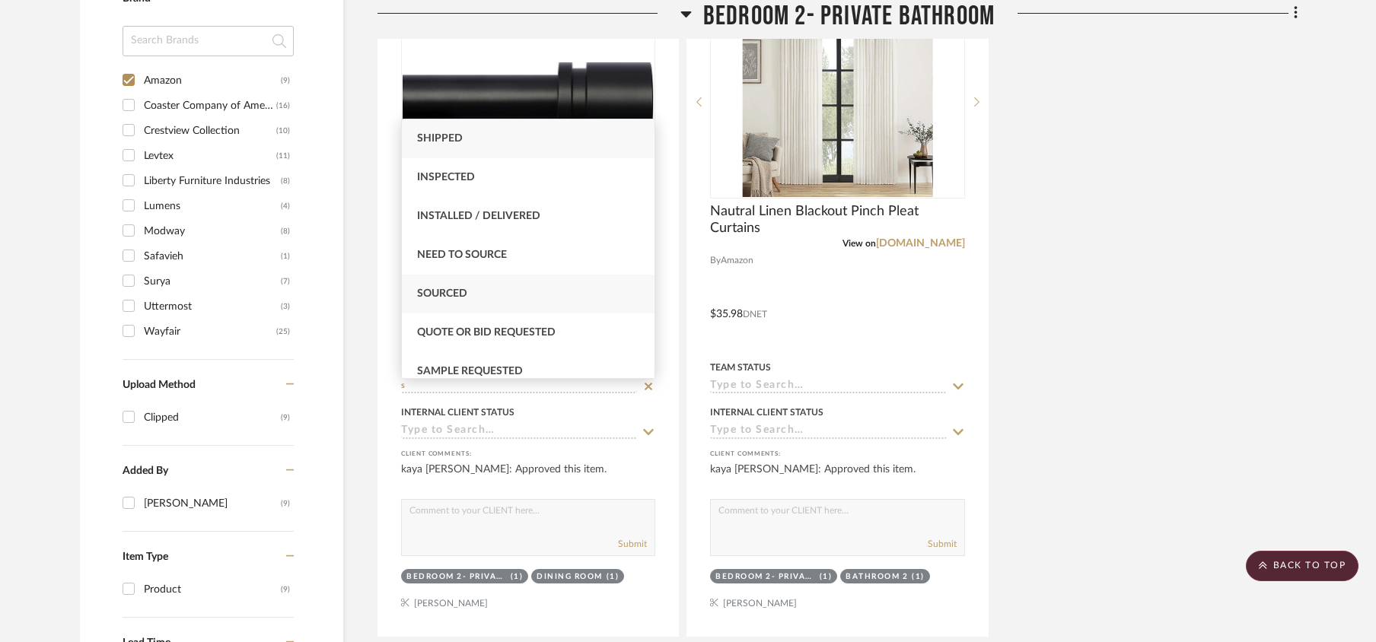
type input "s"
click at [473, 289] on div "Sourced" at bounding box center [528, 294] width 253 height 39
type input "[DATE]"
type input "Sourced"
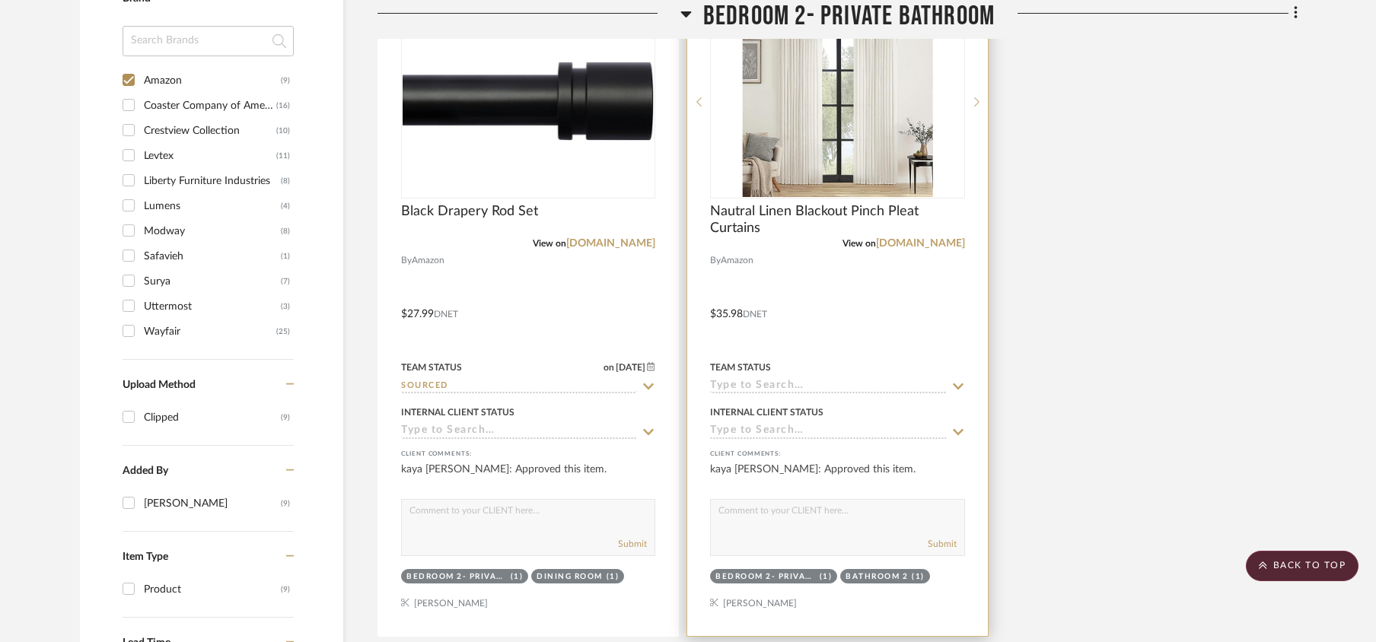
click at [774, 394] on input at bounding box center [828, 387] width 236 height 14
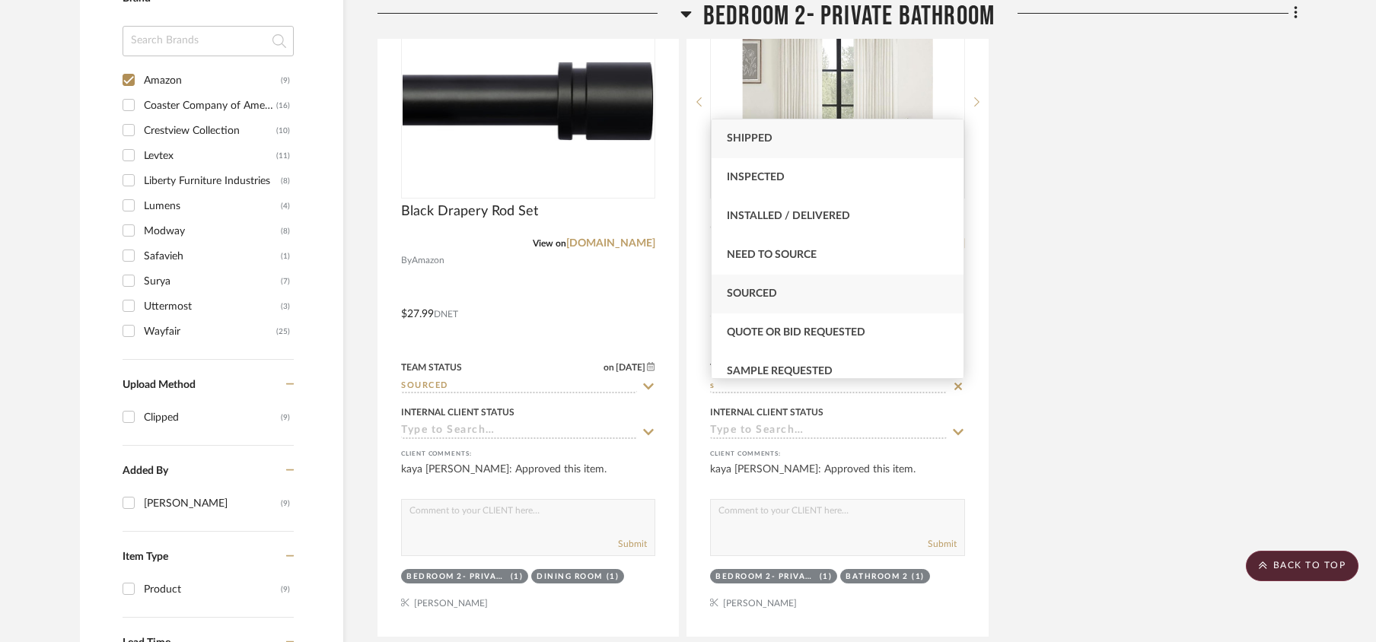
type input "s"
click at [768, 292] on span "Sourced" at bounding box center [752, 293] width 50 height 11
type input "[DATE]"
type input "Sourced"
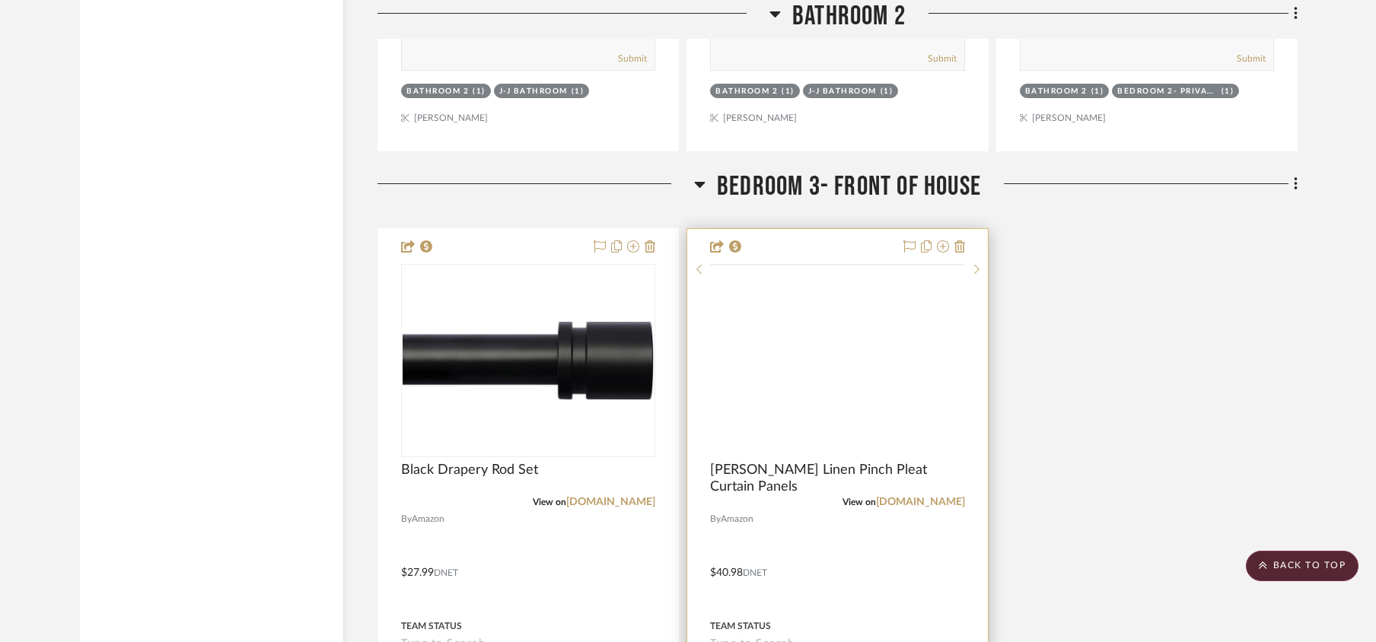
scroll to position [2537, 0]
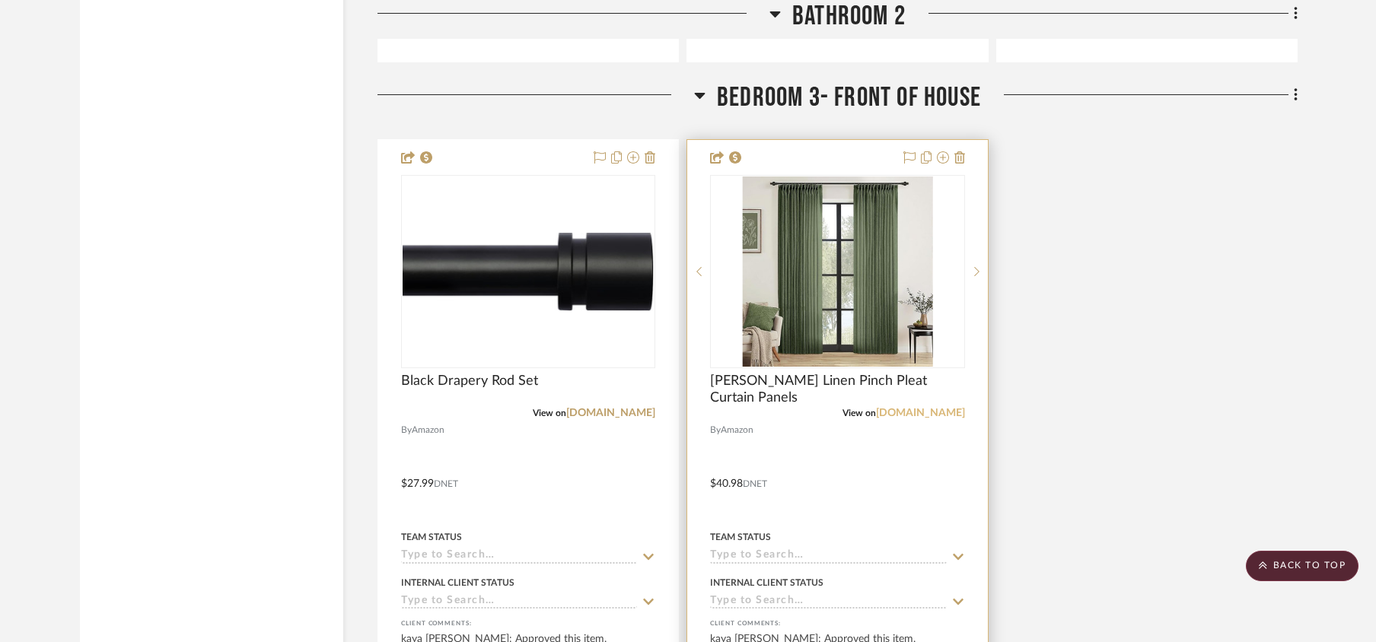
click at [933, 419] on link "[DOMAIN_NAME]" at bounding box center [920, 413] width 89 height 11
click at [731, 559] on input at bounding box center [828, 557] width 236 height 14
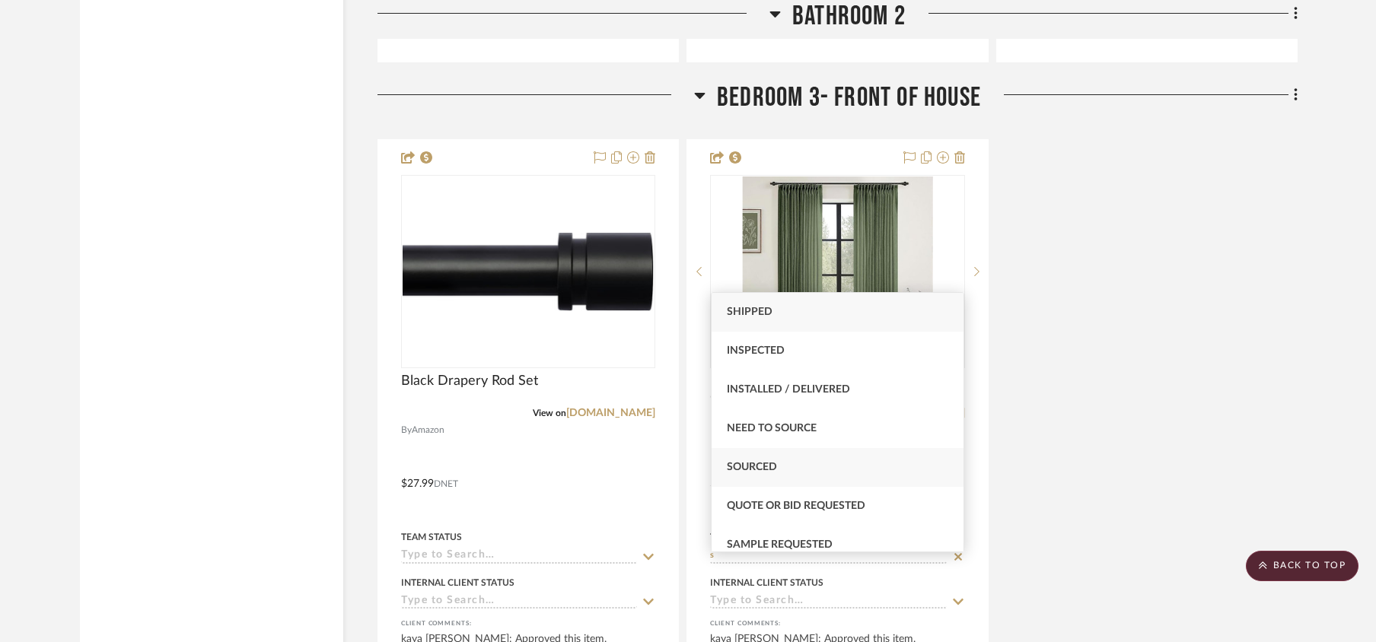
type input "s"
click at [744, 464] on span "Sourced" at bounding box center [752, 467] width 50 height 11
type input "[DATE]"
type input "Sourced"
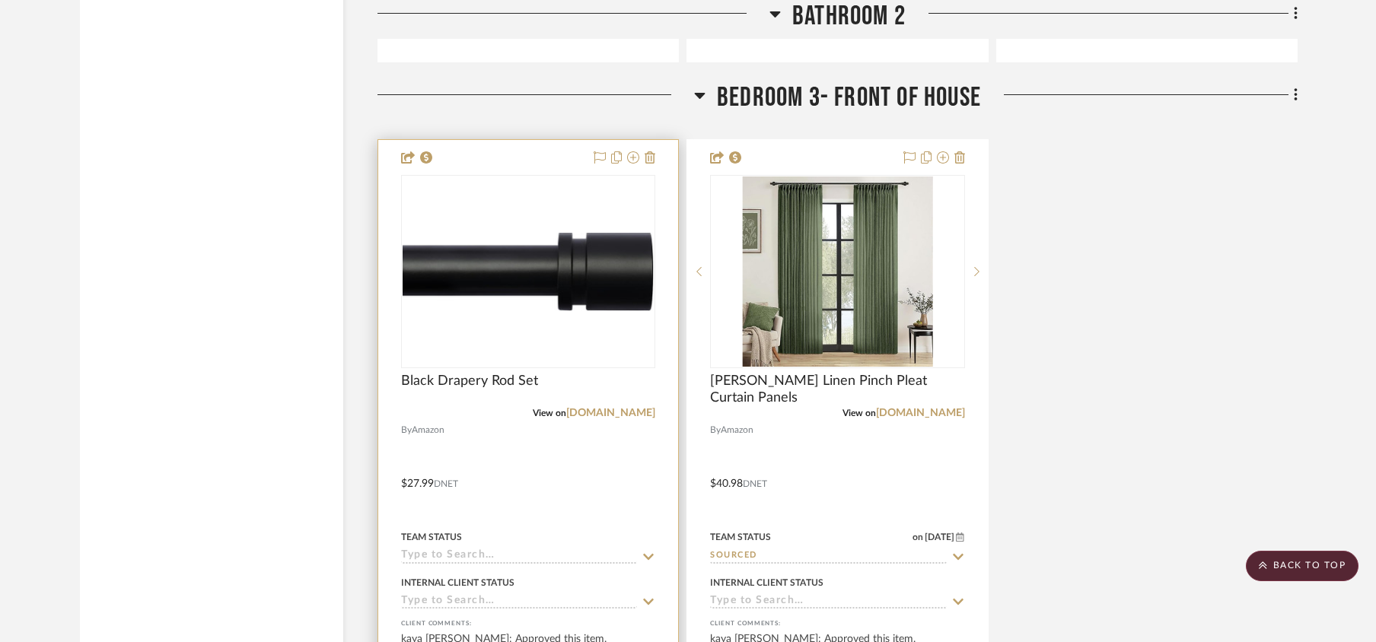
click at [428, 559] on input at bounding box center [519, 557] width 236 height 14
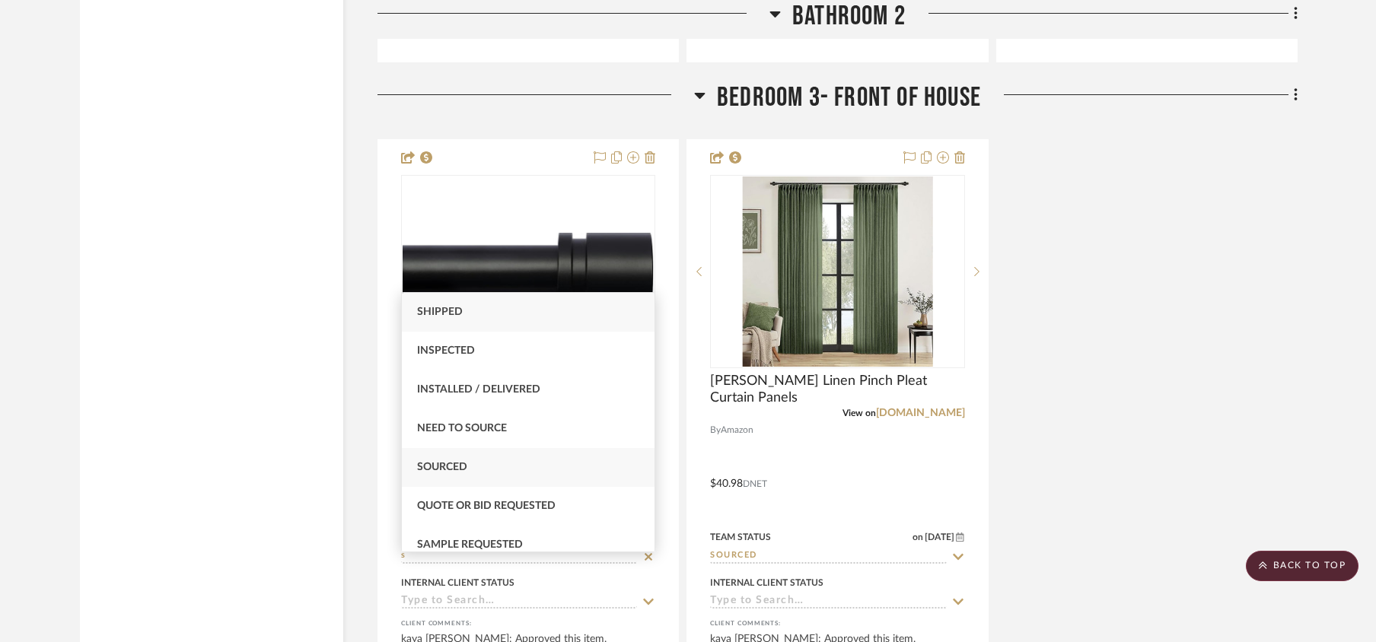
type input "s"
click at [457, 464] on span "Sourced" at bounding box center [442, 467] width 50 height 11
type input "[DATE]"
type input "Sourced"
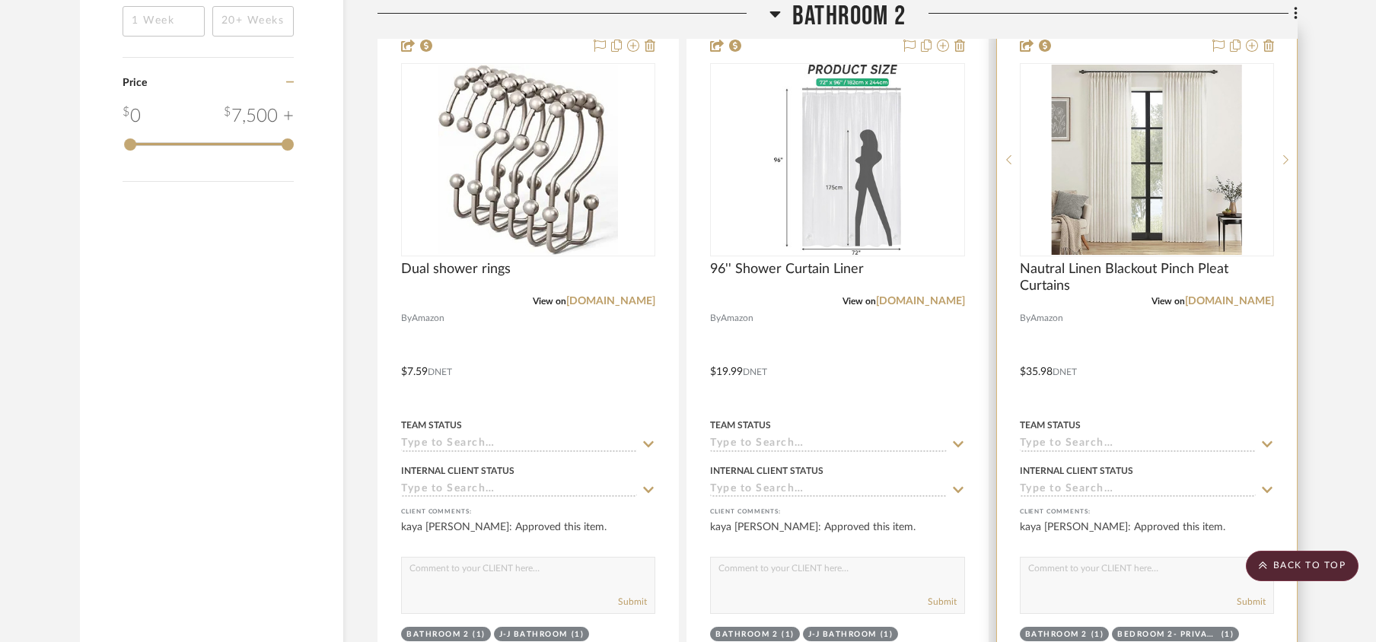
scroll to position [1928, 0]
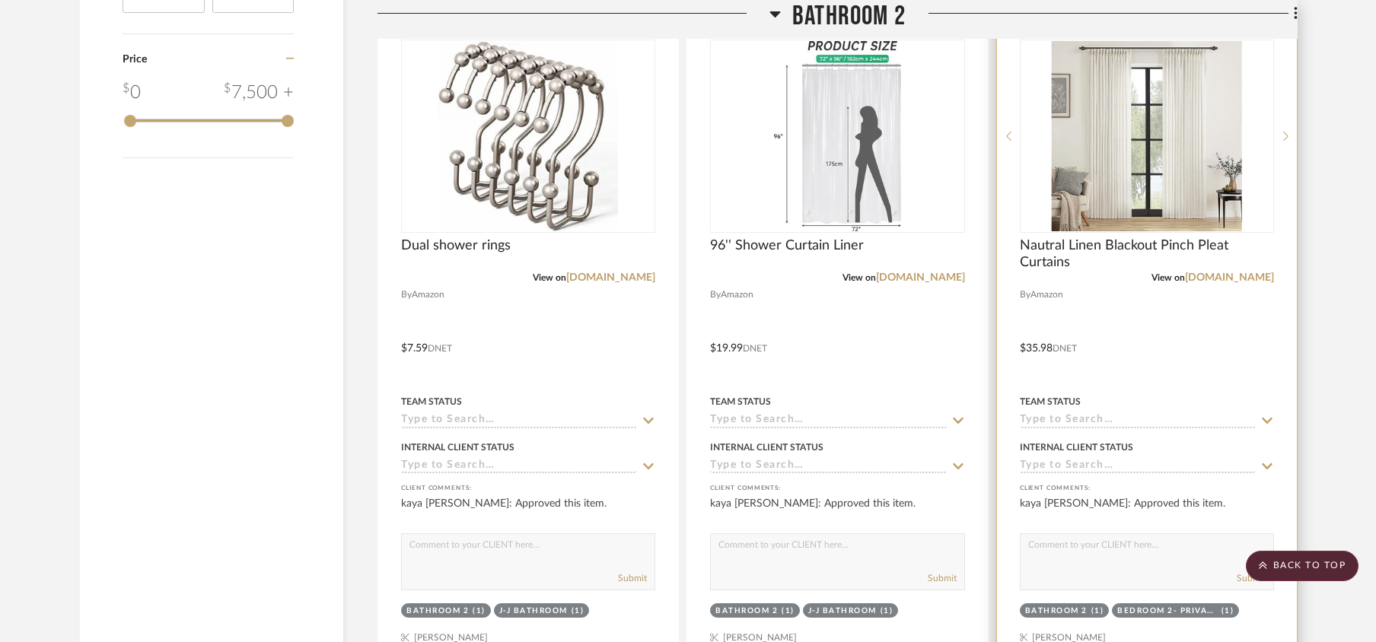
click at [1098, 429] on input at bounding box center [1138, 421] width 236 height 14
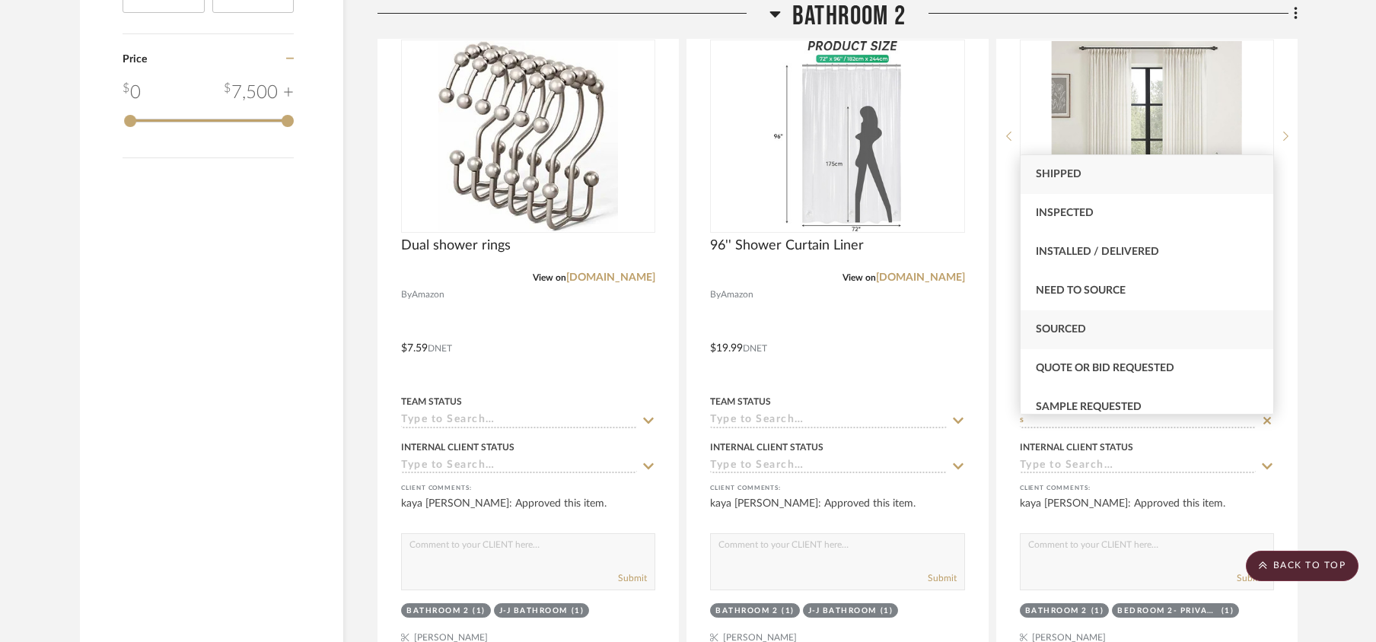
type input "s"
click at [1075, 327] on span "Sourced" at bounding box center [1061, 329] width 50 height 11
type input "[DATE]"
type input "Sourced"
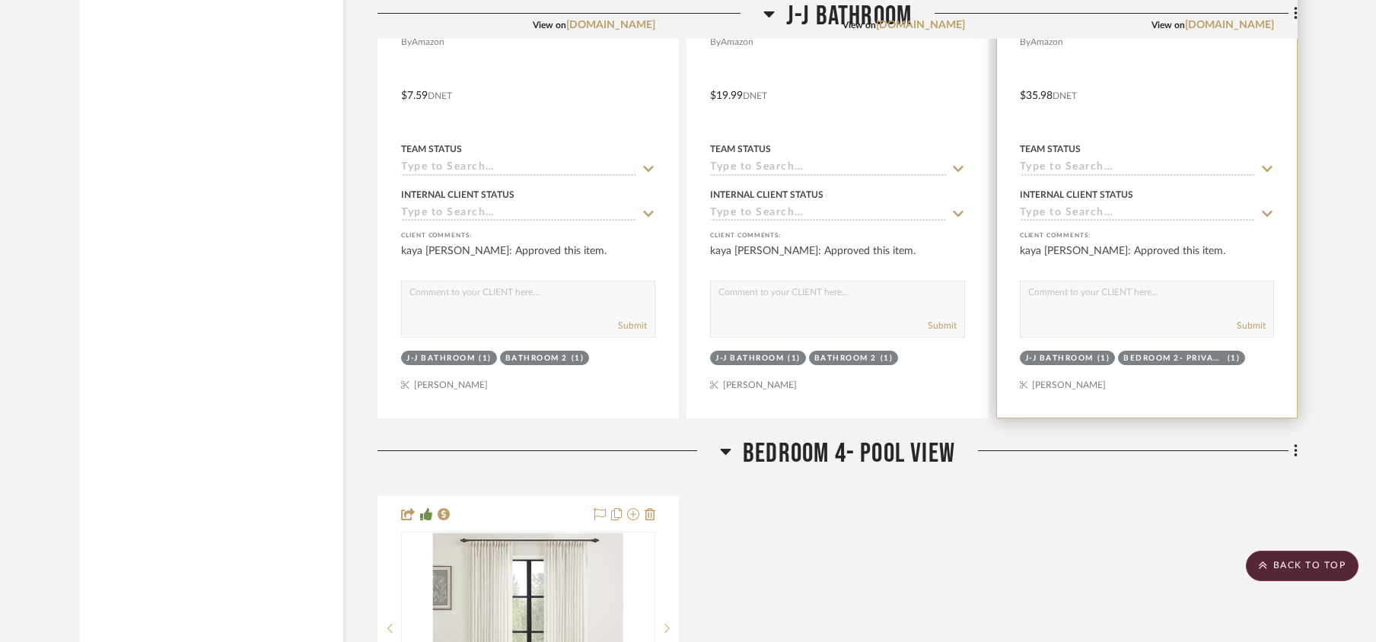
scroll to position [3551, 0]
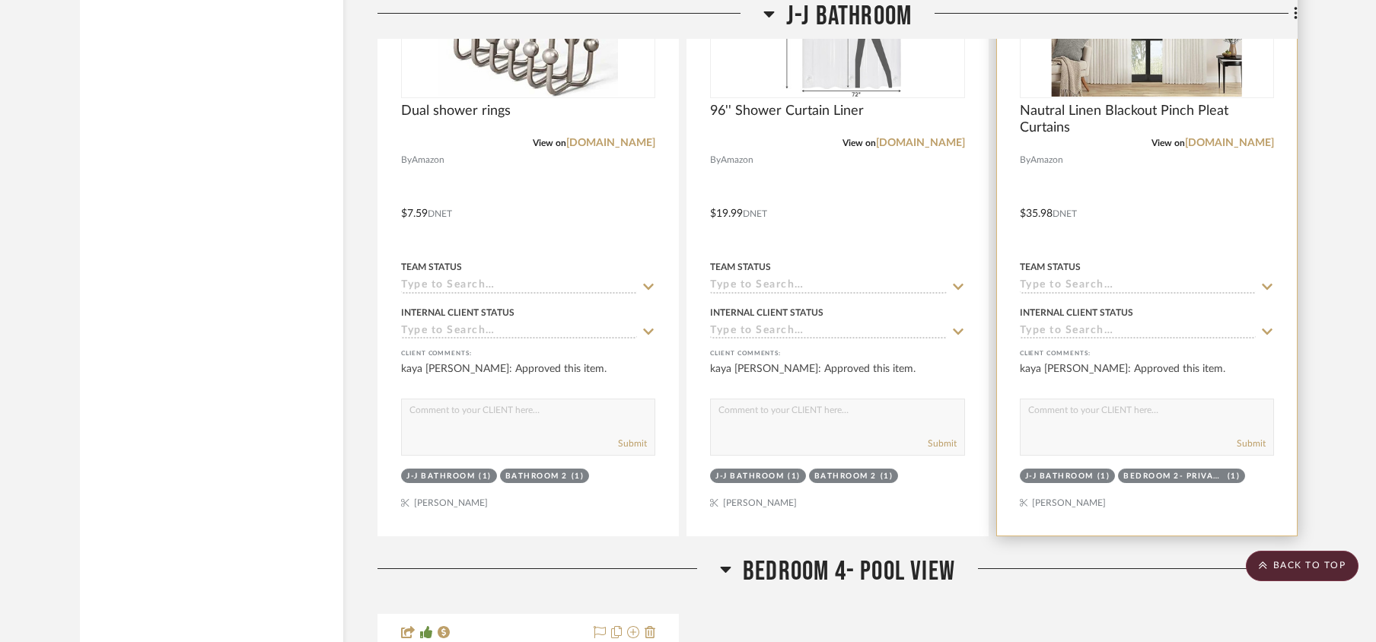
click at [1061, 294] on input at bounding box center [1138, 286] width 236 height 14
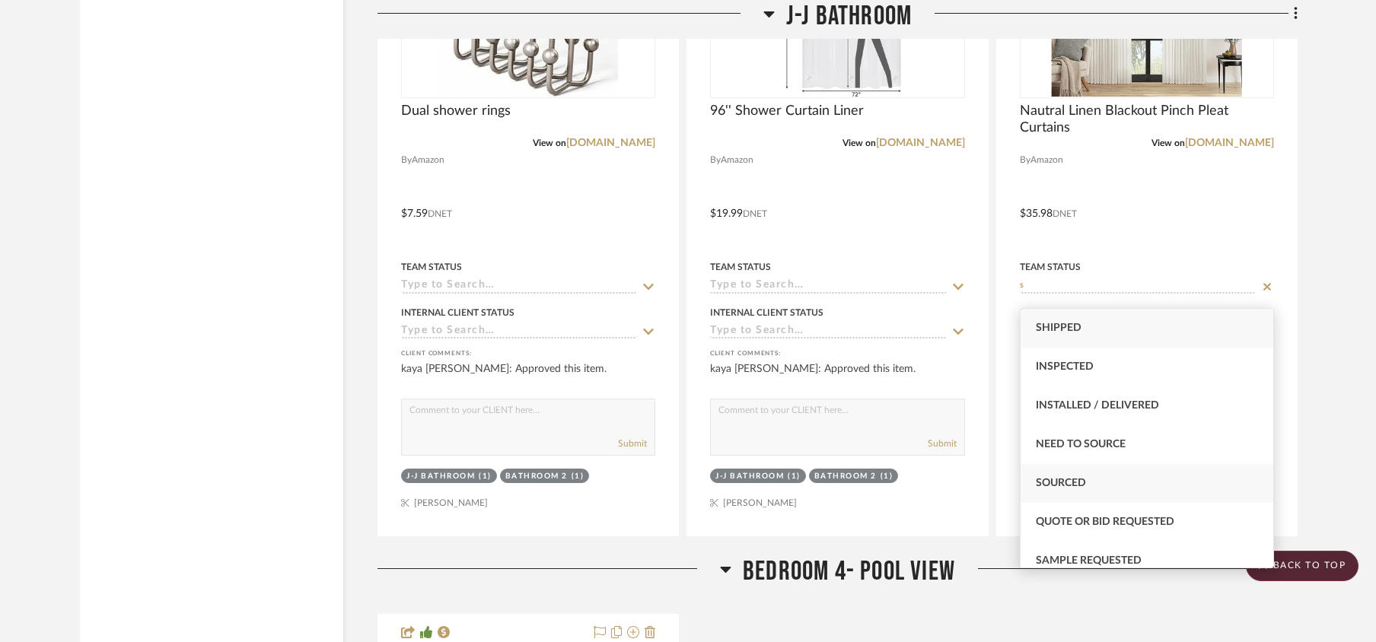
type input "s"
click at [1047, 470] on div "Sourced" at bounding box center [1147, 483] width 253 height 39
type input "[DATE]"
type input "Sourced"
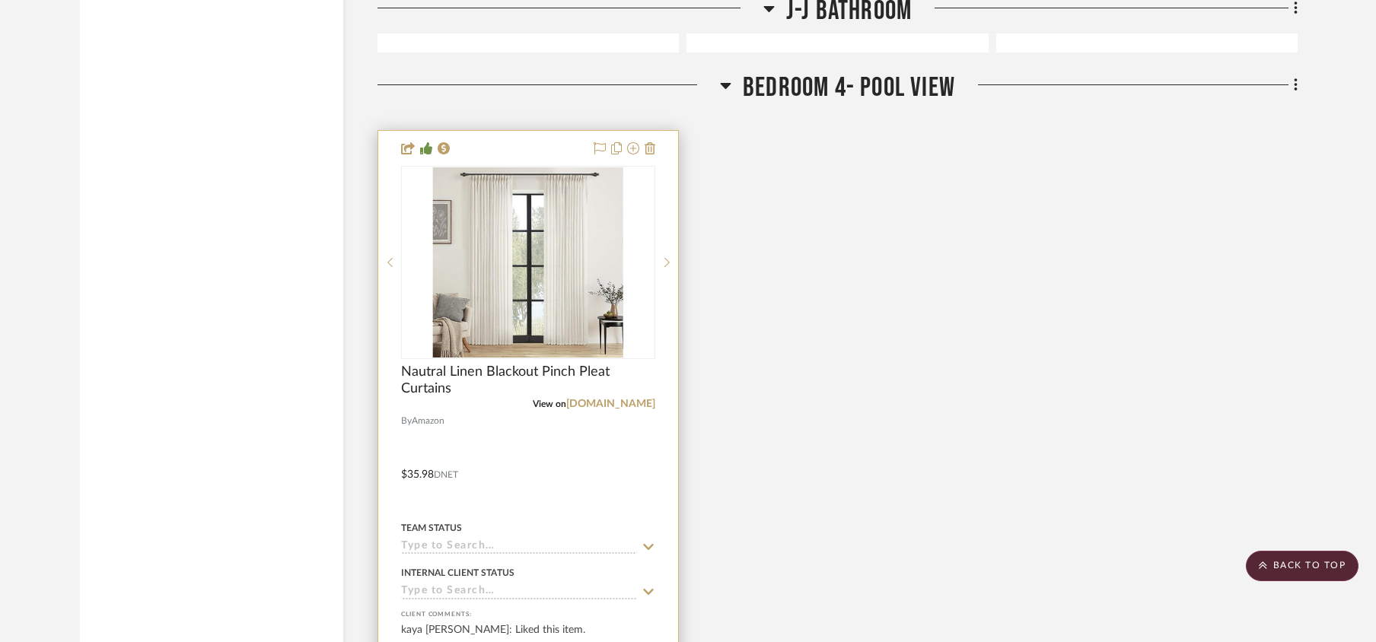
scroll to position [4059, 0]
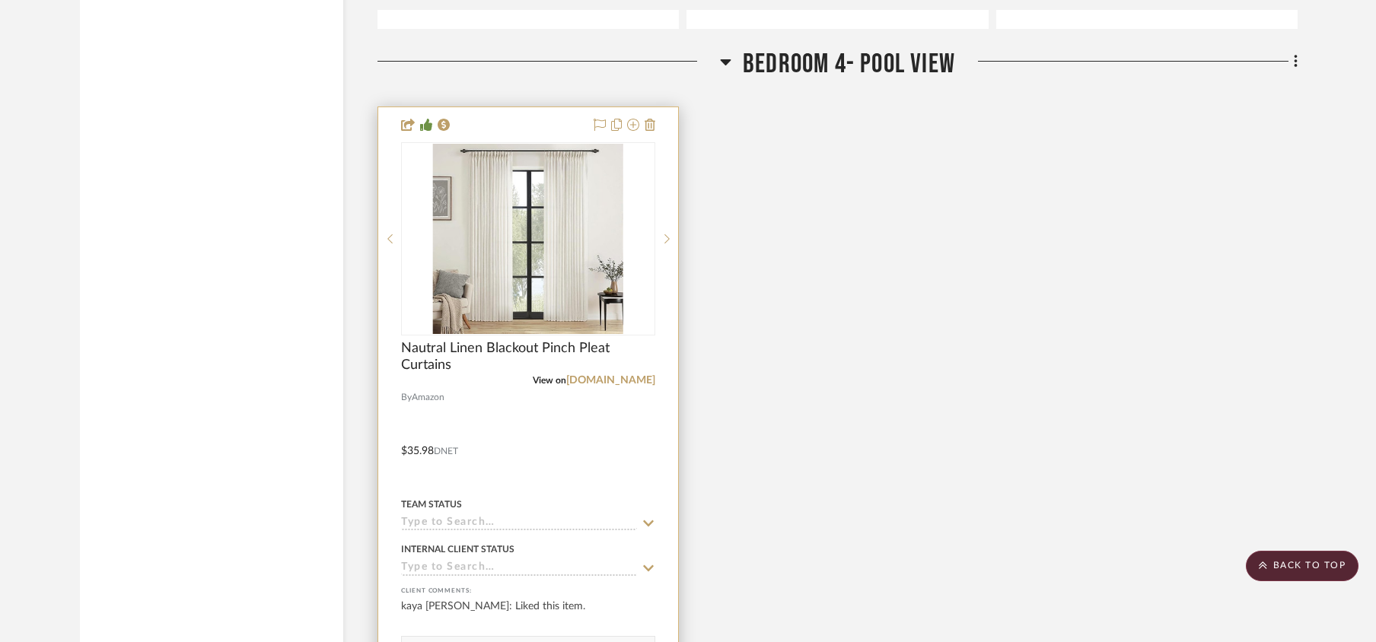
click at [435, 531] on input at bounding box center [519, 524] width 236 height 14
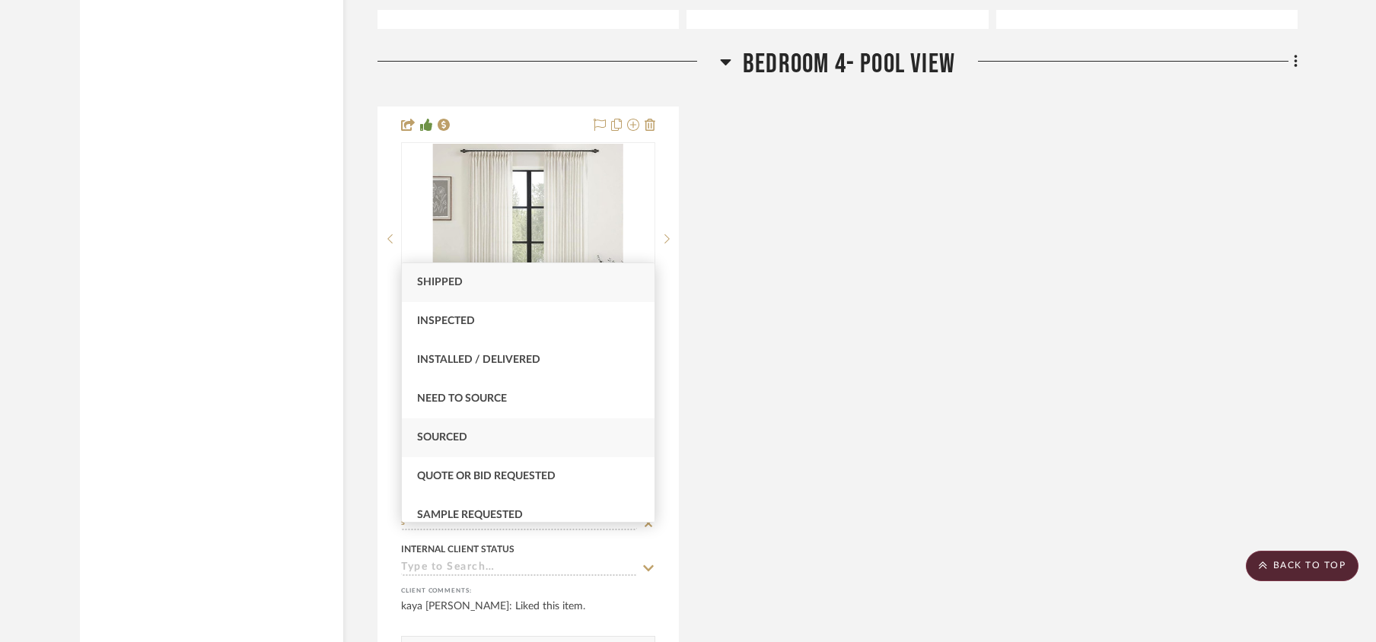
type input "s"
click at [442, 440] on span "Sourced" at bounding box center [442, 437] width 50 height 11
type input "[DATE]"
type input "Sourced"
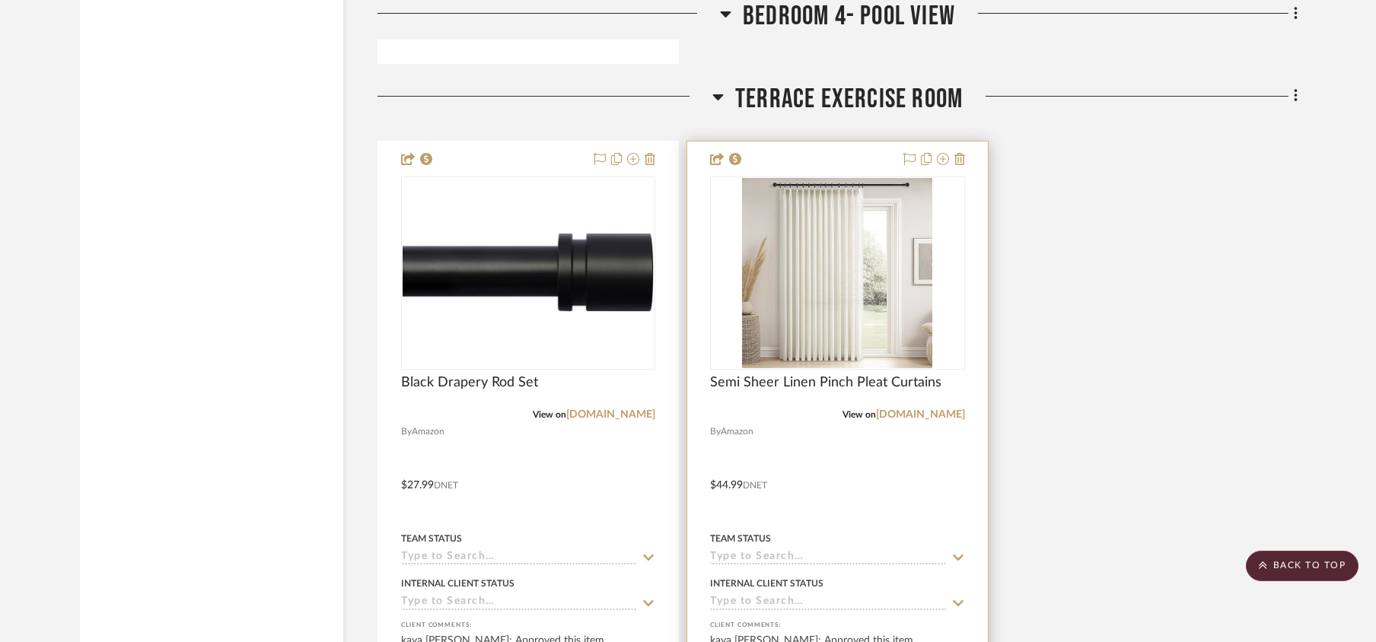
scroll to position [5074, 0]
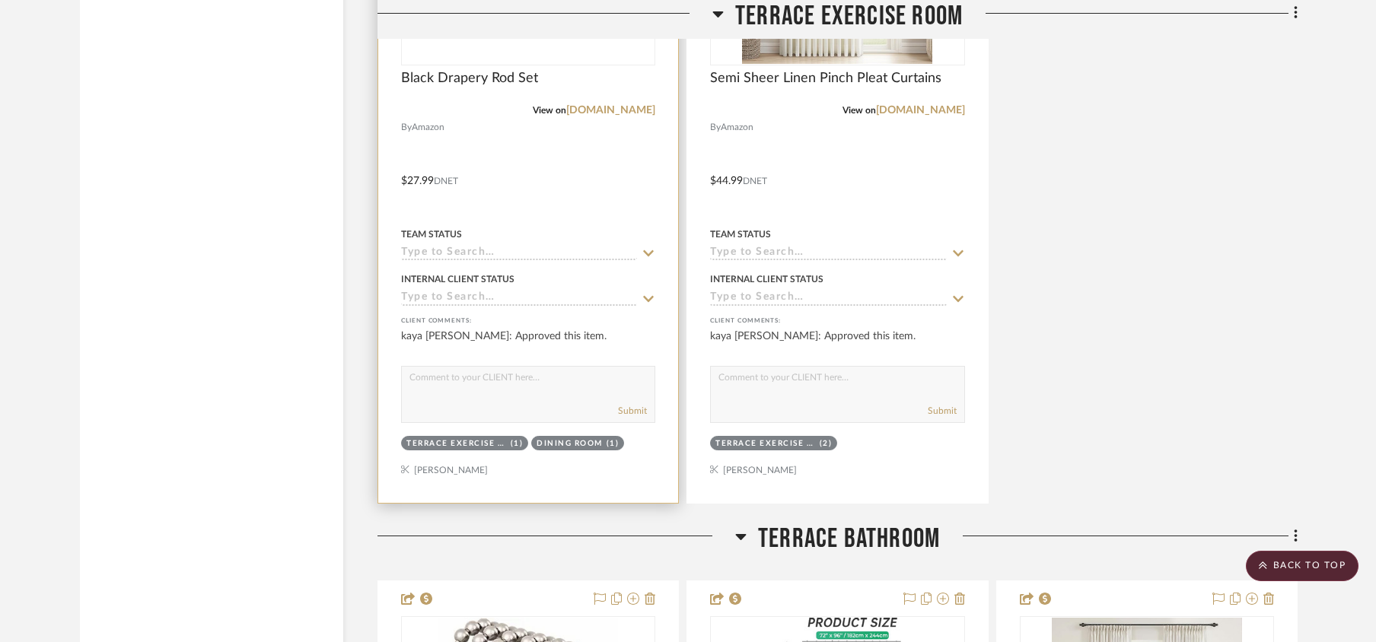
click at [490, 260] on input at bounding box center [519, 254] width 236 height 14
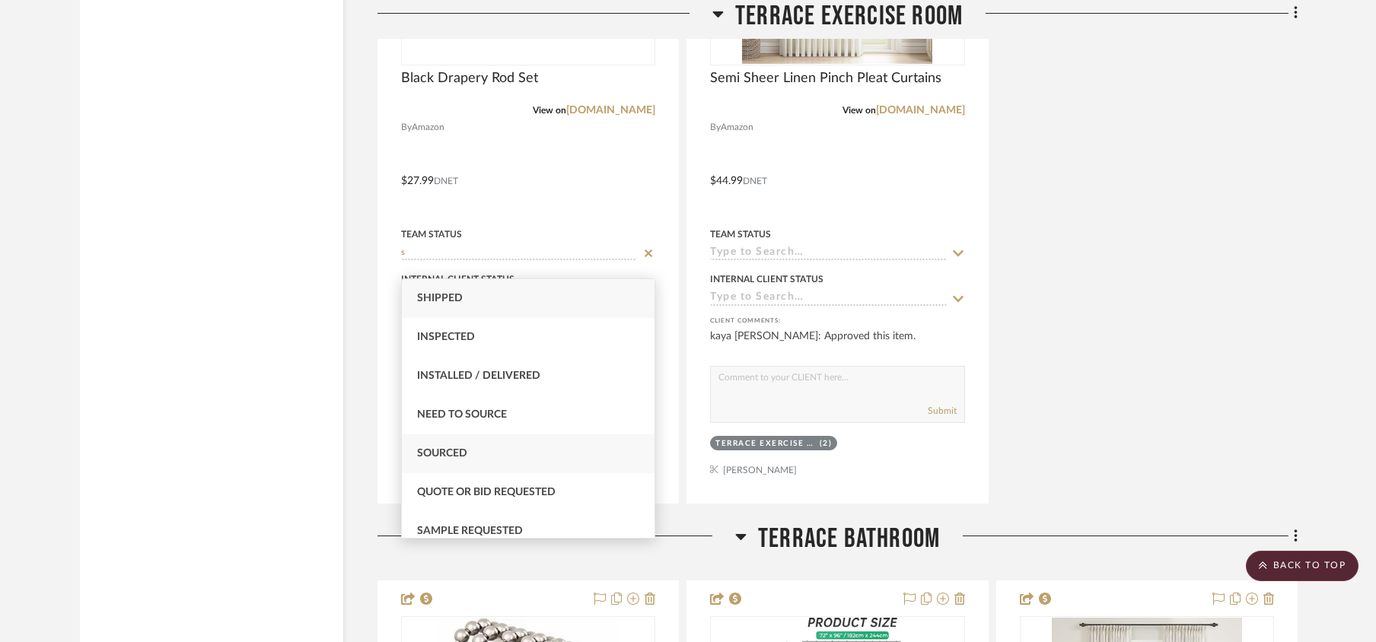
type input "s"
click at [451, 451] on span "Sourced" at bounding box center [442, 453] width 50 height 11
type input "[DATE]"
type input "Sourced"
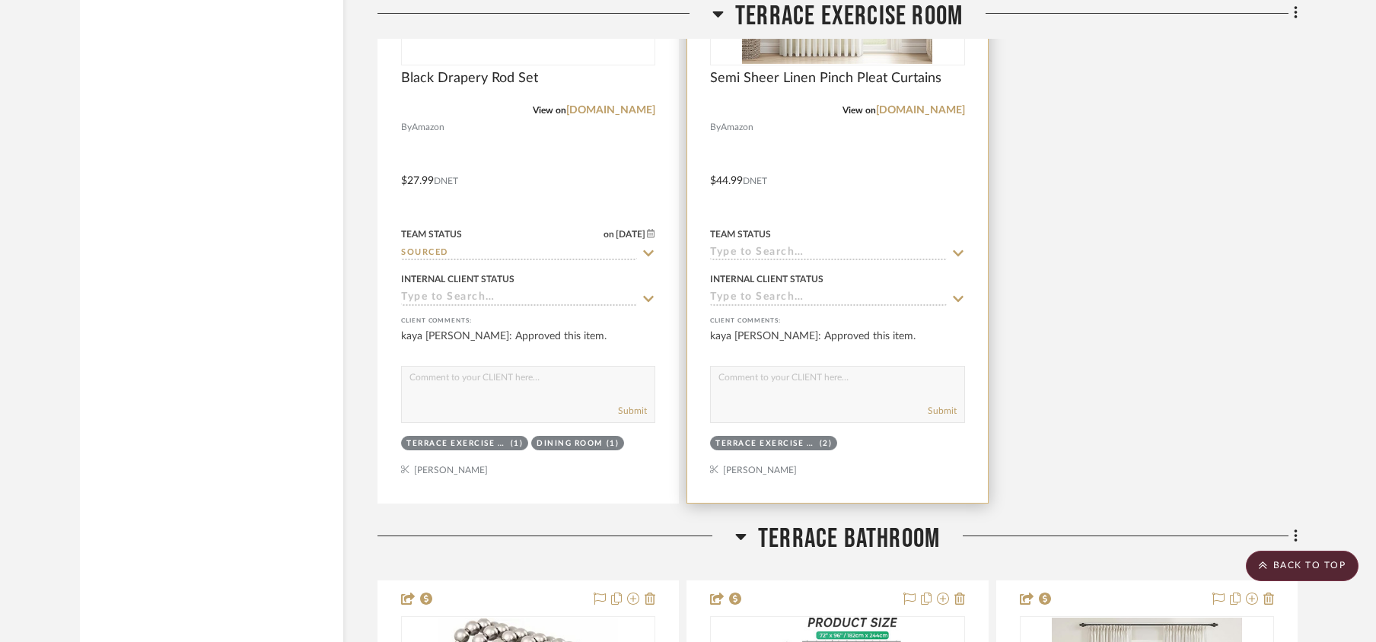
click at [787, 261] on input at bounding box center [828, 254] width 236 height 14
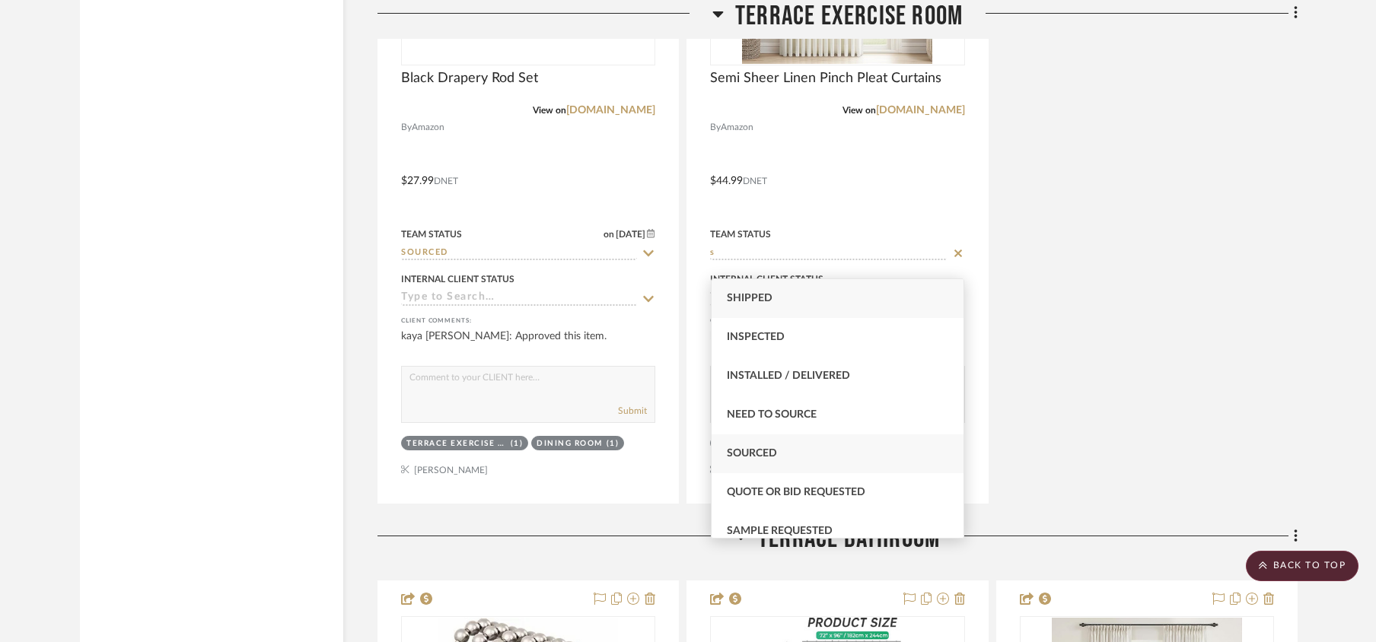
type input "s"
click at [754, 445] on div "Sourced" at bounding box center [838, 454] width 253 height 39
type input "[DATE]"
type input "Sourced"
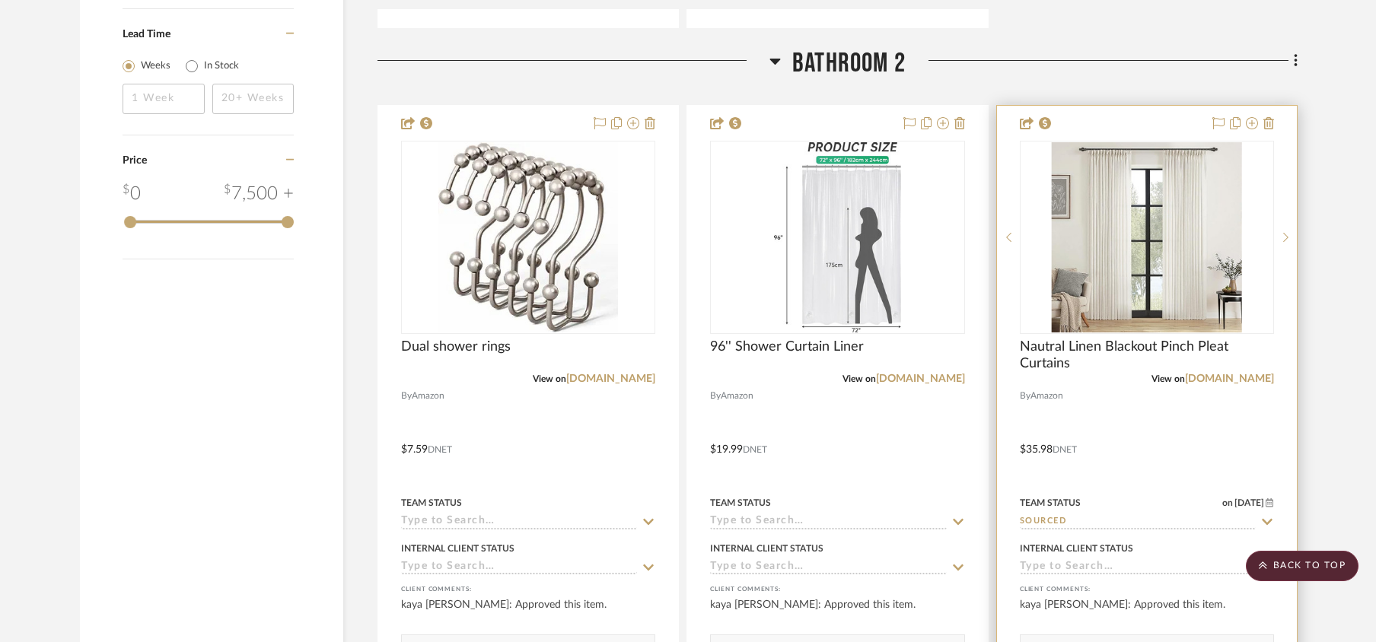
scroll to position [1928, 0]
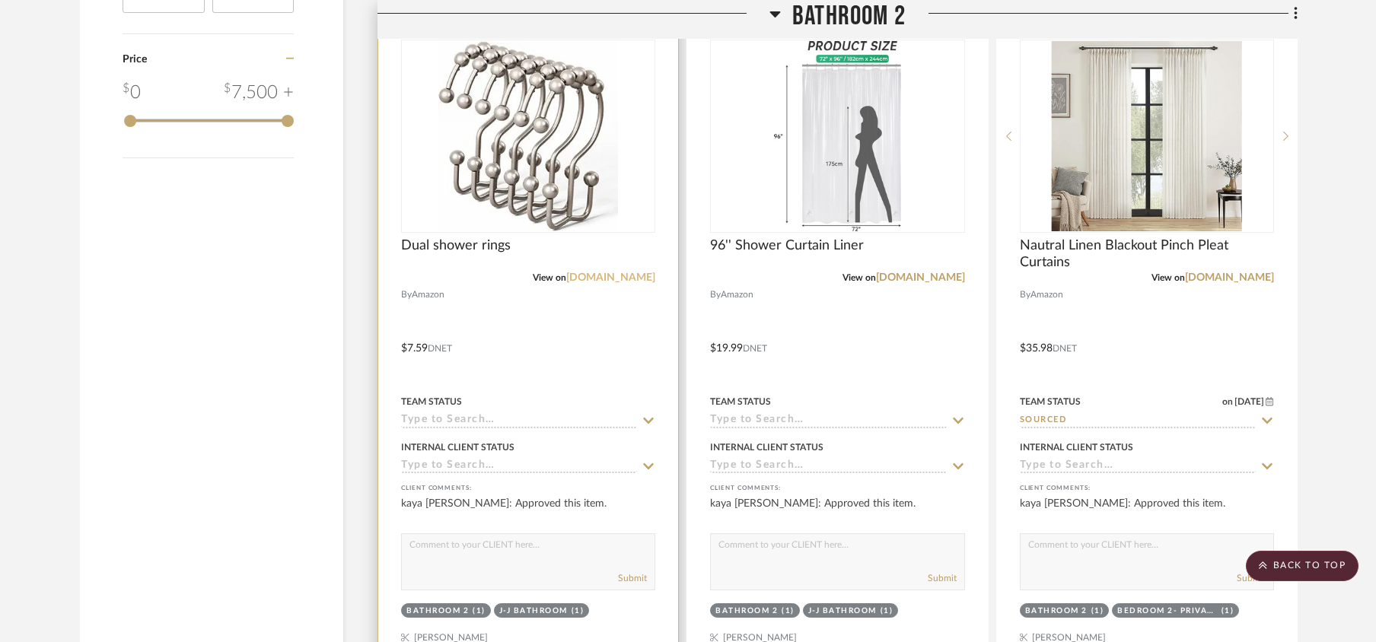
click at [628, 279] on link "[DOMAIN_NAME]" at bounding box center [610, 277] width 89 height 11
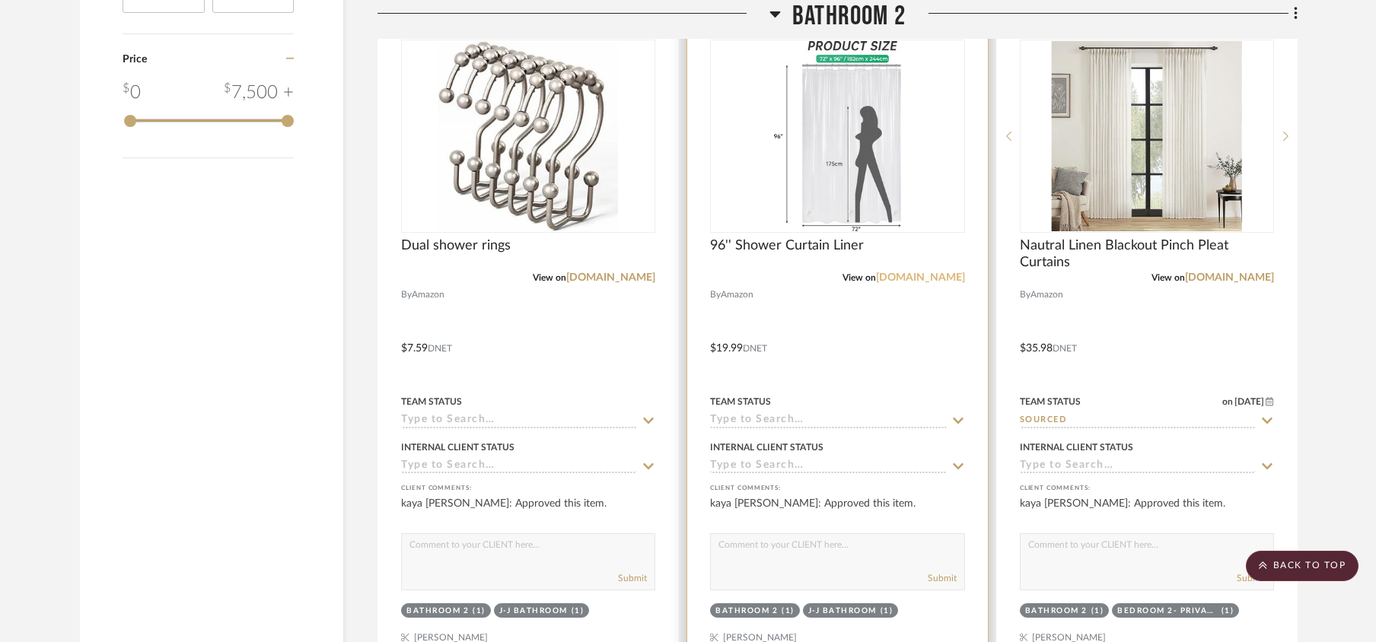
click at [916, 277] on link "[DOMAIN_NAME]" at bounding box center [920, 277] width 89 height 11
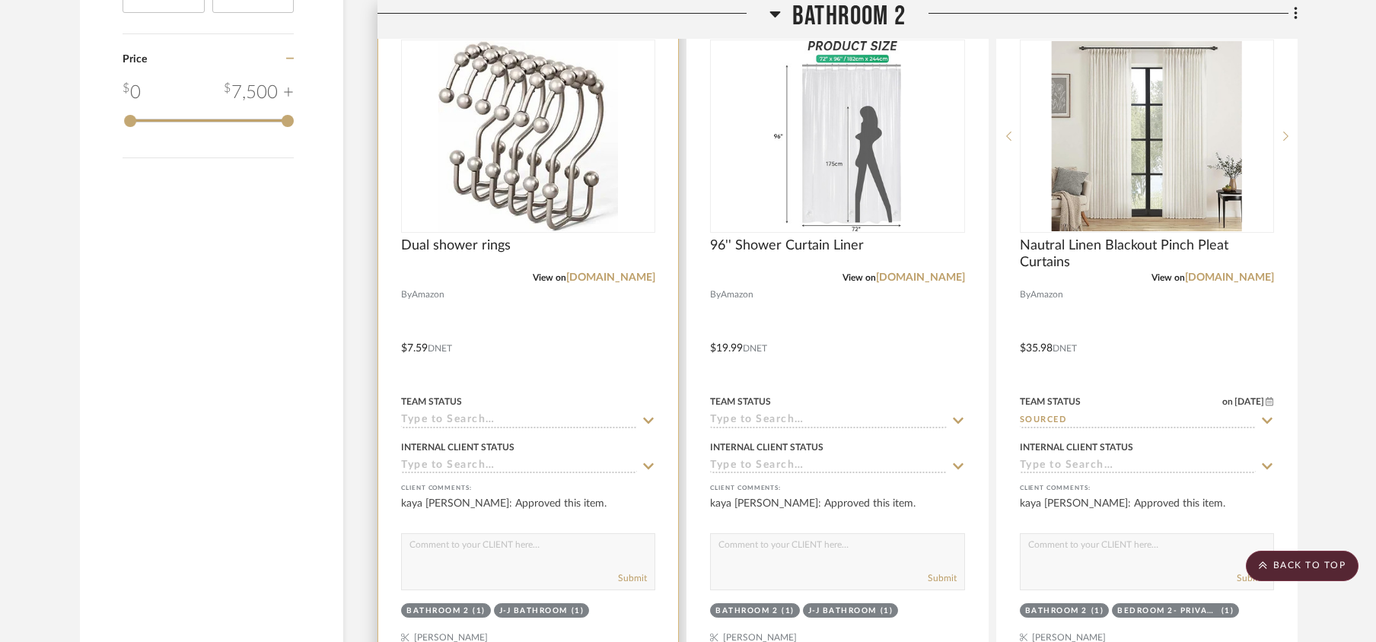
click at [485, 426] on input at bounding box center [519, 421] width 236 height 14
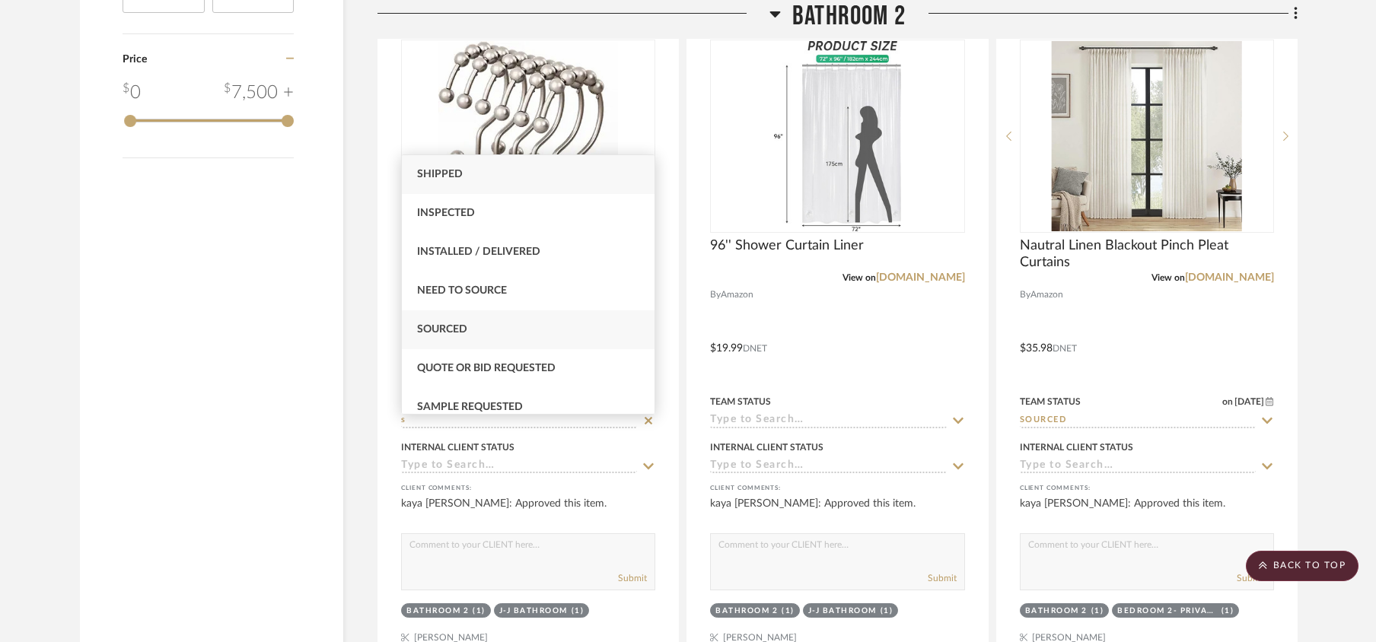
type input "s"
click at [458, 335] on div "Sourced" at bounding box center [528, 330] width 253 height 39
type input "[DATE]"
type input "Sourced"
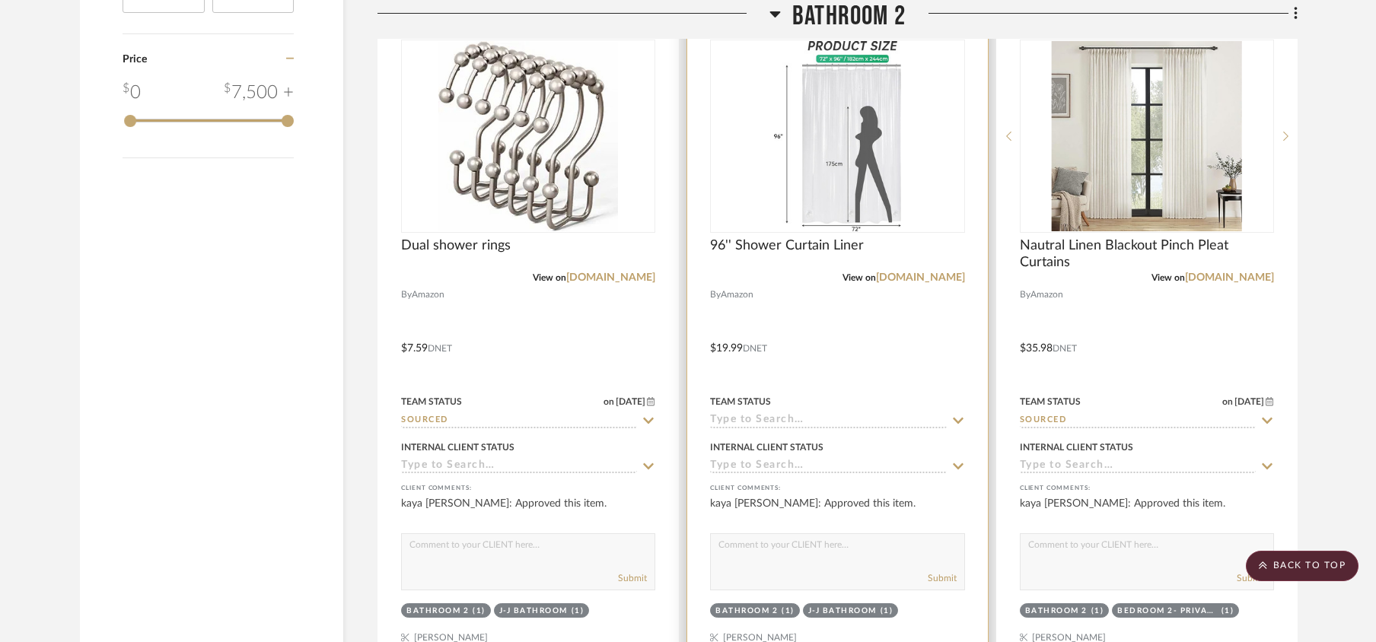
click at [759, 424] on input at bounding box center [828, 421] width 236 height 14
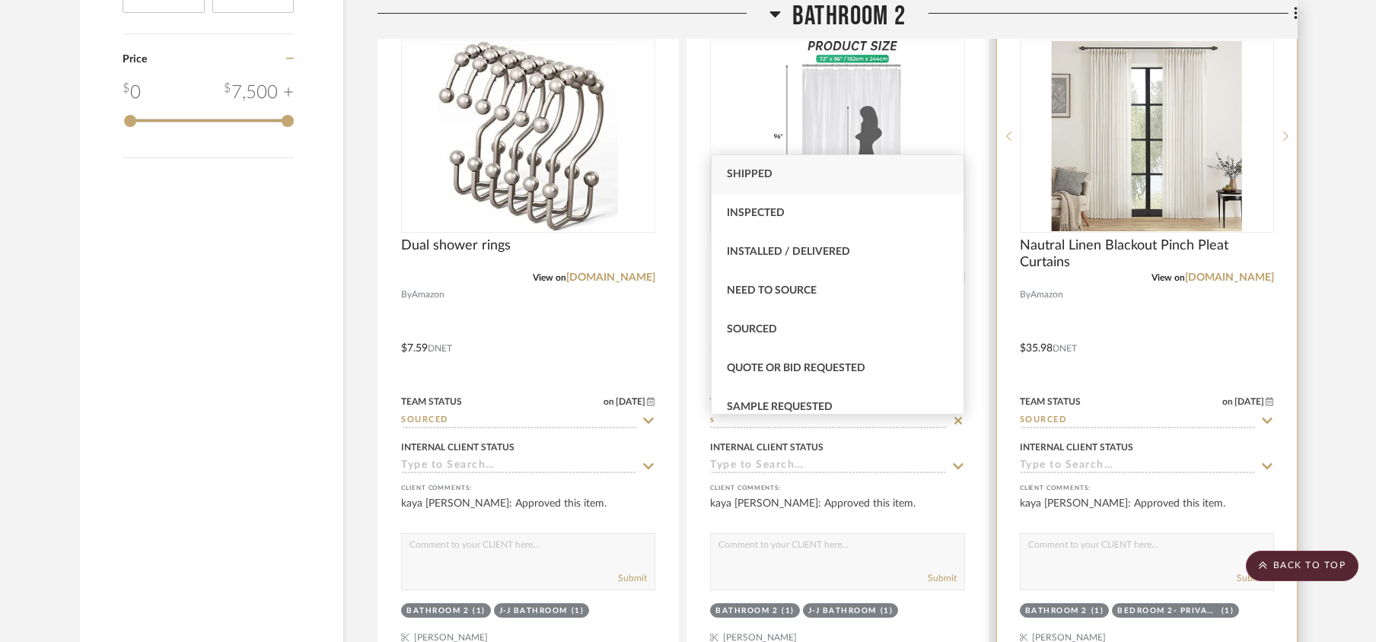
type input "s"
click at [770, 324] on span "Sourced" at bounding box center [752, 329] width 50 height 11
type input "[DATE]"
type input "Sourced"
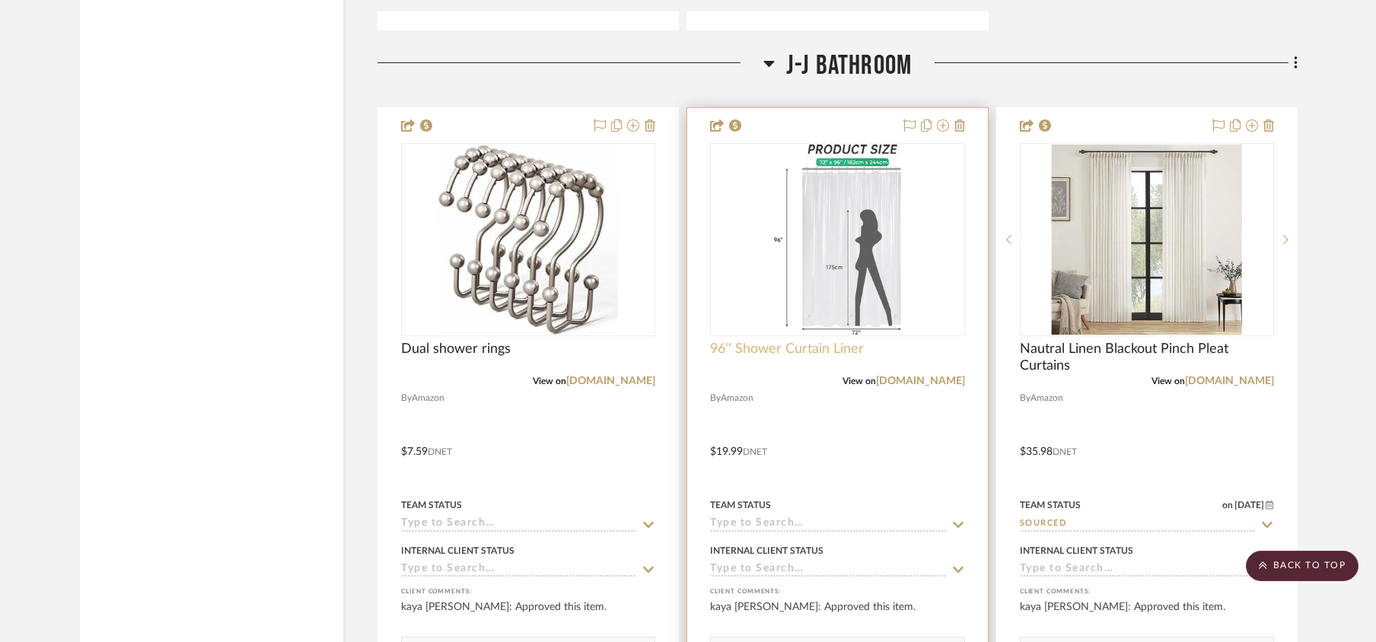
scroll to position [3349, 0]
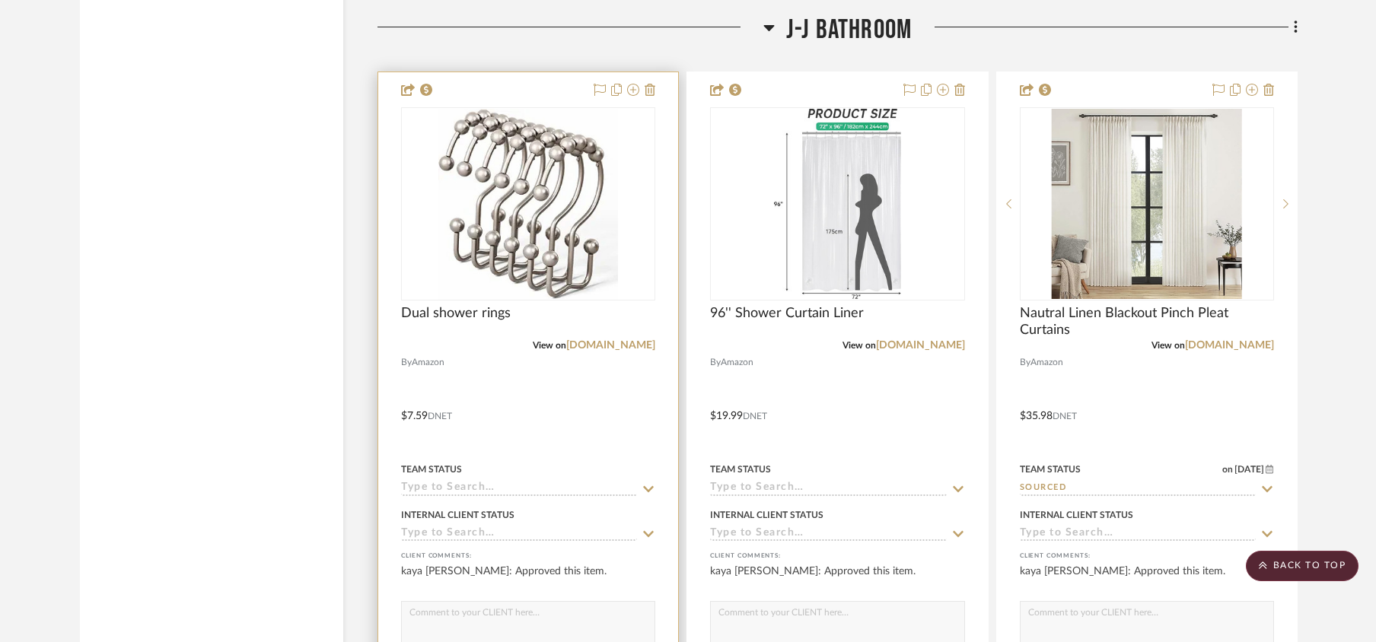
click at [446, 496] on input at bounding box center [519, 489] width 236 height 14
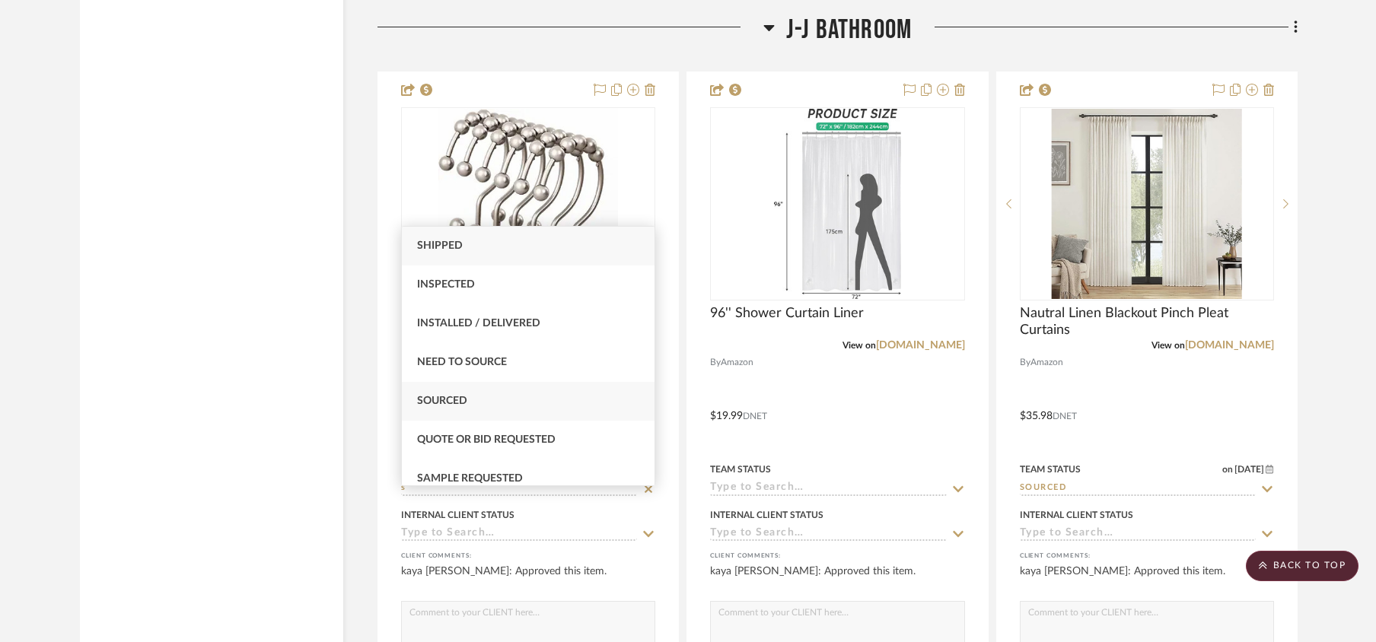
type input "s"
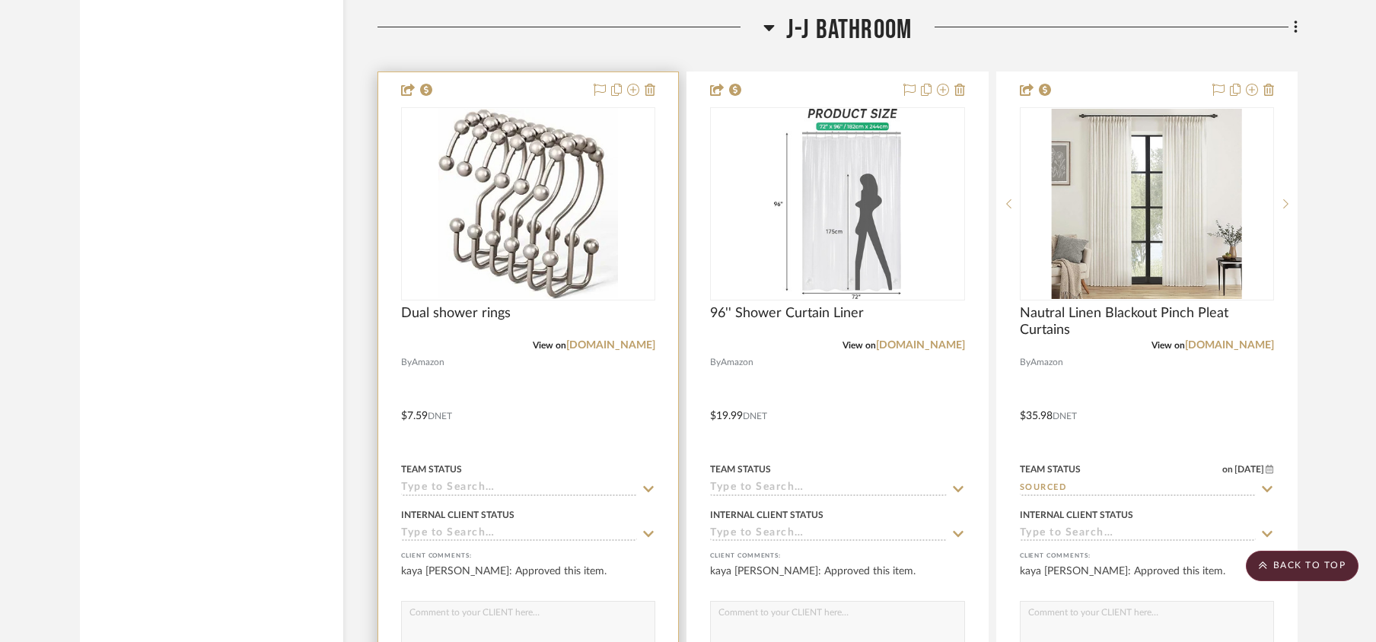
click at [503, 492] on input at bounding box center [519, 489] width 236 height 14
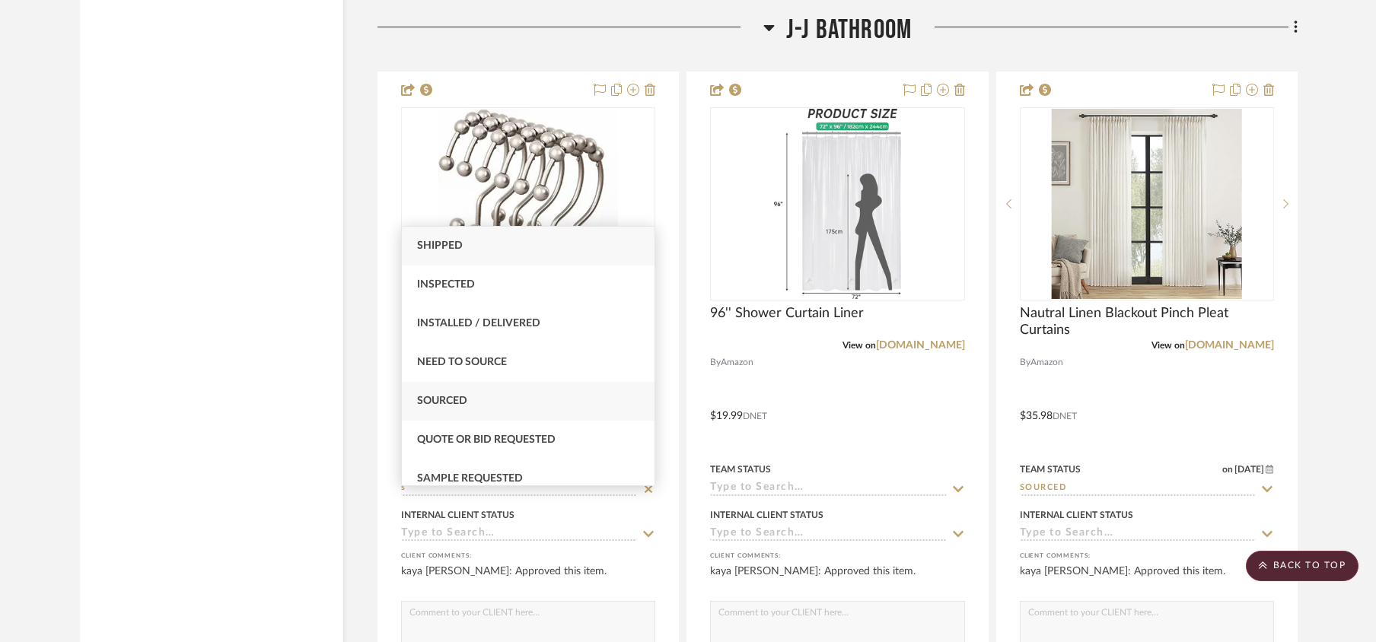
type input "s"
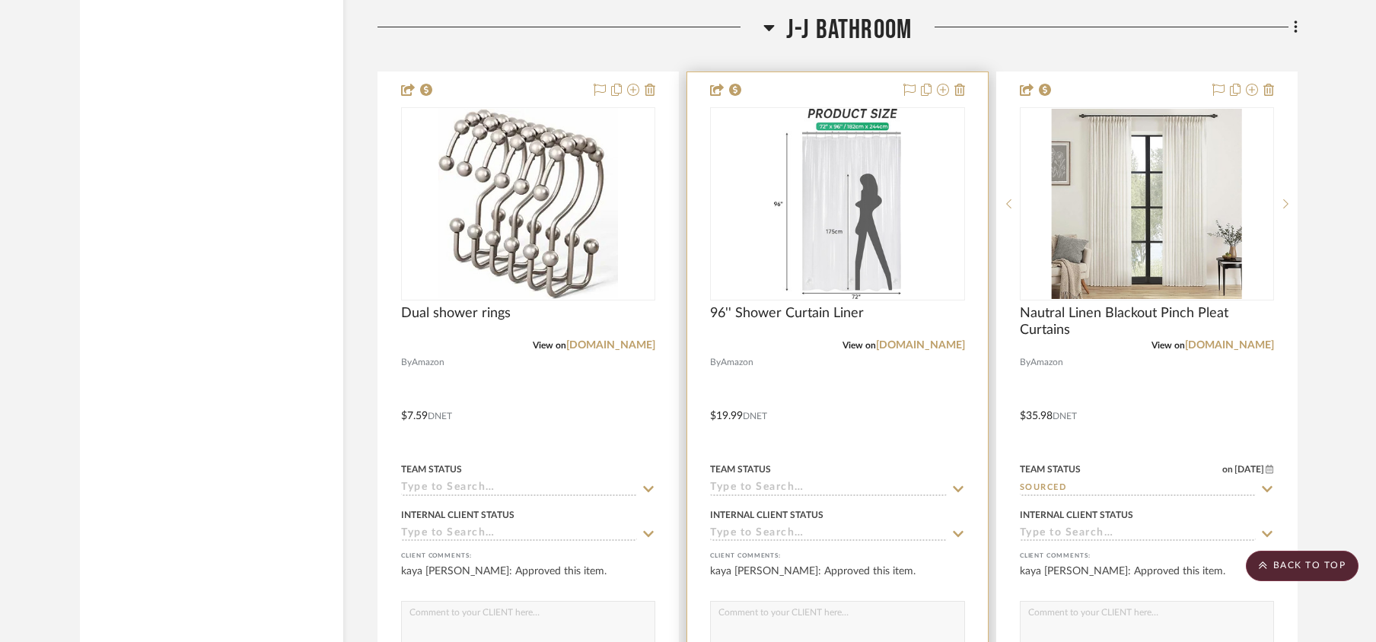
click at [801, 496] on input at bounding box center [828, 489] width 236 height 14
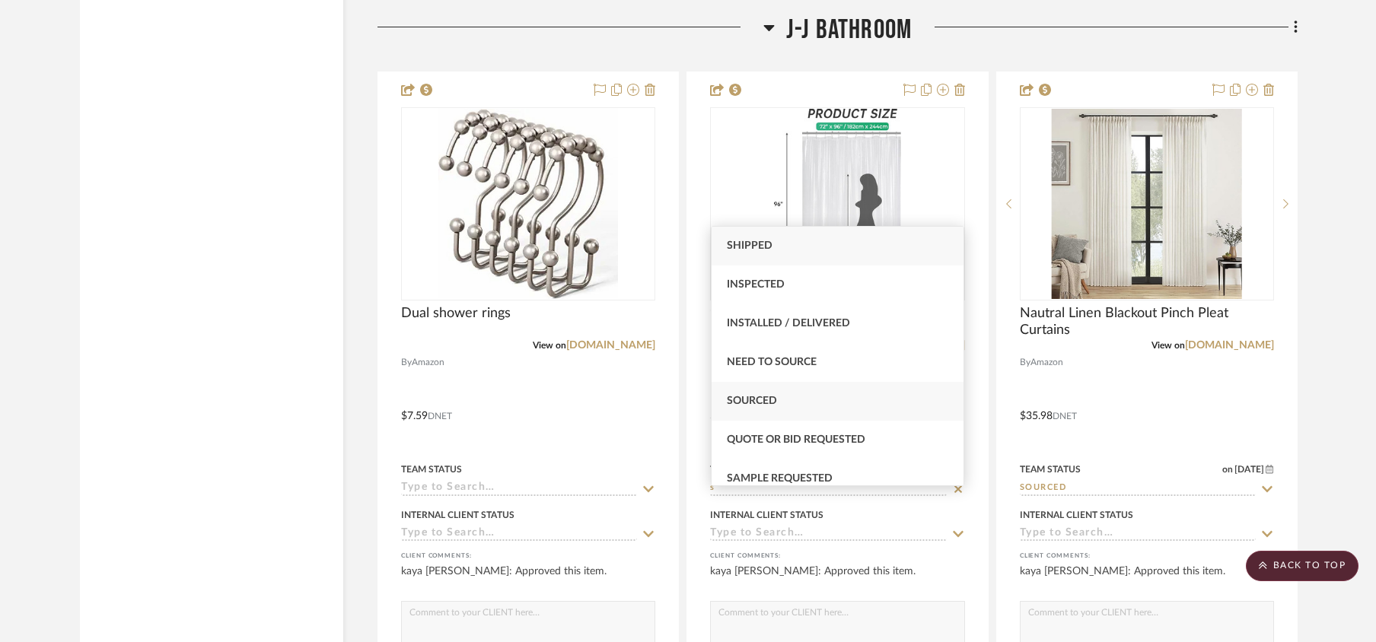
type input "s"
click at [744, 399] on span "Sourced" at bounding box center [752, 401] width 50 height 11
type input "[DATE]"
type input "Sourced"
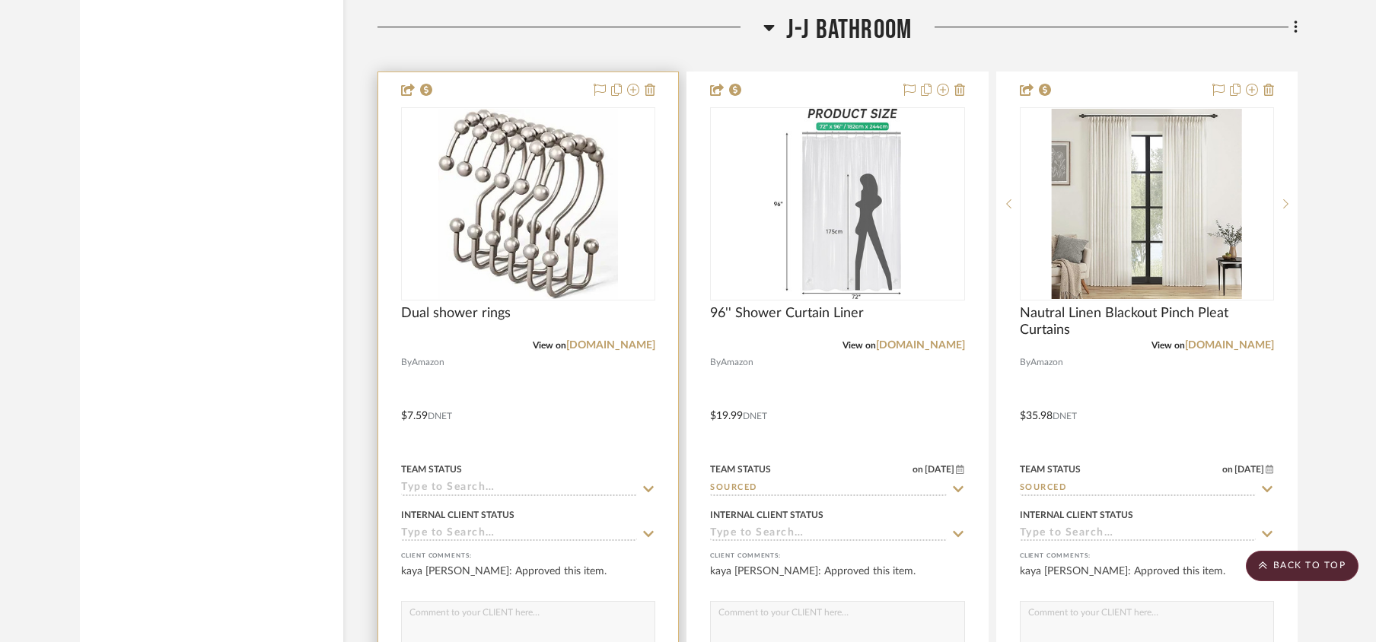
click at [481, 496] on input at bounding box center [519, 489] width 236 height 14
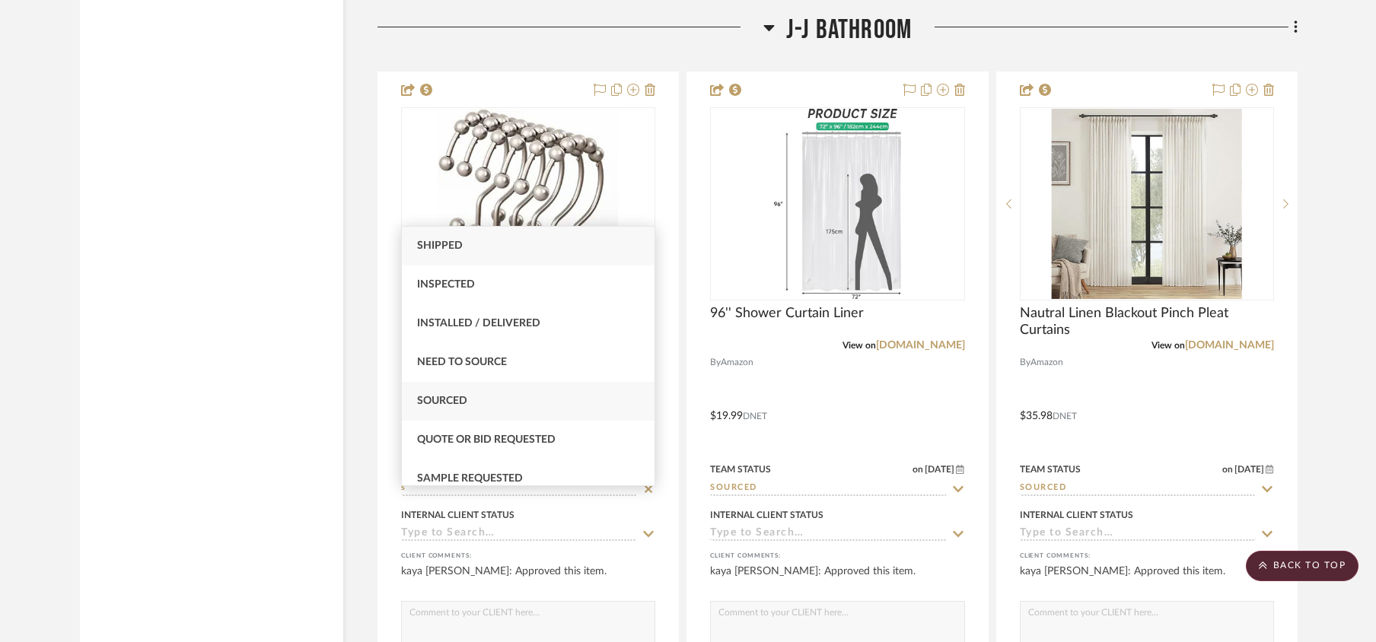
type input "s"
click at [448, 406] on span "Sourced" at bounding box center [442, 401] width 50 height 11
type input "[DATE]"
type input "Sourced"
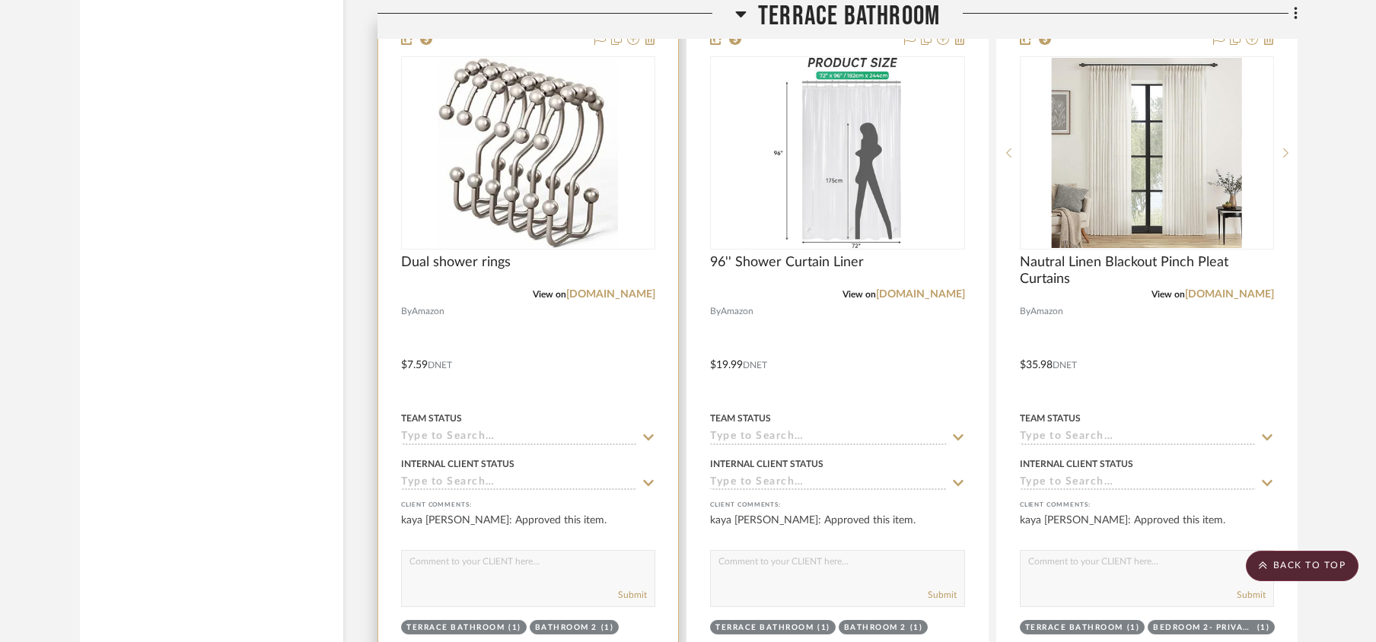
scroll to position [5683, 0]
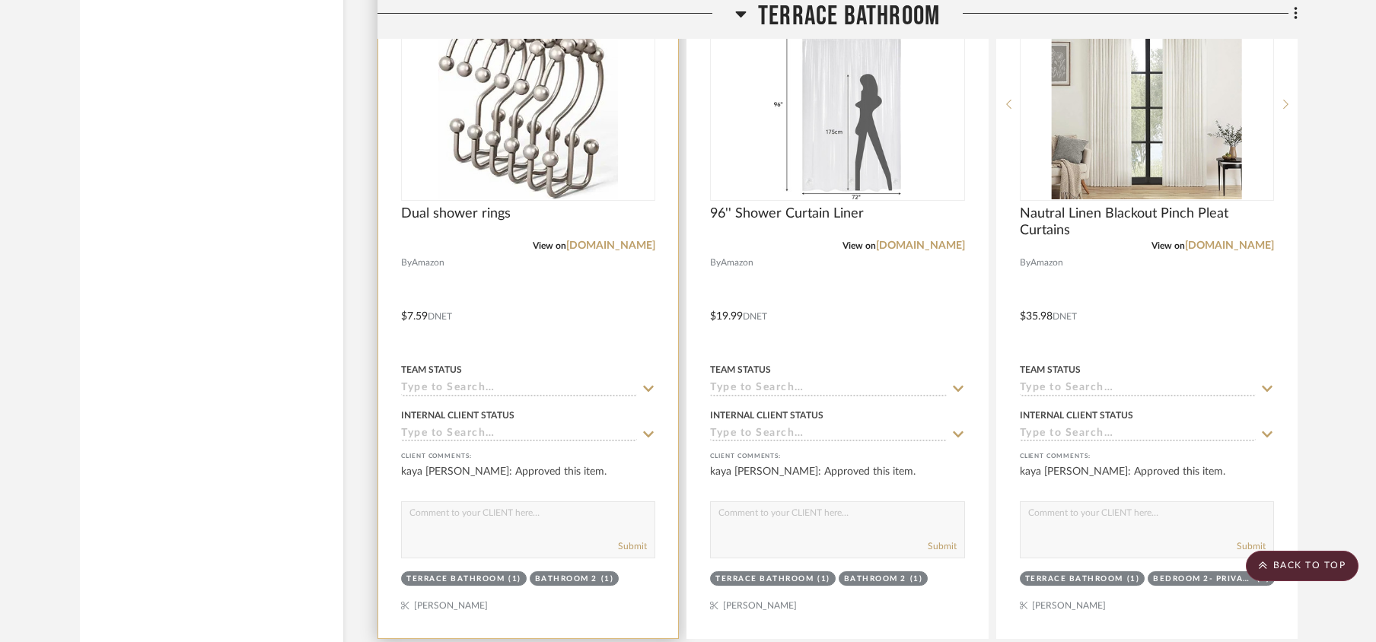
click at [455, 397] on input at bounding box center [519, 389] width 236 height 14
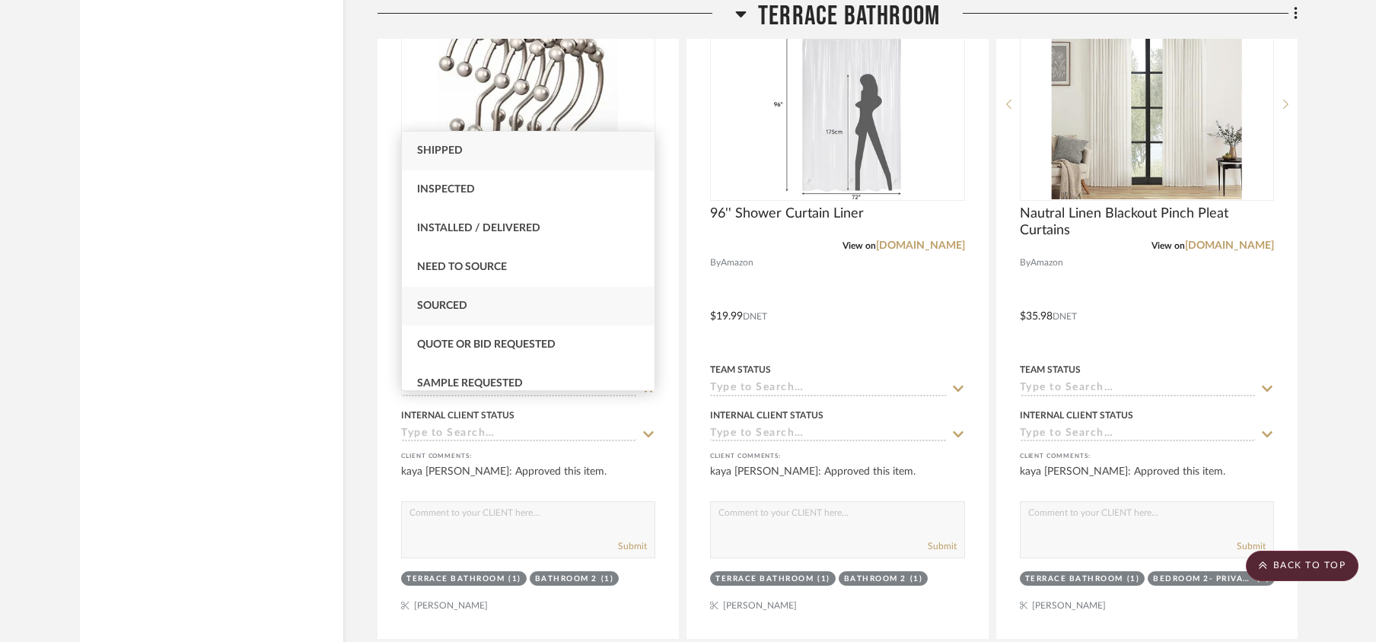
type input "s"
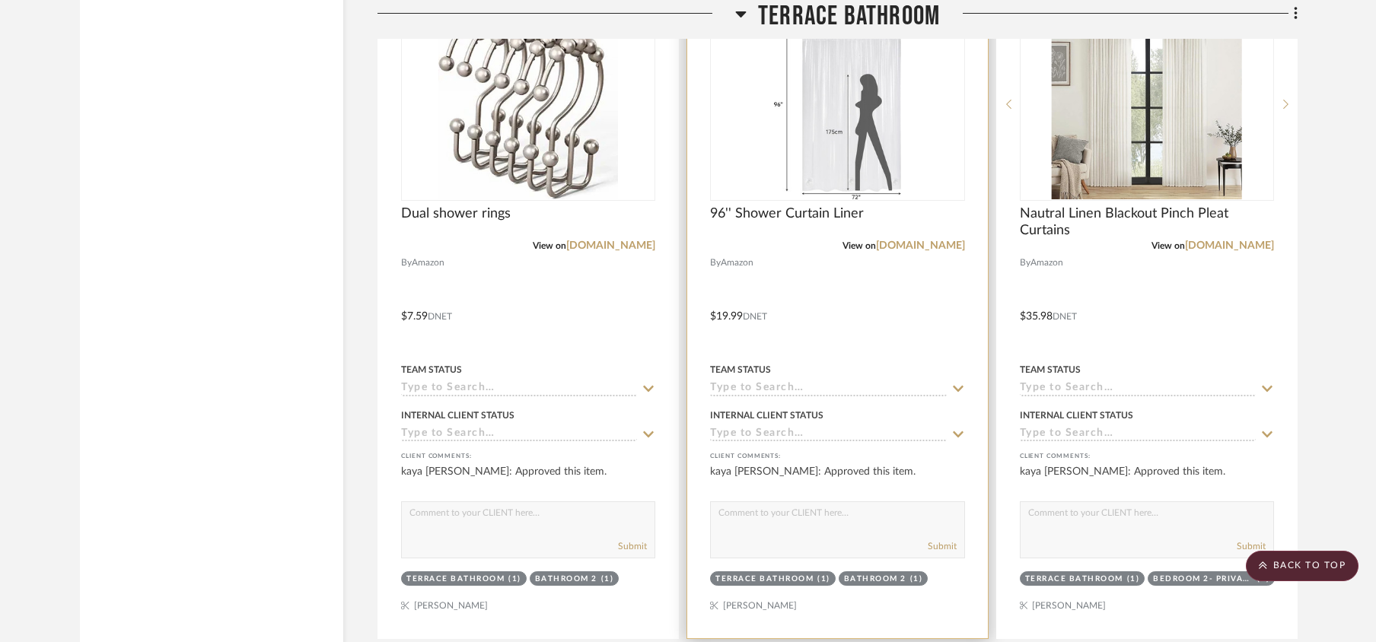
click at [729, 396] on div "Team Status" at bounding box center [837, 378] width 254 height 37
click at [787, 397] on input at bounding box center [828, 389] width 236 height 14
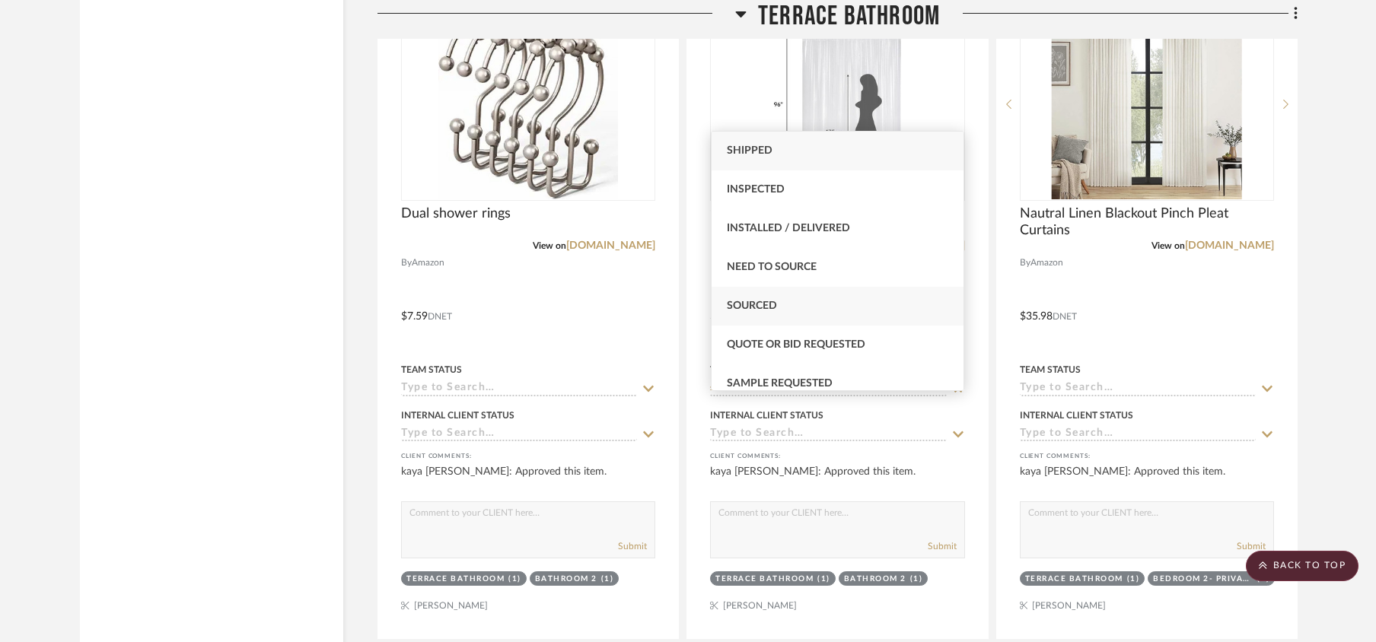
type input "s"
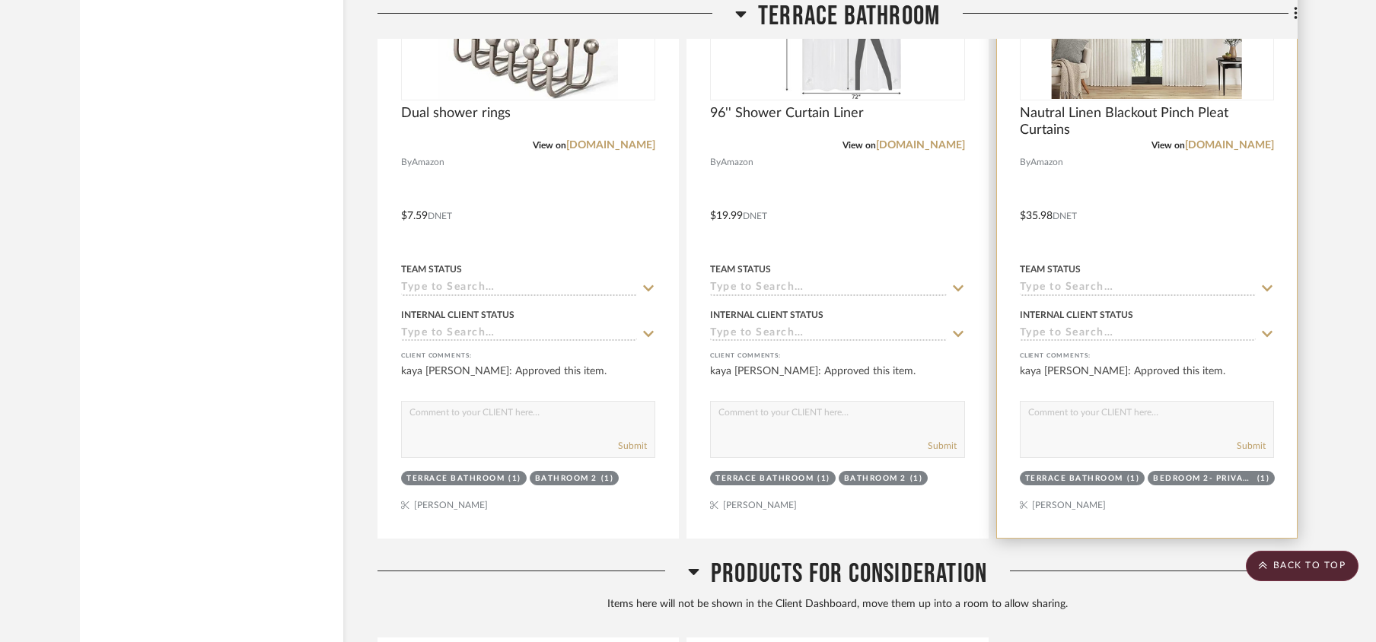
scroll to position [5785, 0]
click at [1047, 295] on input at bounding box center [1138, 287] width 236 height 14
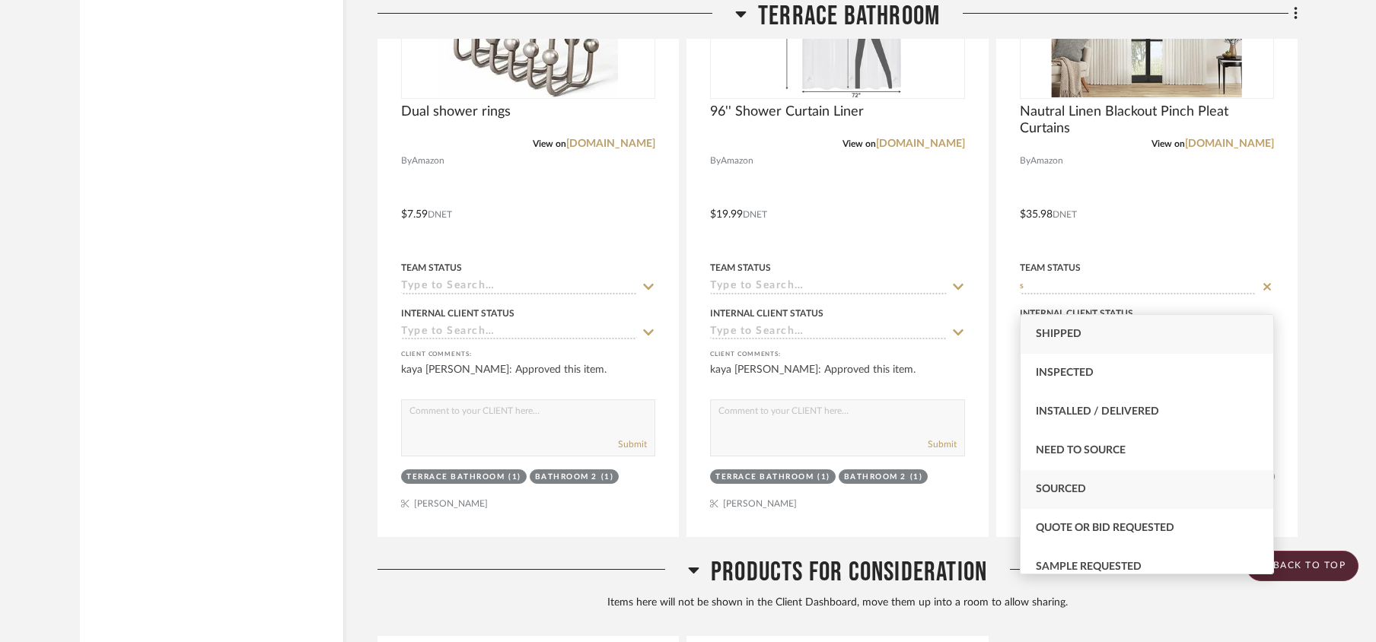
type input "s"
click at [1075, 476] on div "Sourced" at bounding box center [1147, 489] width 253 height 39
type input "[DATE]"
type input "Sourced"
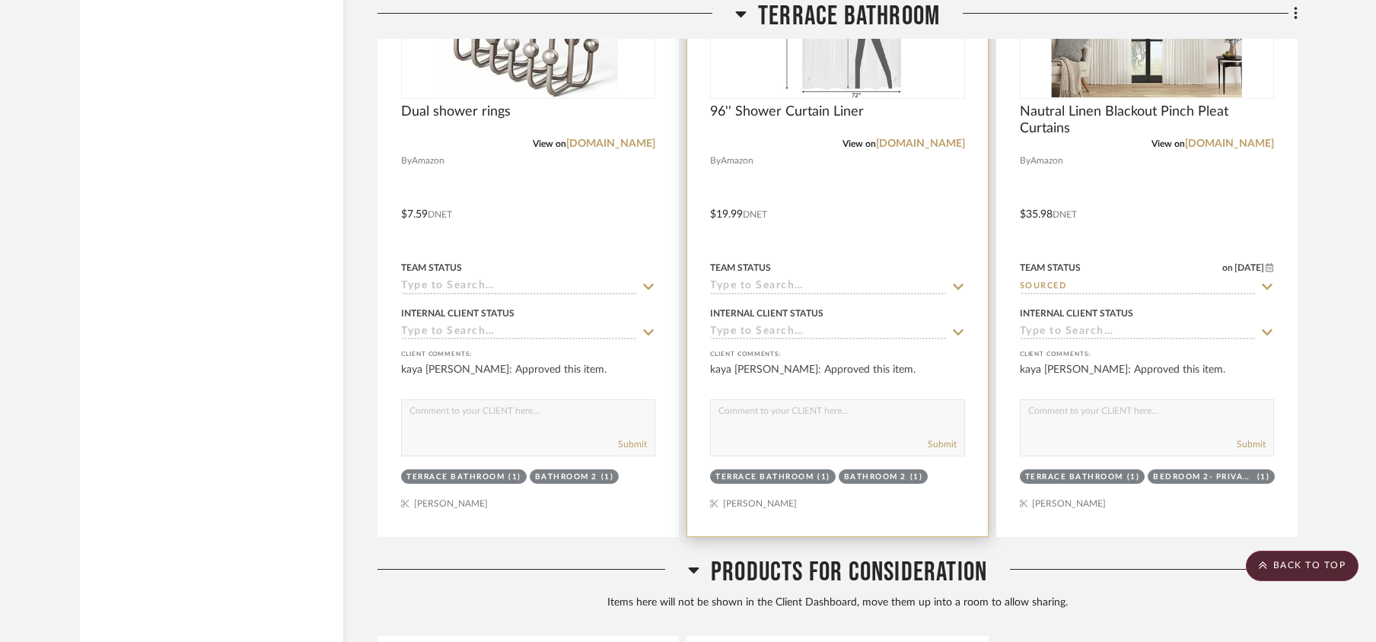
click at [811, 295] on input at bounding box center [828, 287] width 236 height 14
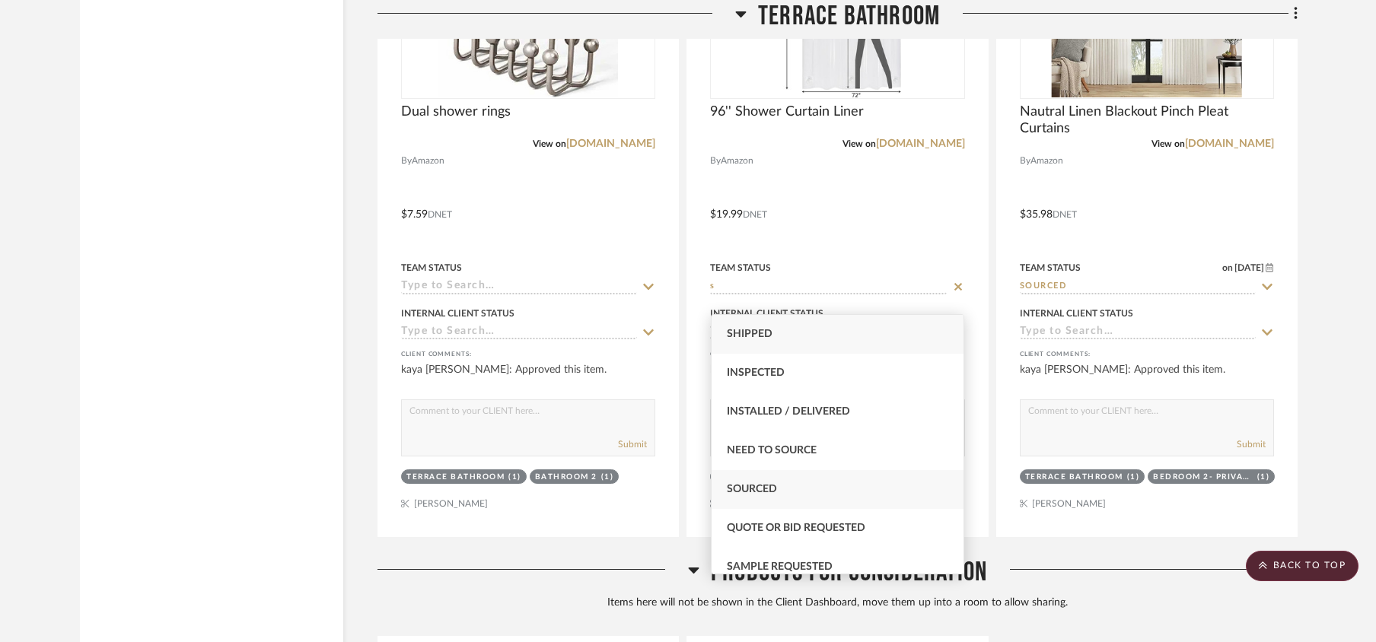
type input "s"
click at [764, 490] on span "Sourced" at bounding box center [752, 489] width 50 height 11
type input "[DATE]"
type input "Sourced"
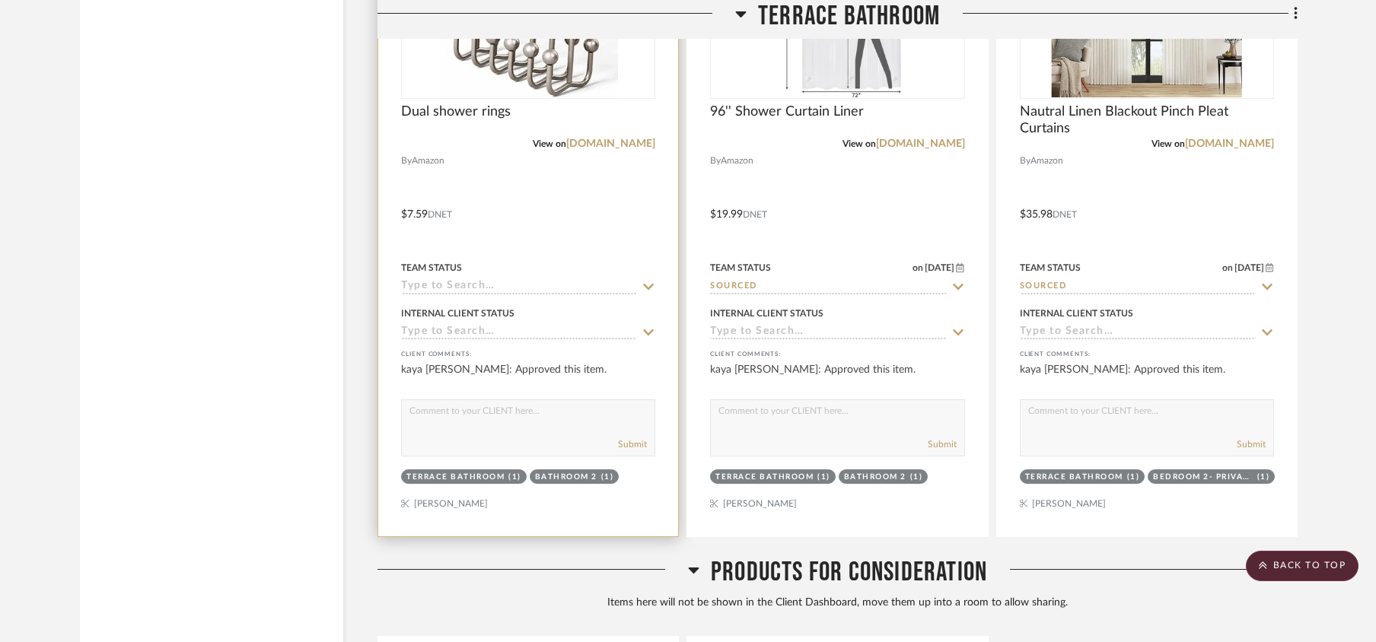
click at [497, 295] on input at bounding box center [519, 287] width 236 height 14
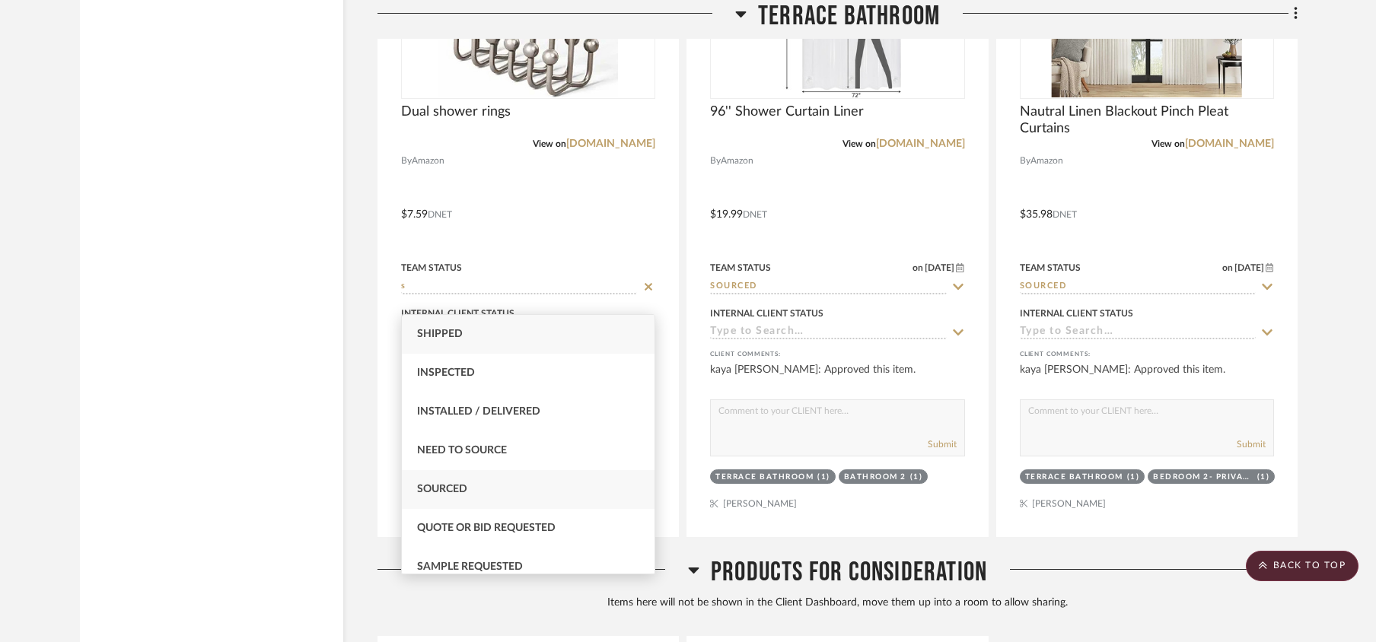
type input "s"
click at [472, 484] on div "Sourced" at bounding box center [528, 489] width 253 height 39
type input "[DATE]"
type input "Sourced"
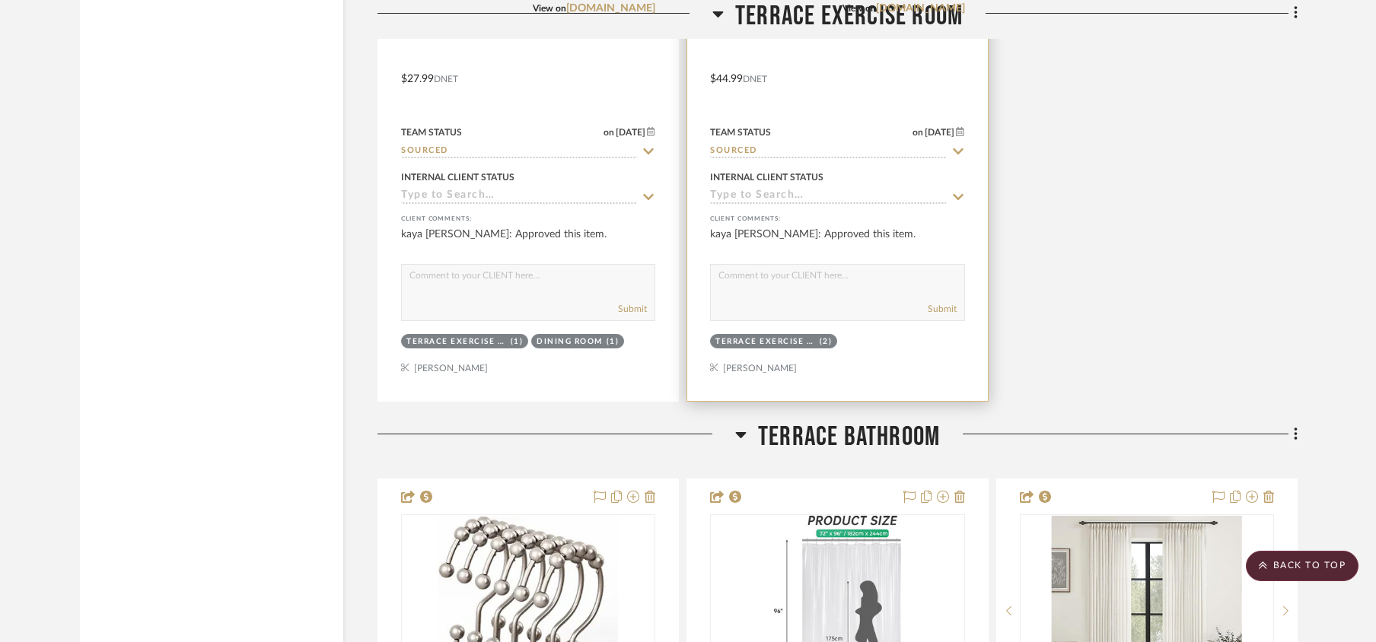
scroll to position [4871, 0]
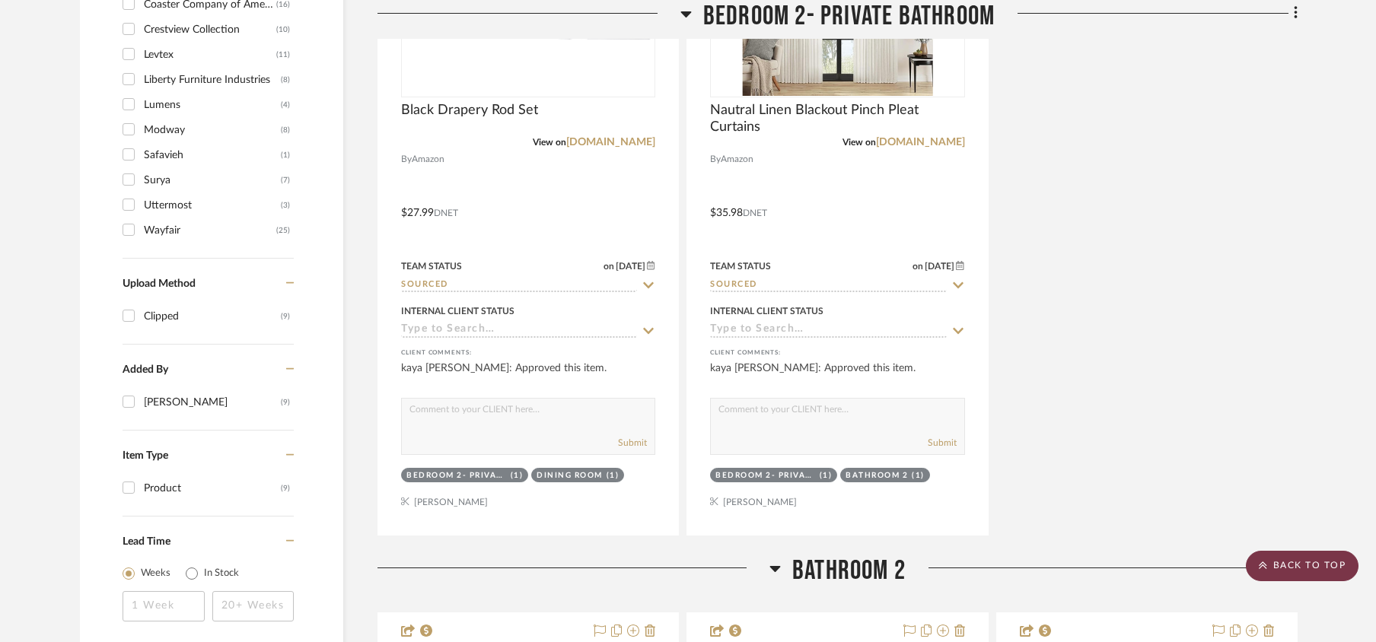
click at [1302, 566] on scroll-to-top-button "BACK TO TOP" at bounding box center [1302, 566] width 113 height 30
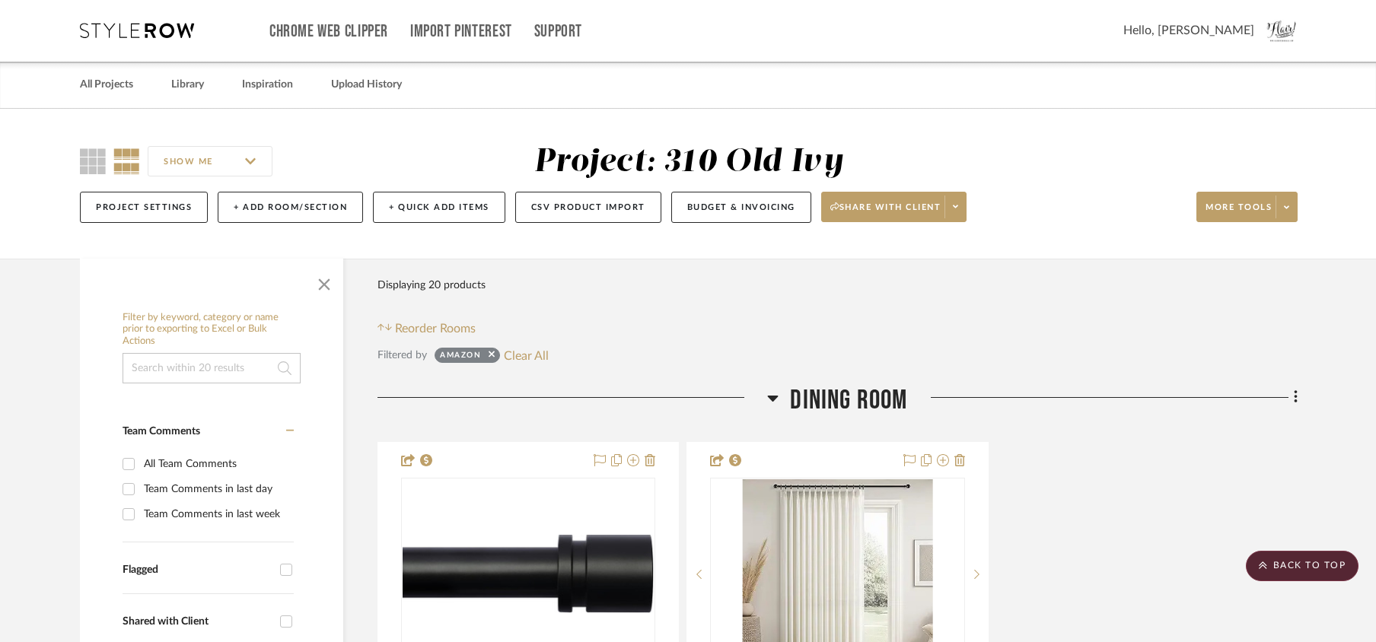
scroll to position [0, 0]
click at [492, 356] on icon at bounding box center [492, 355] width 6 height 6
checkbox input "false"
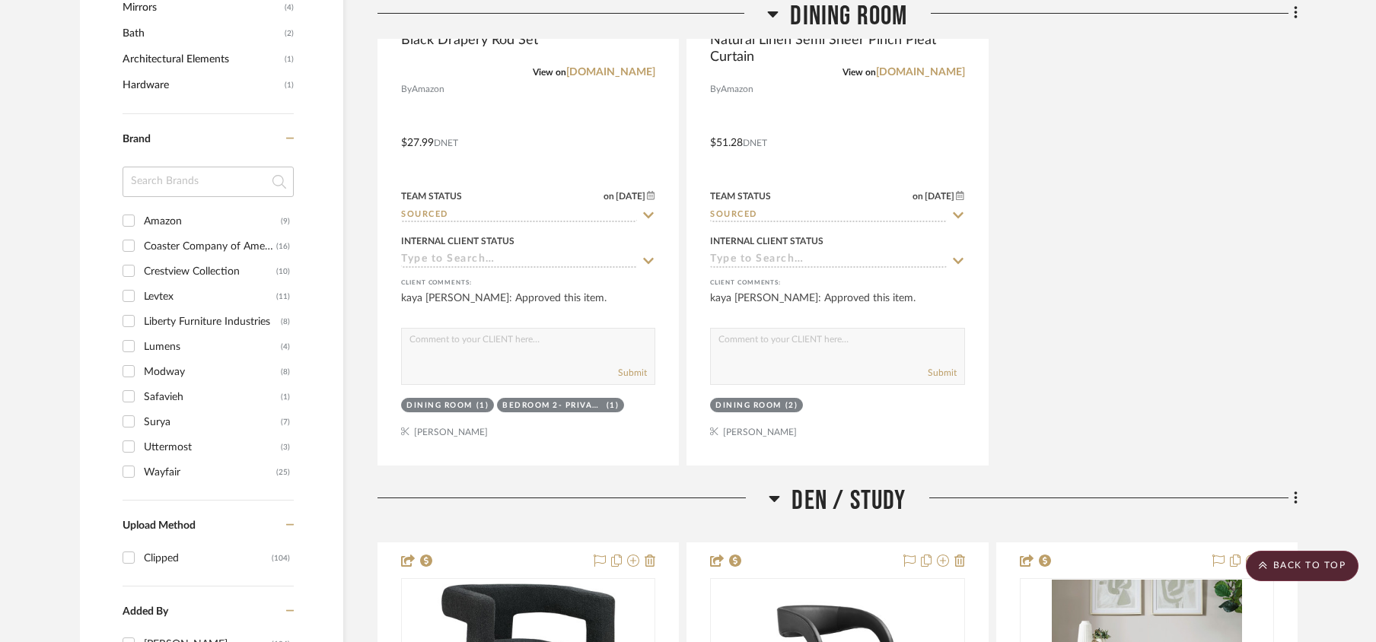
scroll to position [1420, 0]
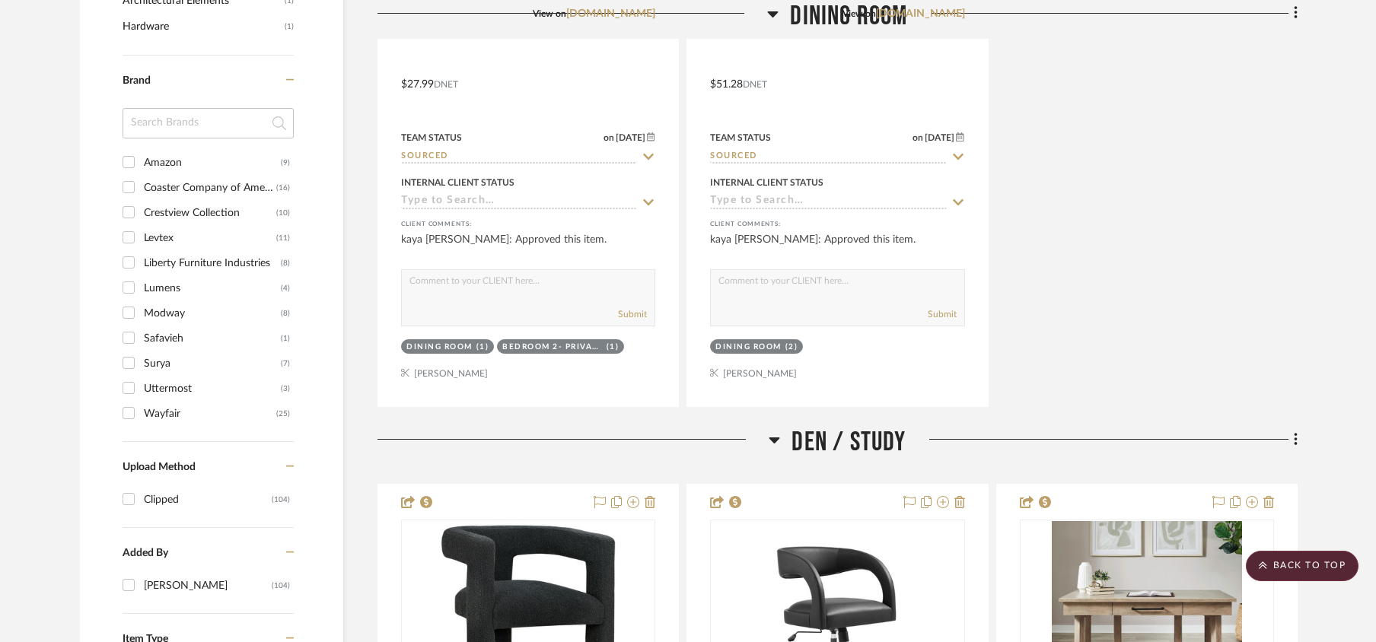
click at [139, 413] on input "Wayfair (25)" at bounding box center [128, 413] width 24 height 24
checkbox input "true"
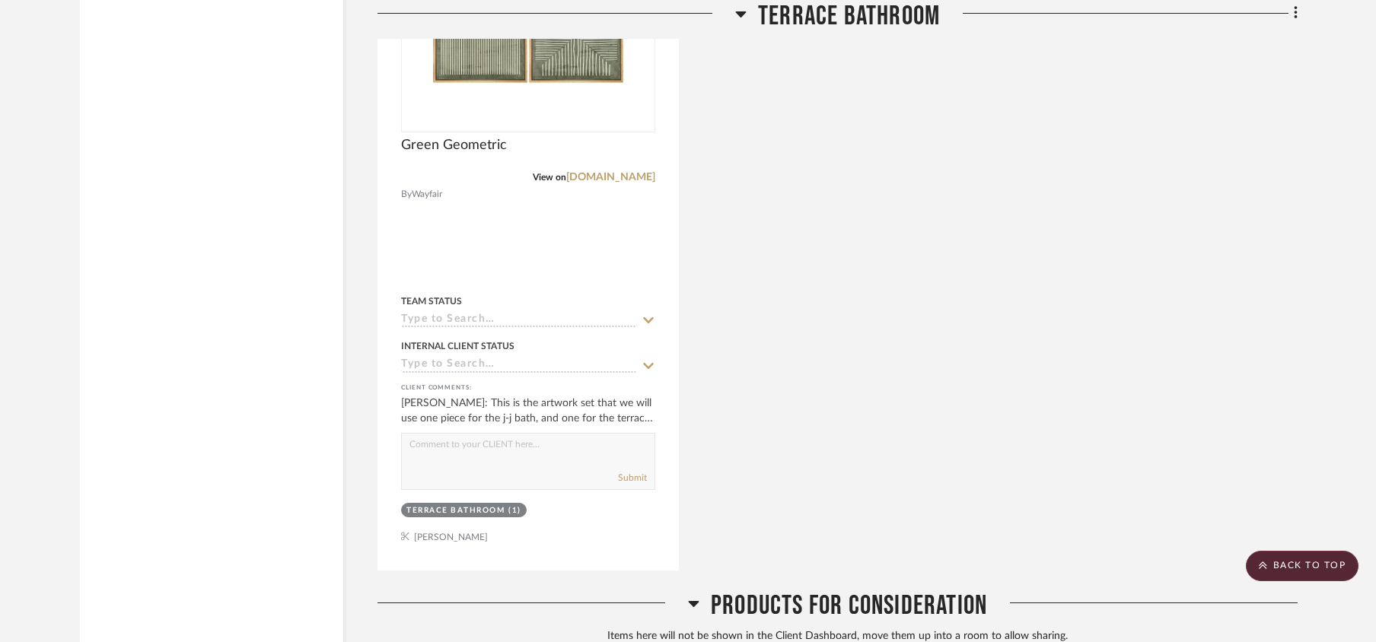
scroll to position [4465, 0]
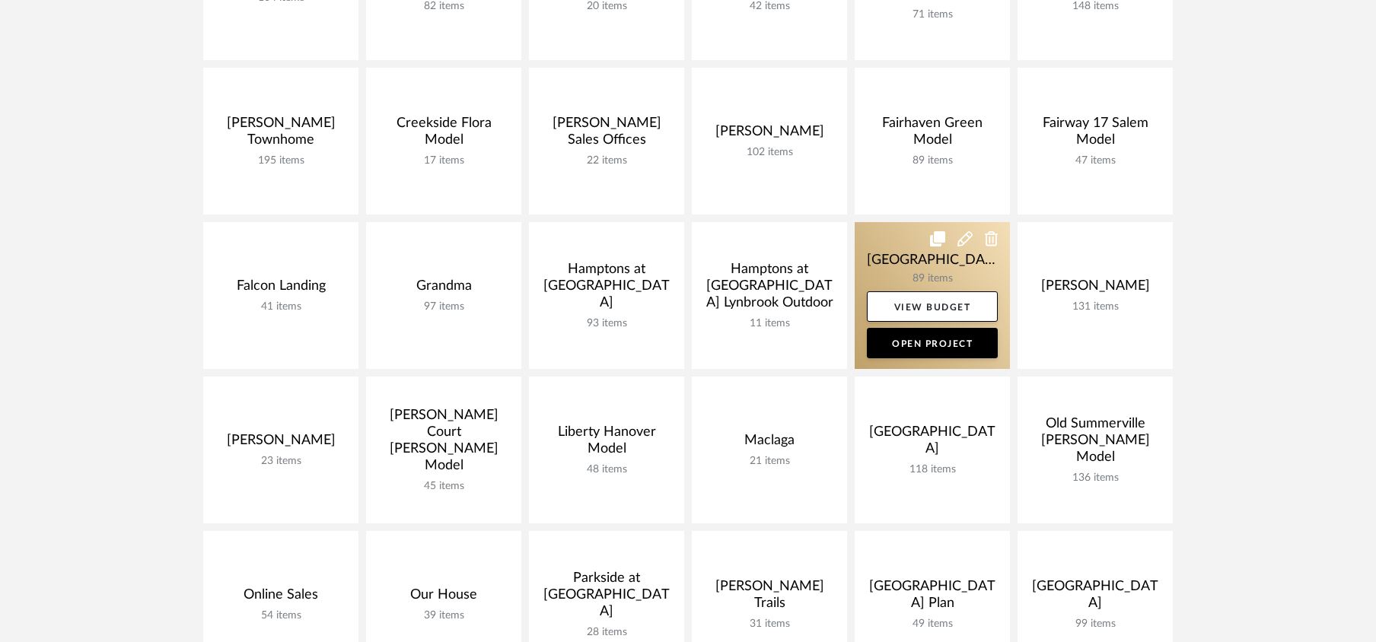
scroll to position [507, 0]
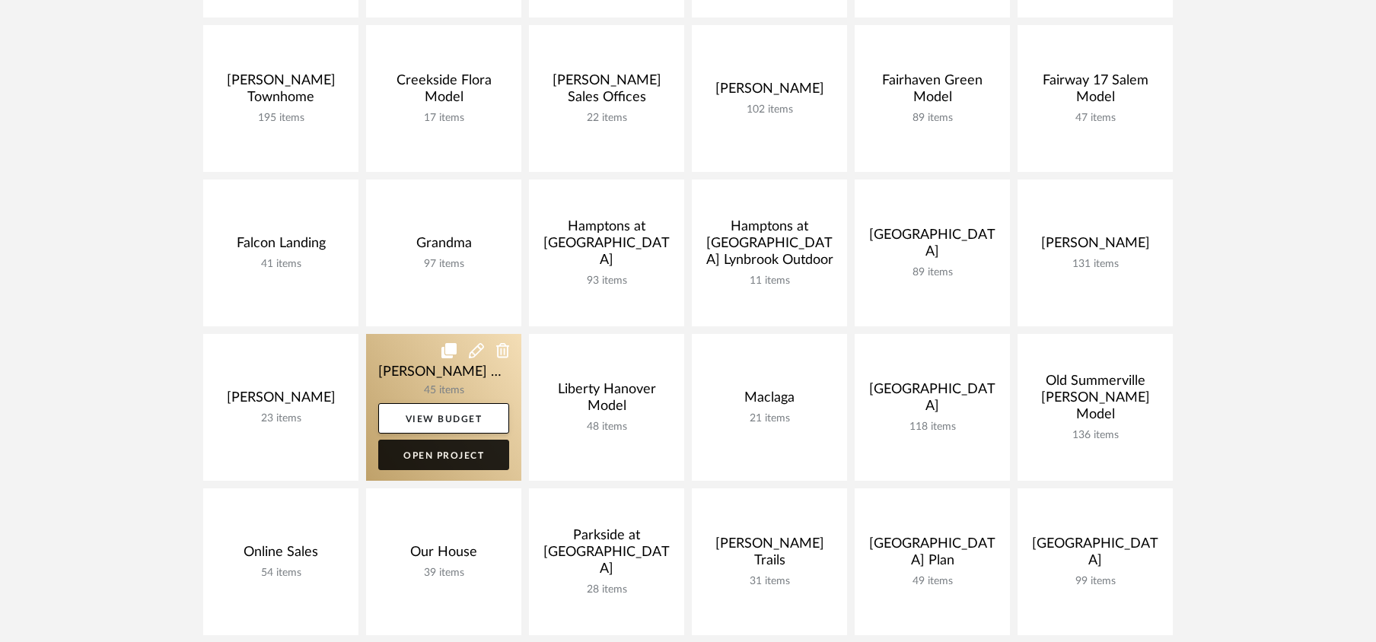
click at [400, 460] on link "Open Project" at bounding box center [443, 455] width 131 height 30
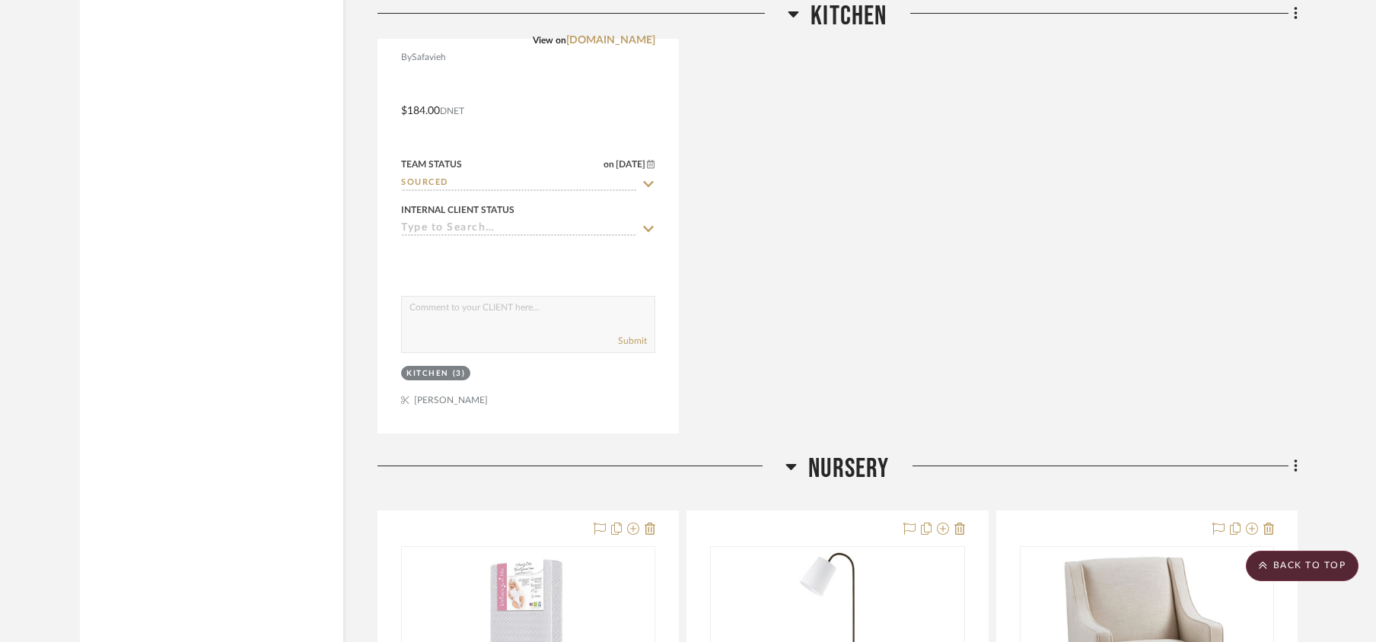
scroll to position [4769, 0]
